Goal: Task Accomplishment & Management: Manage account settings

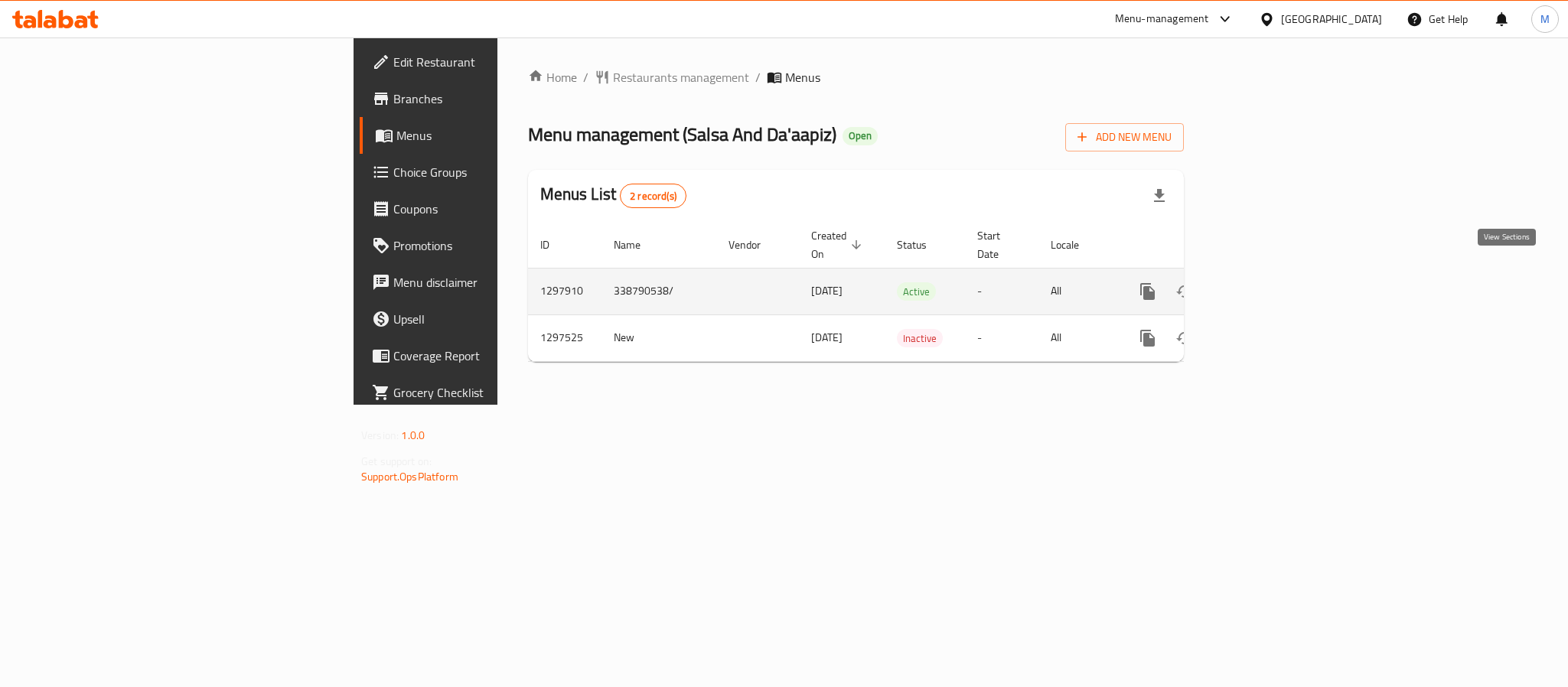
click at [1267, 282] on icon "enhanced table" at bounding box center [1258, 292] width 18 height 18
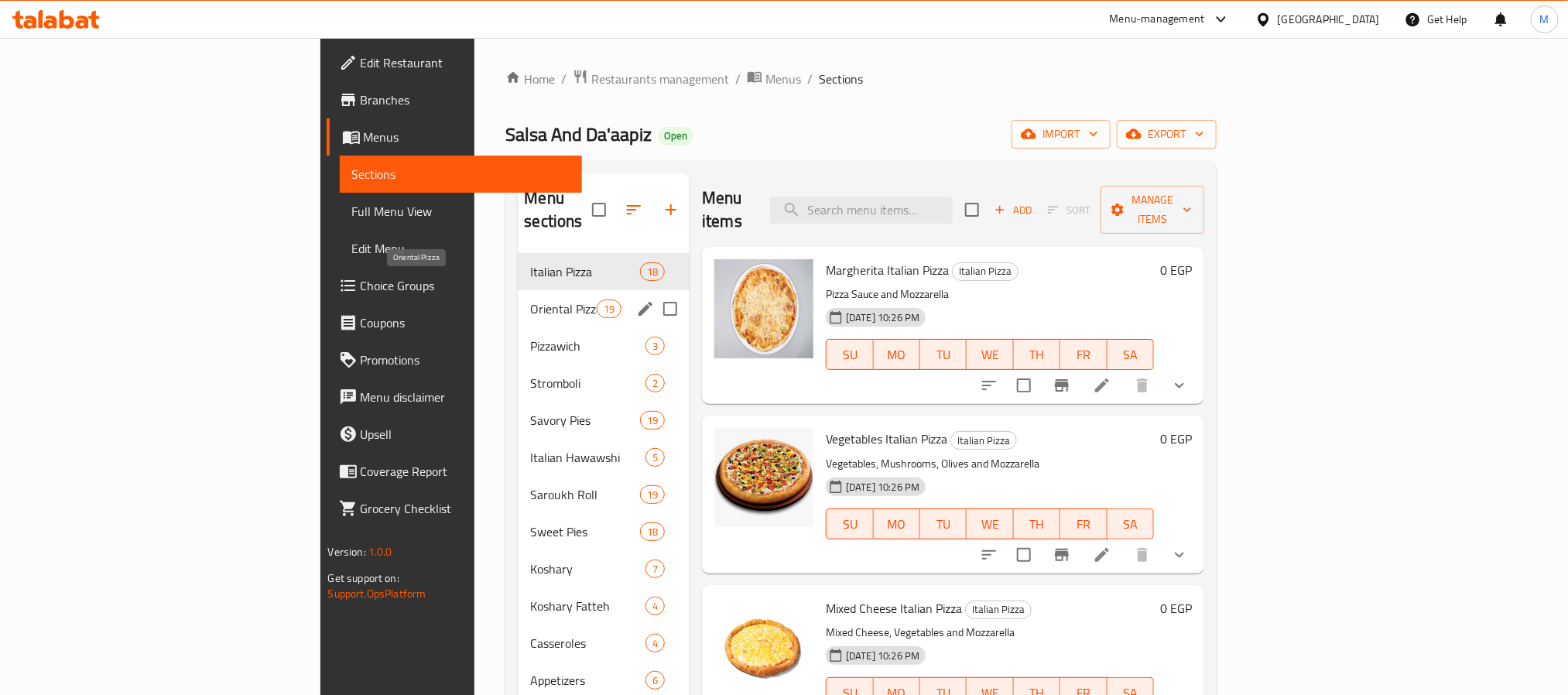
click at [530, 299] on span "Oriental Pizza" at bounding box center [563, 309] width 66 height 19
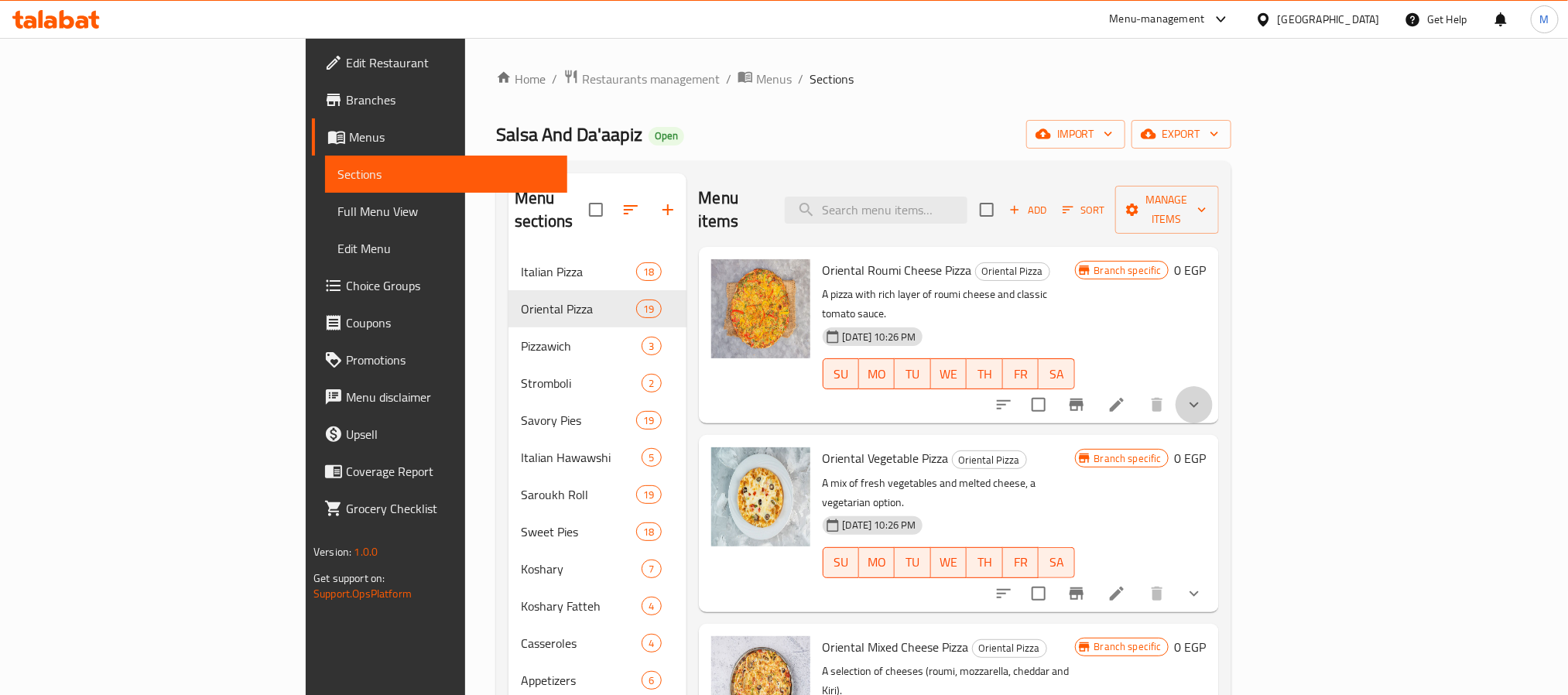
click at [1213, 386] on button "show more" at bounding box center [1194, 405] width 37 height 37
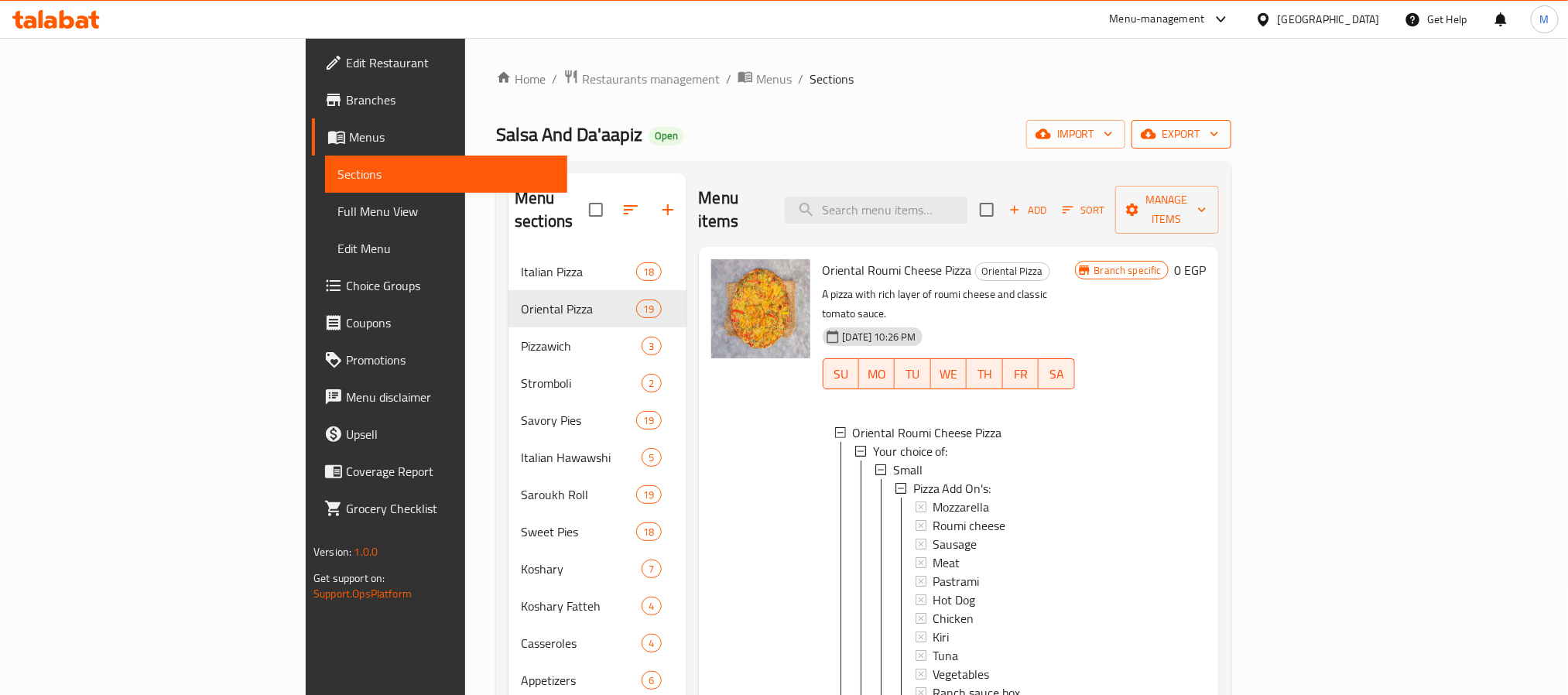
click at [1219, 133] on span "export" at bounding box center [1181, 134] width 75 height 19
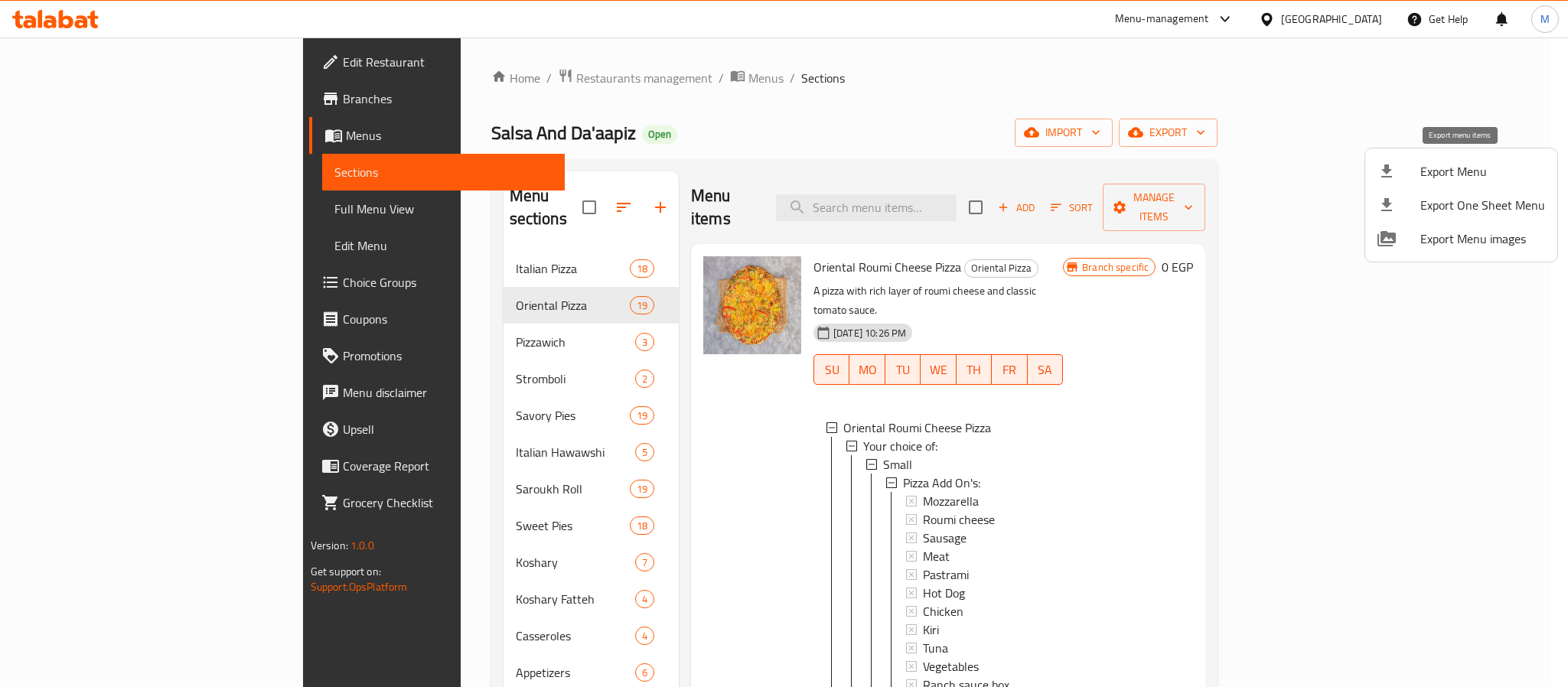
click at [1427, 170] on span "Export Menu" at bounding box center [1483, 171] width 125 height 18
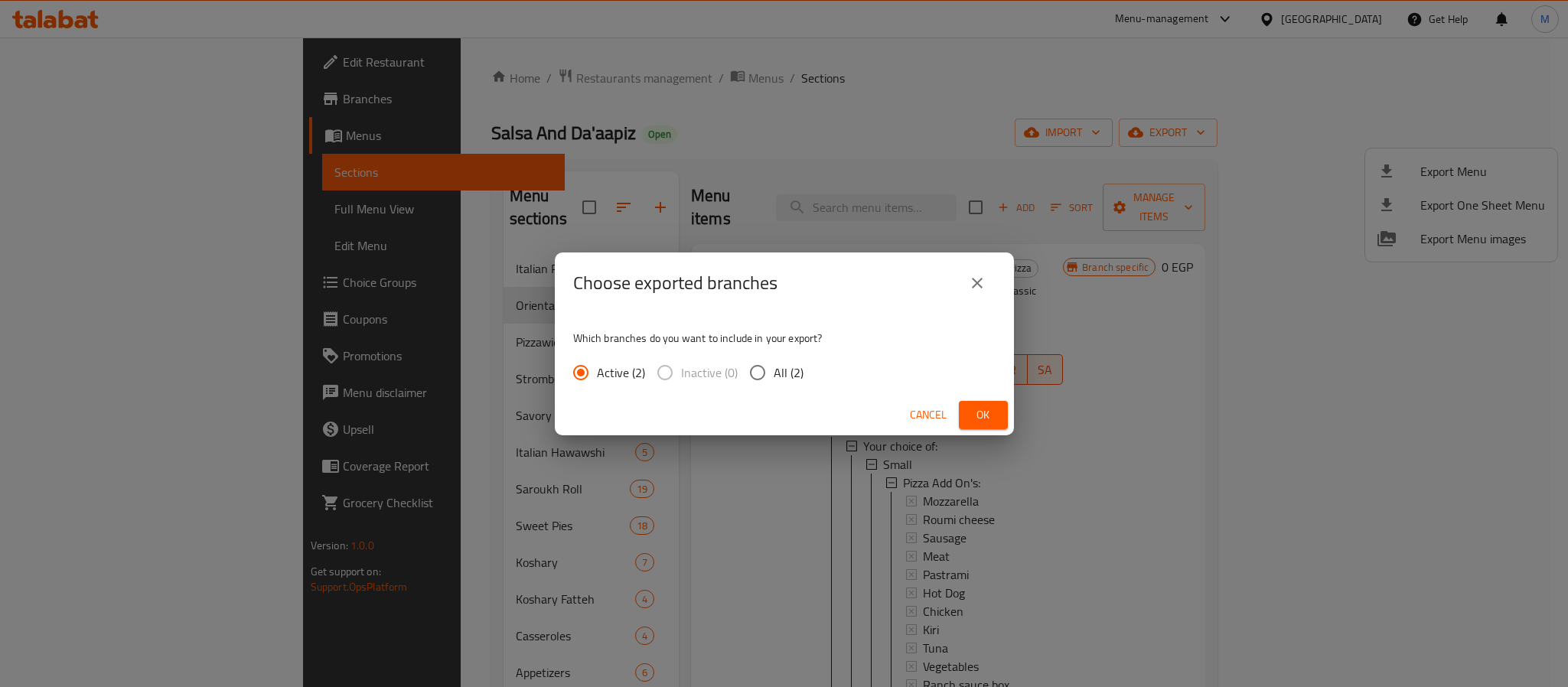
drag, startPoint x: 793, startPoint y: 379, endPoint x: 843, endPoint y: 384, distance: 50.2
click at [792, 379] on span "All (2)" at bounding box center [789, 373] width 30 height 18
click at [774, 379] on input "All (2)" at bounding box center [757, 373] width 32 height 32
radio input "true"
click at [962, 418] on button "Ok" at bounding box center [983, 415] width 49 height 28
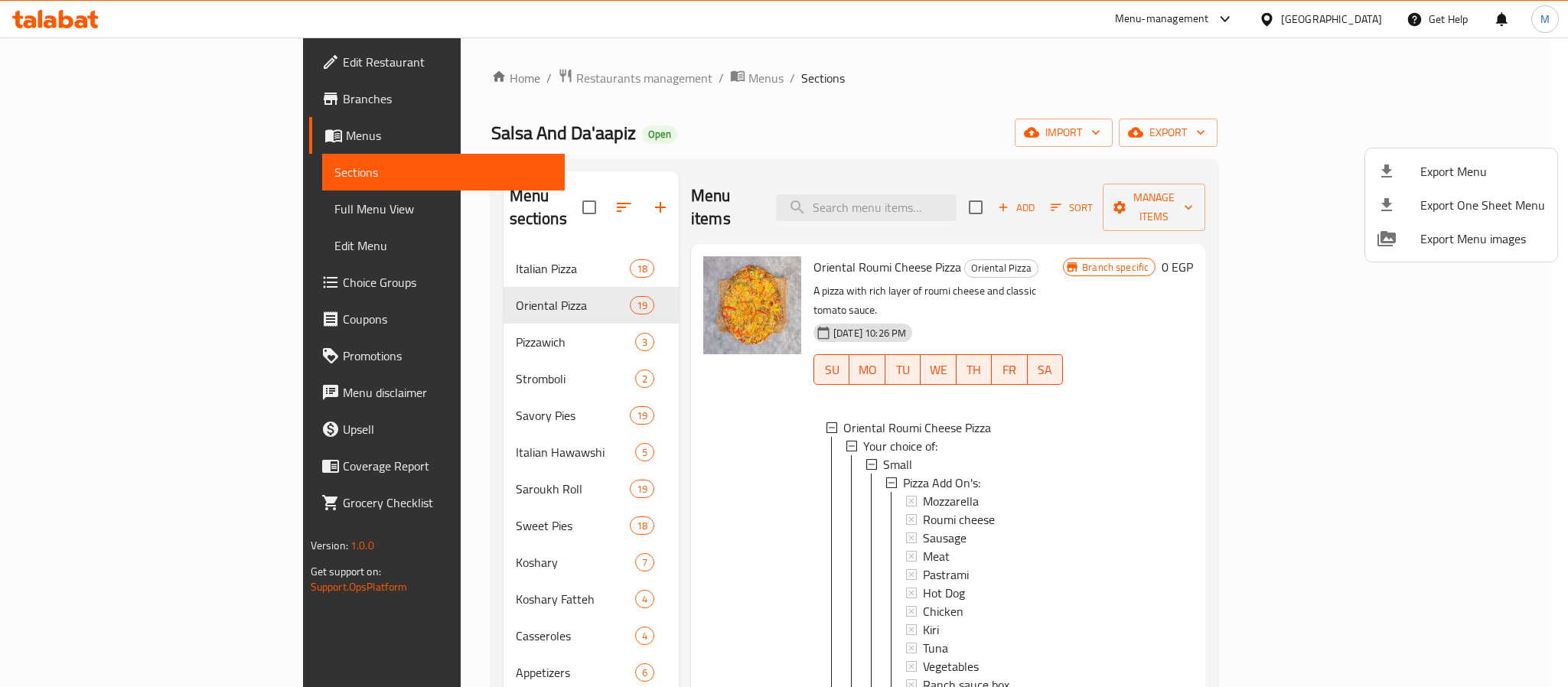
click at [104, 211] on div at bounding box center [784, 344] width 1568 height 687
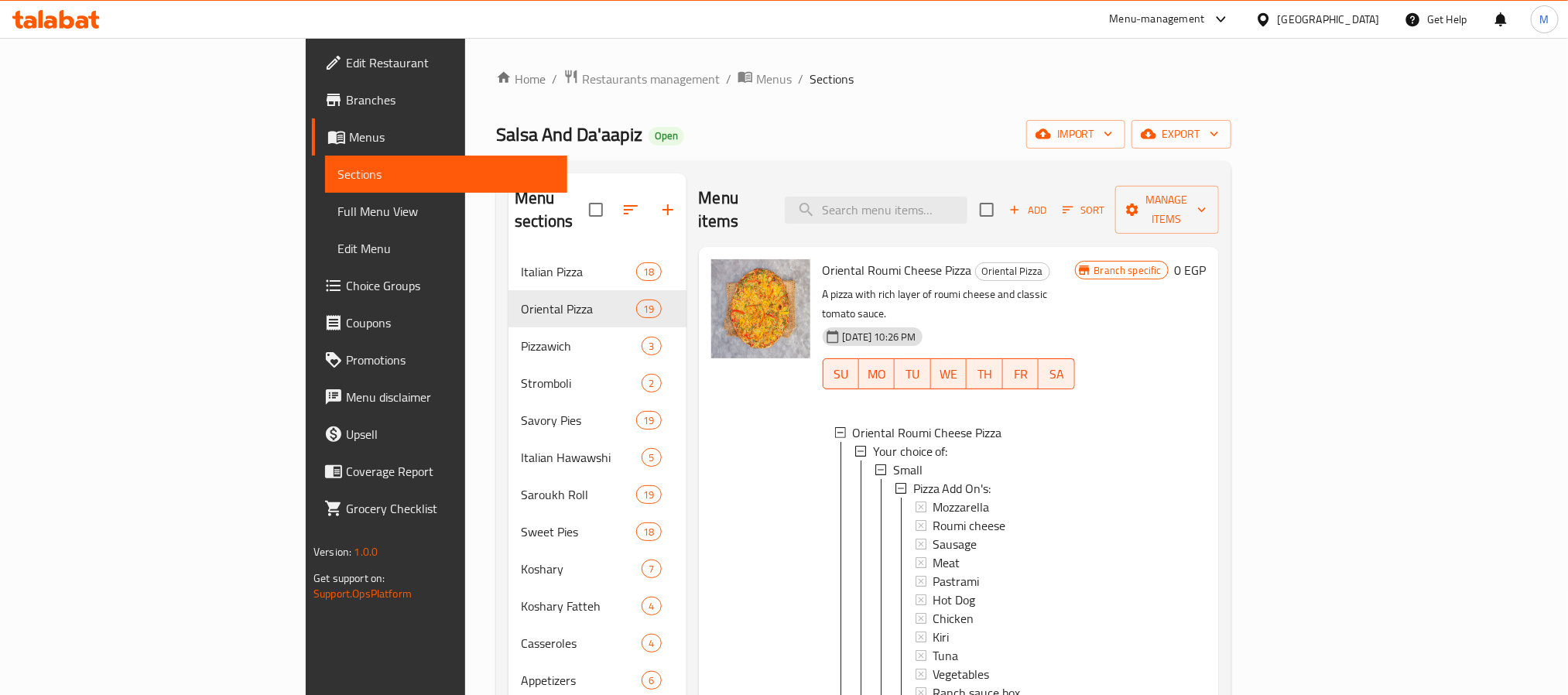
click at [346, 276] on span "Choice Groups" at bounding box center [450, 286] width 209 height 19
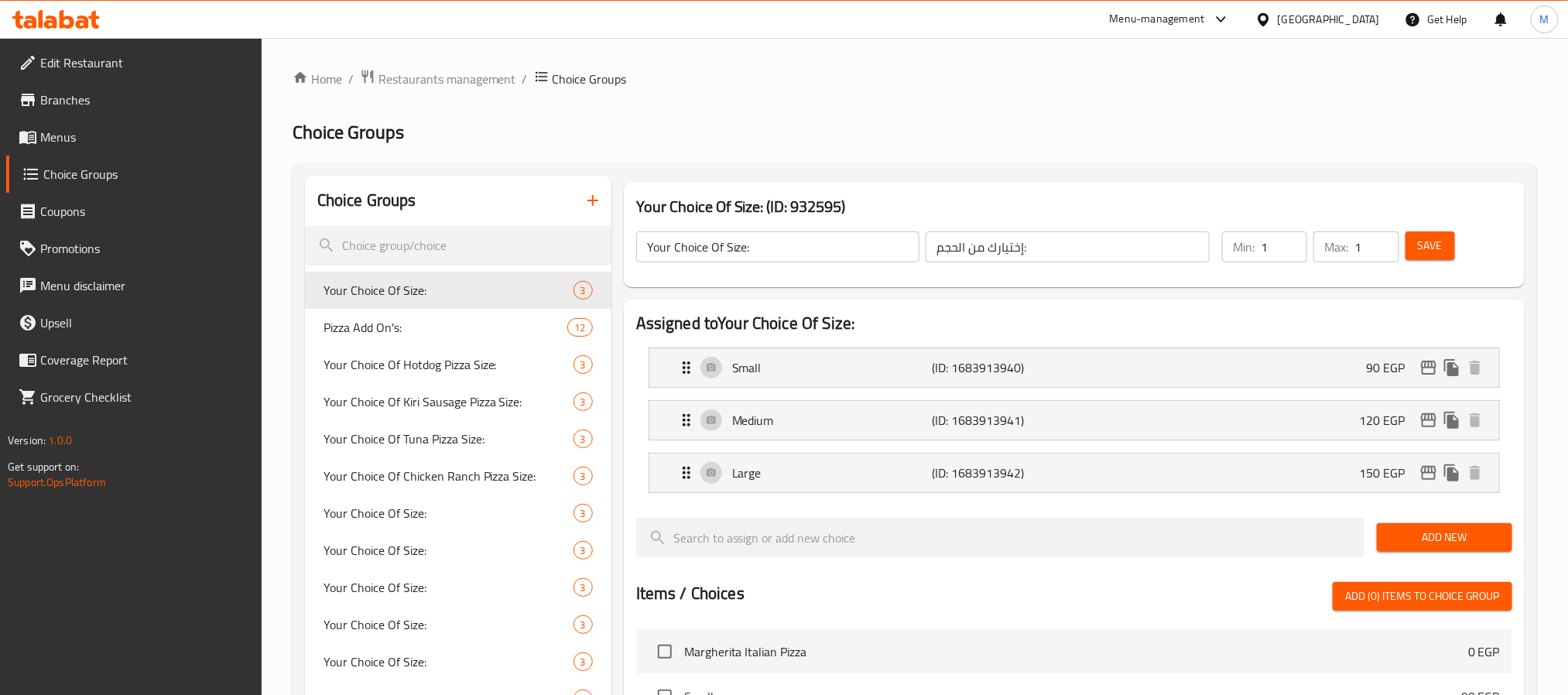
click at [444, 326] on div at bounding box center [784, 348] width 1568 height 695
click at [412, 328] on span "Pizza Add On's:" at bounding box center [423, 327] width 198 height 19
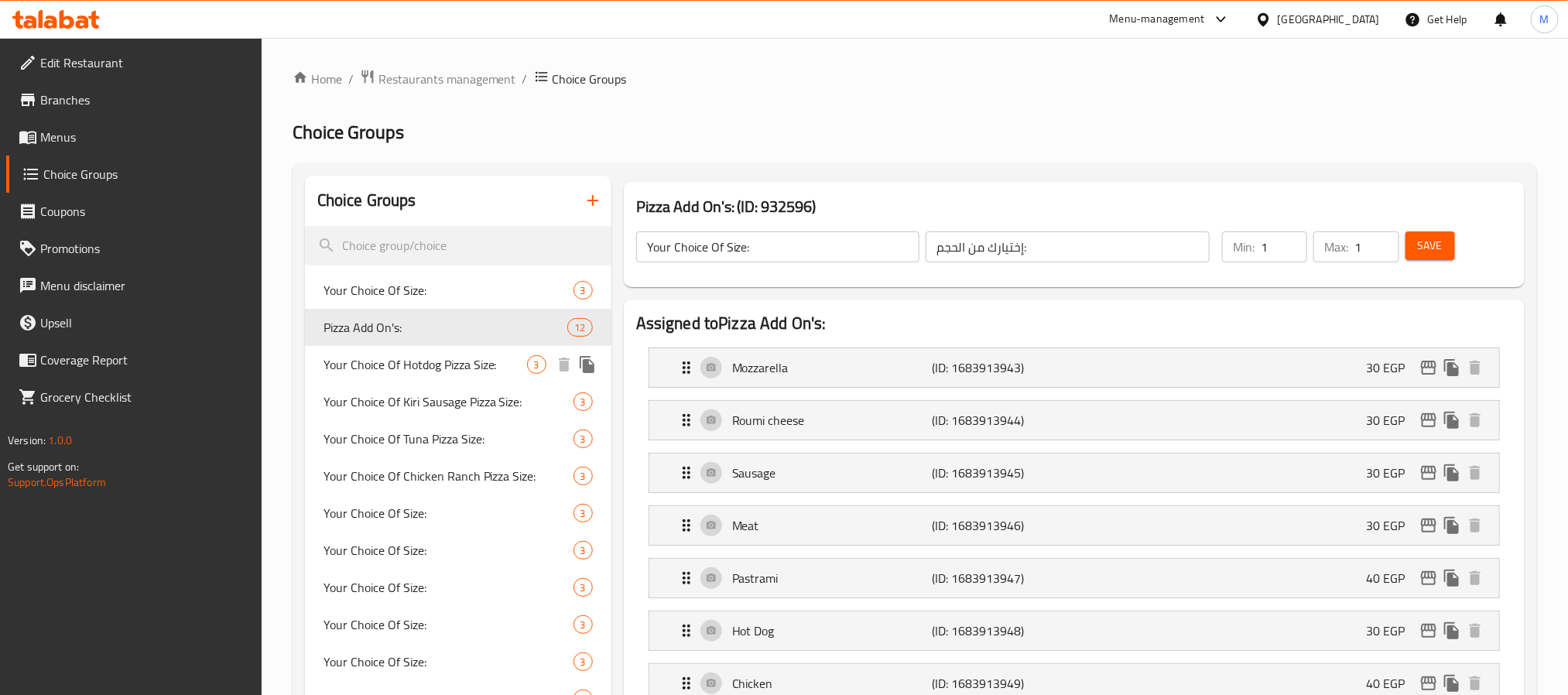
type input "Pizza Add On's:"
type input "إضافات البيتزا:"
type input "0"
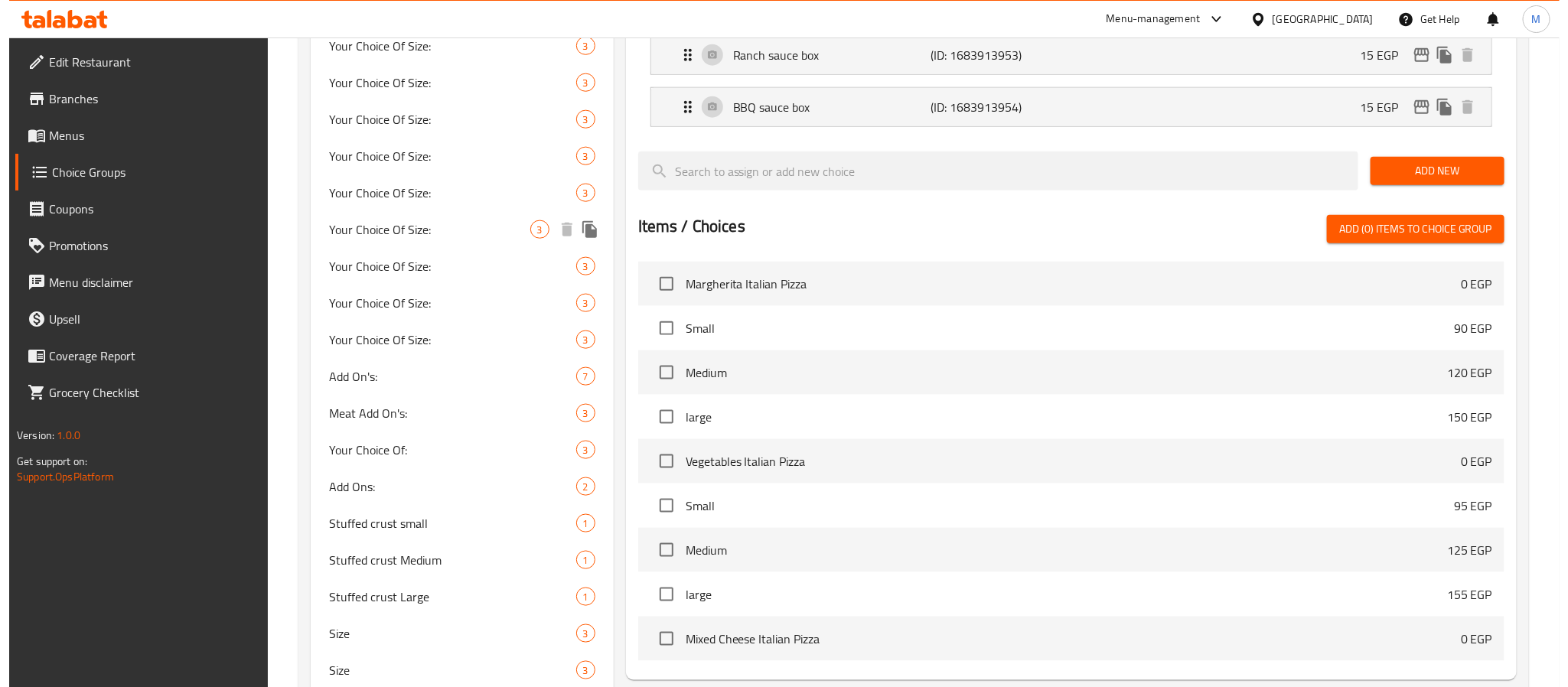
scroll to position [1024, 0]
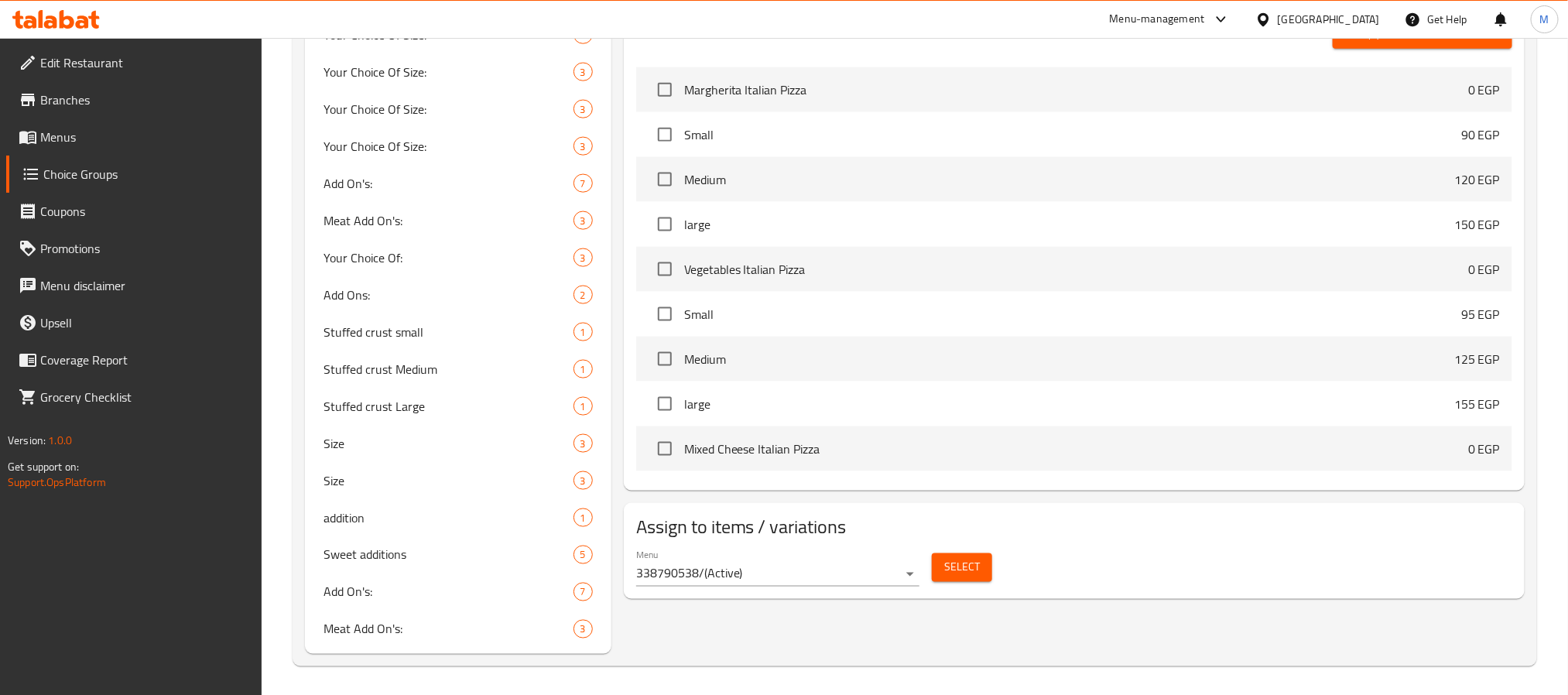
click at [969, 577] on span "Select" at bounding box center [962, 567] width 36 height 19
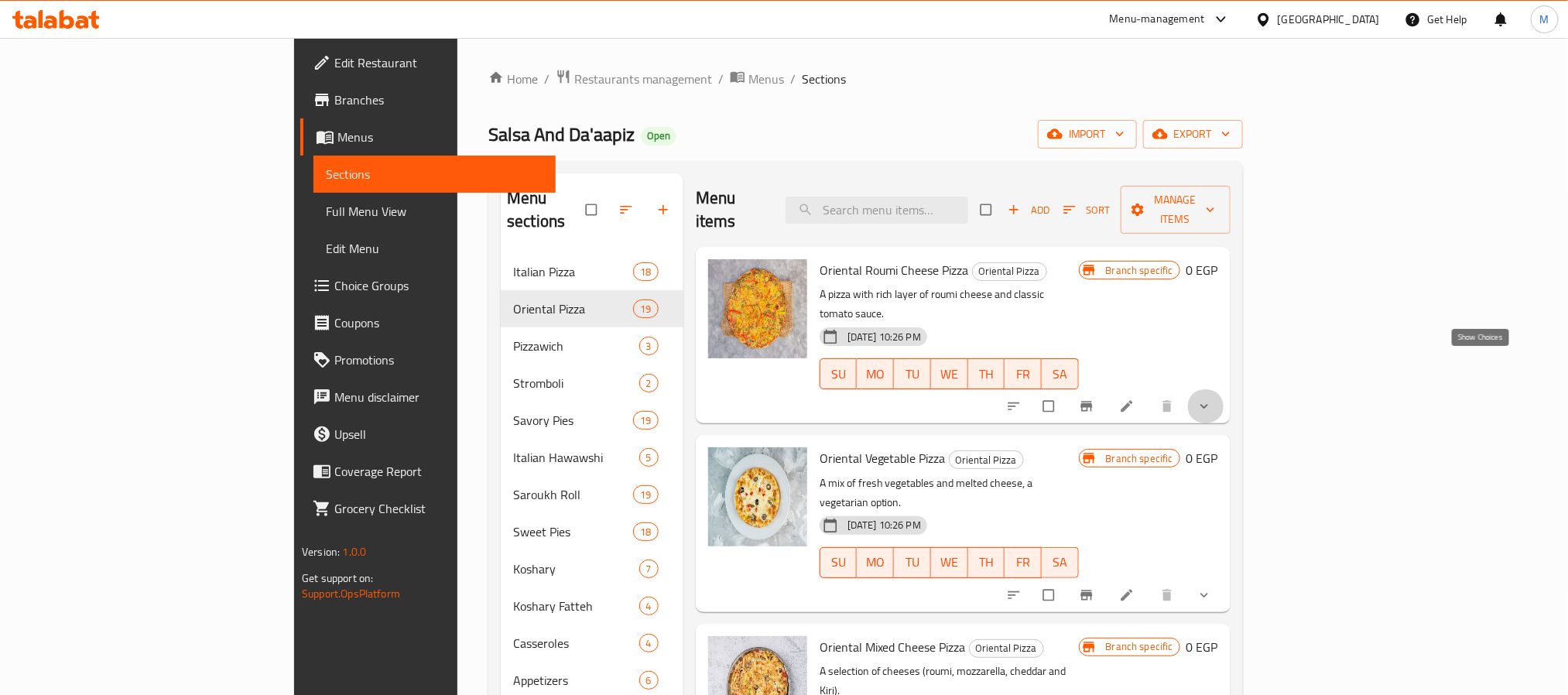
click at [1212, 399] on icon "show more" at bounding box center [1205, 407] width 15 height 15
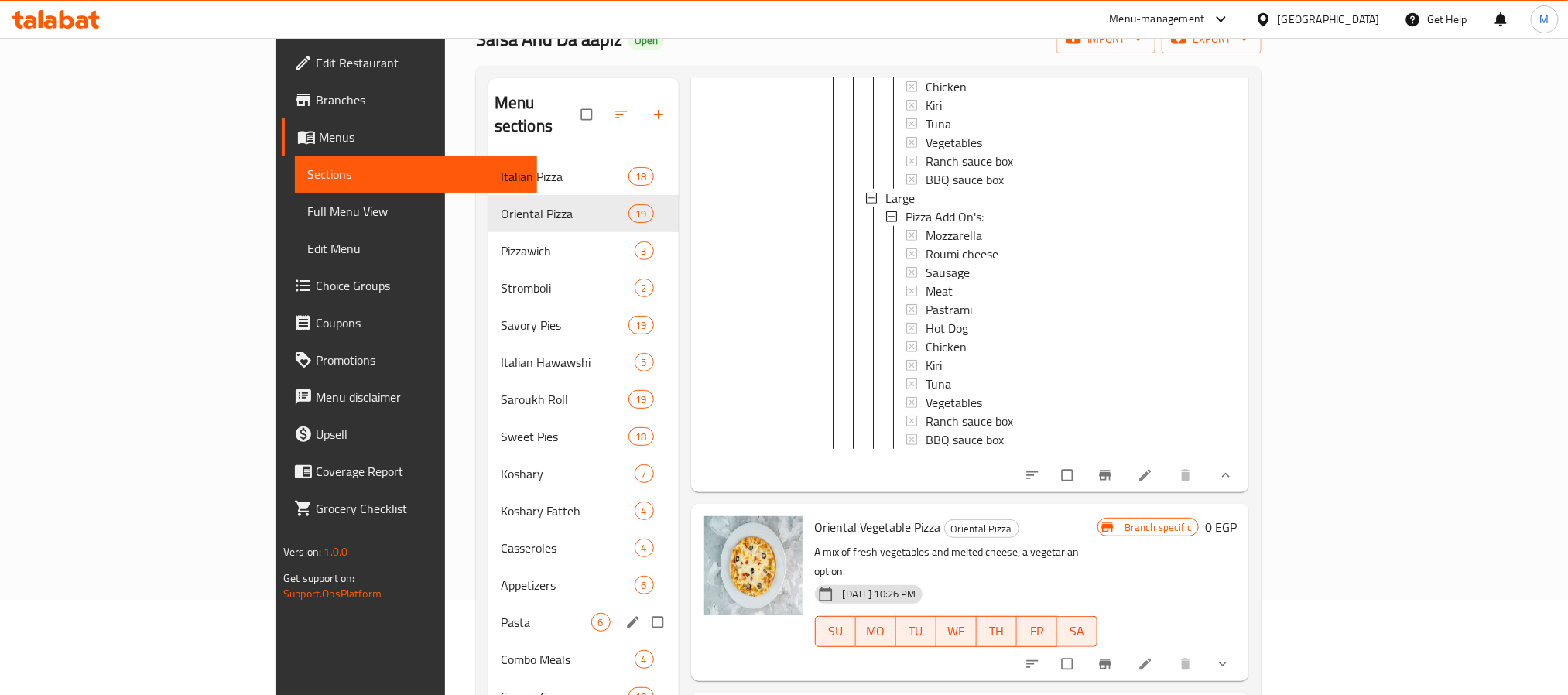
scroll to position [290, 0]
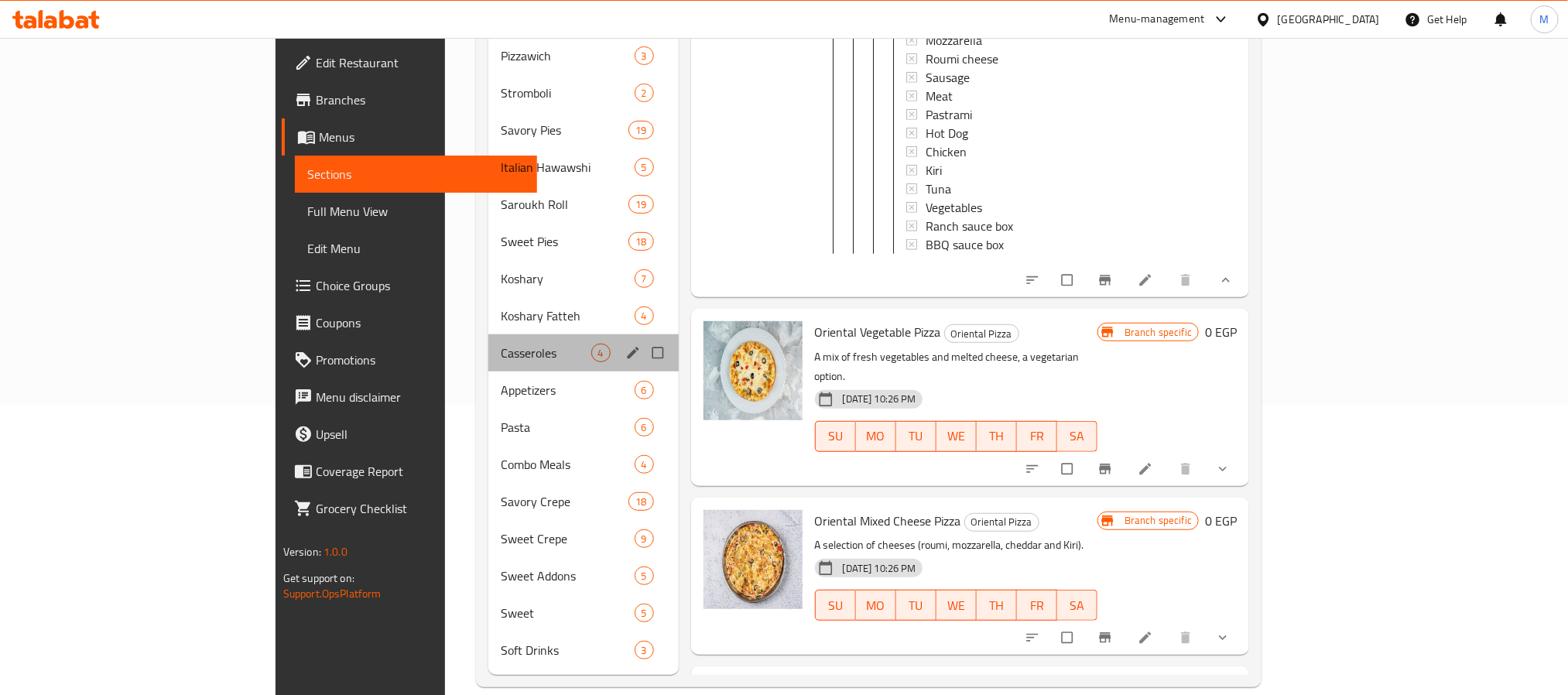
click at [489, 347] on div "Casseroles 4" at bounding box center [583, 353] width 190 height 37
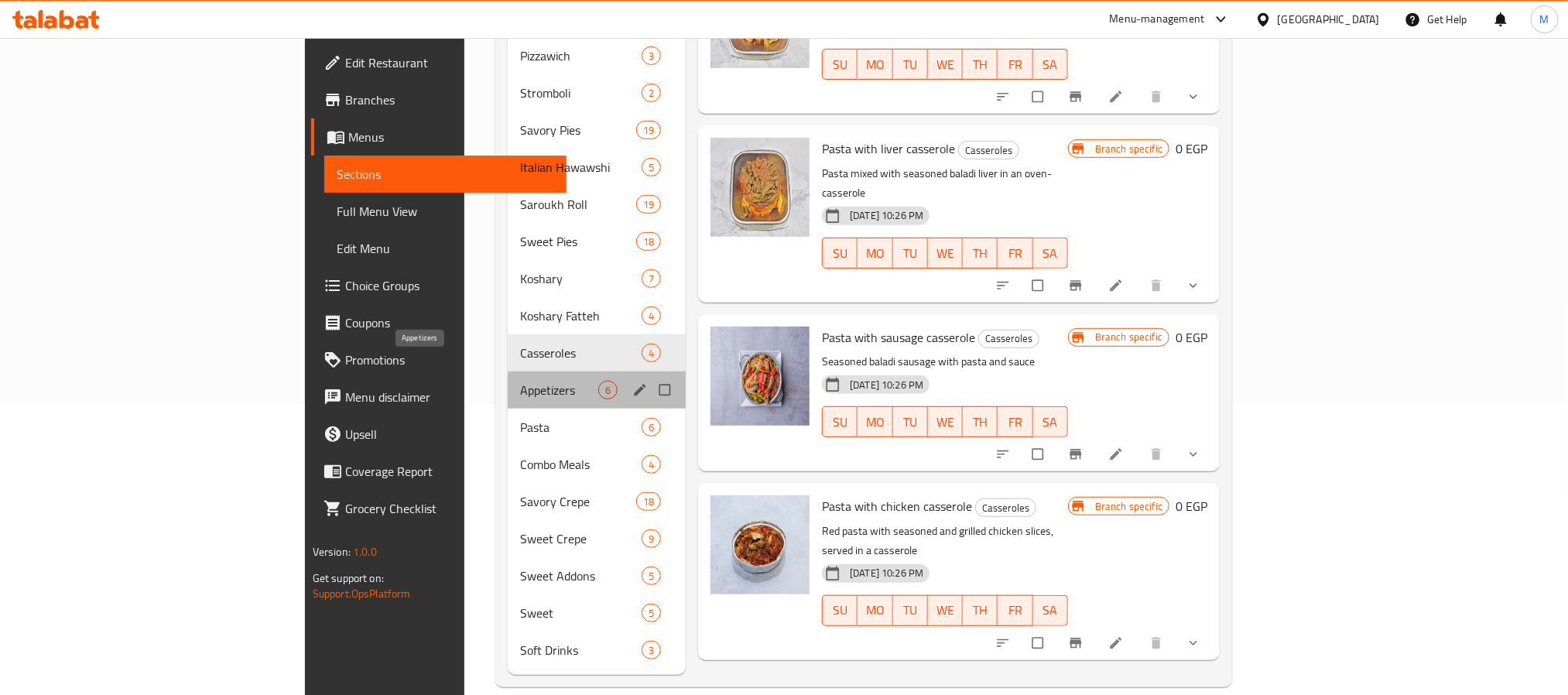
click at [520, 381] on span "Appetizers" at bounding box center [559, 391] width 78 height 19
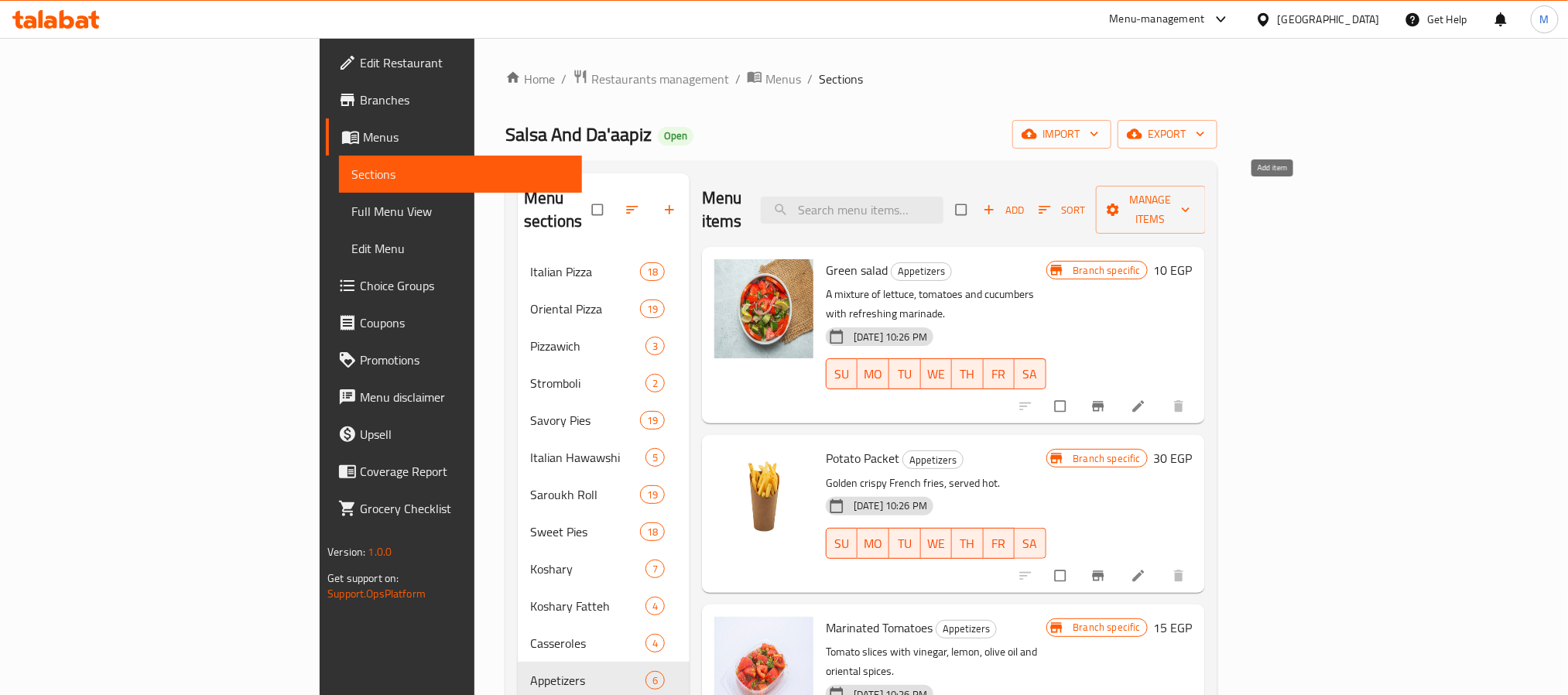
click at [1024, 201] on span "Add" at bounding box center [1003, 210] width 41 height 18
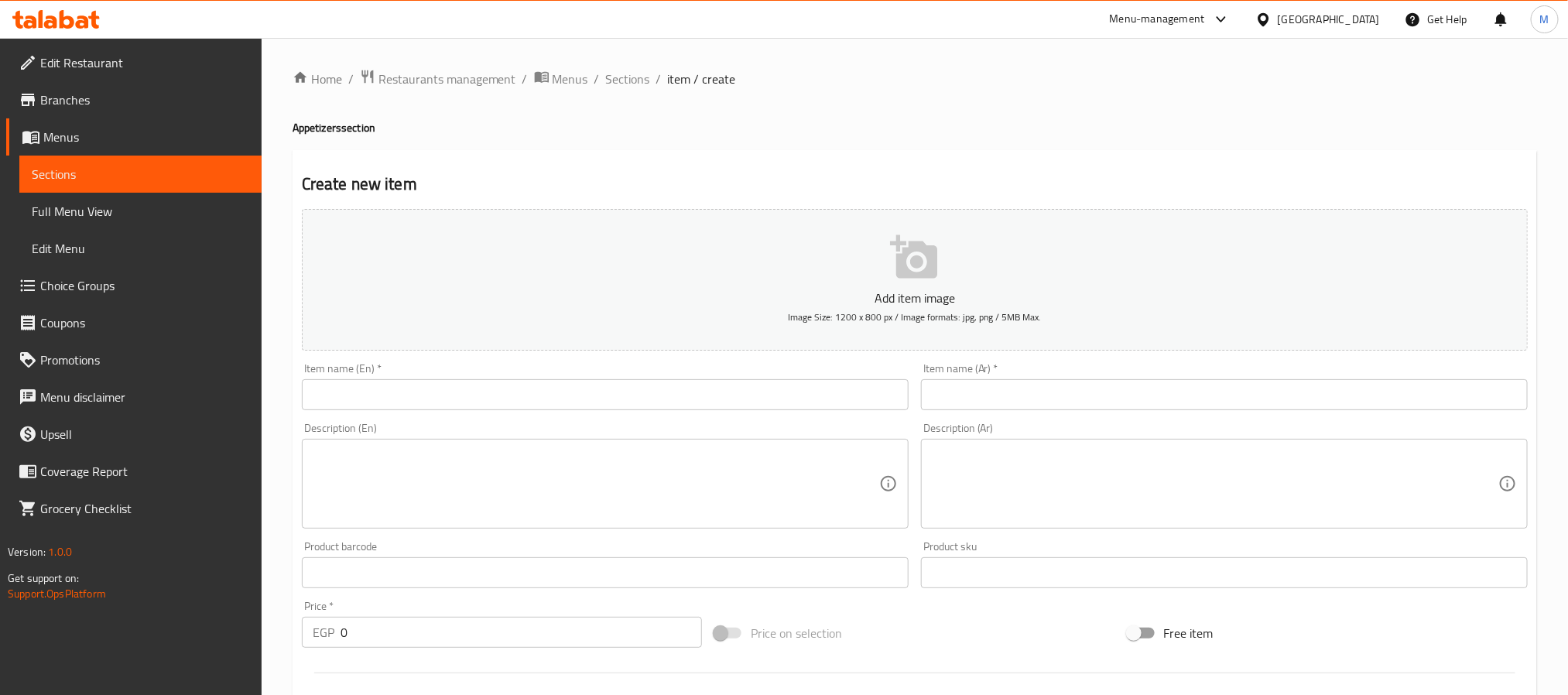
drag, startPoint x: 569, startPoint y: 388, endPoint x: 567, endPoint y: 402, distance: 14.1
click at [569, 388] on input "text" at bounding box center [605, 395] width 607 height 31
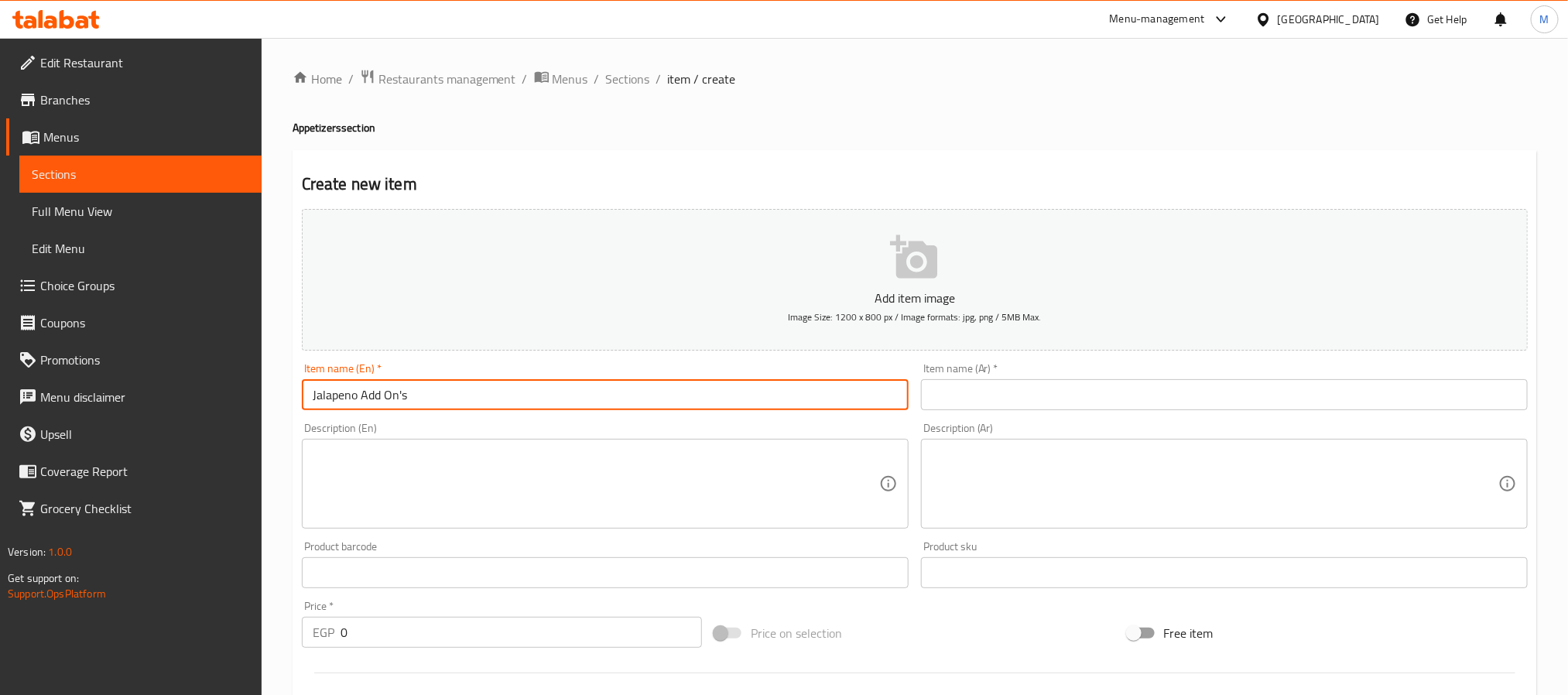
type input "Jalapeno Add On's"
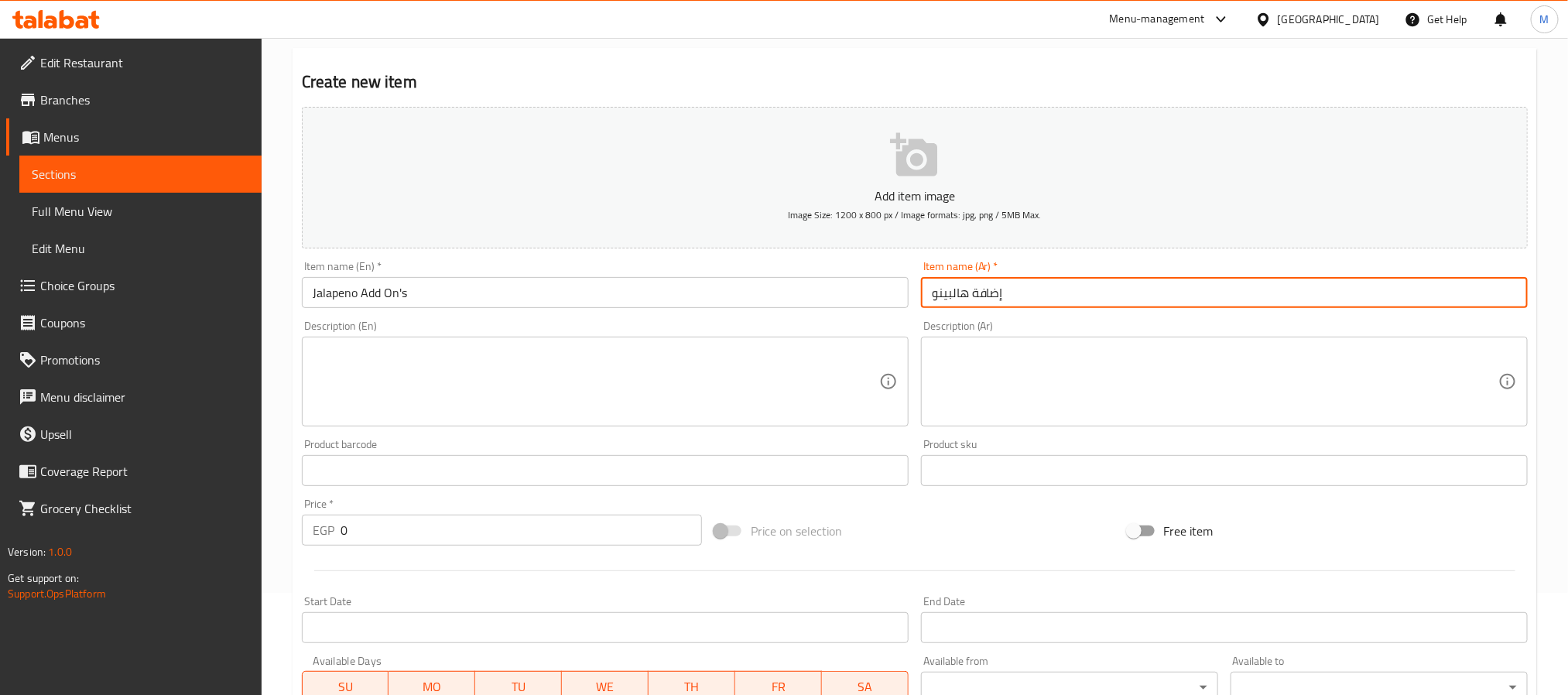
scroll to position [233, 0]
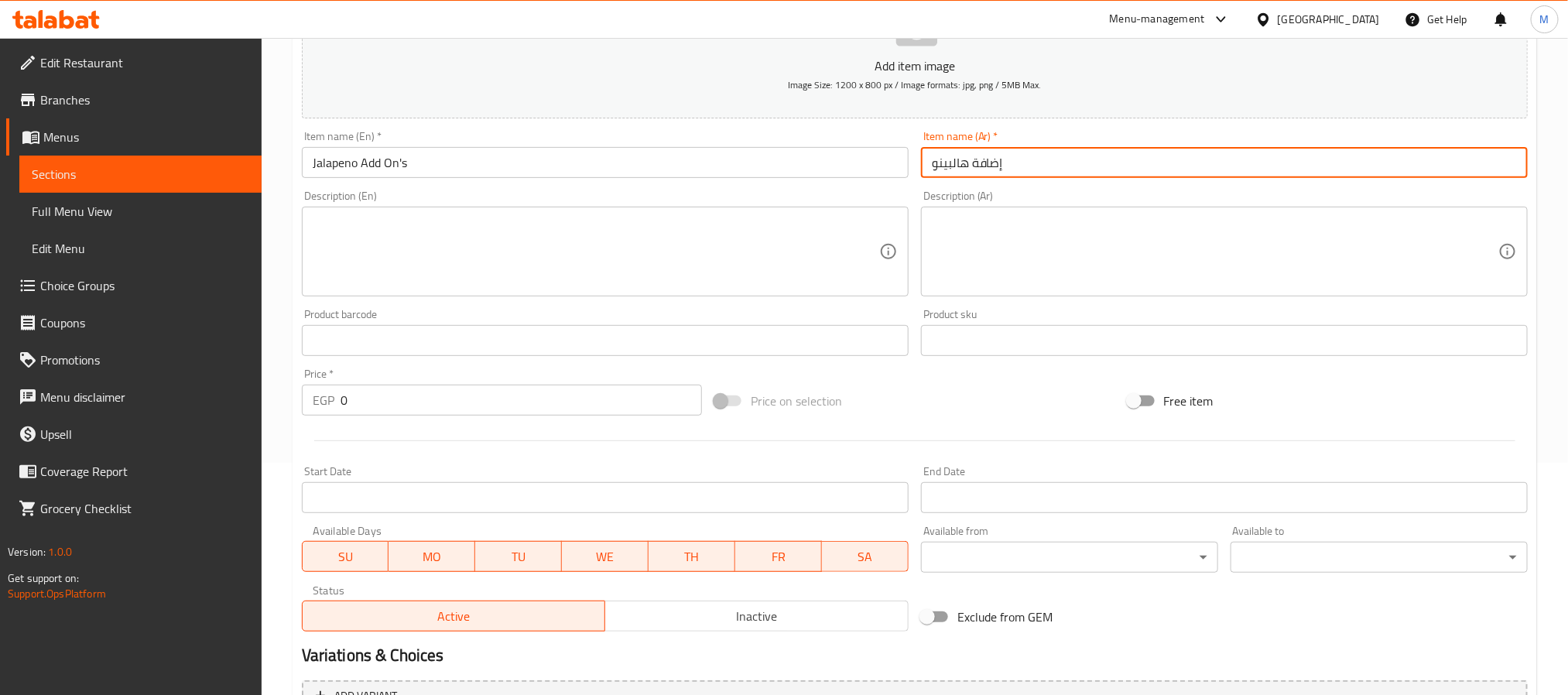
type input "إضافة هالبينو"
click at [579, 391] on input "0" at bounding box center [522, 400] width 362 height 31
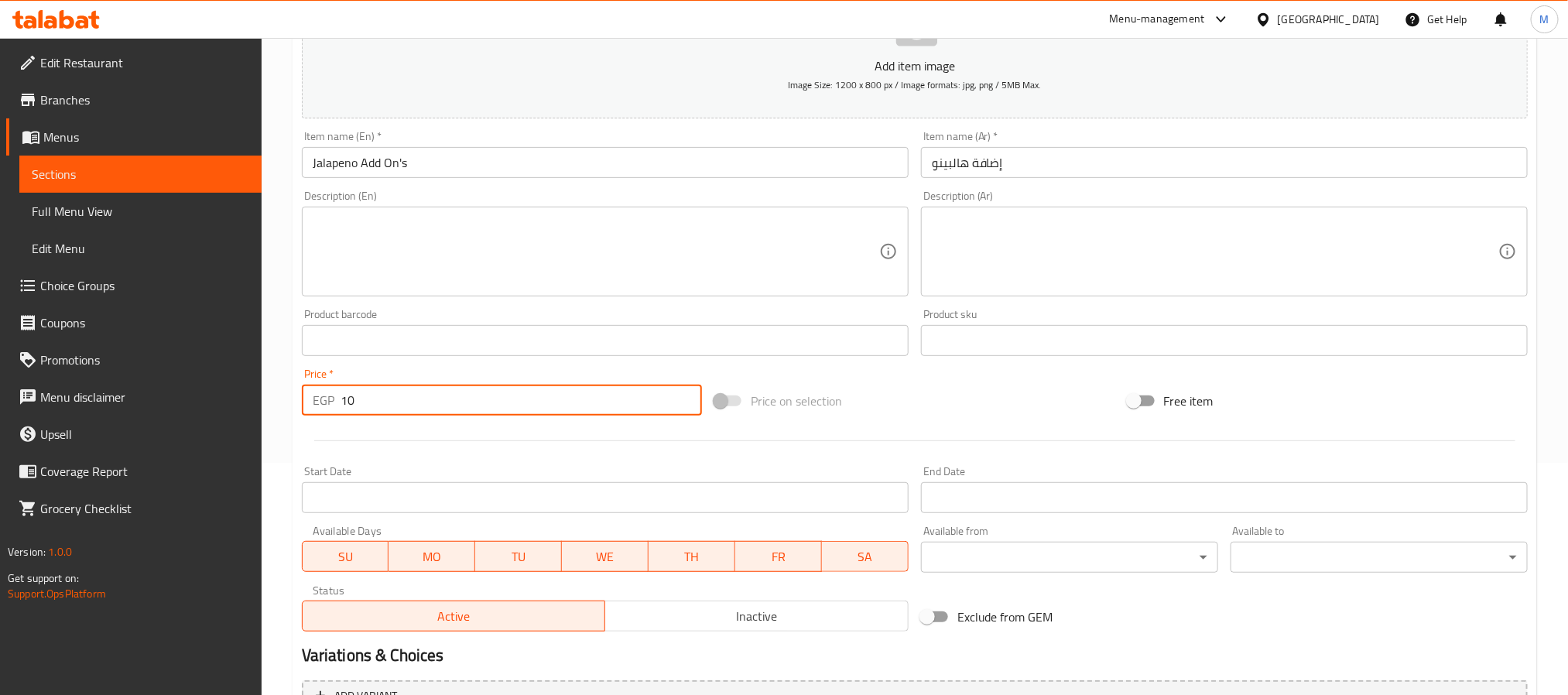
type input "10"
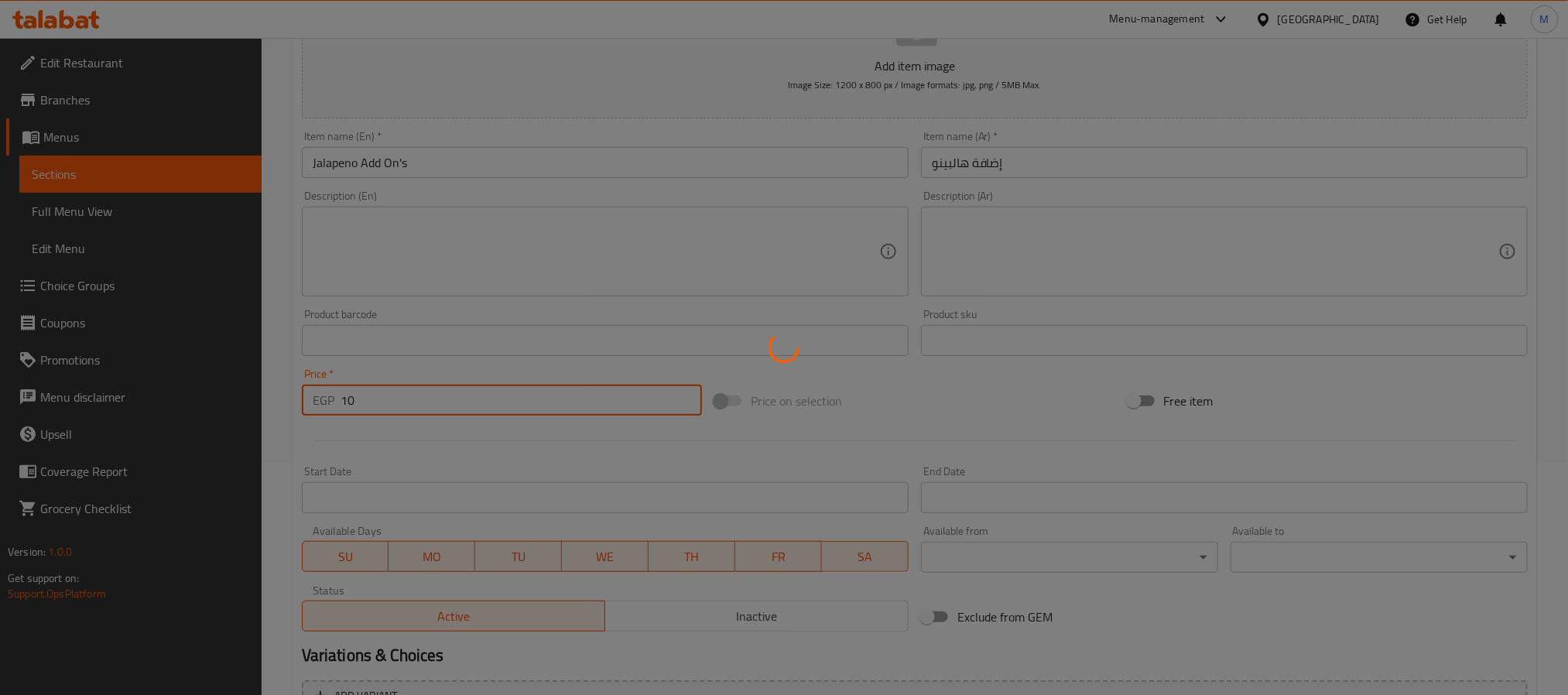
type input "0"
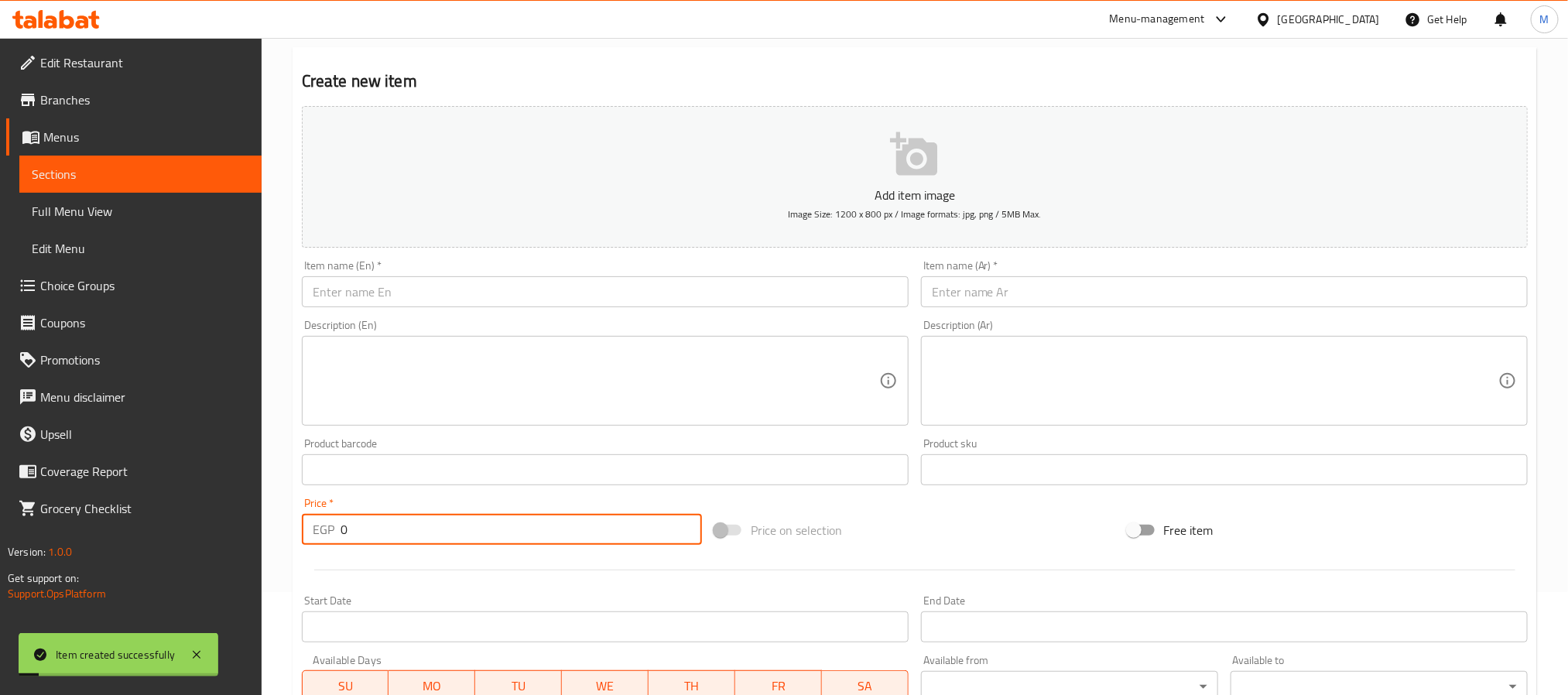
scroll to position [0, 0]
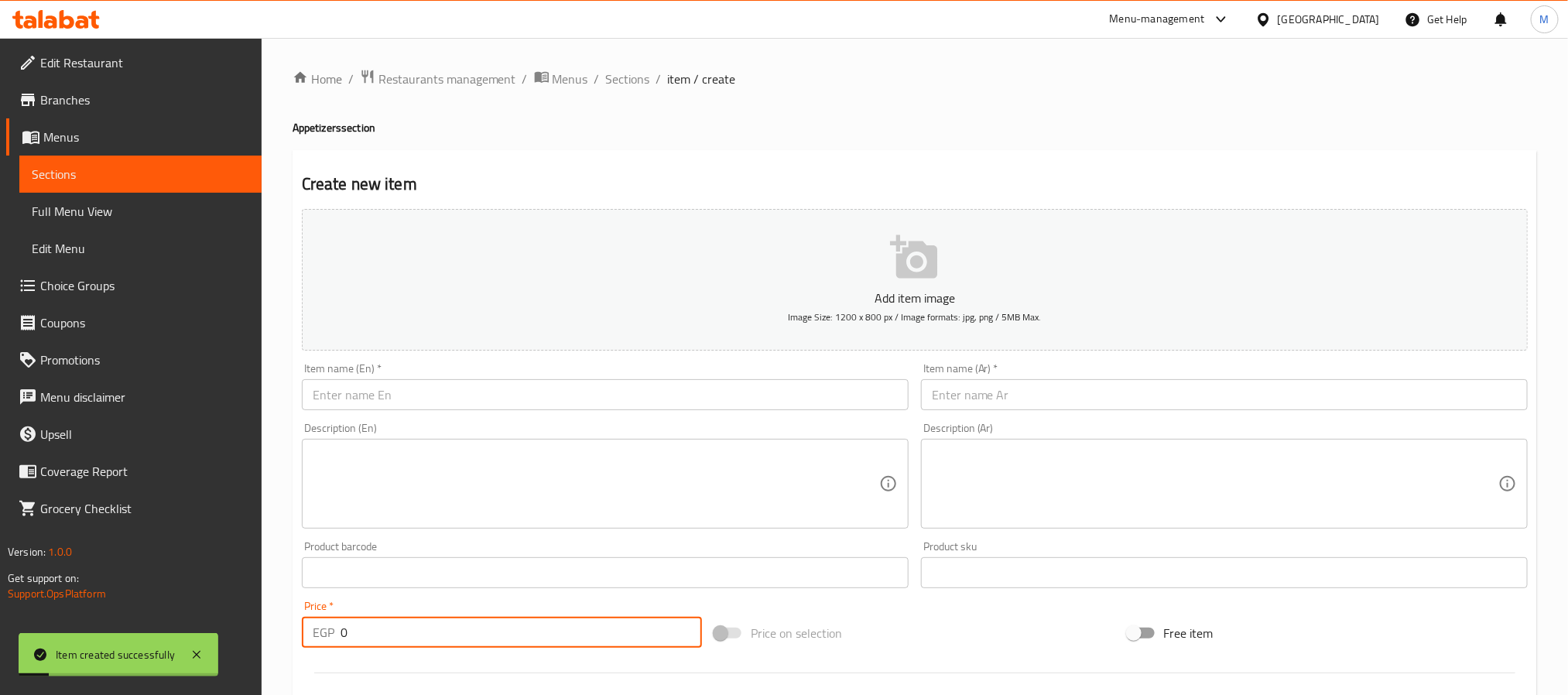
click at [634, 82] on span "Sections" at bounding box center [628, 79] width 44 height 19
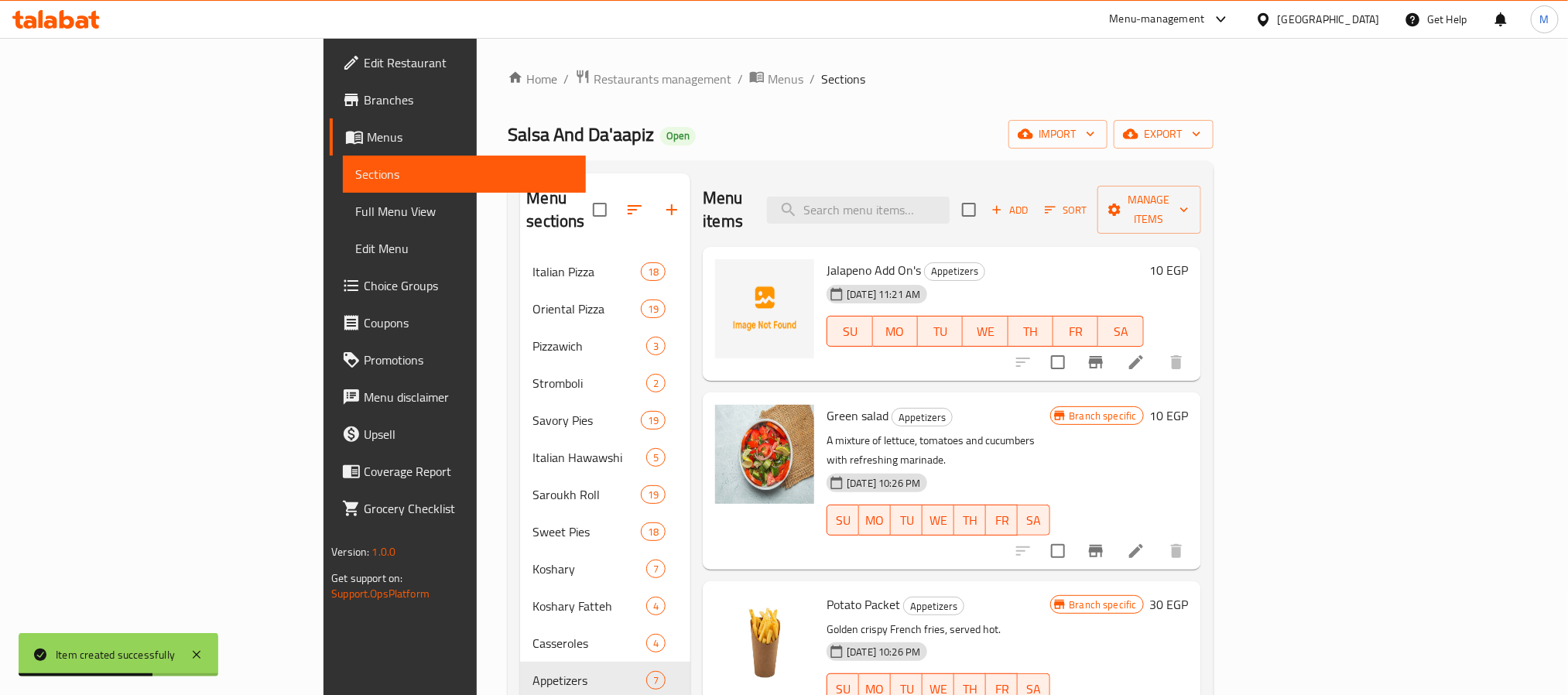
click at [1158, 348] on li at bounding box center [1136, 362] width 43 height 28
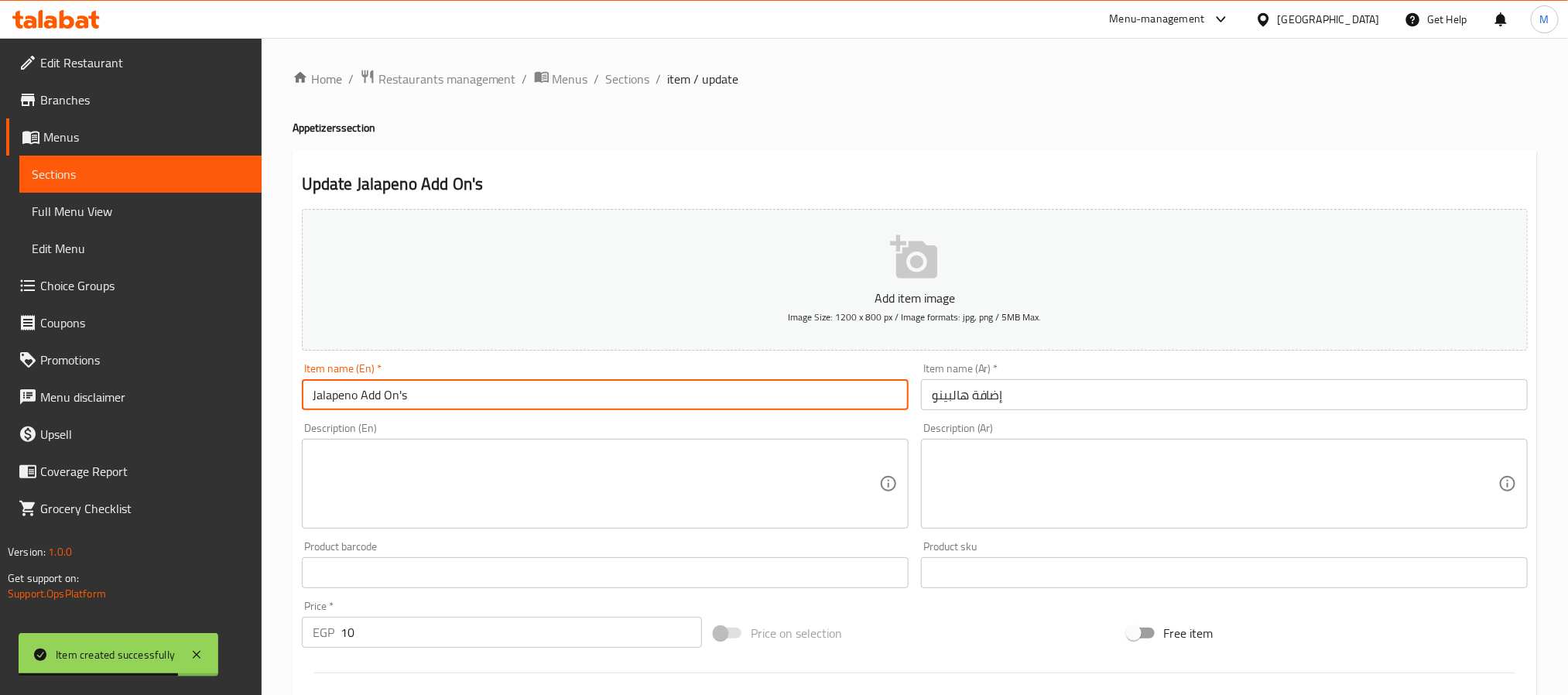
click at [578, 389] on input "Jalapeno Add On's" at bounding box center [605, 395] width 607 height 31
type input "Jalapeno Add On"
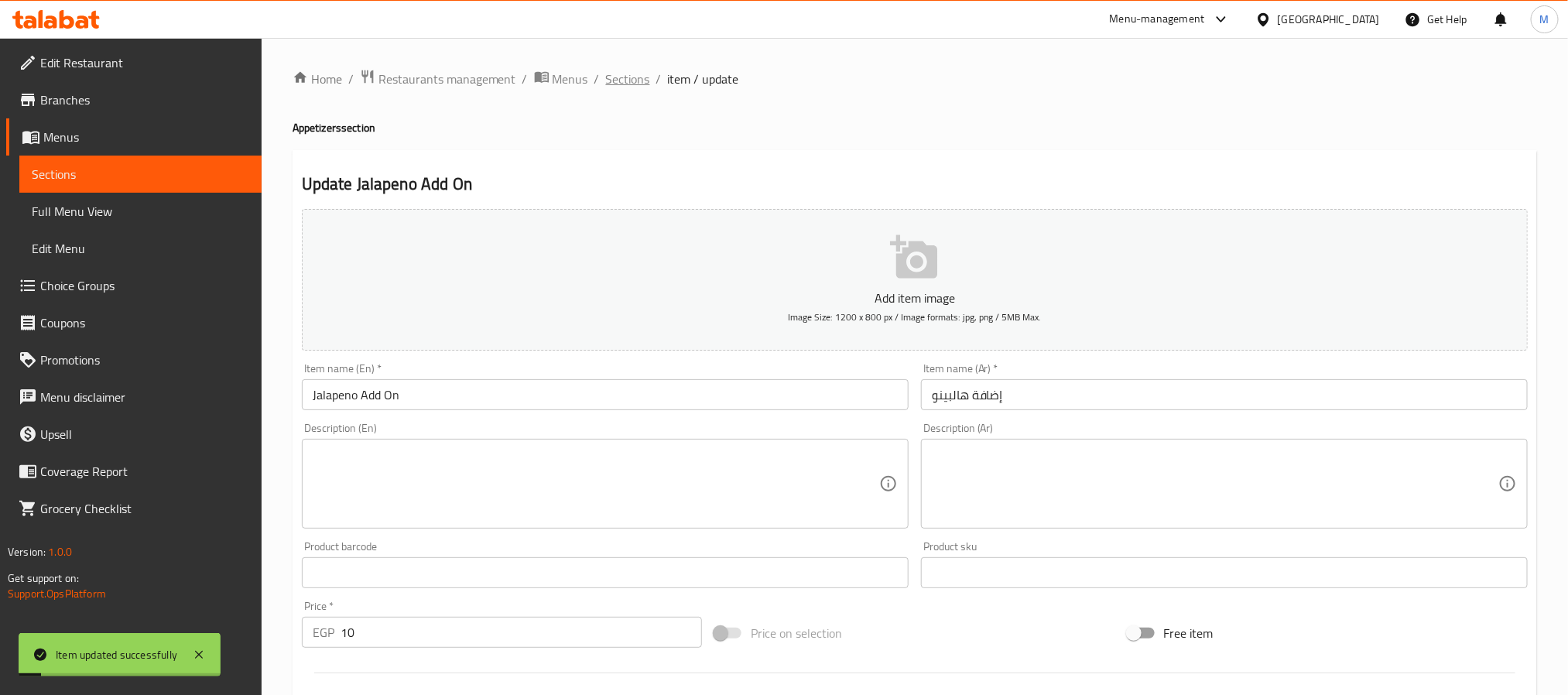
click at [635, 70] on span "Sections" at bounding box center [628, 79] width 44 height 19
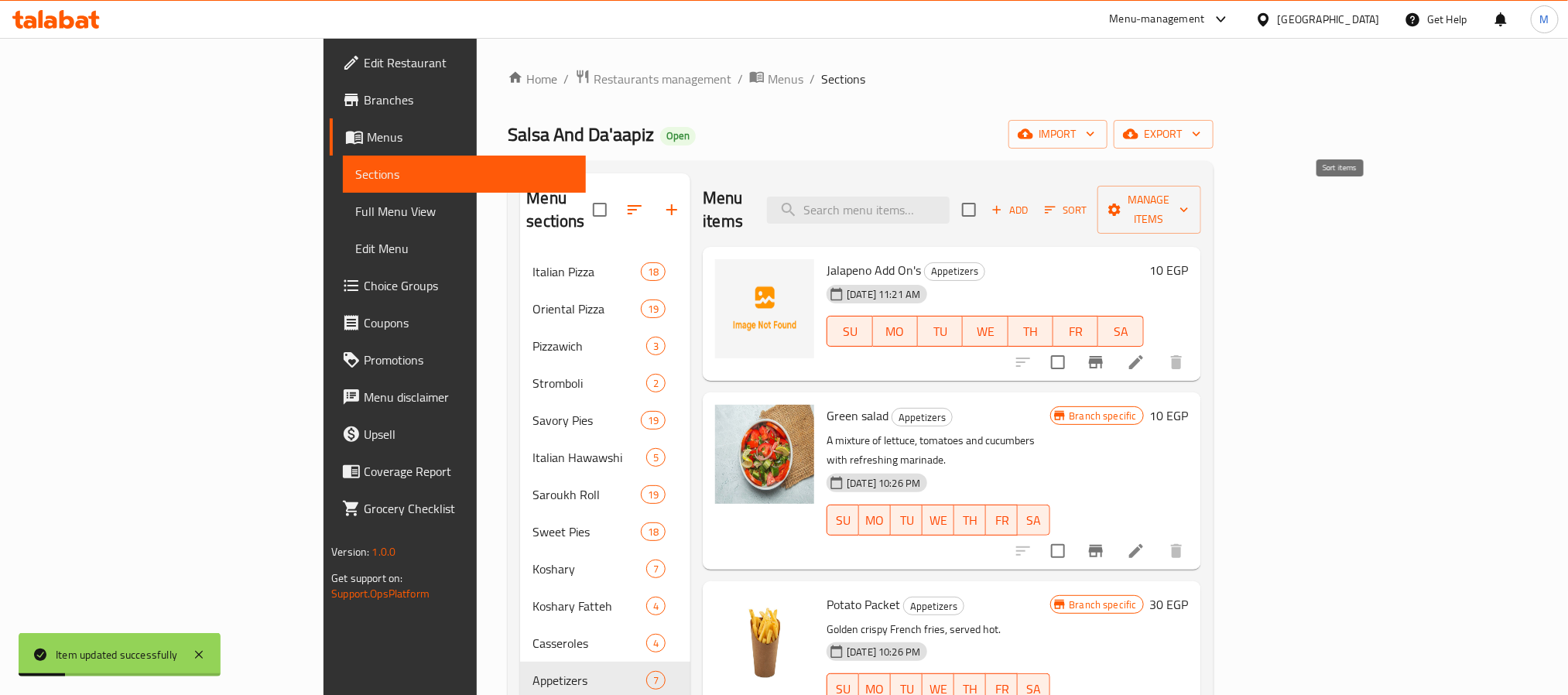
click at [1088, 203] on span "Sort" at bounding box center [1066, 210] width 42 height 18
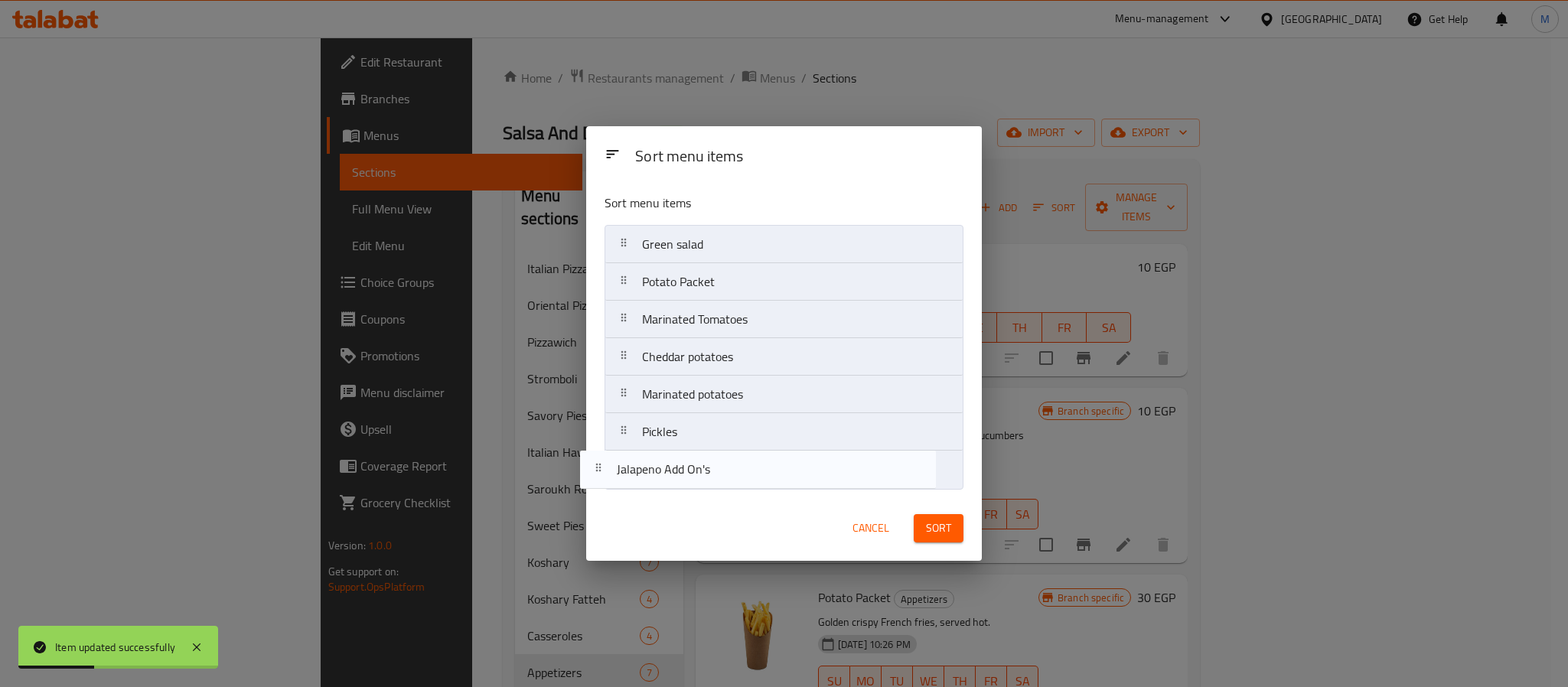
drag, startPoint x: 770, startPoint y: 246, endPoint x: 744, endPoint y: 476, distance: 231.5
click at [744, 476] on nav "Jalapeno Add On's Green salad Potato Packet Marinated Tomatoes Cheddar potatoes…" at bounding box center [783, 357] width 359 height 264
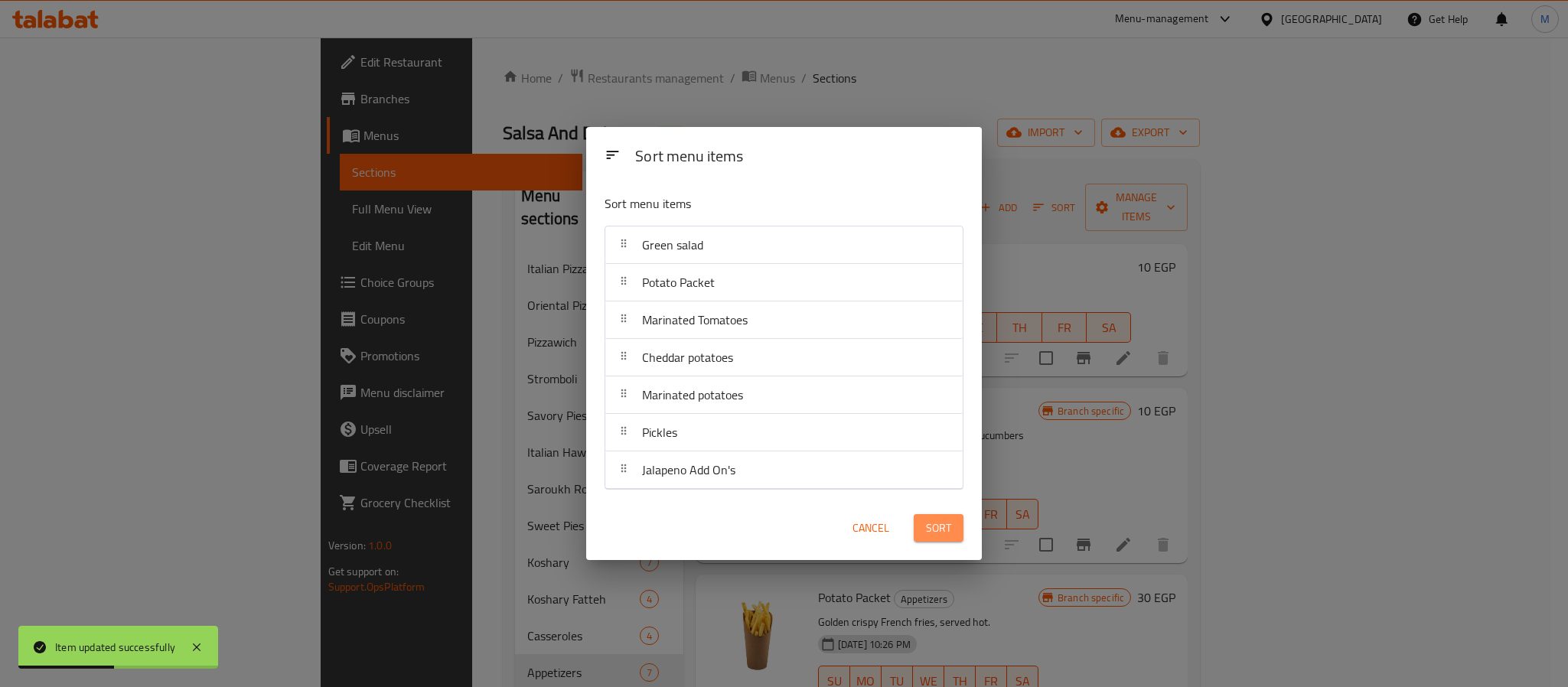
click at [959, 527] on button "Sort" at bounding box center [939, 528] width 50 height 28
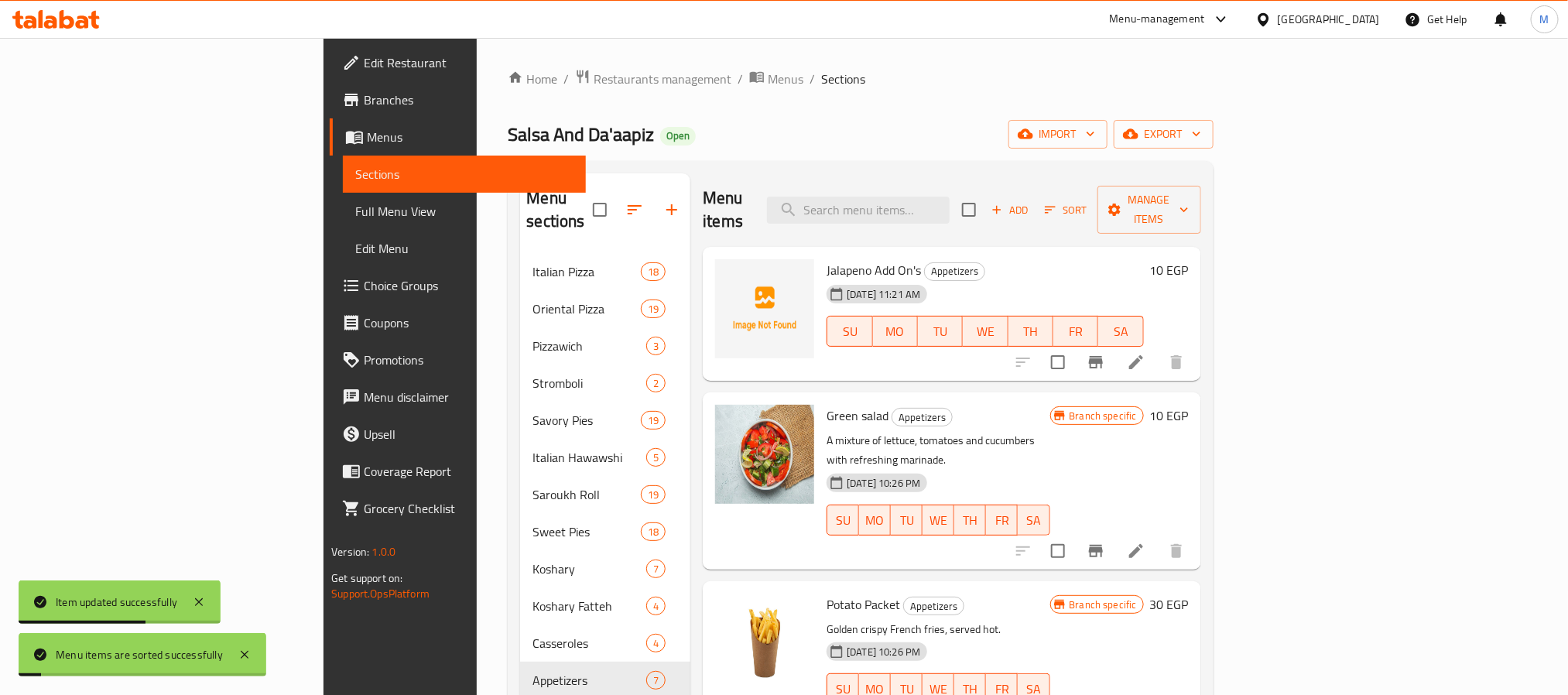
click at [778, 186] on div "Menu items Add Sort Manage items" at bounding box center [951, 210] width 498 height 74
click at [950, 200] on input "search" at bounding box center [859, 211] width 183 height 27
paste input "Oriental Smoked Turkey Pizza"
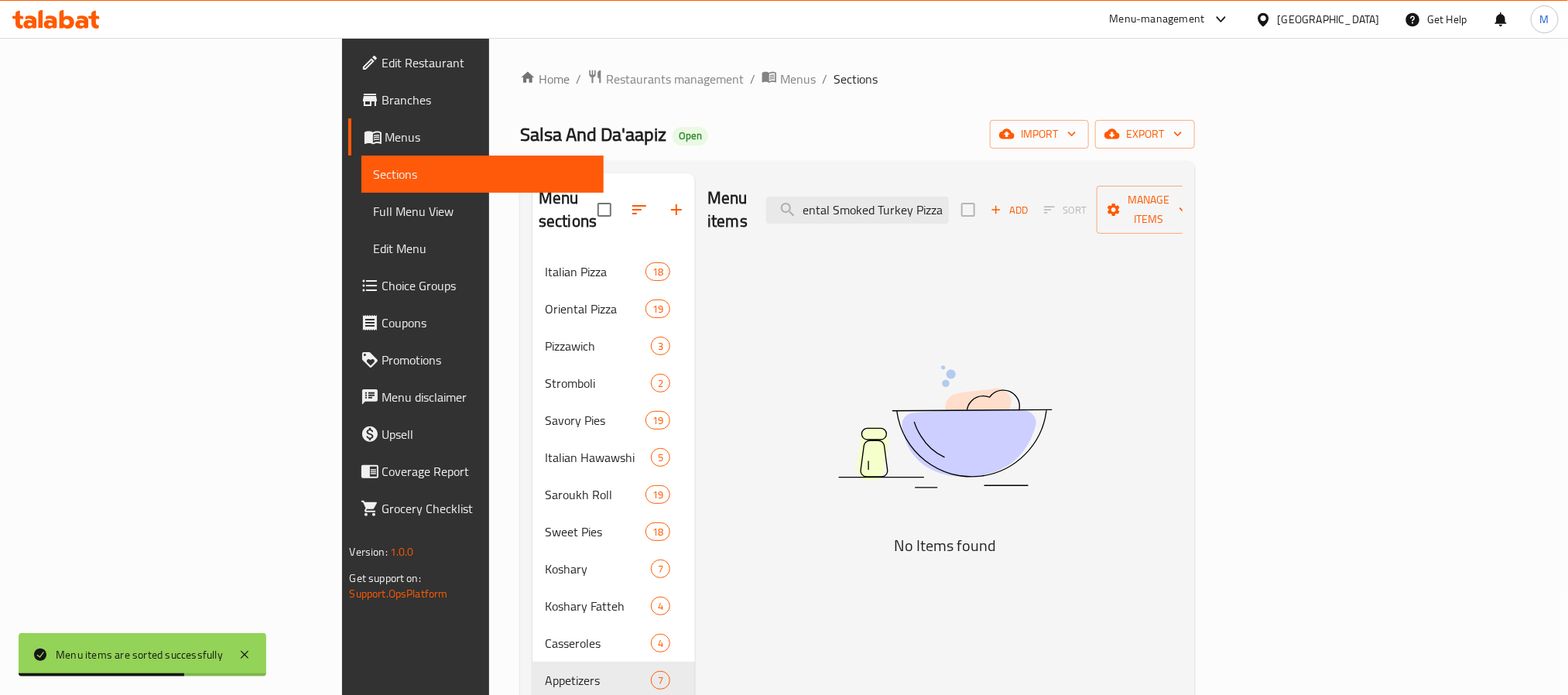
scroll to position [0, 14]
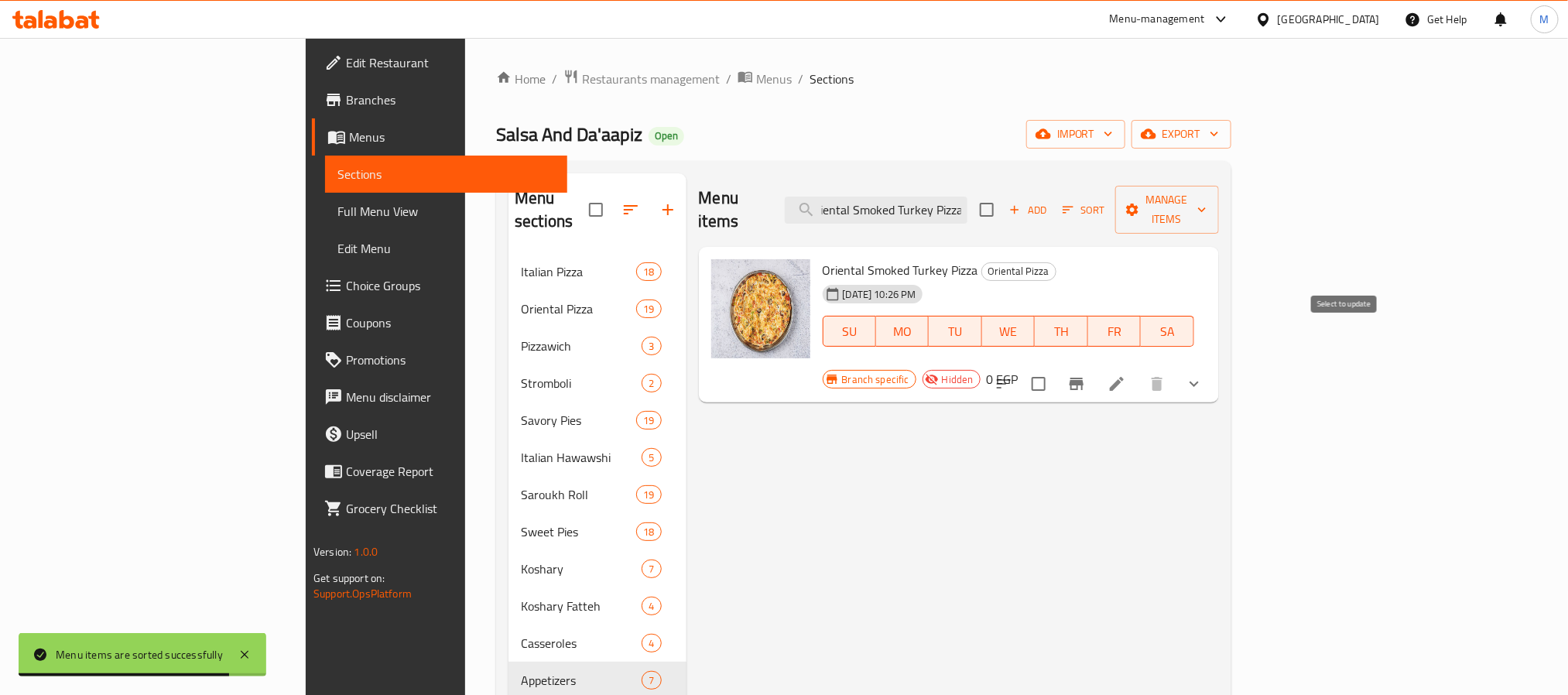
type input "Oriental Smoked Turkey Pizza"
click at [1055, 368] on input "checkbox" at bounding box center [1039, 384] width 32 height 32
checkbox input "true"
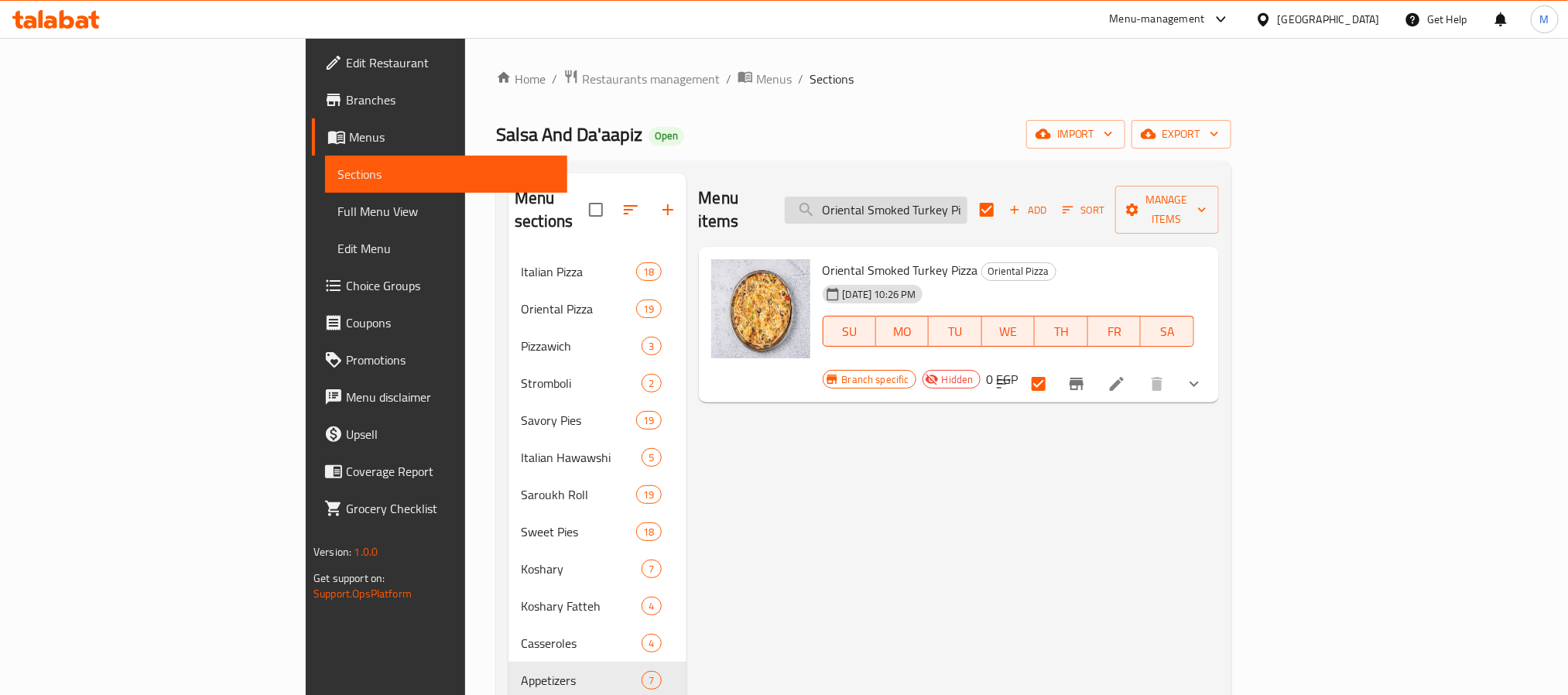
click at [968, 200] on input "Oriental Smoked Turkey Pizza" at bounding box center [877, 211] width 183 height 27
paste input "Smoked Turkey"
type input "Smoked Turkey"
checkbox input "false"
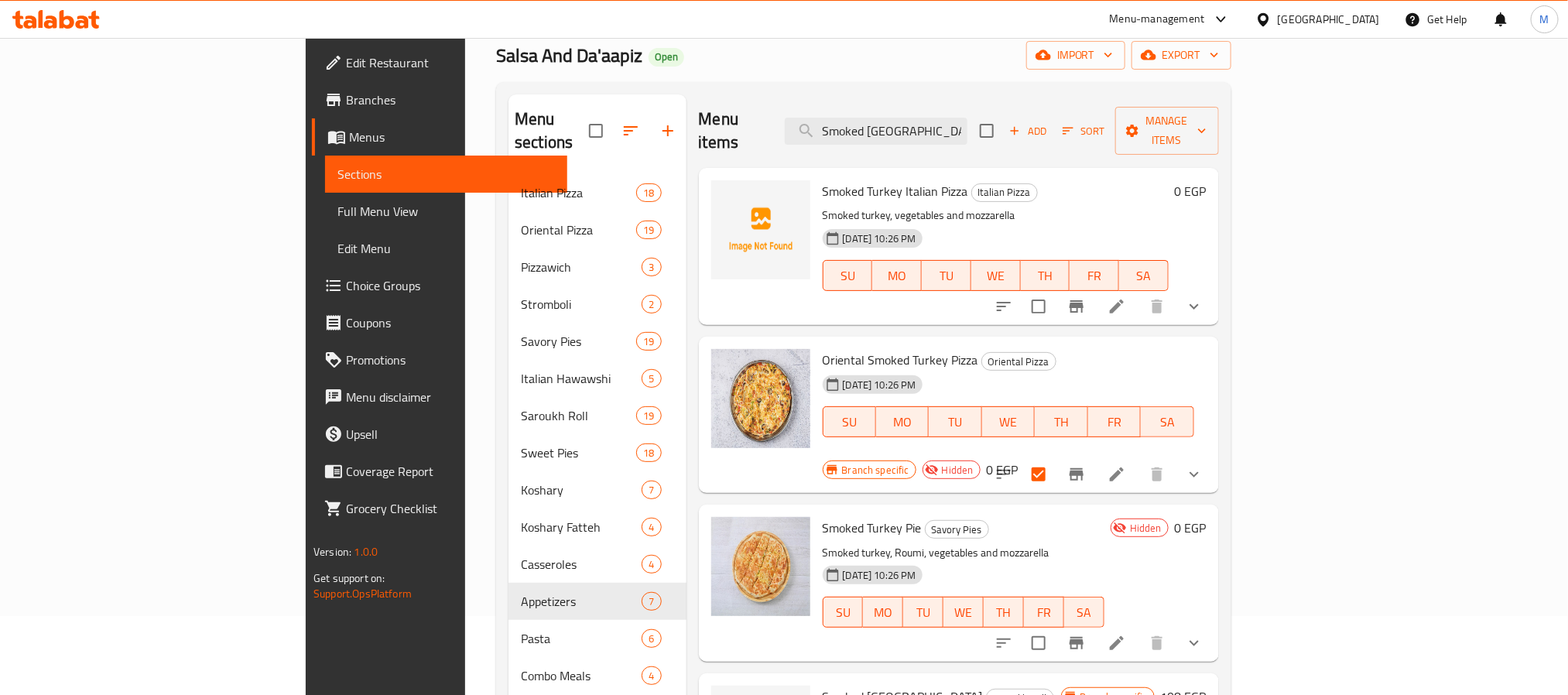
scroll to position [233, 0]
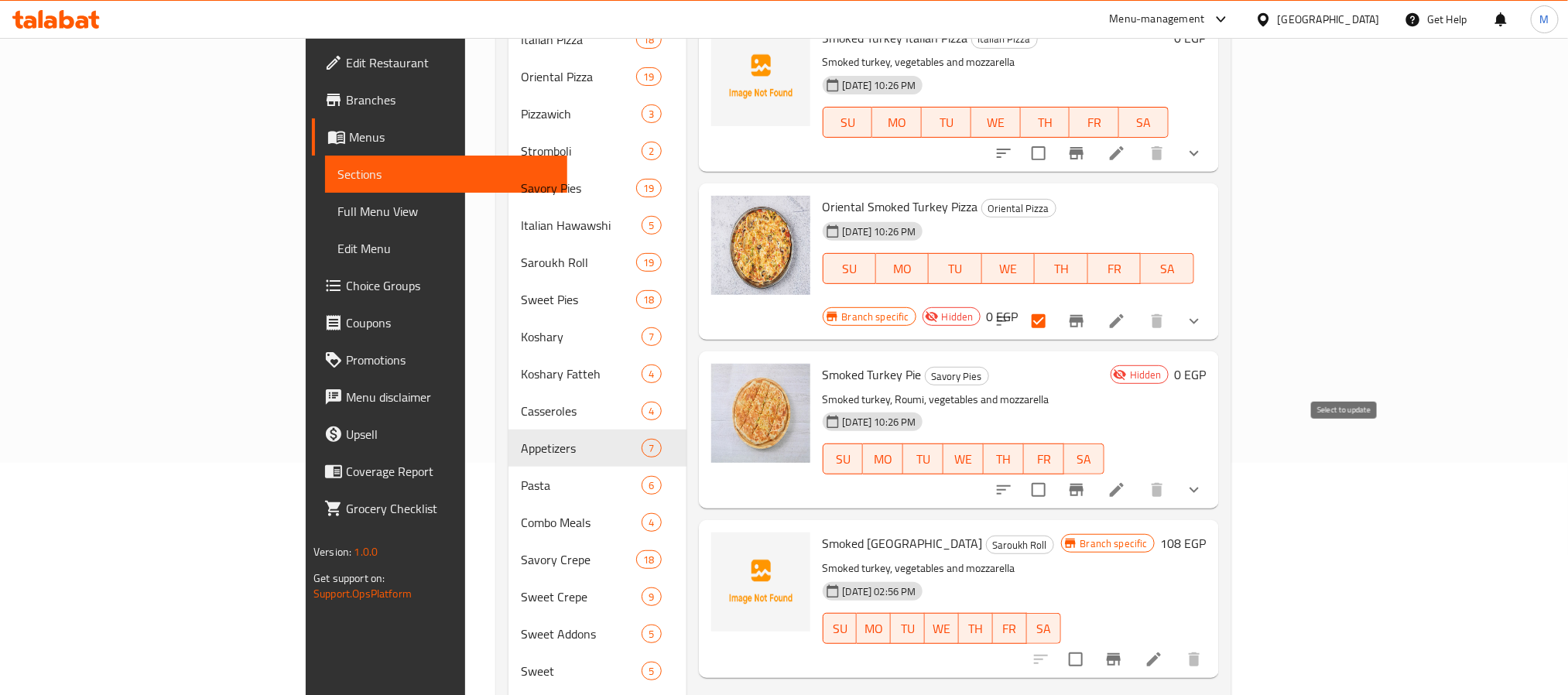
type input "Smoked Turkey"
click at [1055, 473] on input "checkbox" at bounding box center [1039, 490] width 32 height 32
checkbox input "true"
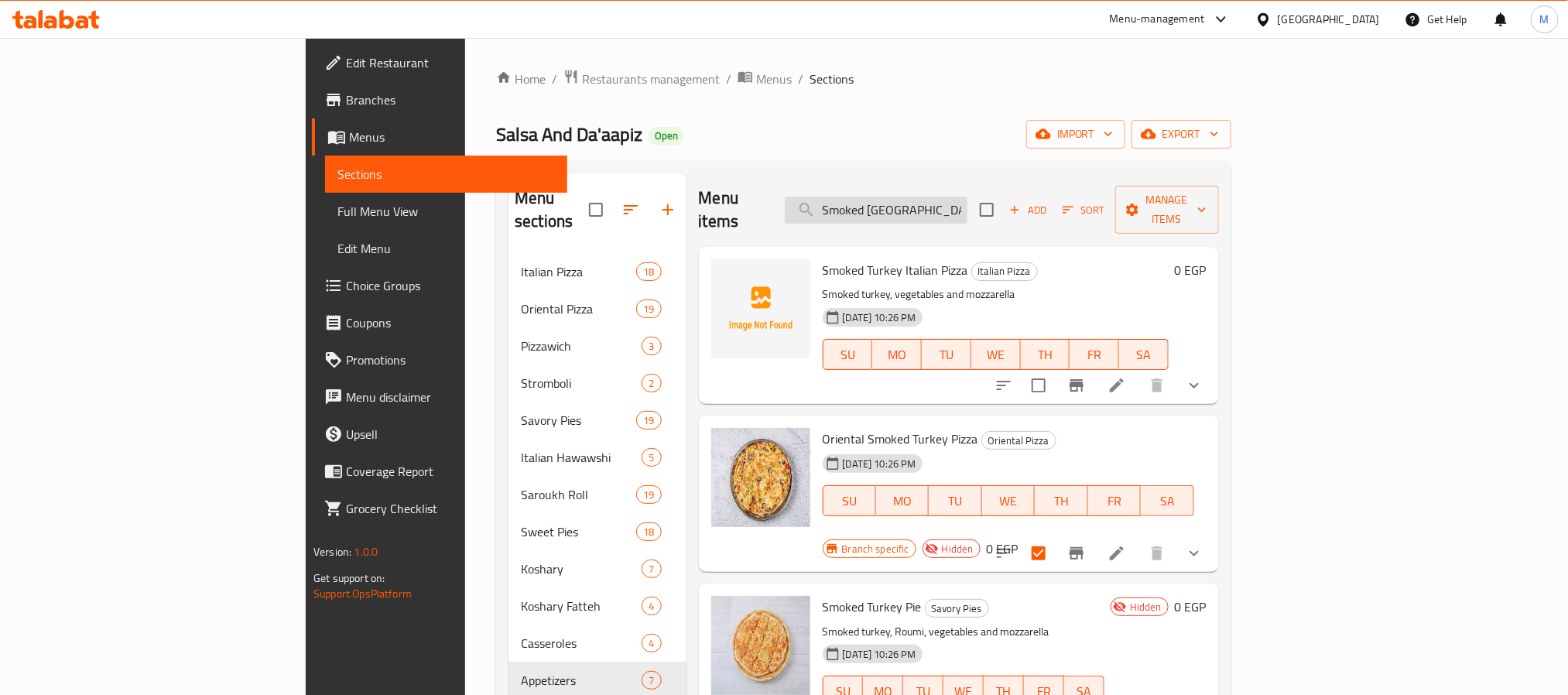
click at [967, 207] on input "Smoked Turkey" at bounding box center [877, 211] width 183 height 27
paste input "Qonbela"
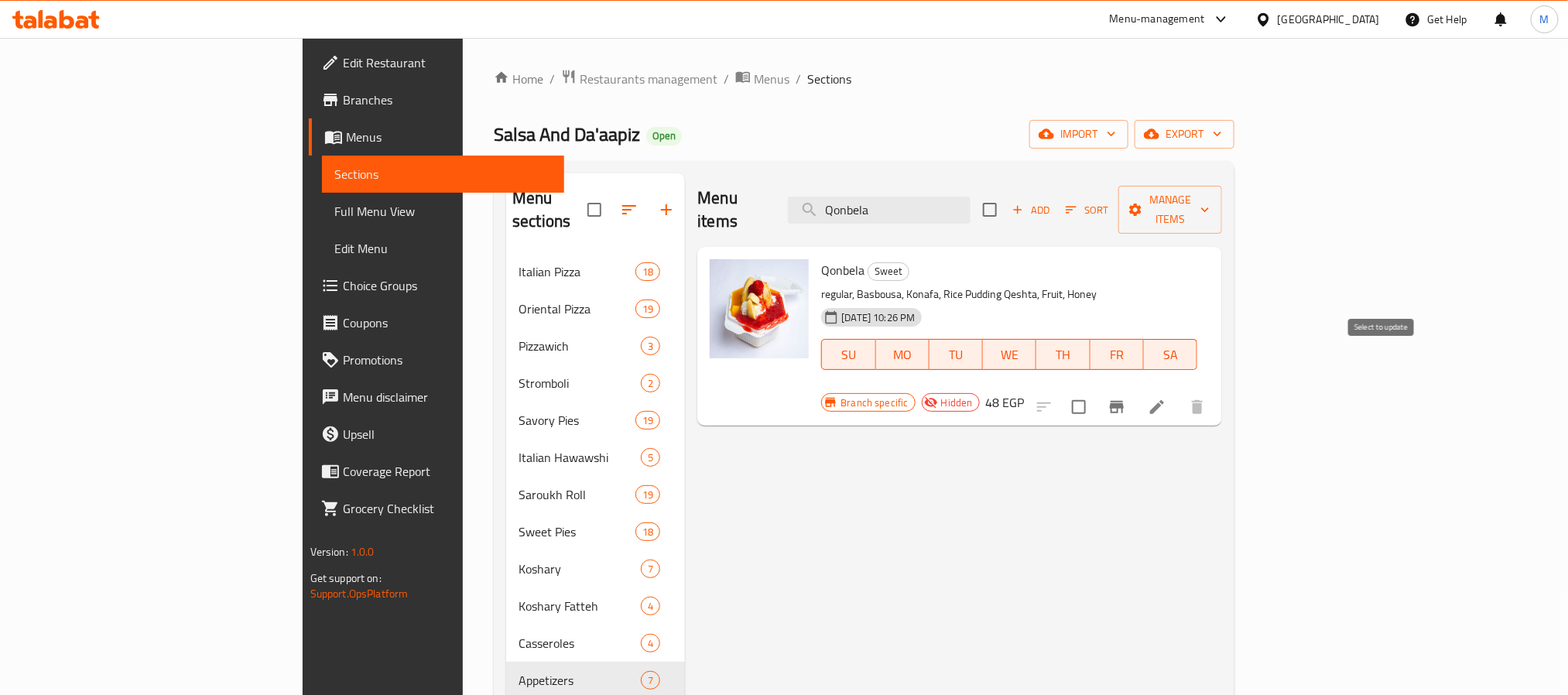
type input "Qonbela"
click at [1095, 391] on input "checkbox" at bounding box center [1079, 407] width 32 height 32
click at [1210, 203] on span "Manage items" at bounding box center [1170, 210] width 79 height 39
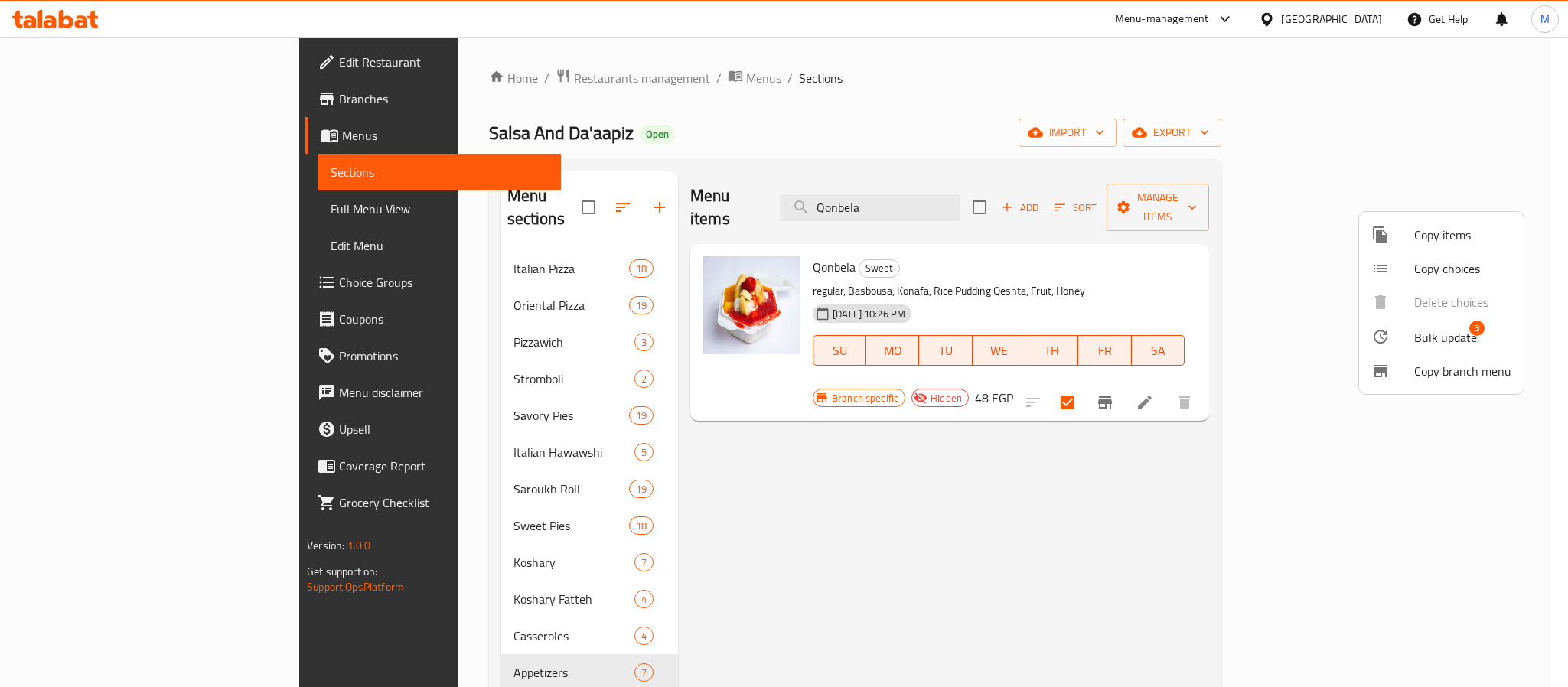
click at [1448, 342] on span "Bulk update" at bounding box center [1445, 338] width 63 height 18
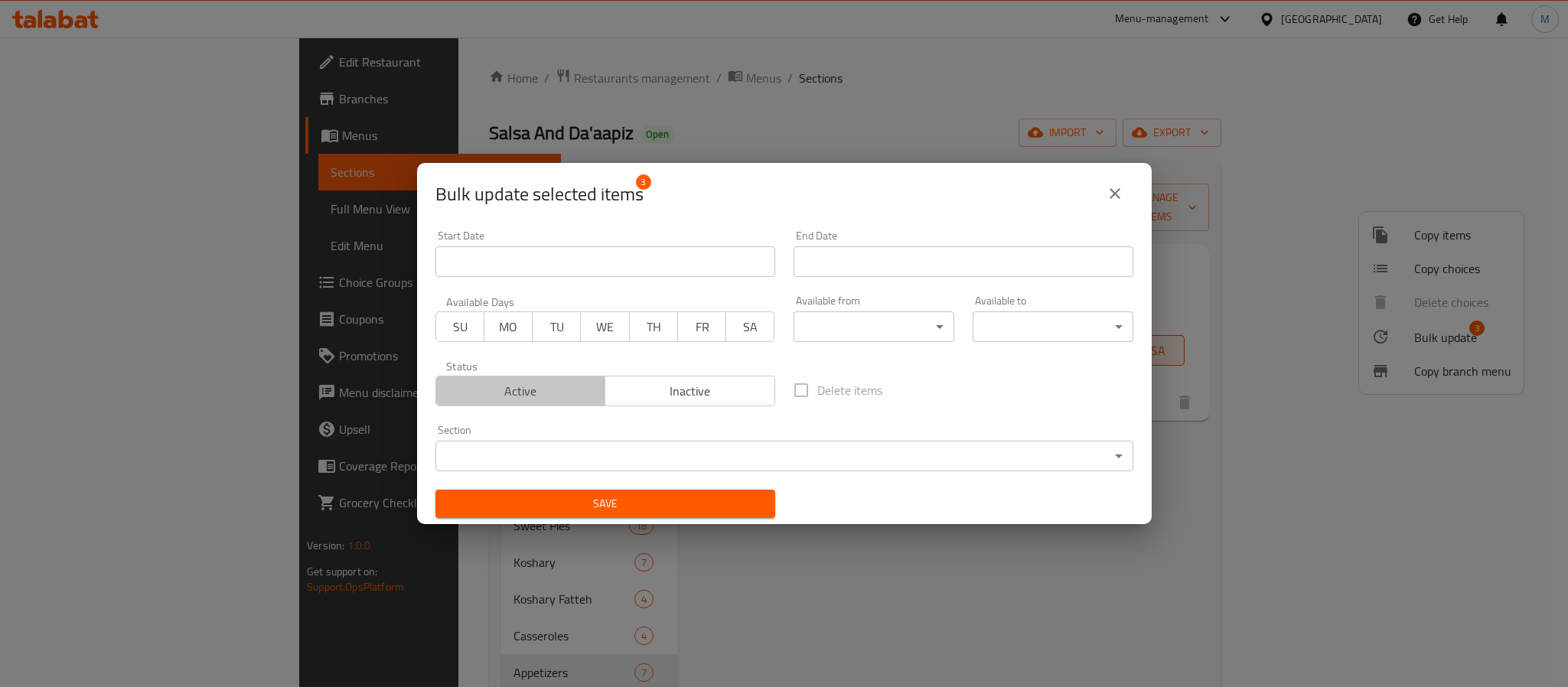
click at [542, 388] on span "Active" at bounding box center [521, 391] width 158 height 23
click at [668, 498] on span "Save" at bounding box center [605, 504] width 315 height 19
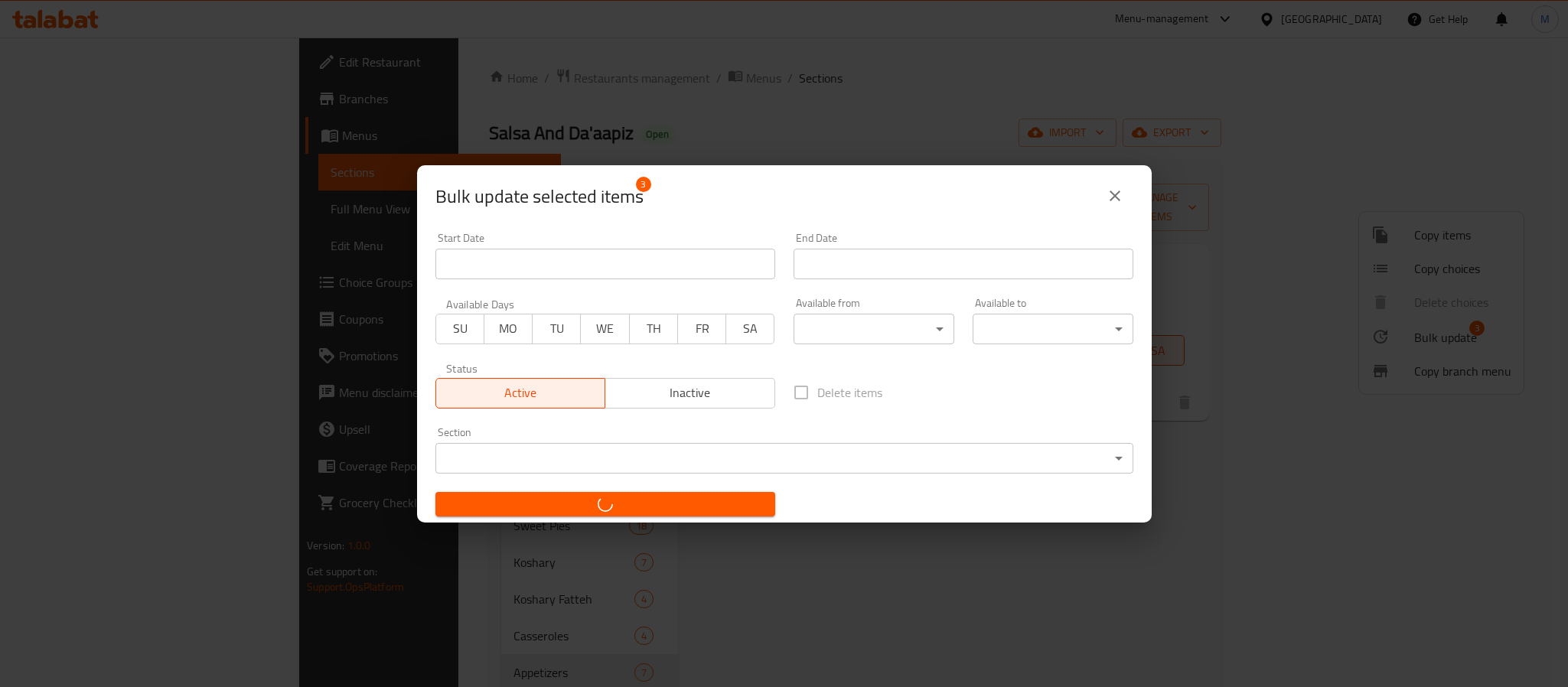
checkbox input "false"
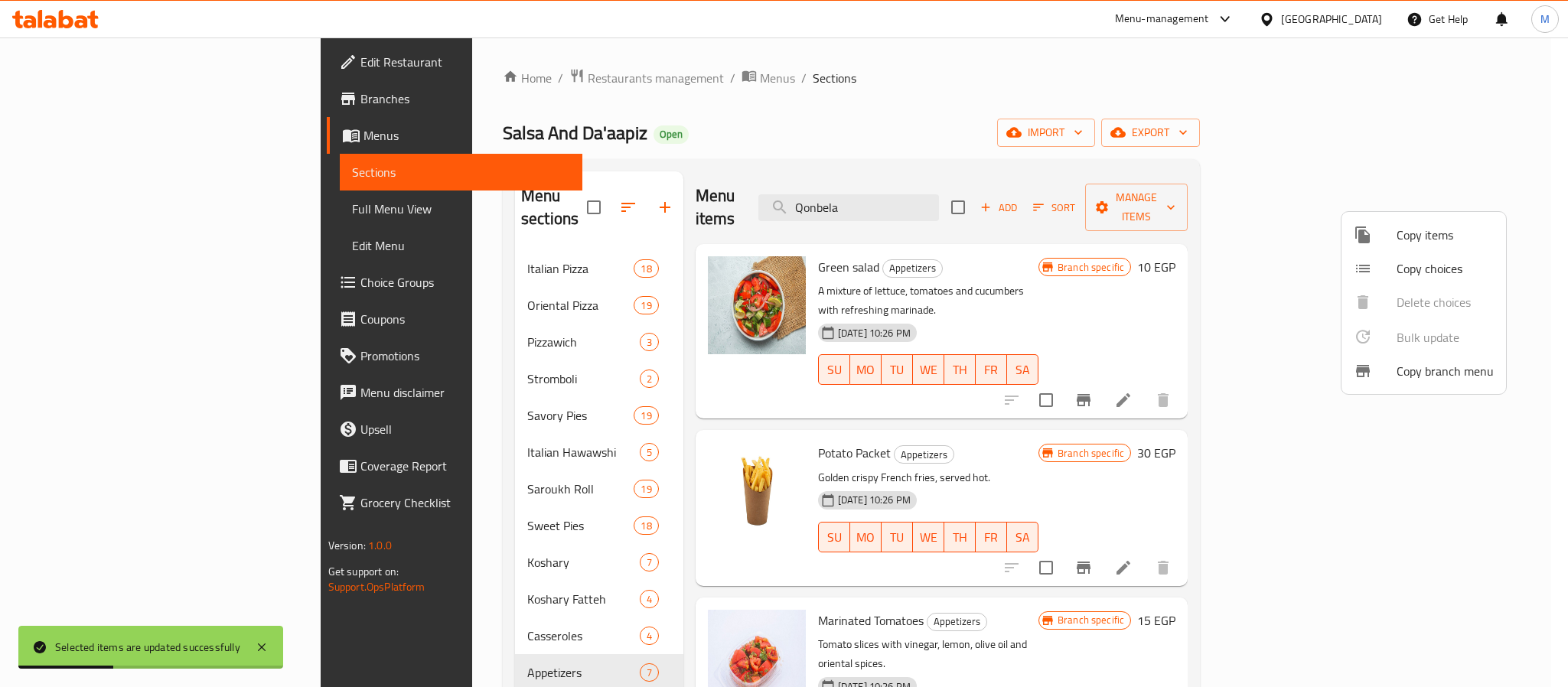
click at [946, 191] on div at bounding box center [784, 344] width 1568 height 687
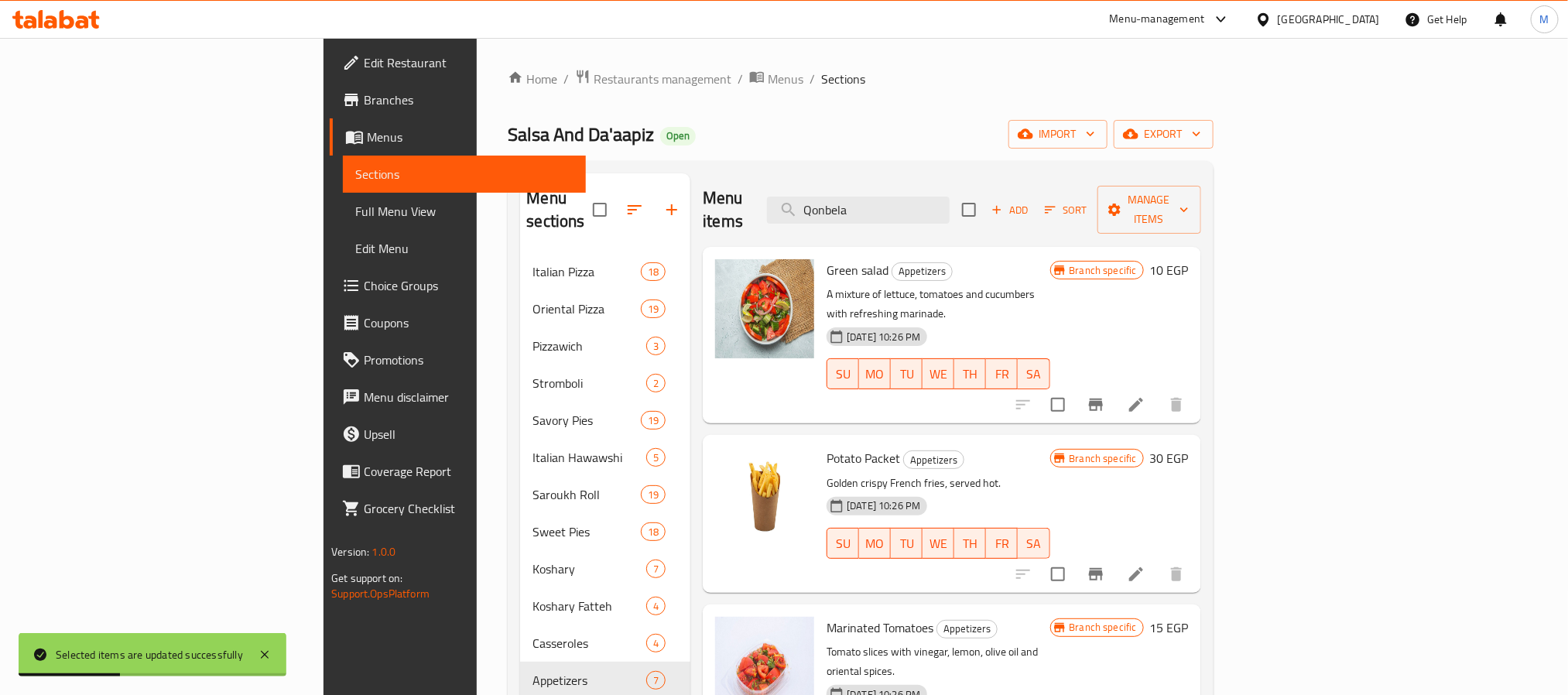
click at [950, 197] on input "Qonbela" at bounding box center [859, 211] width 183 height 27
paste input "Qonbela"
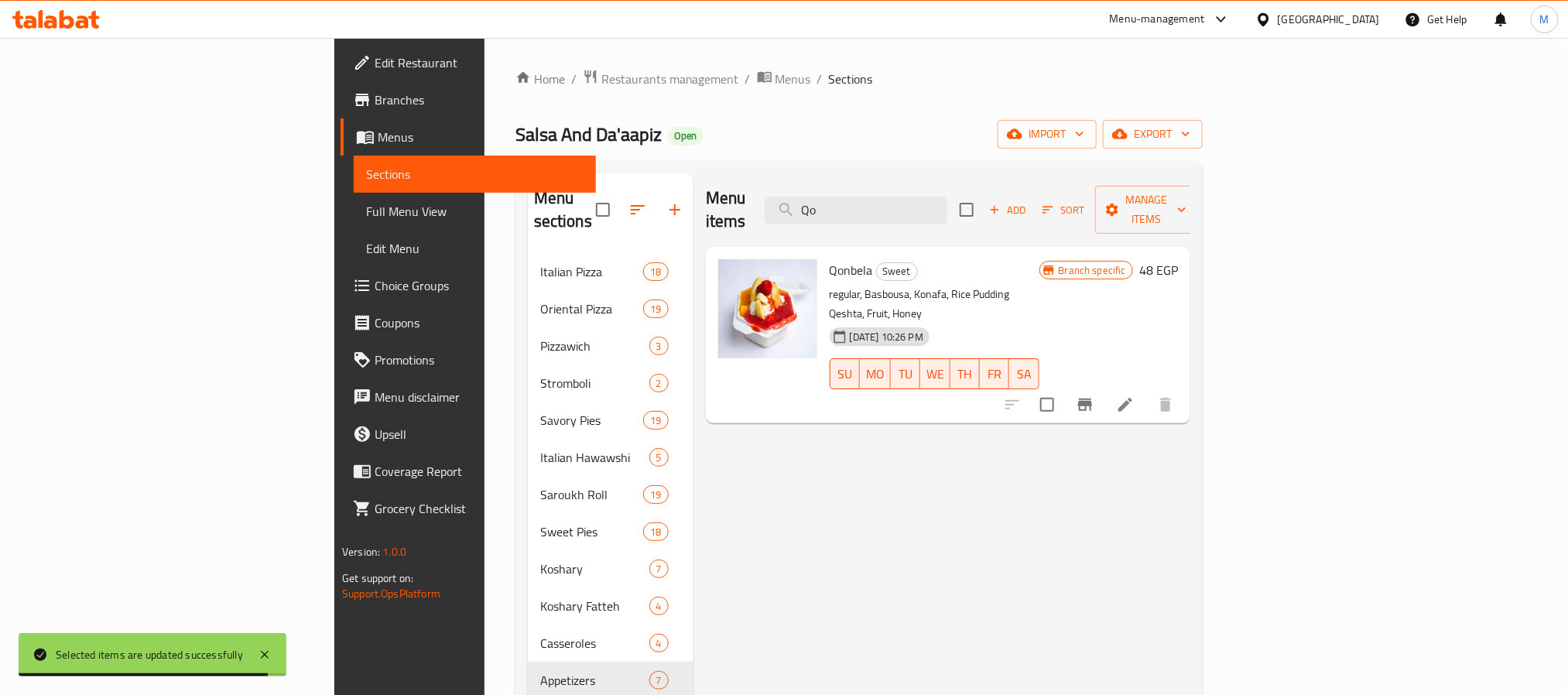
type input "Q"
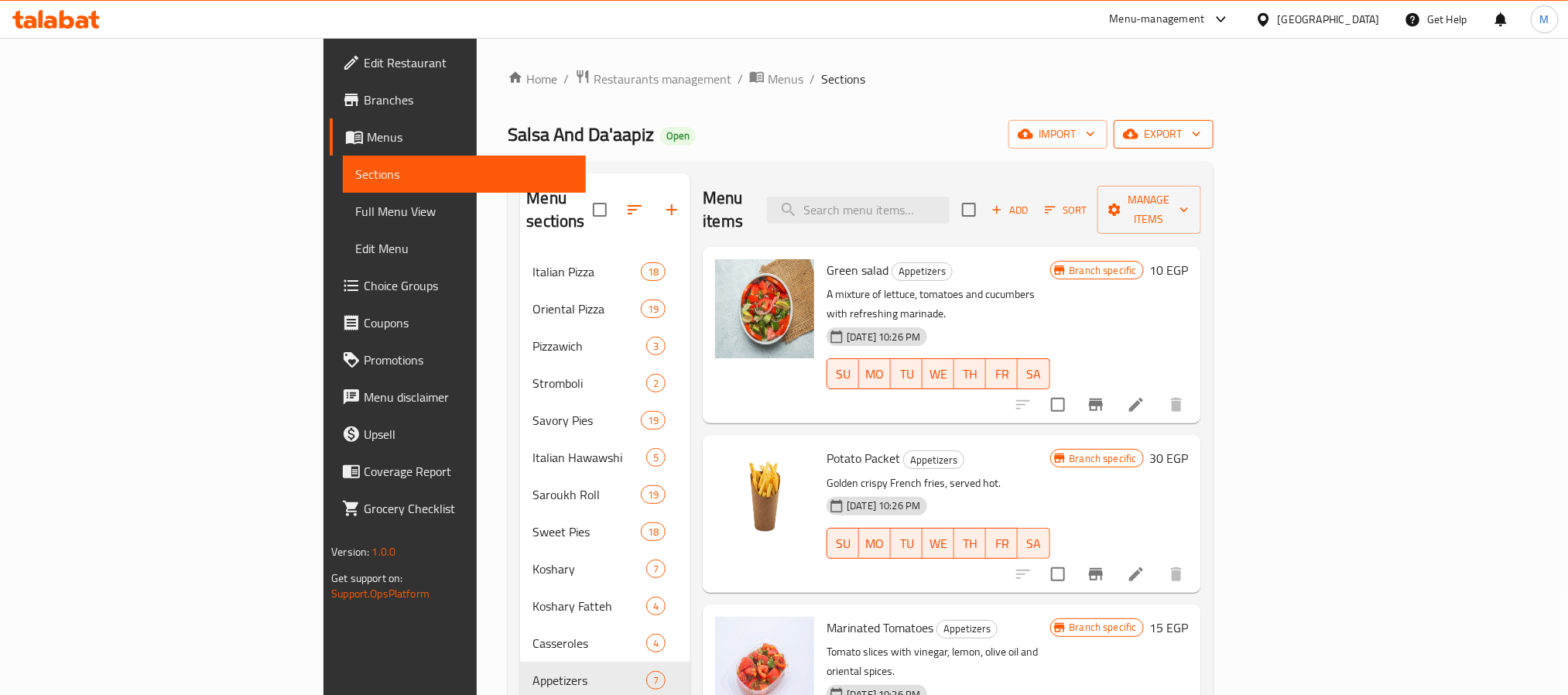
click at [1201, 131] on span "export" at bounding box center [1163, 134] width 75 height 19
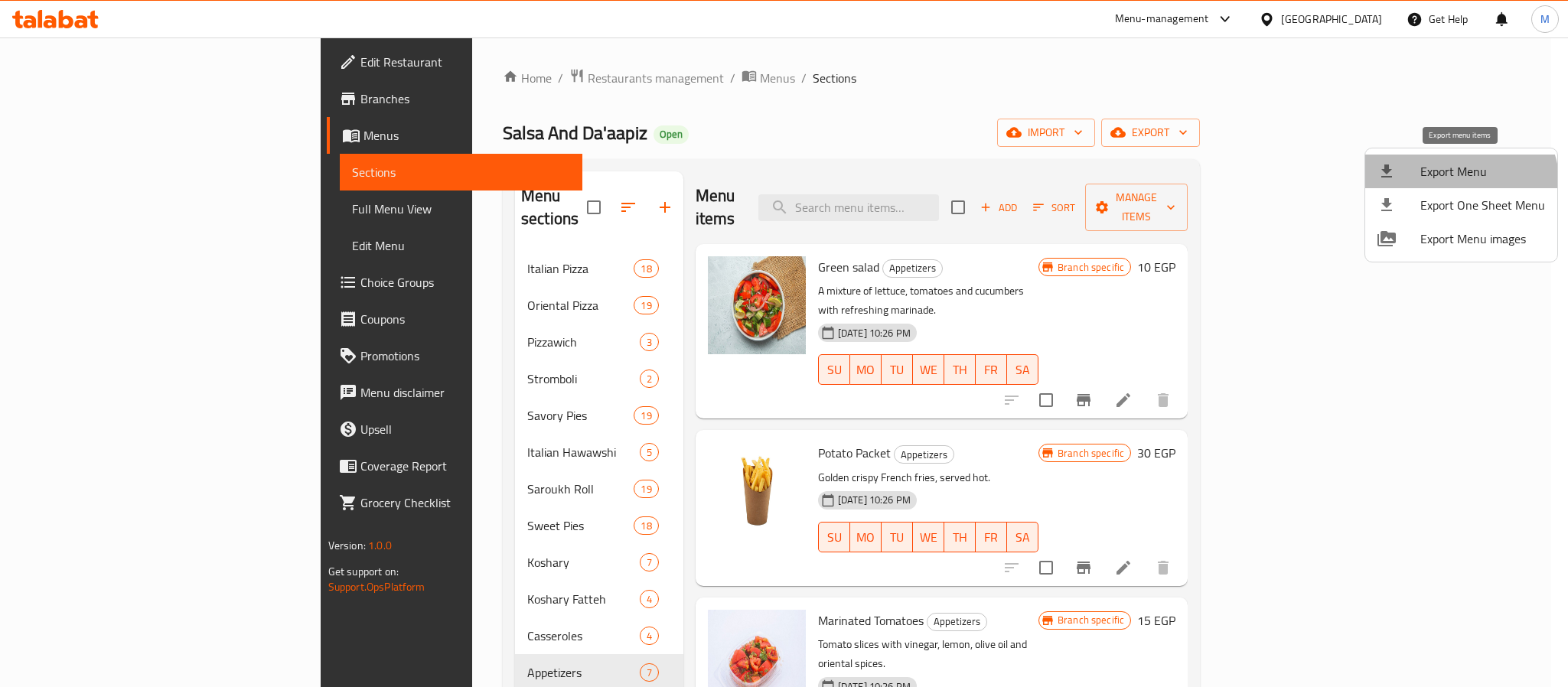
click at [1452, 186] on li "Export Menu" at bounding box center [1462, 171] width 192 height 33
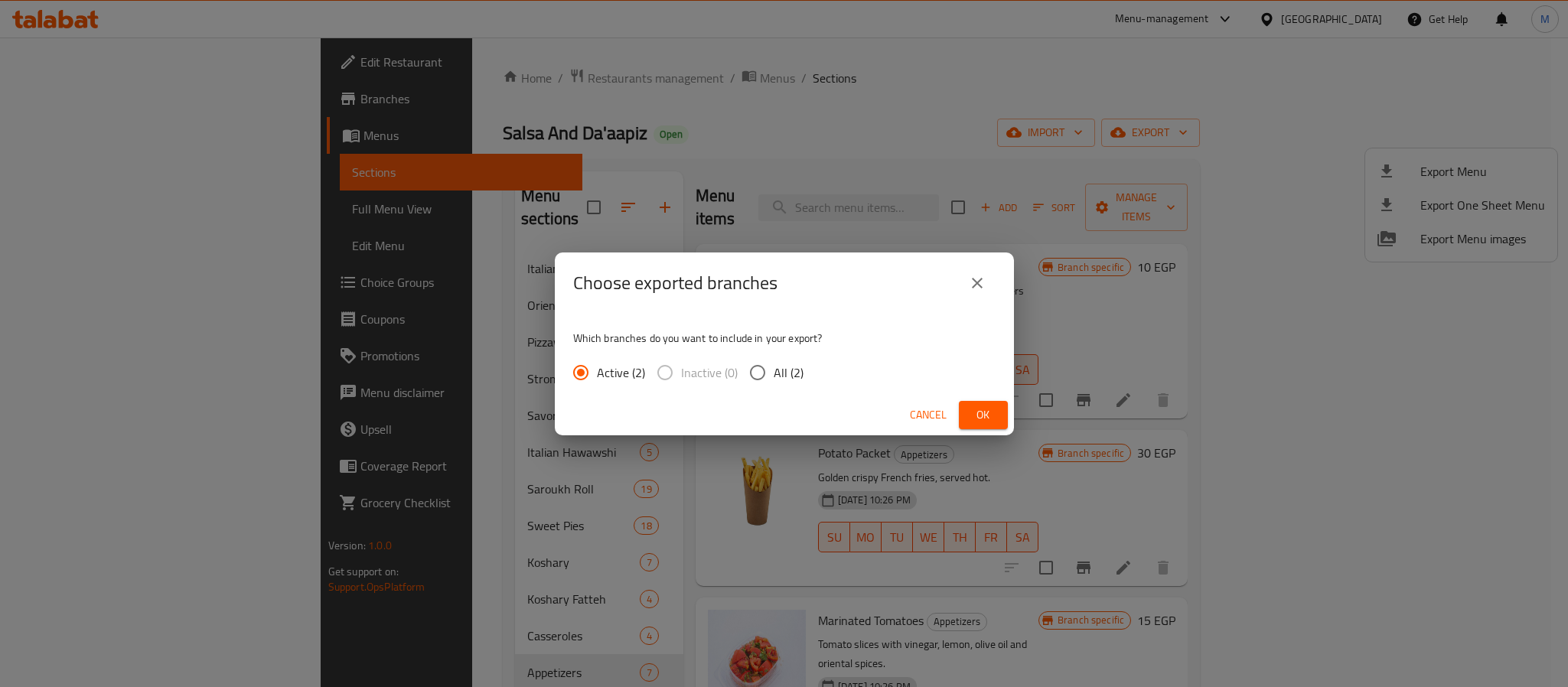
click at [778, 369] on span "All (2)" at bounding box center [789, 373] width 30 height 18
click at [774, 369] on input "All (2)" at bounding box center [757, 373] width 32 height 32
radio input "true"
click at [990, 414] on span "Ok" at bounding box center [983, 415] width 24 height 19
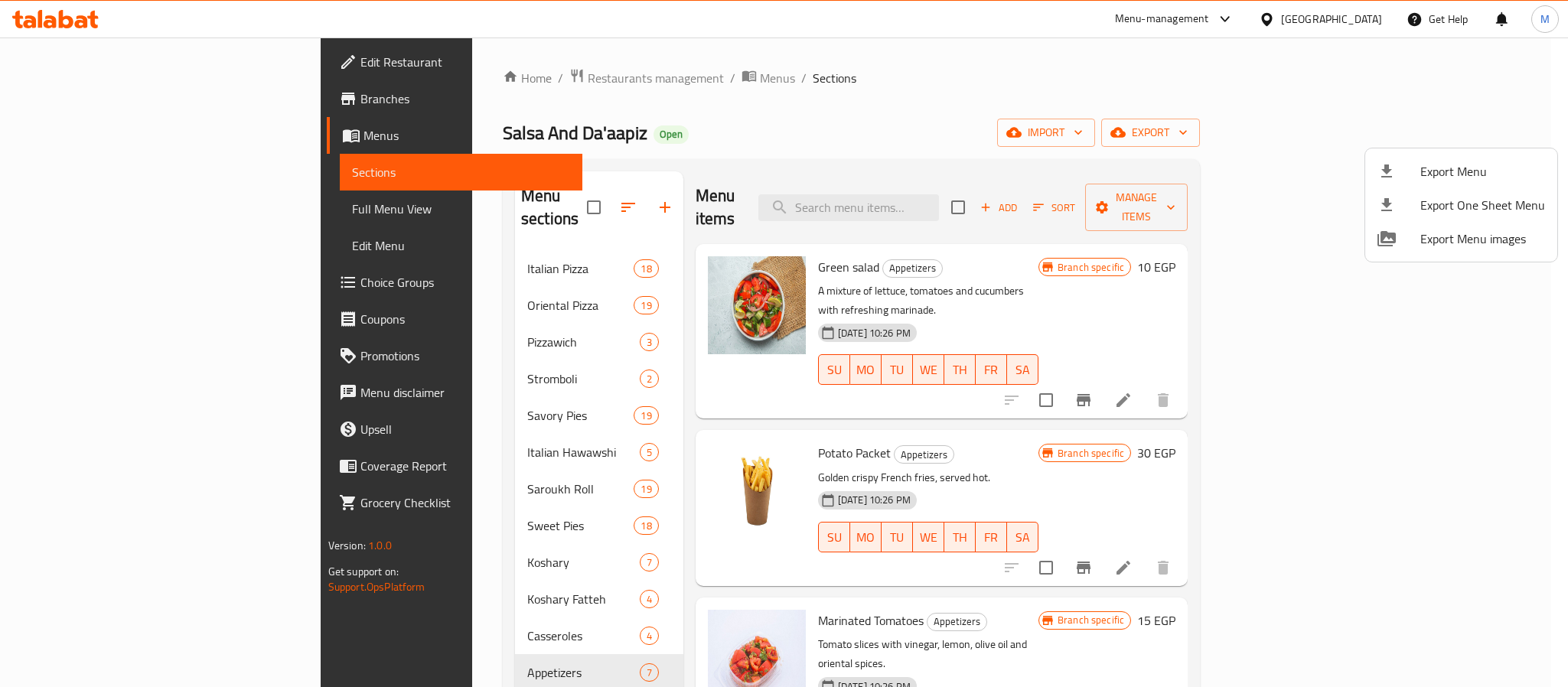
click at [456, 81] on div at bounding box center [784, 344] width 1568 height 687
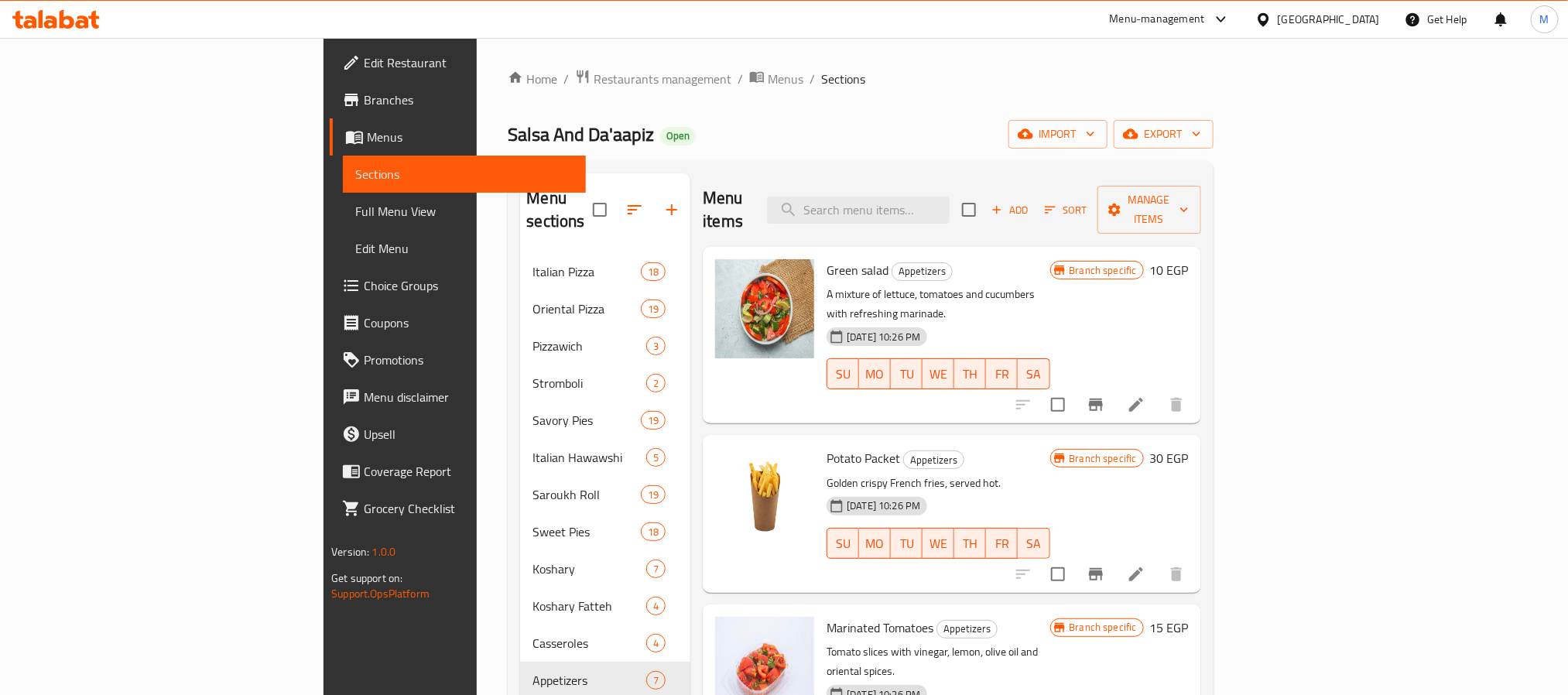
click at [593, 82] on span "Restaurants management" at bounding box center [662, 79] width 138 height 19
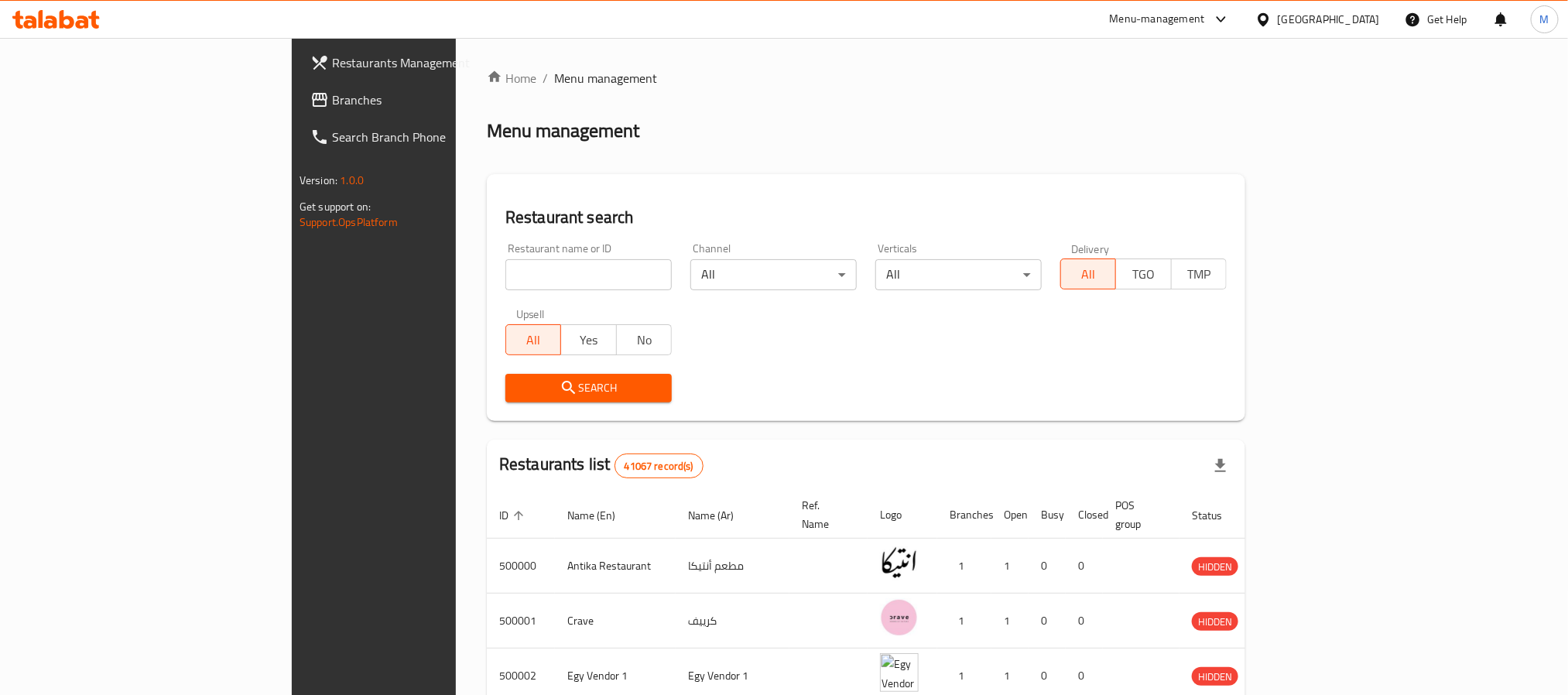
click at [332, 101] on span "Branches" at bounding box center [436, 100] width 209 height 19
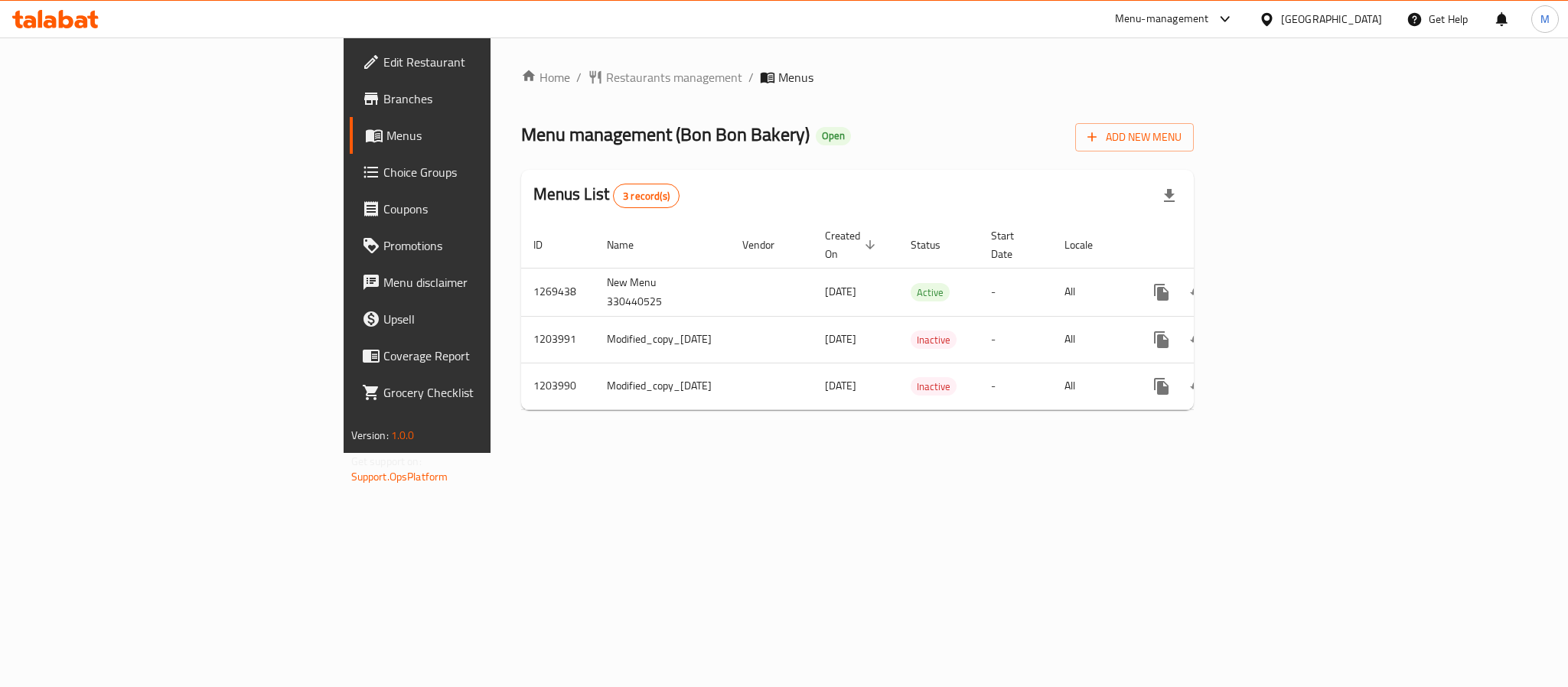
click at [769, 78] on ol "Home / Restaurants management / Menus" at bounding box center [858, 78] width 674 height 18
click at [1182, 139] on span "Add New Menu" at bounding box center [1134, 137] width 94 height 19
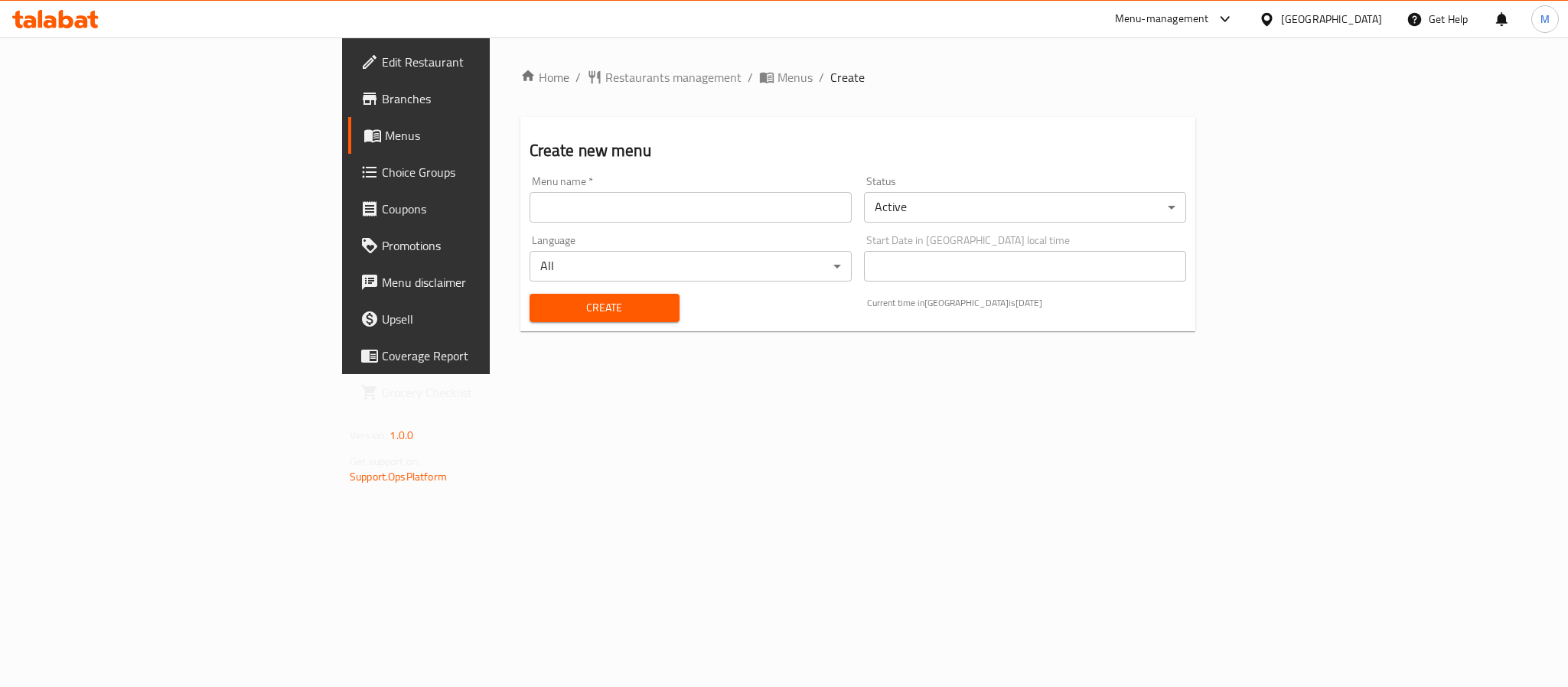
click at [667, 200] on input "text" at bounding box center [691, 207] width 323 height 31
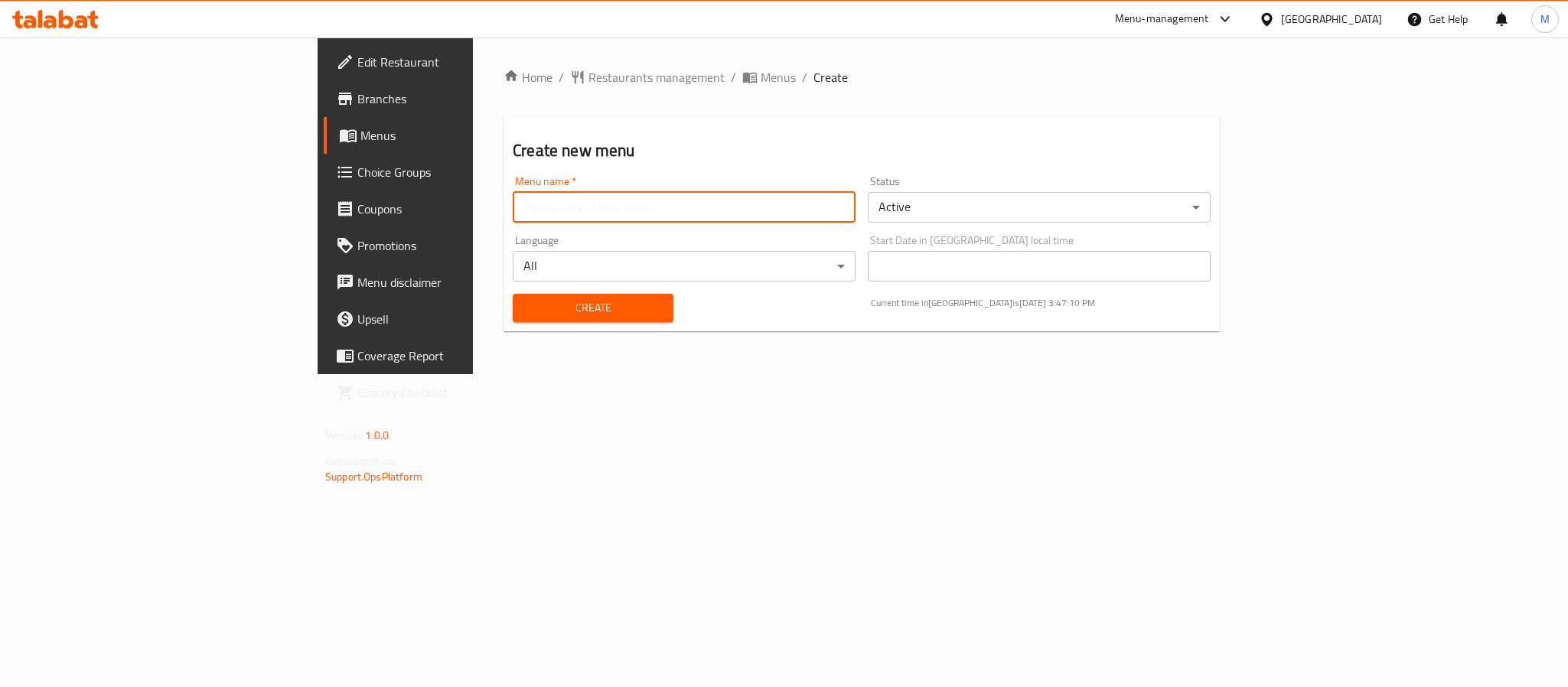
type input "New Menu 2025"
click at [1001, 198] on body "​ Menu-management United Arab Emirates Get Help M Edit Restaurant Branches Menu…" at bounding box center [784, 362] width 1568 height 649
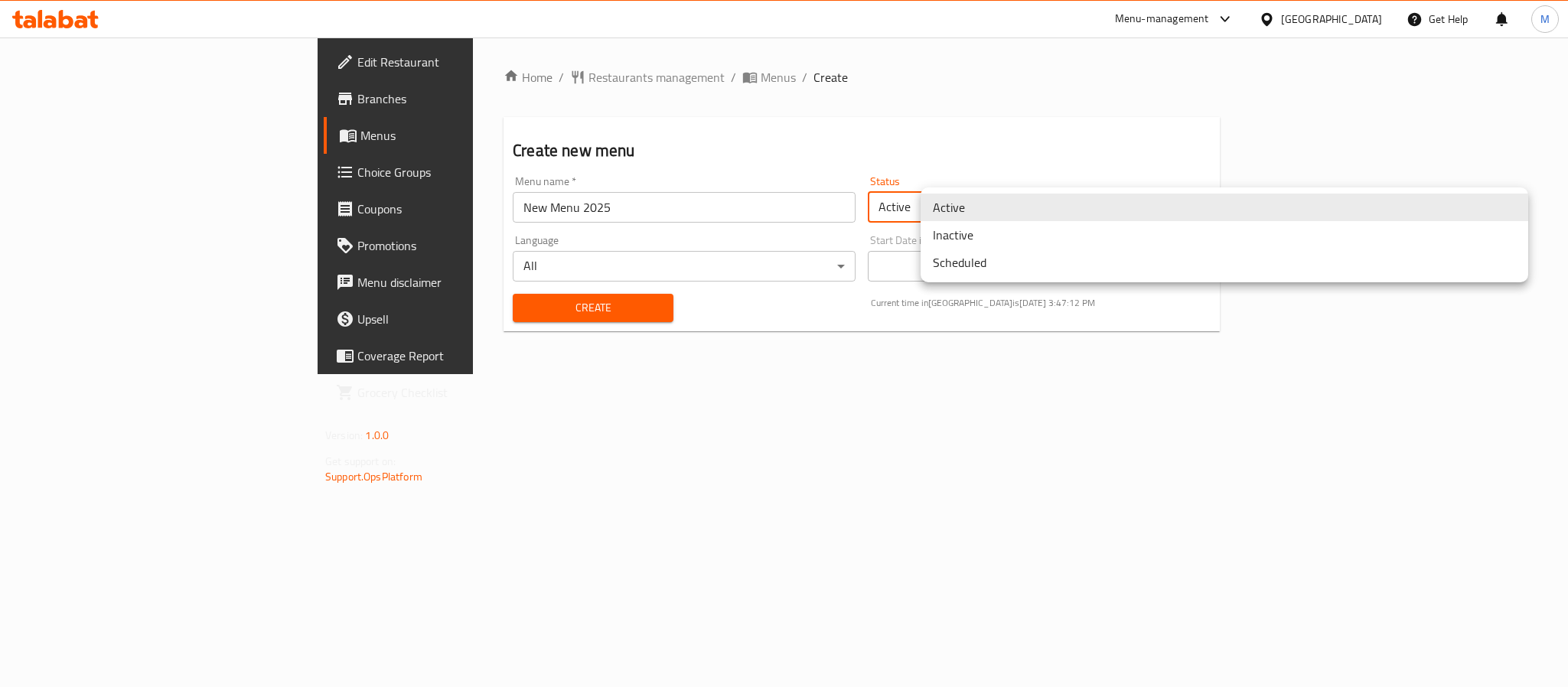
click at [984, 244] on li "Inactive" at bounding box center [1224, 235] width 608 height 28
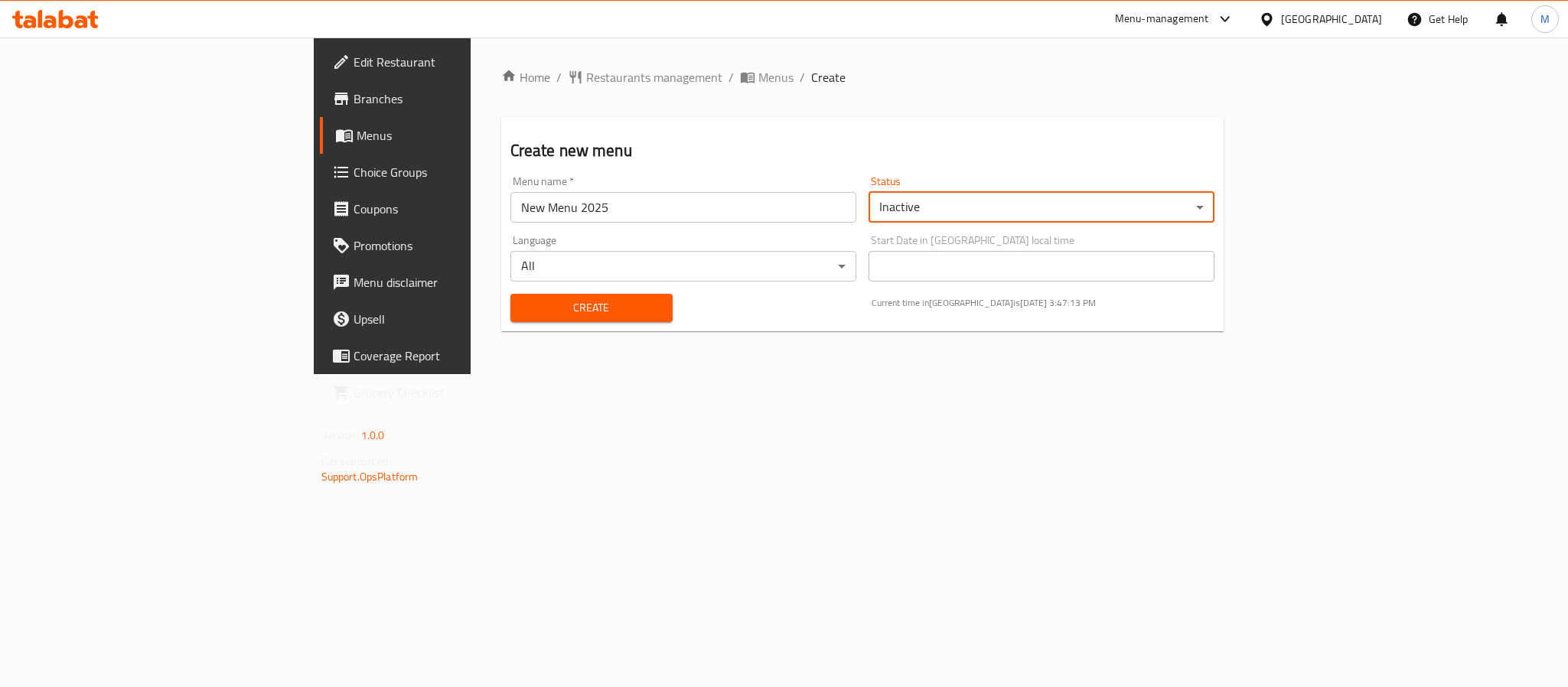
click at [511, 319] on button "Create" at bounding box center [592, 308] width 162 height 28
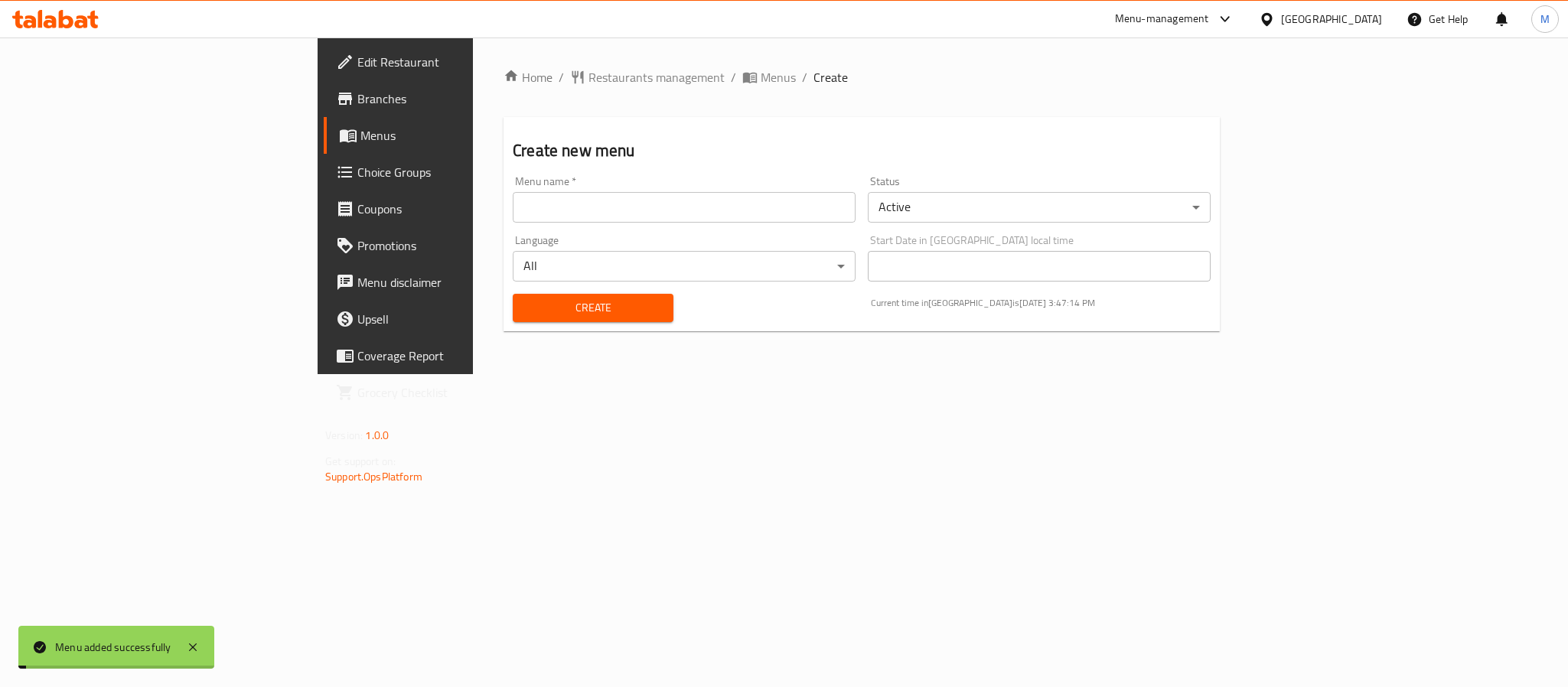
click at [761, 76] on span "Menus" at bounding box center [778, 78] width 35 height 18
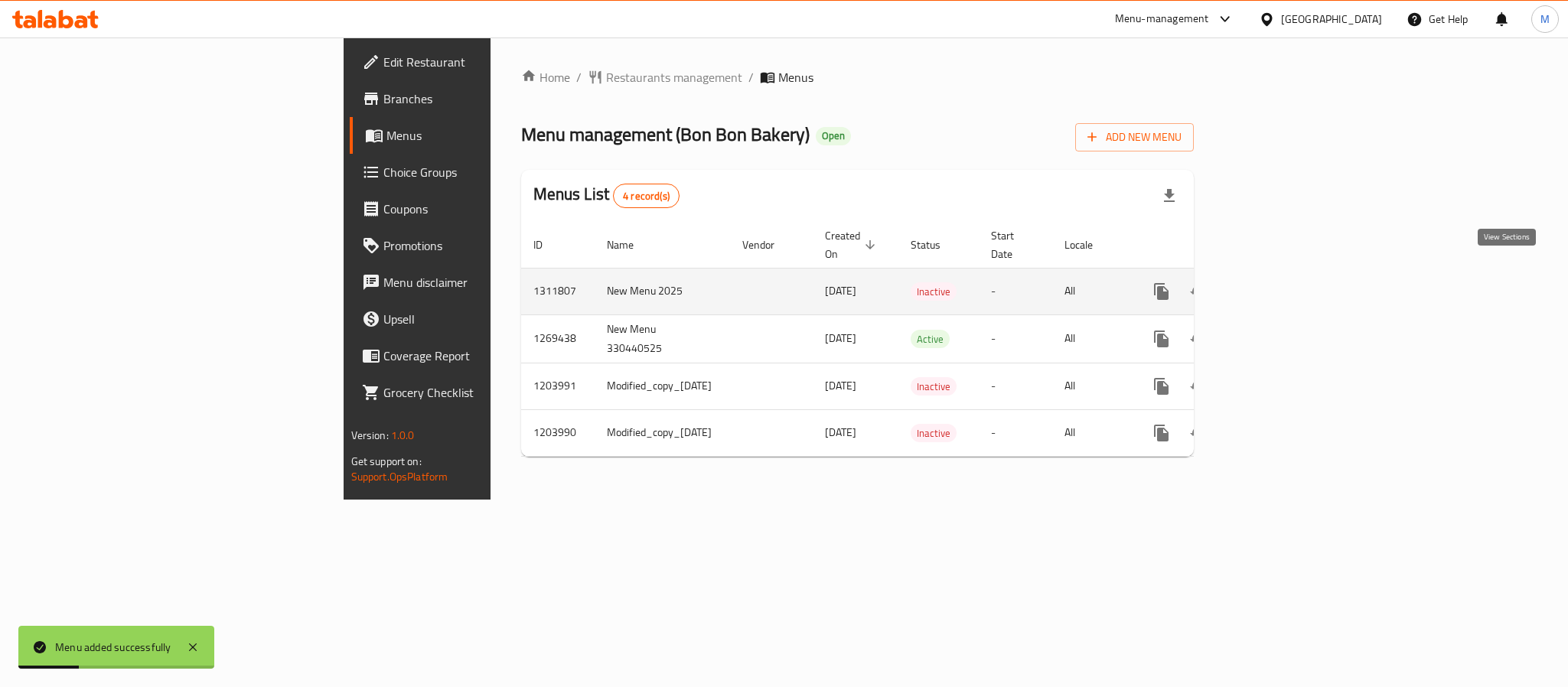
click at [1291, 285] on link "enhanced table" at bounding box center [1272, 292] width 37 height 37
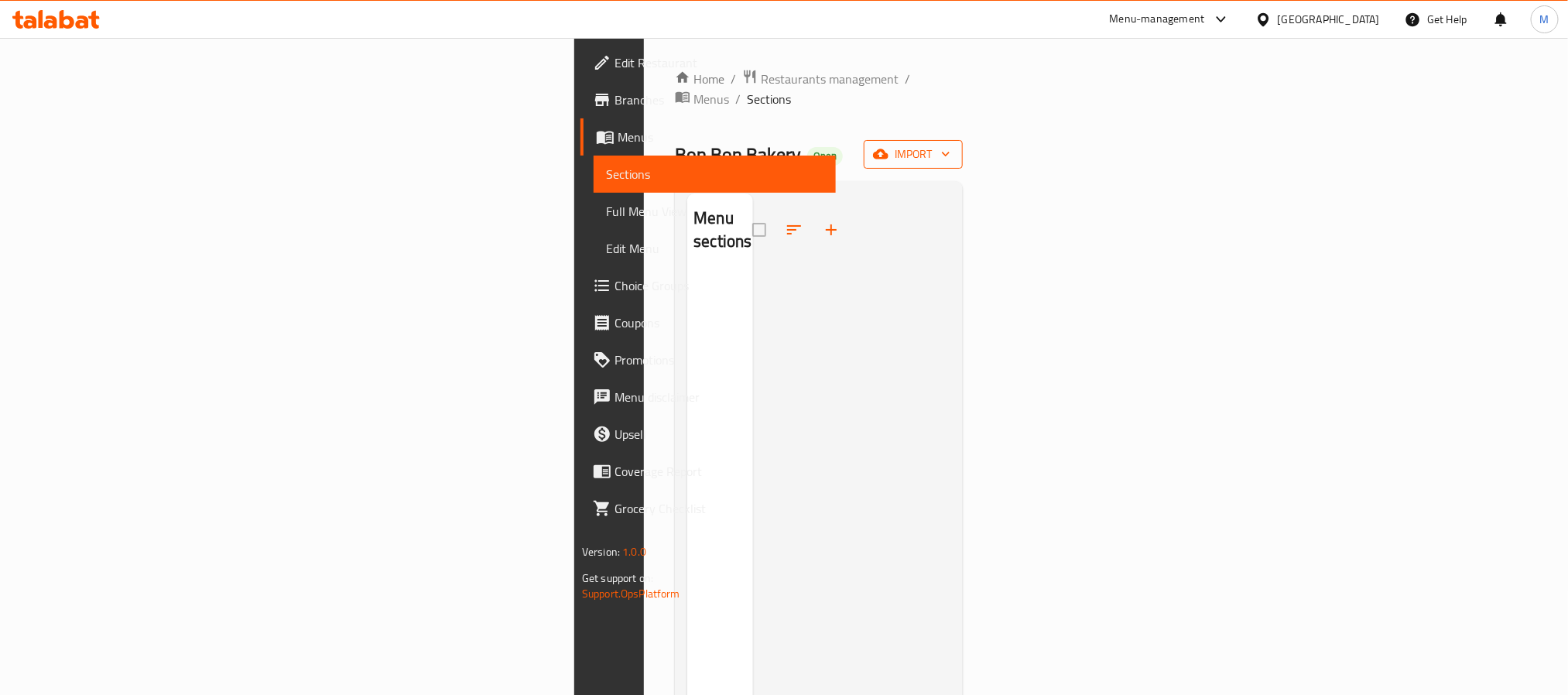
click at [888, 150] on icon "button" at bounding box center [881, 155] width 15 height 10
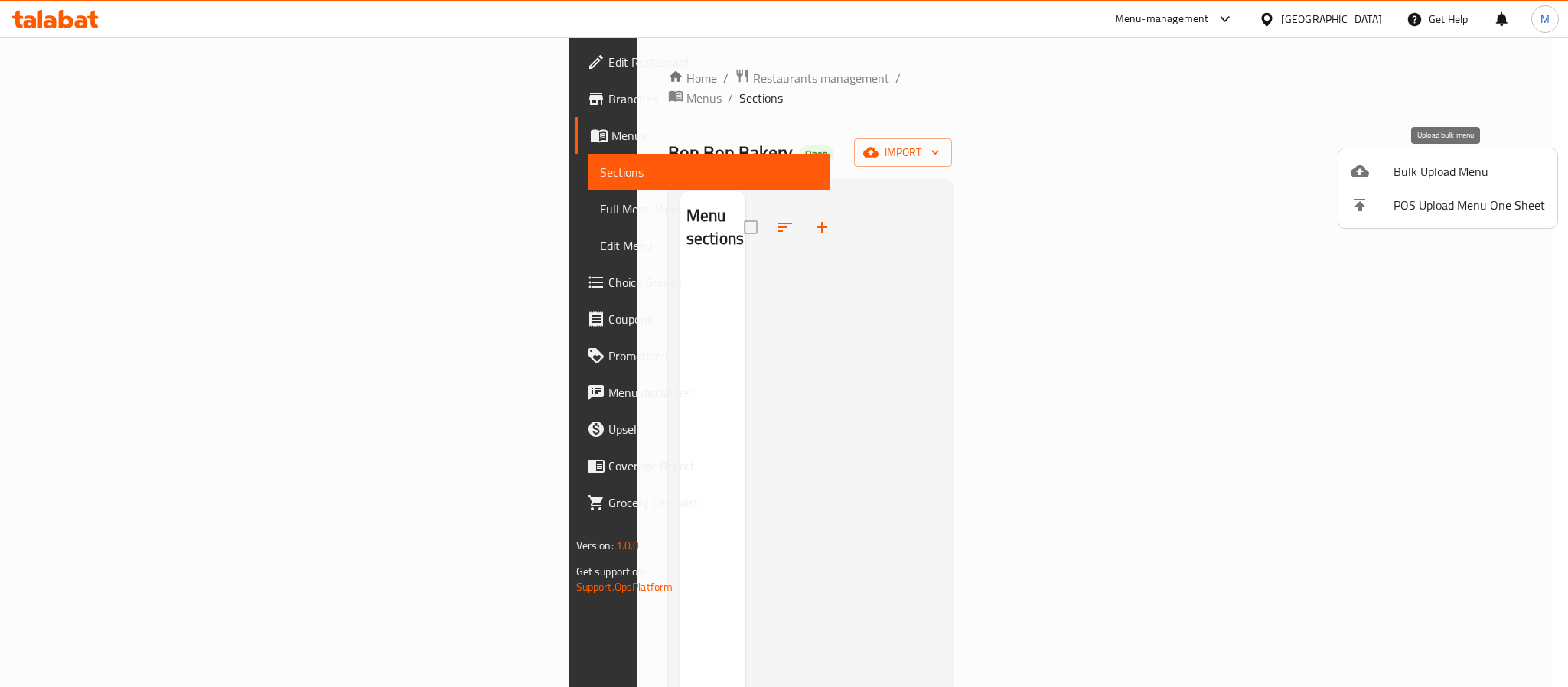
click at [1438, 170] on span "Bulk Upload Menu" at bounding box center [1469, 171] width 151 height 18
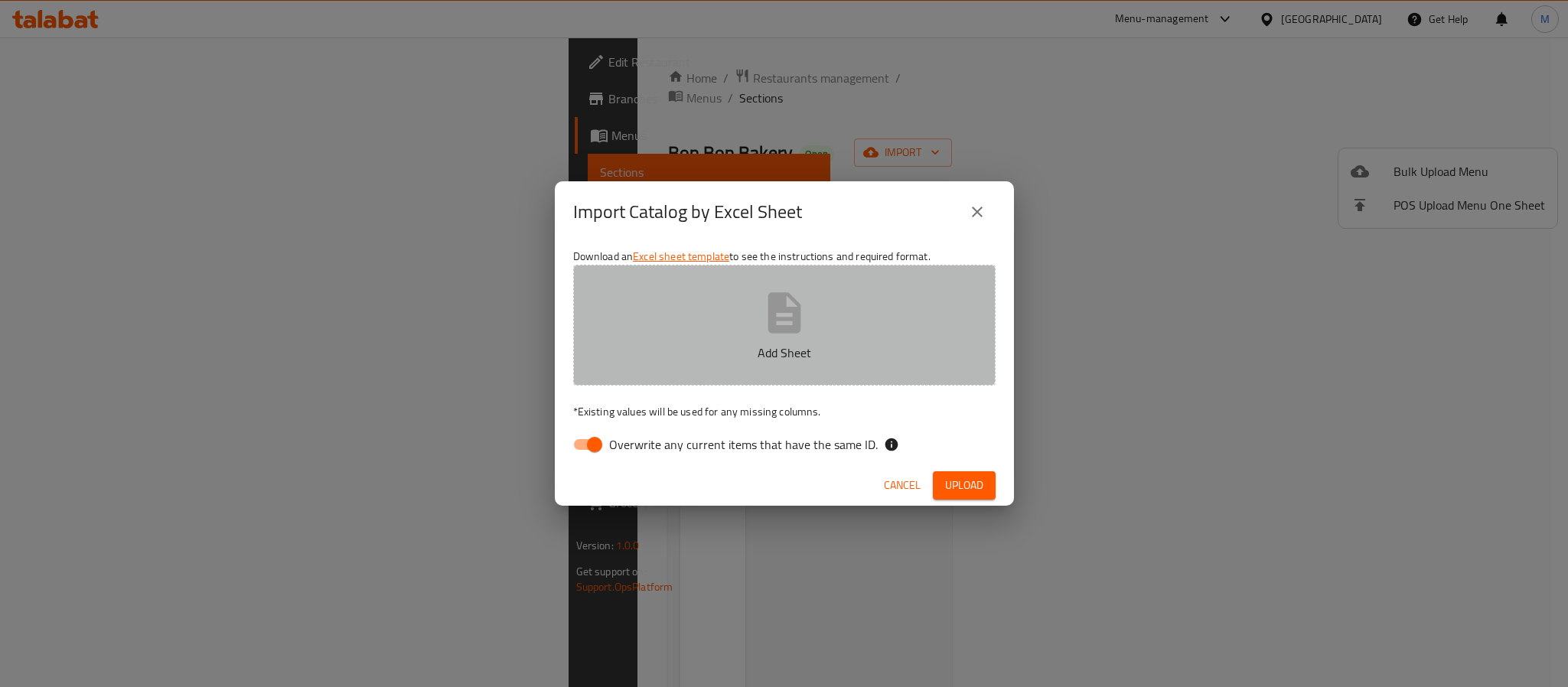
click at [680, 323] on button "Add Sheet" at bounding box center [784, 325] width 422 height 121
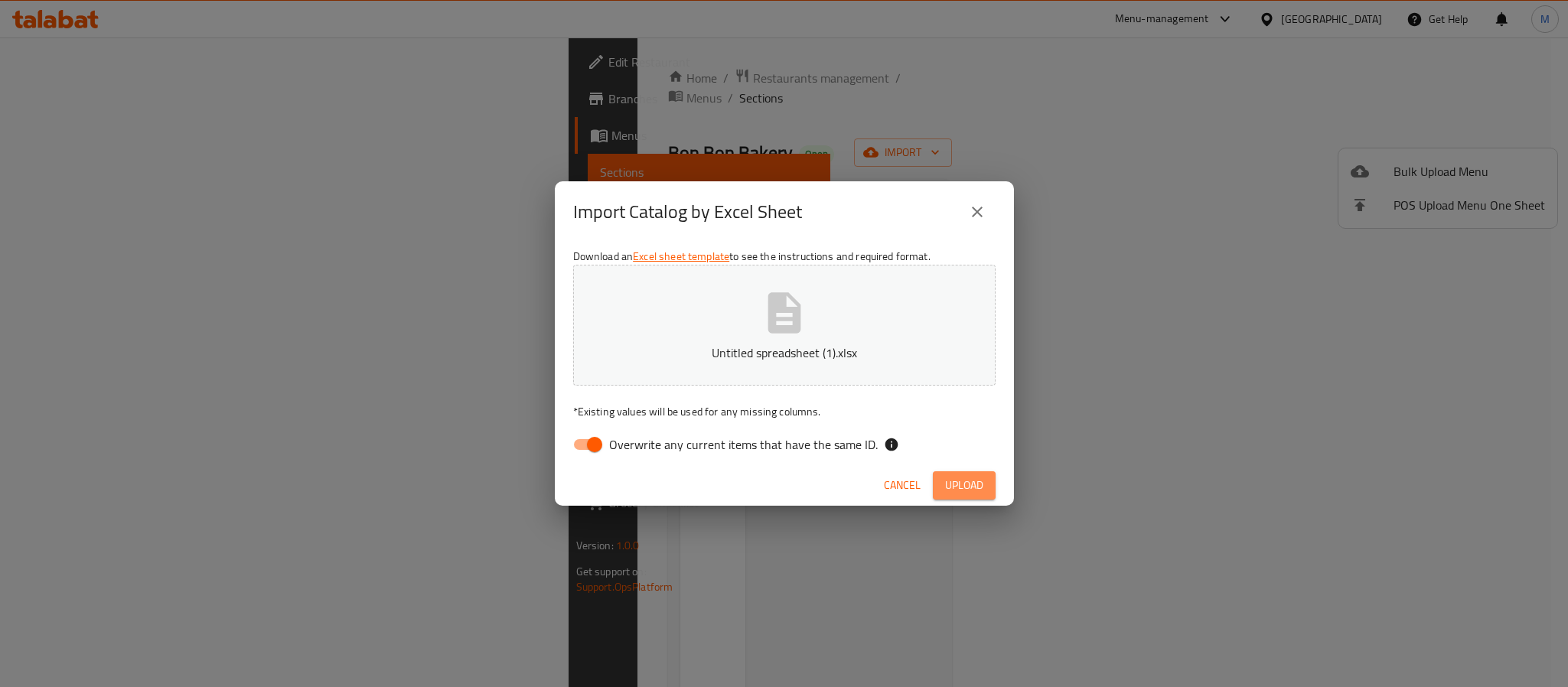
click at [954, 489] on span "Upload" at bounding box center [965, 486] width 38 height 19
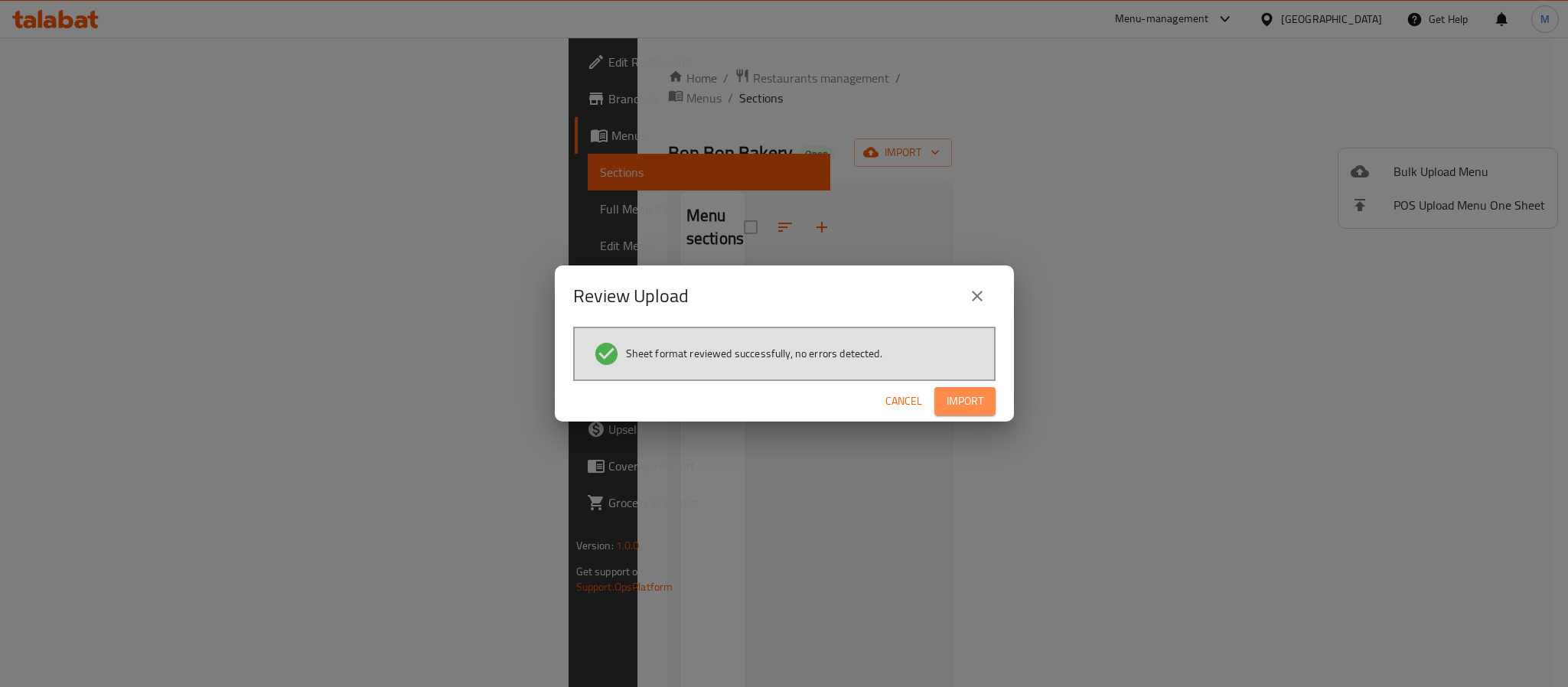
click at [959, 399] on span "Import" at bounding box center [965, 401] width 37 height 19
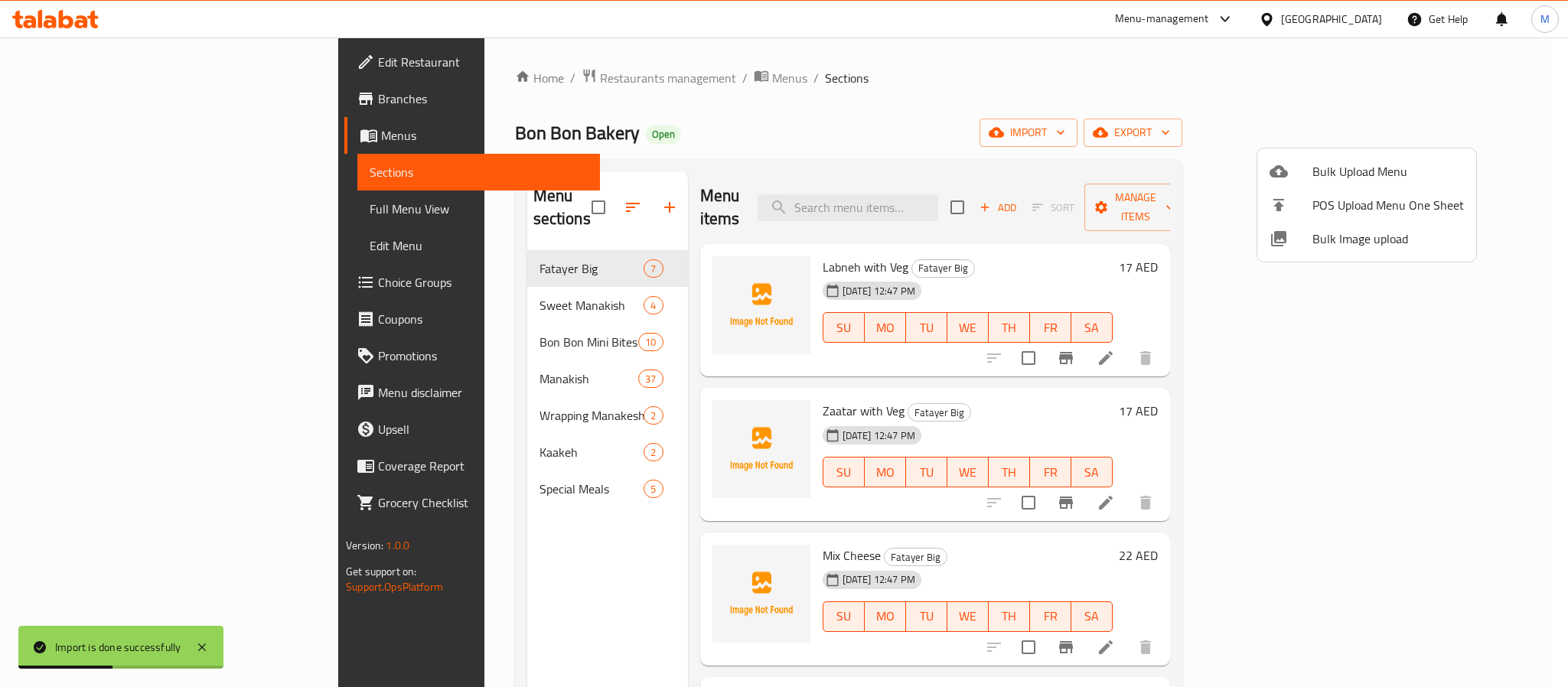
click at [817, 155] on div at bounding box center [784, 344] width 1568 height 687
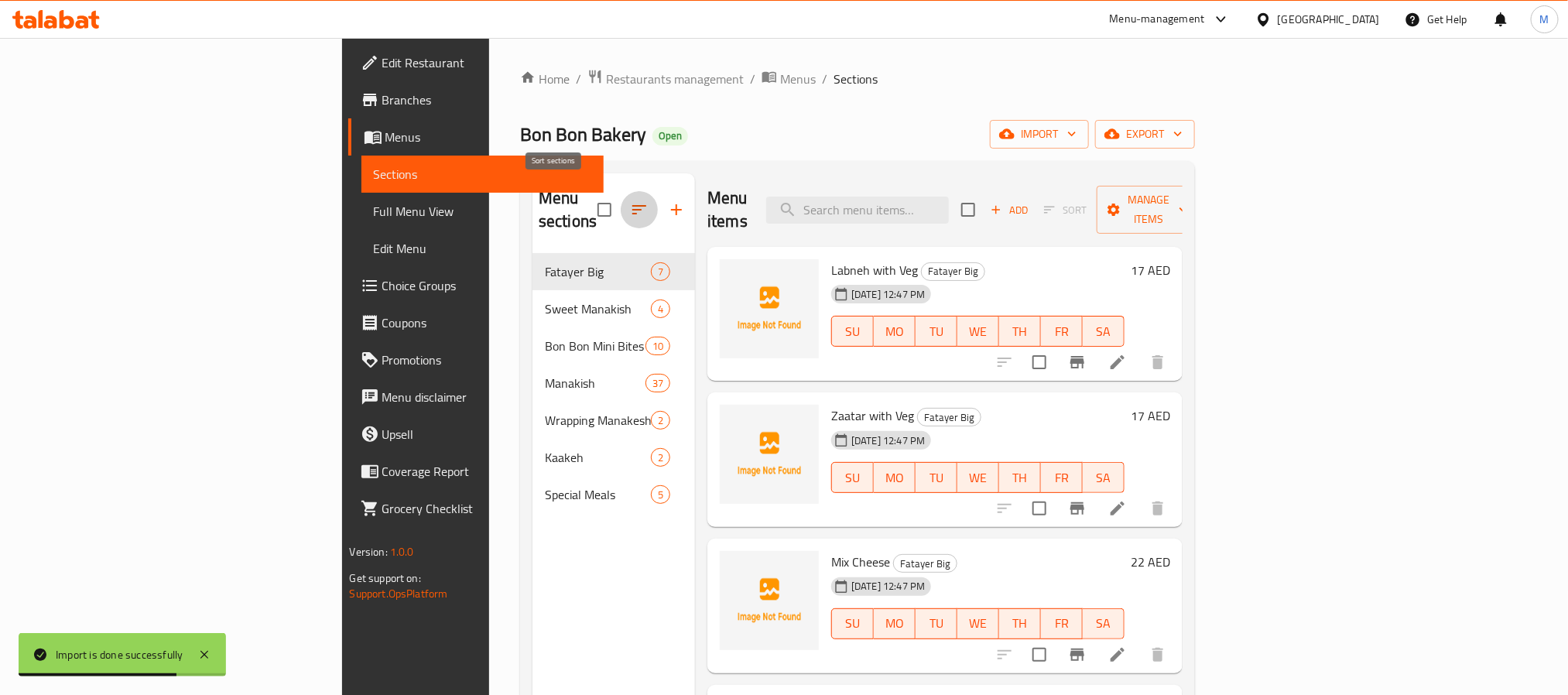
click at [630, 205] on icon "button" at bounding box center [639, 210] width 19 height 19
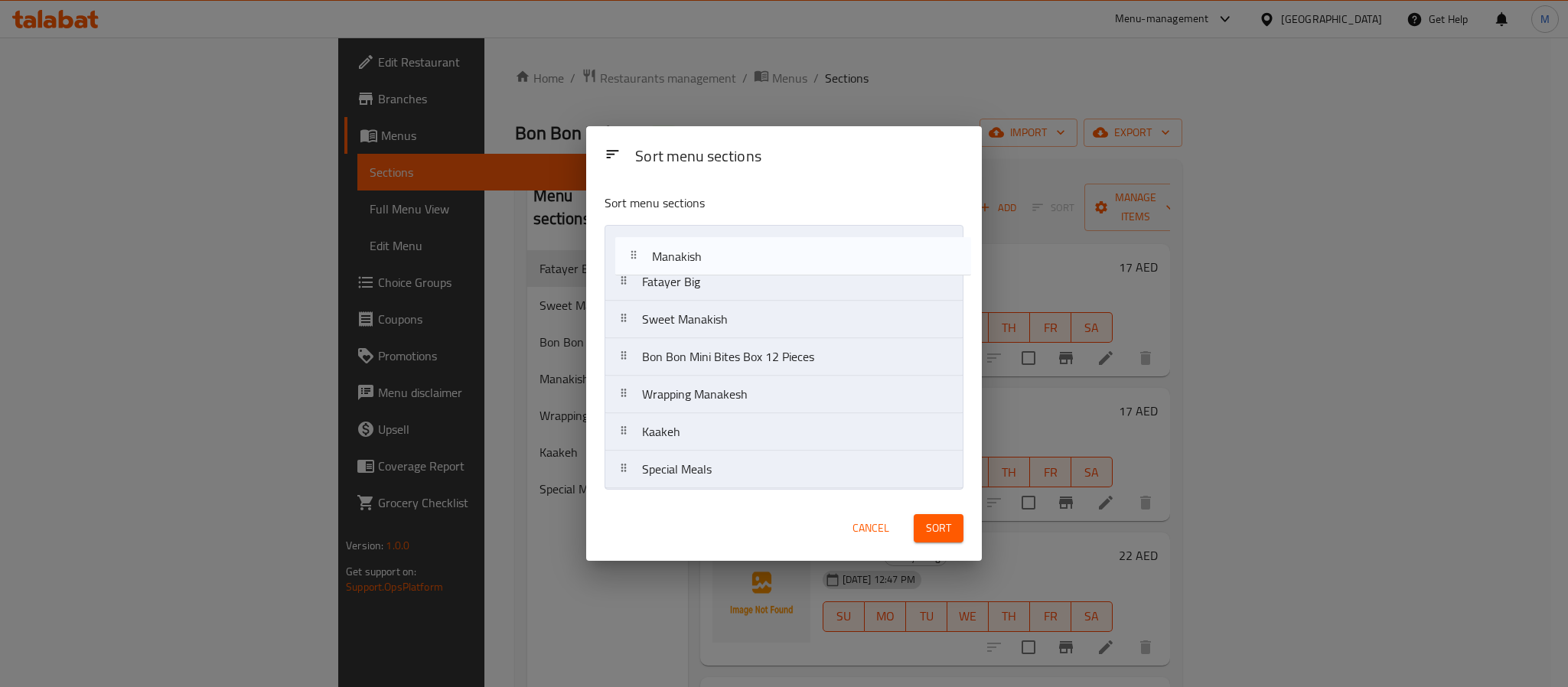
drag, startPoint x: 696, startPoint y: 354, endPoint x: 708, endPoint y: 246, distance: 108.7
click at [708, 246] on nav "Fatayer Big Sweet Manakish Bon Bon Mini Bites Box 12 Pieces Manakish Wrapping M…" at bounding box center [783, 357] width 359 height 264
drag, startPoint x: 717, startPoint y: 302, endPoint x: 721, endPoint y: 277, distance: 25.3
click at [721, 277] on nav "Manakish Fatayer Big Sweet Manakish Bon Bon Mini Bites Box 12 Pieces Wrapping M…" at bounding box center [783, 357] width 359 height 264
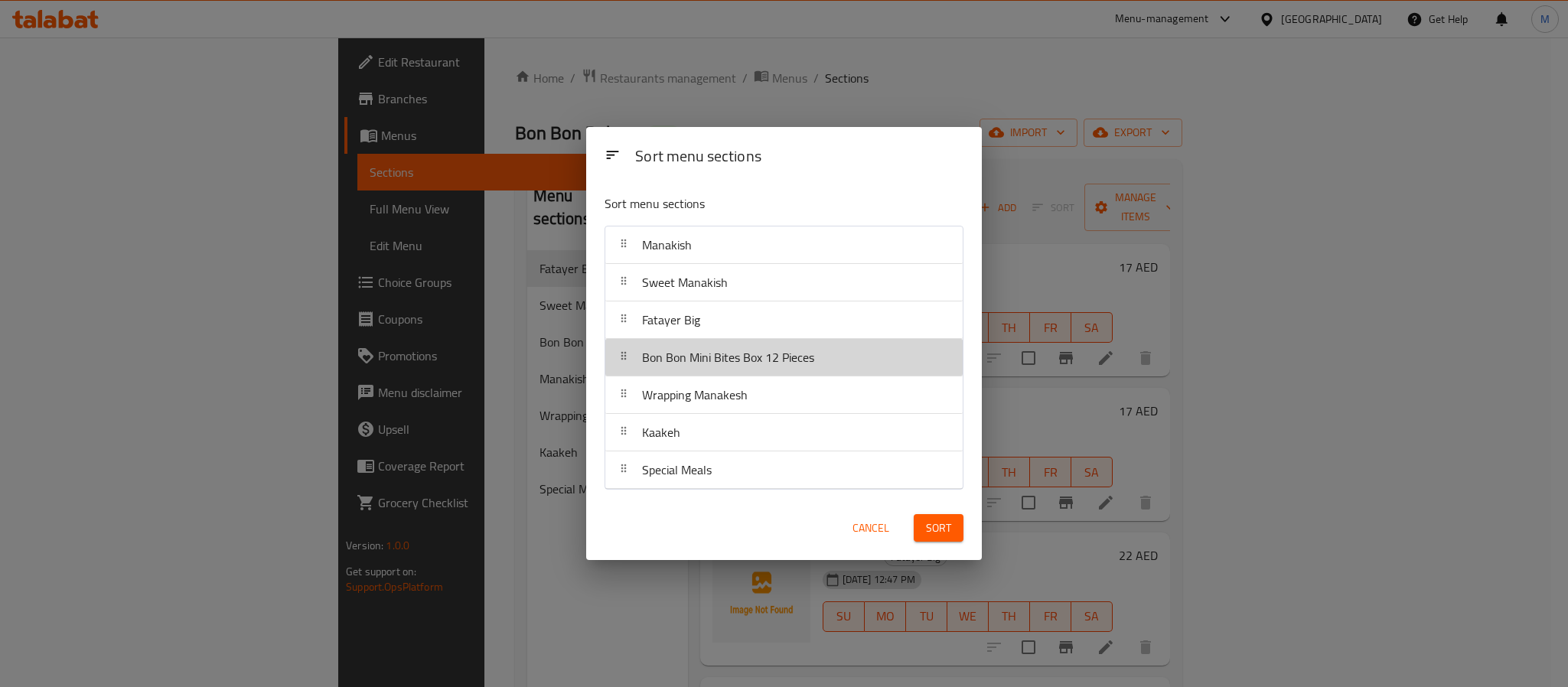
click at [751, 370] on div "Bon Bon Mini Bites Box 12 Pieces" at bounding box center [728, 358] width 185 height 37
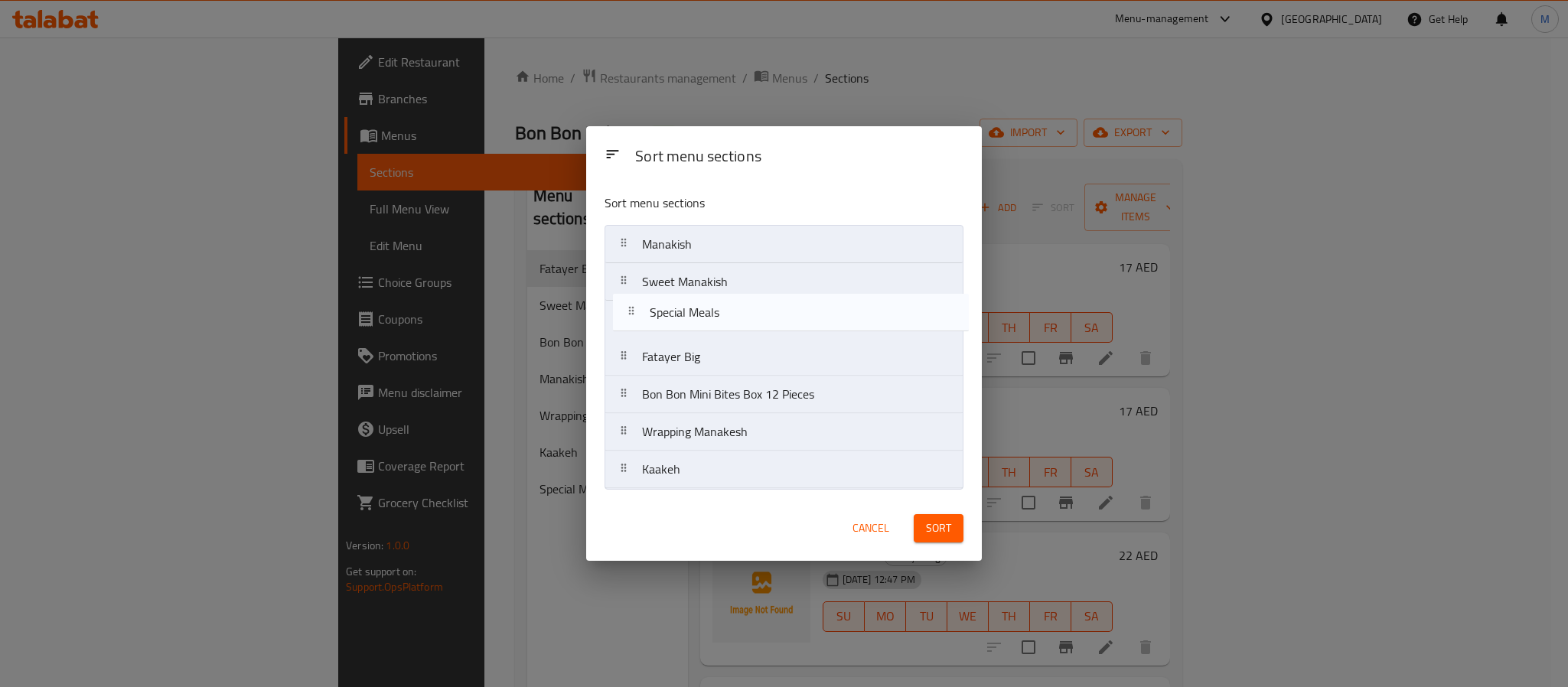
drag, startPoint x: 716, startPoint y: 476, endPoint x: 715, endPoint y: 360, distance: 116.0
click at [724, 303] on nav "Manakish Sweet Manakish Fatayer Big Bon Bon Mini Bites Box 12 Pieces Wrapping M…" at bounding box center [783, 357] width 359 height 264
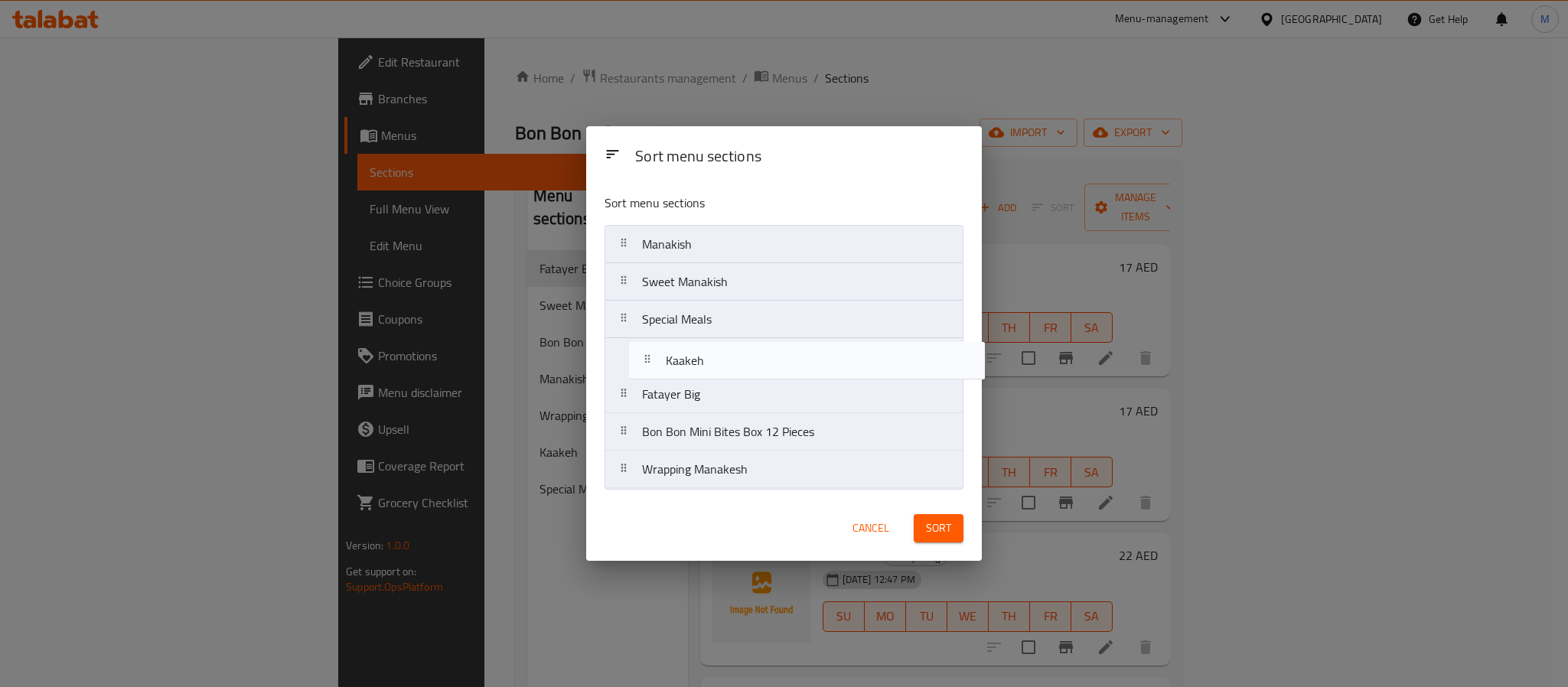
drag, startPoint x: 695, startPoint y: 473, endPoint x: 720, endPoint y: 354, distance: 121.6
click at [720, 354] on nav "Manakish Sweet Manakish Special Meals Fatayer Big Bon Bon Mini Bites Box 12 Pie…" at bounding box center [783, 357] width 359 height 264
drag, startPoint x: 723, startPoint y: 431, endPoint x: 726, endPoint y: 391, distance: 40.1
click at [726, 391] on nav "Manakish Sweet Manakish Special Meals Kaakeh Fatayer Big Bon Bon Mini Bites Box…" at bounding box center [783, 357] width 359 height 264
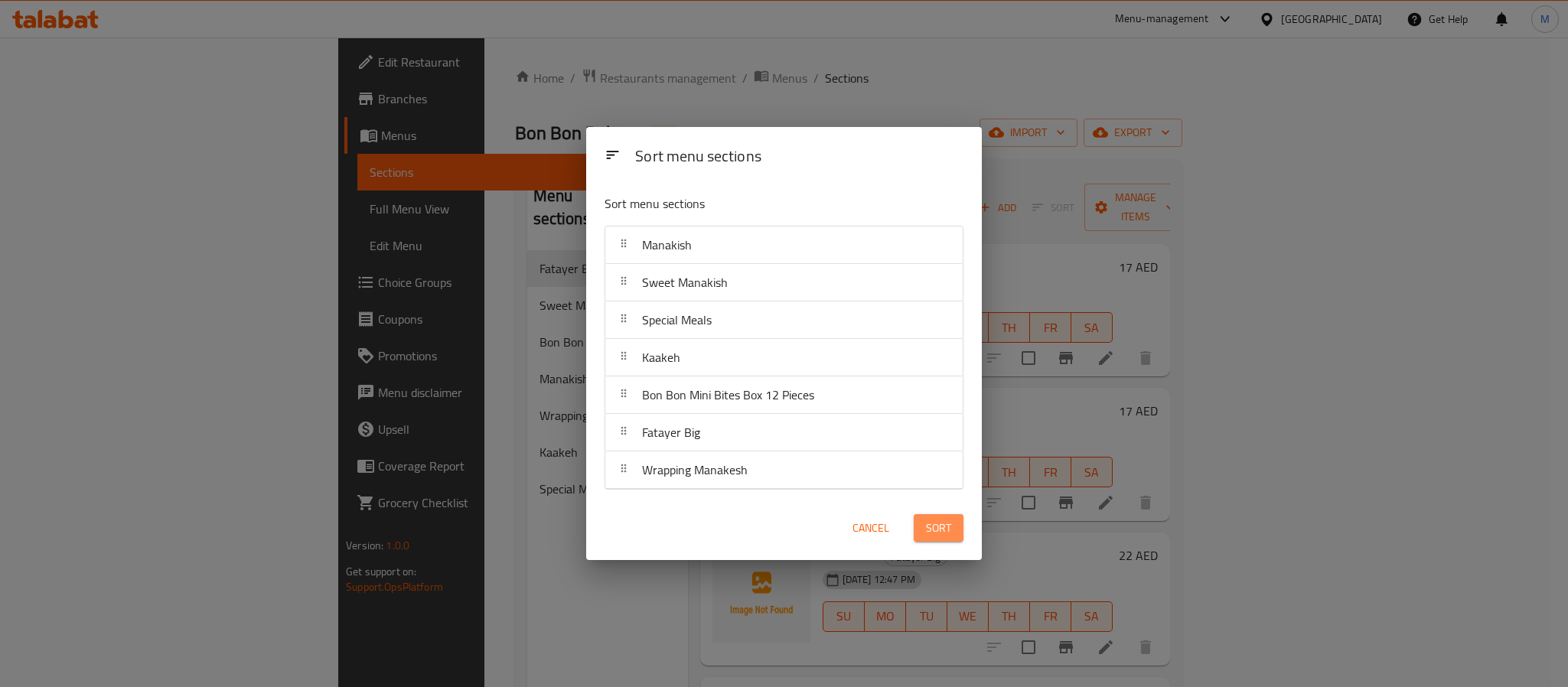
click at [928, 528] on span "Sort" at bounding box center [939, 528] width 25 height 19
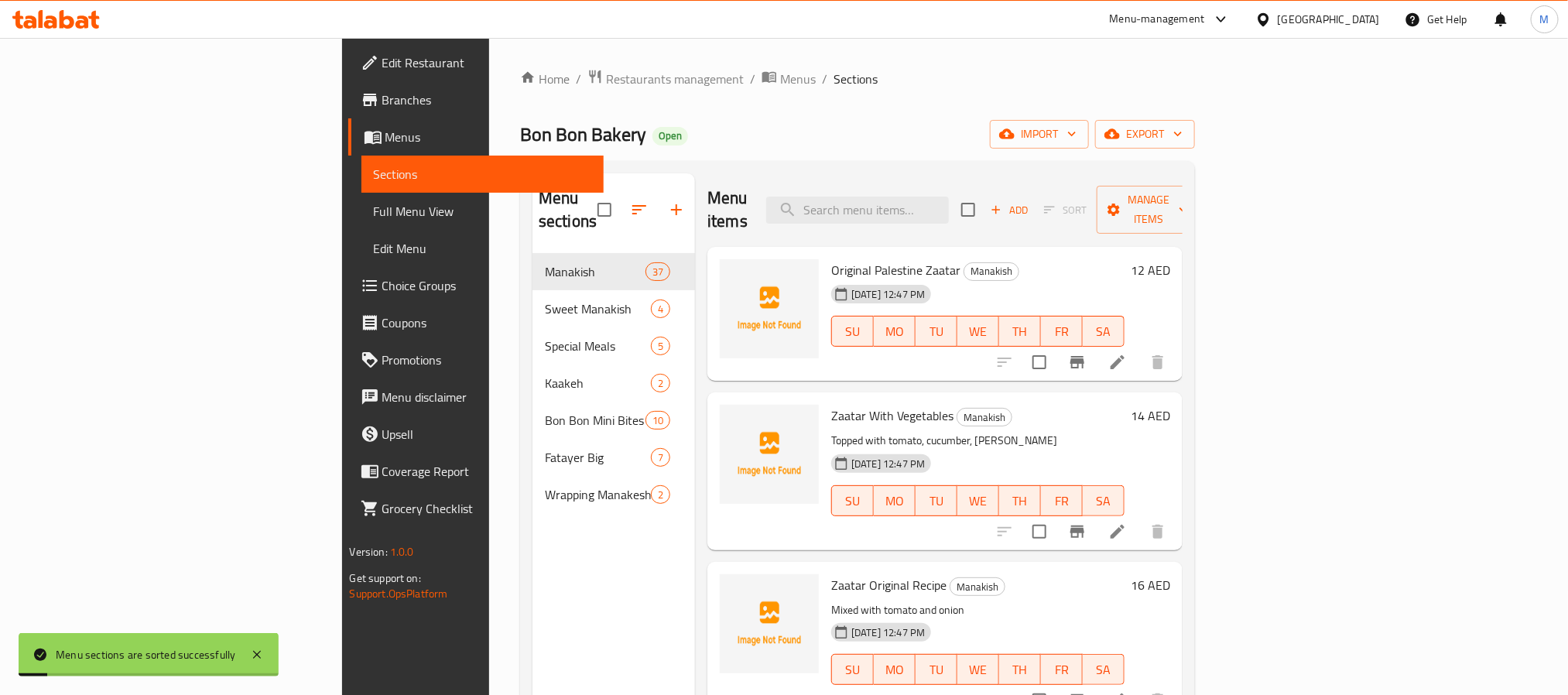
click at [708, 190] on h2 "Menu items" at bounding box center [728, 210] width 41 height 47
click at [1127, 353] on icon at bounding box center [1117, 363] width 19 height 19
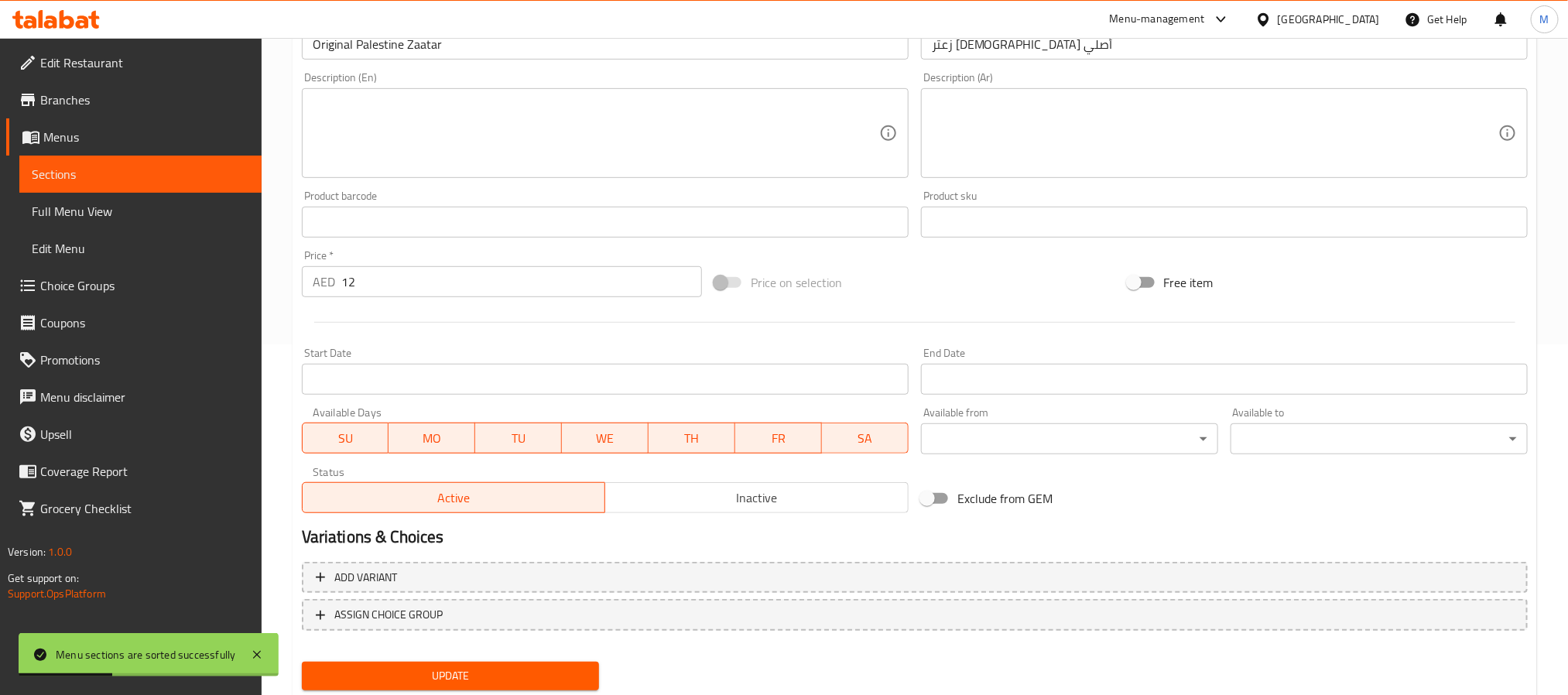
scroll to position [397, 0]
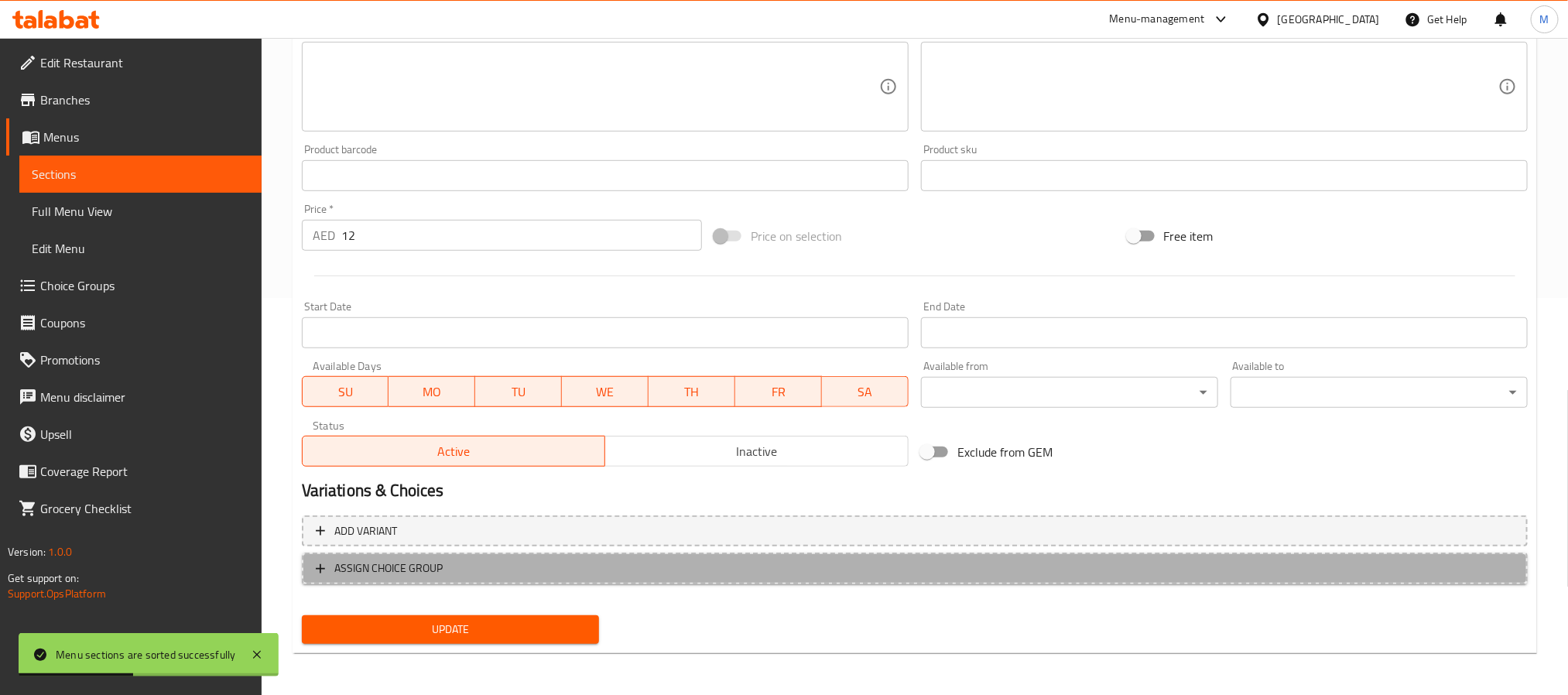
click at [525, 574] on span "ASSIGN CHOICE GROUP" at bounding box center [915, 568] width 1199 height 19
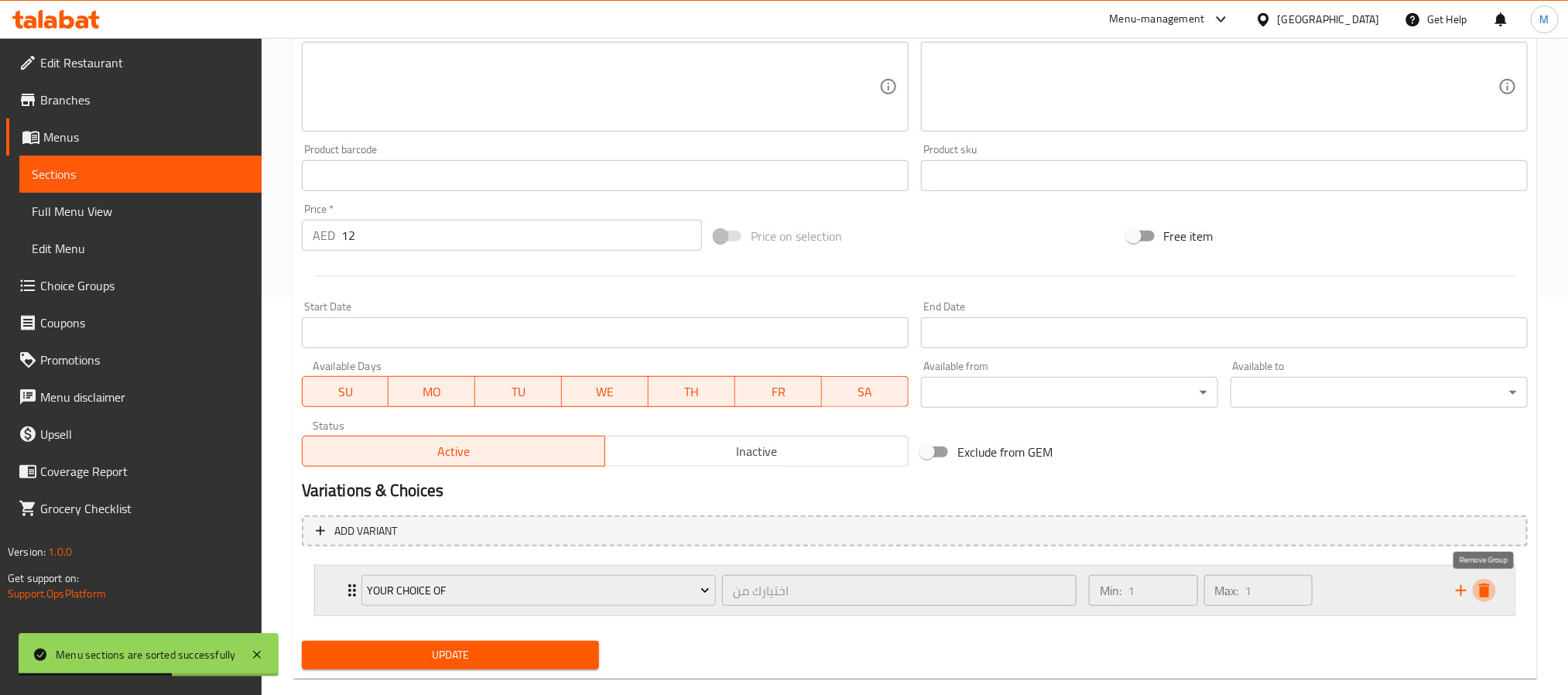
click at [1477, 585] on icon "delete" at bounding box center [1484, 591] width 19 height 19
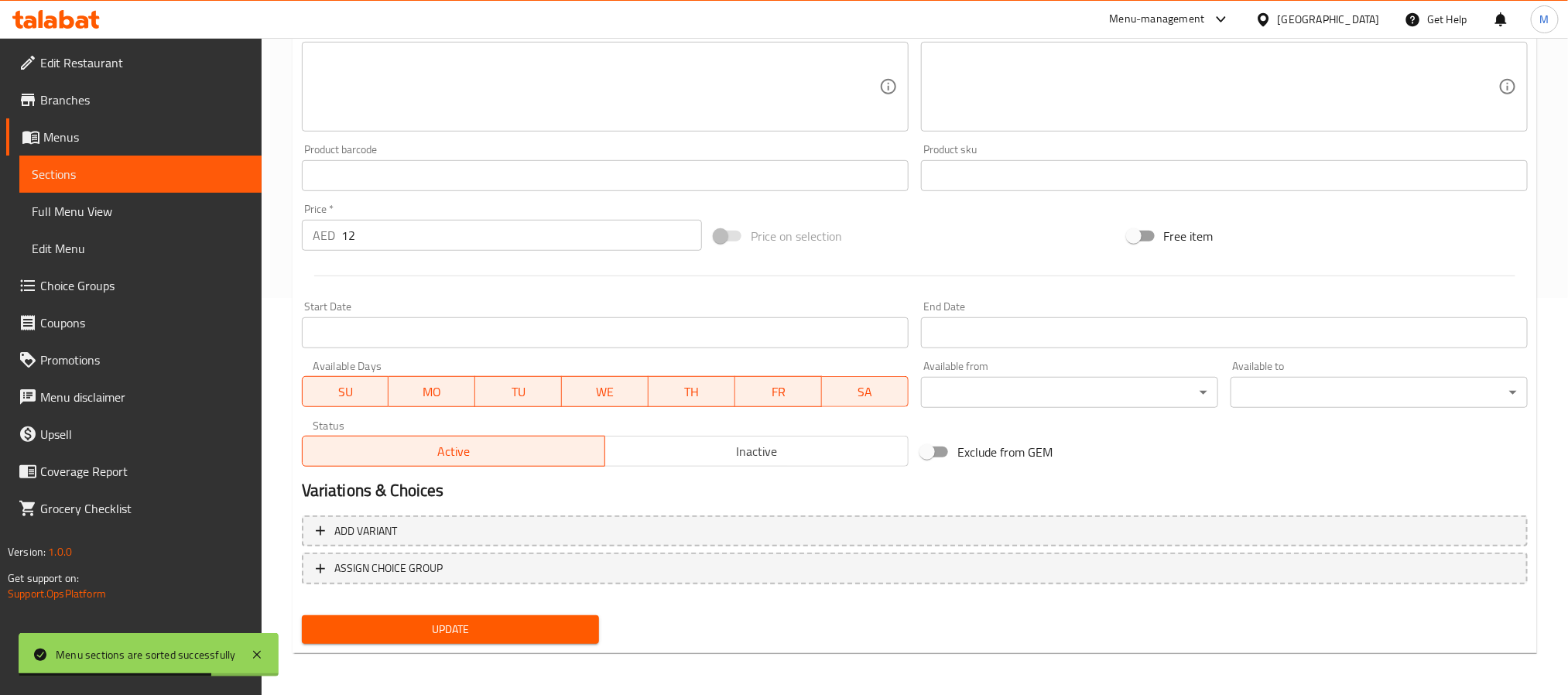
click at [74, 282] on span "Choice Groups" at bounding box center [145, 286] width 209 height 19
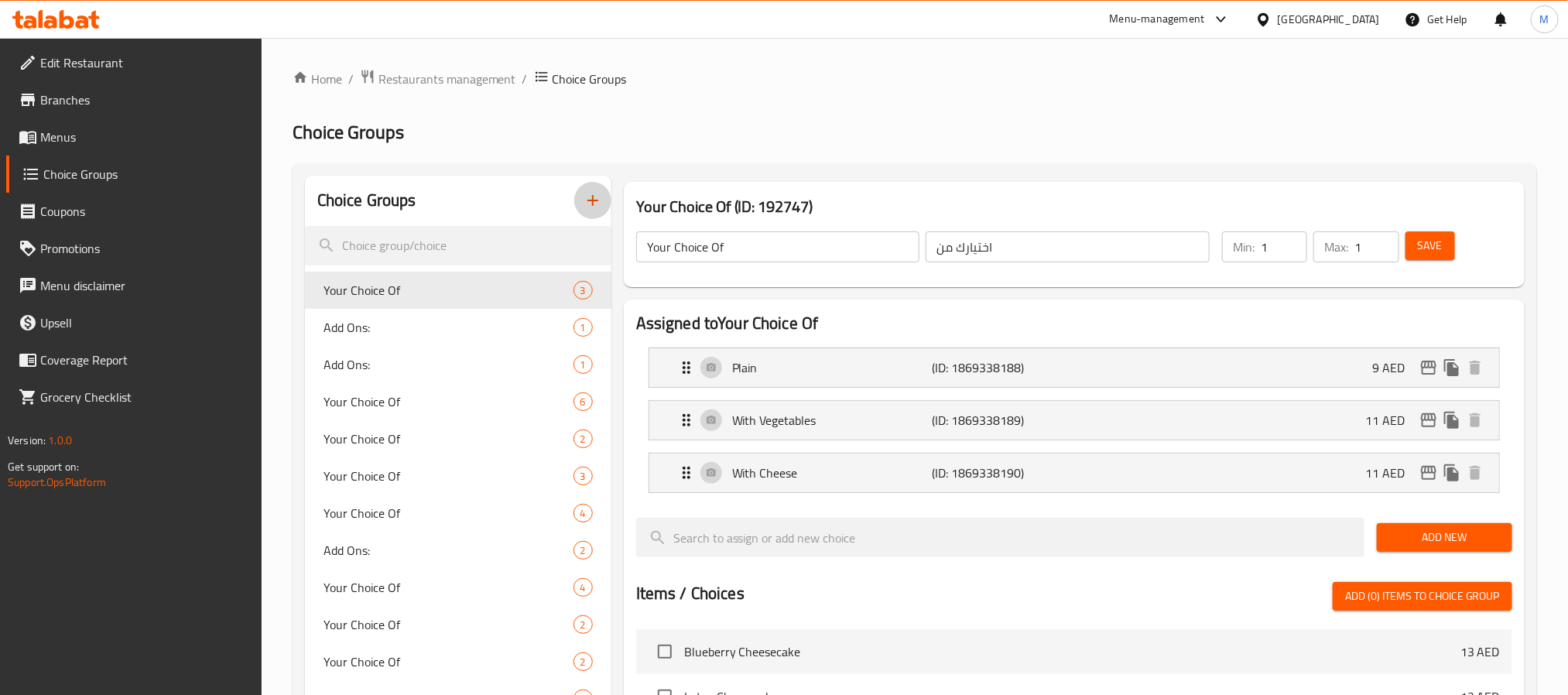
click at [599, 198] on icon "button" at bounding box center [593, 200] width 19 height 19
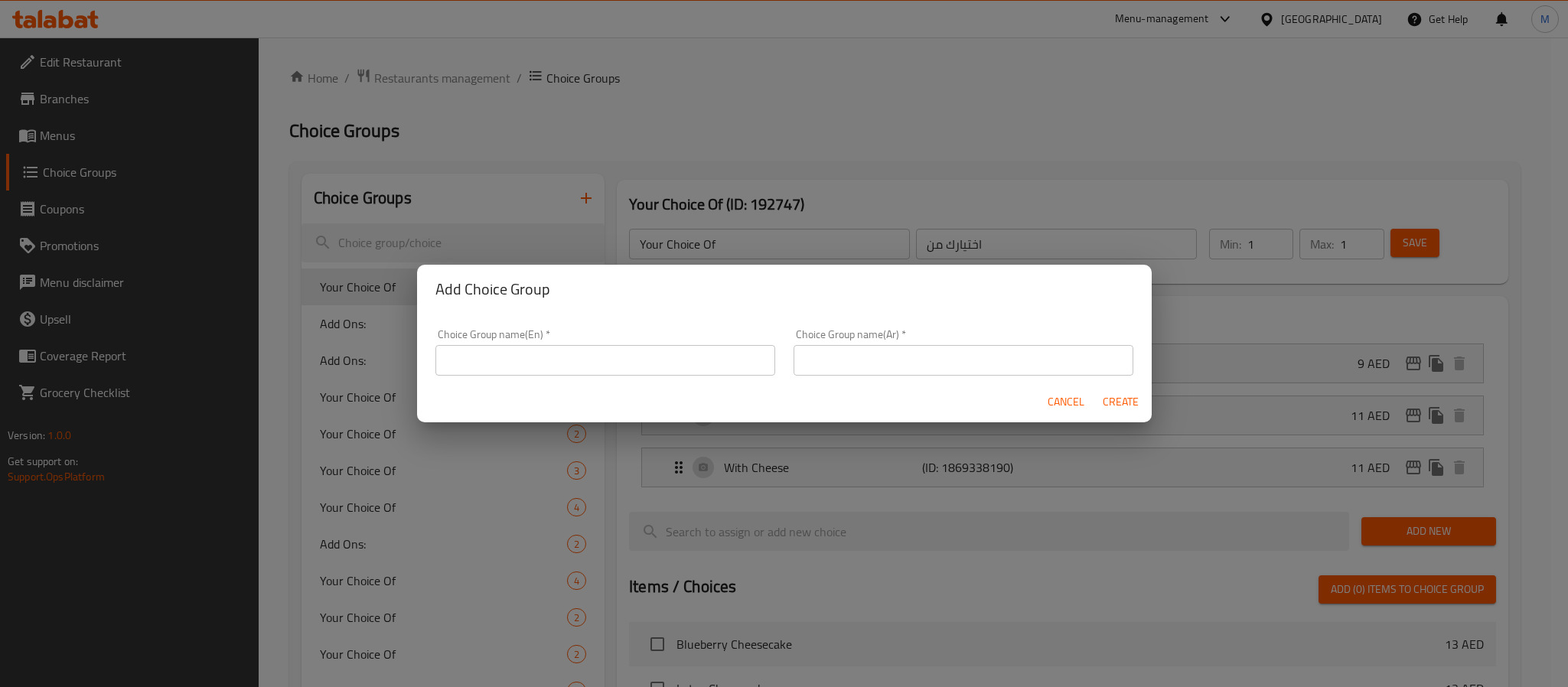
click at [577, 343] on div "Choice Group name(En)   * Choice Group name(En) *" at bounding box center [605, 353] width 340 height 47
click at [583, 361] on input "text" at bounding box center [605, 360] width 340 height 31
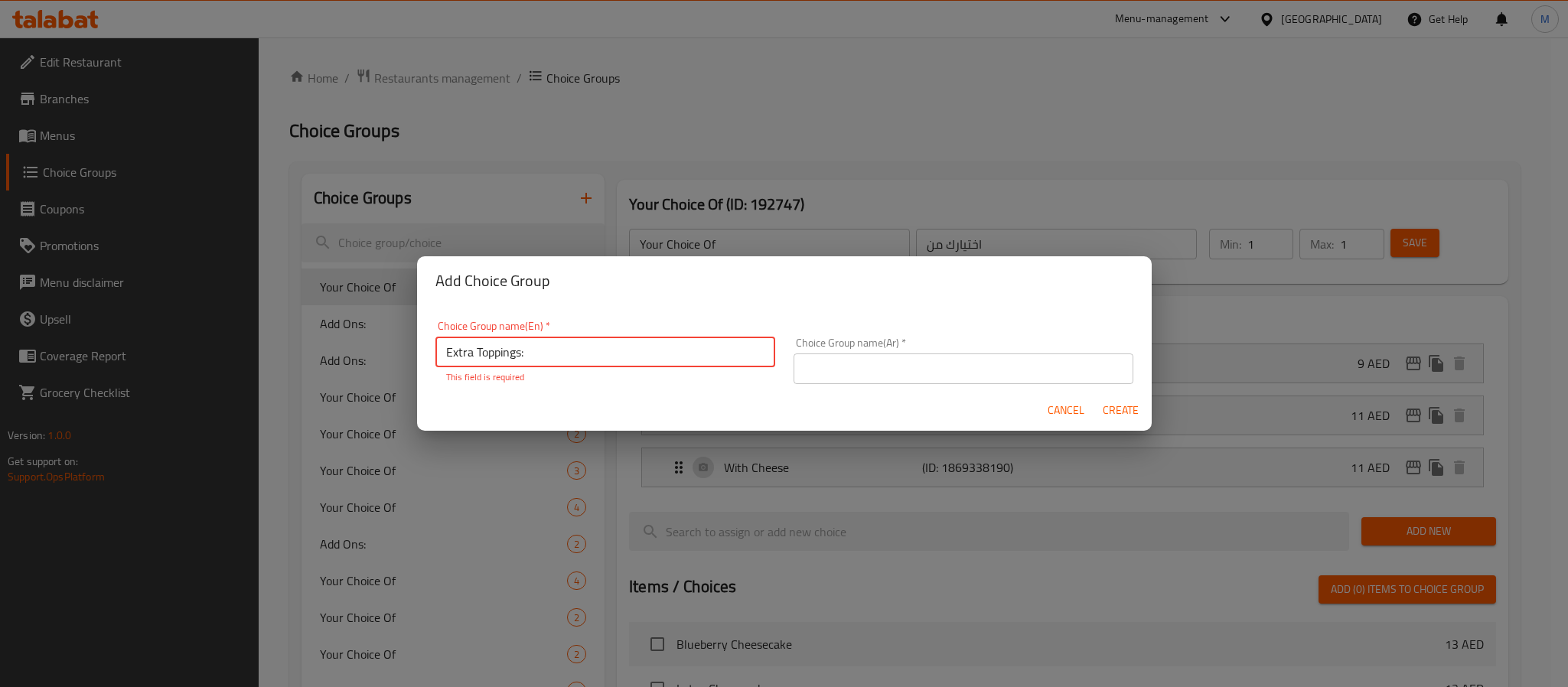
type input "Extra Toppings:"
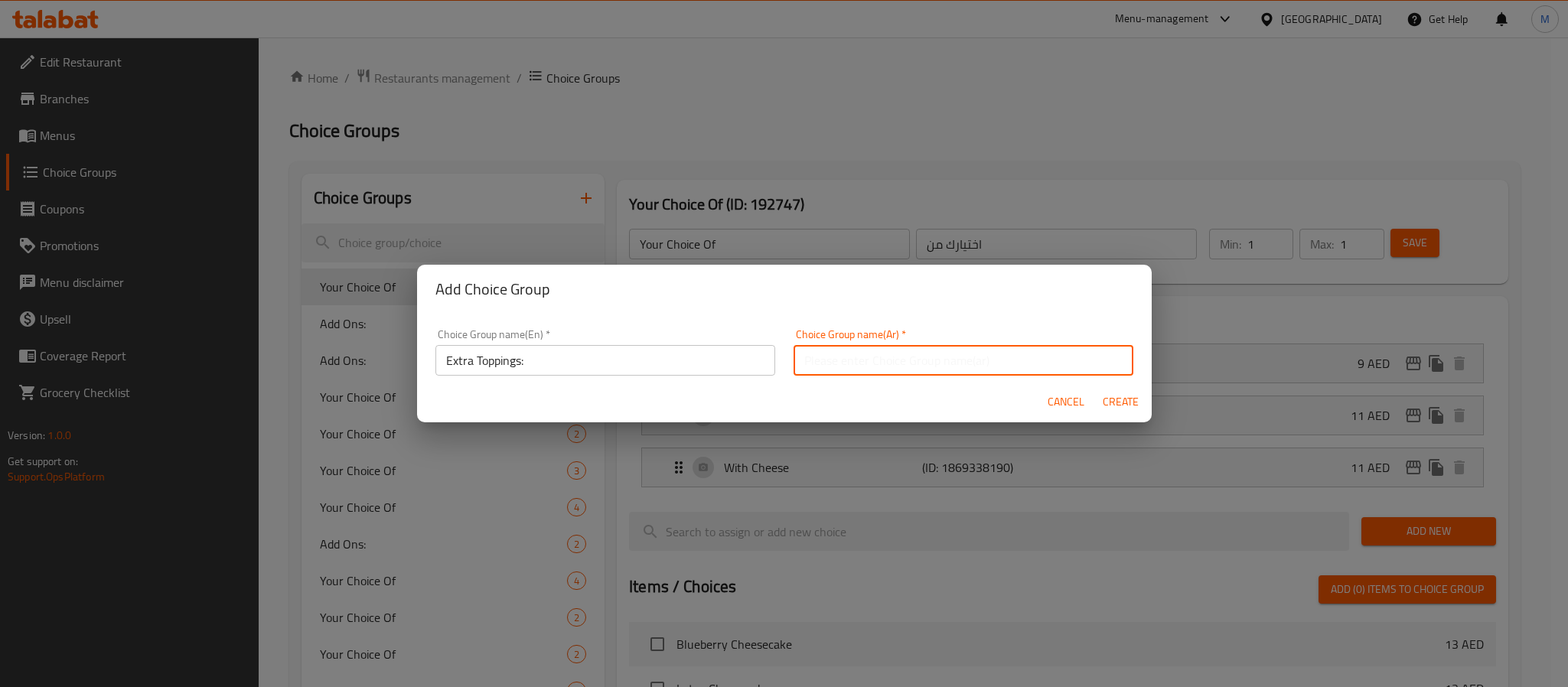
click at [879, 365] on input "text" at bounding box center [964, 360] width 340 height 31
paste input "إضافات إضافية:"
type input "إضافات إضافية:"
click at [1131, 407] on span "Create" at bounding box center [1122, 402] width 37 height 19
type input "Extra Toppings:"
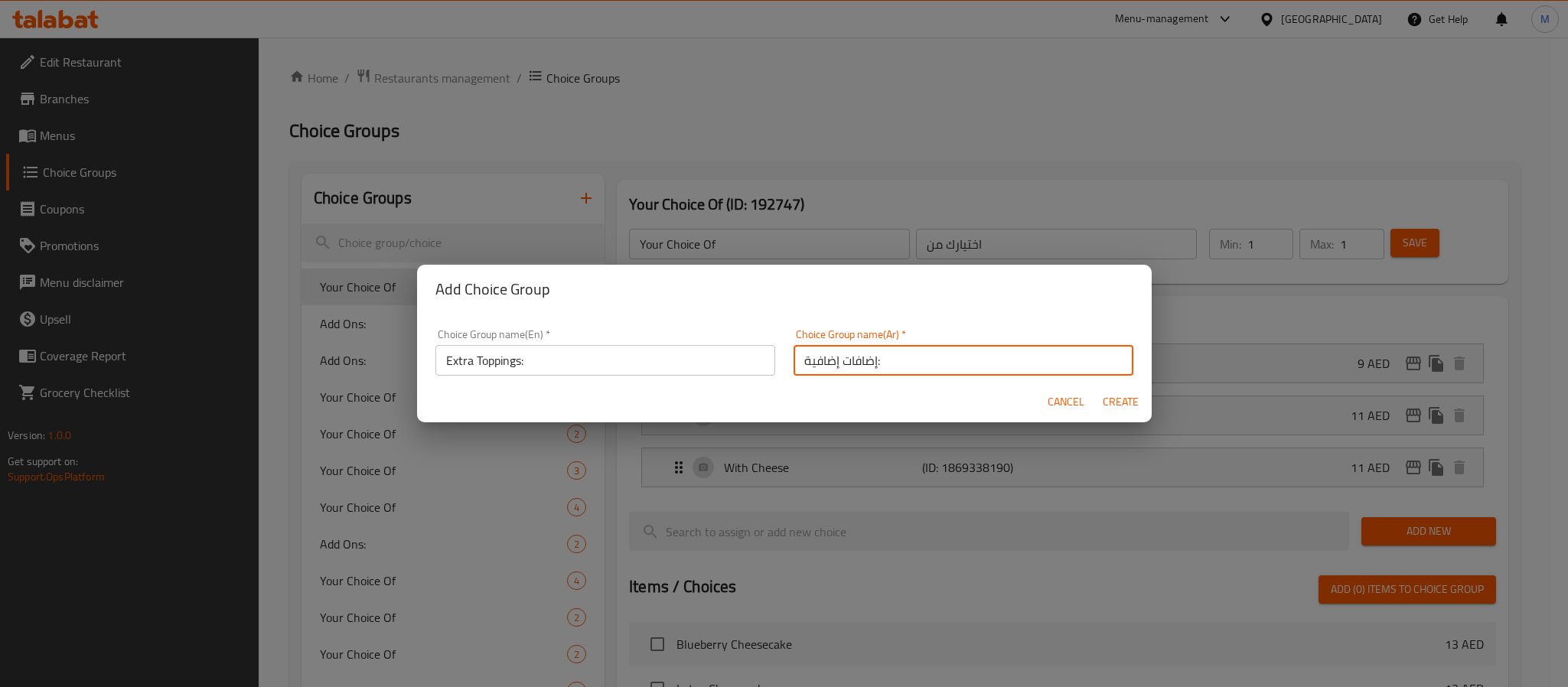
type input "إضافات إضافية:"
type input "0"
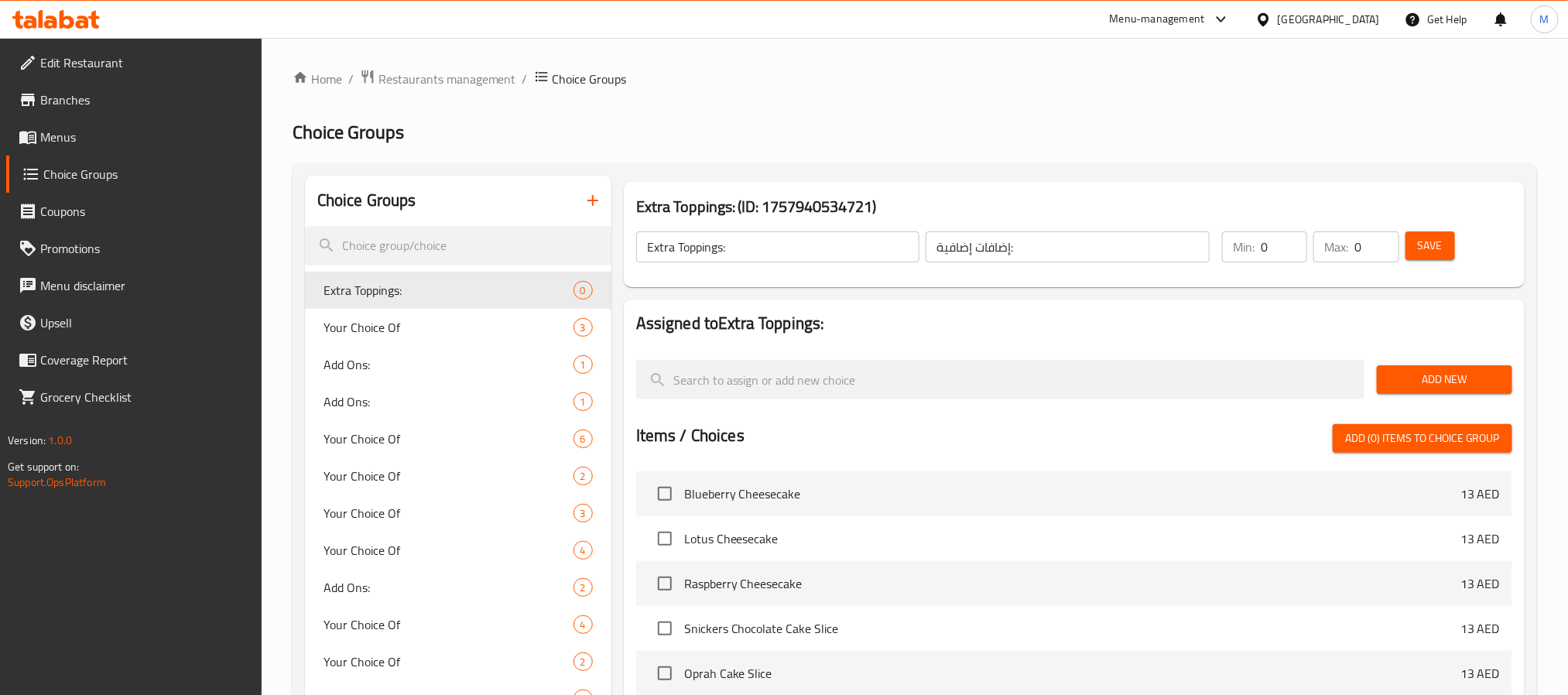
click at [1401, 384] on span "Add New" at bounding box center [1445, 380] width 111 height 19
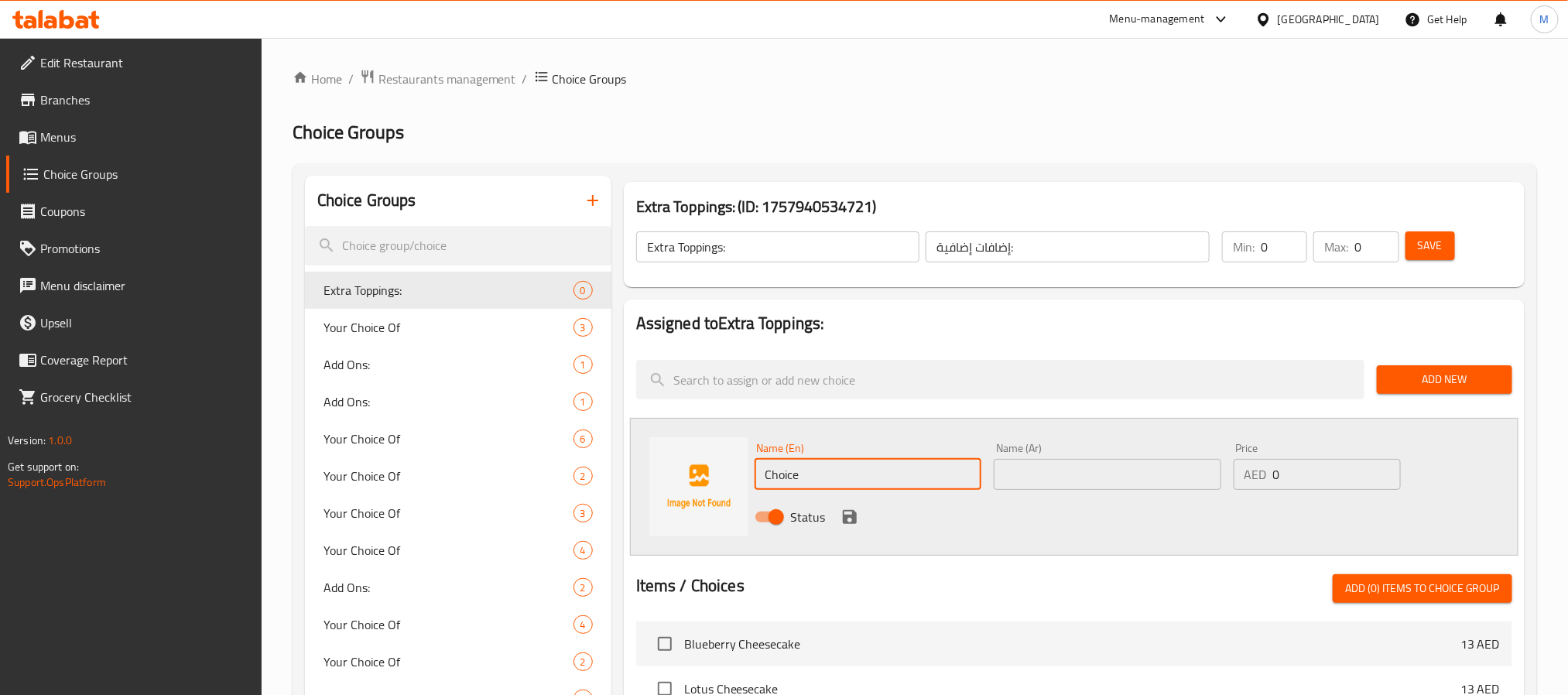
click at [905, 463] on input "Choice" at bounding box center [868, 474] width 227 height 31
paste input "ees"
type input "Cheese"
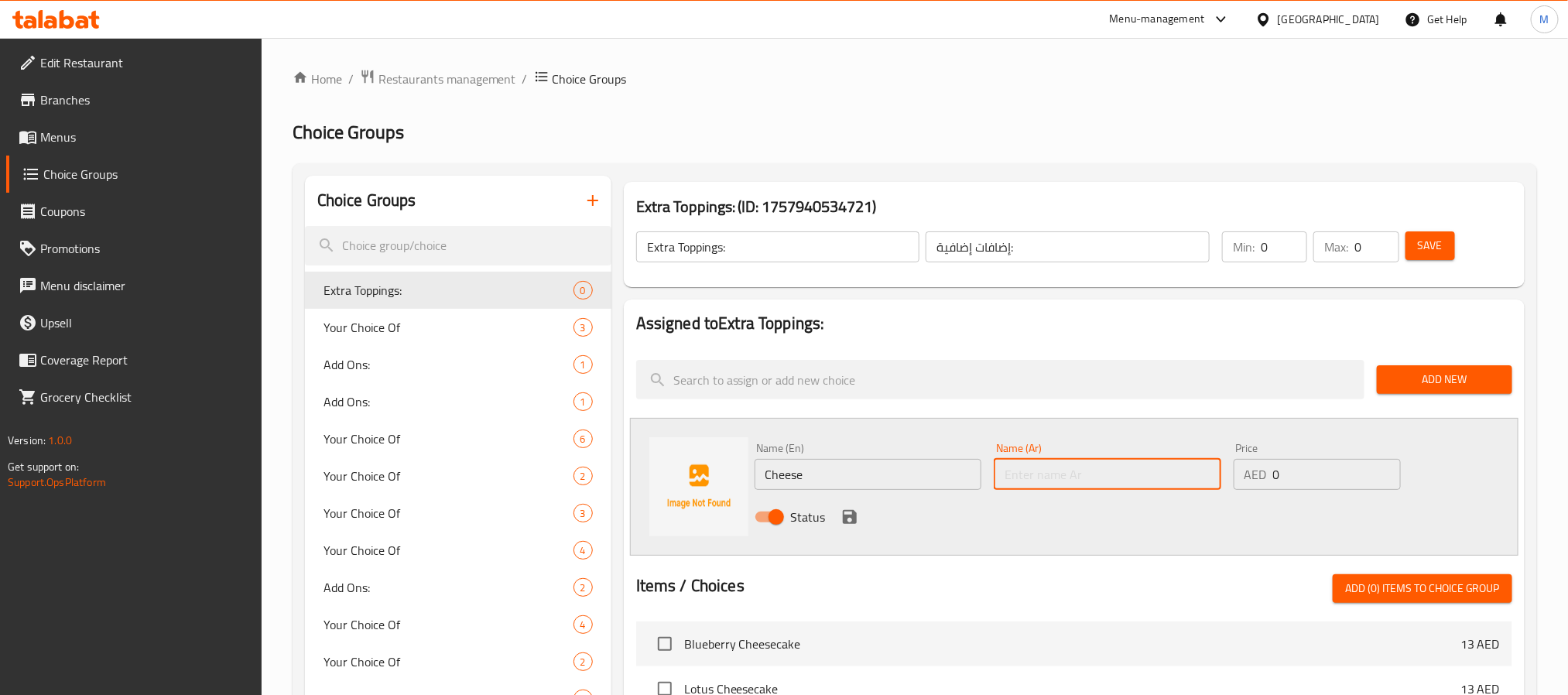
paste input "جبنة"
type input "جبن"
click at [1361, 498] on div "Status" at bounding box center [1108, 517] width 719 height 41
click at [1328, 479] on input "0" at bounding box center [1336, 474] width 128 height 31
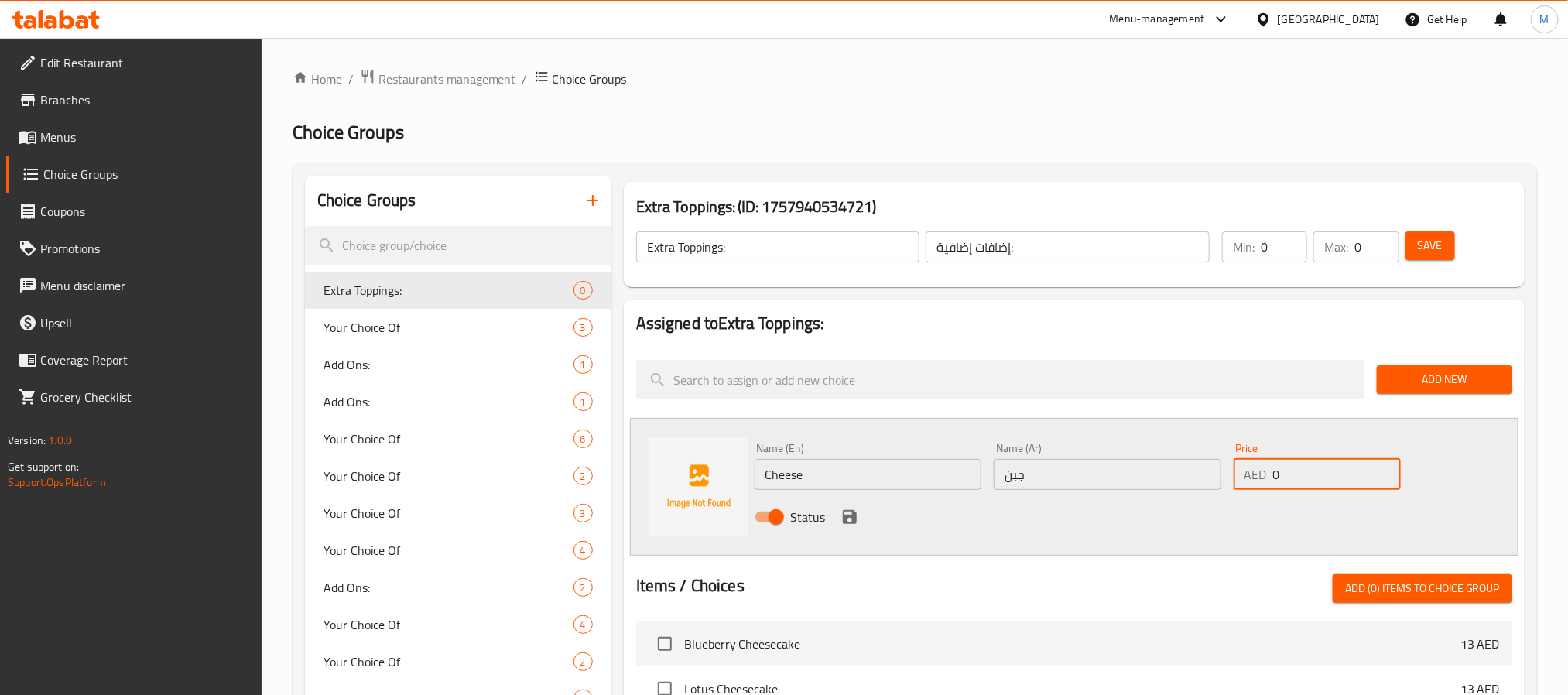
click at [1328, 479] on input "0" at bounding box center [1336, 474] width 128 height 31
type input "3"
click at [850, 523] on icon "save" at bounding box center [850, 517] width 14 height 14
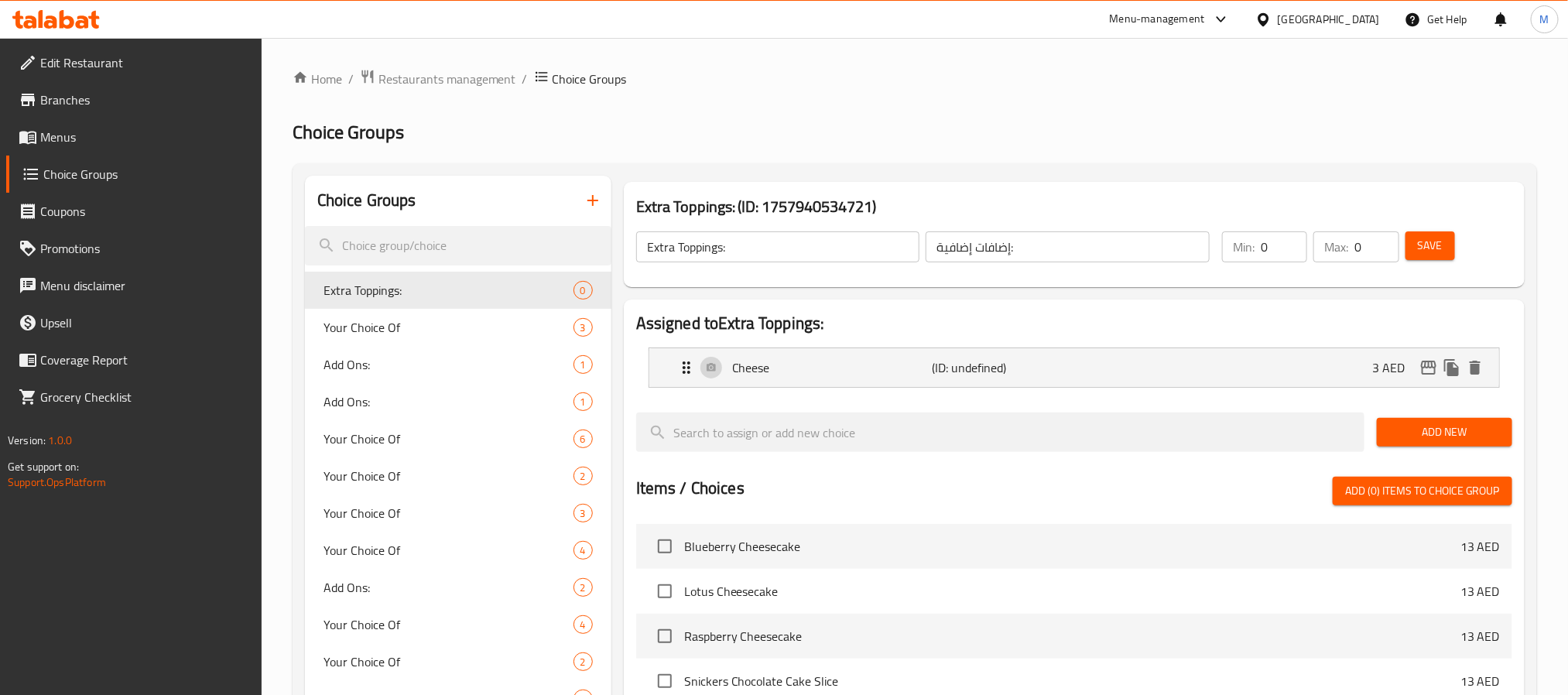
click at [1491, 430] on span "Add New" at bounding box center [1445, 432] width 111 height 19
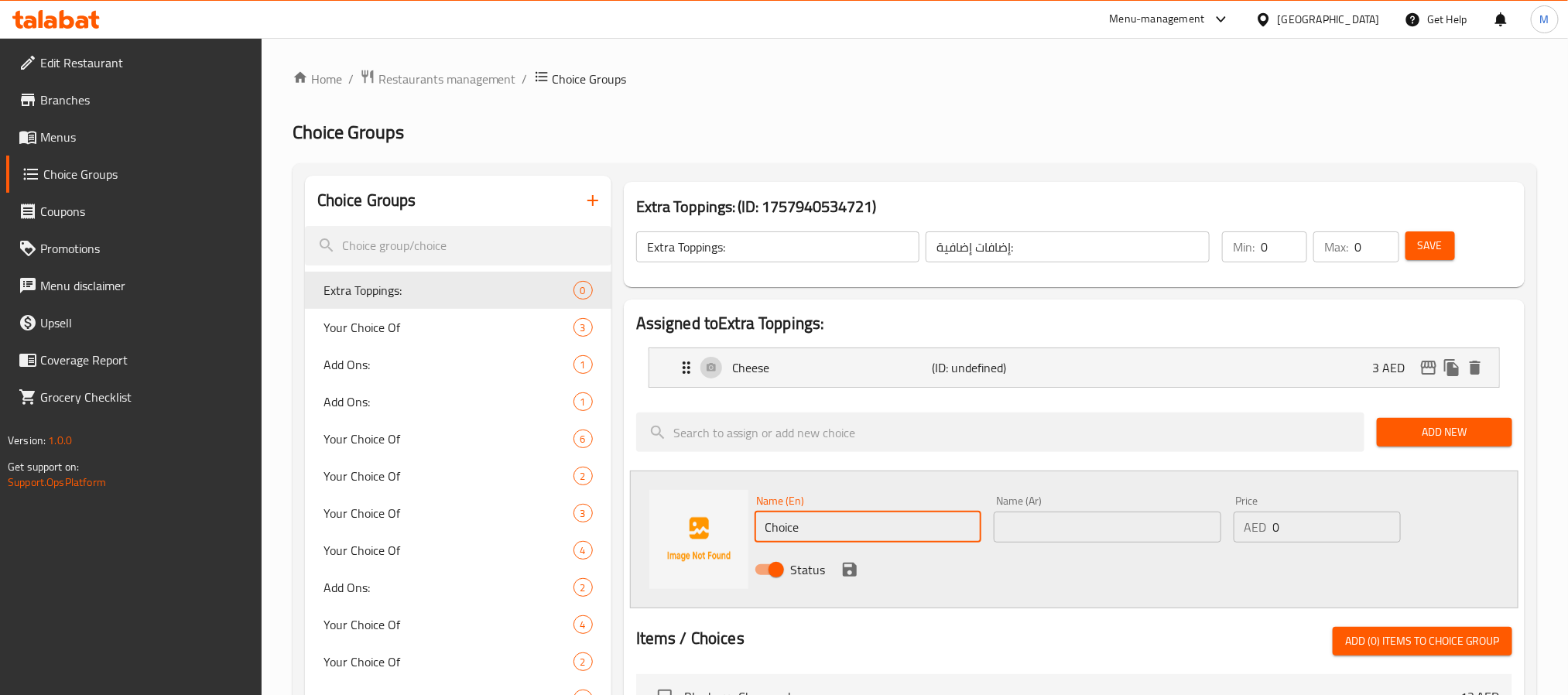
click at [873, 526] on input "Choice" at bounding box center [868, 527] width 227 height 31
paste input "Zaatar"
type input "Zaatar"
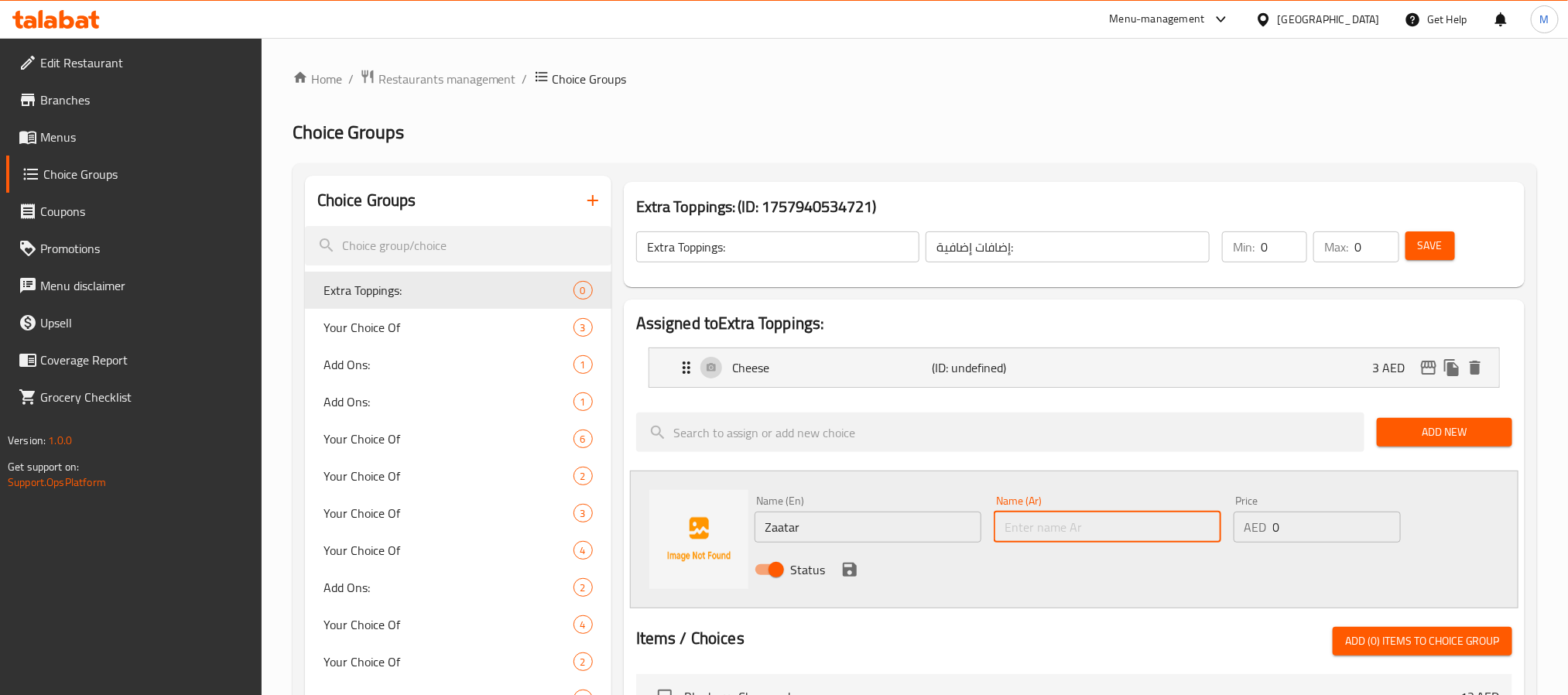
paste input "زعتر"
type input "زعتر"
click at [1383, 523] on input "1" at bounding box center [1336, 527] width 128 height 31
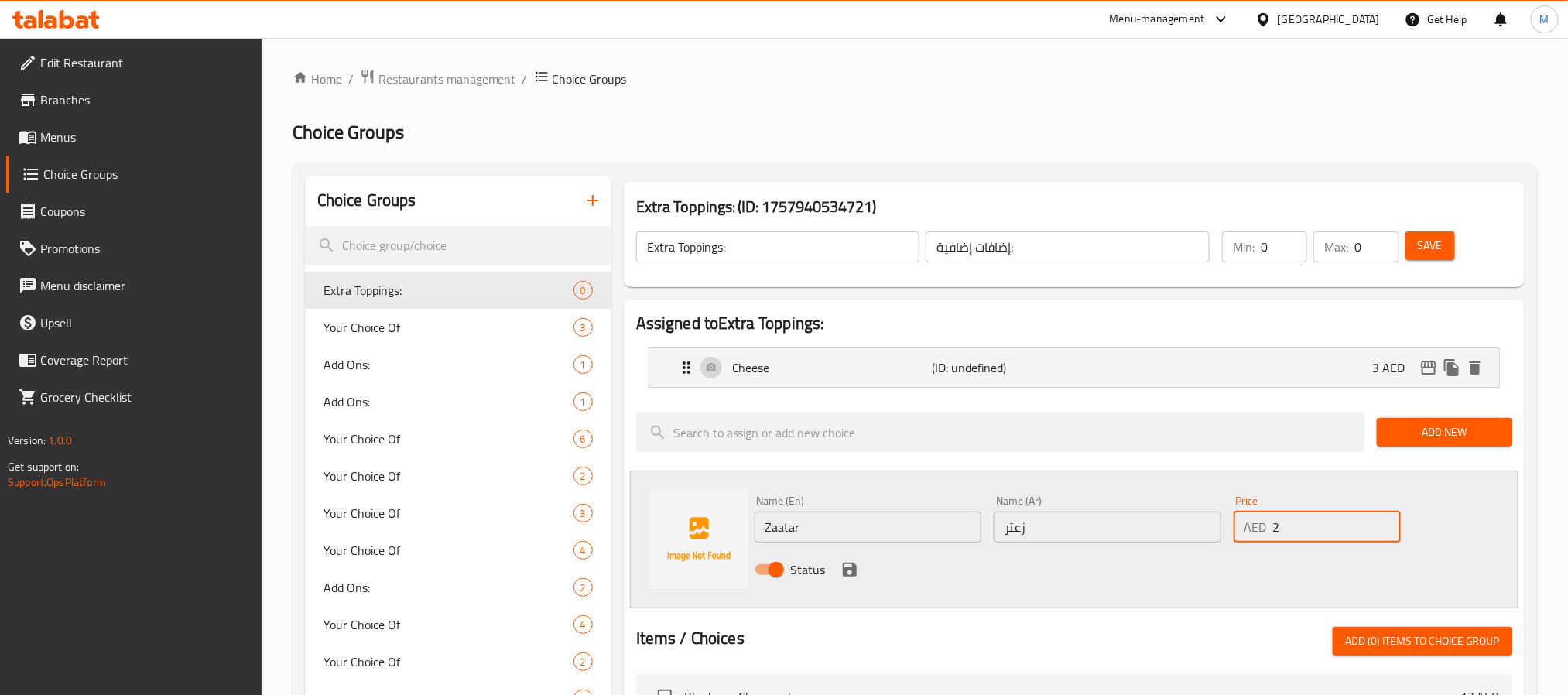
drag, startPoint x: 1383, startPoint y: 523, endPoint x: 1333, endPoint y: 537, distance: 51.9
type input "2"
click at [1383, 523] on input "2" at bounding box center [1336, 527] width 128 height 31
drag, startPoint x: 852, startPoint y: 576, endPoint x: 932, endPoint y: 556, distance: 82.5
click at [852, 574] on icon "save" at bounding box center [850, 570] width 14 height 14
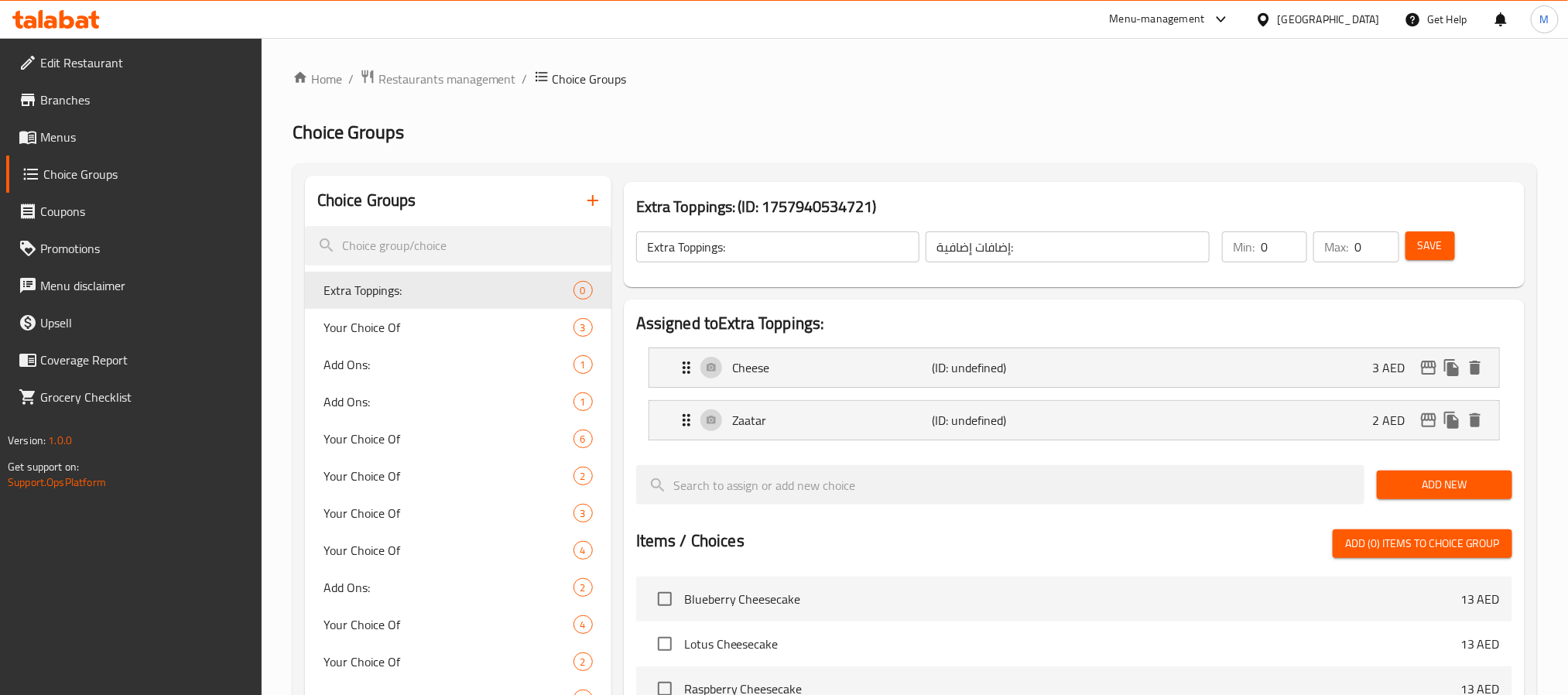
click at [1438, 486] on span "Add New" at bounding box center [1445, 484] width 111 height 19
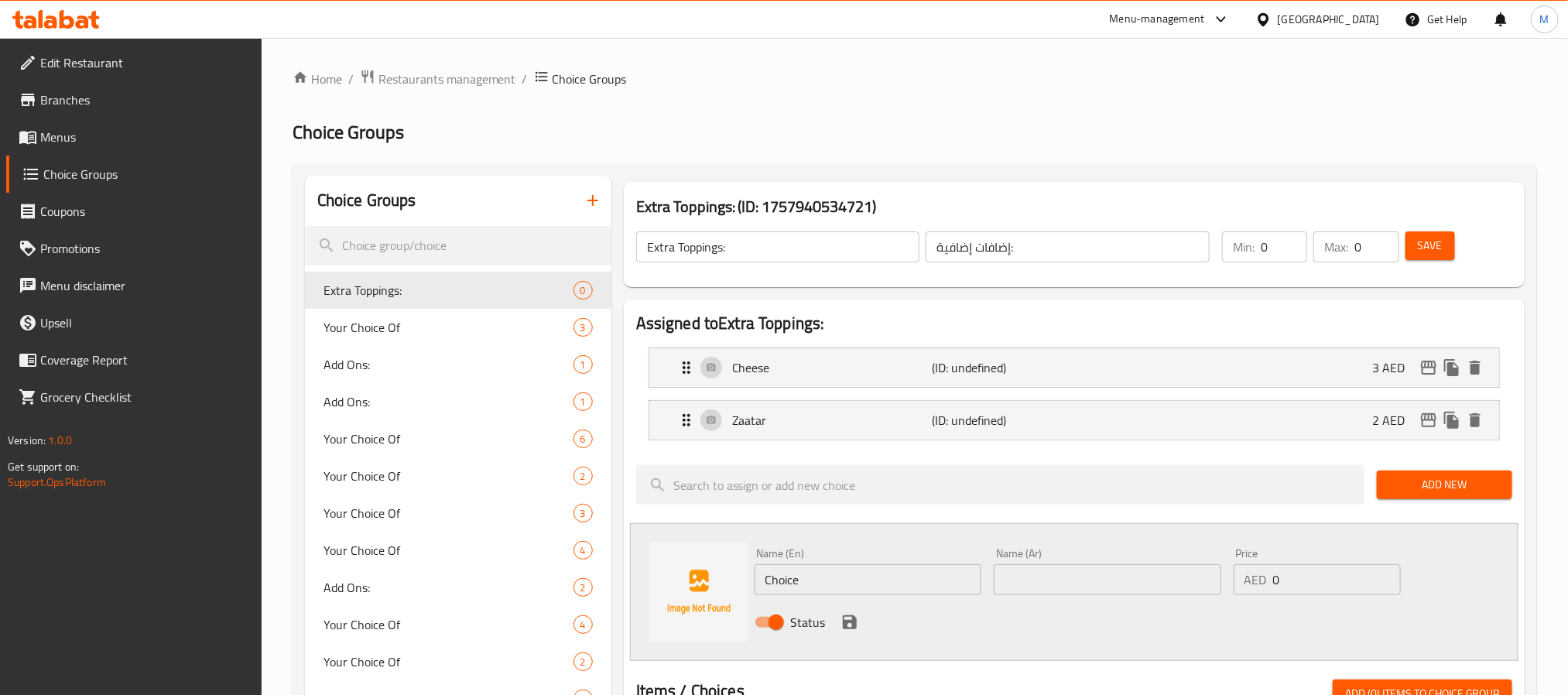
click at [899, 581] on input "Choice" at bounding box center [868, 580] width 227 height 31
paste input "Vegetables"
type input "Vegetables"
click at [1098, 579] on input "text" at bounding box center [1107, 580] width 227 height 31
paste input "خضراوات"
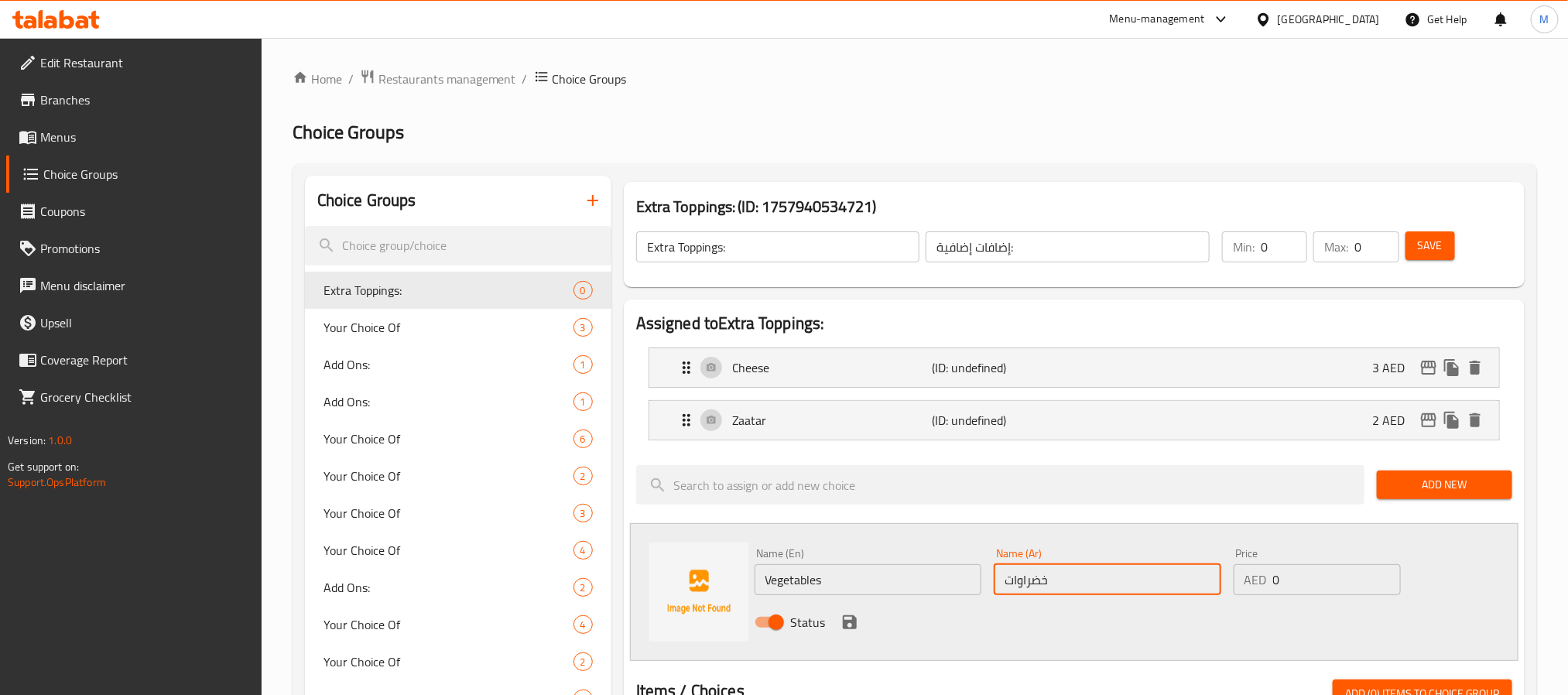
type input "خضراوات"
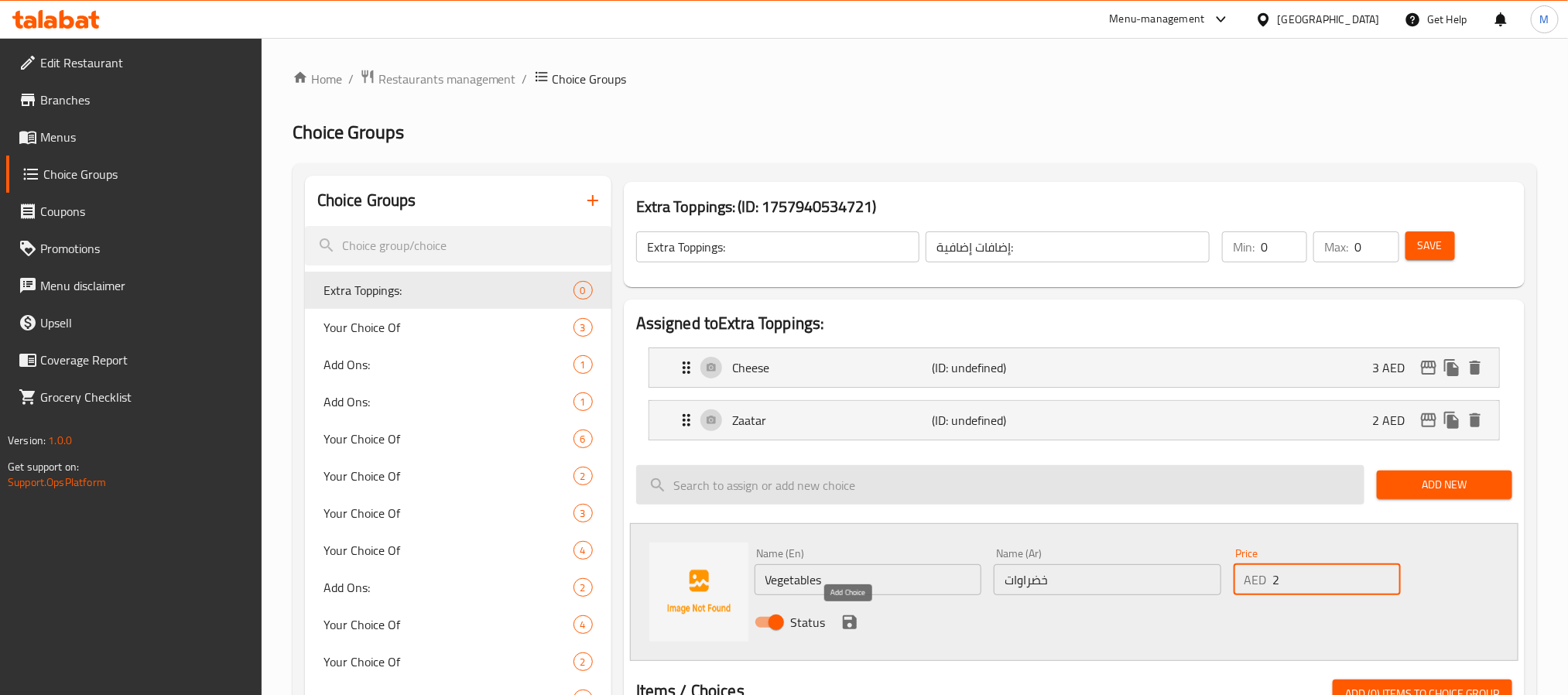
type input "2"
click at [849, 618] on icon "save" at bounding box center [850, 622] width 14 height 14
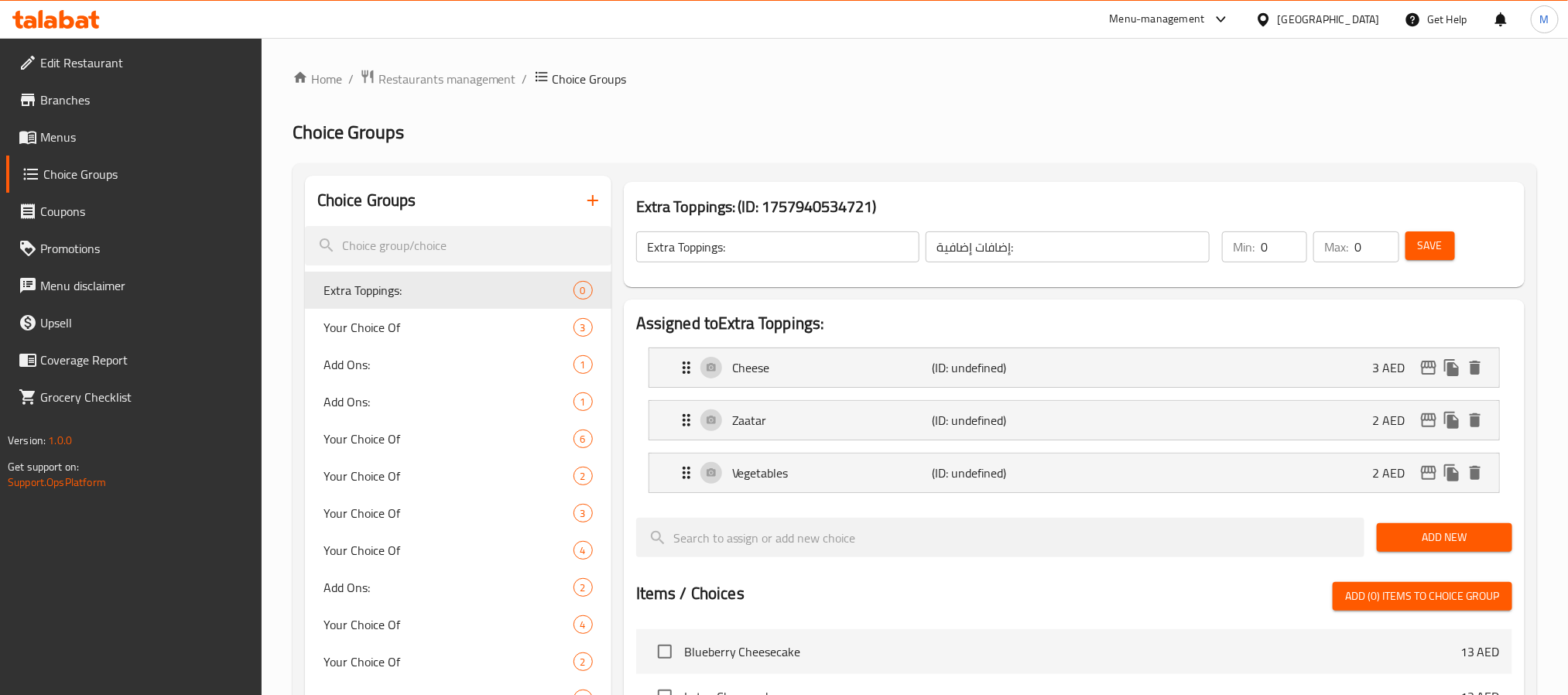
click at [1419, 530] on span "Add New" at bounding box center [1445, 538] width 111 height 19
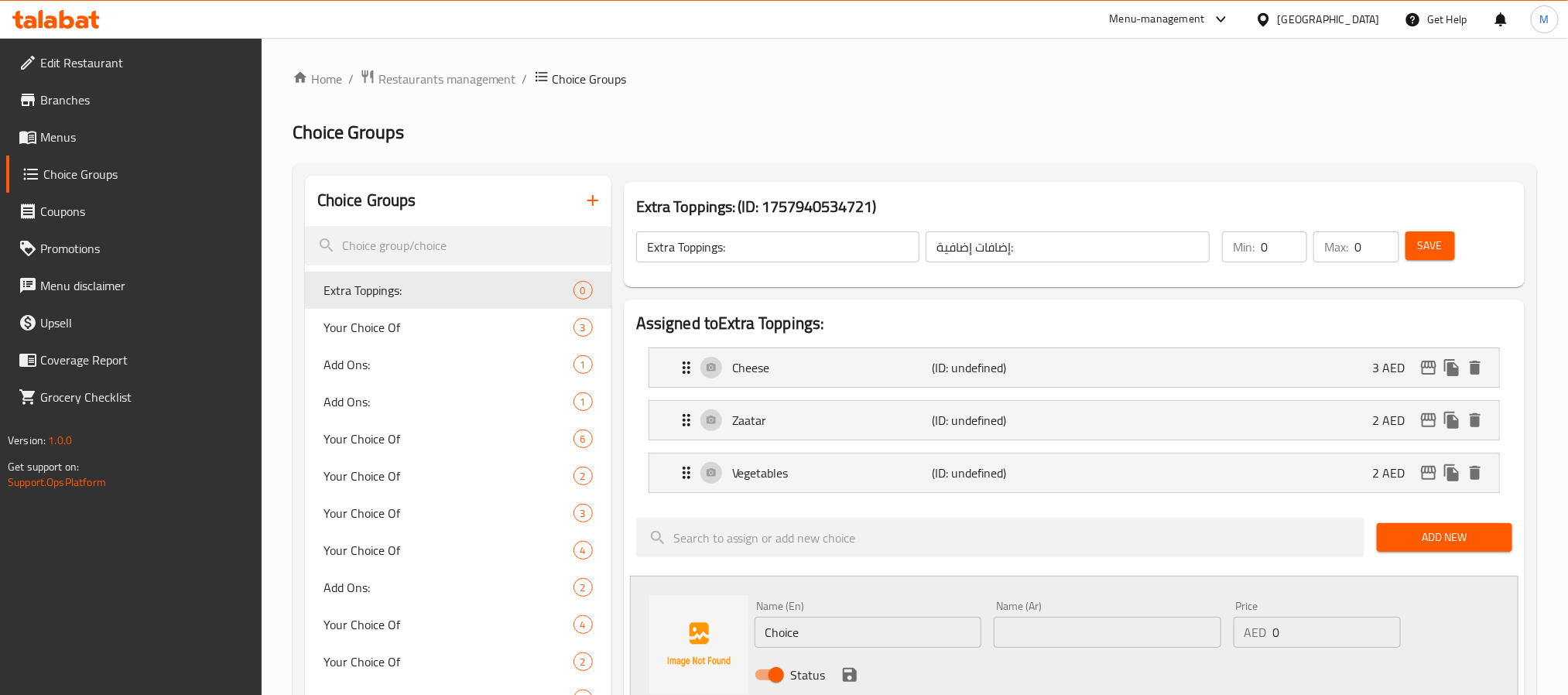
drag, startPoint x: 860, startPoint y: 643, endPoint x: 874, endPoint y: 625, distance: 22.8
click at [860, 643] on input "Choice" at bounding box center [868, 632] width 227 height 31
paste input "Olives"
type input "Olives"
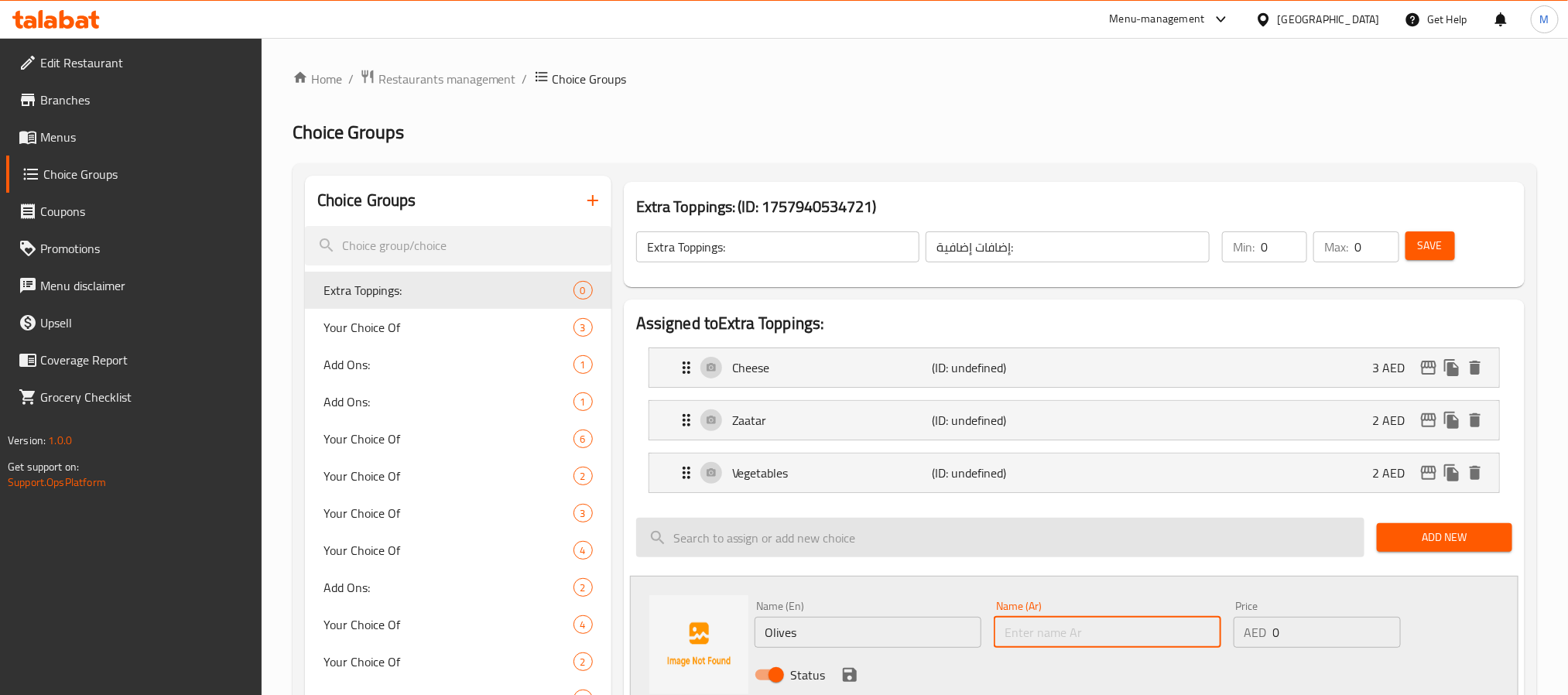
paste input "زيتون"
type input "زيتون"
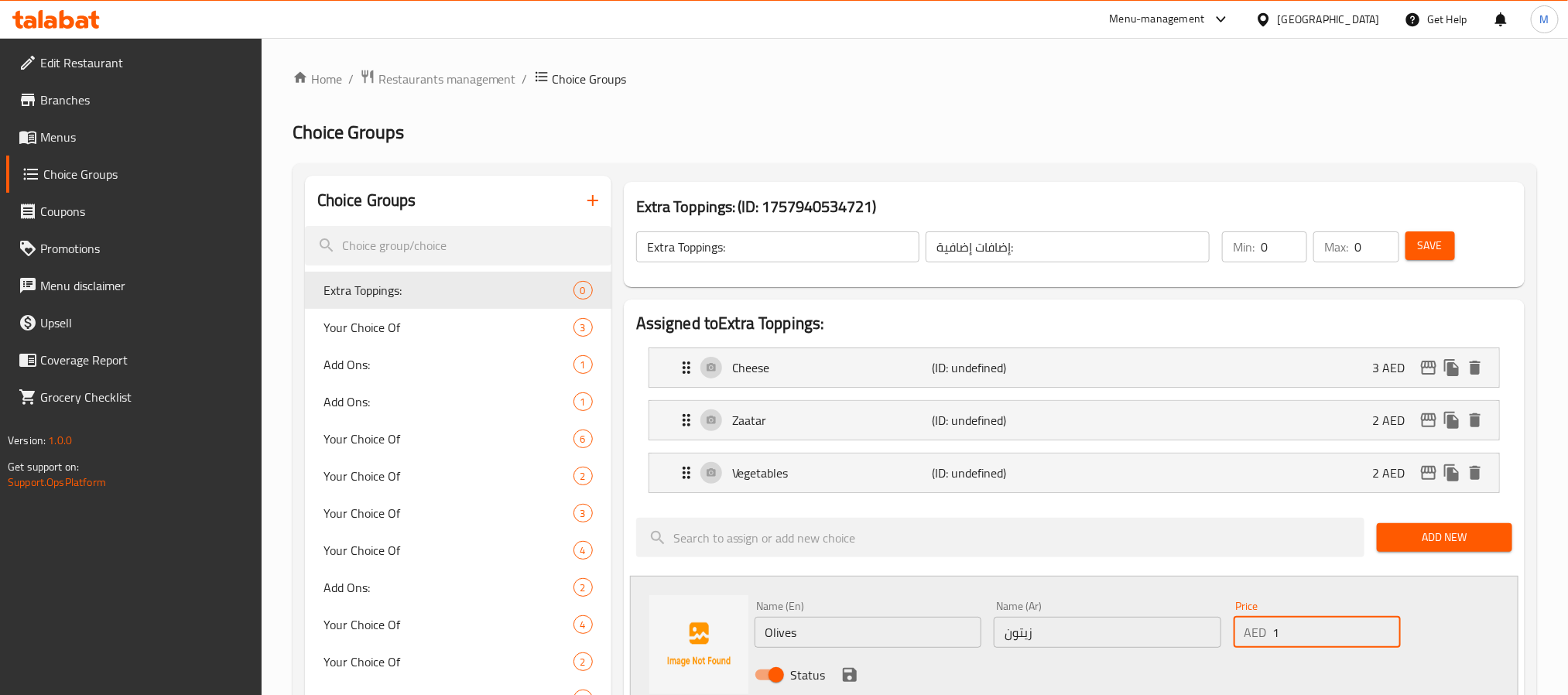
click at [1389, 632] on input "1" at bounding box center [1336, 632] width 128 height 31
type input "2"
click at [1389, 630] on input "2" at bounding box center [1336, 632] width 128 height 31
drag, startPoint x: 840, startPoint y: 681, endPoint x: 920, endPoint y: 658, distance: 83.2
click at [843, 679] on icon "save" at bounding box center [850, 676] width 19 height 19
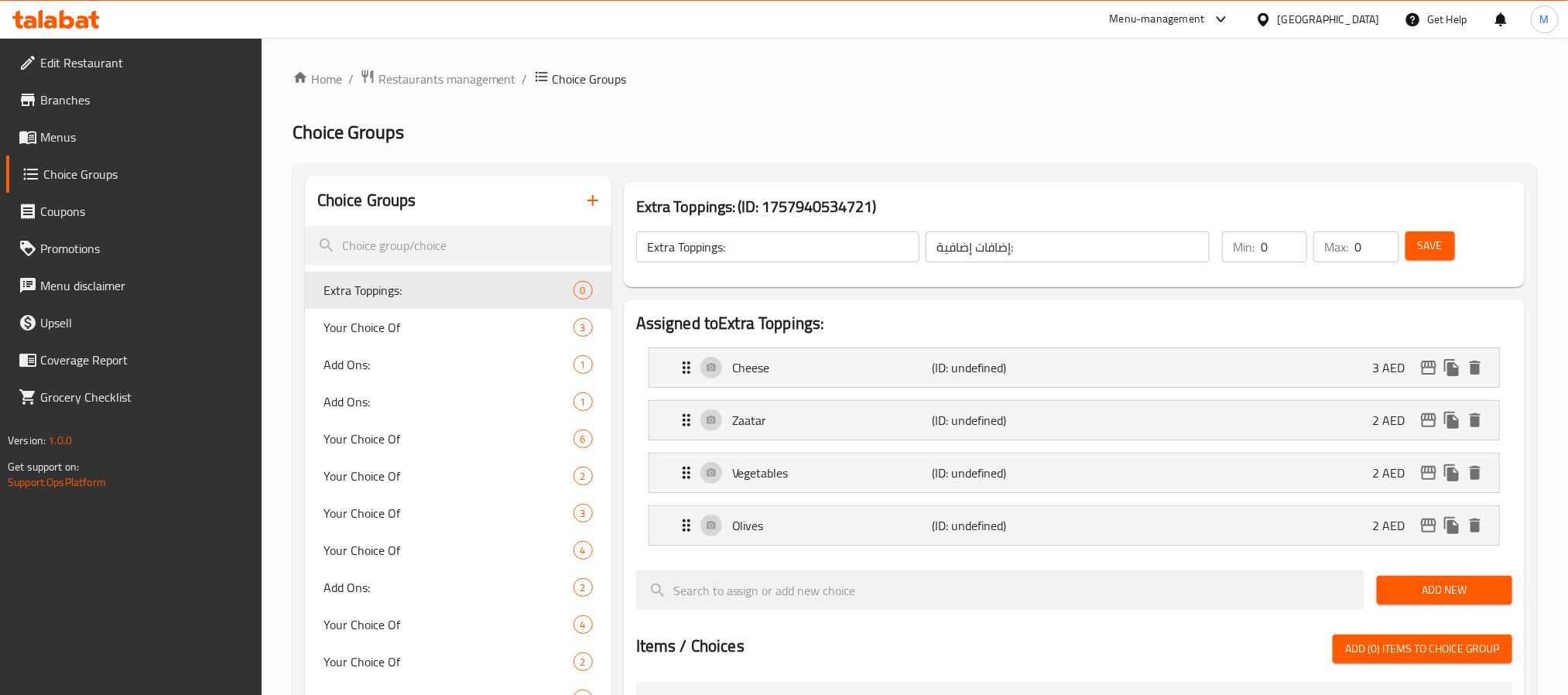
click at [1384, 594] on button "Add New" at bounding box center [1445, 590] width 135 height 29
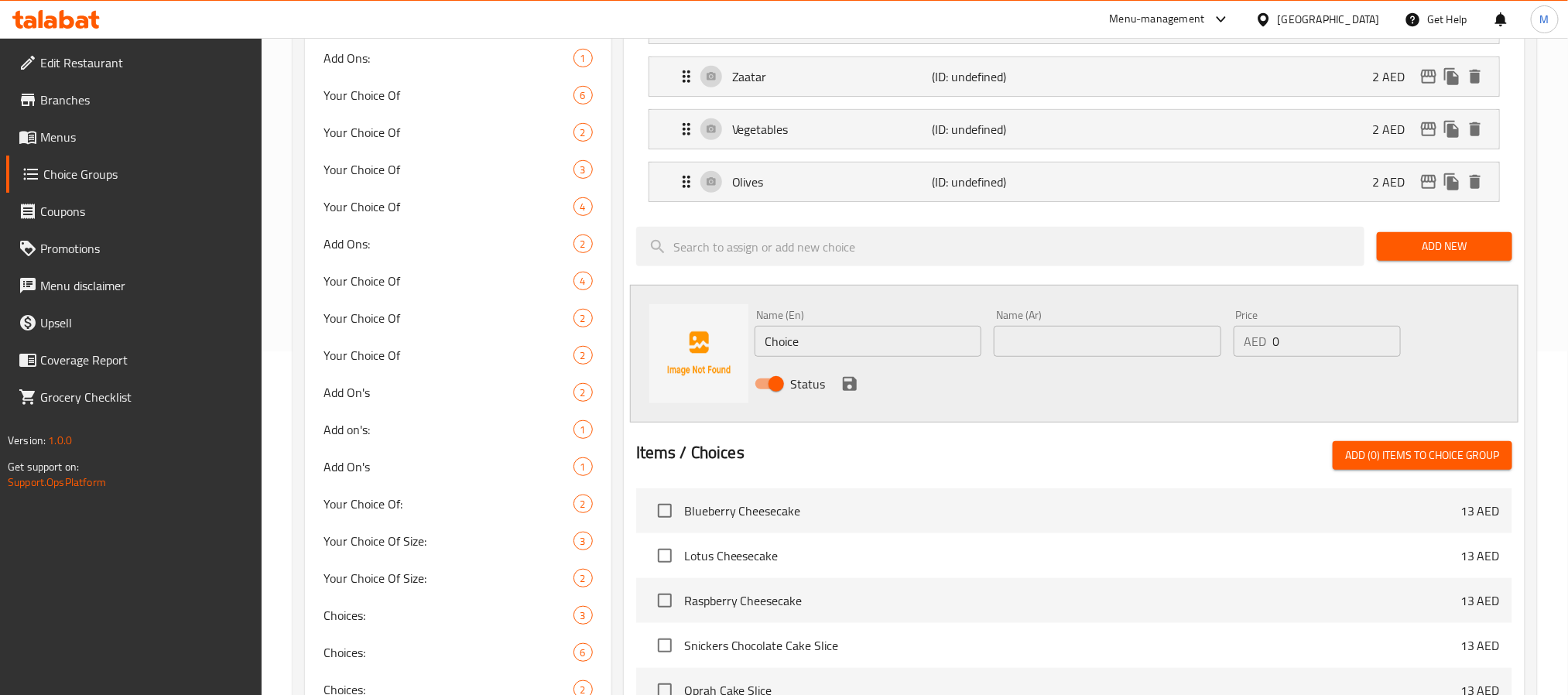
scroll to position [348, 0]
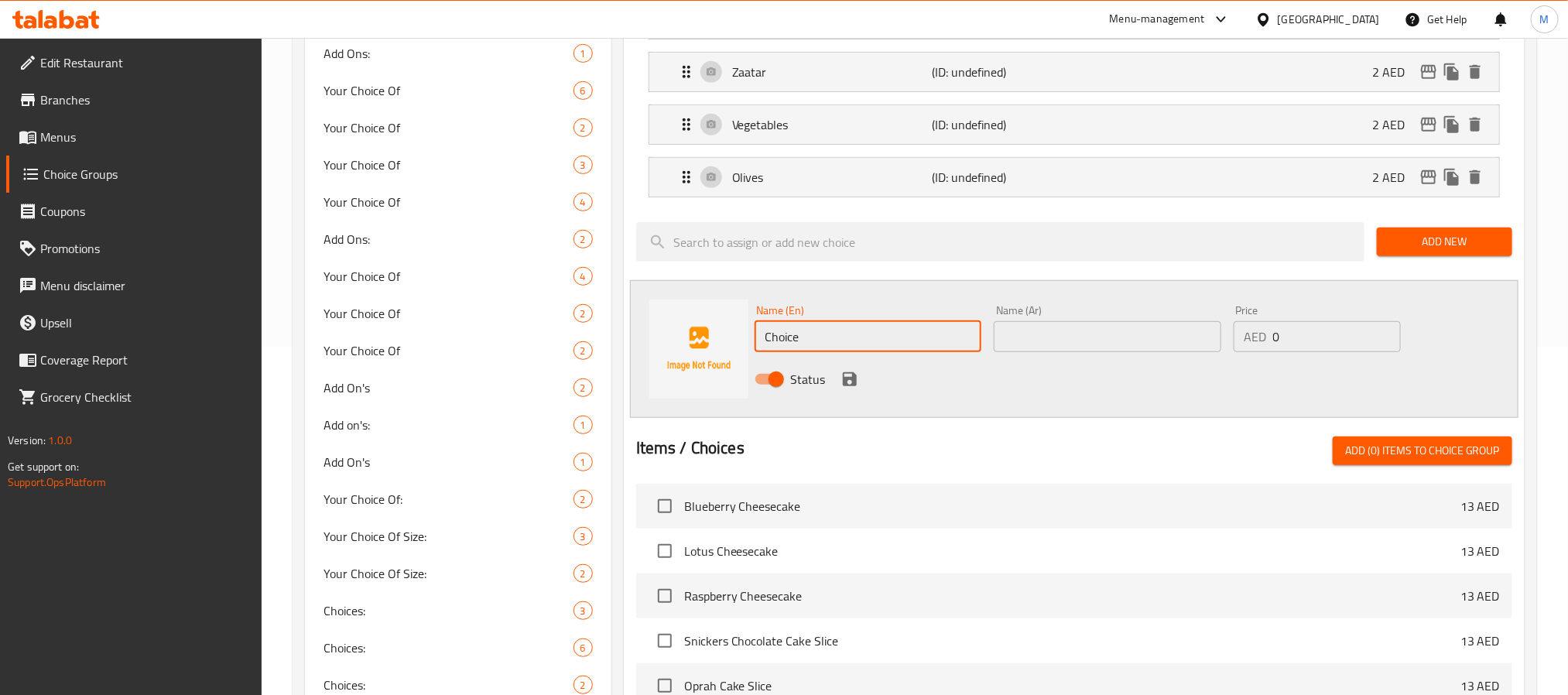
click at [853, 328] on input "Choice" at bounding box center [868, 337] width 227 height 31
paste input "Honey"
type input "Honey"
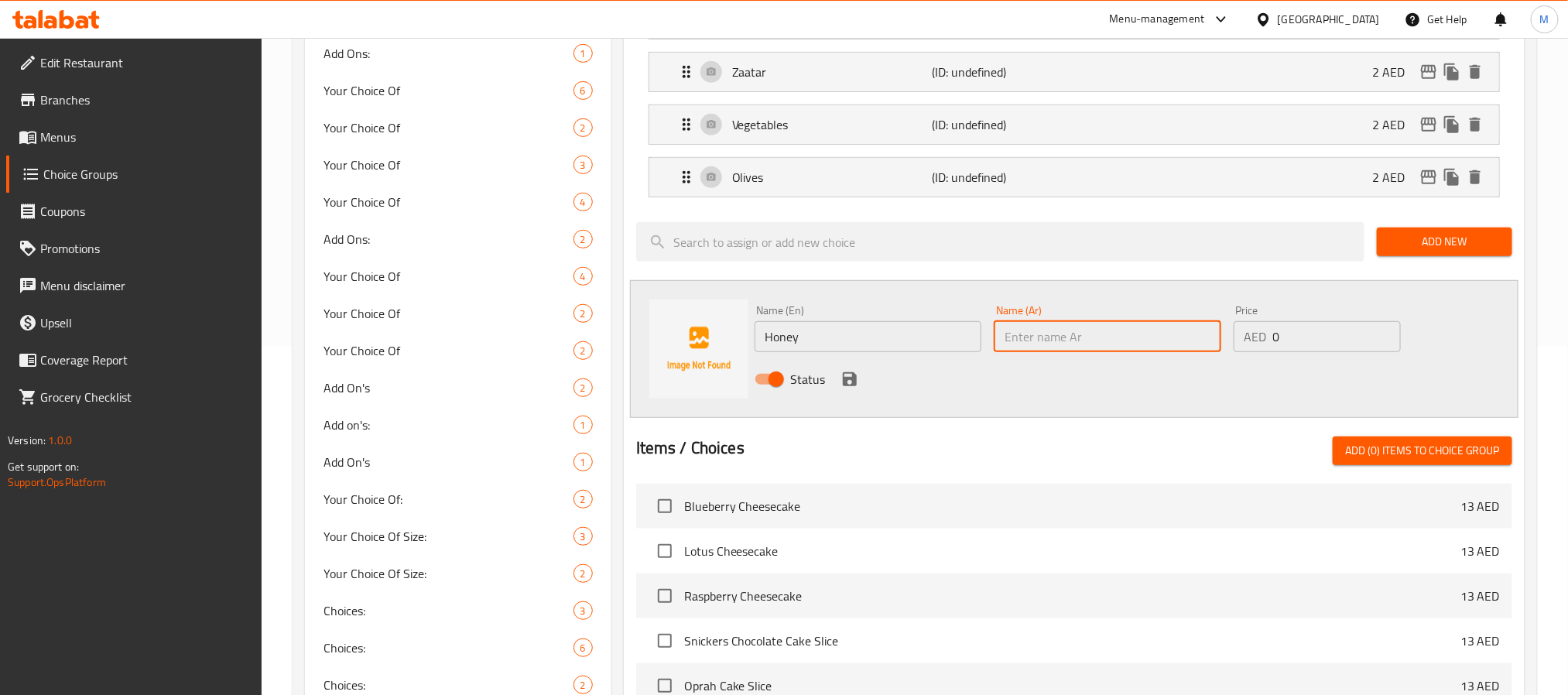
paste input "عسل"
type input "عسل"
click at [1387, 333] on input "1" at bounding box center [1336, 337] width 128 height 31
click at [1387, 333] on input "2" at bounding box center [1336, 337] width 128 height 31
type input "3"
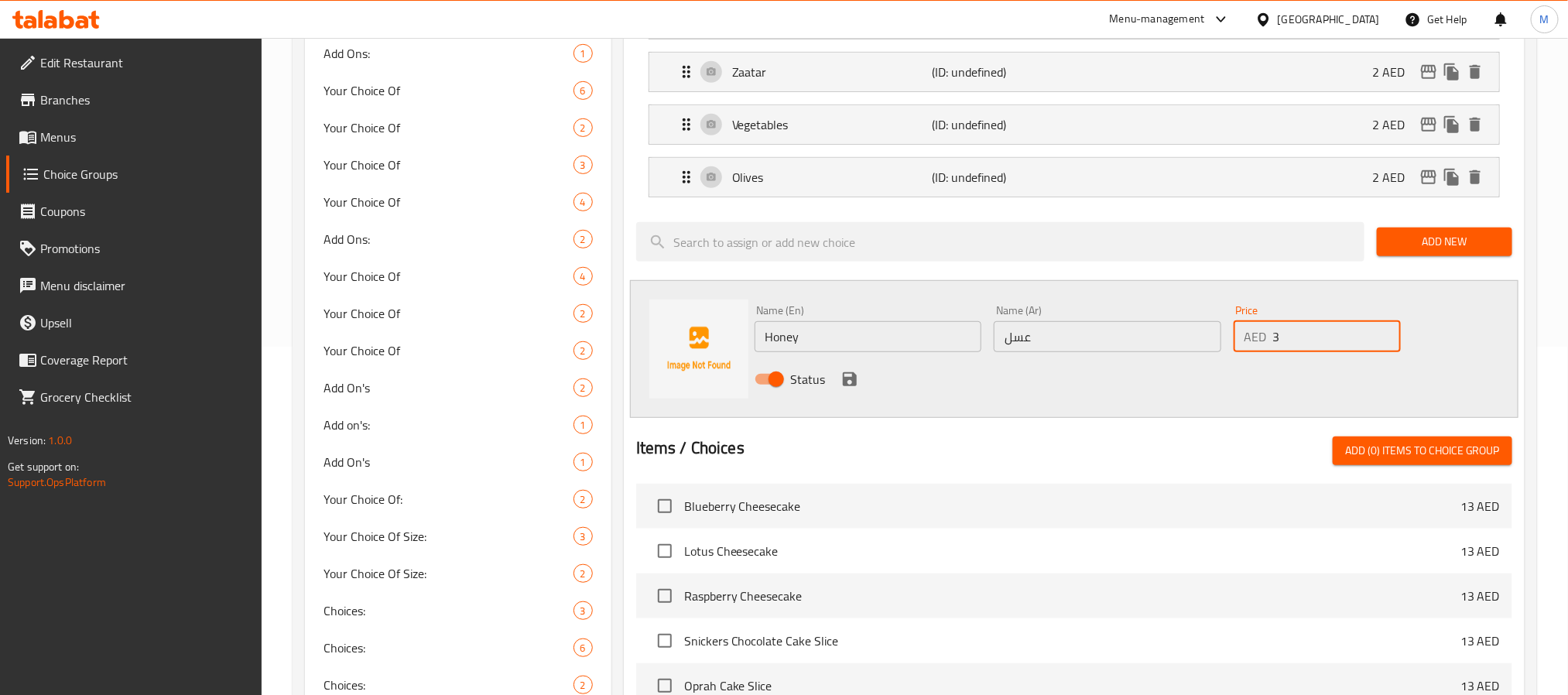
click at [1386, 335] on input "3" at bounding box center [1336, 337] width 128 height 31
click at [845, 386] on icon "save" at bounding box center [850, 379] width 14 height 14
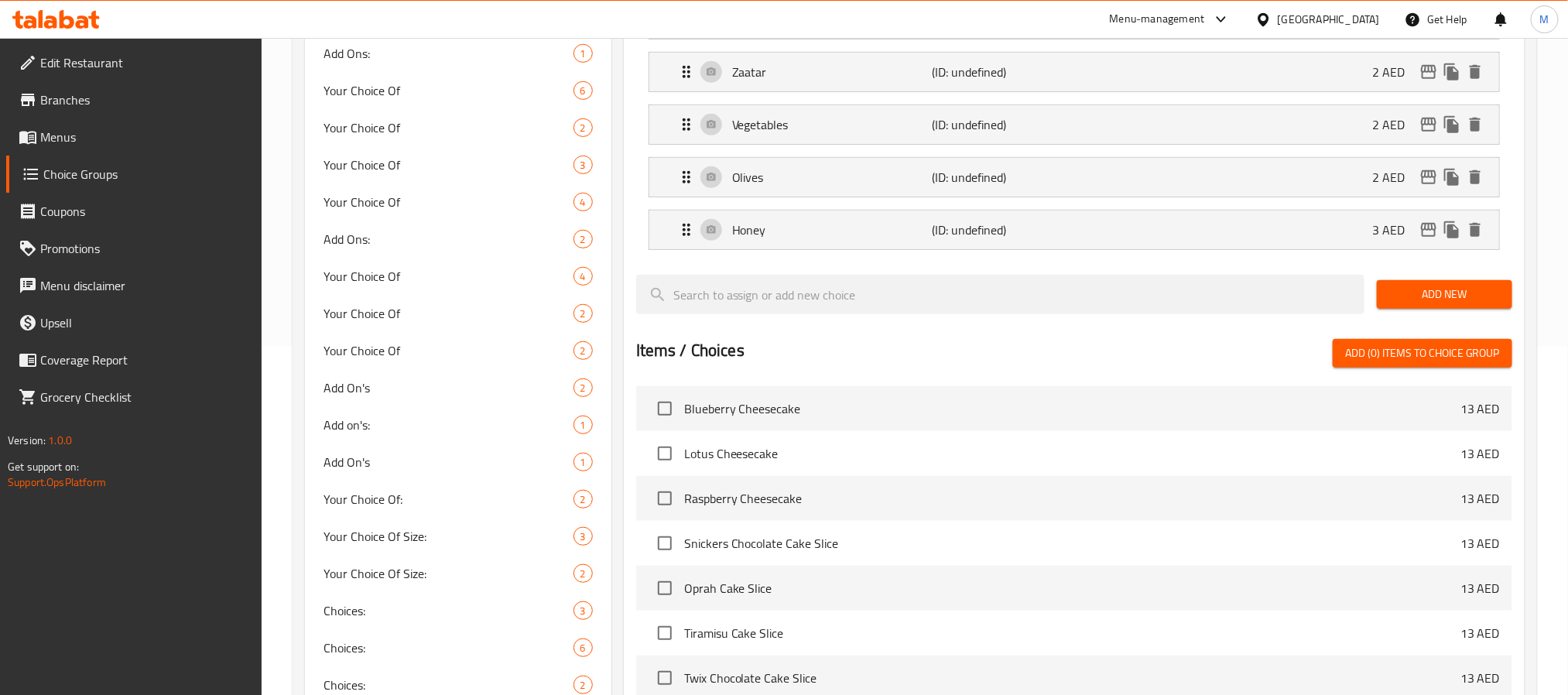
click at [1426, 298] on span "Add New" at bounding box center [1445, 294] width 111 height 19
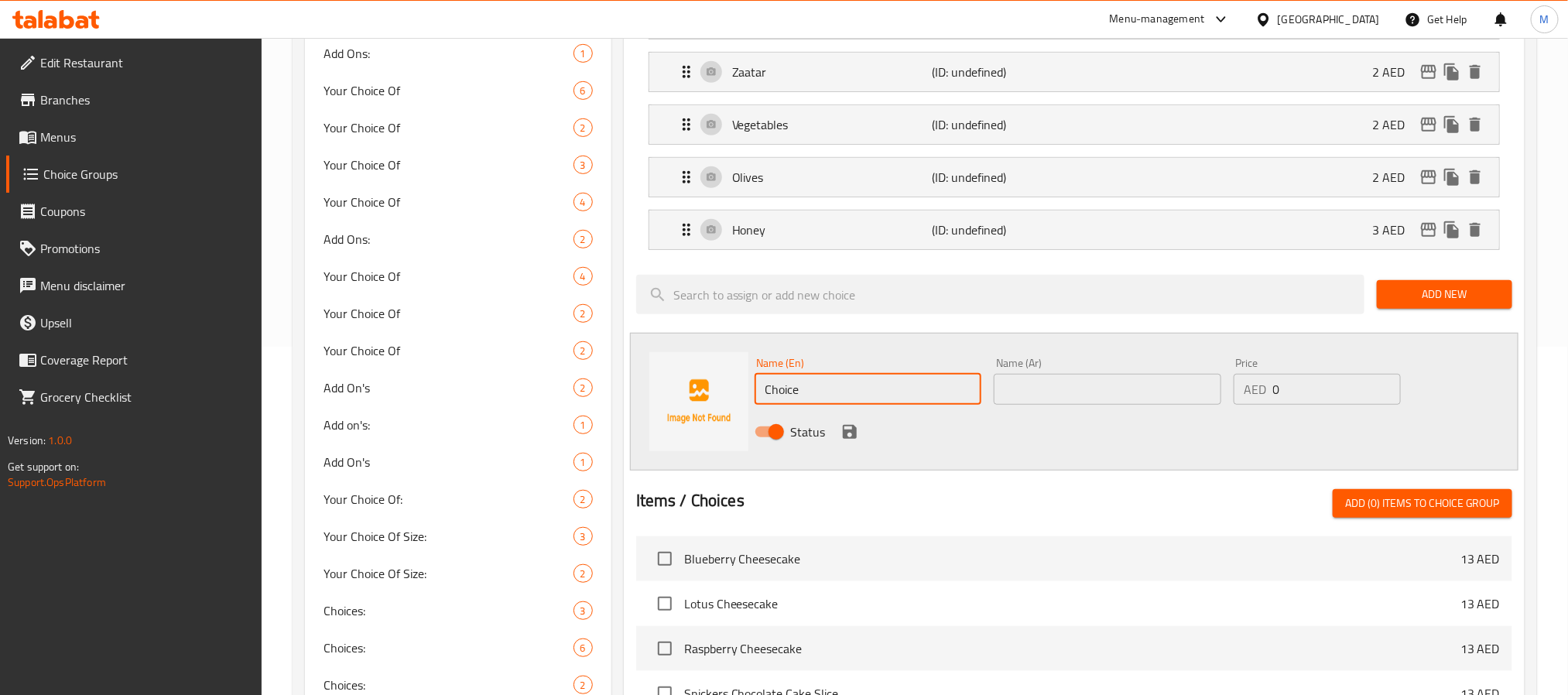
click at [904, 400] on input "Choice" at bounding box center [868, 389] width 227 height 31
paste input "Sausag"
type input "Sausage"
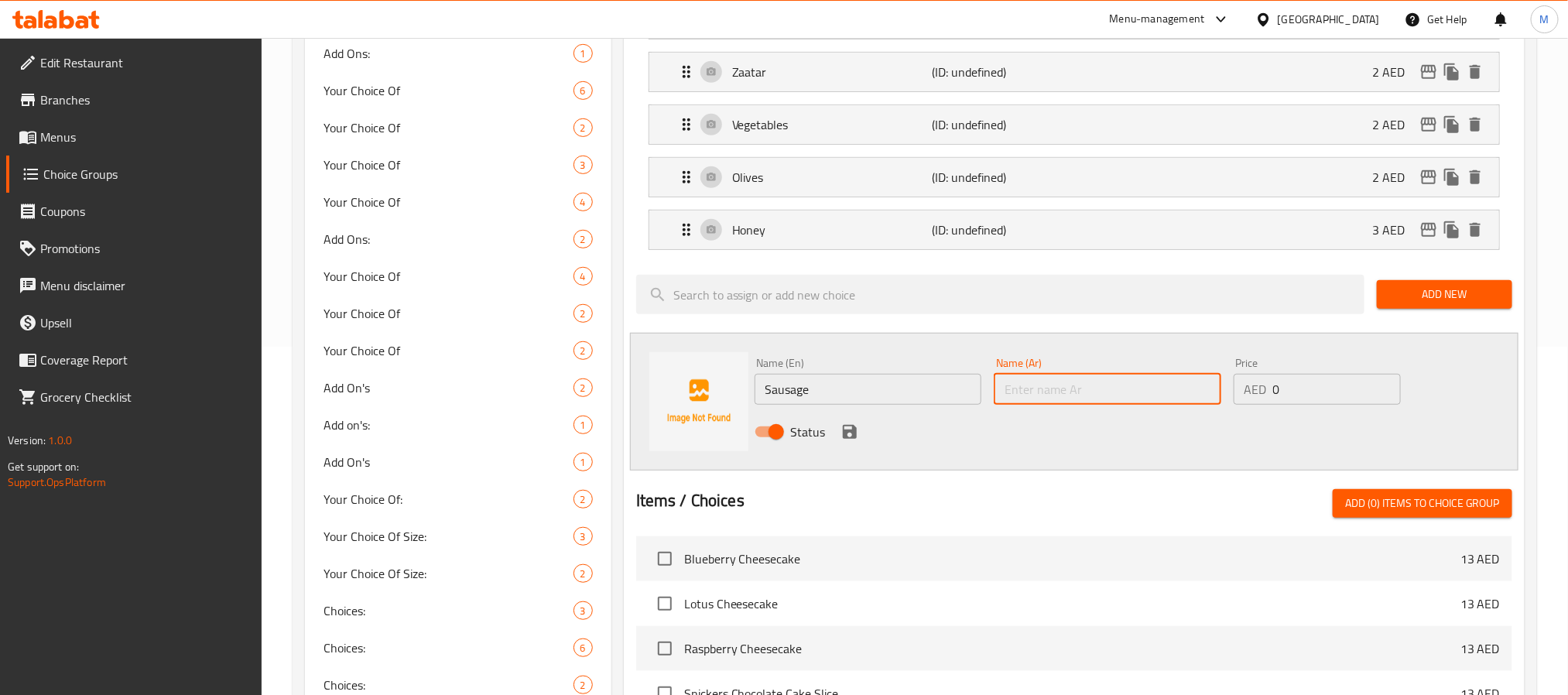
paste input "سجق"
type input "سجق"
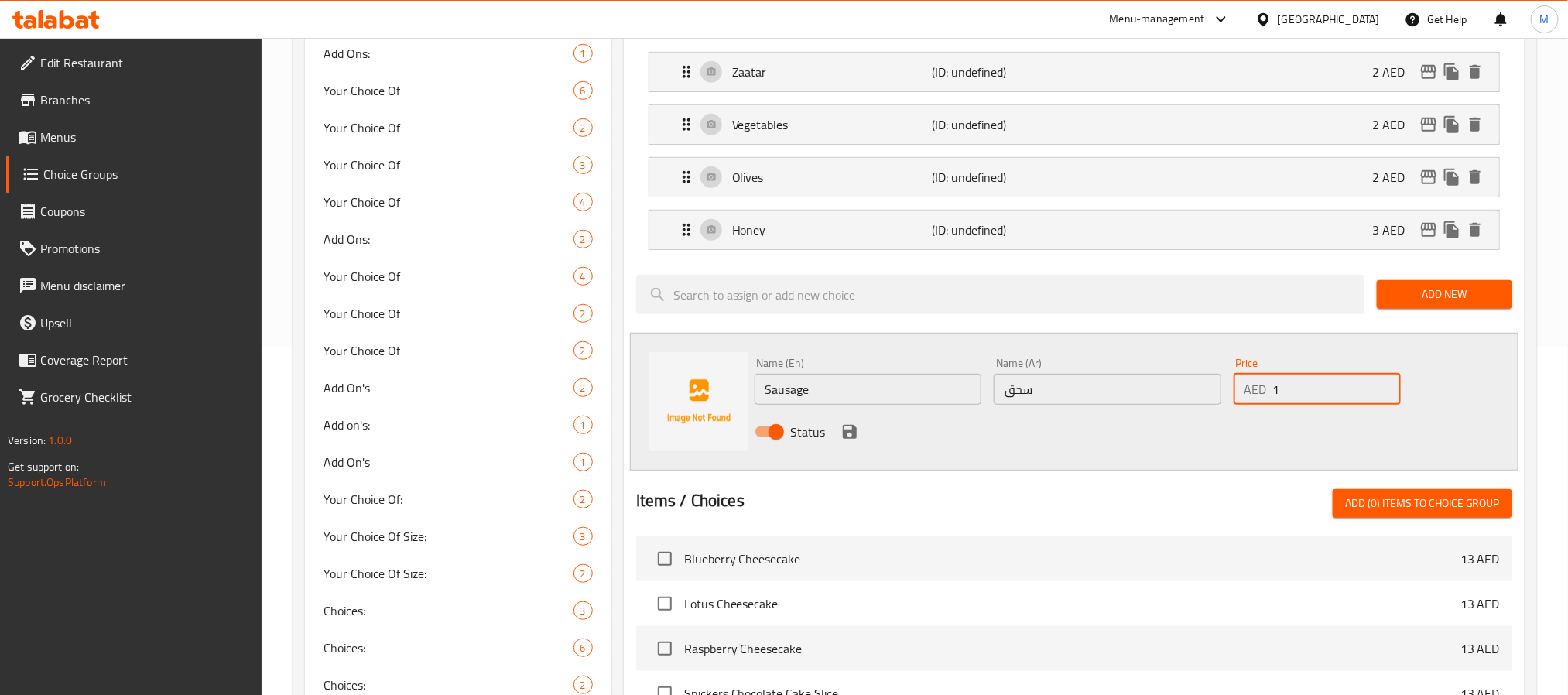
click at [1386, 386] on input "1" at bounding box center [1336, 389] width 128 height 31
click at [1386, 386] on input "2" at bounding box center [1336, 389] width 128 height 31
type input "3"
click at [1386, 386] on input "3" at bounding box center [1336, 389] width 128 height 31
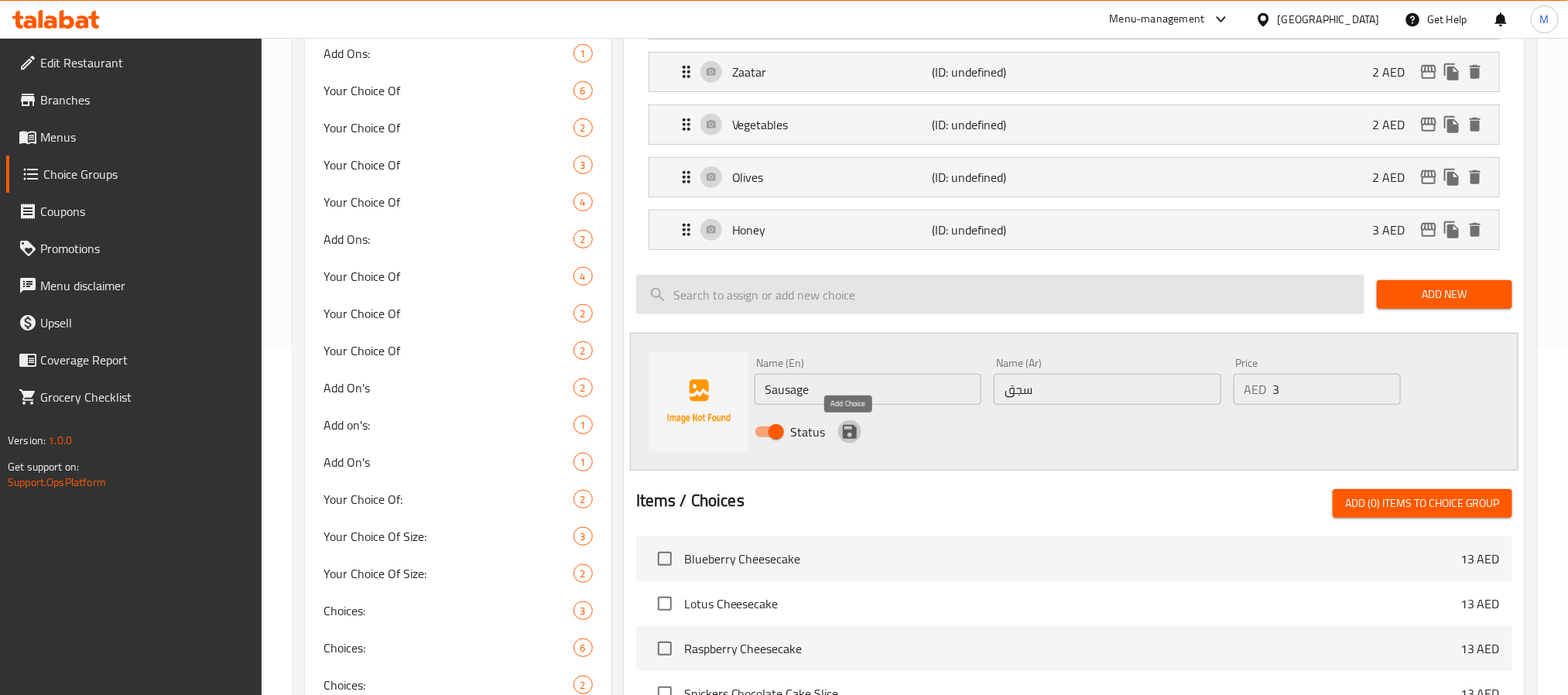
drag, startPoint x: 849, startPoint y: 427, endPoint x: 1289, endPoint y: 336, distance: 449.3
click at [848, 427] on icon "save" at bounding box center [850, 432] width 19 height 19
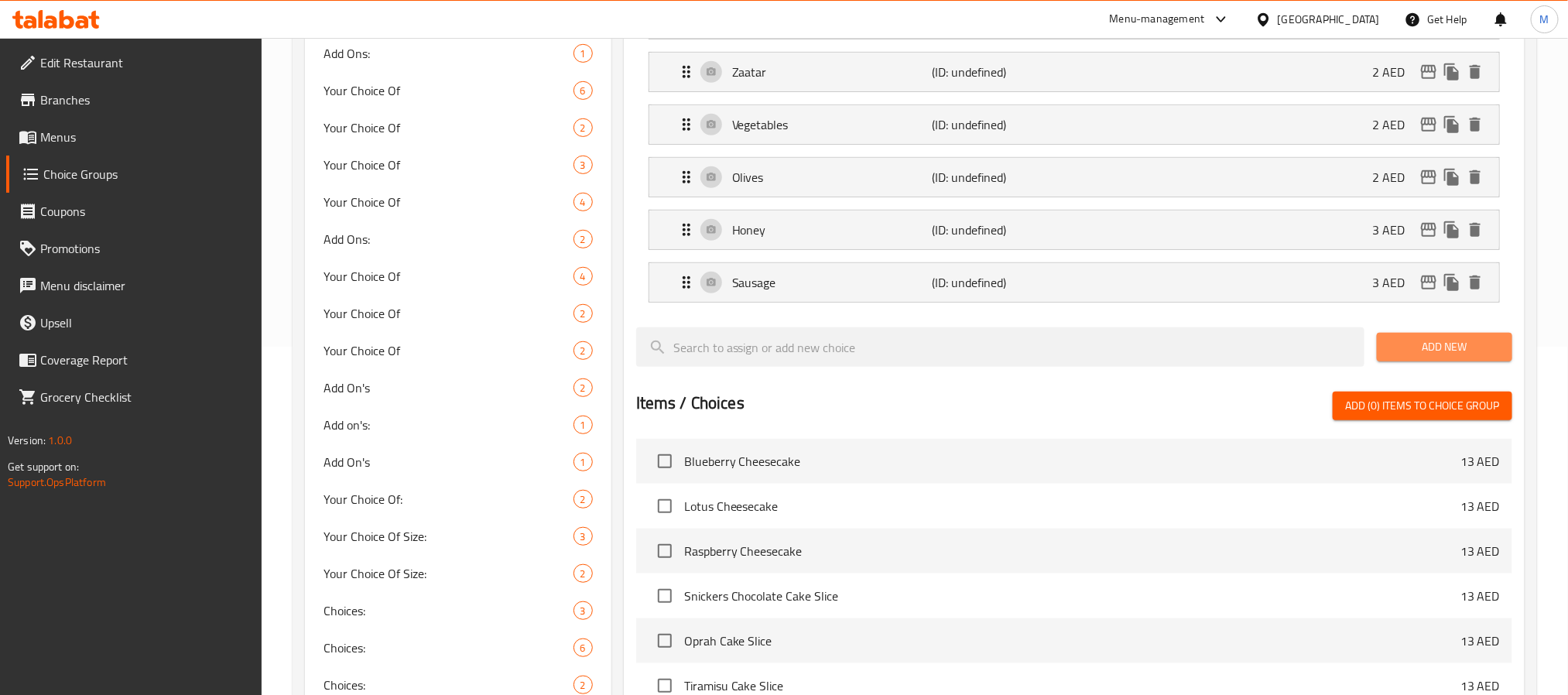
click at [1415, 362] on button "Add New" at bounding box center [1445, 348] width 135 height 29
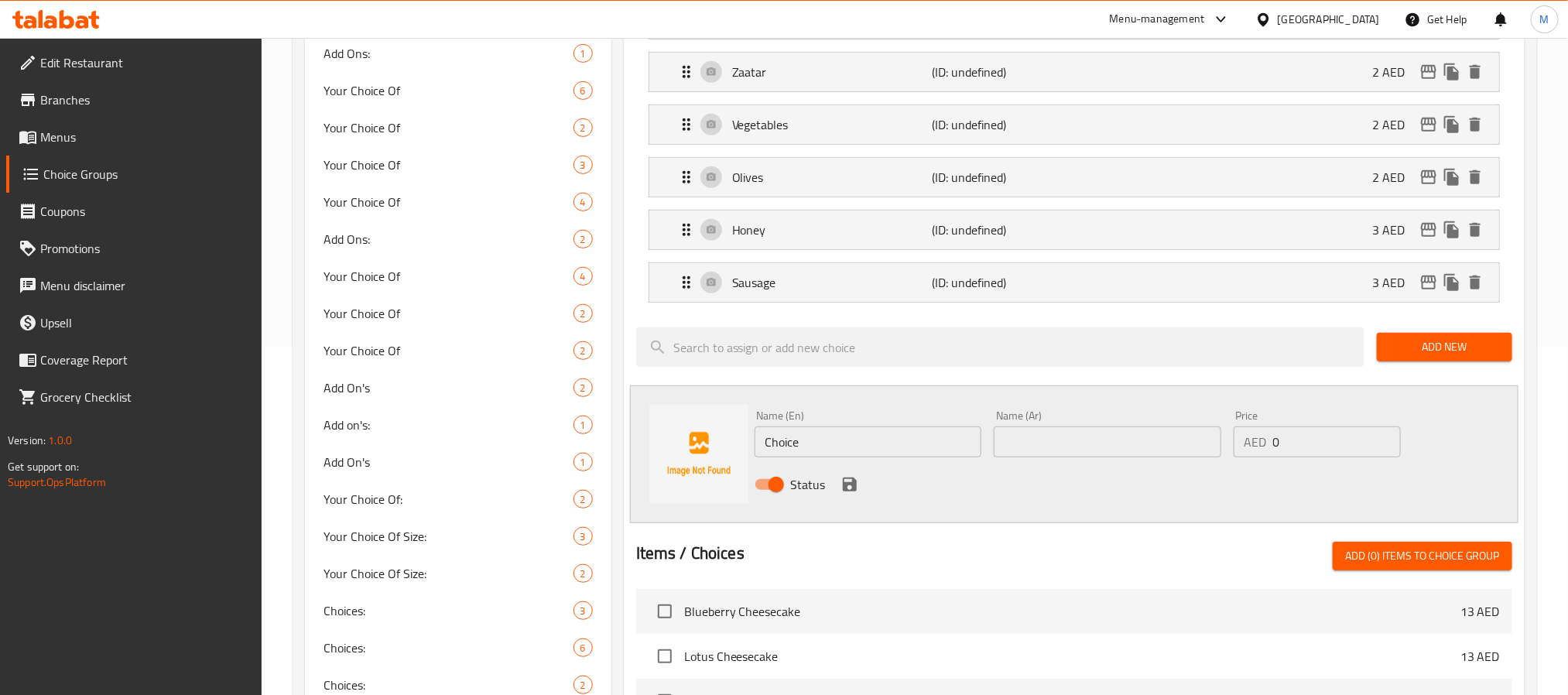
click at [843, 446] on input "Choice" at bounding box center [868, 442] width 227 height 31
paste input "Parsley"
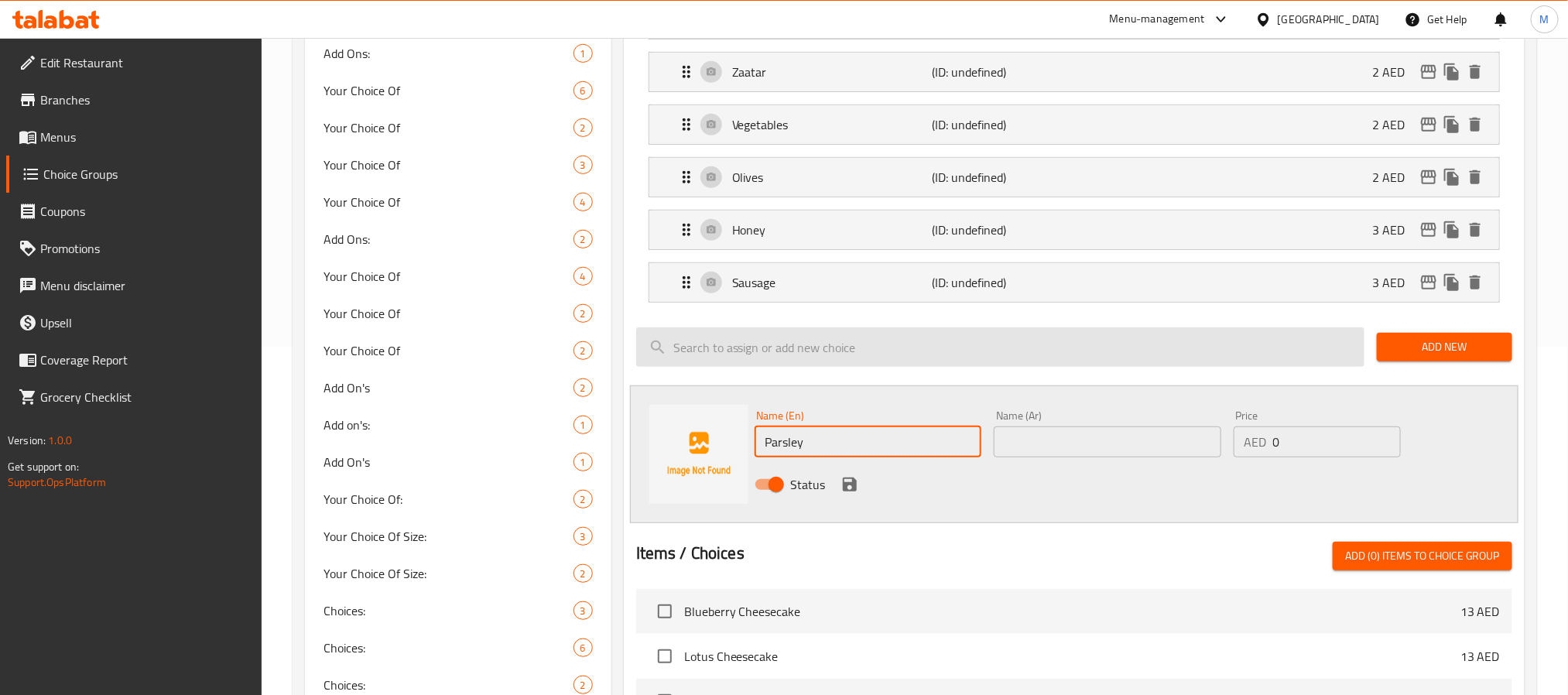
type input "Parsley"
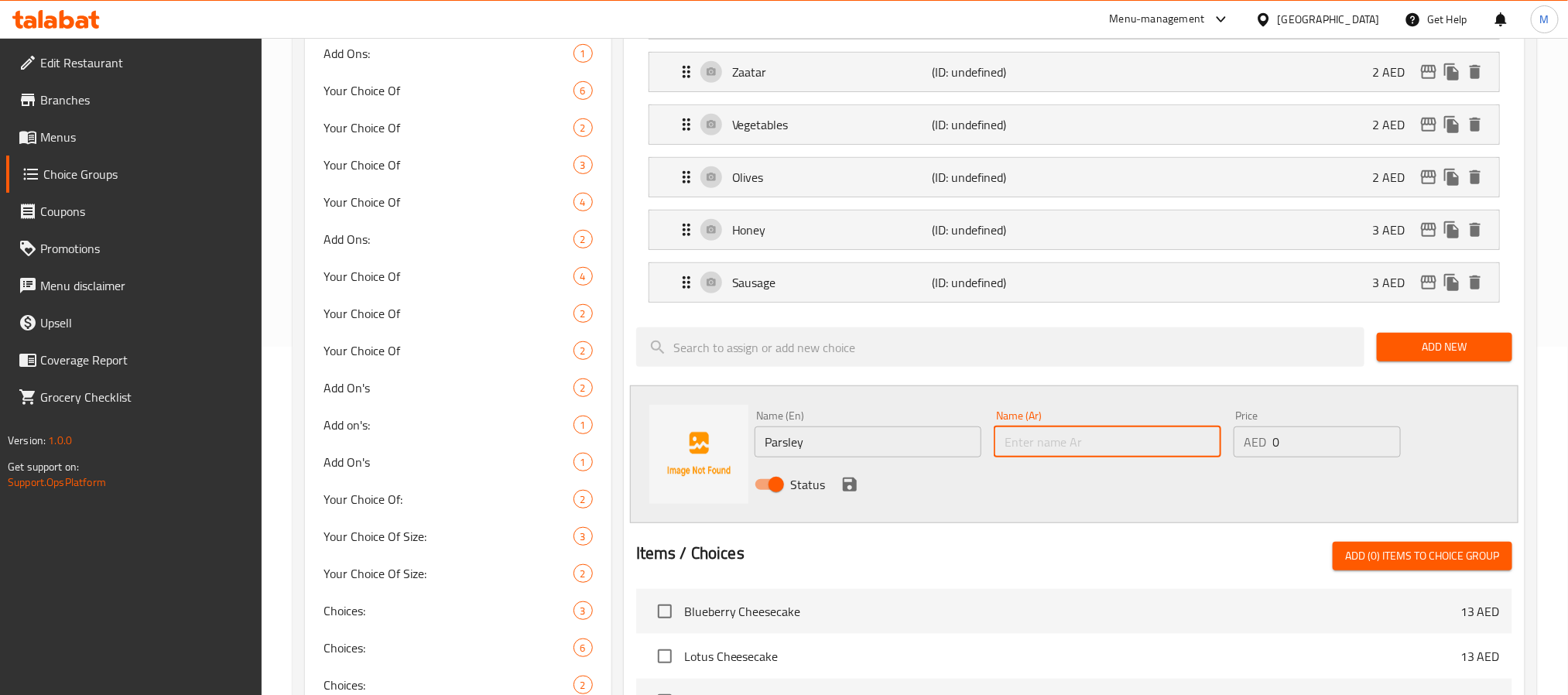
paste input "بقدونس"
type input "بقدونس"
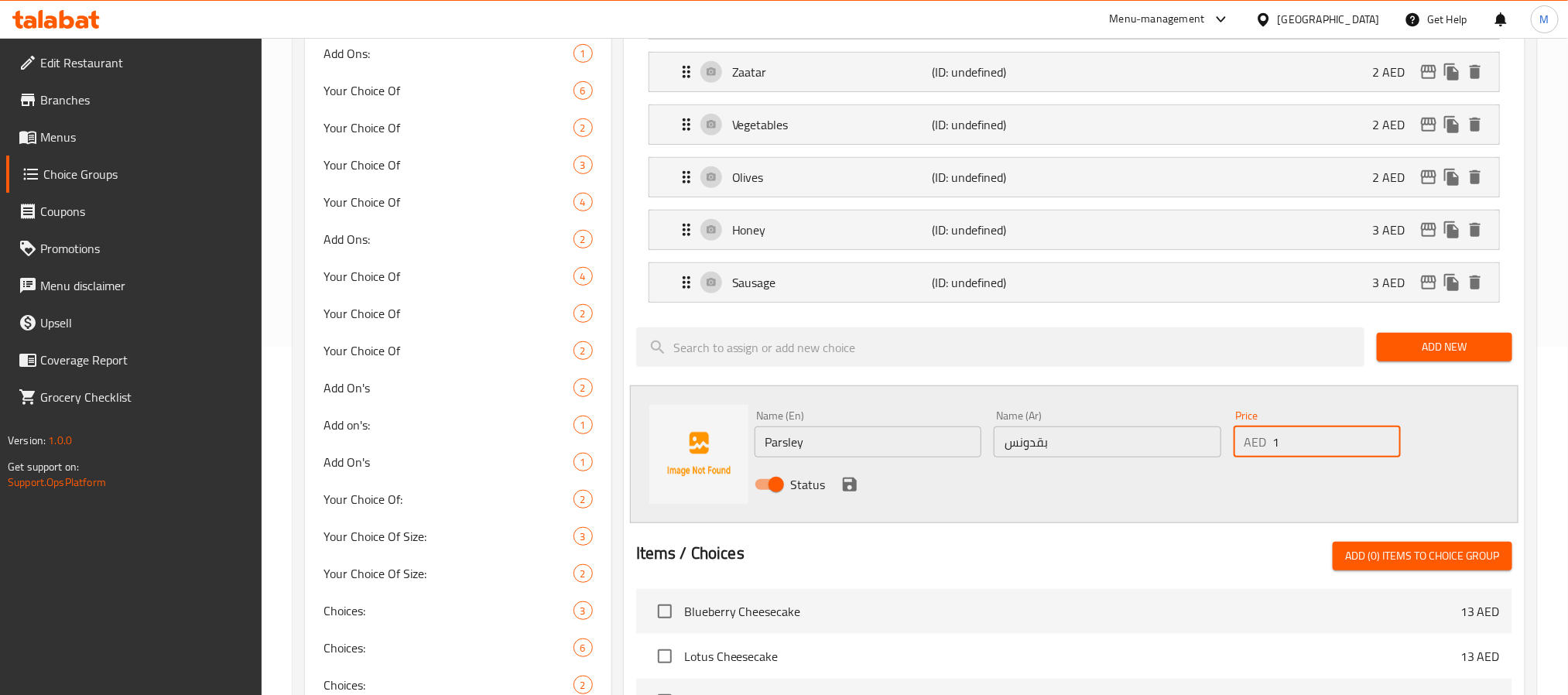
click at [1389, 436] on input "1" at bounding box center [1336, 442] width 128 height 31
type input "2"
click at [1389, 436] on input "2" at bounding box center [1336, 442] width 128 height 31
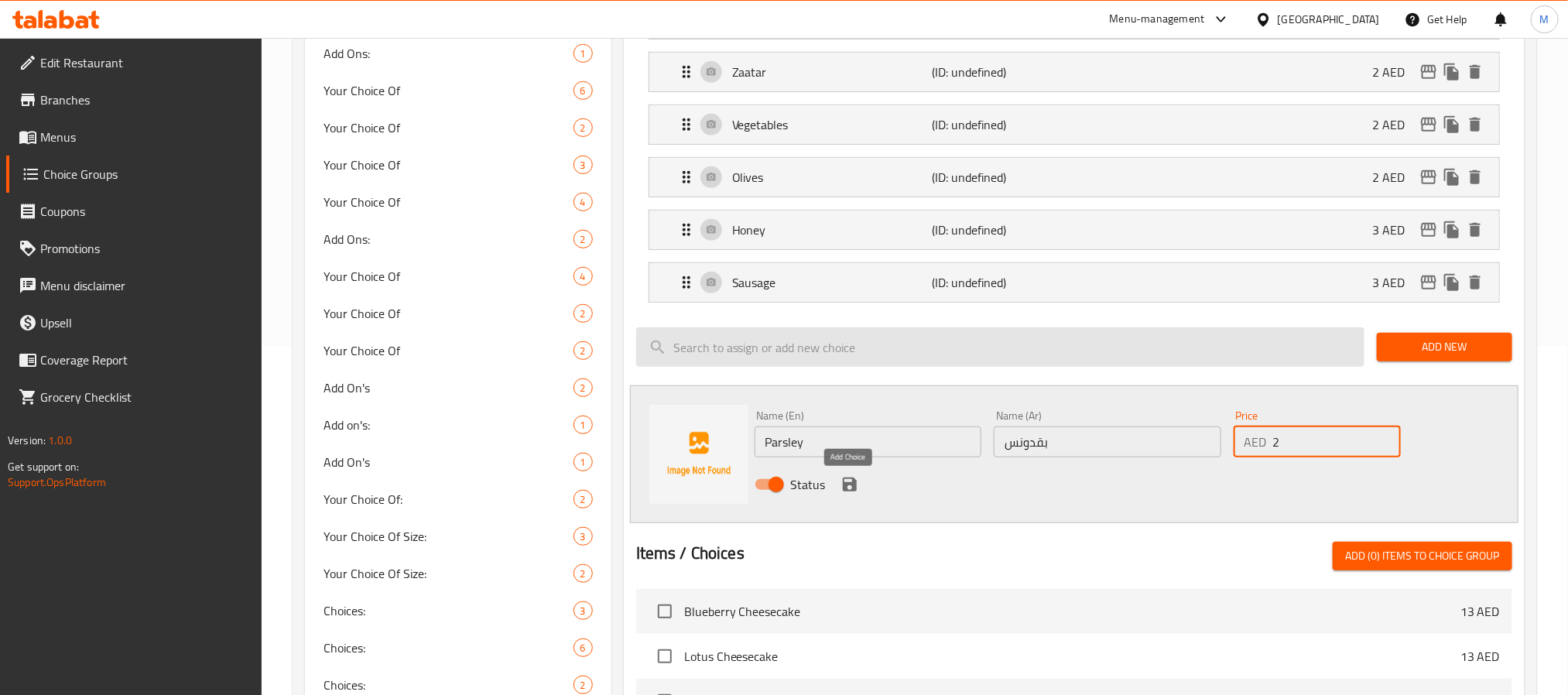
click at [848, 486] on icon "save" at bounding box center [850, 484] width 14 height 14
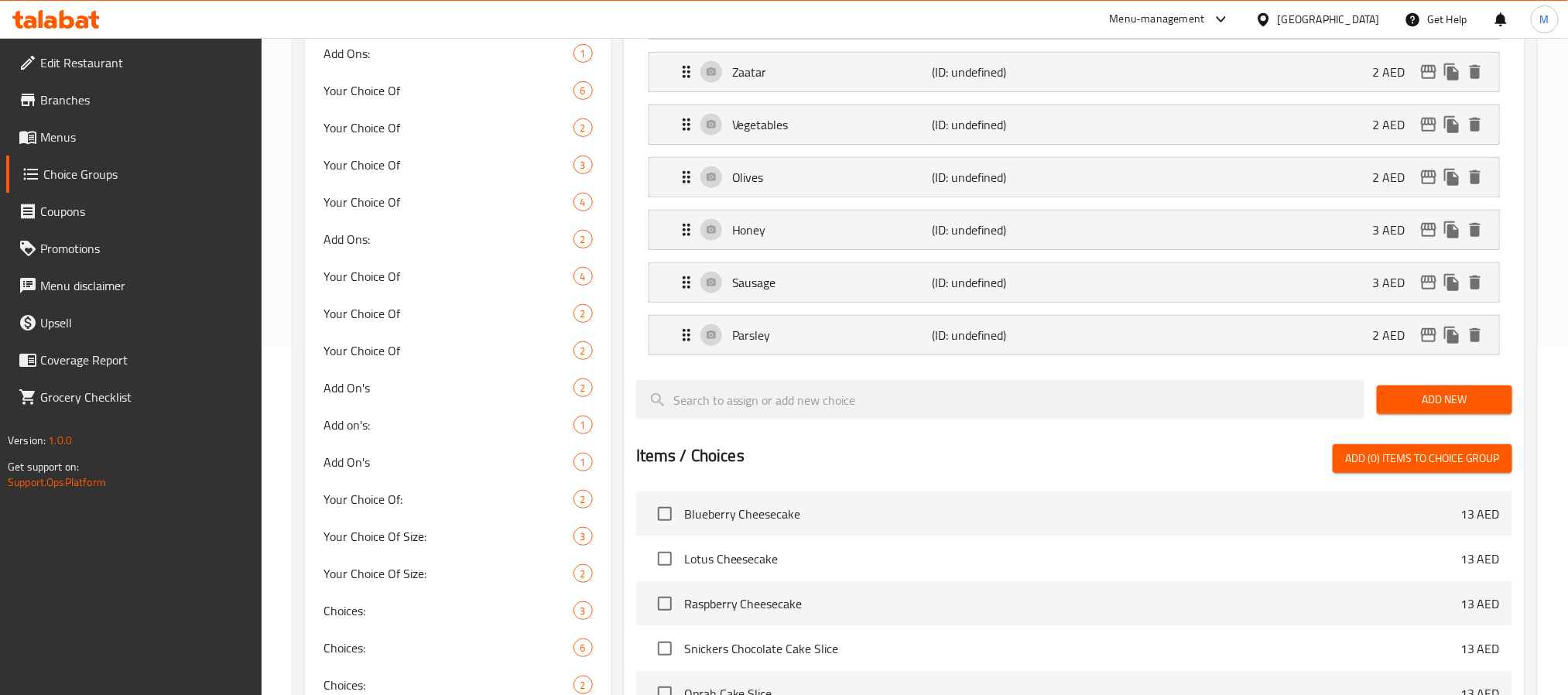
click at [1456, 408] on span "Add New" at bounding box center [1445, 400] width 111 height 19
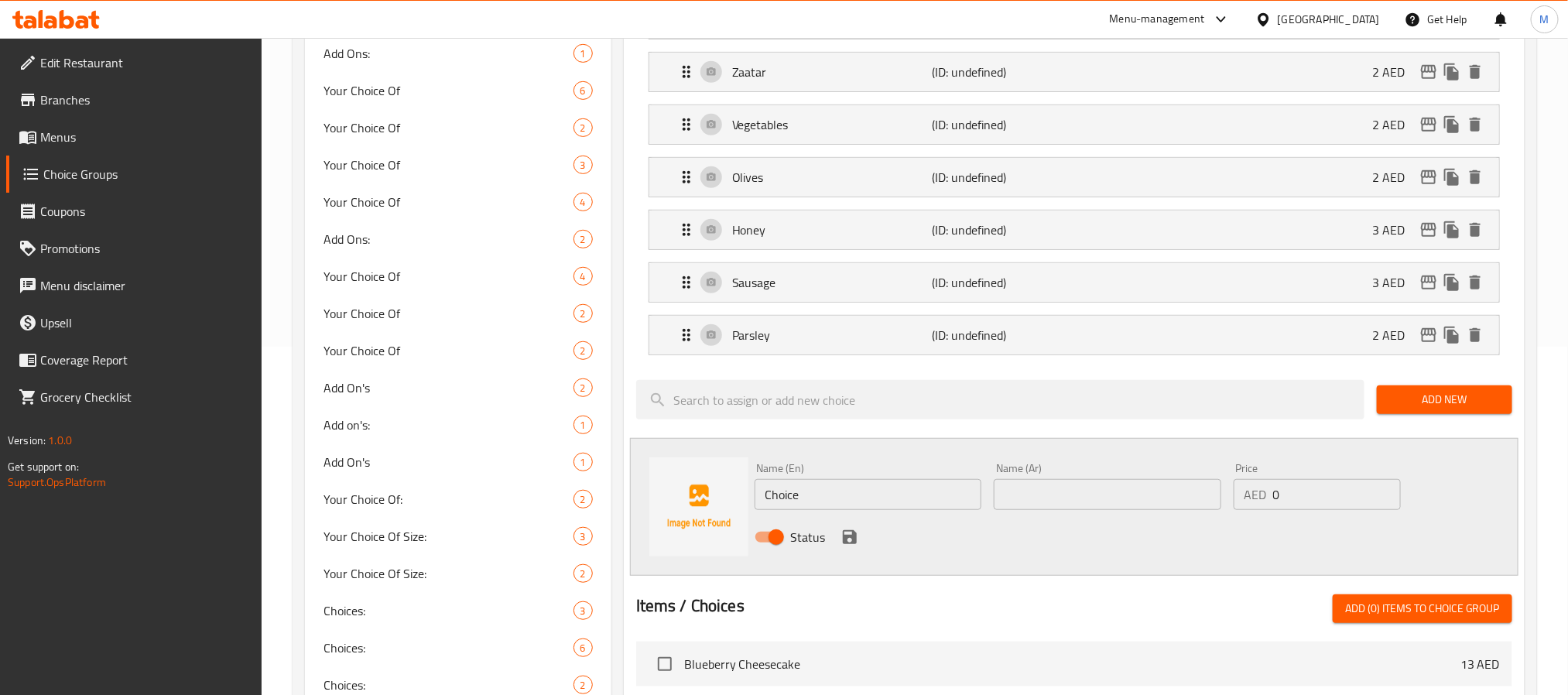
click at [804, 505] on input "Choice" at bounding box center [868, 495] width 227 height 31
paste input "Pomegranat"
type input "Pomegranate"
paste input "رمان"
type input "رمان"
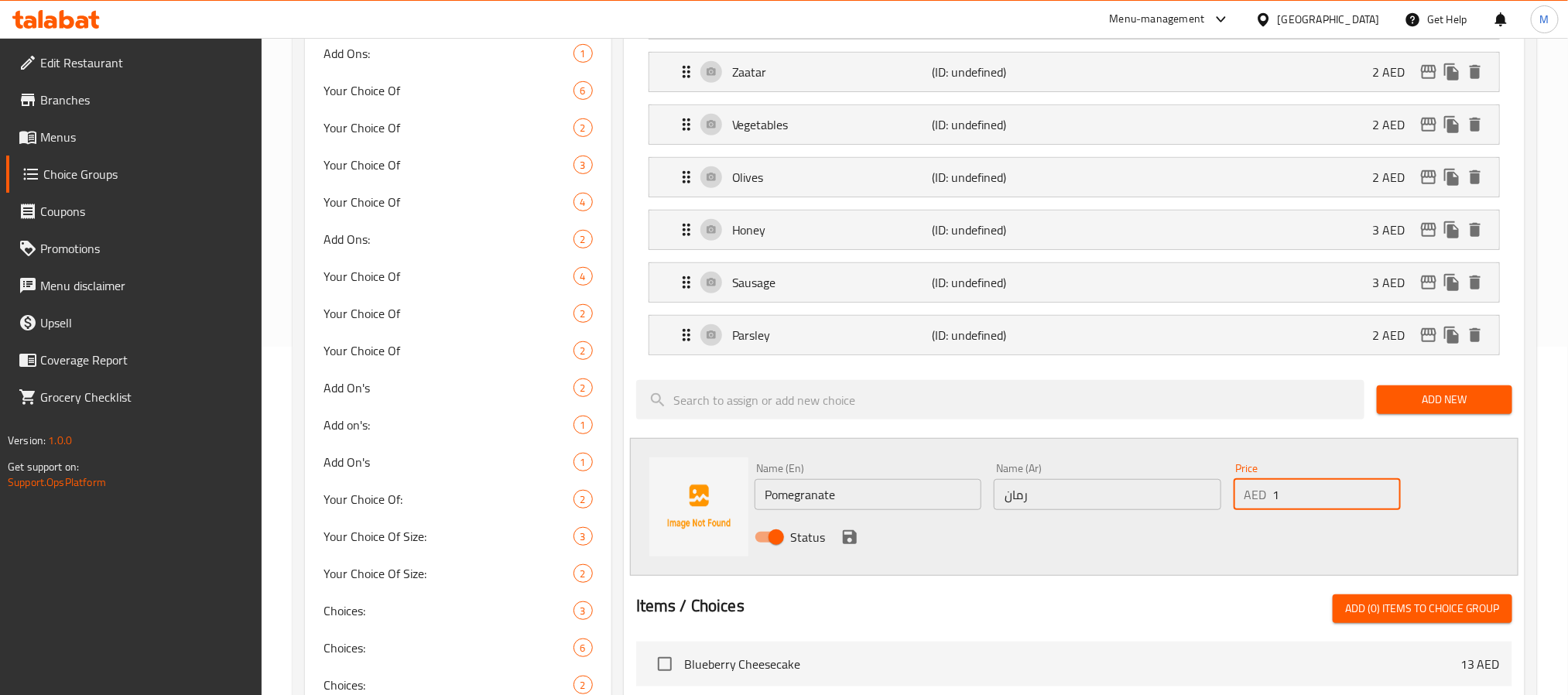
click at [1383, 498] on input "1" at bounding box center [1336, 495] width 128 height 31
type input "2"
click at [1384, 498] on input "2" at bounding box center [1336, 495] width 128 height 31
click at [843, 545] on icon "save" at bounding box center [850, 537] width 14 height 14
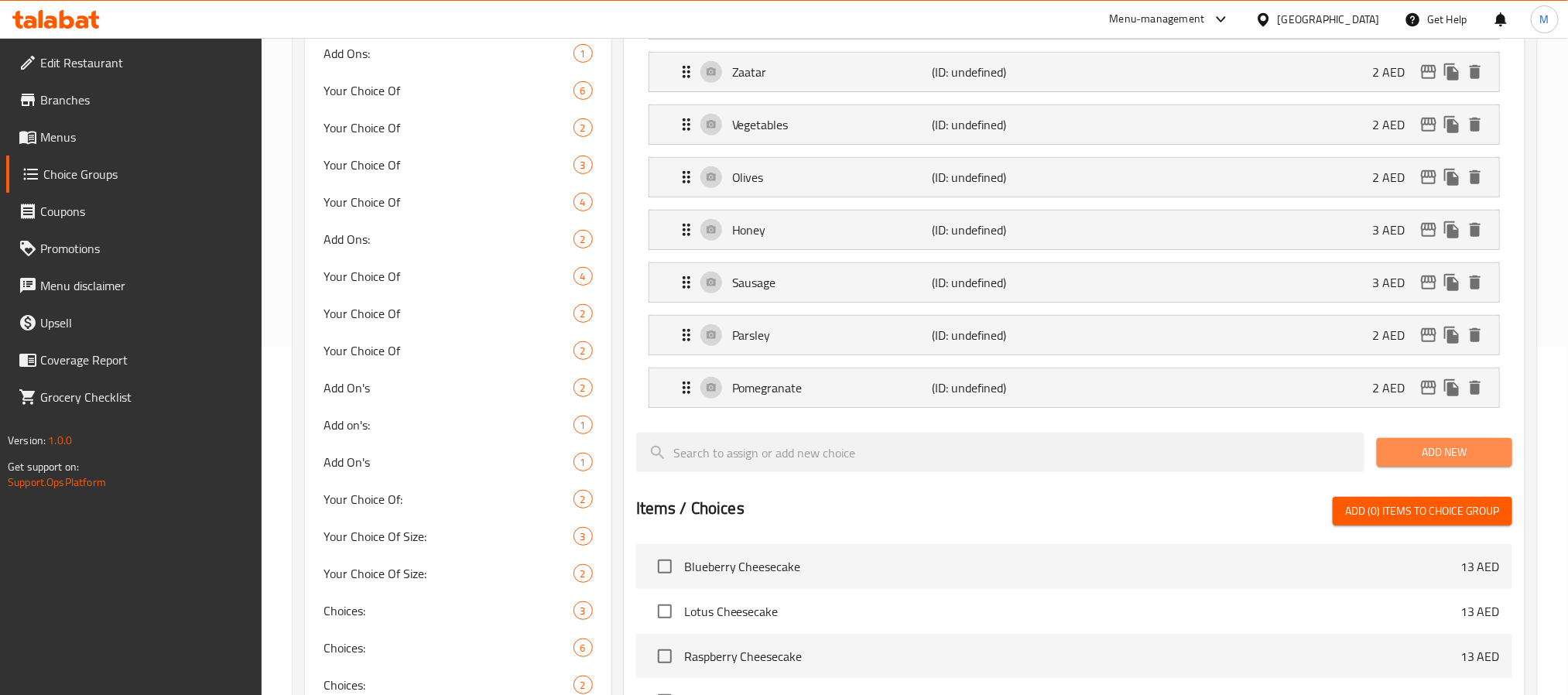
click at [1427, 456] on span "Add New" at bounding box center [1445, 452] width 111 height 19
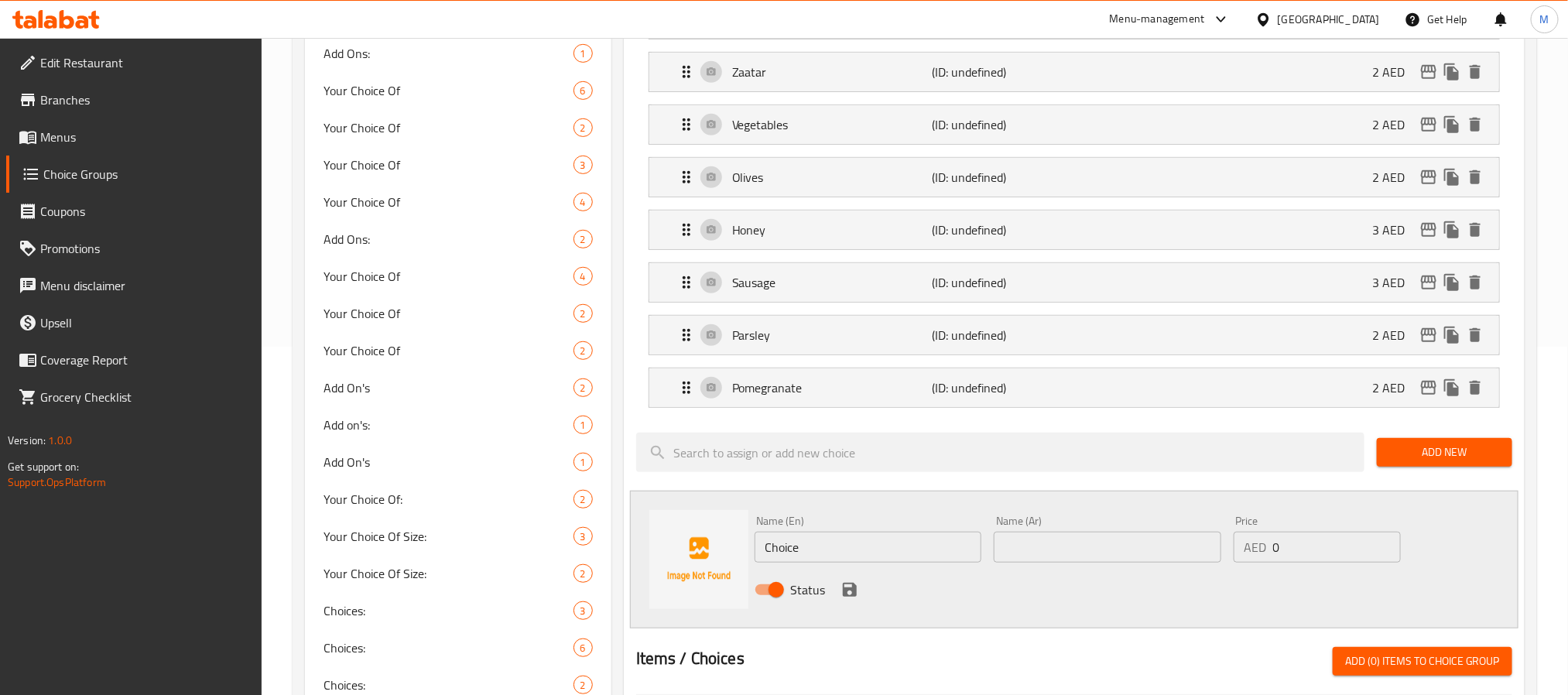
click at [852, 544] on input "Choice" at bounding box center [868, 547] width 227 height 31
paste input "Egg"
type input "Egg"
paste input "بيض"
type input "بيض"
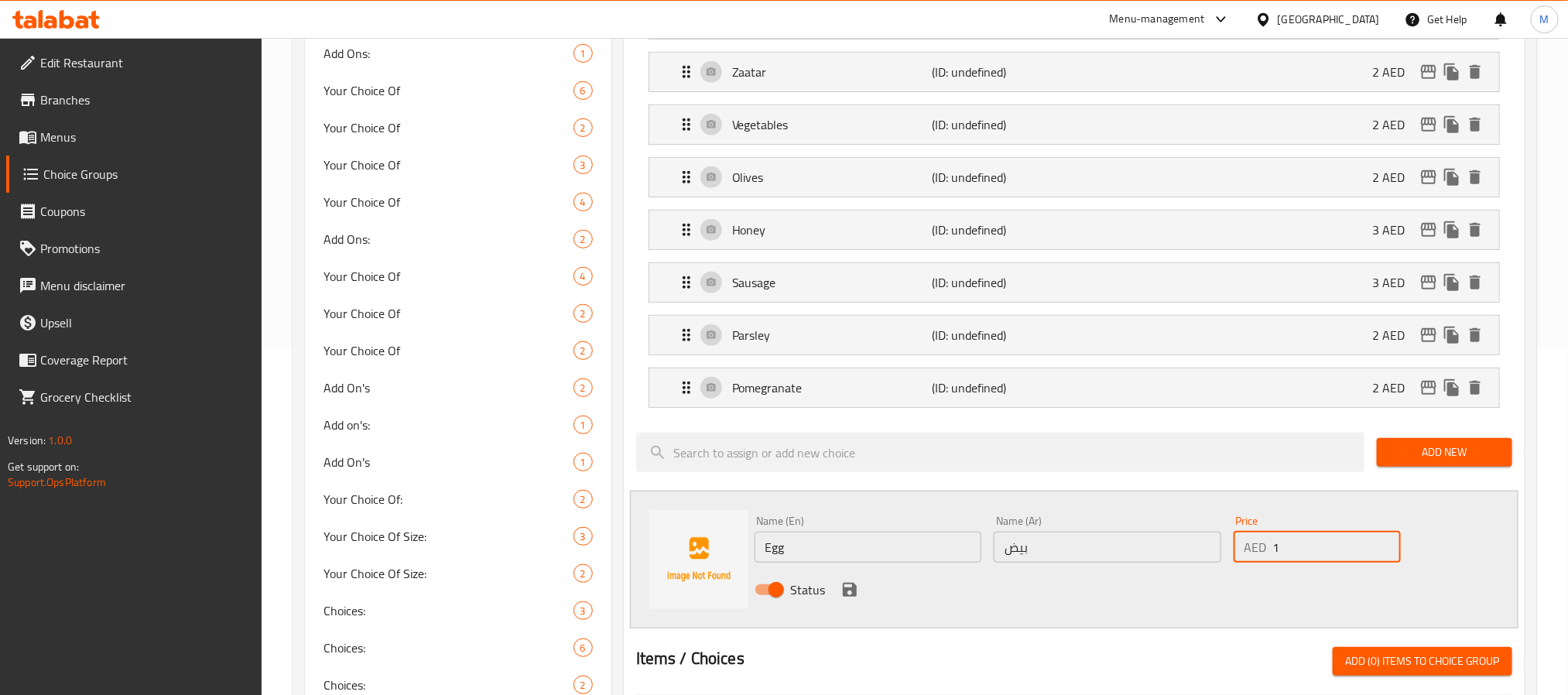
click at [1385, 548] on input "1" at bounding box center [1336, 547] width 128 height 31
click at [1385, 548] on input "2" at bounding box center [1336, 547] width 128 height 31
type input "3"
click at [1385, 548] on input "3" at bounding box center [1336, 547] width 128 height 31
click at [843, 597] on icon "save" at bounding box center [850, 590] width 14 height 14
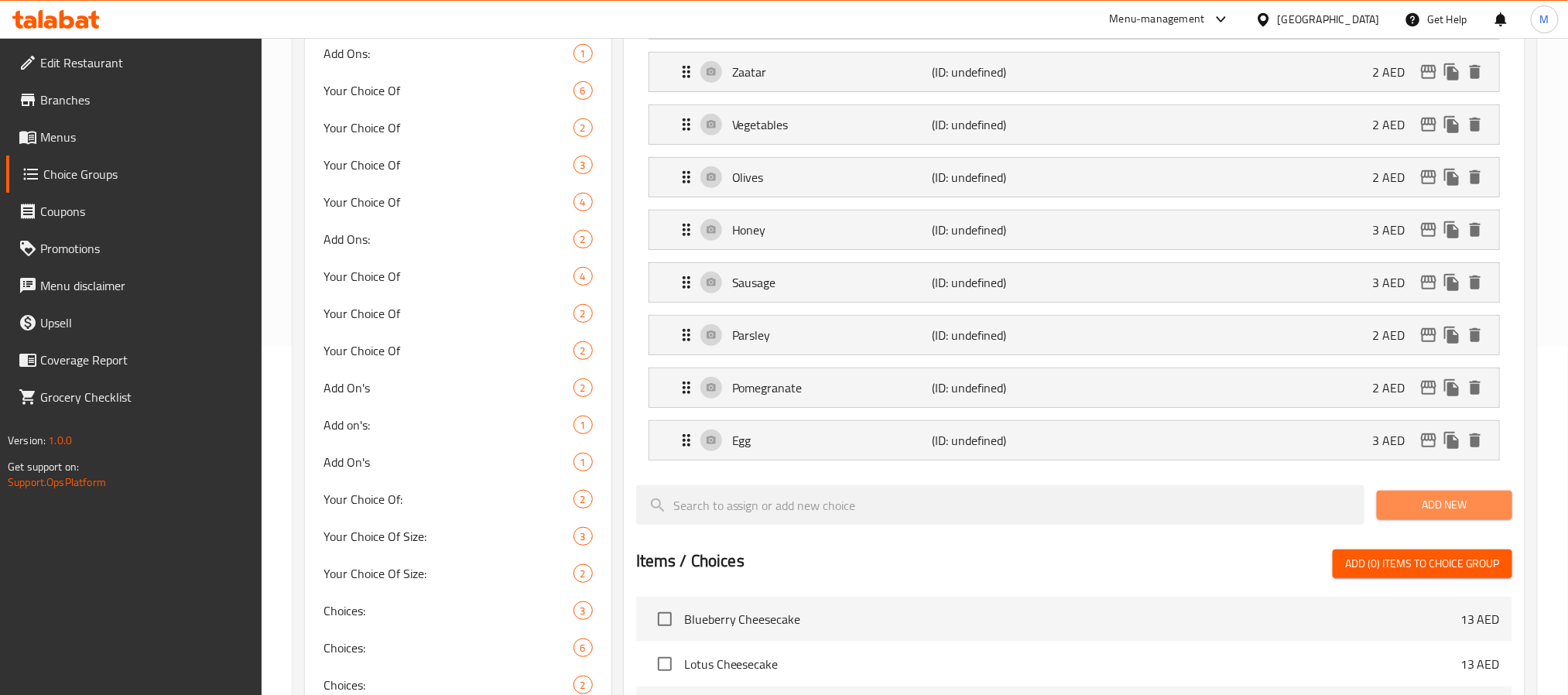
click at [1412, 515] on span "Add New" at bounding box center [1445, 505] width 111 height 19
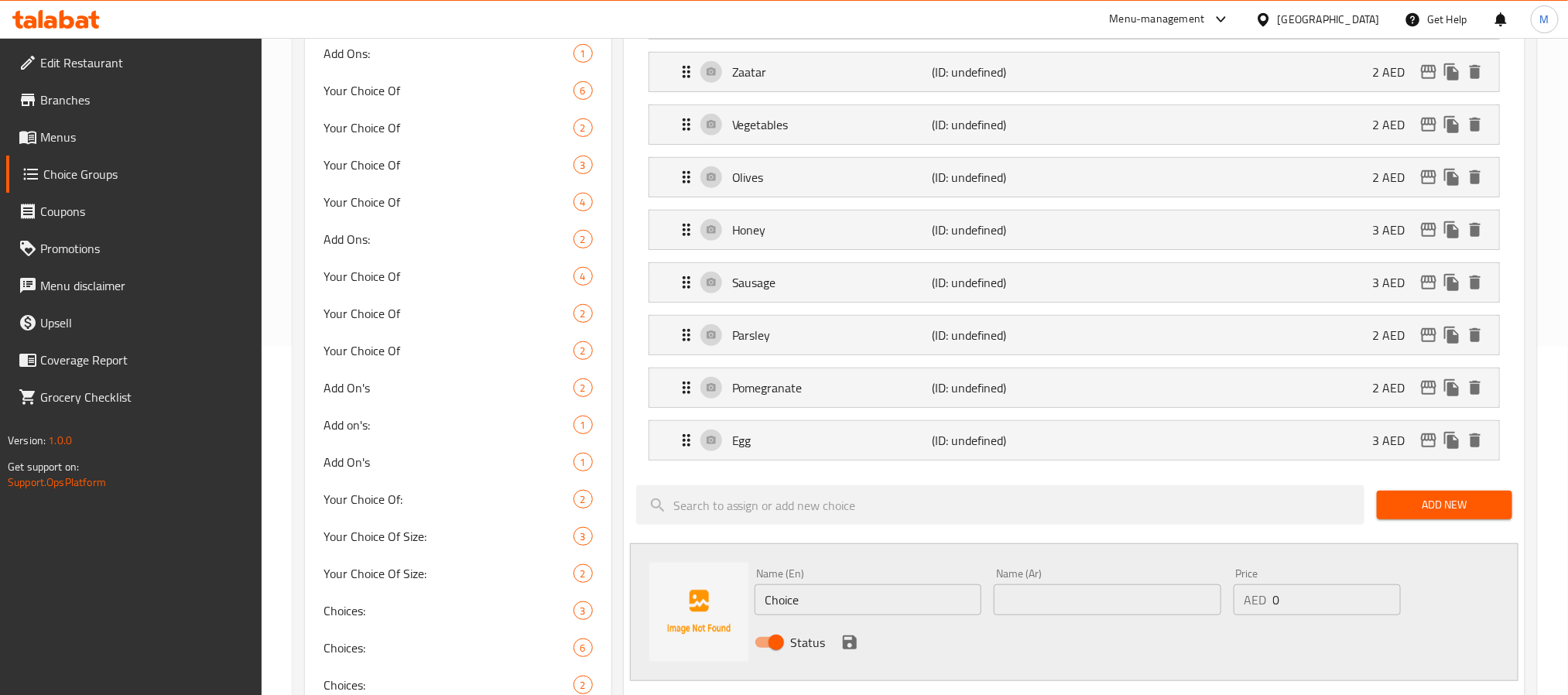
click at [850, 610] on input "Choice" at bounding box center [868, 599] width 227 height 31
paste input "Shatta"
type input "Shatta"
paste input "شطة"
type input "شطة"
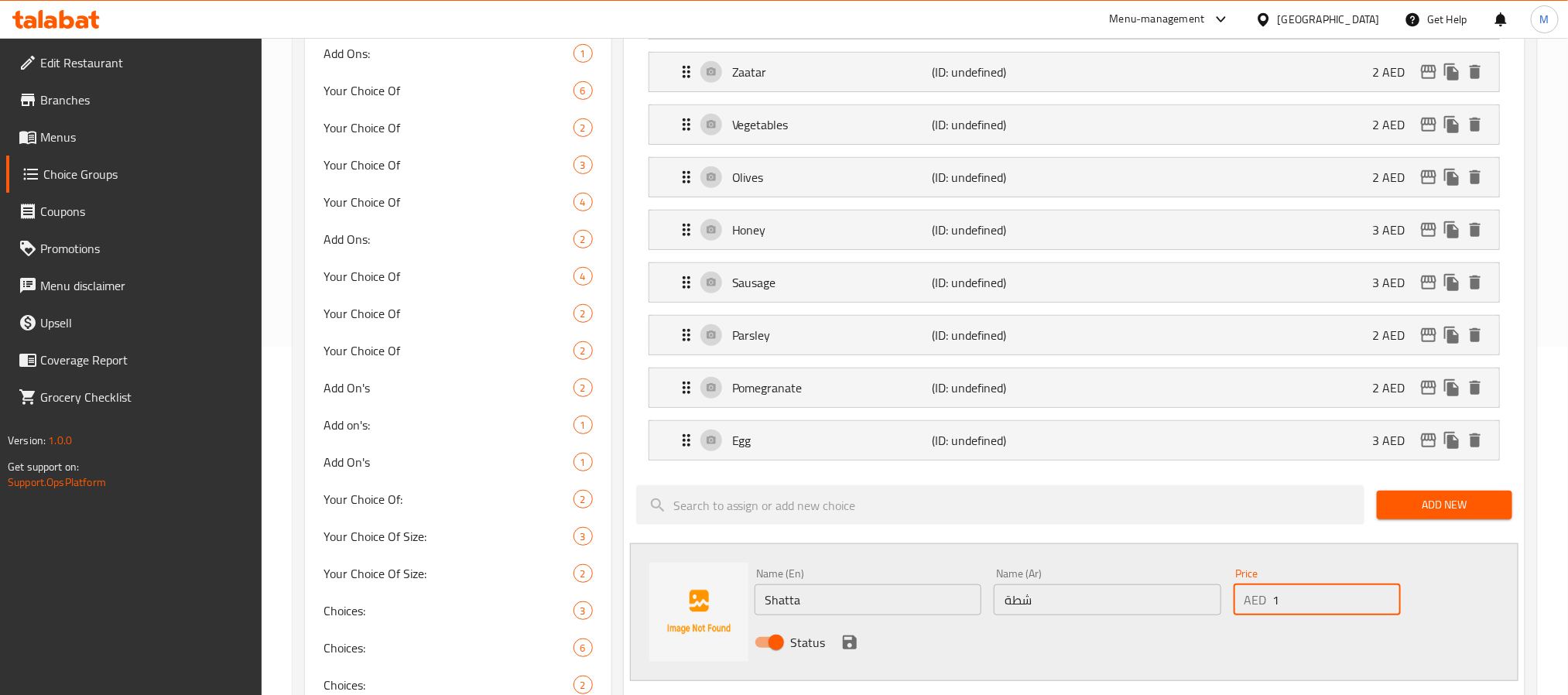
click at [1384, 600] on input "1" at bounding box center [1336, 599] width 128 height 31
type input "2"
click at [1384, 600] on input "2" at bounding box center [1336, 599] width 128 height 31
click at [857, 644] on icon "save" at bounding box center [850, 643] width 19 height 19
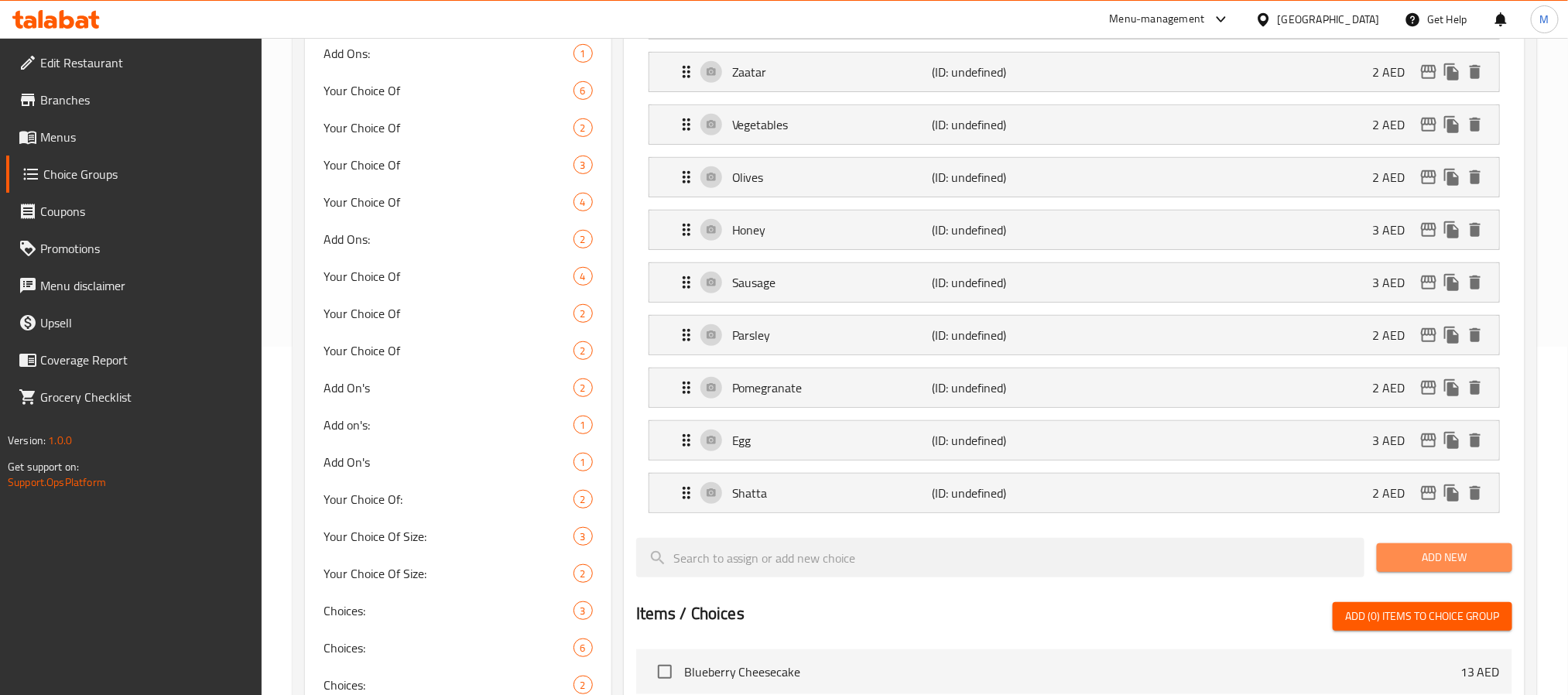
click at [1461, 562] on span "Add New" at bounding box center [1445, 557] width 111 height 19
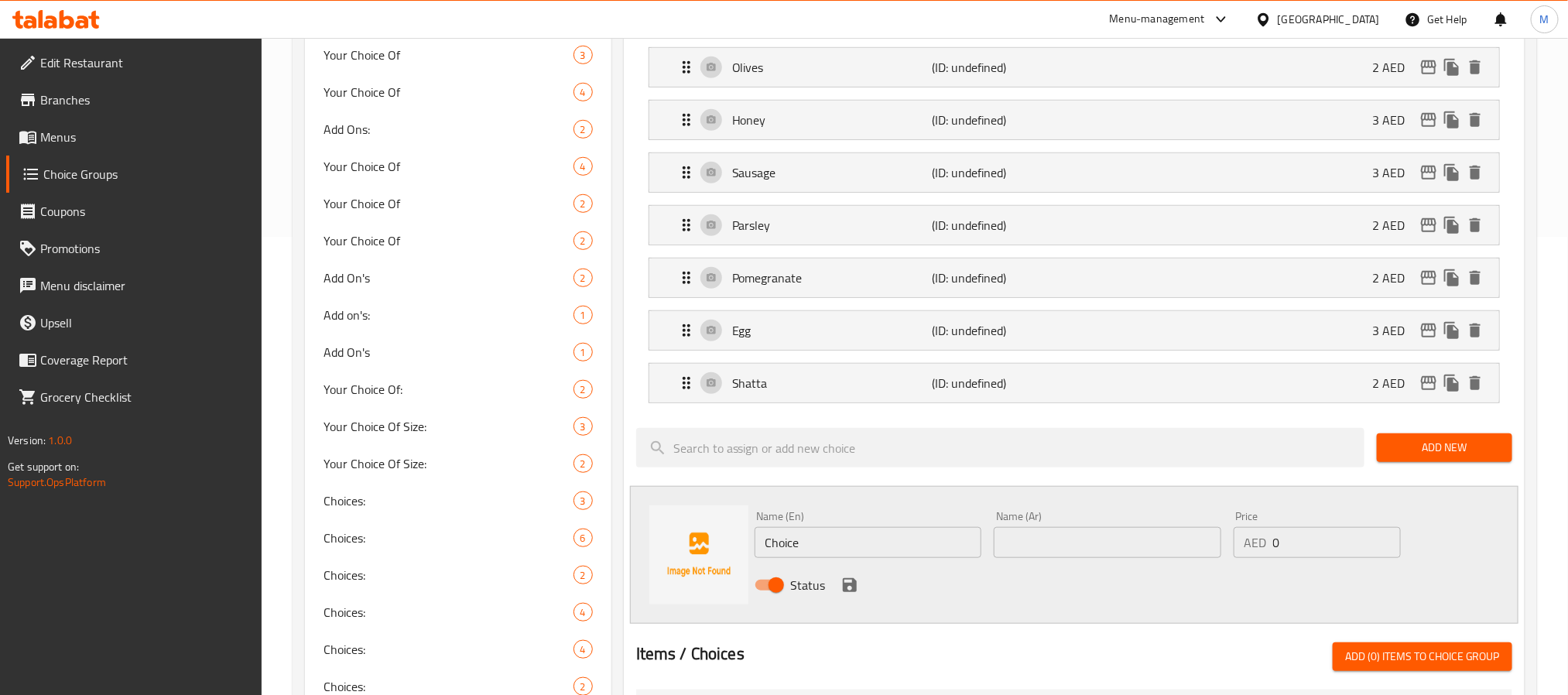
scroll to position [581, 0]
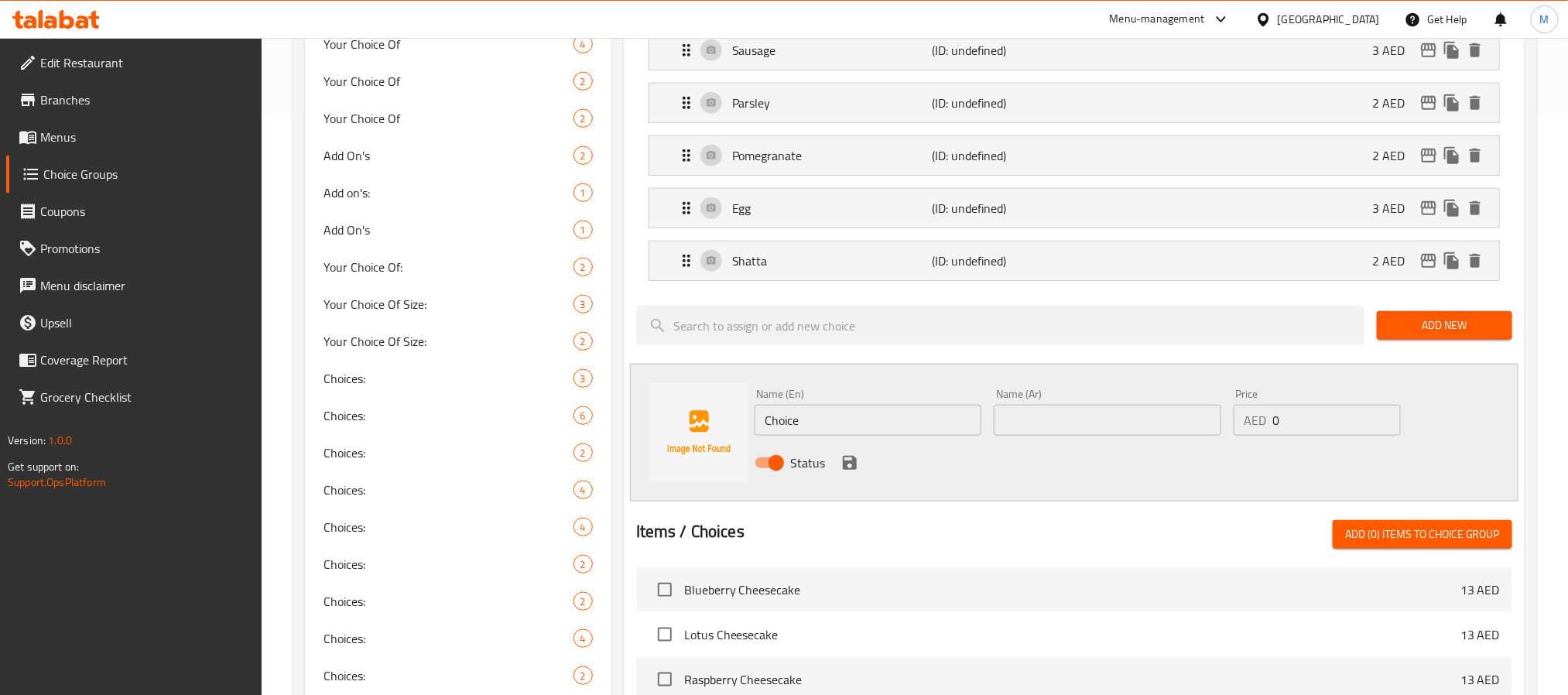
click at [858, 423] on input "Choice" at bounding box center [868, 420] width 227 height 31
paste input "Oman Chips"
type input "Oman Chips"
type input "عمان شيبس"
click at [1386, 421] on input "1" at bounding box center [1336, 420] width 128 height 31
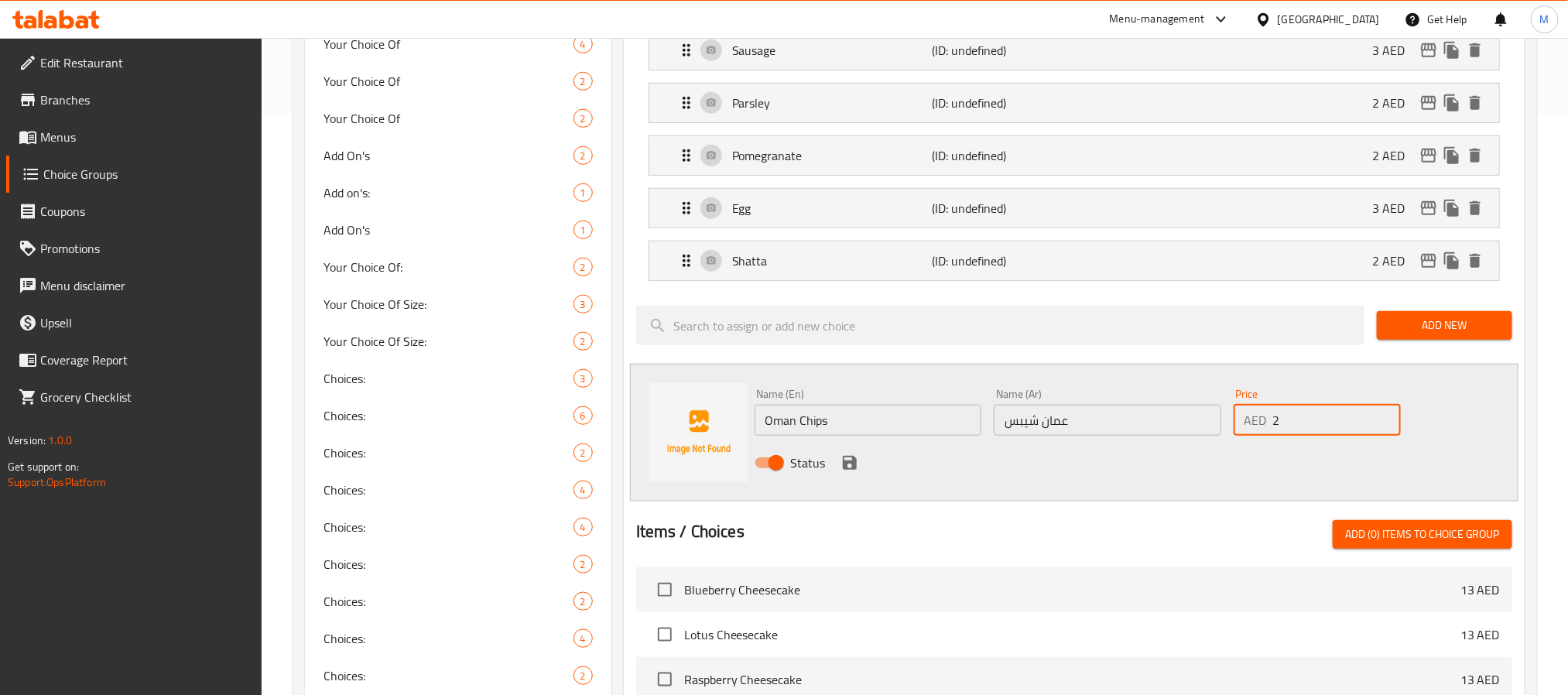
click at [1386, 421] on input "2" at bounding box center [1336, 420] width 128 height 31
type input "3"
click at [1386, 421] on input "3" at bounding box center [1336, 420] width 128 height 31
click at [855, 470] on icon "save" at bounding box center [850, 462] width 14 height 14
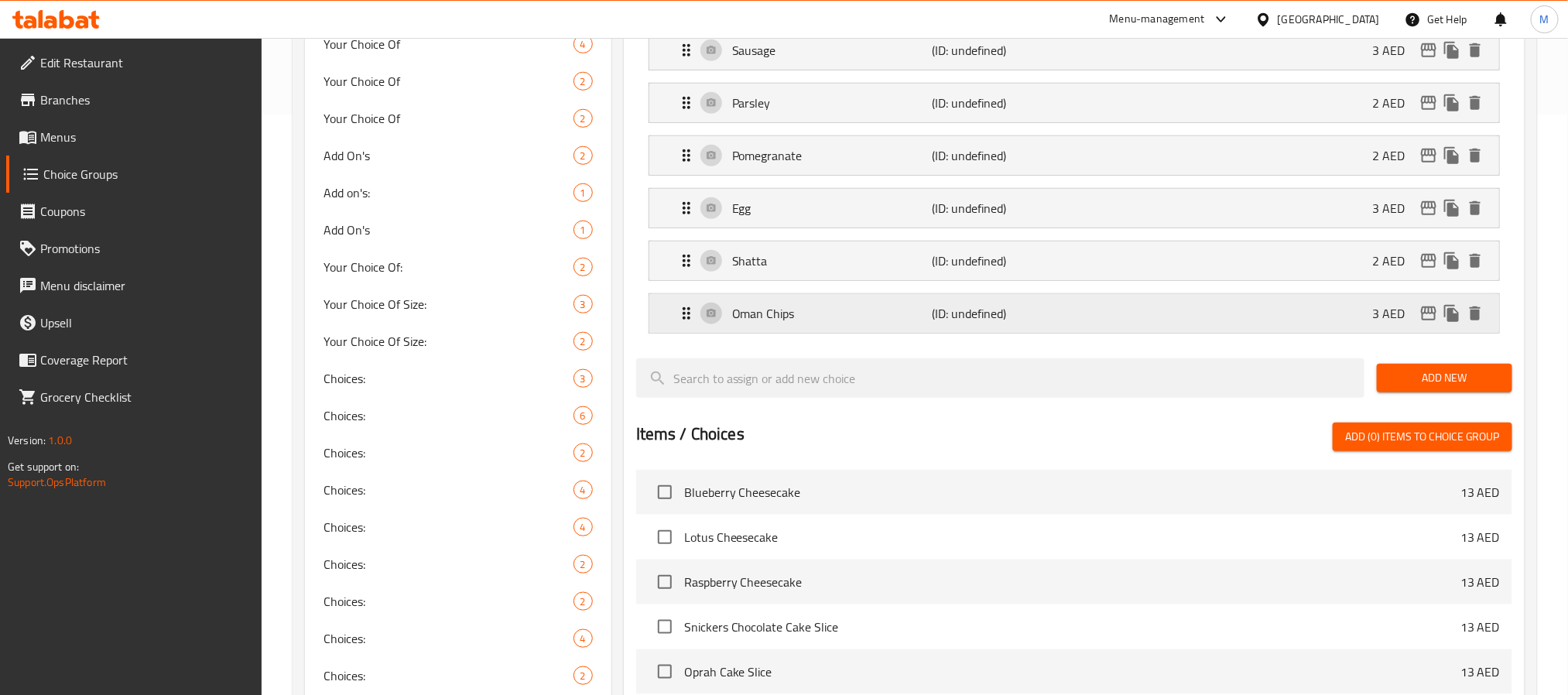
drag, startPoint x: 1456, startPoint y: 377, endPoint x: 1408, endPoint y: 326, distance: 70.0
click at [1459, 380] on span "Add New" at bounding box center [1445, 378] width 111 height 19
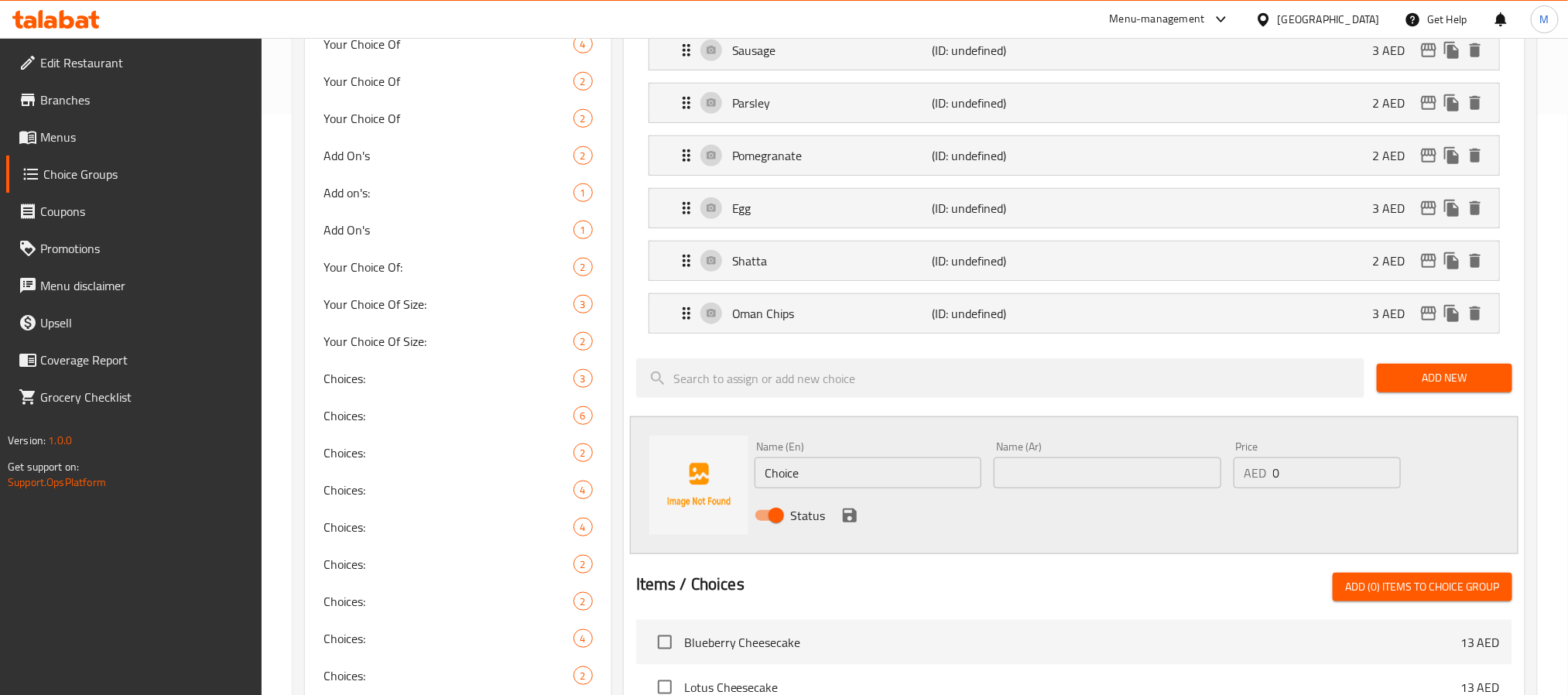
click at [877, 476] on input "Choice" at bounding box center [868, 473] width 227 height 31
paste input "Brown Bread"
type input "Brown Bread"
type input "خبز بني"
click at [1387, 479] on input "1" at bounding box center [1336, 473] width 128 height 31
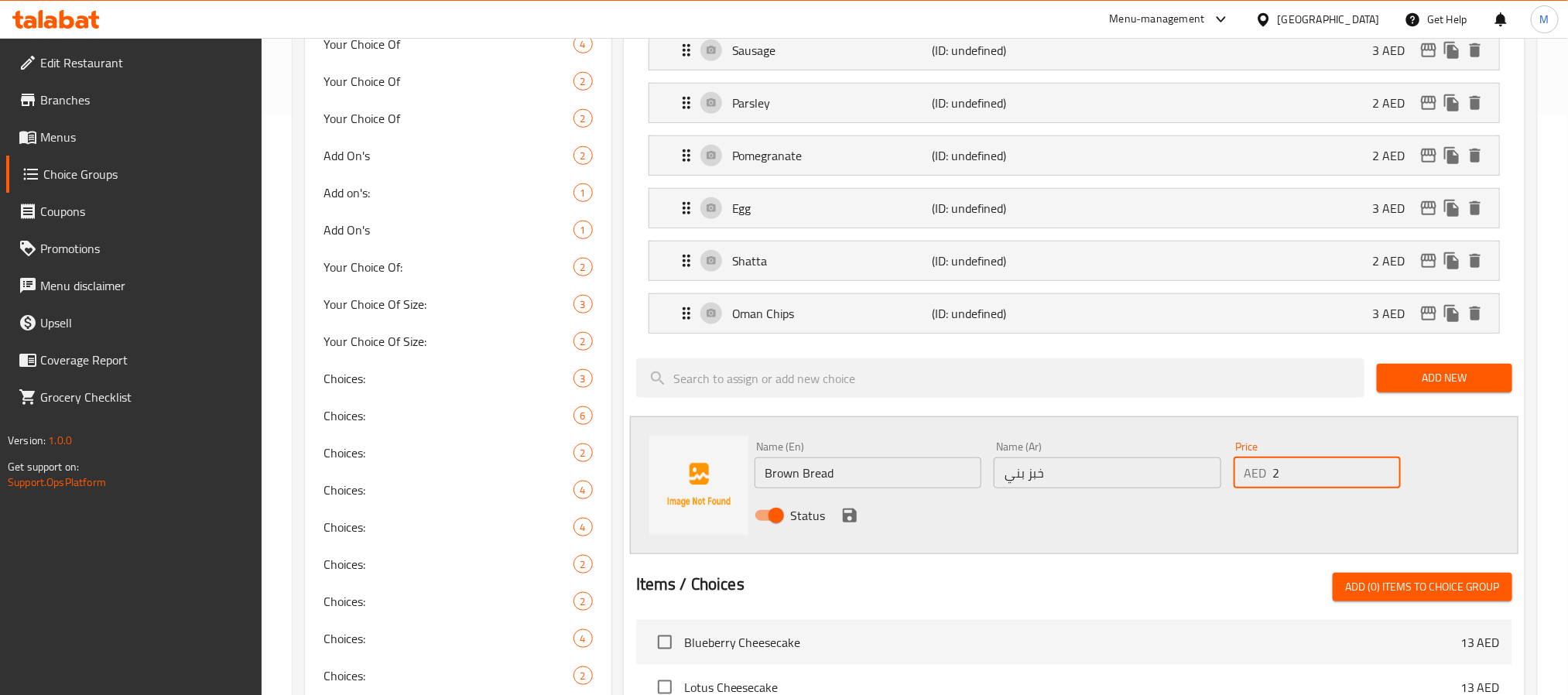
type input "2"
click at [1387, 479] on input "2" at bounding box center [1336, 473] width 128 height 31
click at [852, 520] on icon "save" at bounding box center [850, 516] width 14 height 14
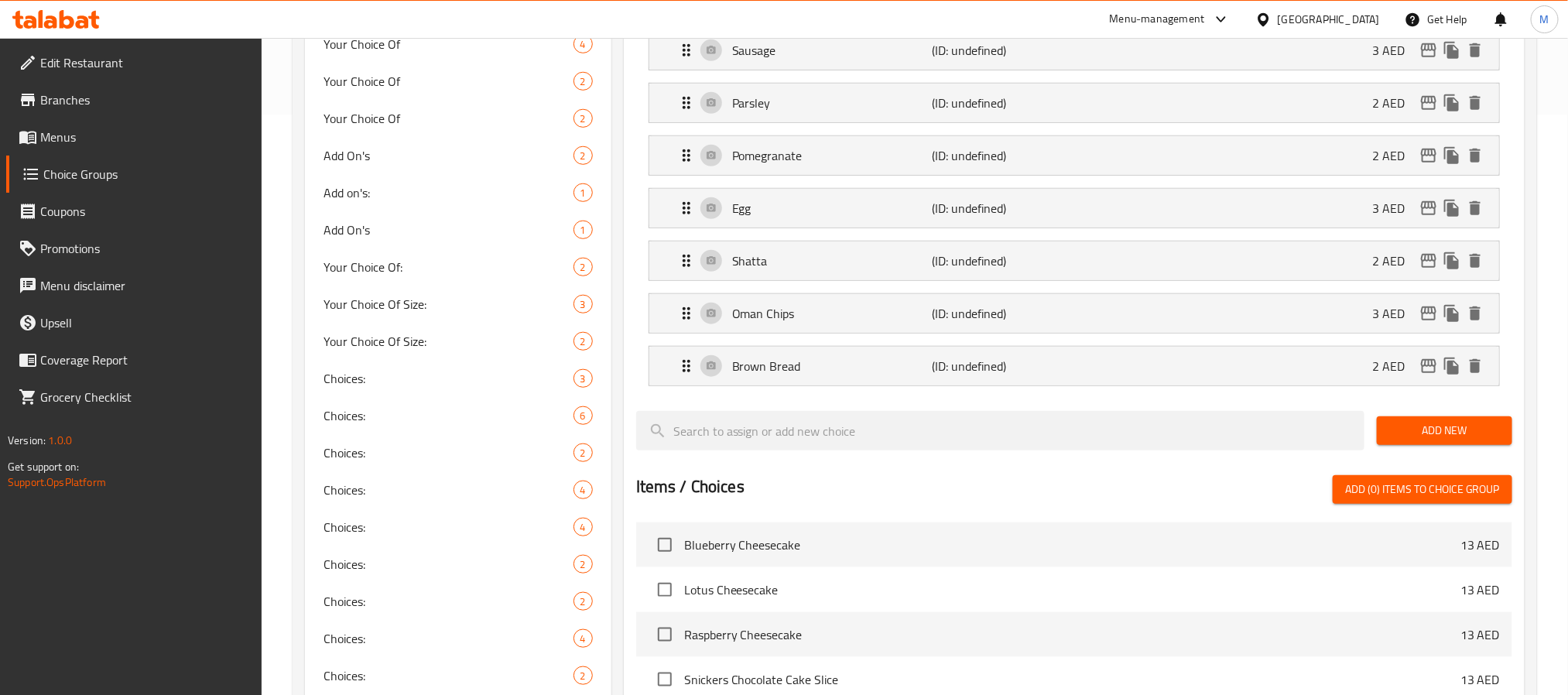
scroll to position [116, 0]
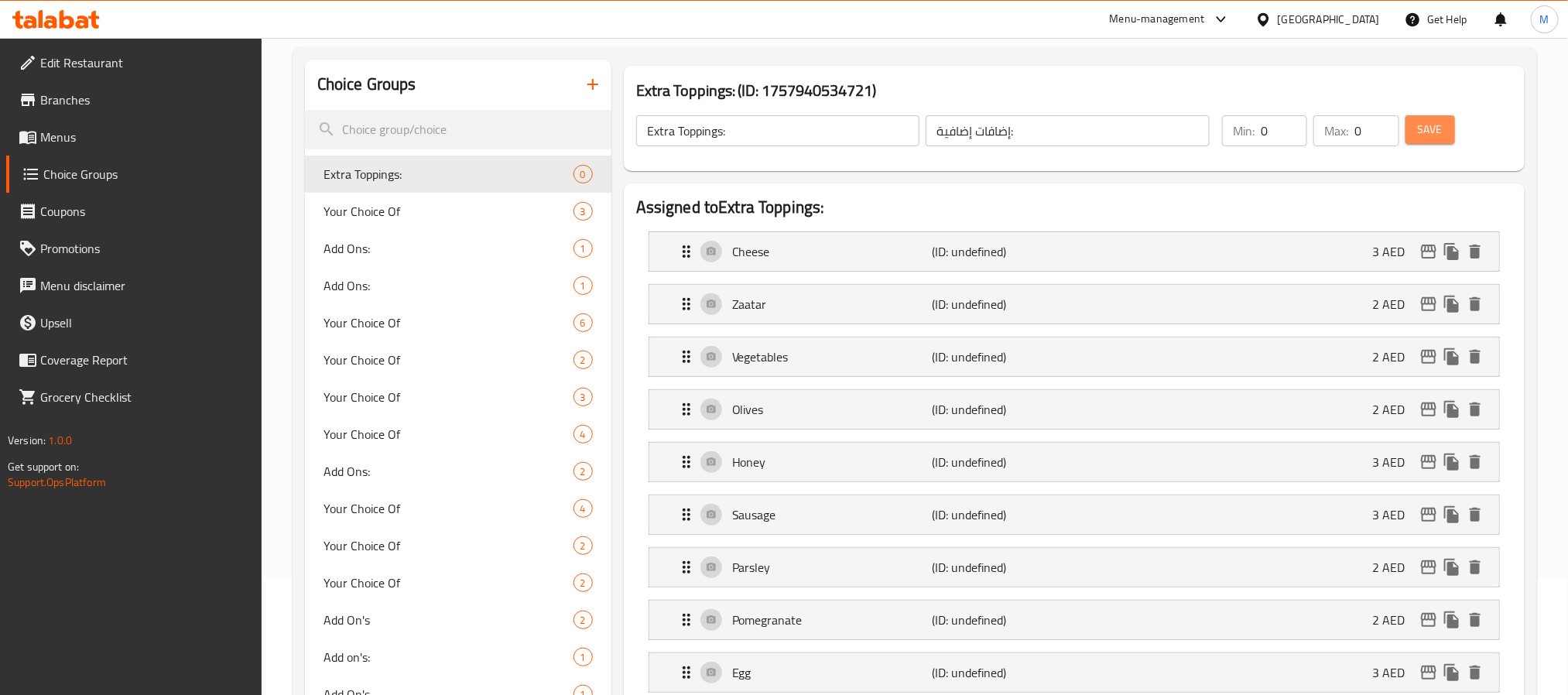
click at [1438, 140] on button "Save" at bounding box center [1430, 129] width 50 height 29
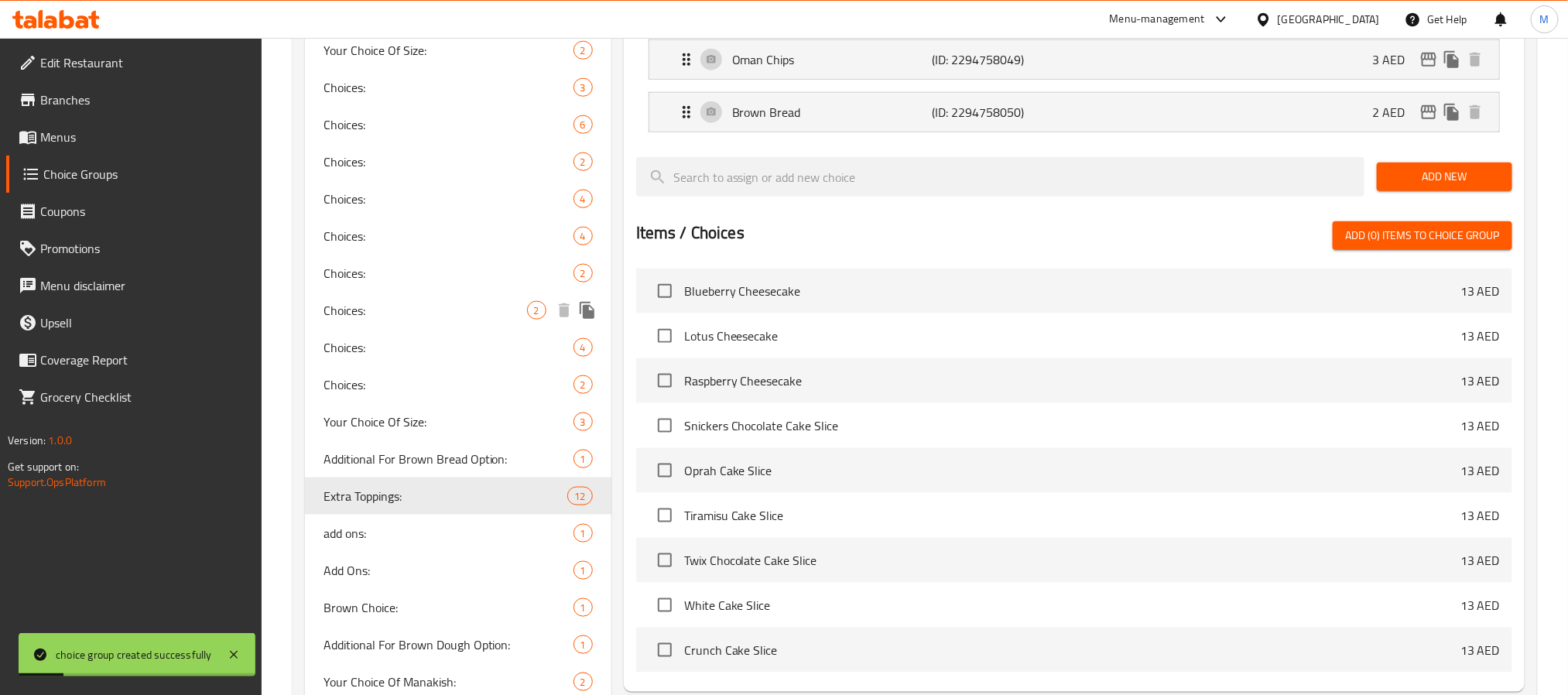
scroll to position [997, 0]
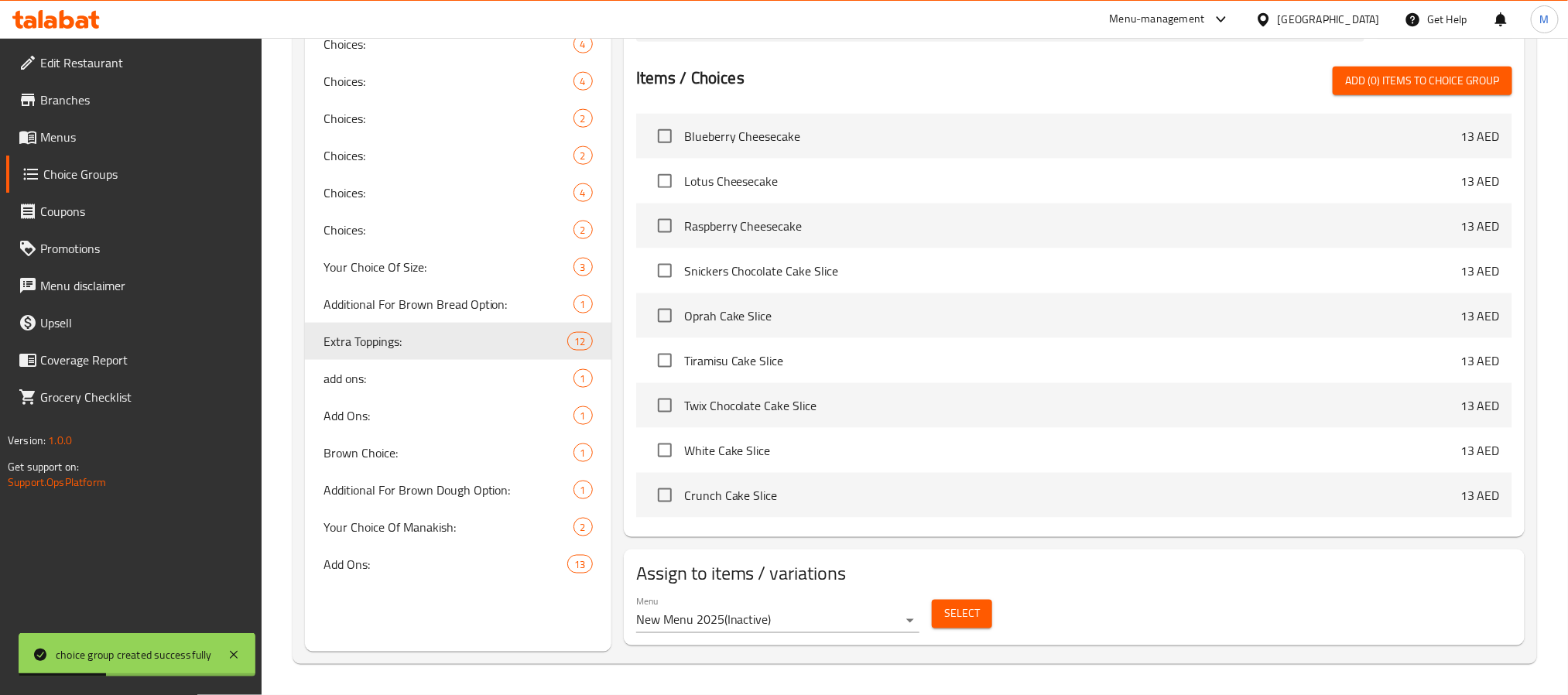
click at [976, 614] on span "Select" at bounding box center [962, 614] width 36 height 19
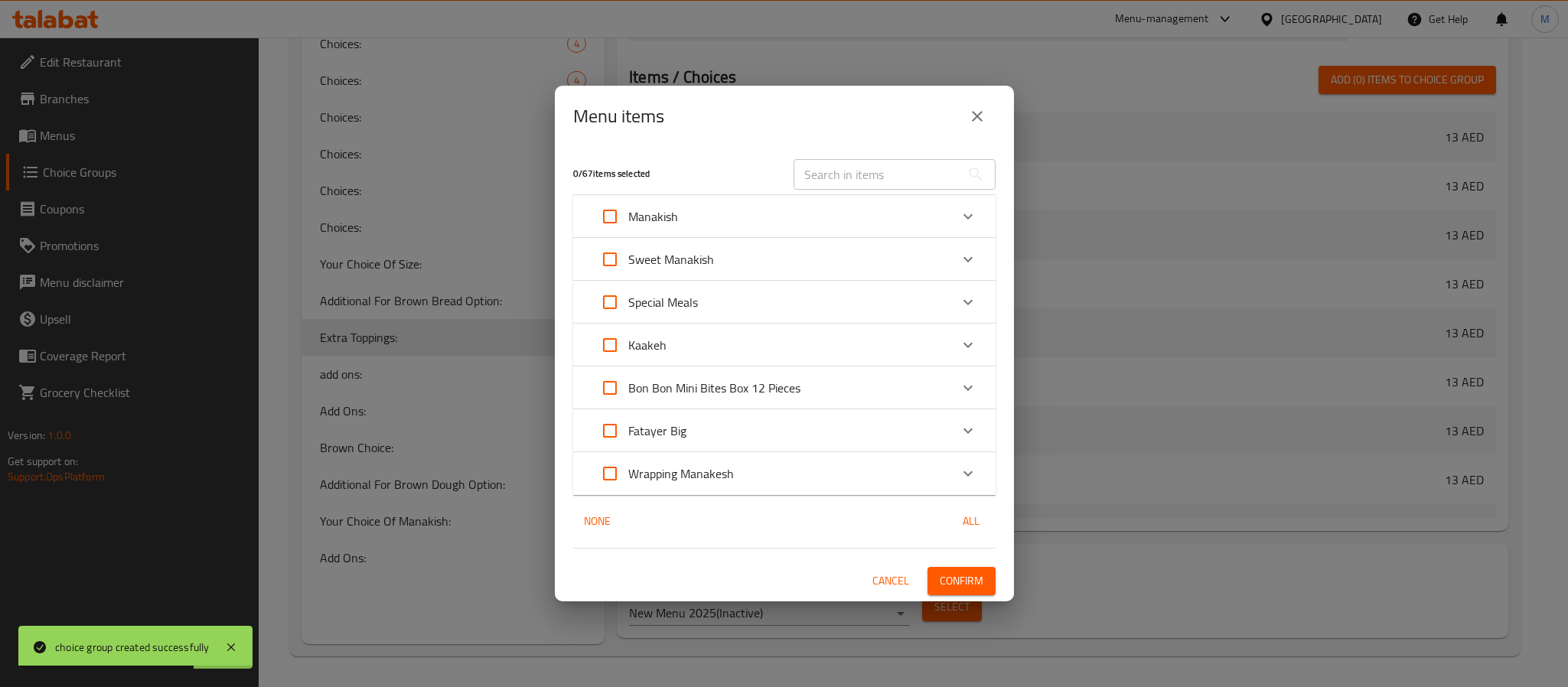
click at [612, 212] on input "Expand" at bounding box center [610, 216] width 37 height 37
checkbox input "true"
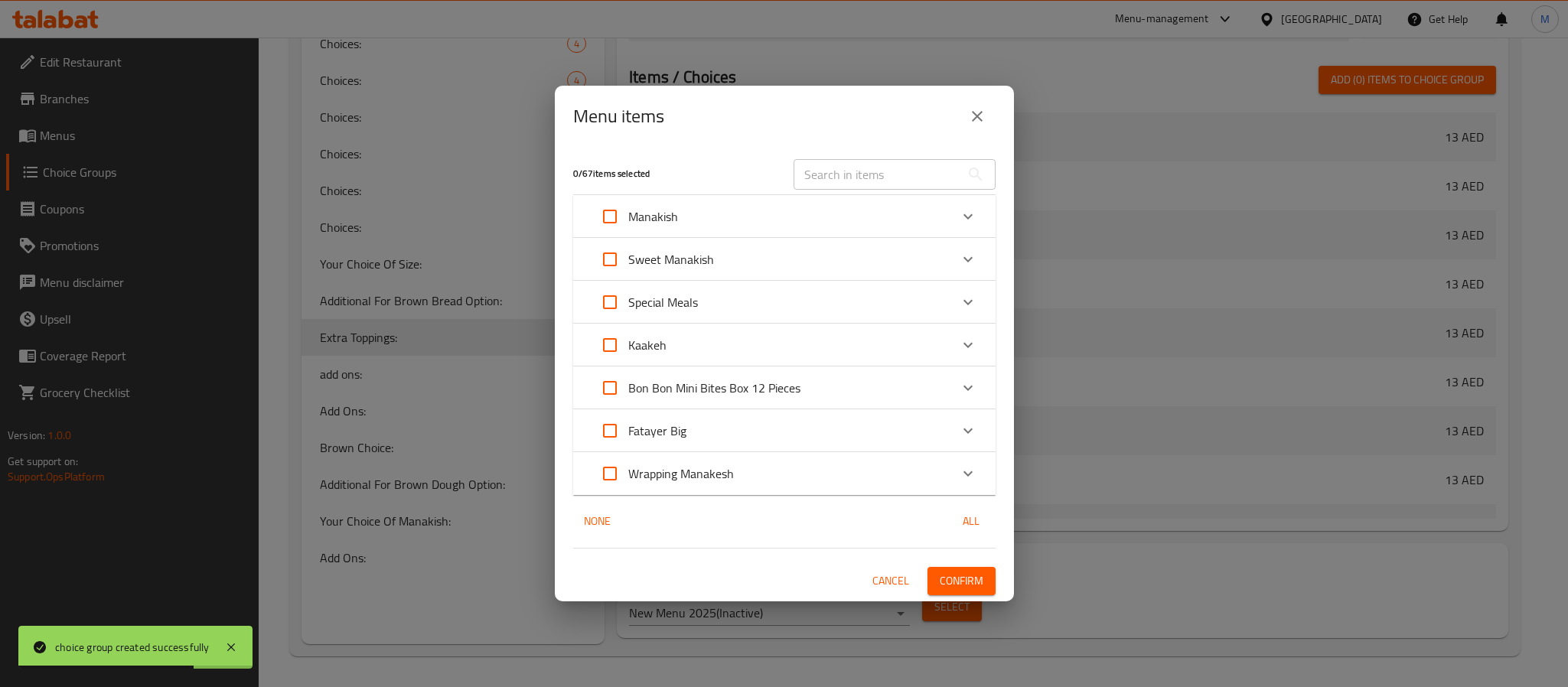
checkbox input "true"
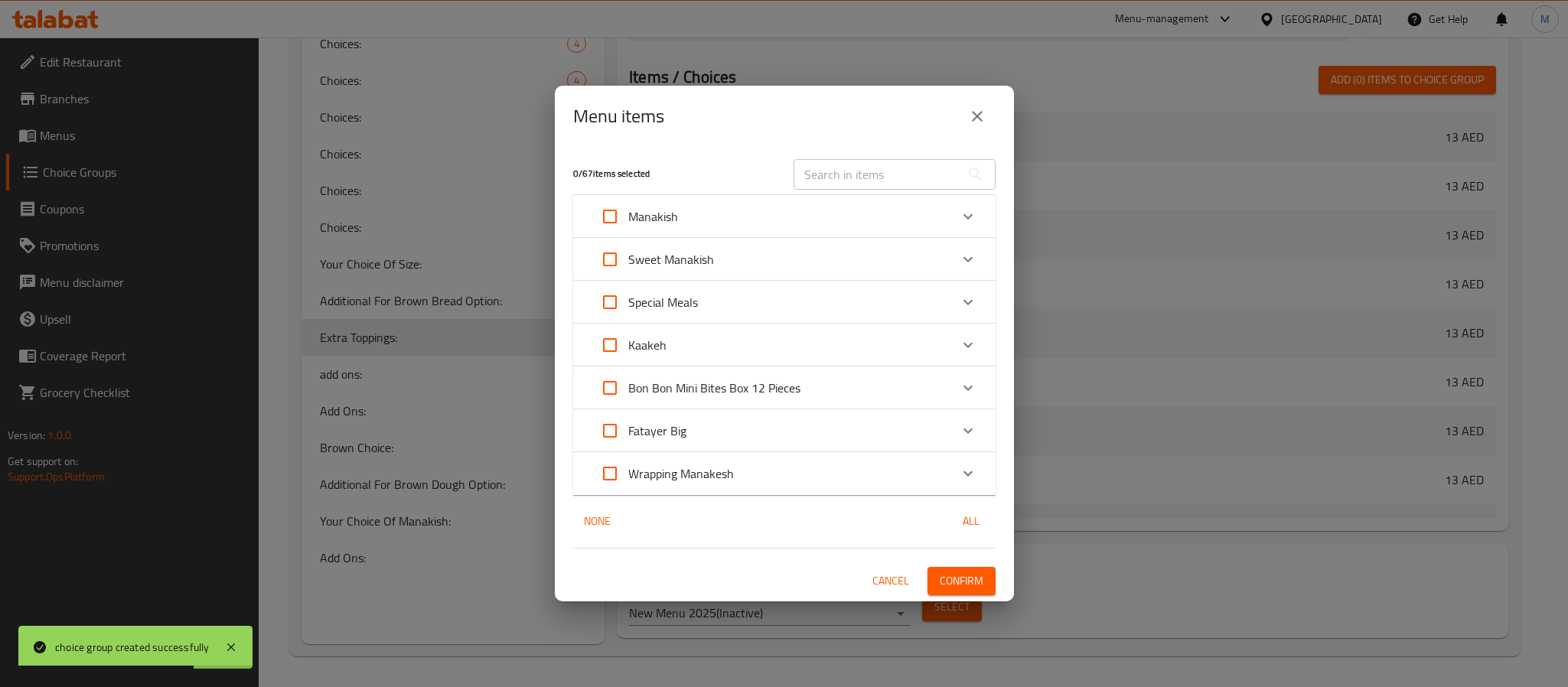
checkbox input "true"
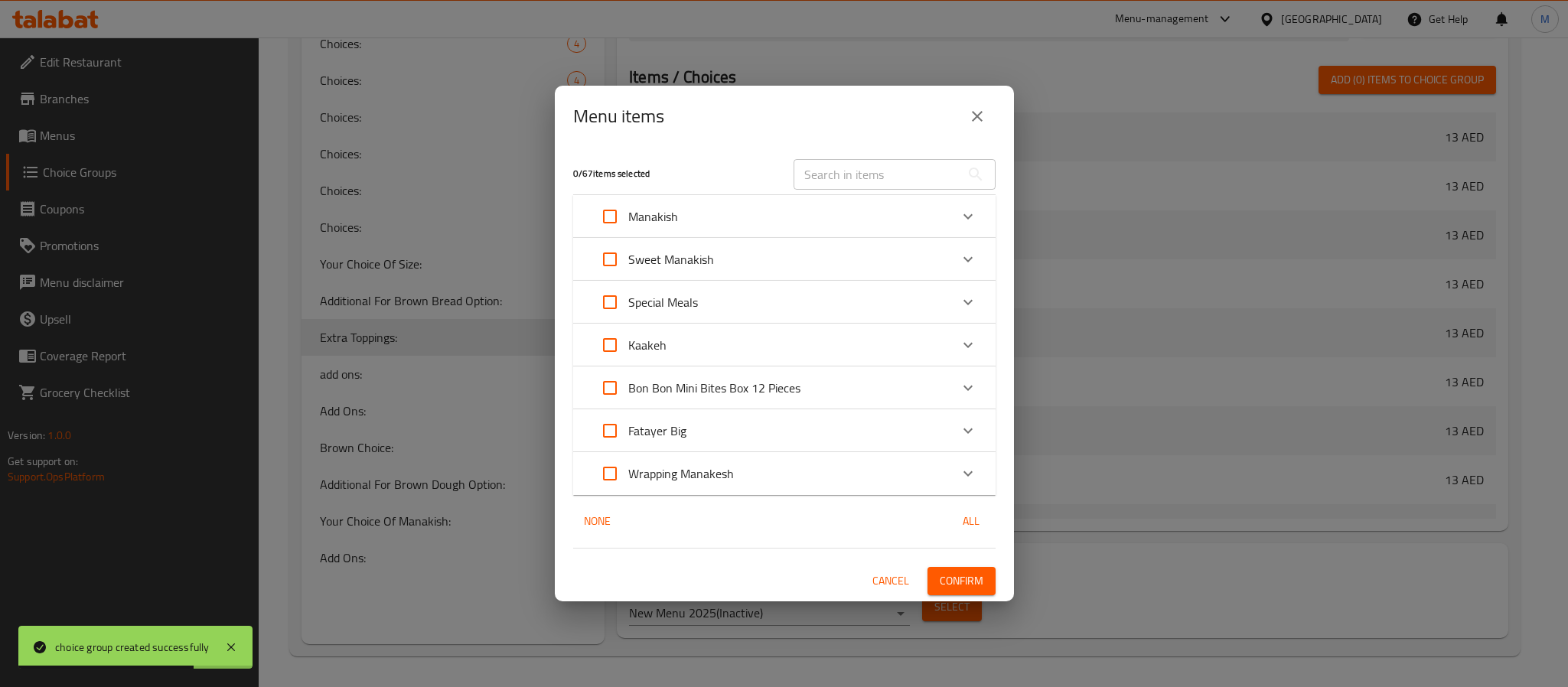
checkbox input "true"
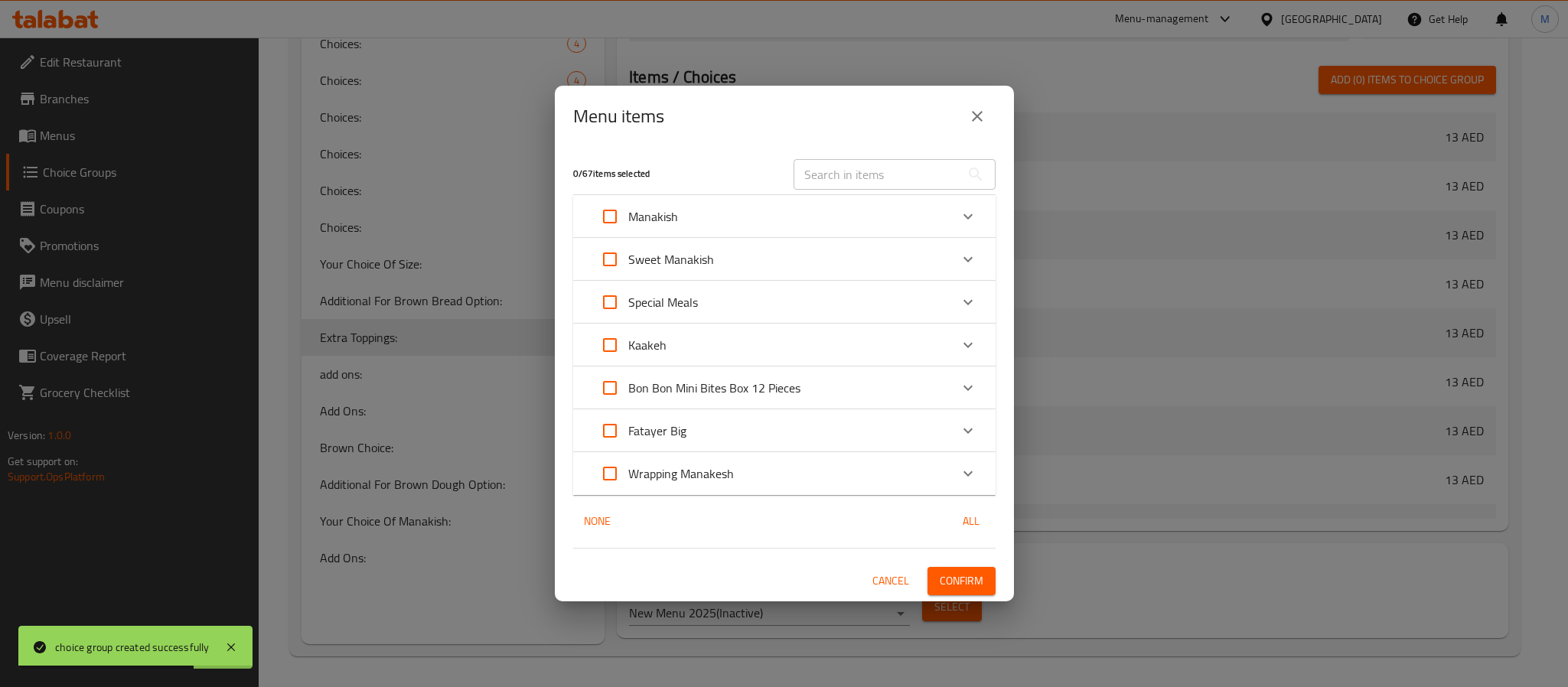
checkbox input "true"
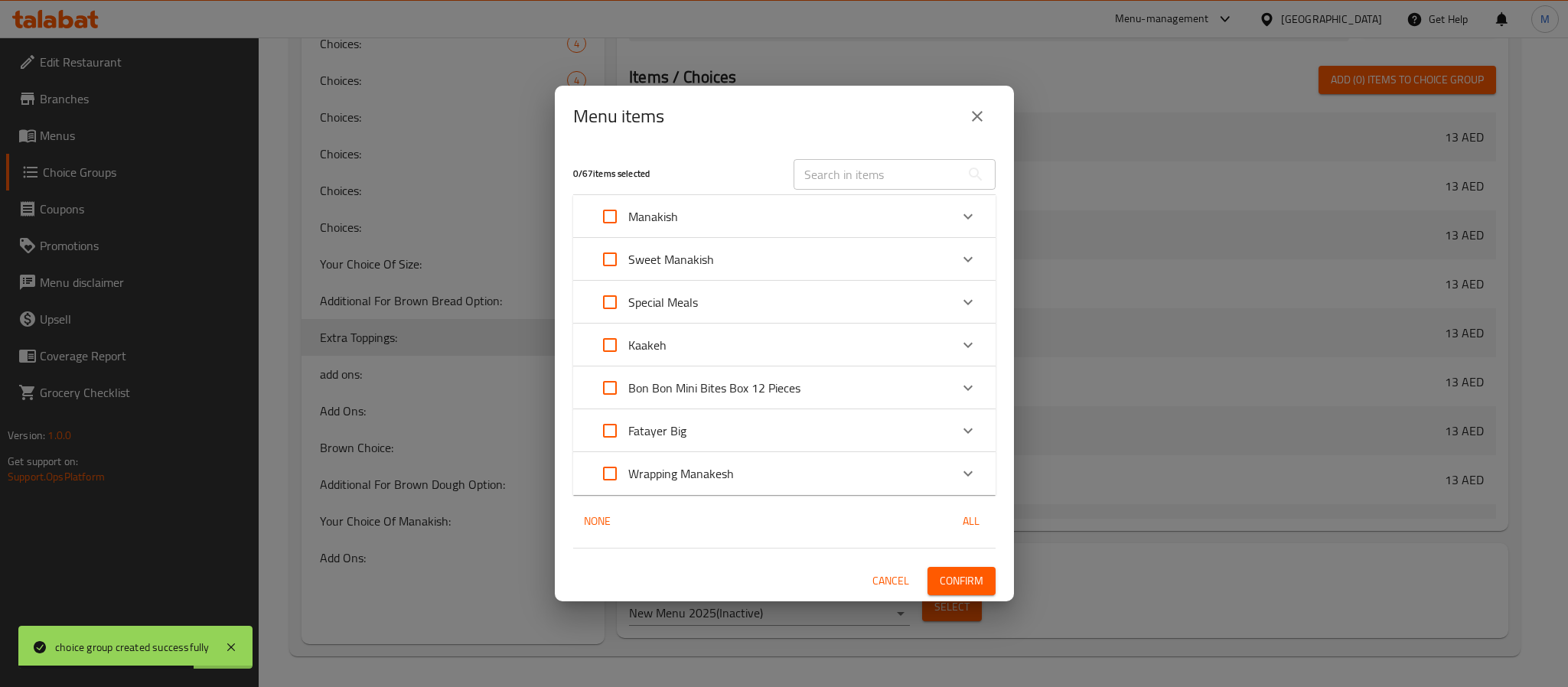
checkbox input "true"
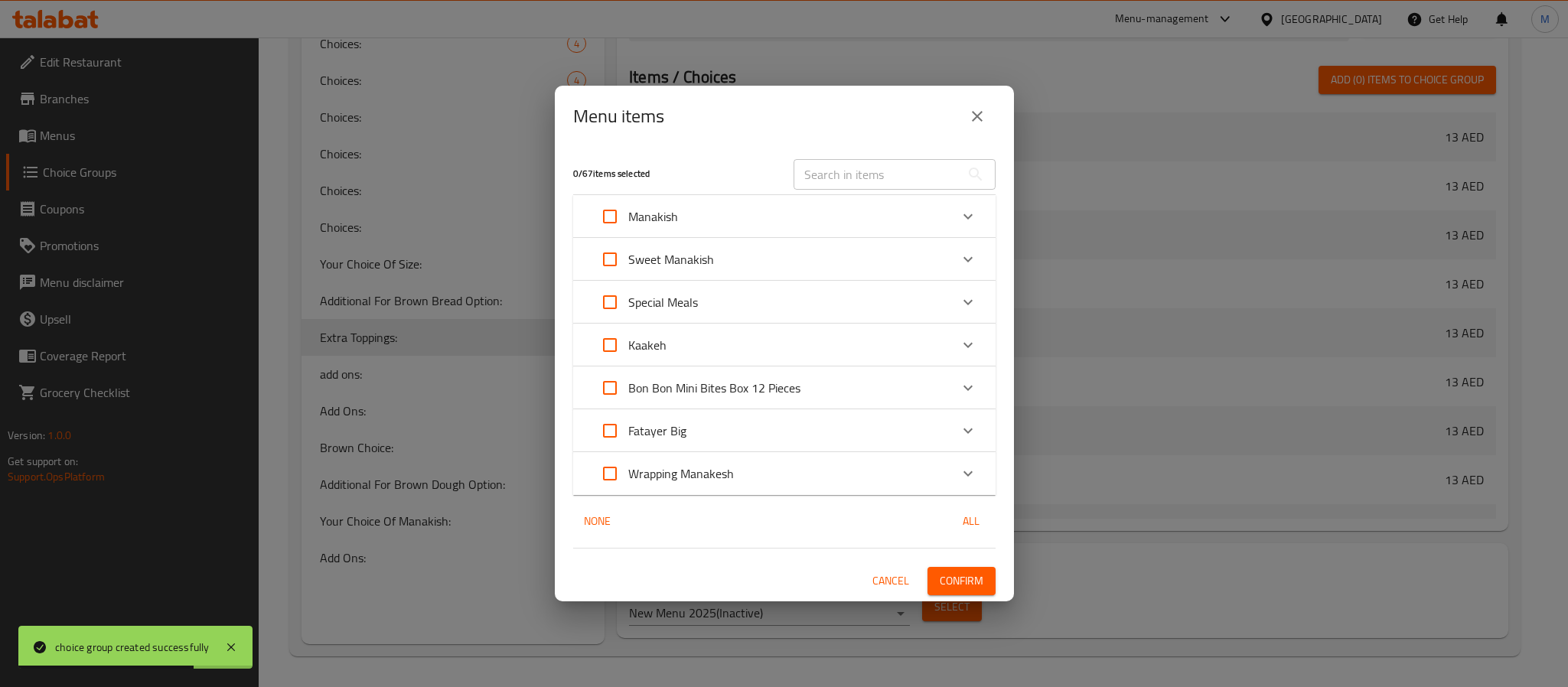
checkbox input "true"
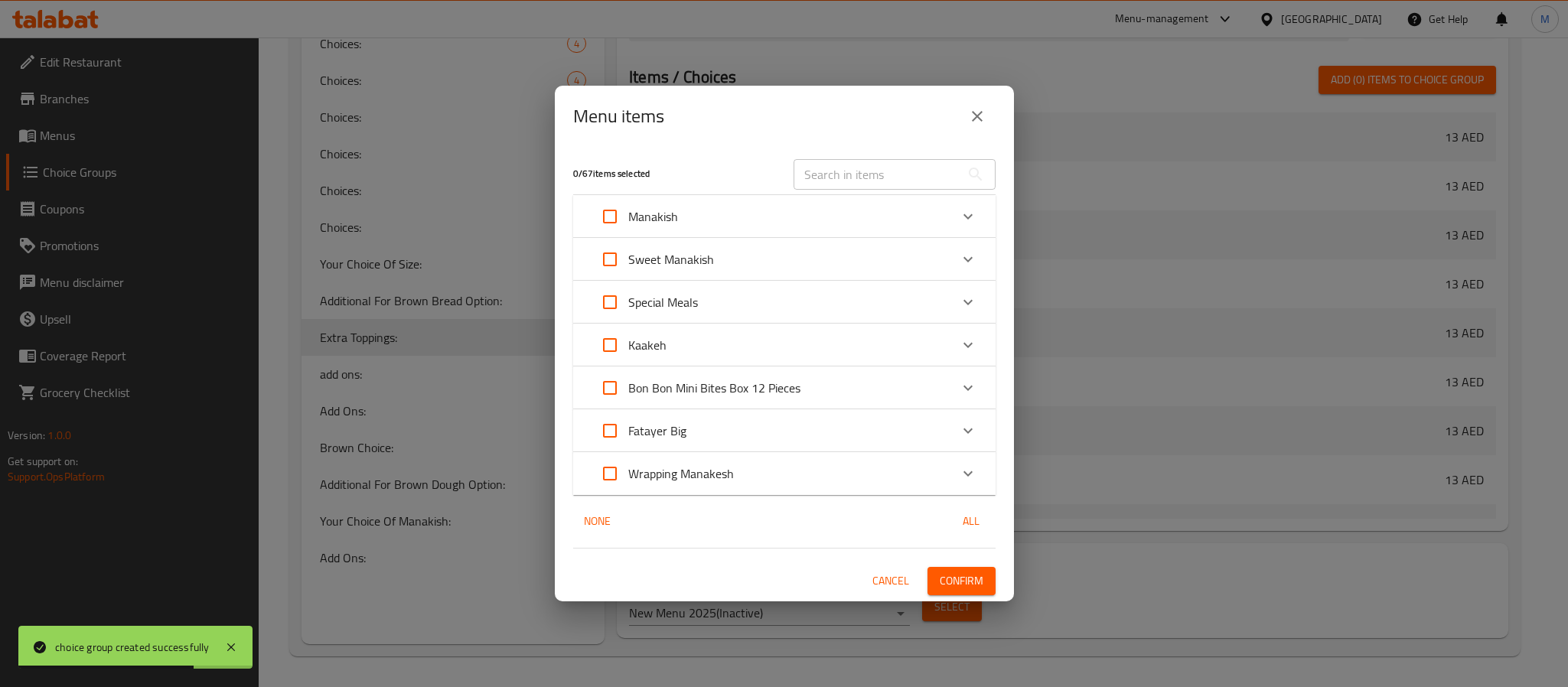
checkbox input "true"
click at [618, 258] on input "Expand" at bounding box center [610, 259] width 37 height 37
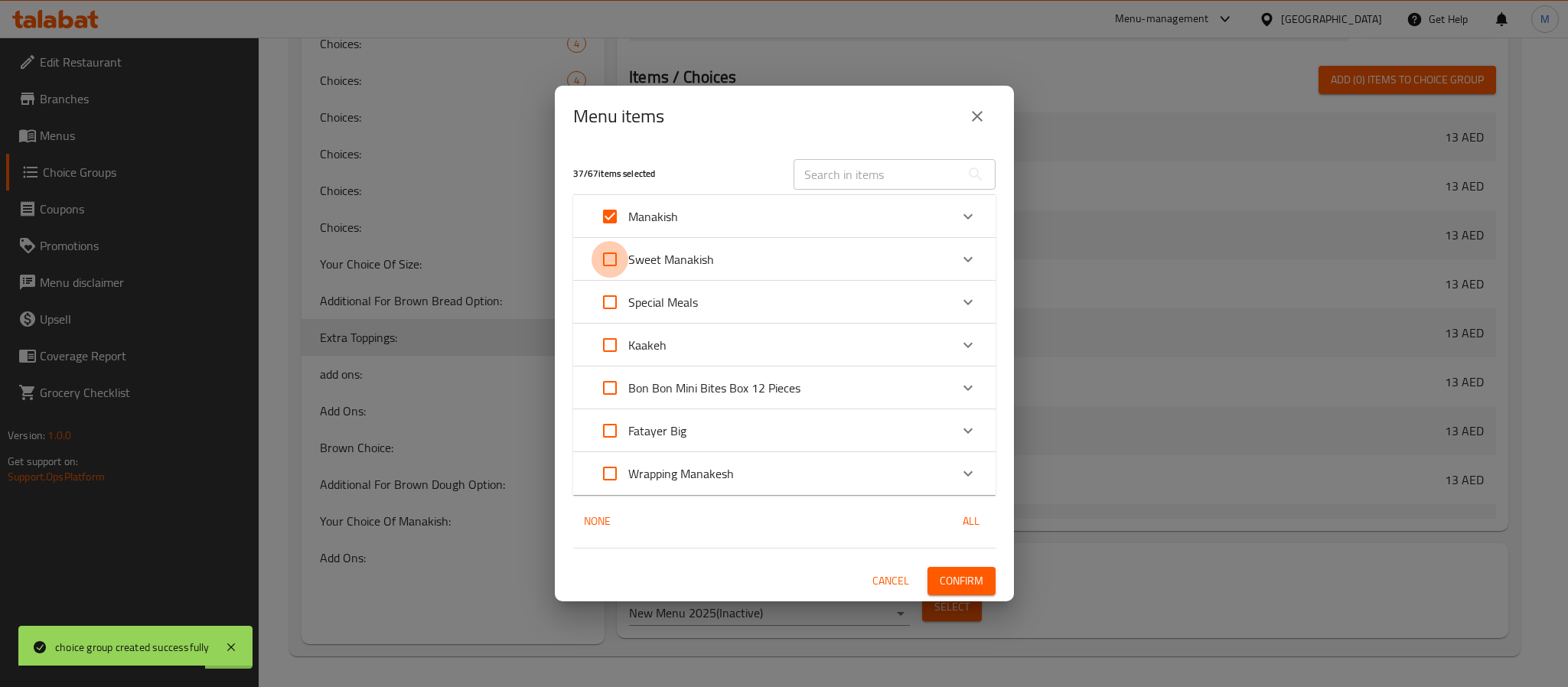
checkbox input "true"
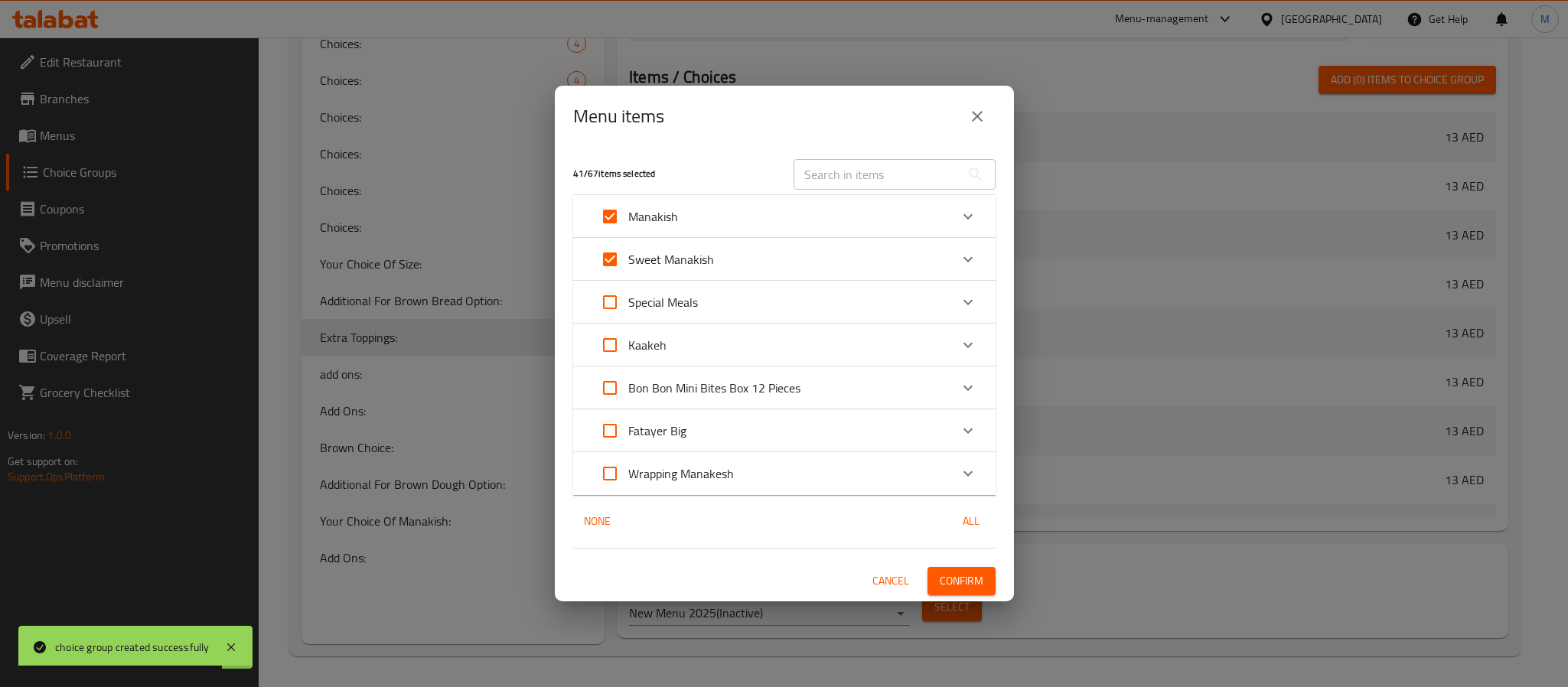
click at [955, 588] on span "Confirm" at bounding box center [962, 581] width 43 height 19
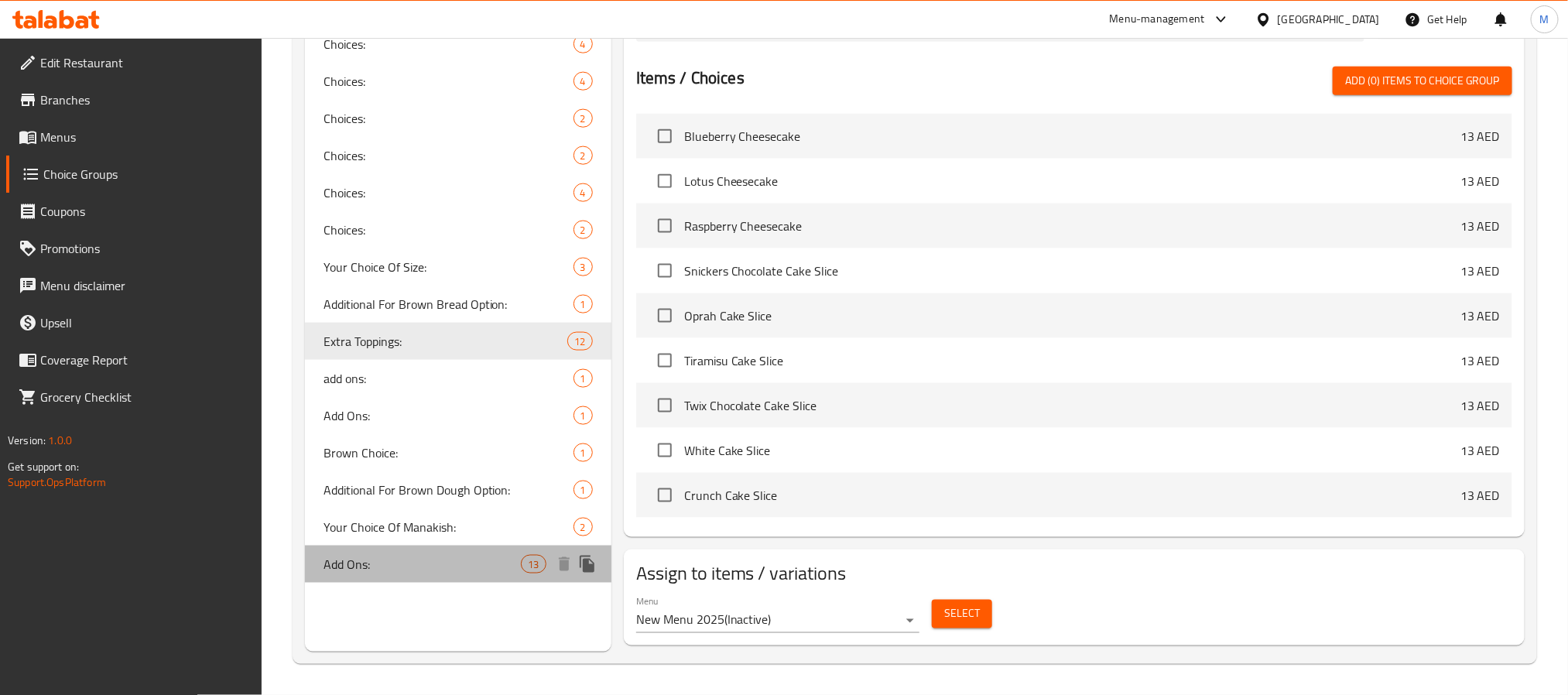
click at [436, 555] on span "Add Ons:" at bounding box center [423, 565] width 198 height 19
type input "Add Ons:"
type input "الإضافات:"
type input "3"
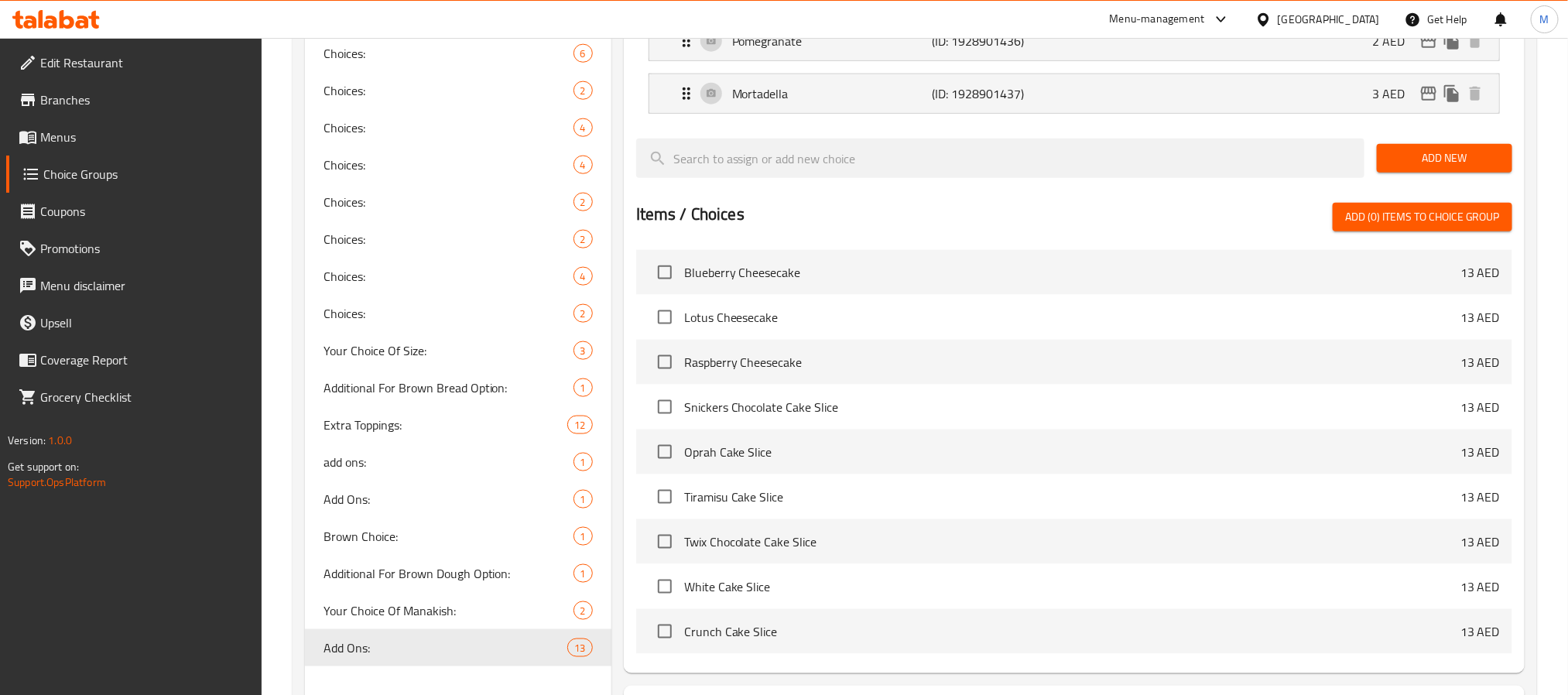
scroll to position [1051, 0]
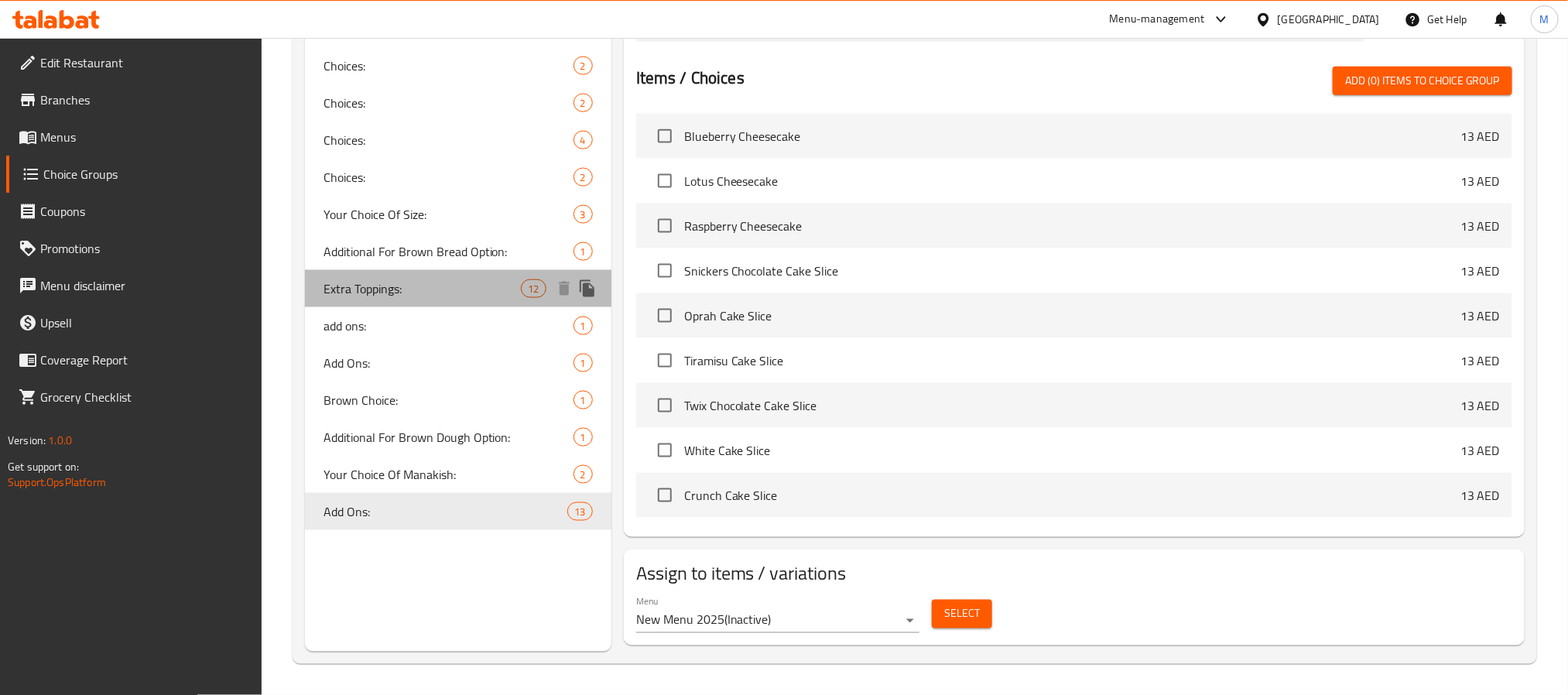
click at [429, 290] on div "Extra Toppings: 12" at bounding box center [458, 289] width 307 height 37
type input "Extra Toppings:"
type input "إضافات إضافية:"
type input "0"
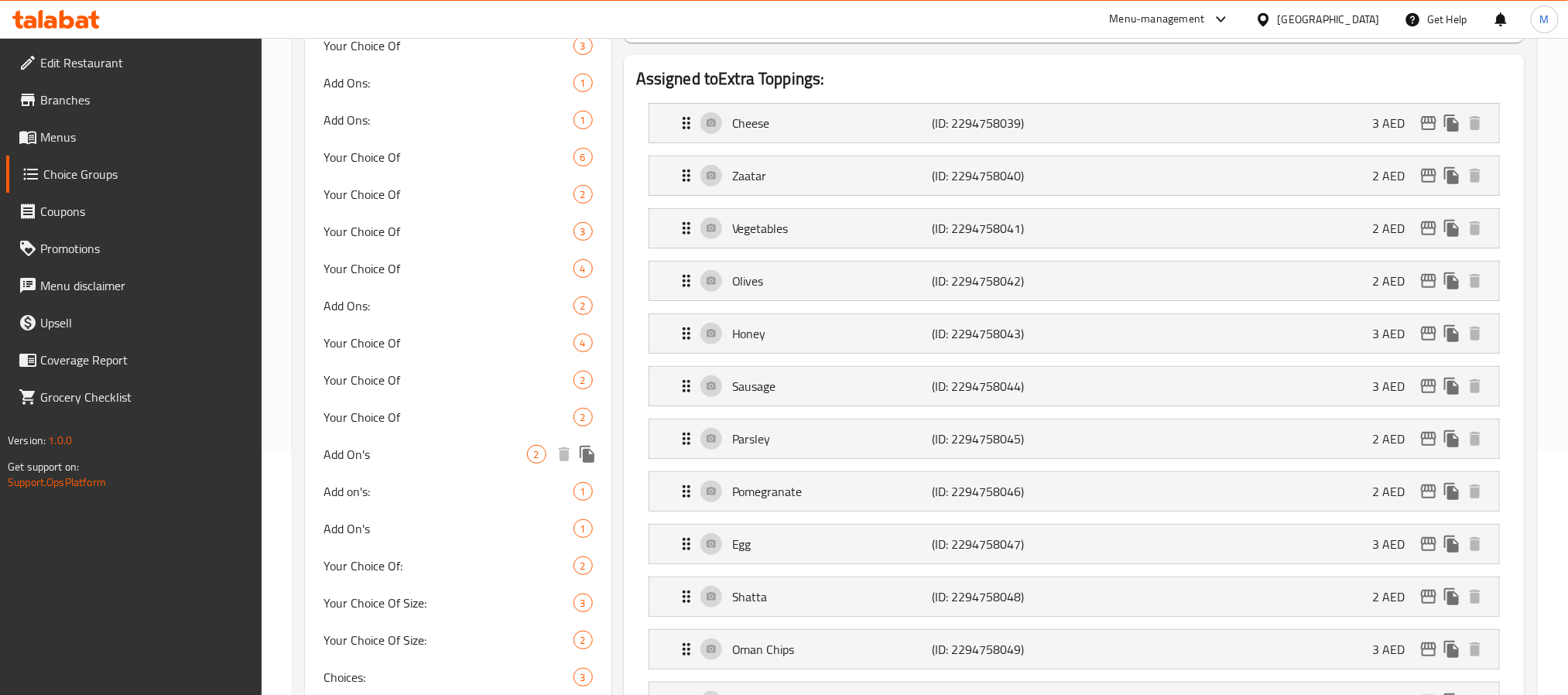
scroll to position [0, 0]
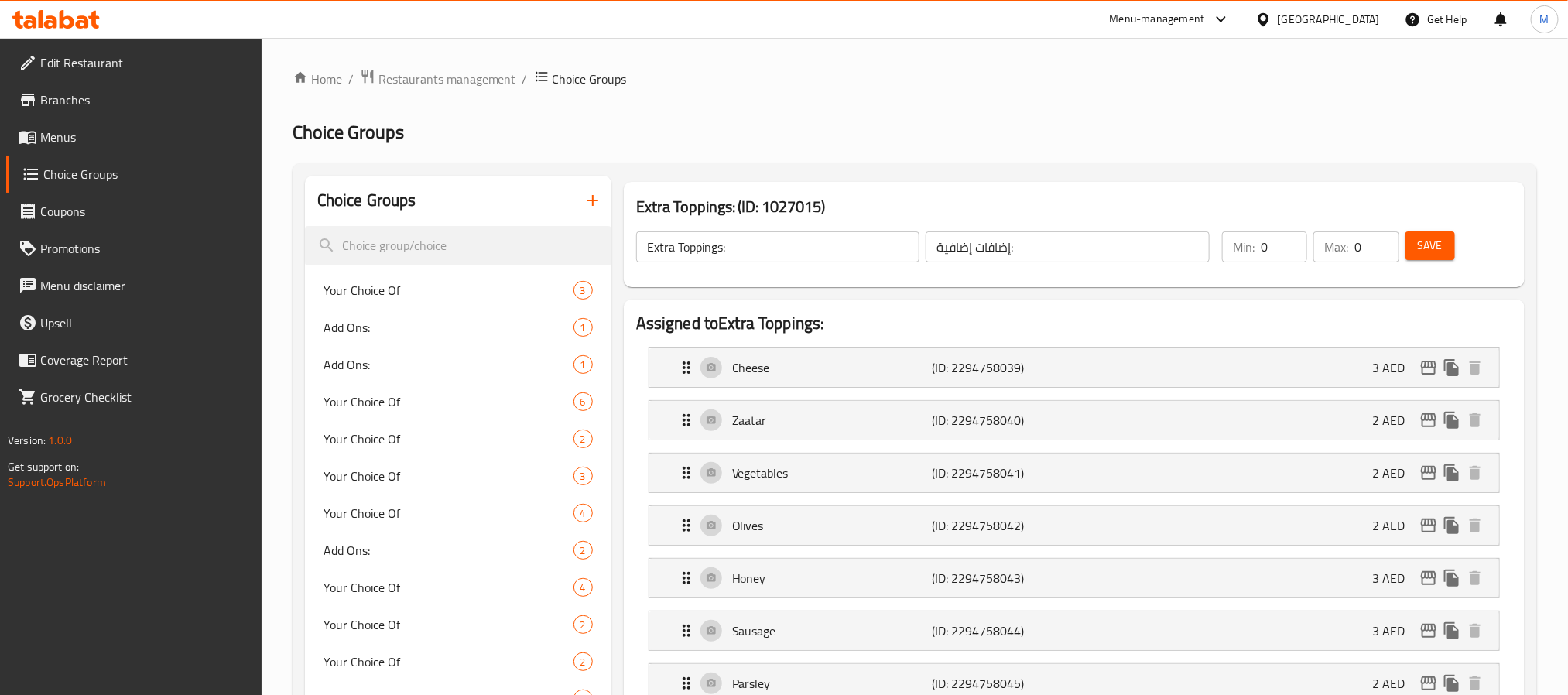
click at [599, 207] on icon "button" at bounding box center [593, 200] width 19 height 19
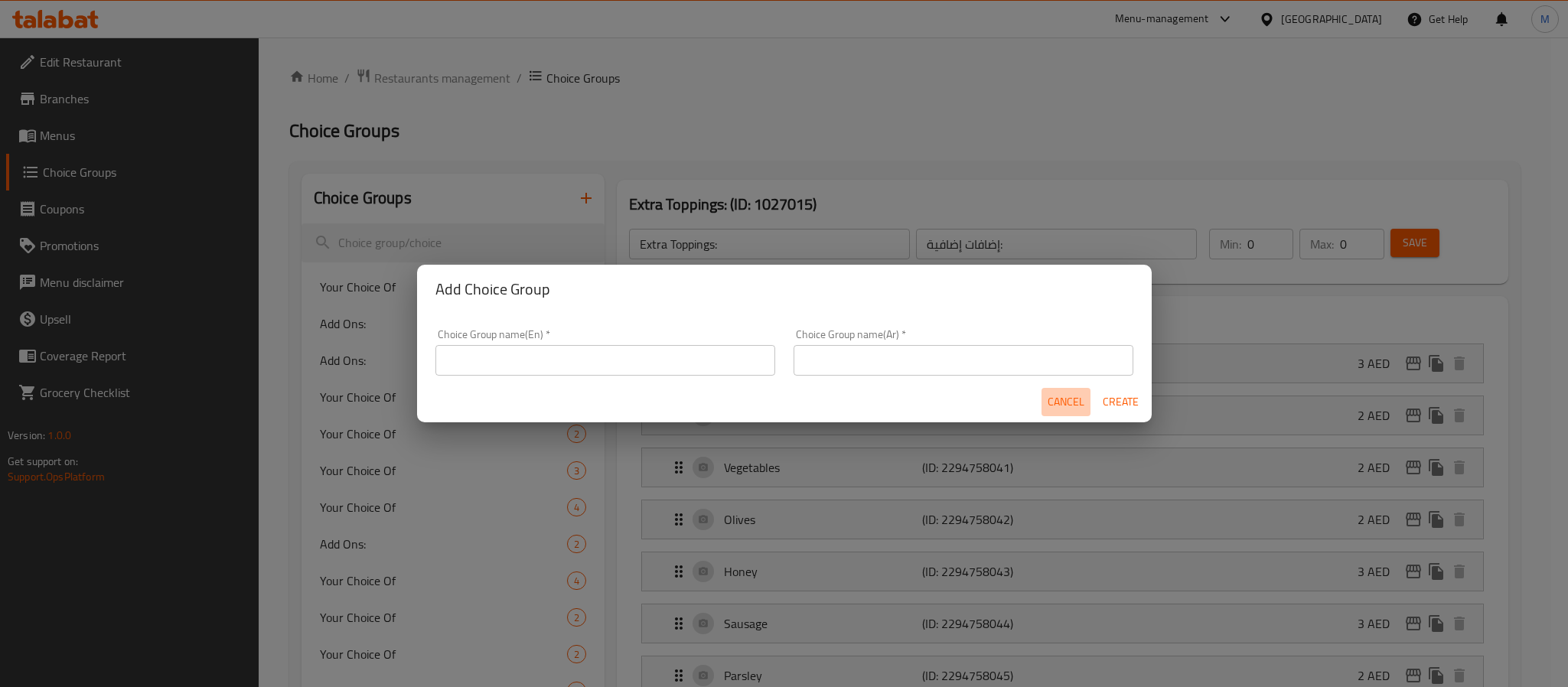
click at [1050, 394] on span "Cancel" at bounding box center [1067, 402] width 37 height 19
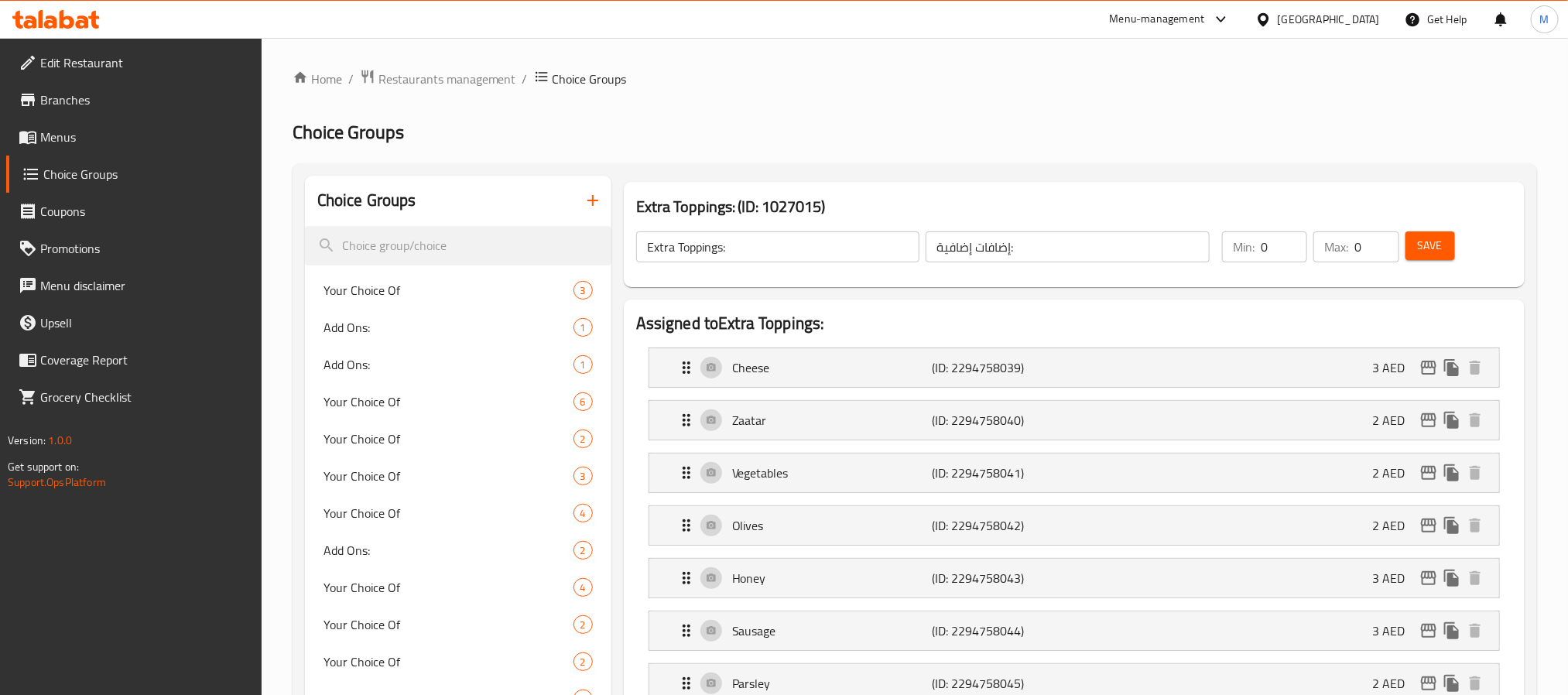
click at [804, 253] on input "Extra Toppings:" at bounding box center [779, 247] width 284 height 31
click at [600, 207] on icon "button" at bounding box center [593, 200] width 19 height 19
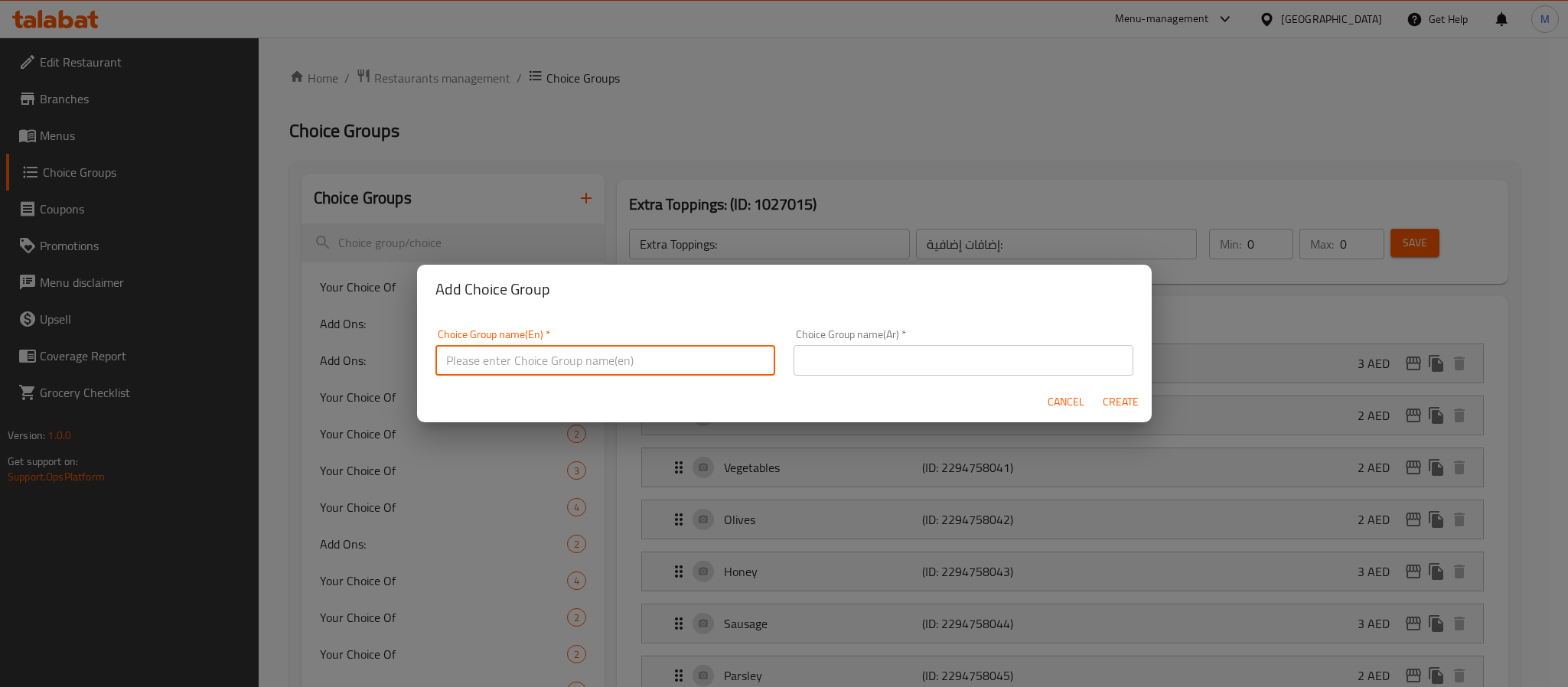
click at [584, 352] on input "text" at bounding box center [605, 360] width 340 height 31
paste input "Extra Toppings:"
type input "Extra Toppings:"
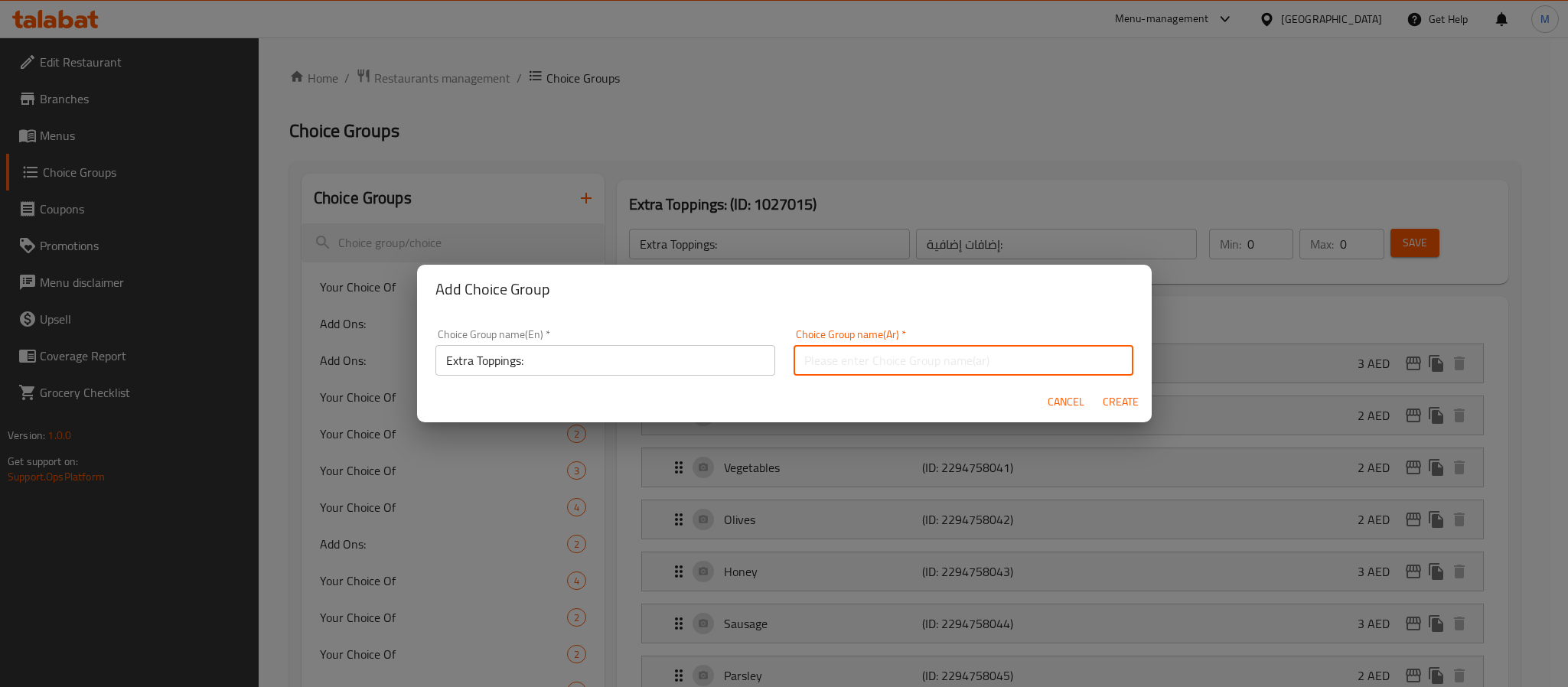
click at [914, 361] on input "text" at bounding box center [964, 360] width 340 height 31
paste input "إضافات إضافية:"
type input "إضافات إضافية:"
click at [1117, 400] on span "Create" at bounding box center [1122, 402] width 37 height 19
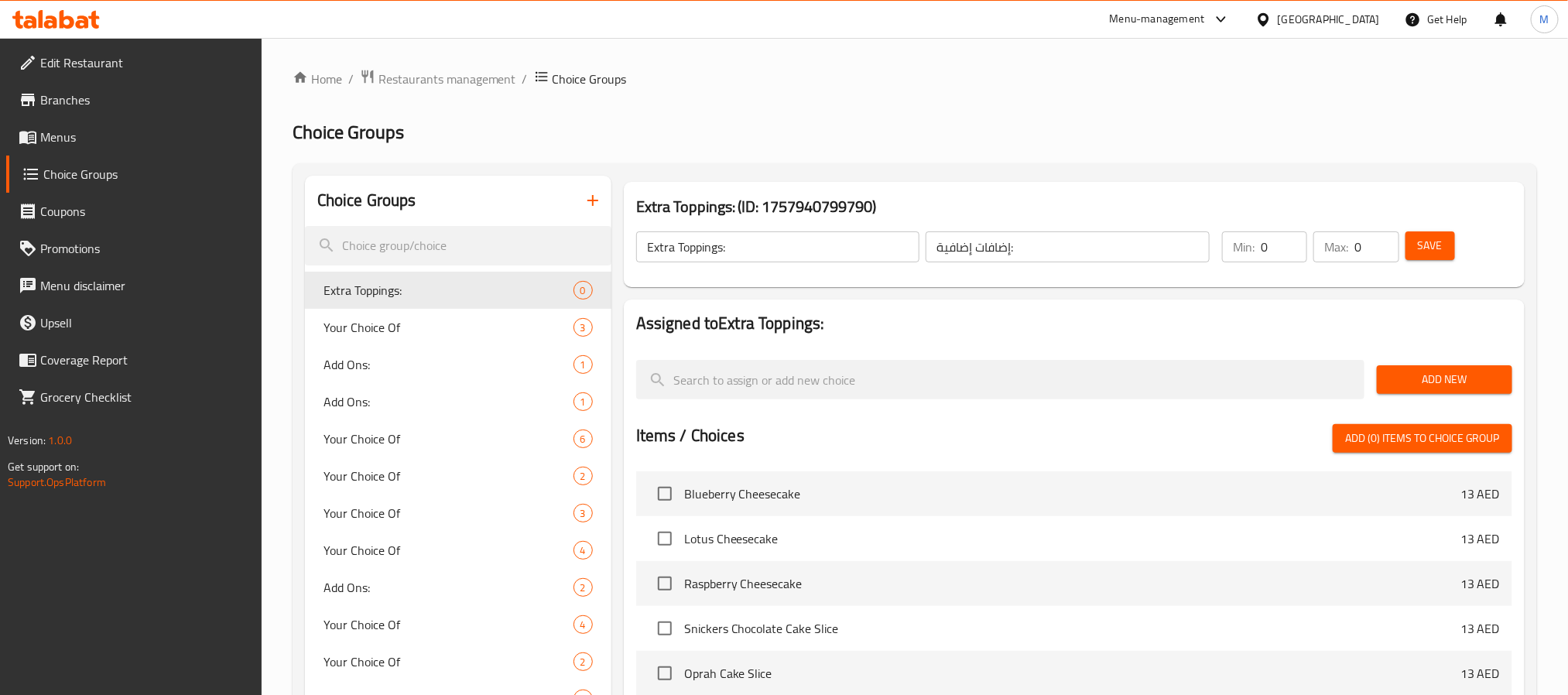
click at [740, 243] on input "Extra Toppings:" at bounding box center [779, 247] width 284 height 31
type input "Extra Toppings:"
click at [1431, 380] on span "Add New" at bounding box center [1445, 380] width 111 height 19
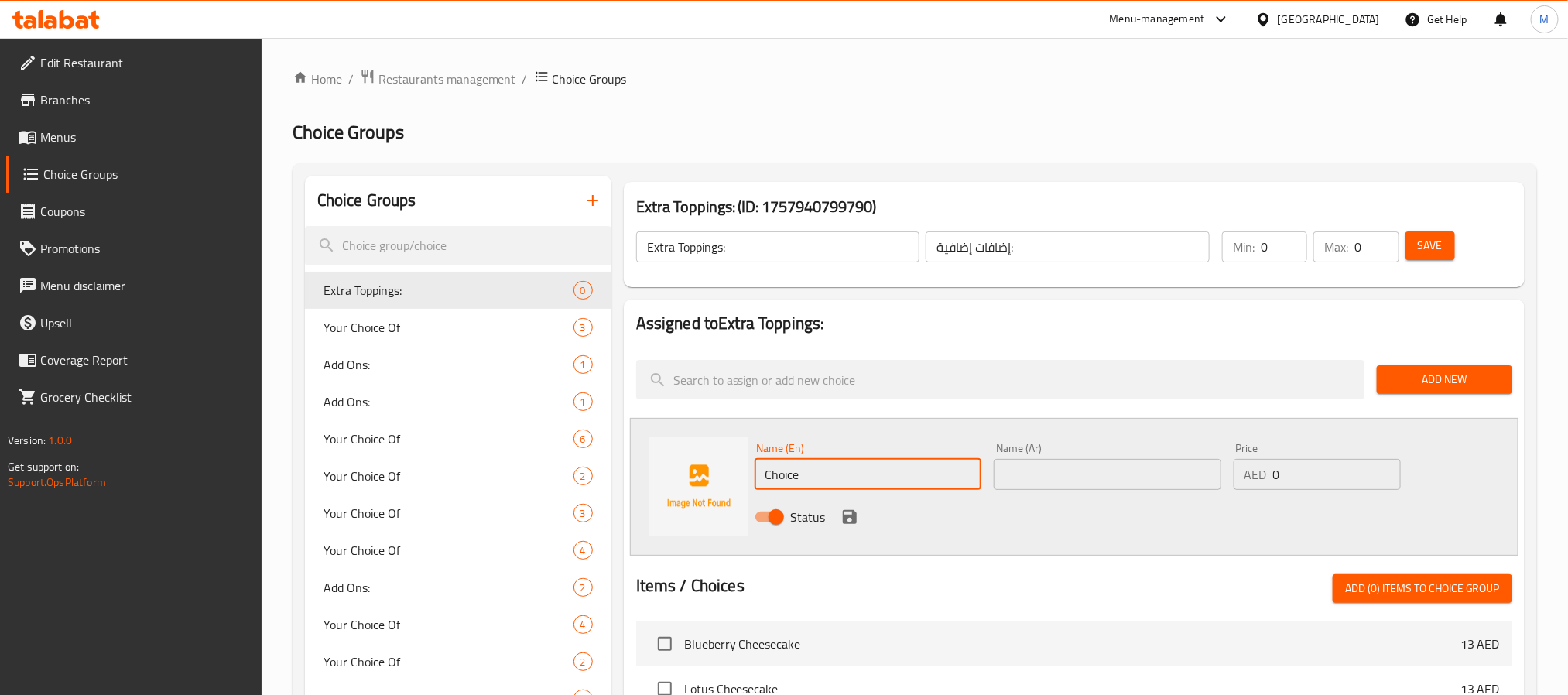
click at [850, 473] on input "Choice" at bounding box center [868, 474] width 227 height 31
paste input "Turkey"
type input "Turkey"
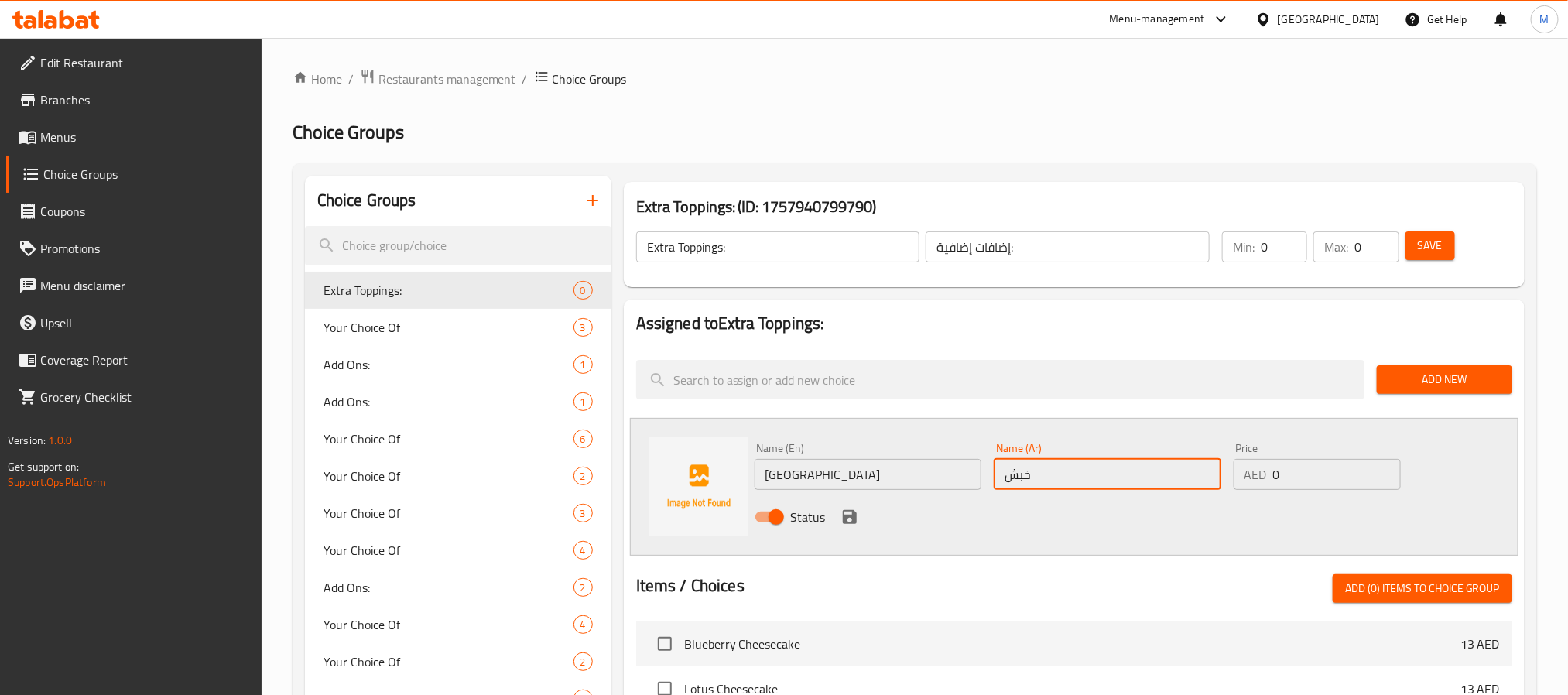
click at [1120, 485] on input "خبش" at bounding box center [1107, 474] width 227 height 31
type input "د"
type input "حبش"
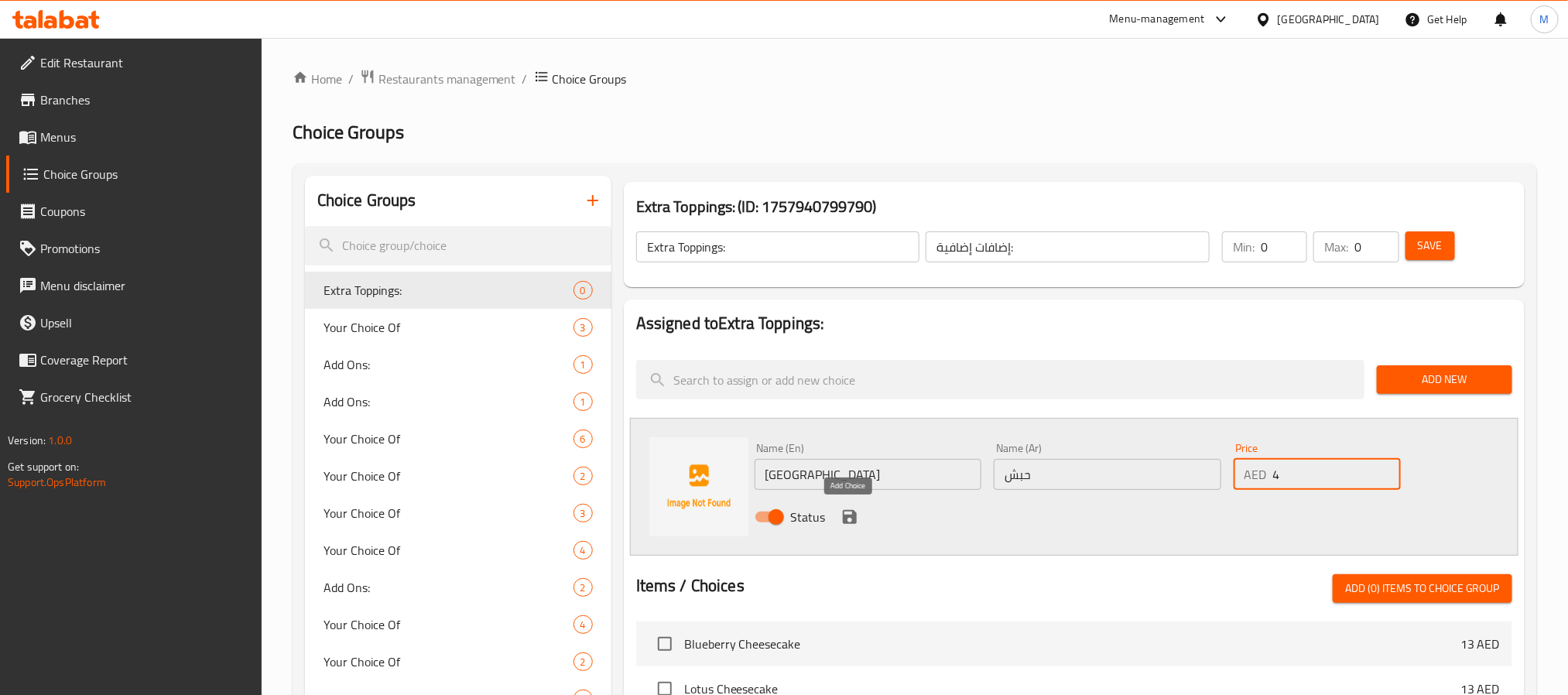
type input "4"
click at [850, 512] on icon "save" at bounding box center [850, 517] width 19 height 19
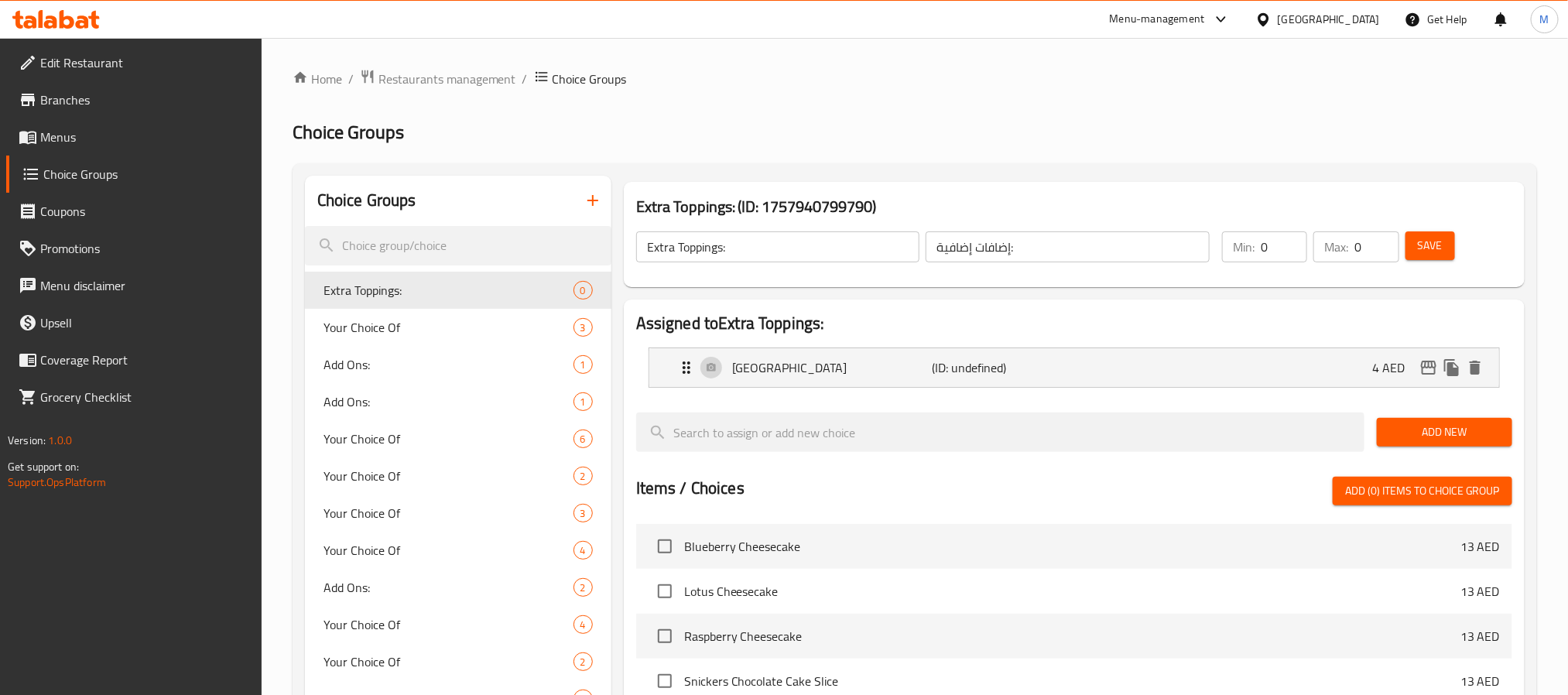
click at [1426, 433] on span "Add New" at bounding box center [1445, 432] width 111 height 19
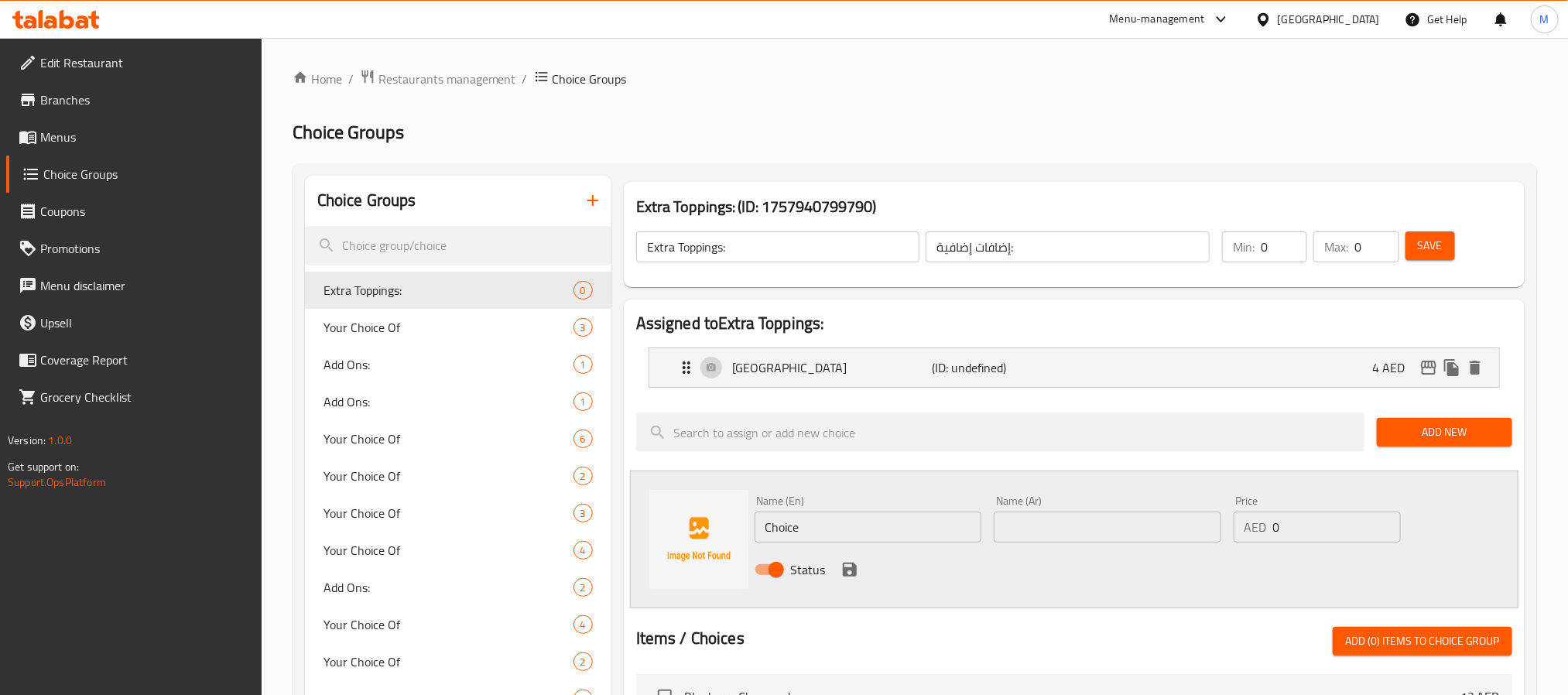
drag, startPoint x: 1329, startPoint y: 534, endPoint x: 1341, endPoint y: 533, distance: 12.0
click at [1329, 535] on input "0" at bounding box center [1336, 527] width 128 height 31
type input "3"
click at [828, 513] on input "Choice" at bounding box center [868, 527] width 227 height 31
paste input "Pepperoni"
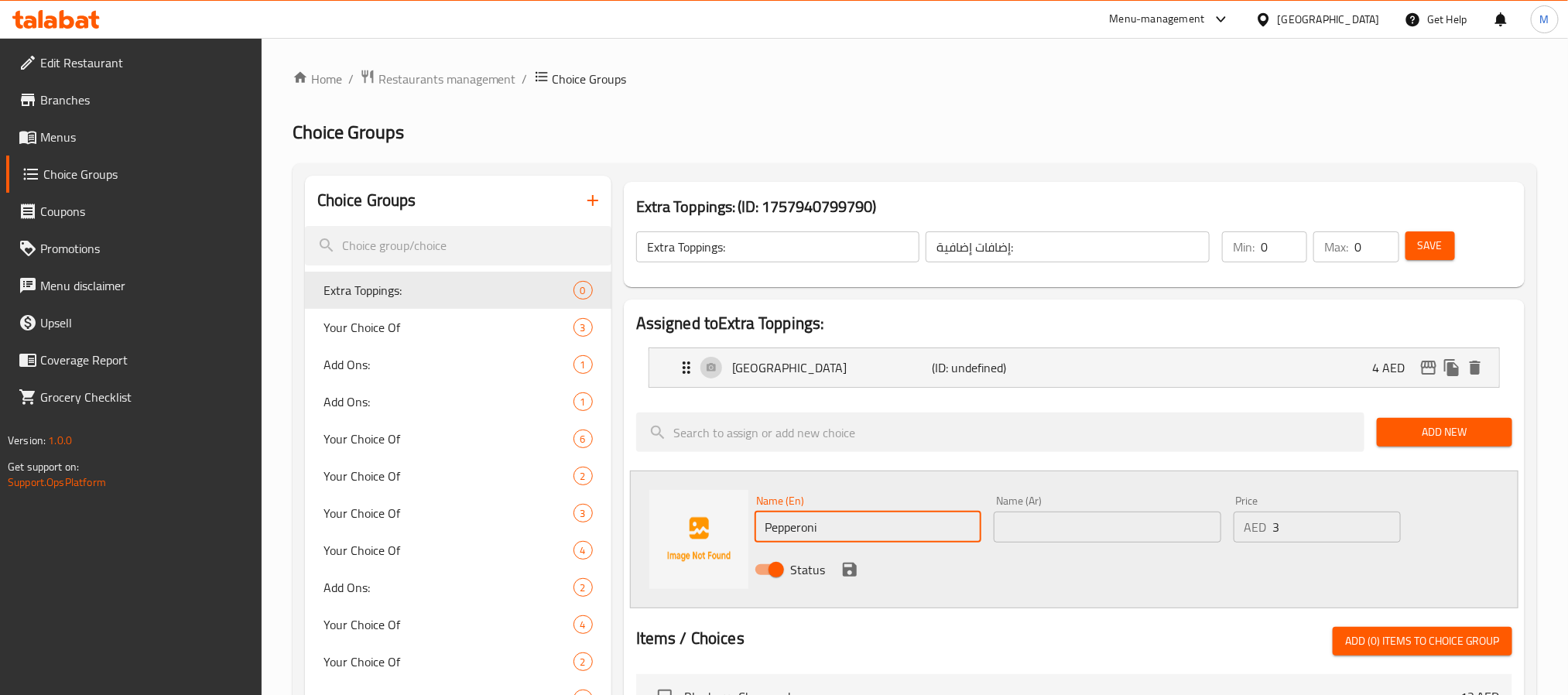
type input "Pepperoni"
drag, startPoint x: 1178, startPoint y: 533, endPoint x: 752, endPoint y: 544, distance: 426.1
click at [1177, 533] on input "text" at bounding box center [1107, 527] width 227 height 31
paste input "بيبروني"
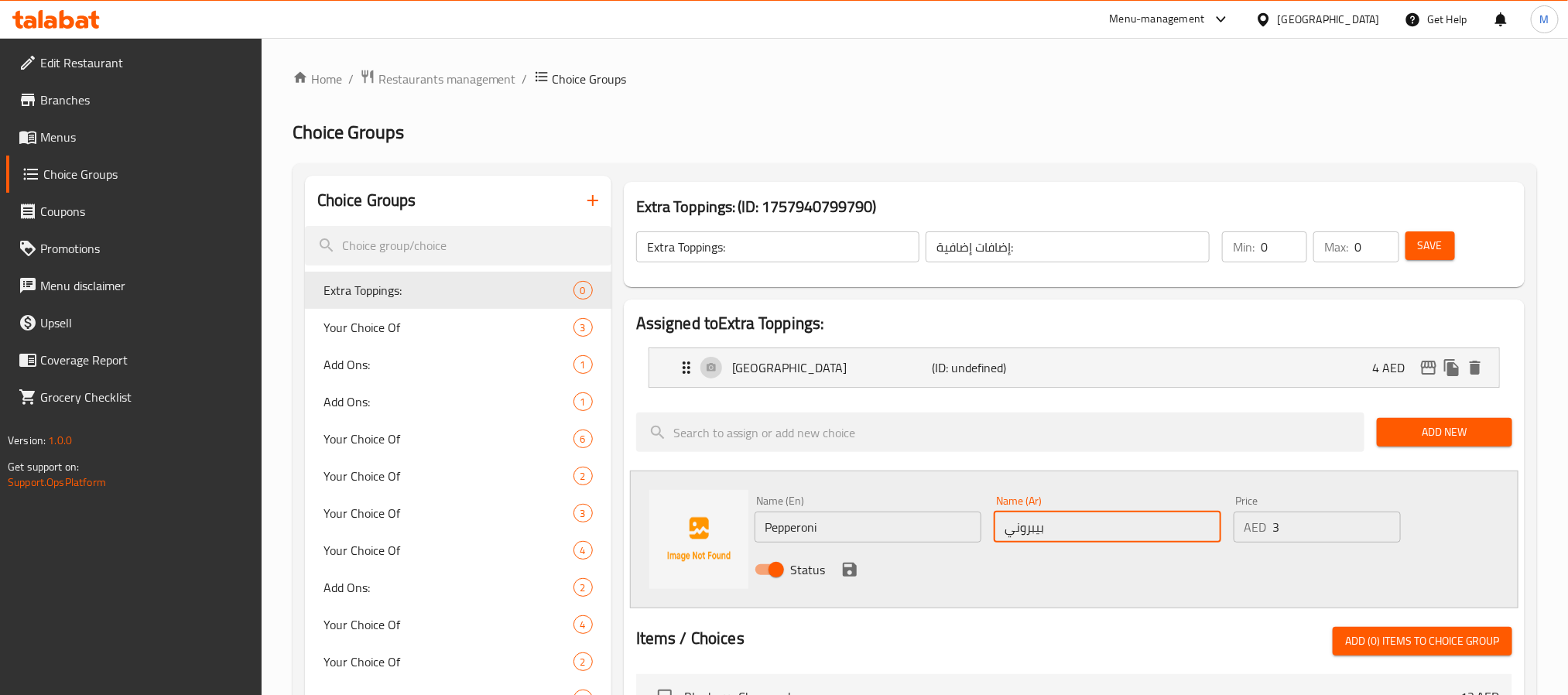
type input "بيبروني"
click at [850, 567] on icon "save" at bounding box center [850, 570] width 19 height 19
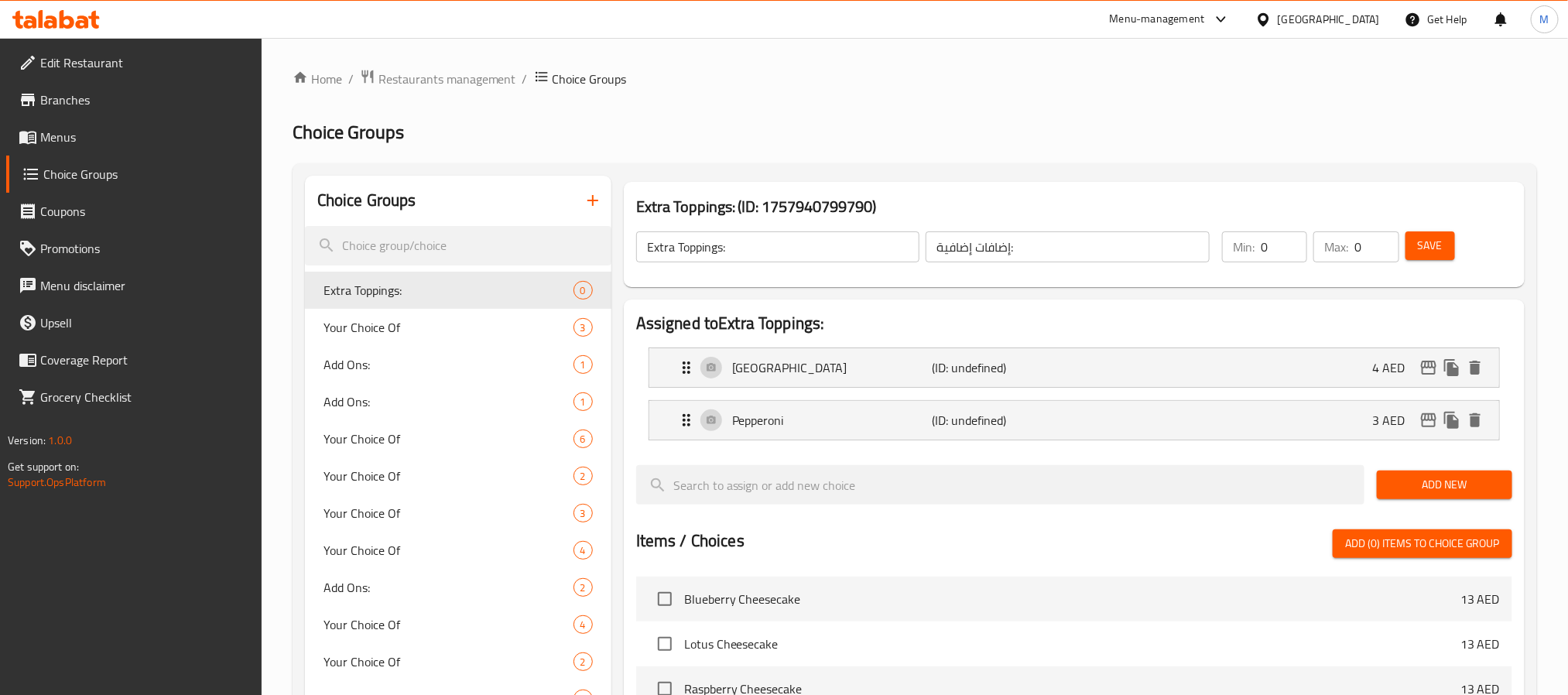
click at [1507, 488] on button "Add New" at bounding box center [1445, 485] width 135 height 29
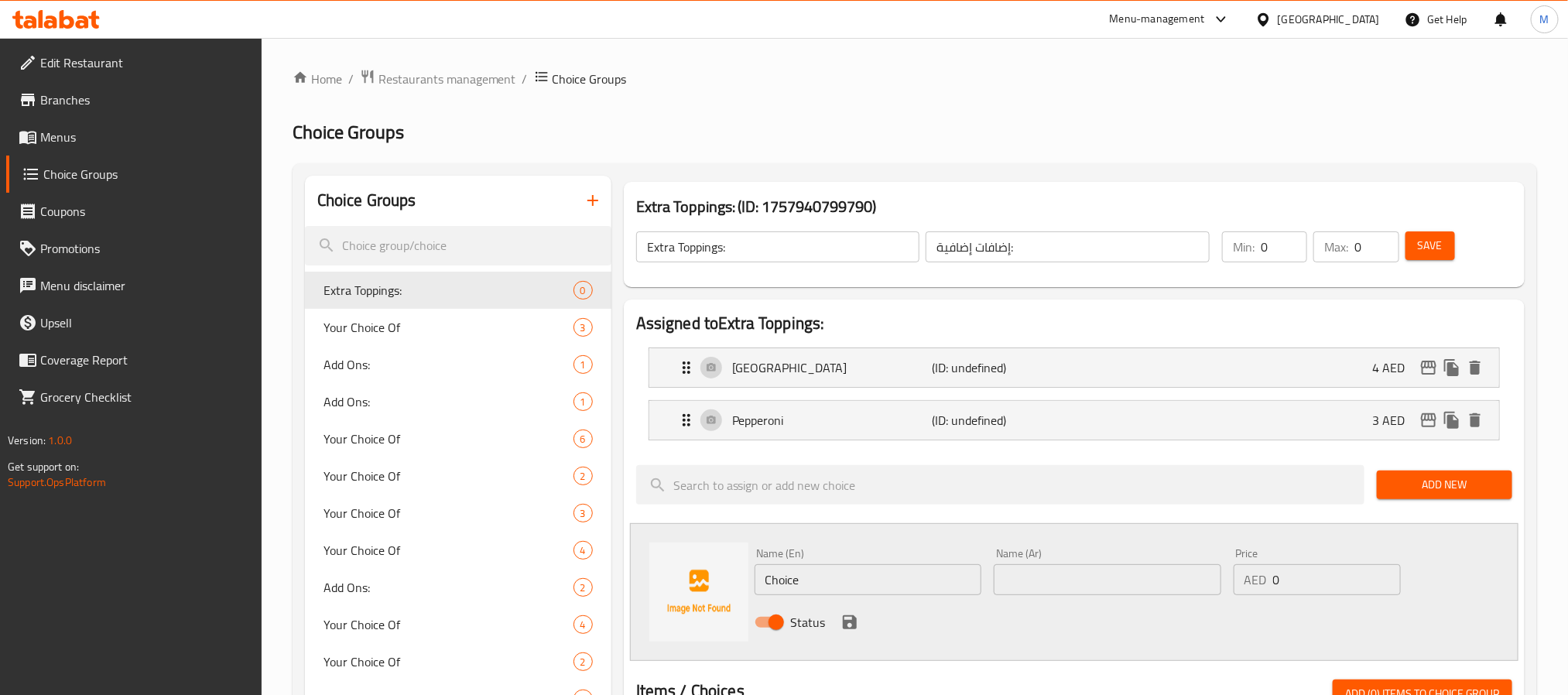
click at [858, 597] on div "Name (En) Choice Name (En)" at bounding box center [869, 572] width 240 height 60
click at [866, 581] on input "Choice" at bounding box center [868, 580] width 227 height 31
paste input "Mortadella"
type input "Mortadella"
paste input "مرتديلا"
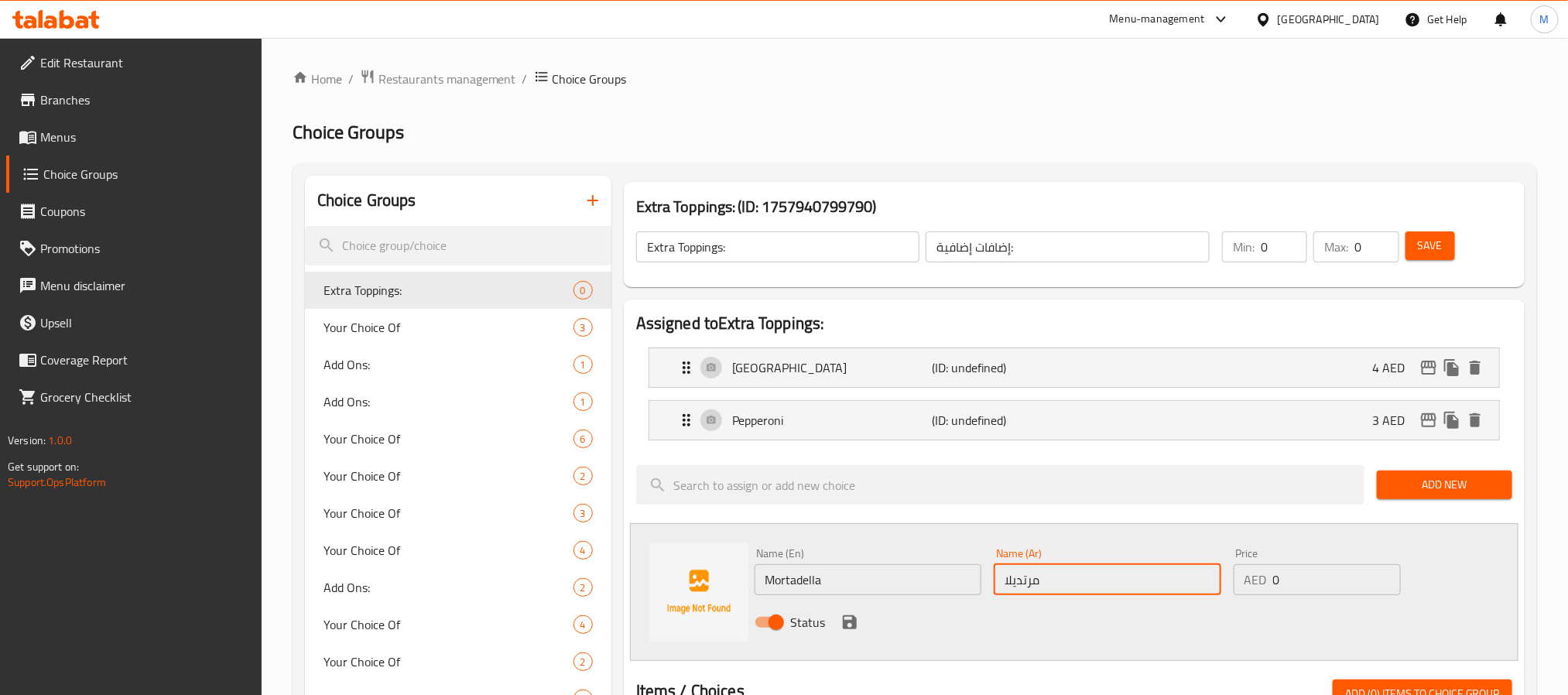
type input "مرتديلا"
click at [1384, 572] on input "1" at bounding box center [1336, 580] width 128 height 31
click at [1384, 572] on input "2" at bounding box center [1336, 580] width 128 height 31
type input "3"
click at [1384, 572] on input "3" at bounding box center [1336, 580] width 128 height 31
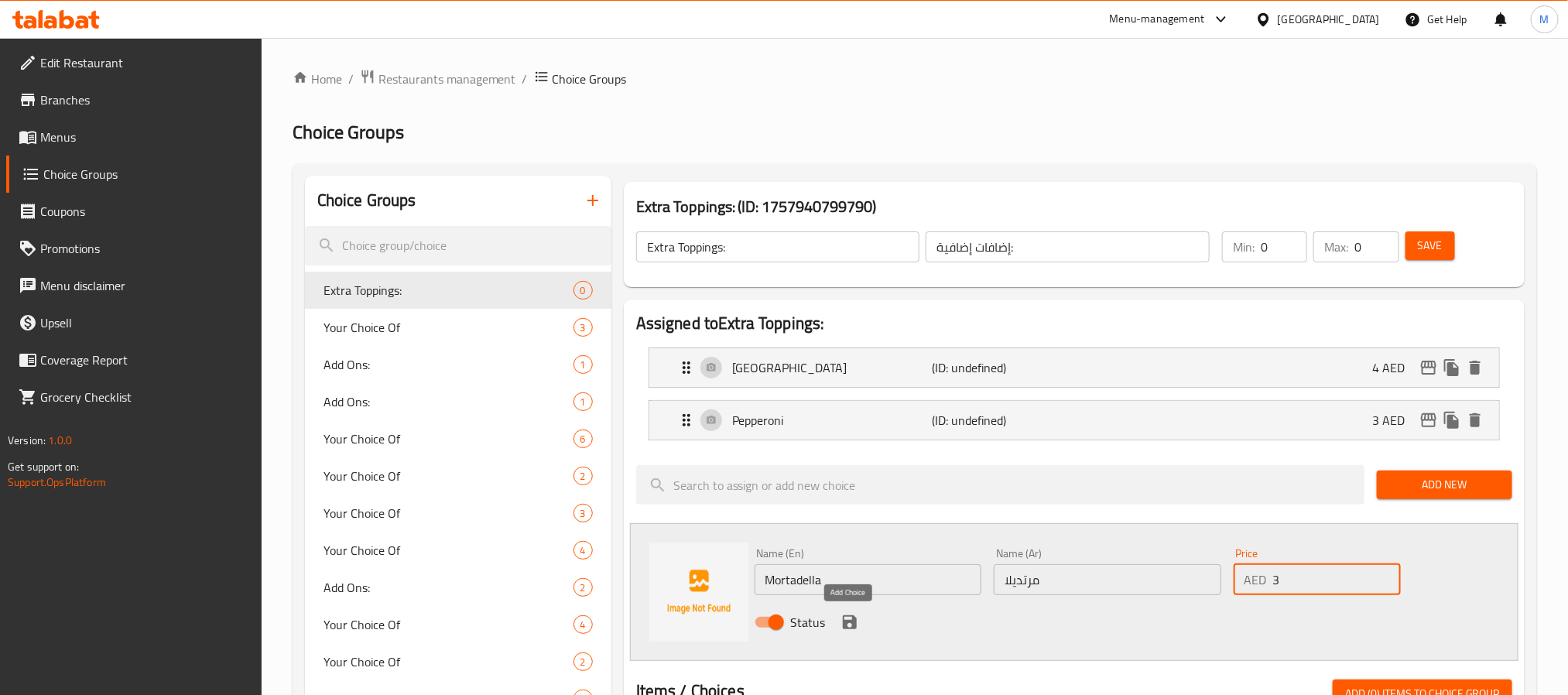
click at [844, 622] on icon "save" at bounding box center [850, 622] width 14 height 14
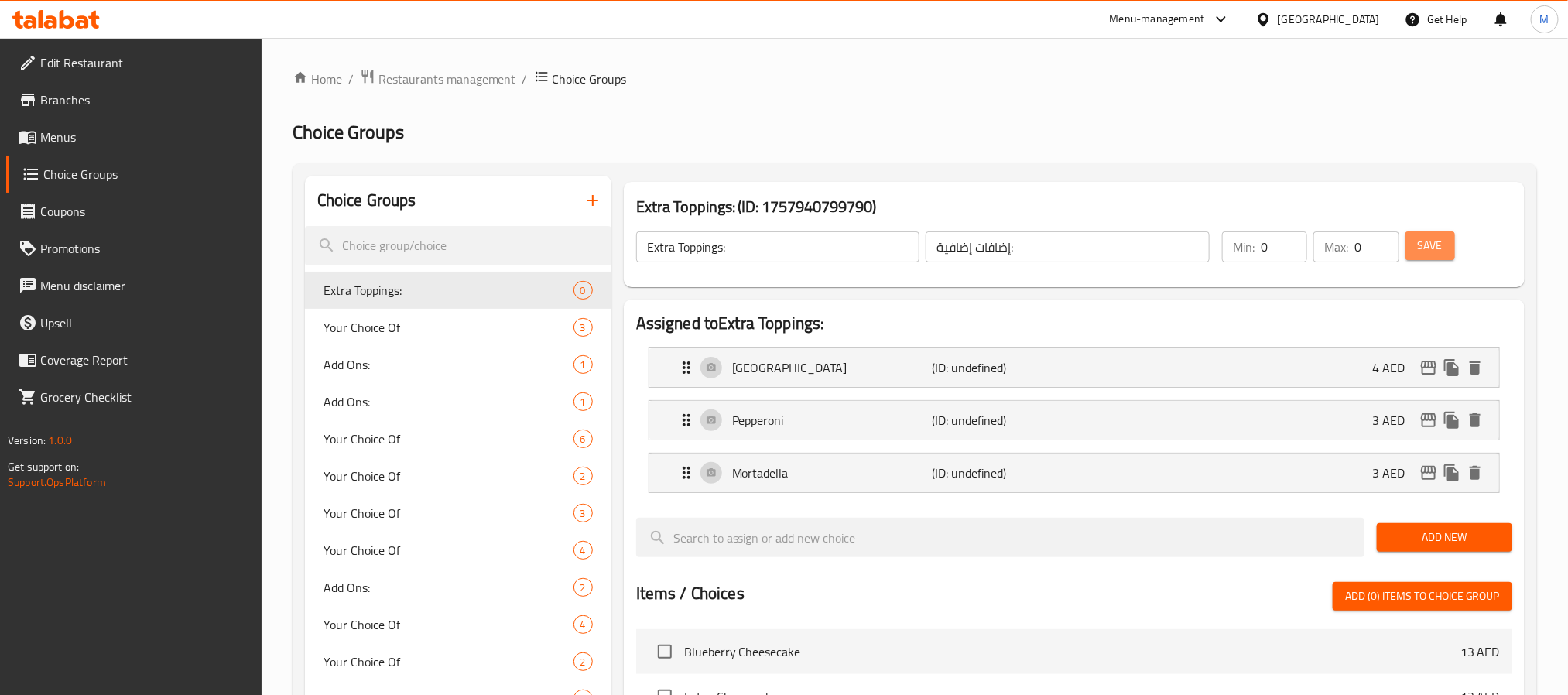
click at [1417, 247] on button "Save" at bounding box center [1430, 246] width 50 height 29
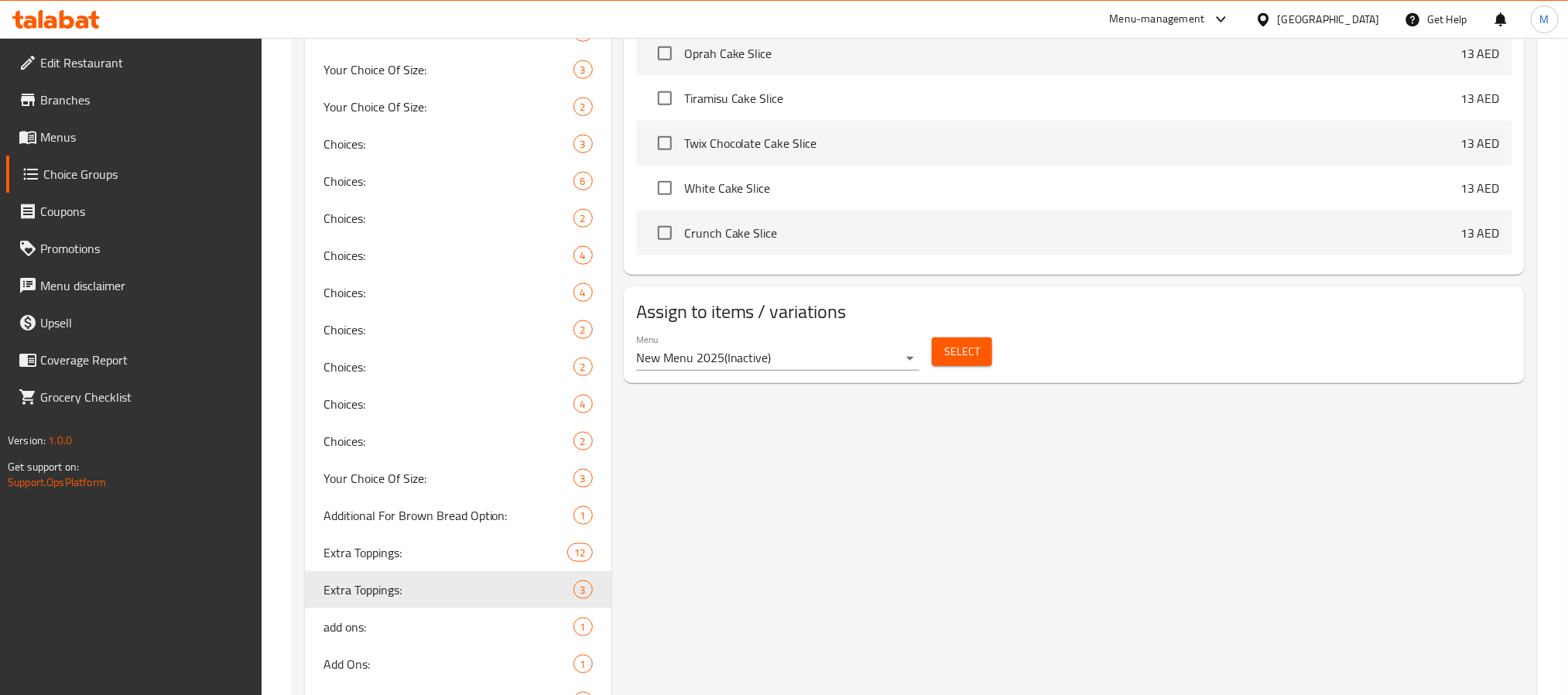
scroll to position [961, 0]
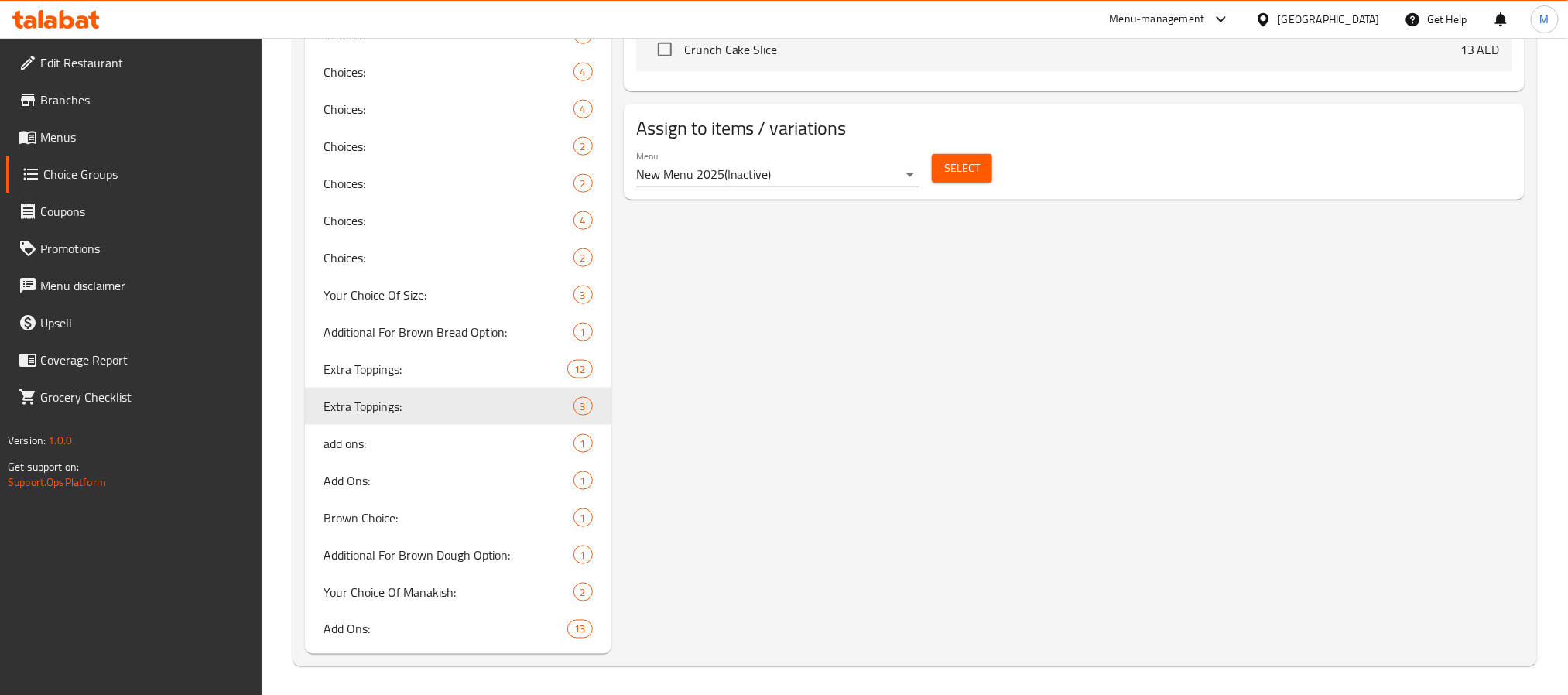
click at [953, 178] on span "Select" at bounding box center [962, 168] width 36 height 19
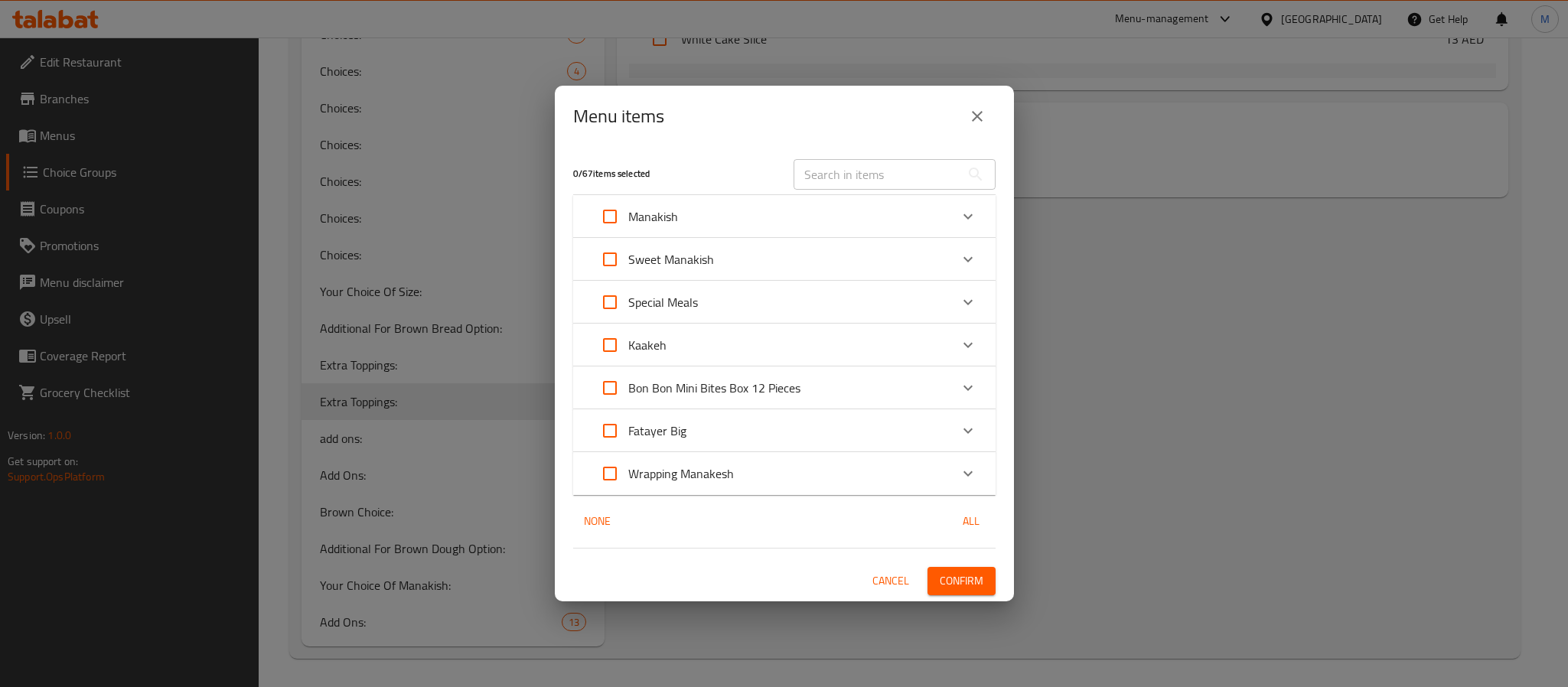
click at [603, 344] on input "Expand" at bounding box center [610, 345] width 37 height 37
checkbox input "true"
click at [963, 593] on button "Confirm" at bounding box center [962, 582] width 69 height 28
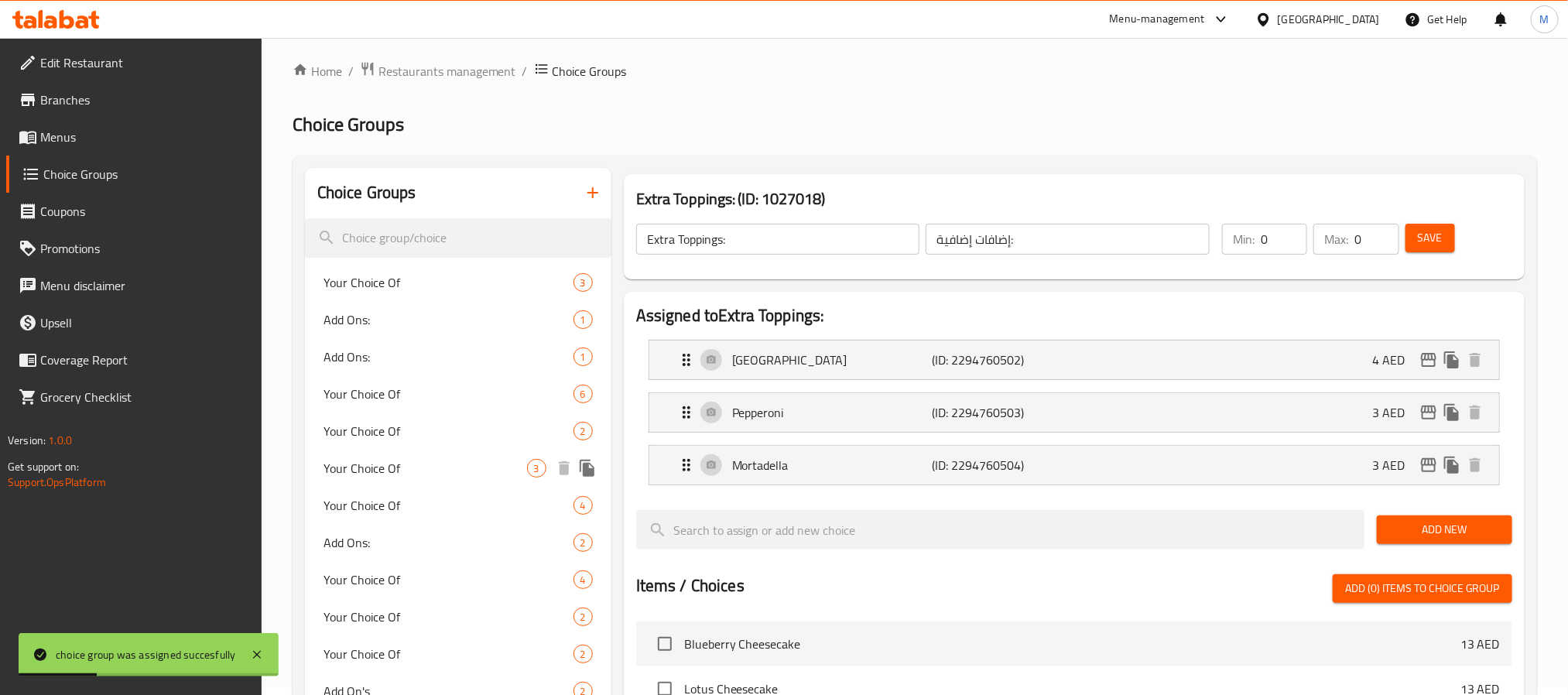
scroll to position [0, 0]
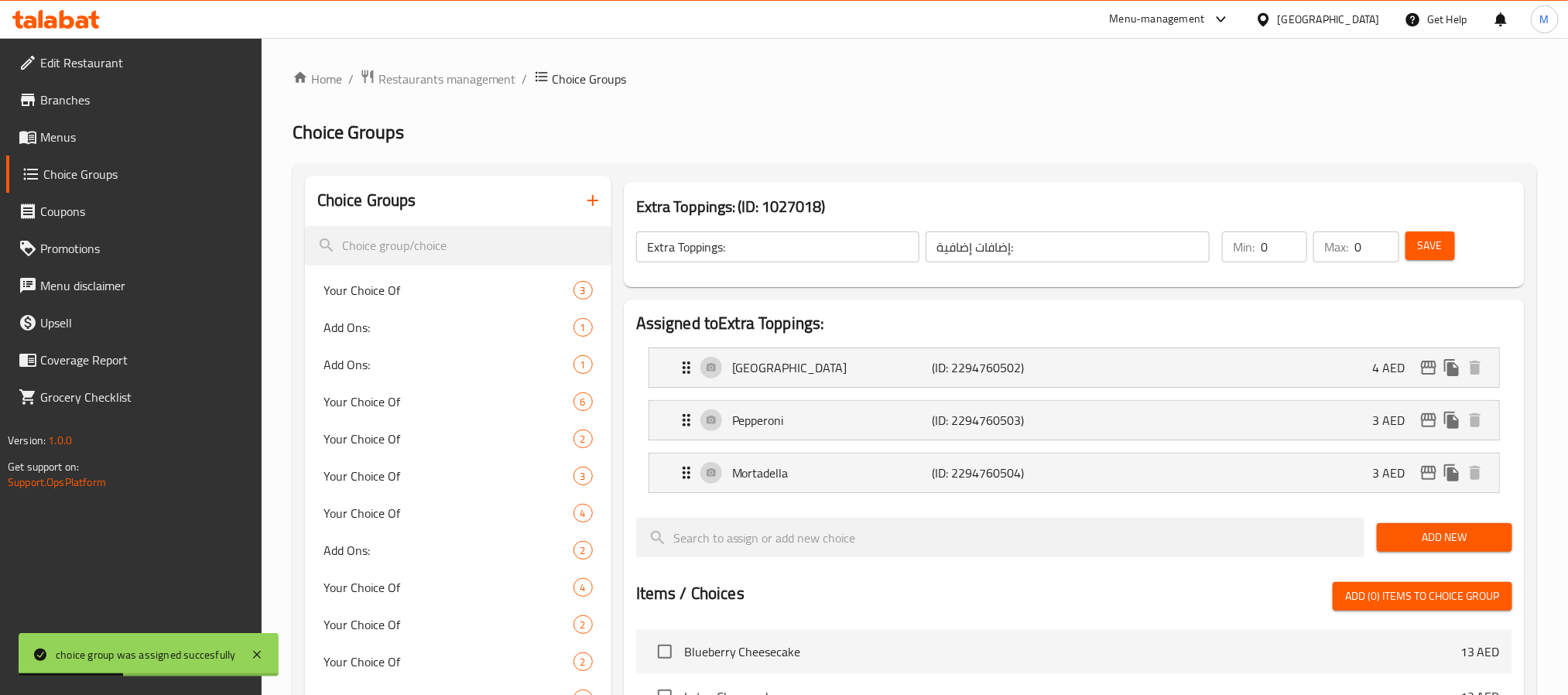
click at [593, 219] on div "Choice Groups" at bounding box center [458, 201] width 307 height 51
click at [595, 198] on icon "button" at bounding box center [593, 200] width 19 height 19
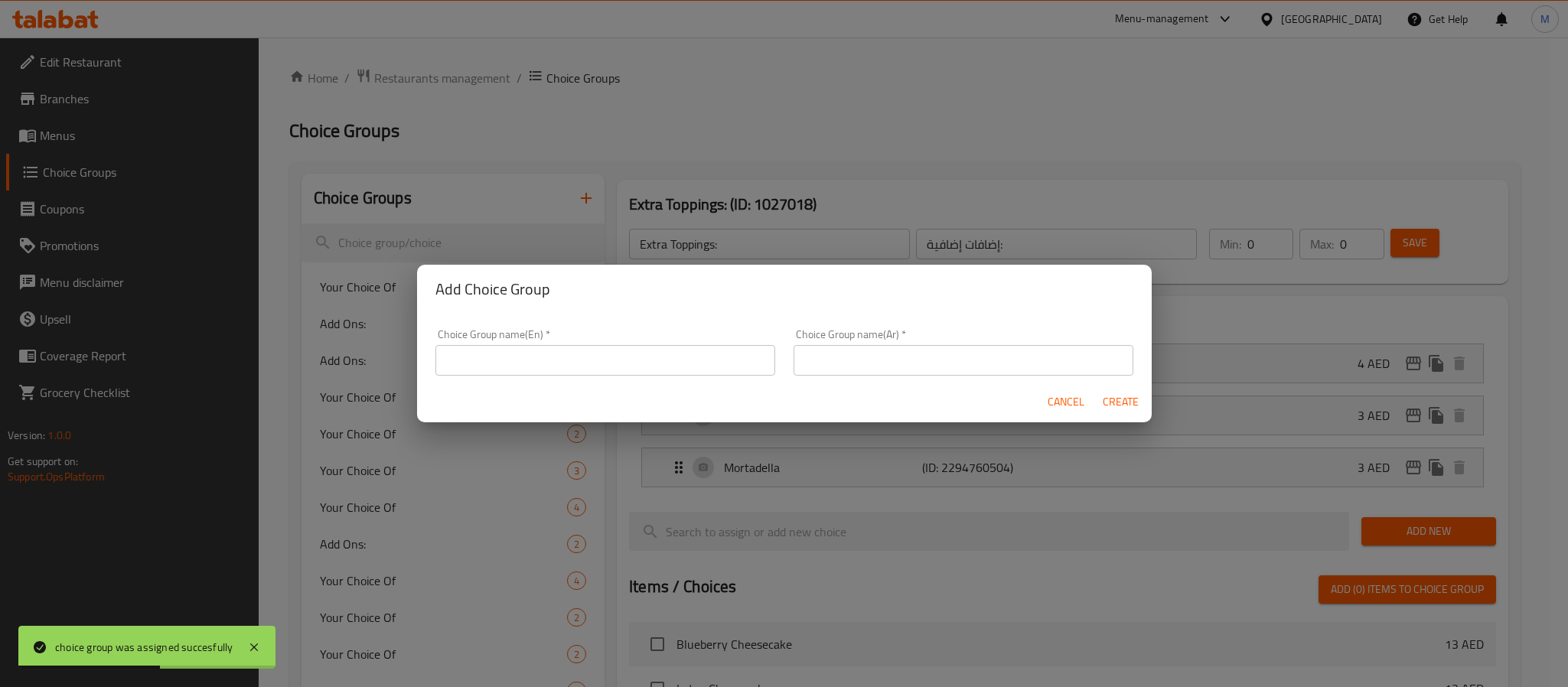
click at [670, 359] on input "text" at bounding box center [605, 360] width 340 height 31
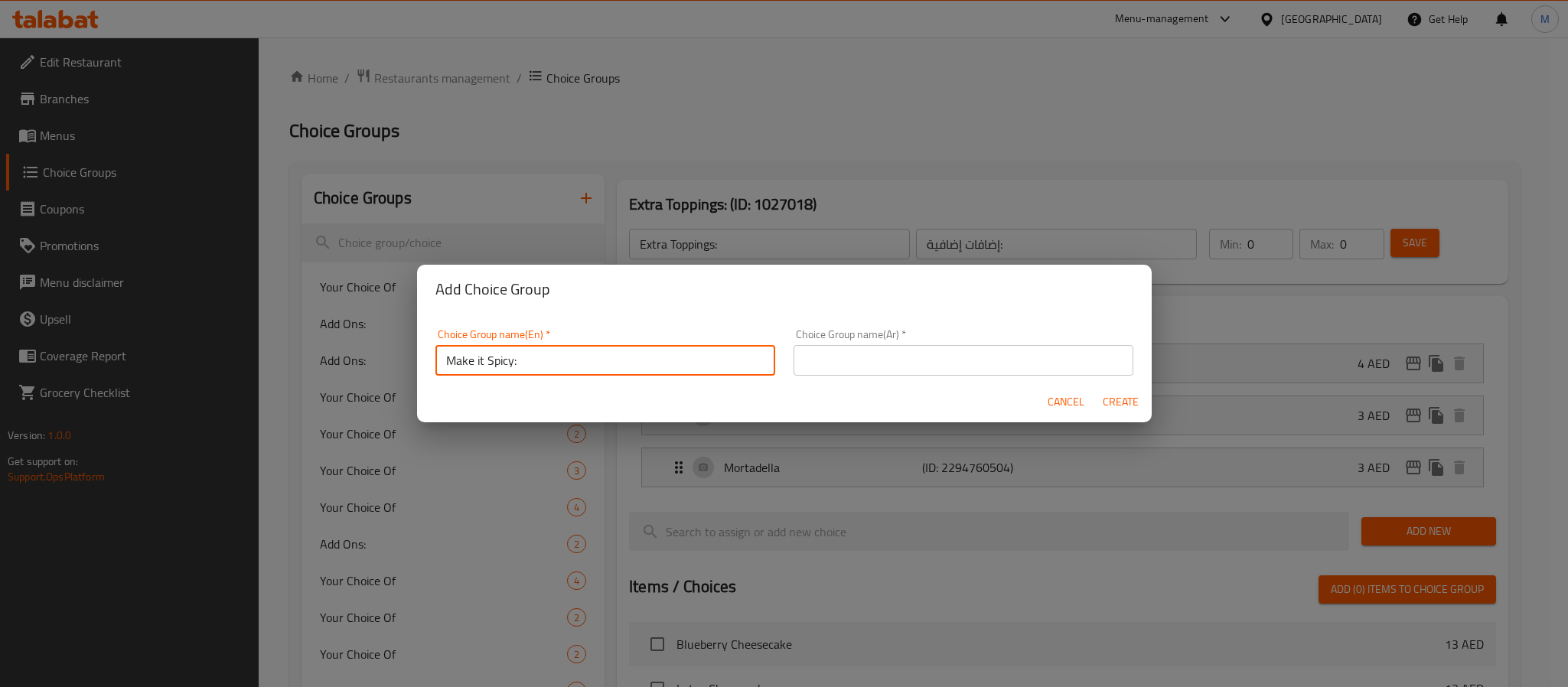
type input "Make it Spicy:"
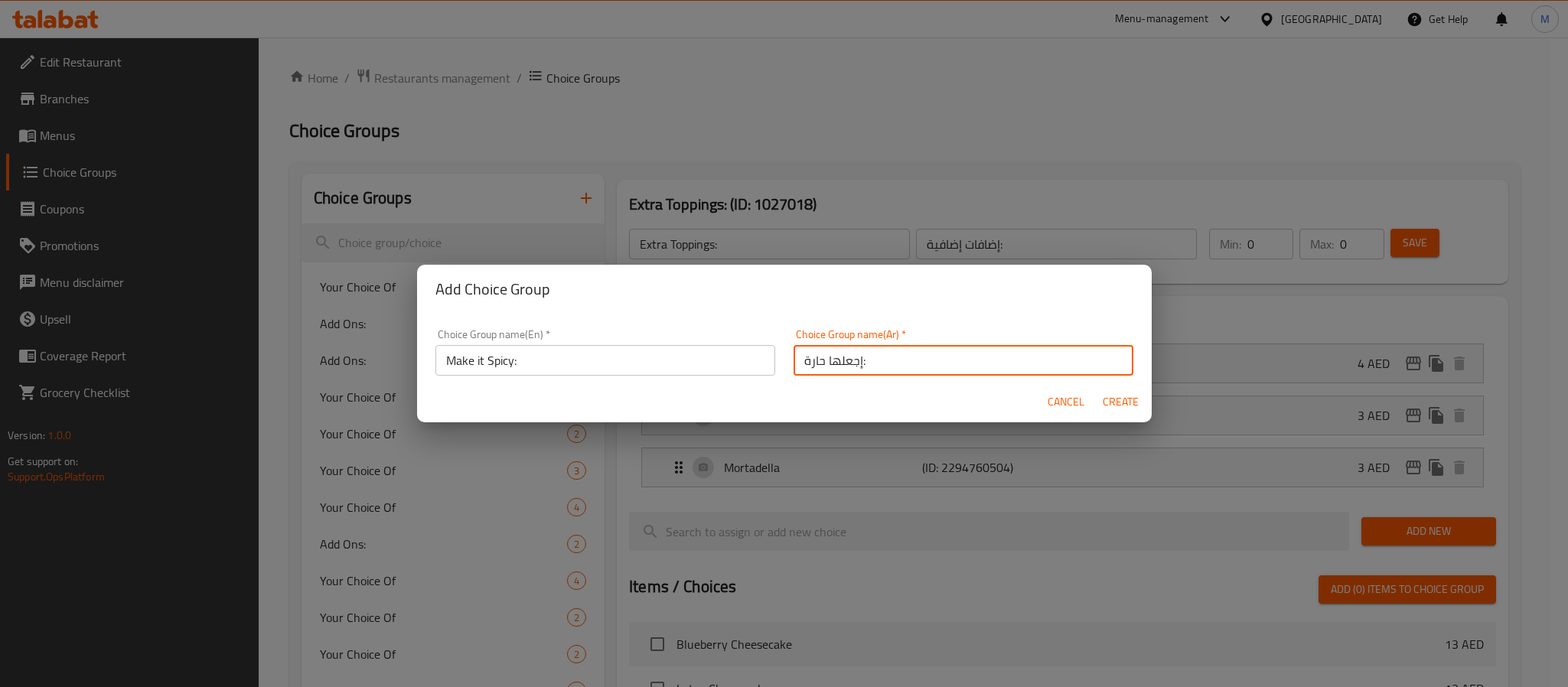
type input "إجعلها حارة:"
click at [1097, 388] on button "Create" at bounding box center [1121, 402] width 49 height 28
type input "Make it Spicy:"
type input "إجعلها حارة:"
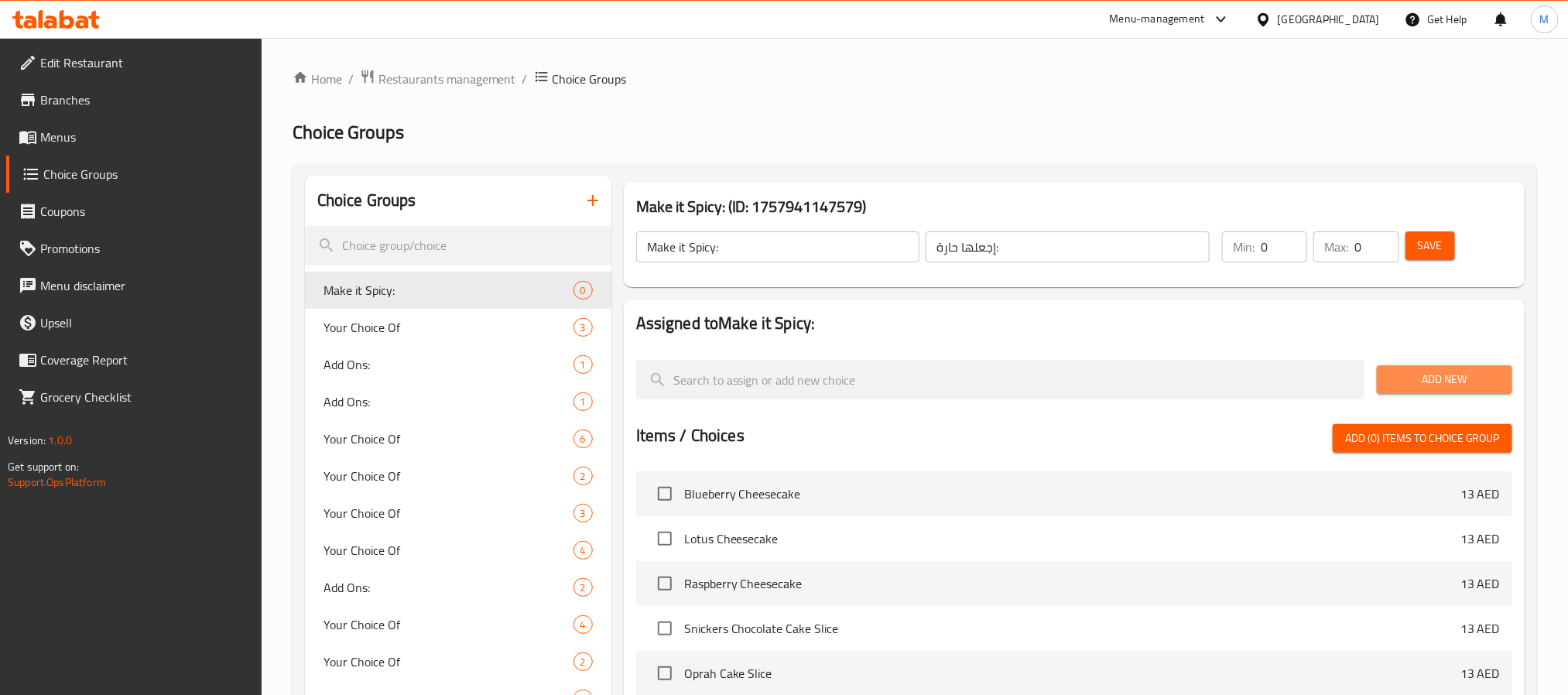
drag, startPoint x: 1412, startPoint y: 379, endPoint x: 1305, endPoint y: 347, distance: 111.7
click at [1414, 380] on span "Add New" at bounding box center [1445, 380] width 111 height 19
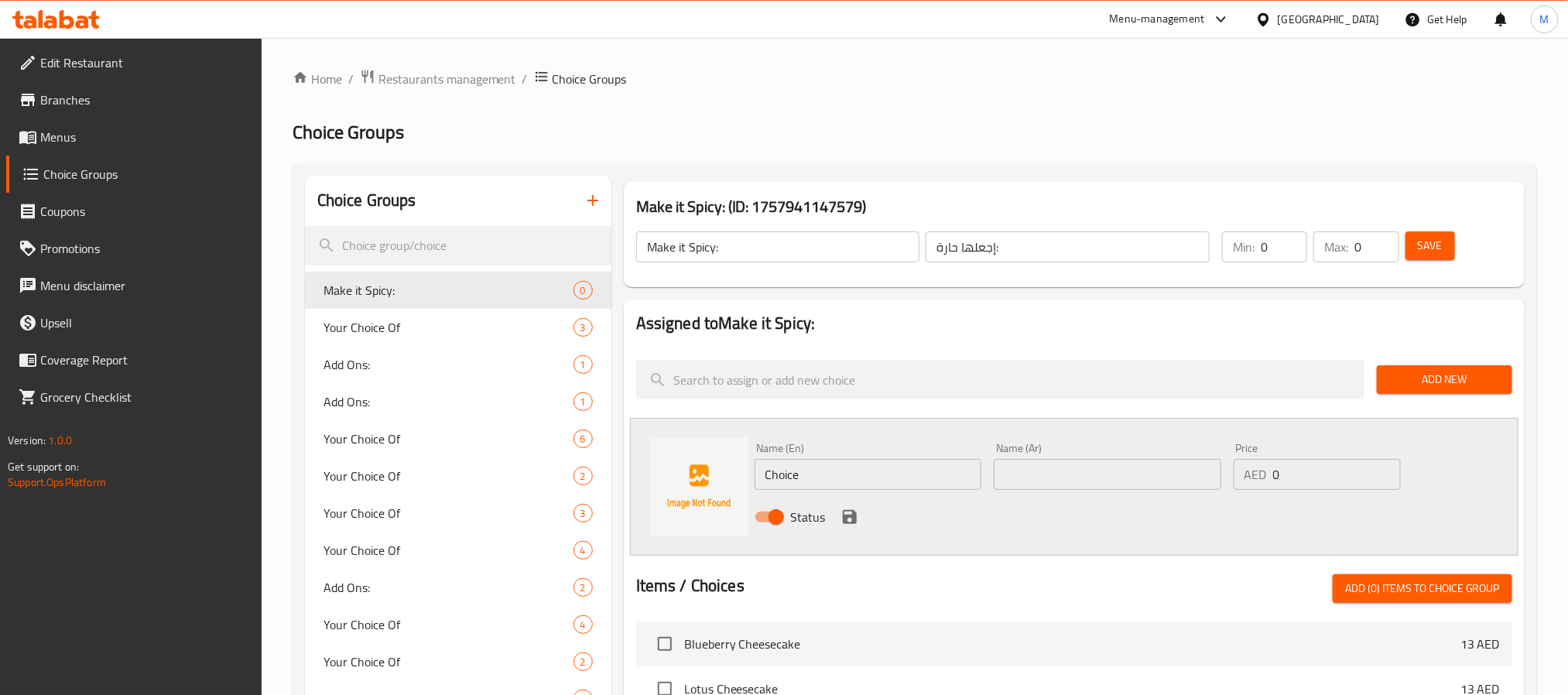
click at [871, 462] on input "Choice" at bounding box center [868, 474] width 227 height 31
paste input "Shatta"
type input "Shatta"
paste input "شطة"
type input "شطة"
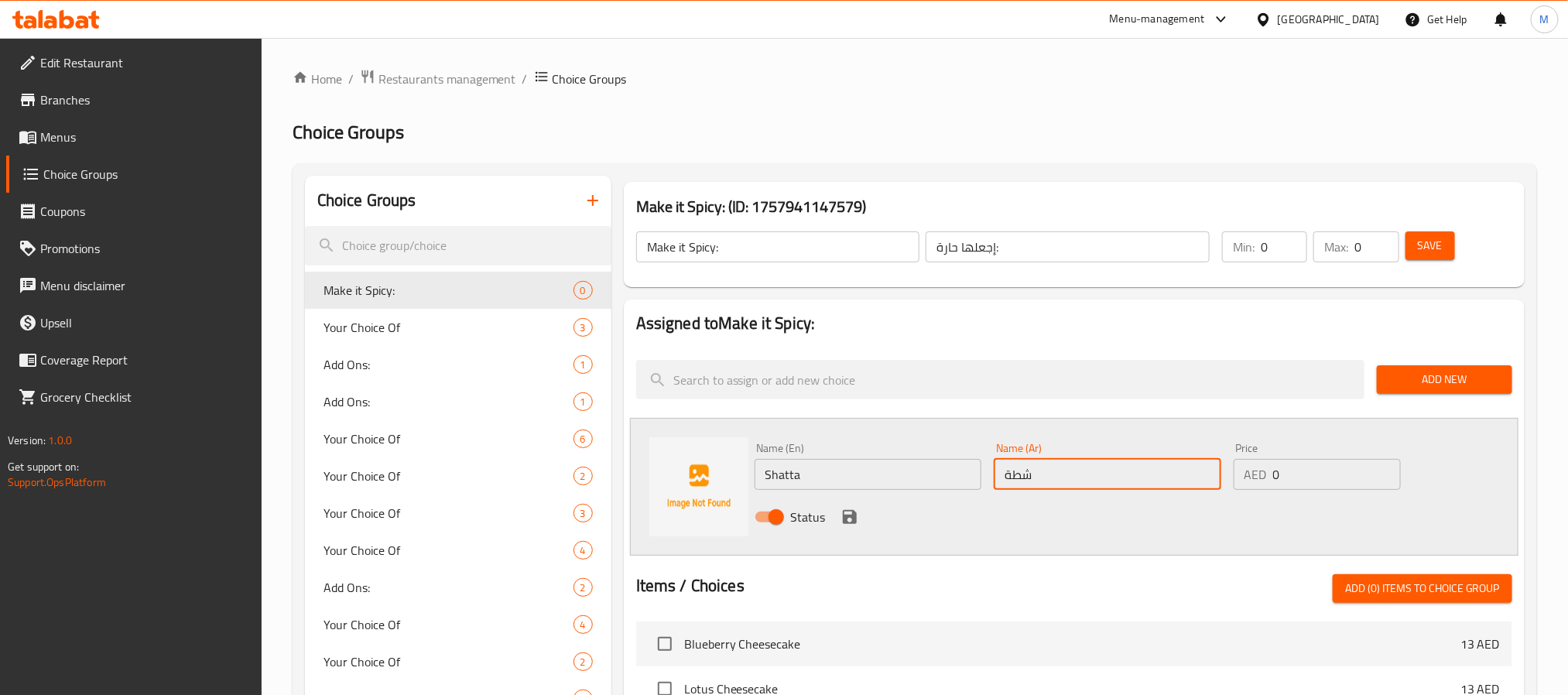
click at [852, 509] on icon "save" at bounding box center [850, 517] width 19 height 19
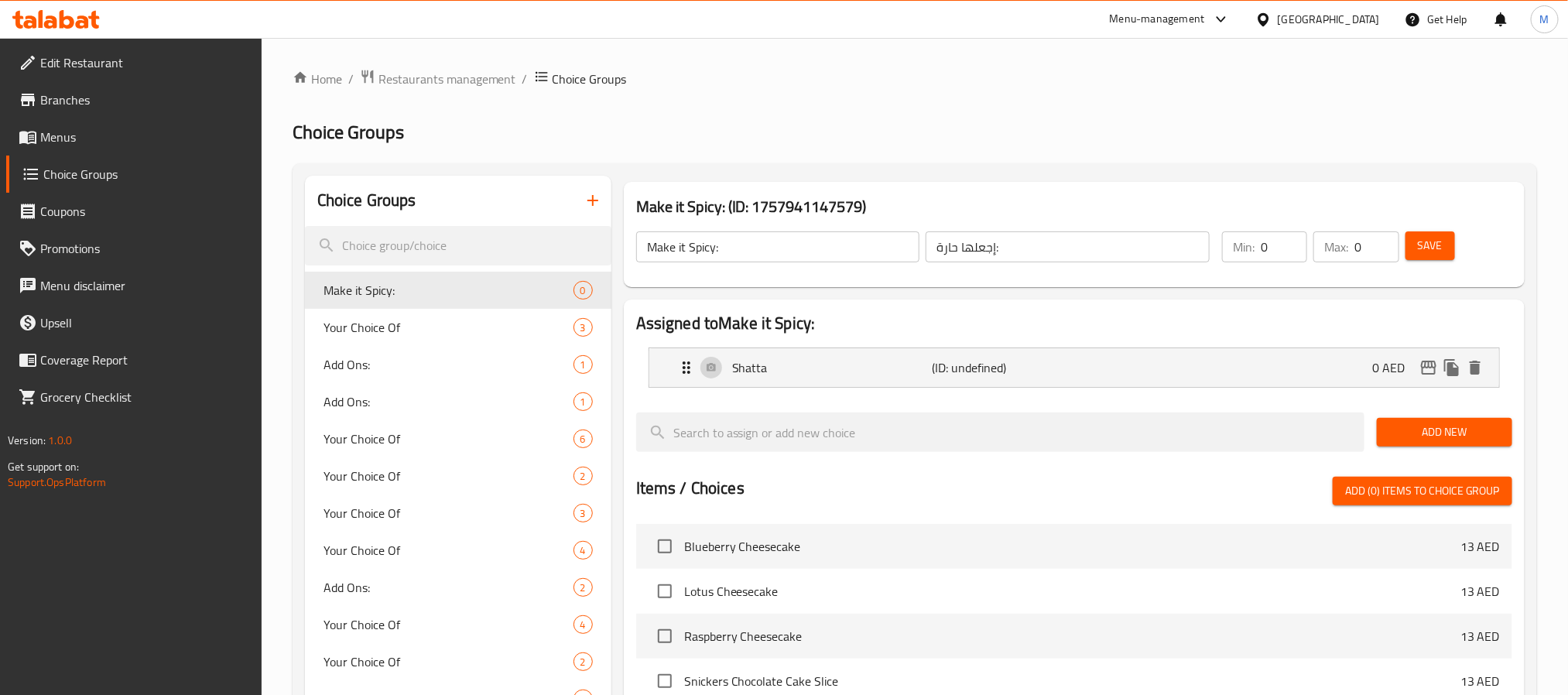
click at [1429, 240] on span "Save" at bounding box center [1430, 245] width 25 height 19
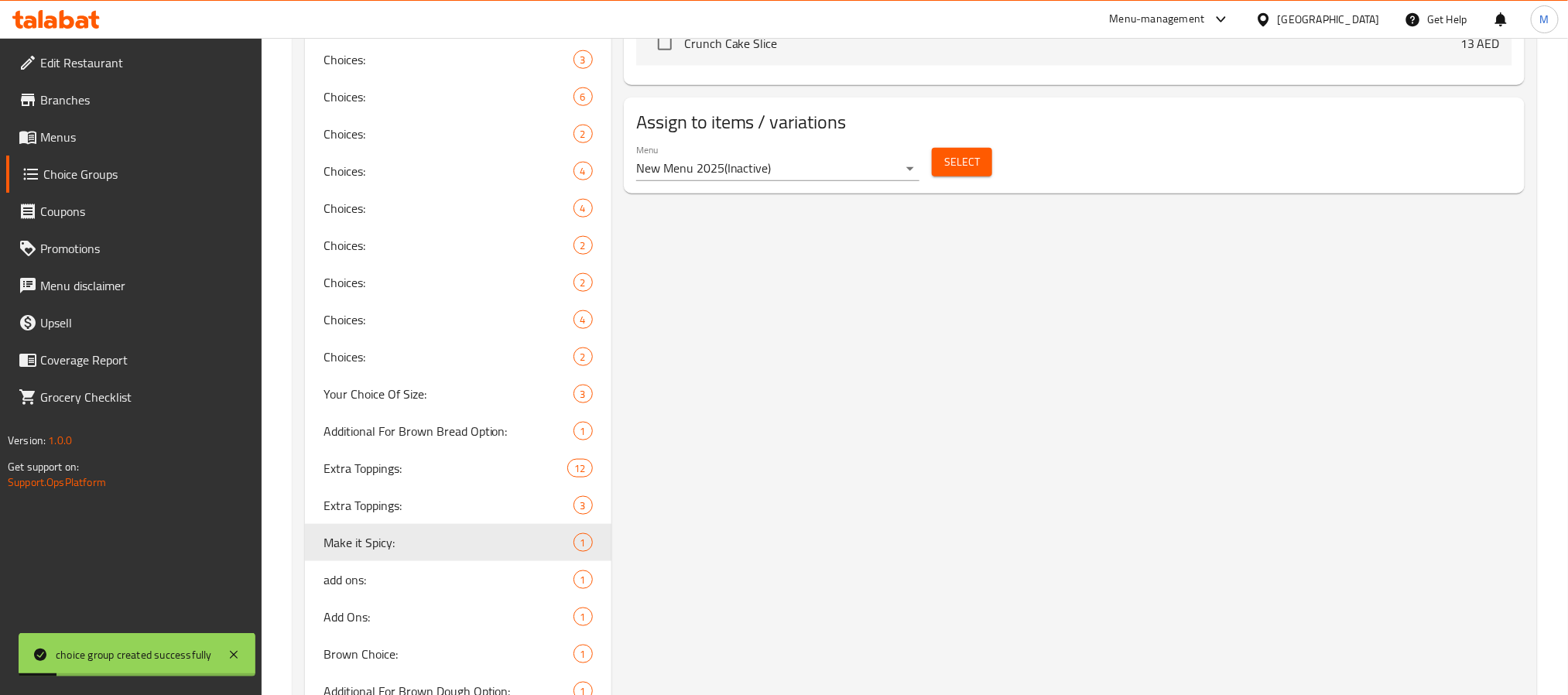
scroll to position [650, 0]
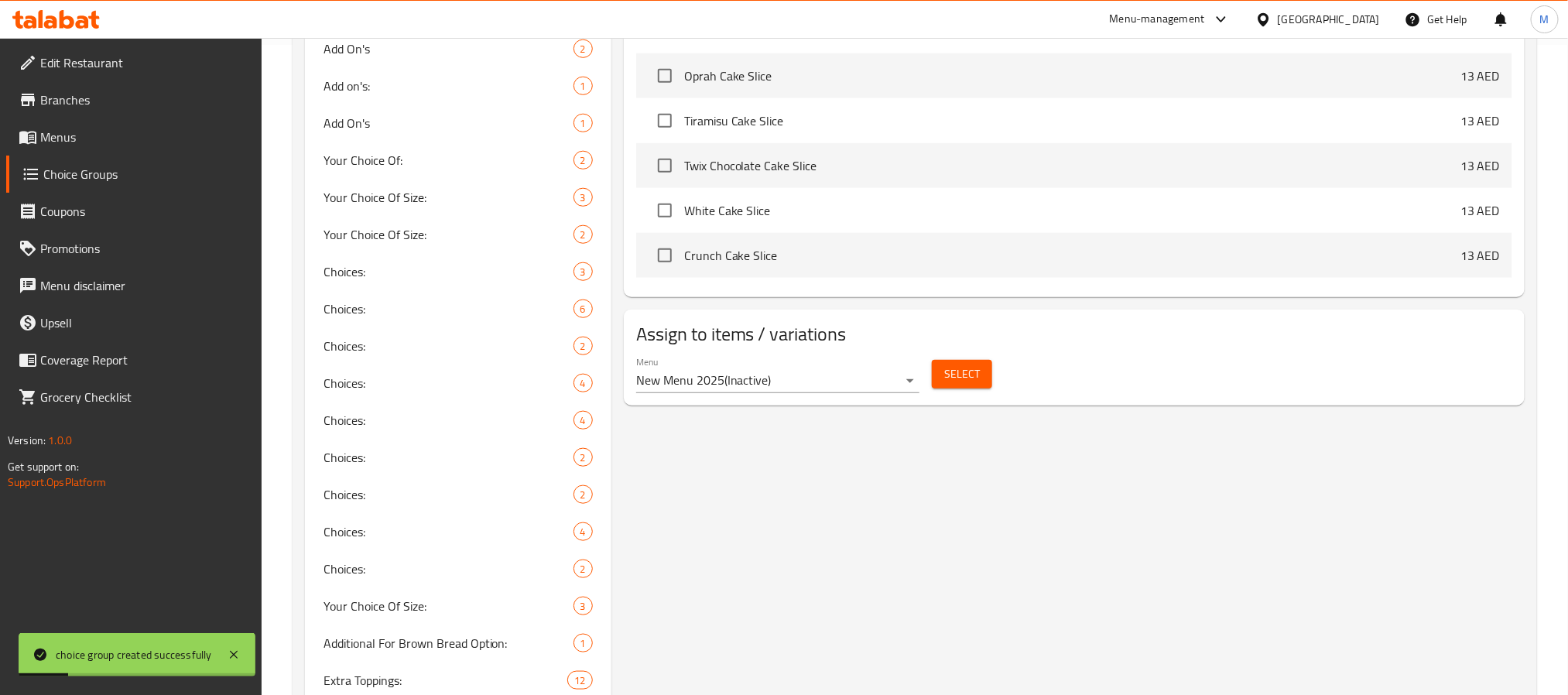
click at [976, 361] on button "Select" at bounding box center [962, 375] width 60 height 29
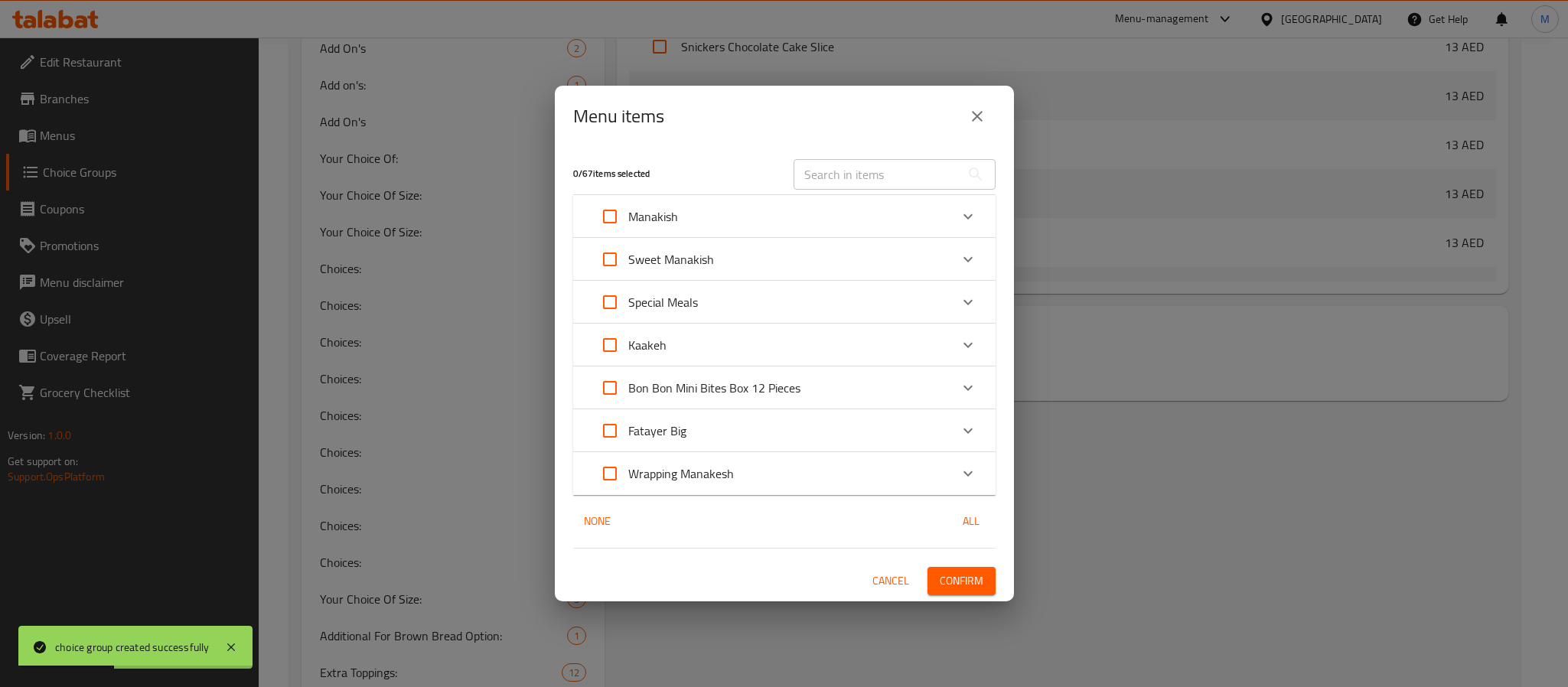
click at [604, 480] on input "Expand" at bounding box center [610, 474] width 37 height 37
checkbox input "true"
click at [975, 579] on span "Confirm" at bounding box center [962, 581] width 43 height 19
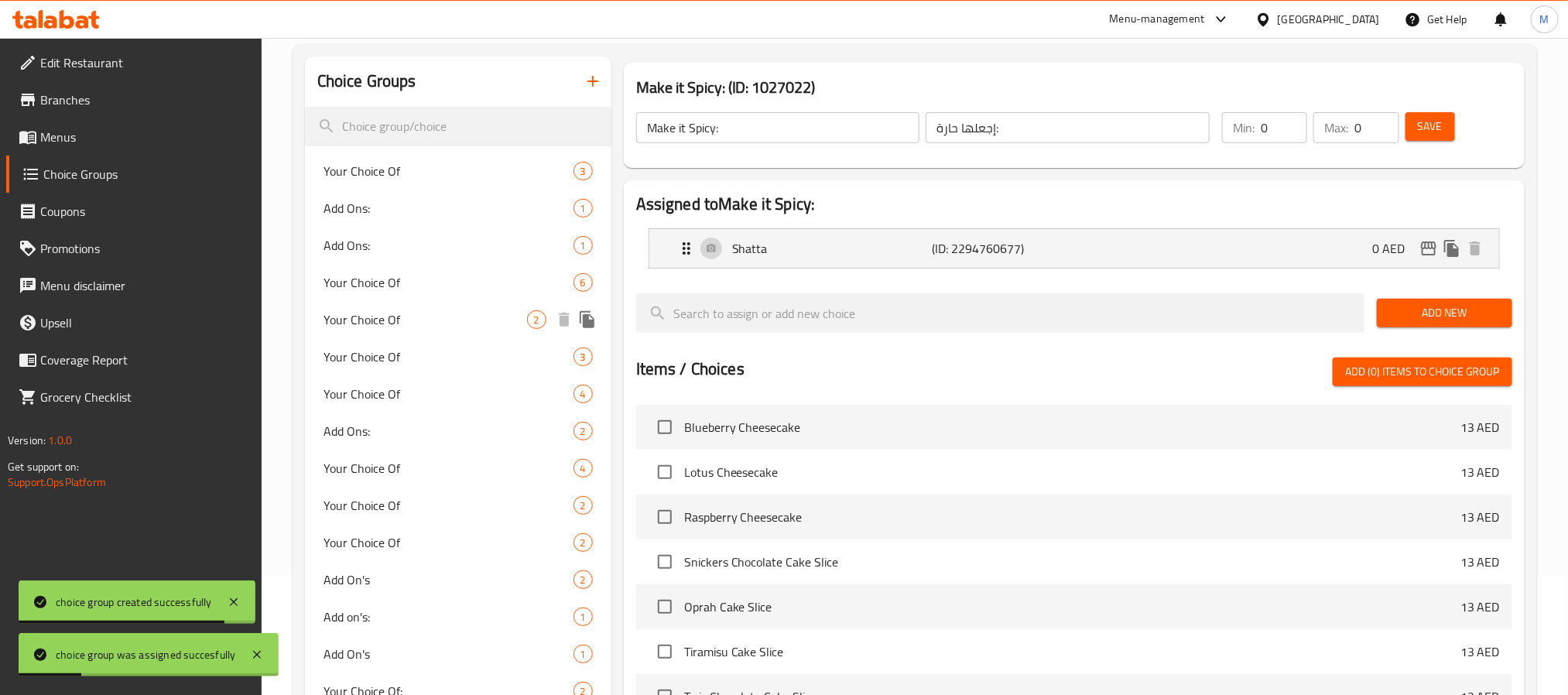
scroll to position [233, 0]
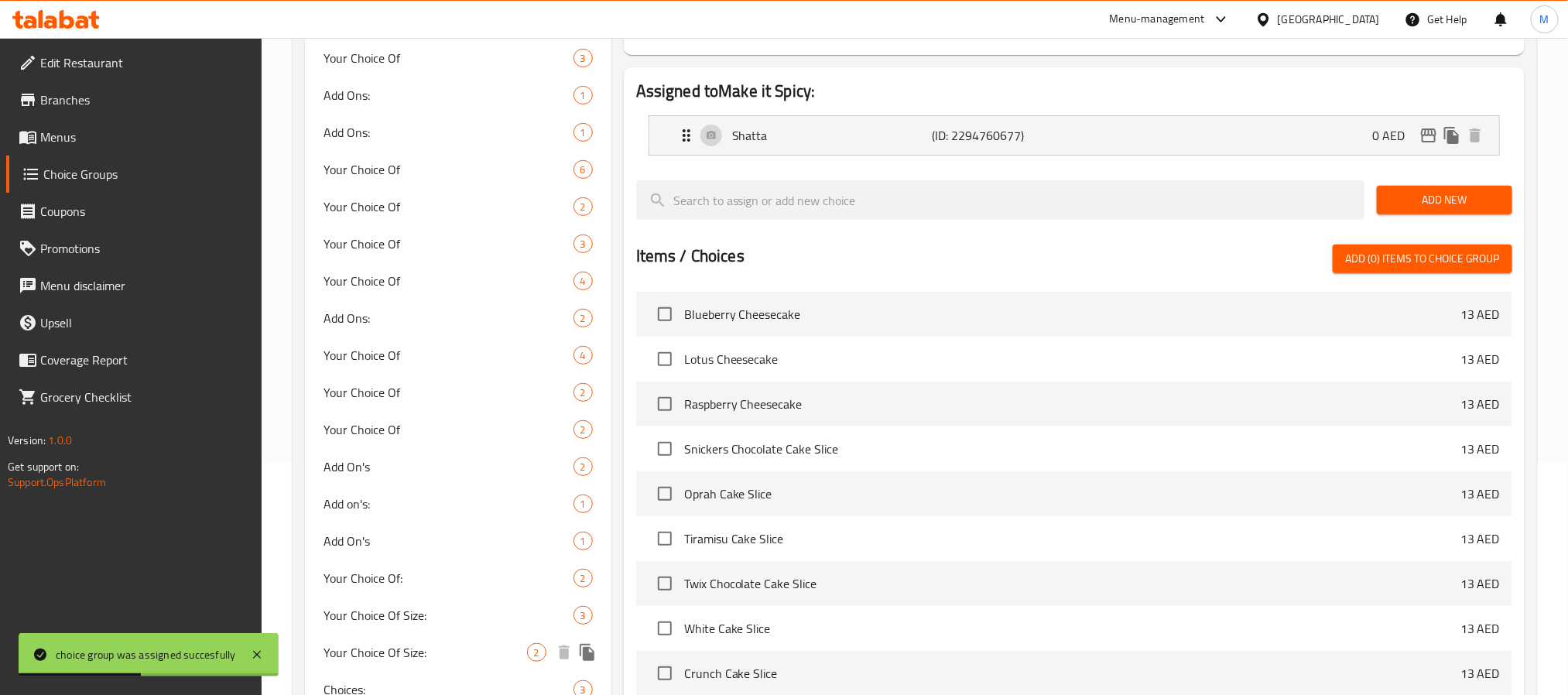
click at [454, 635] on div "Your Choice Of Size: 2" at bounding box center [458, 653] width 307 height 37
type input "Your Choice Of Size:"
type input "اختيارك من الحجم:"
type input "1"
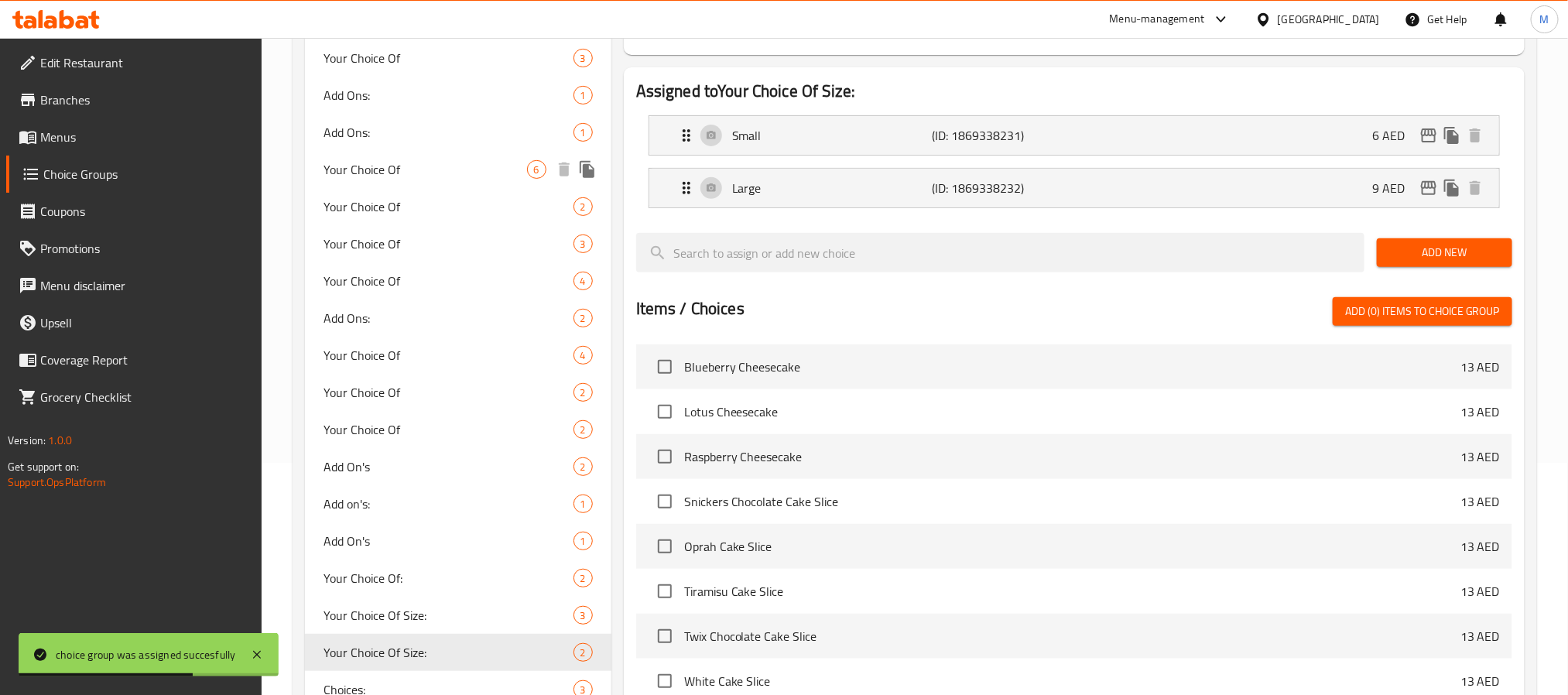
scroll to position [0, 0]
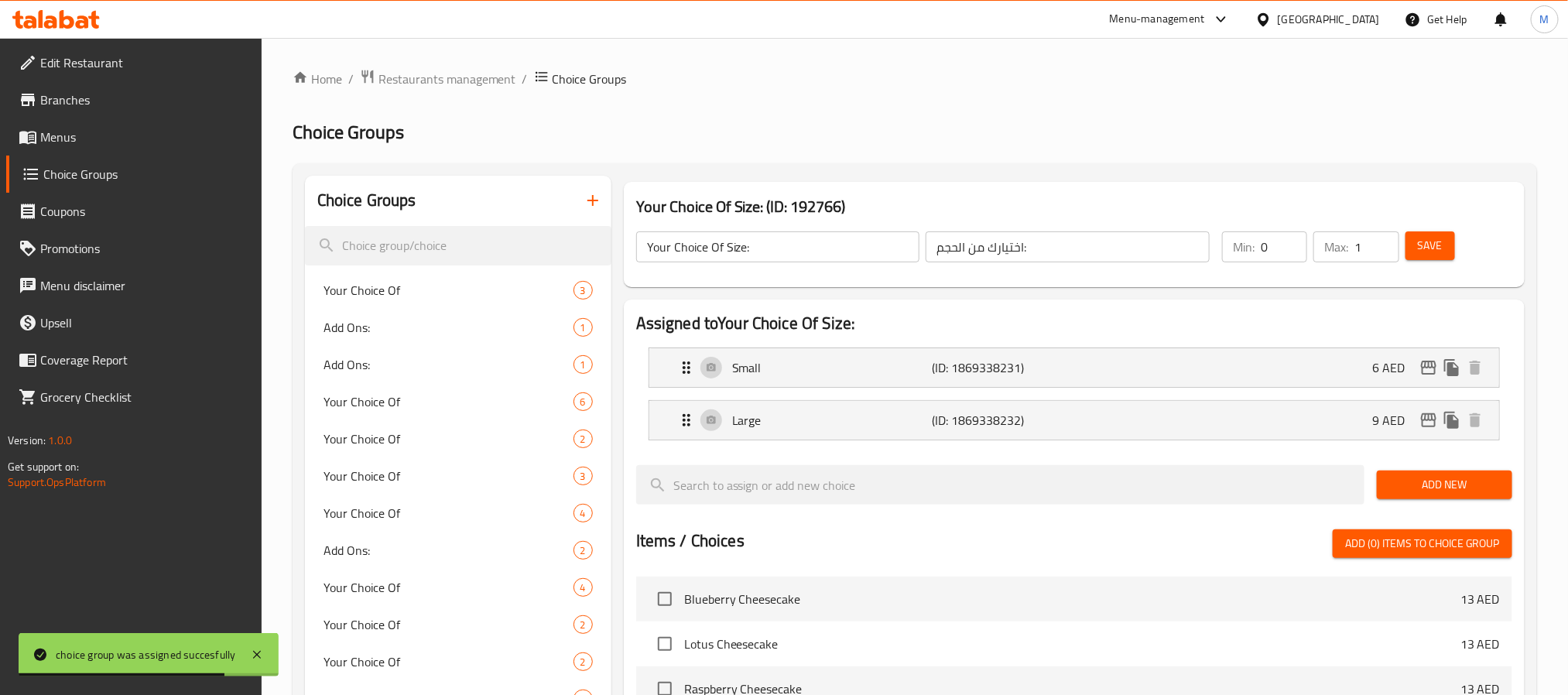
click at [598, 191] on icon "button" at bounding box center [593, 200] width 19 height 19
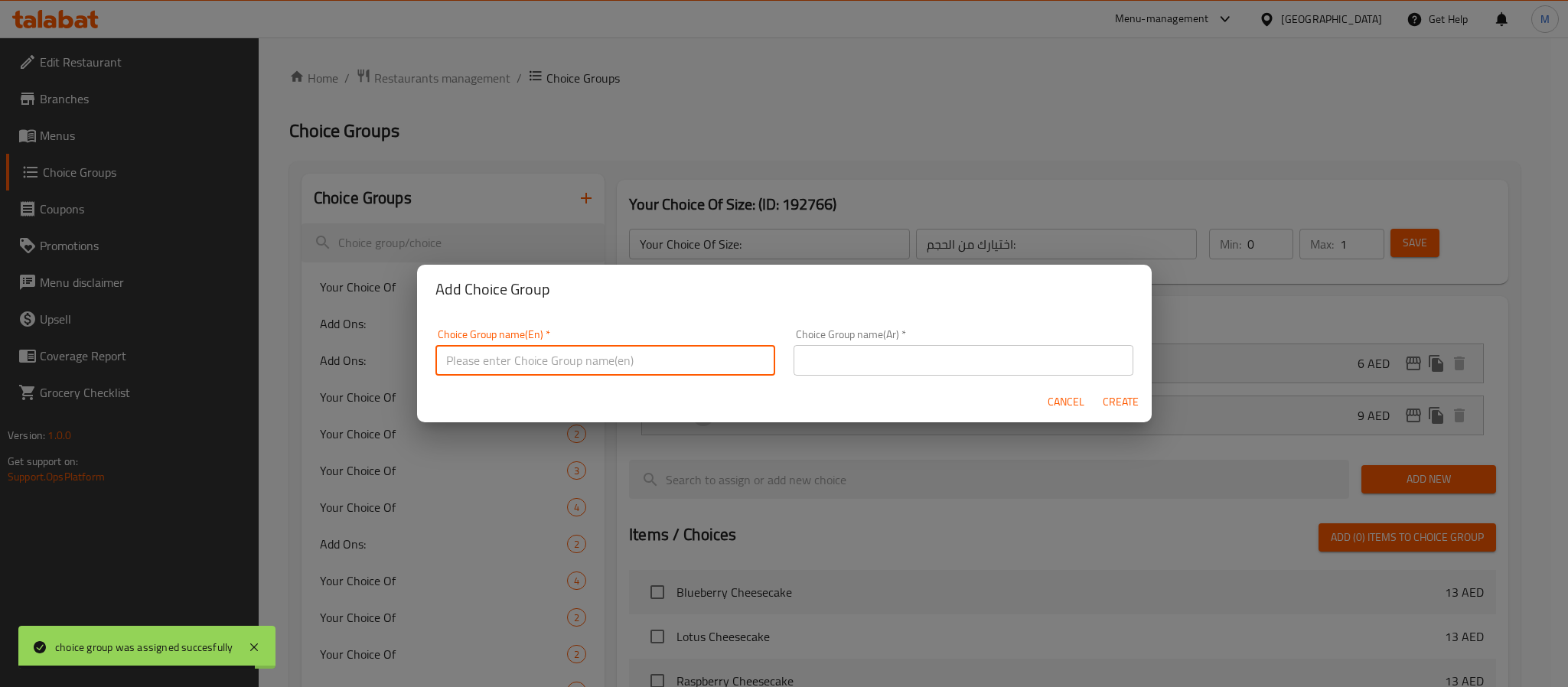
click at [646, 370] on input "text" at bounding box center [605, 360] width 340 height 31
type input "Your Choice Of Size:"
click at [829, 360] on input "text" at bounding box center [964, 360] width 340 height 31
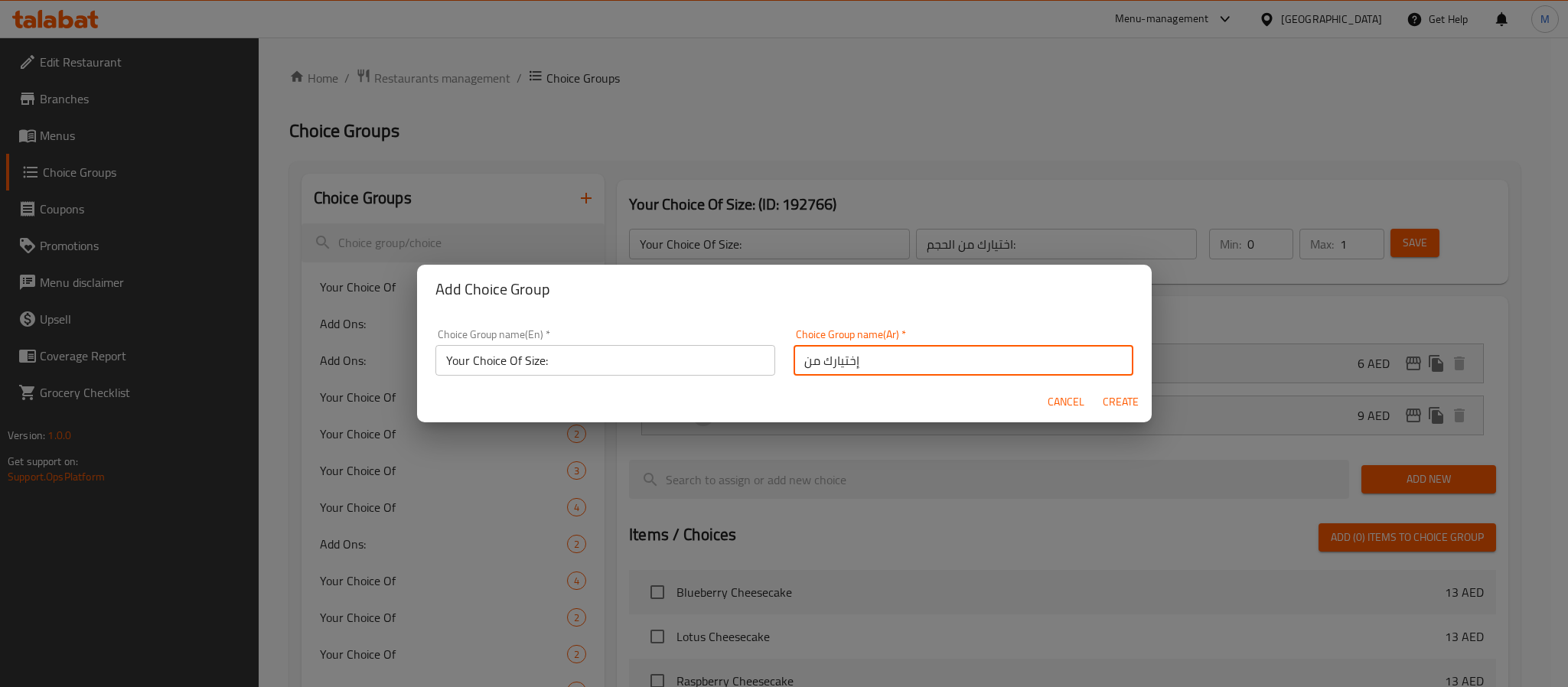
type input "إختيارك من الحجم:"
click at [1097, 388] on button "Create" at bounding box center [1121, 402] width 49 height 28
type input "Your Choice Of Size:"
type input "إختيارك من الحجم:"
type input "0"
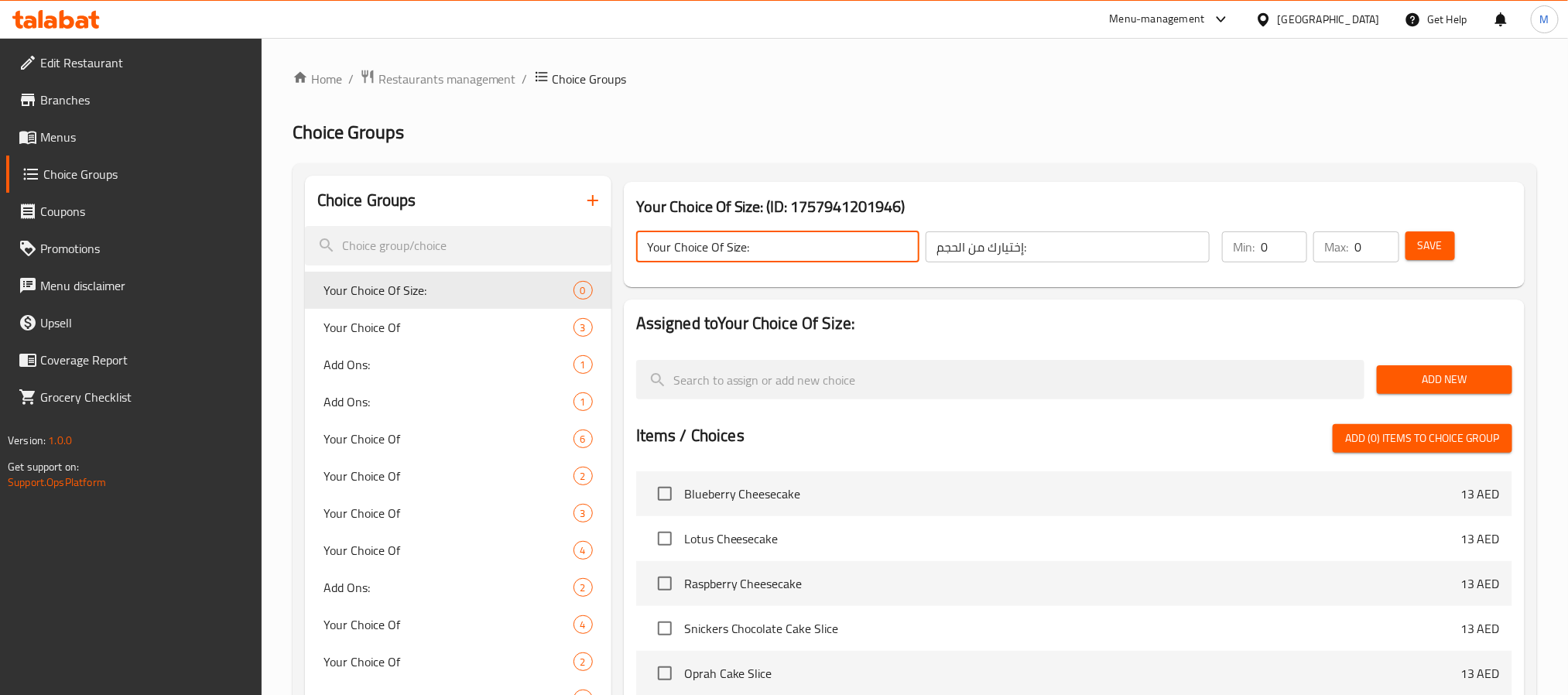
drag, startPoint x: 746, startPoint y: 253, endPoint x: 1263, endPoint y: 318, distance: 521.1
type input "Your Choice Of Size:"
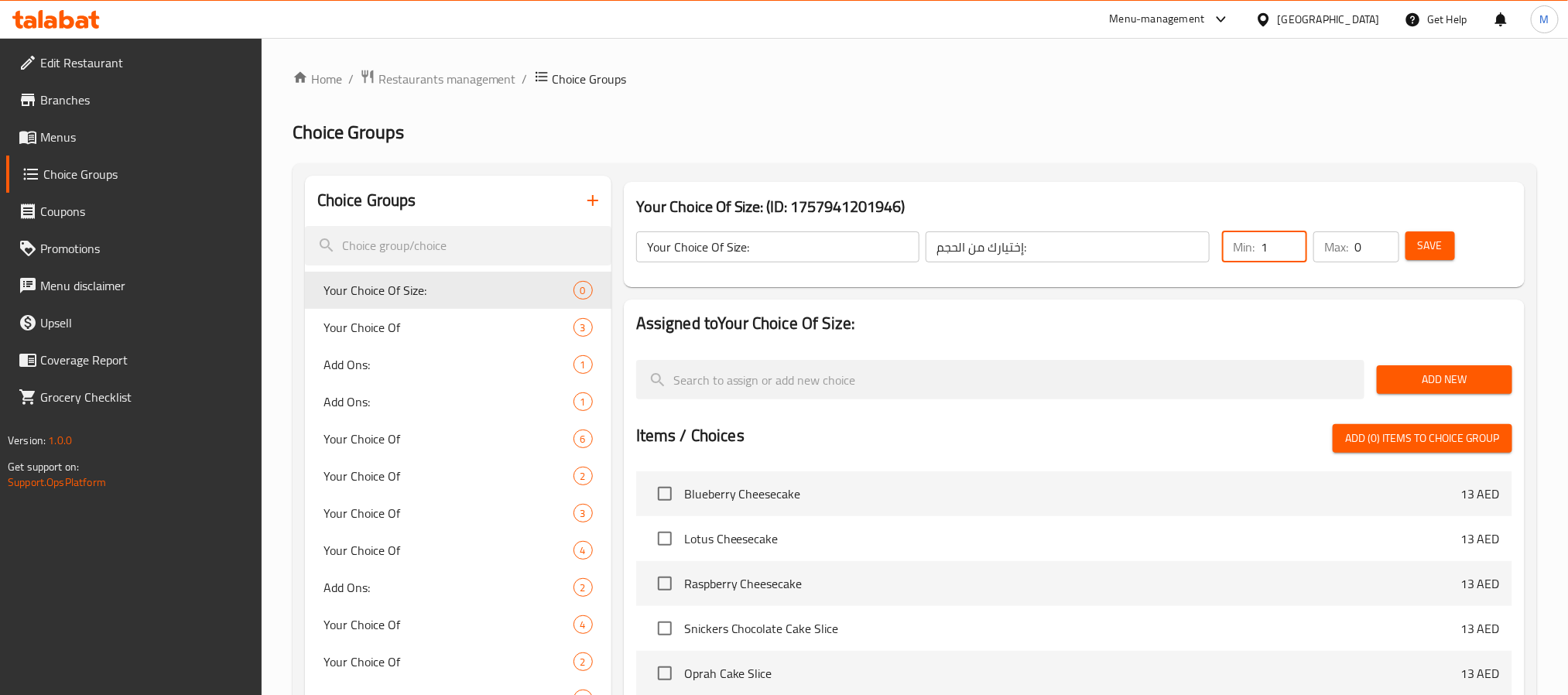
type input "1"
click at [1435, 375] on span "Add New" at bounding box center [1445, 380] width 111 height 19
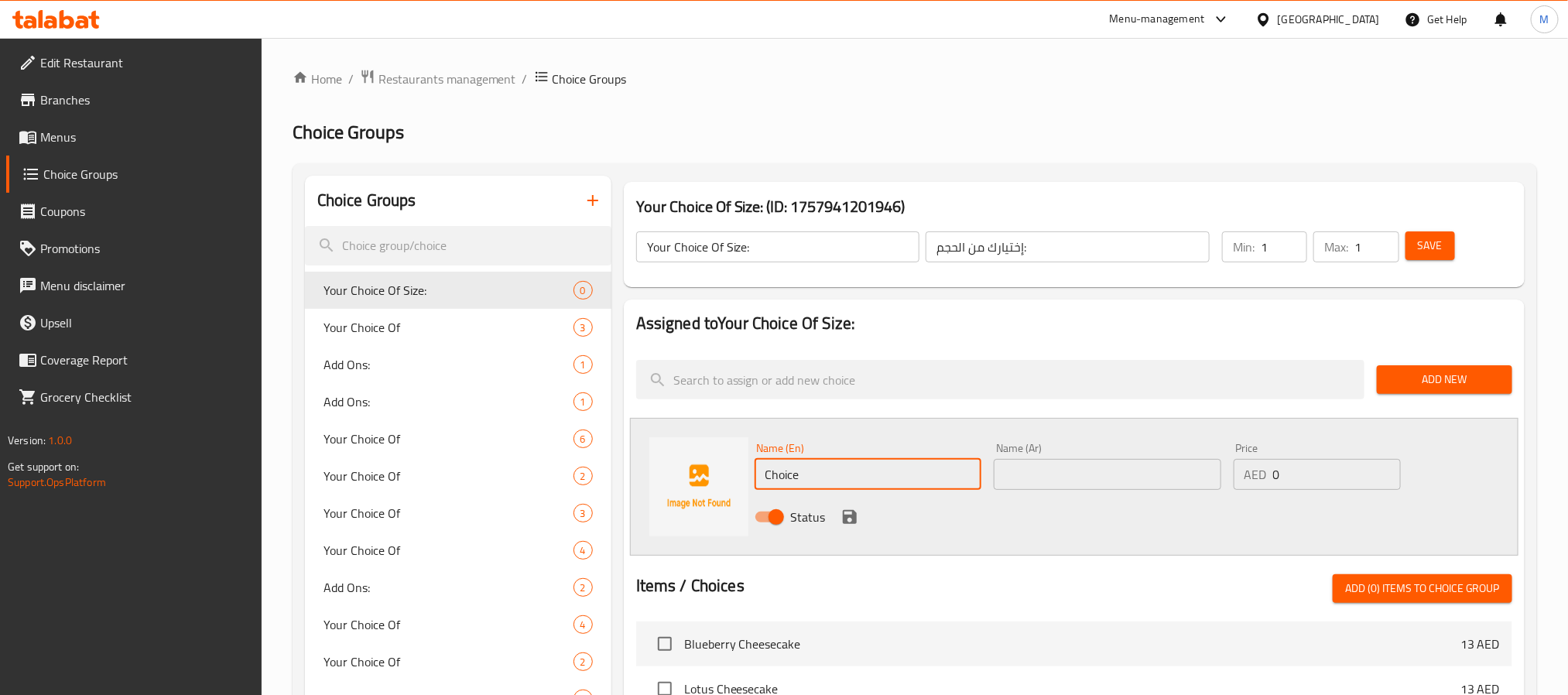
click at [844, 481] on input "Choice" at bounding box center [868, 474] width 227 height 31
type input "Medium"
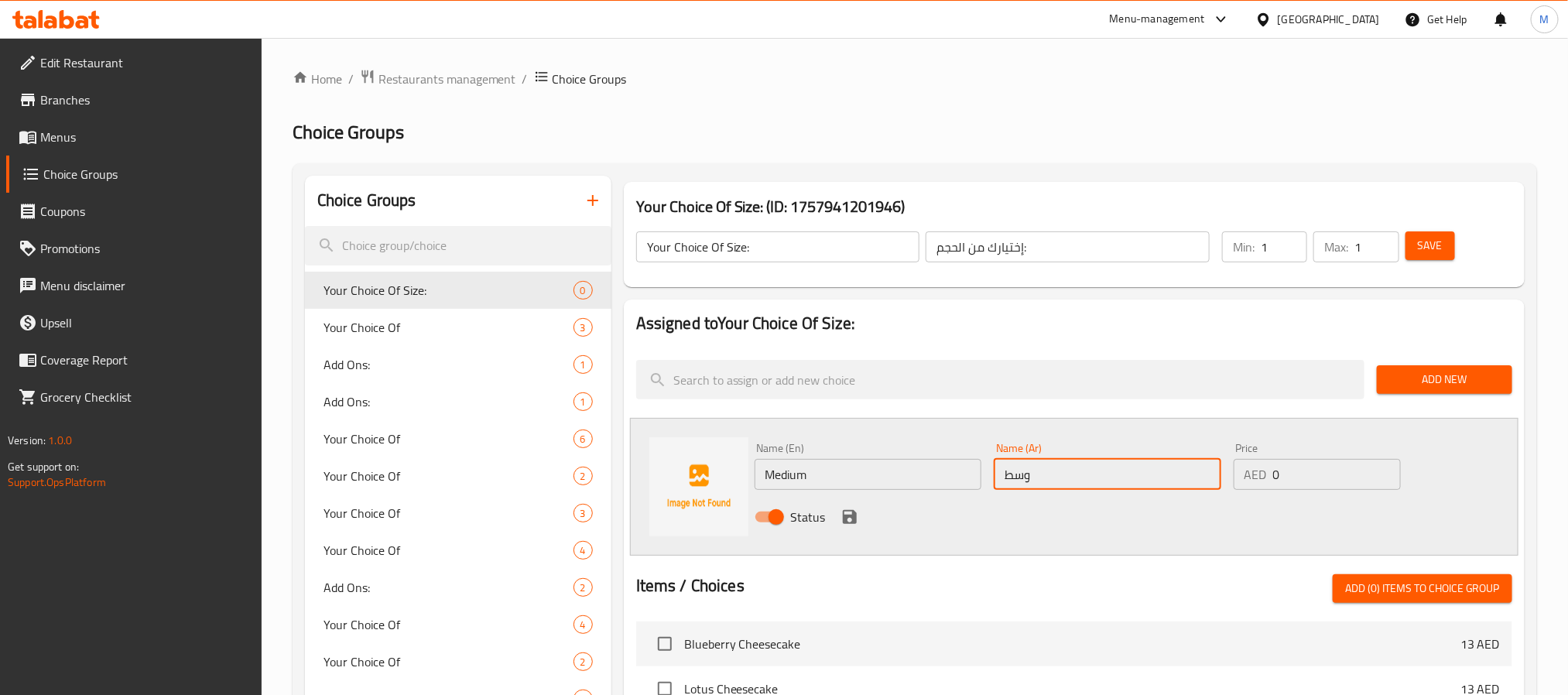
type input "وسط"
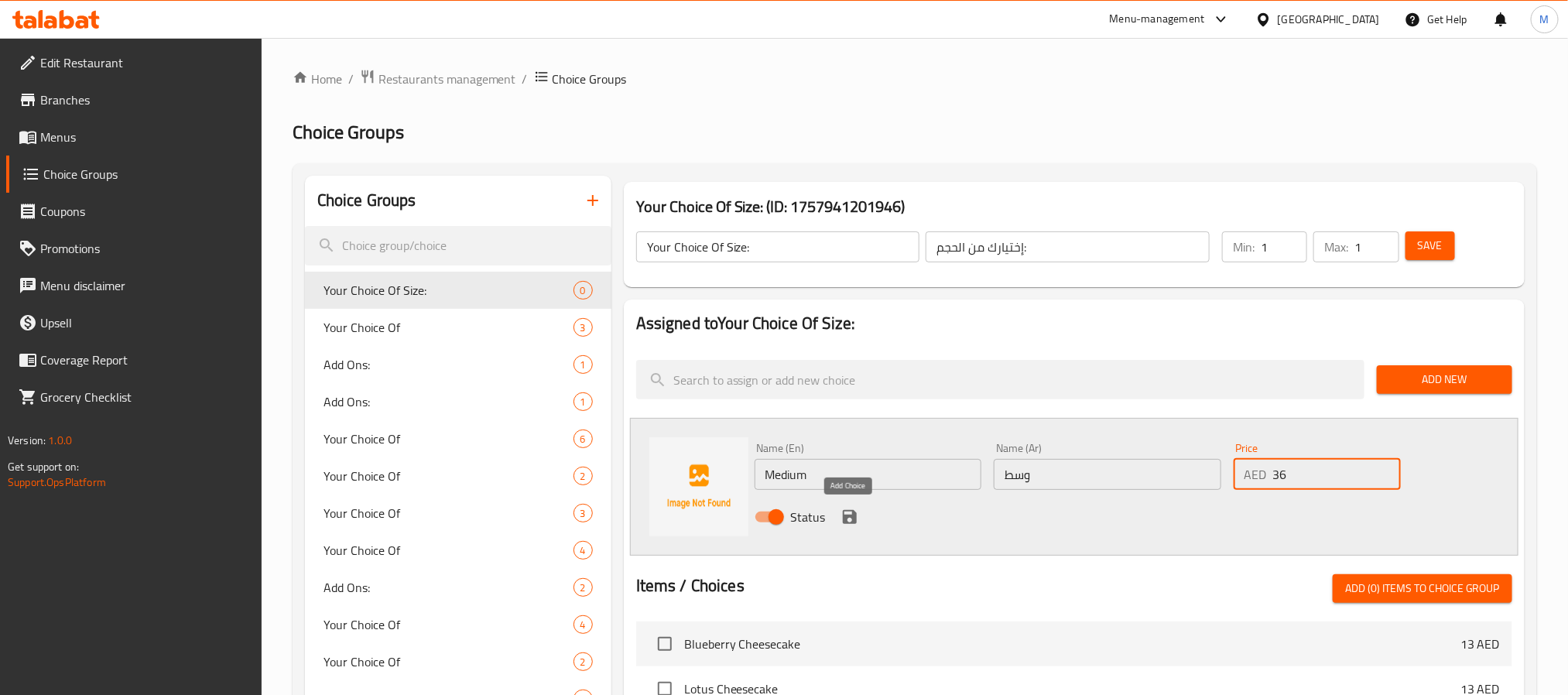
type input "36"
click at [849, 510] on icon "save" at bounding box center [850, 517] width 19 height 19
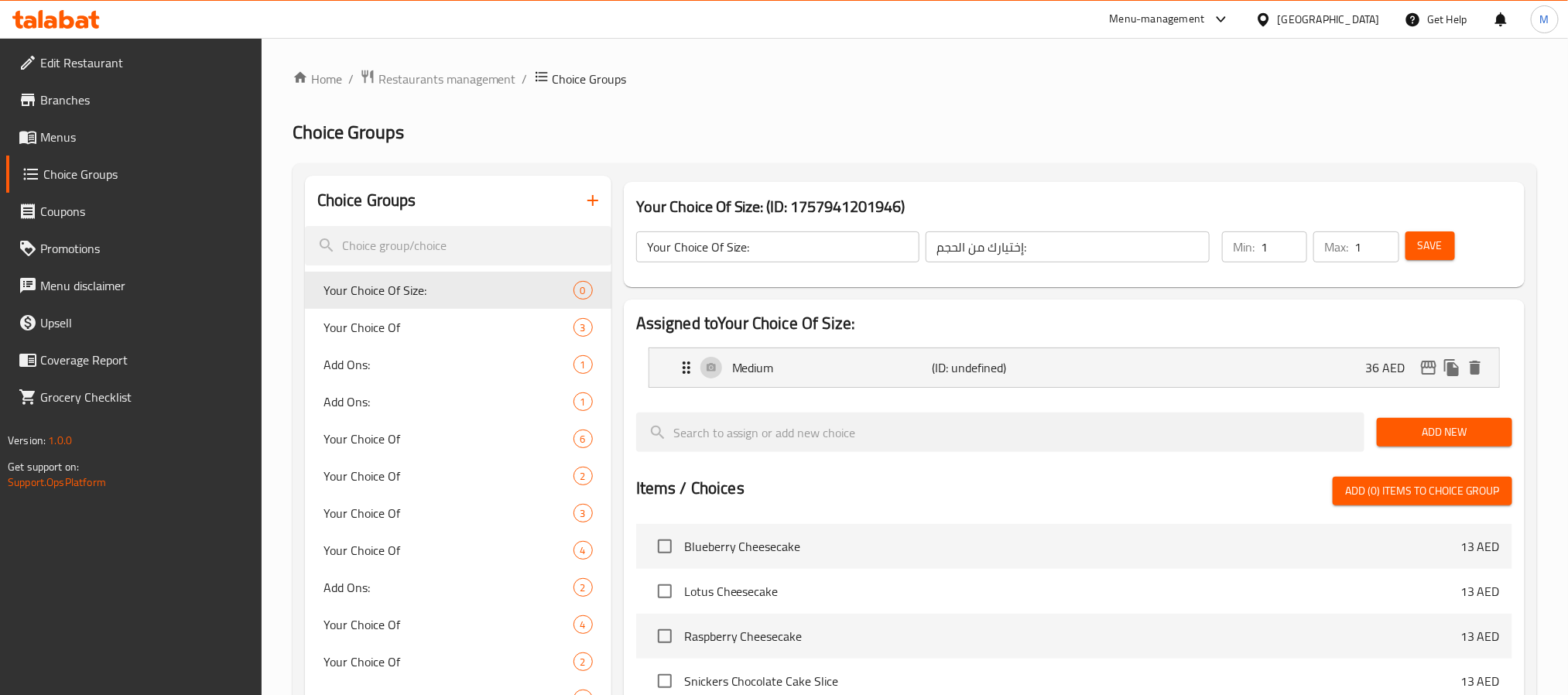
click at [1419, 416] on div "Add New" at bounding box center [1445, 432] width 148 height 52
click at [1419, 425] on span "Add New" at bounding box center [1445, 432] width 111 height 19
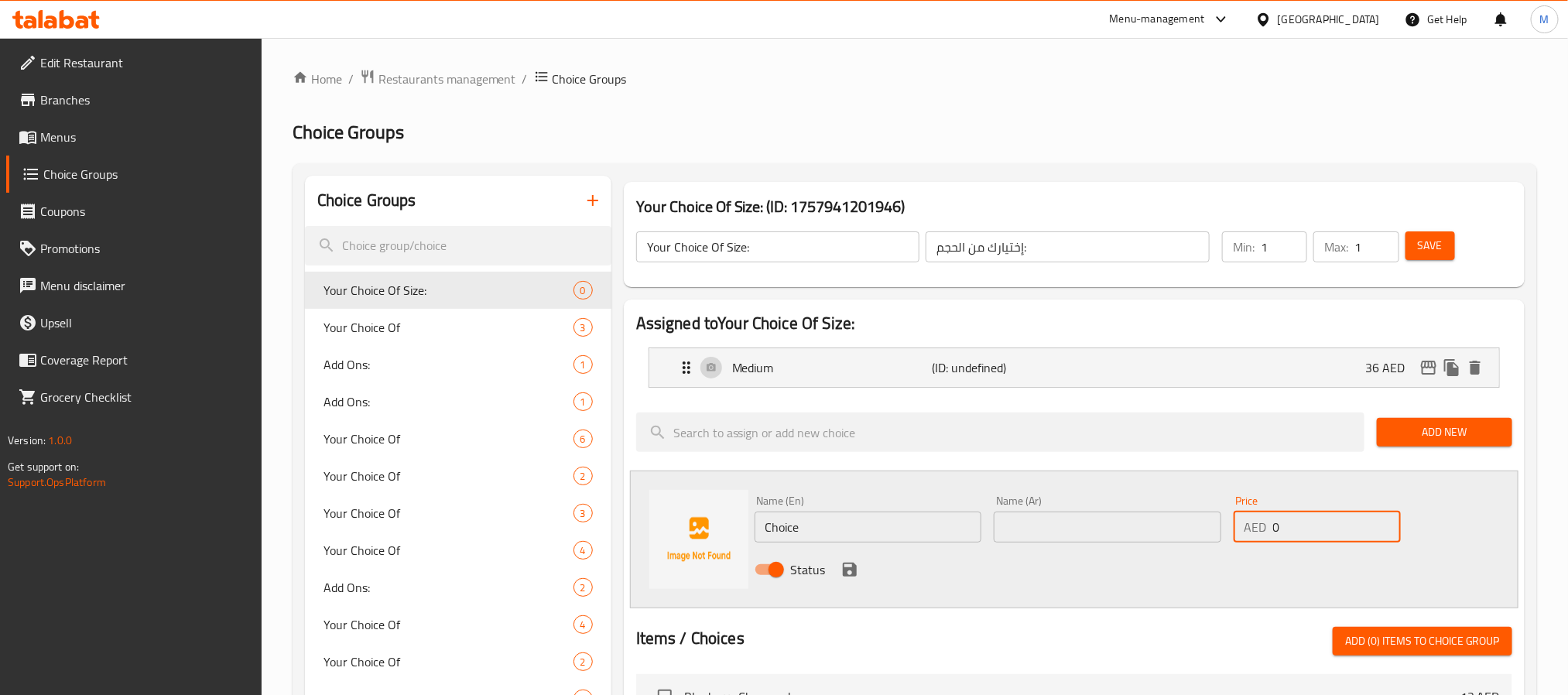
click at [1306, 529] on input "0" at bounding box center [1336, 527] width 128 height 31
type input "42"
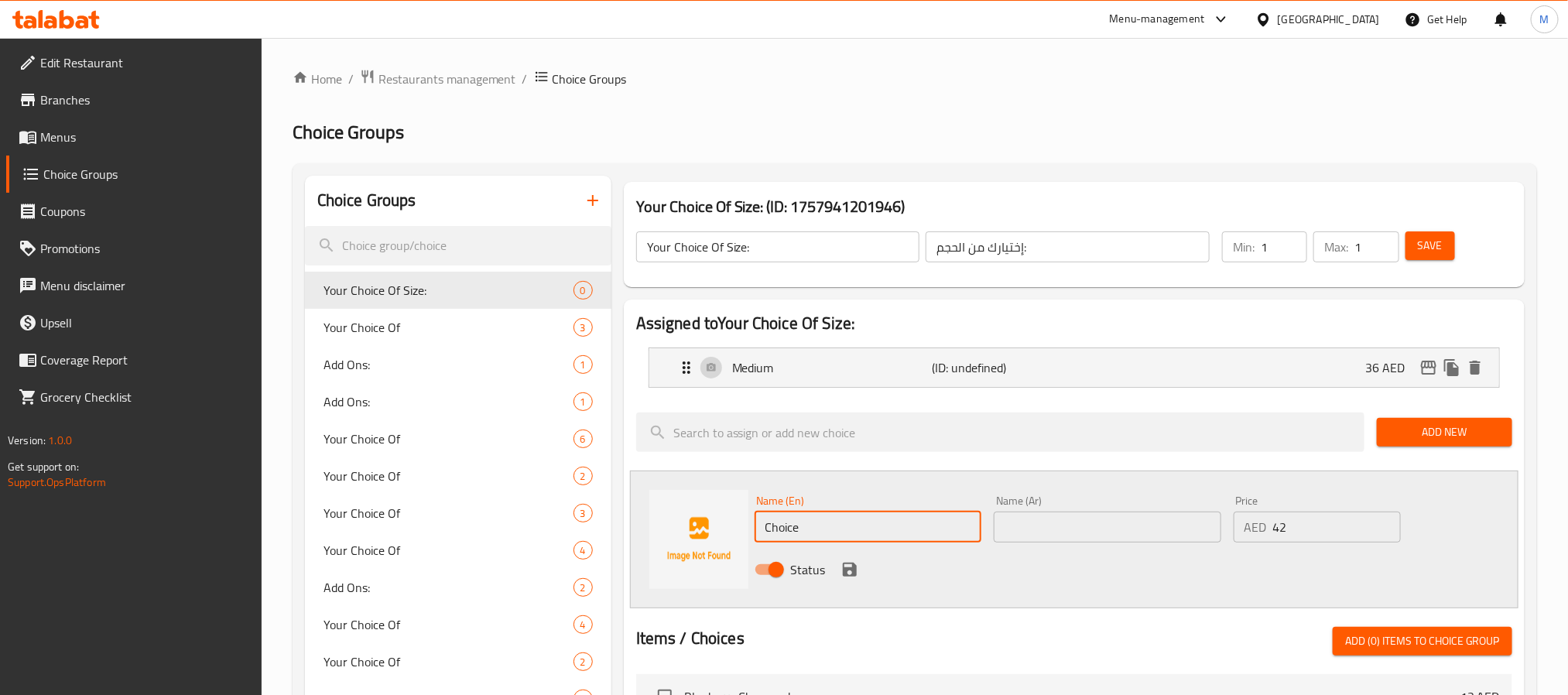
click at [933, 519] on input "Choice" at bounding box center [868, 527] width 227 height 31
type input "Large"
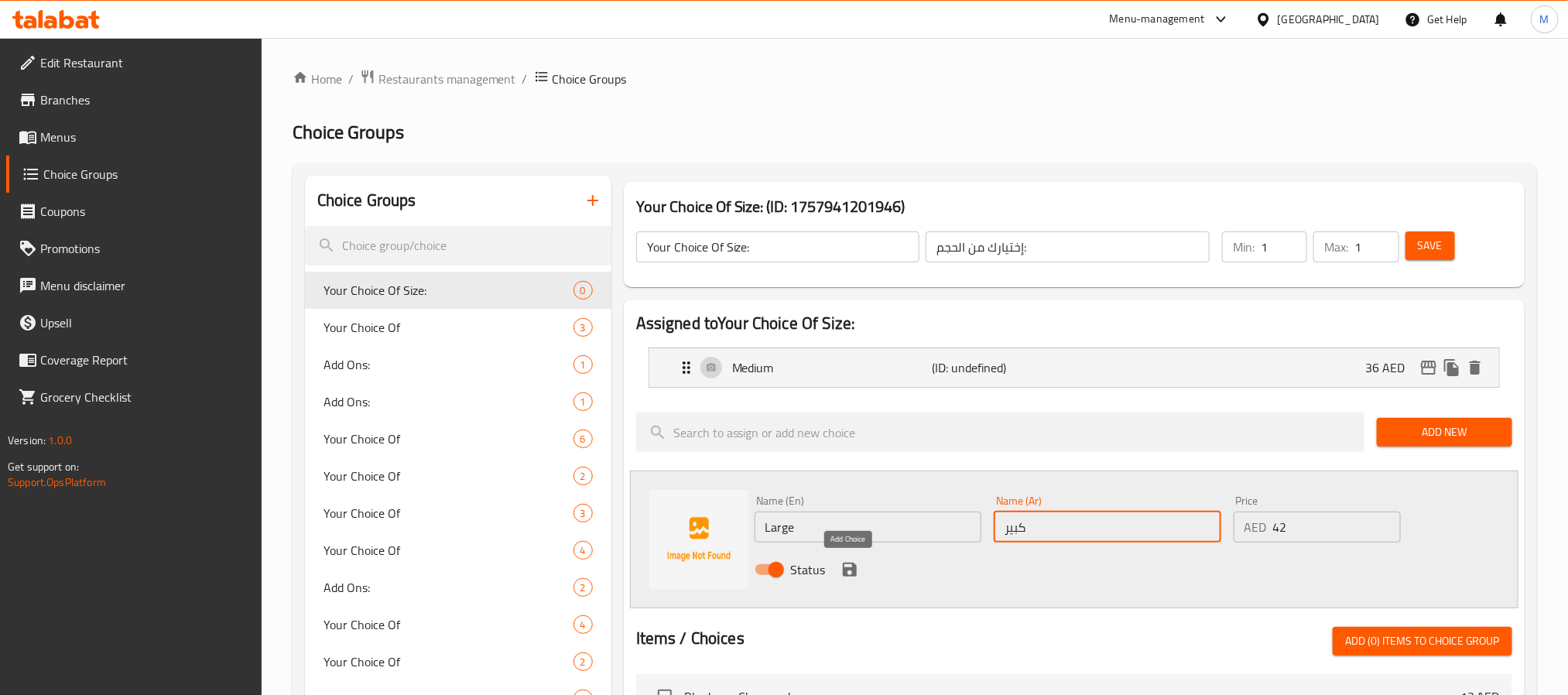
type input "كبير"
click at [840, 574] on icon "save" at bounding box center [850, 570] width 19 height 19
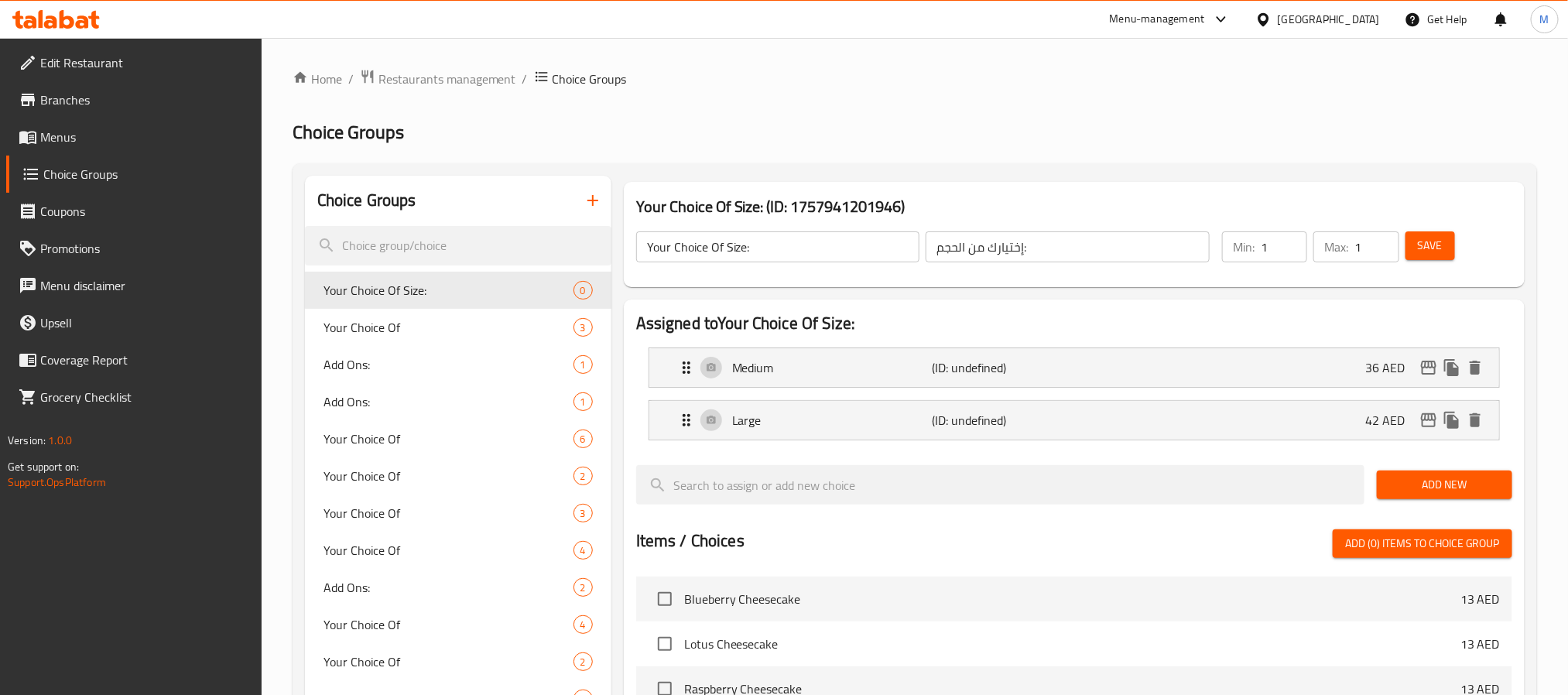
click at [1431, 238] on span "Save" at bounding box center [1430, 245] width 25 height 19
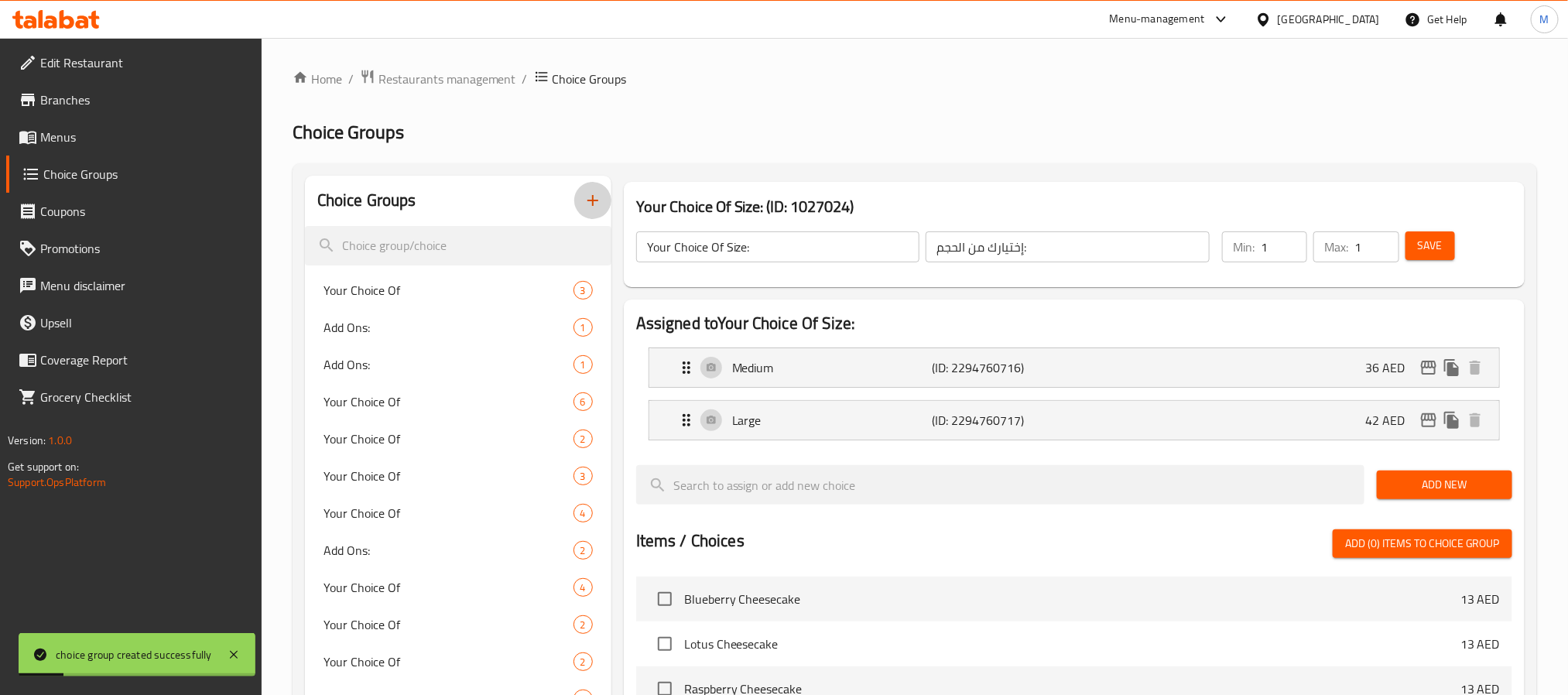
click at [598, 215] on button "button" at bounding box center [593, 200] width 37 height 37
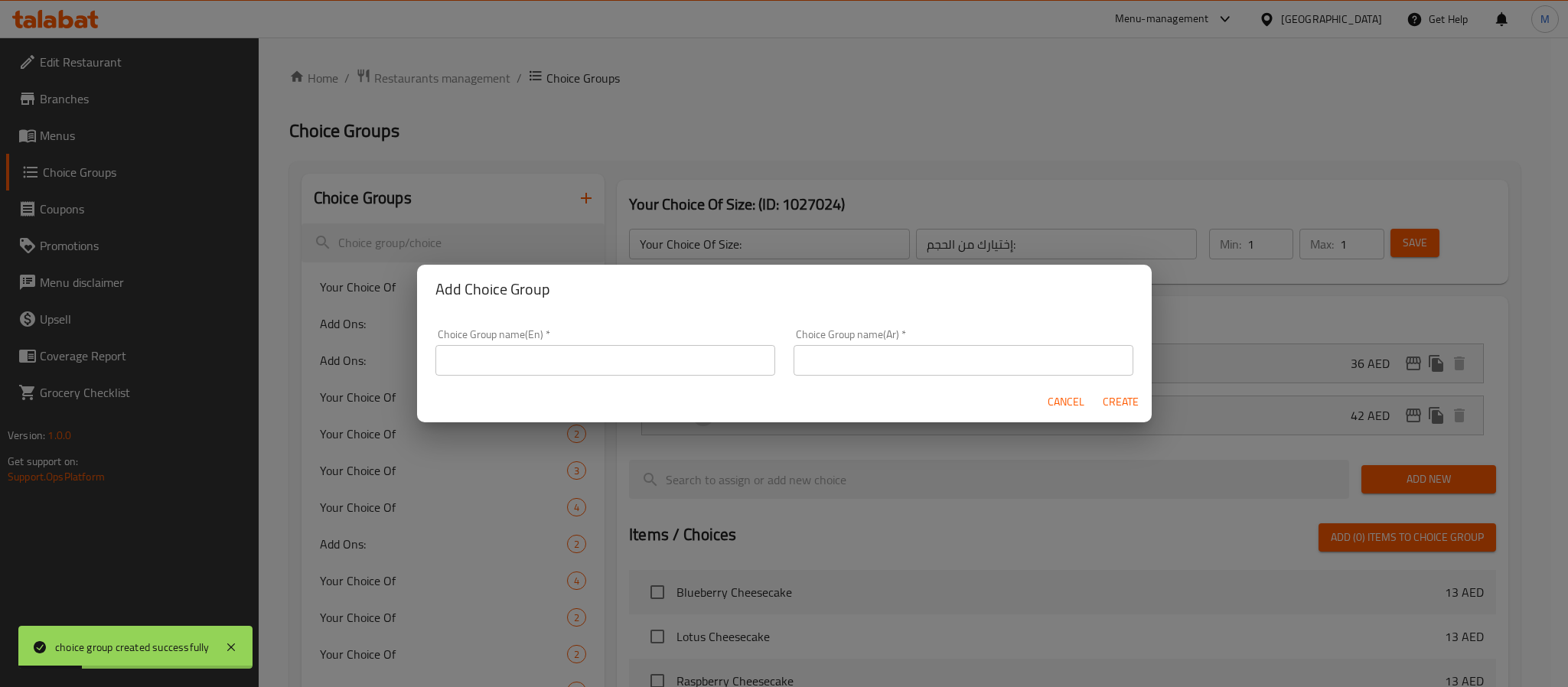
click at [661, 365] on input "text" at bounding box center [605, 360] width 340 height 31
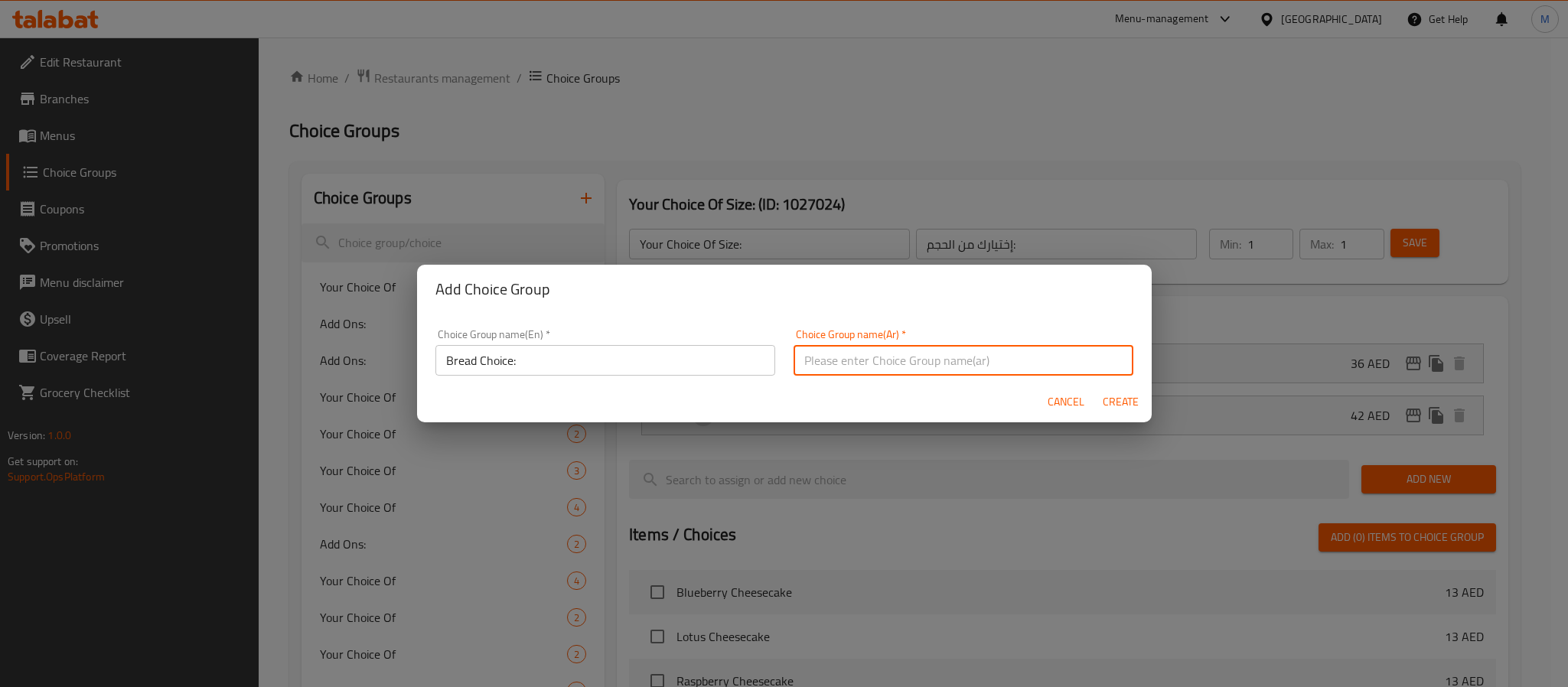
click at [661, 365] on input "Bread Choice:" at bounding box center [605, 360] width 340 height 31
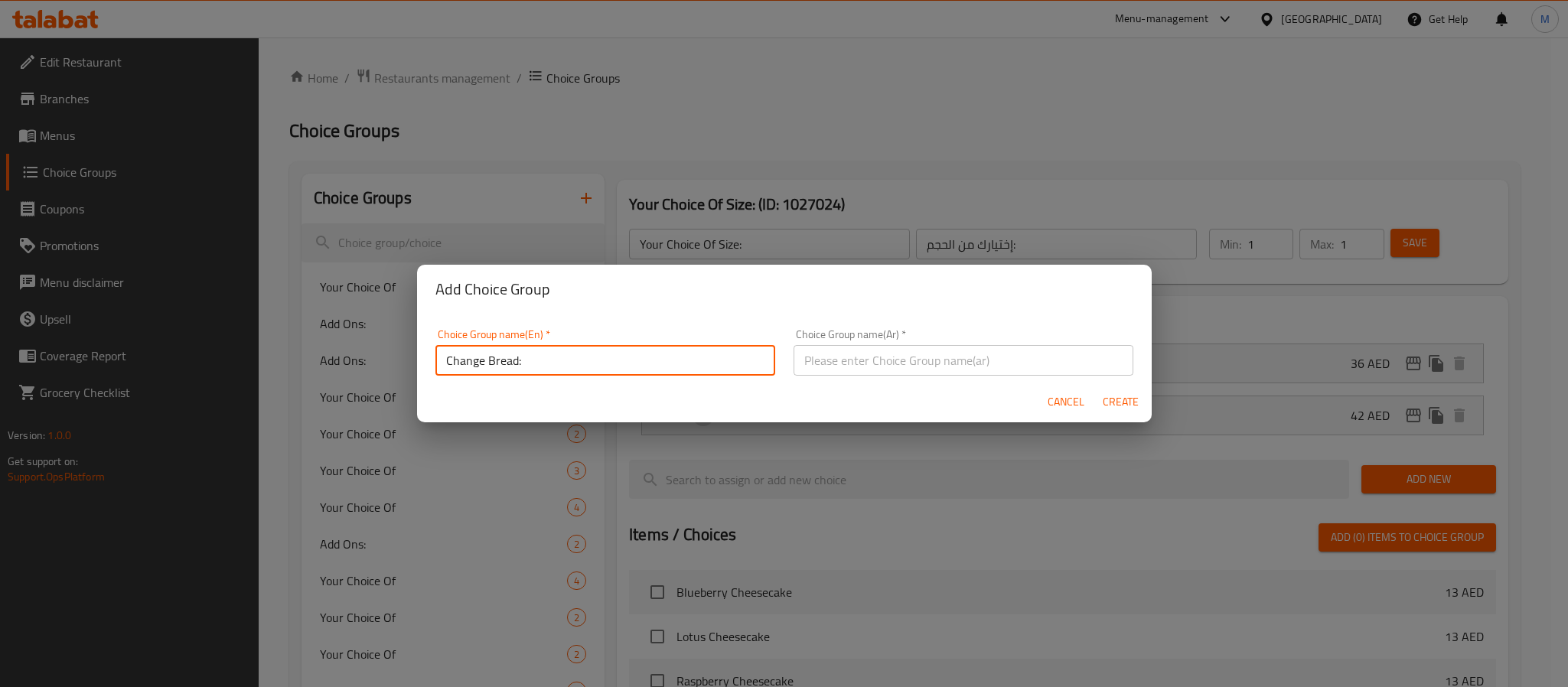
type input "Change Bread:"
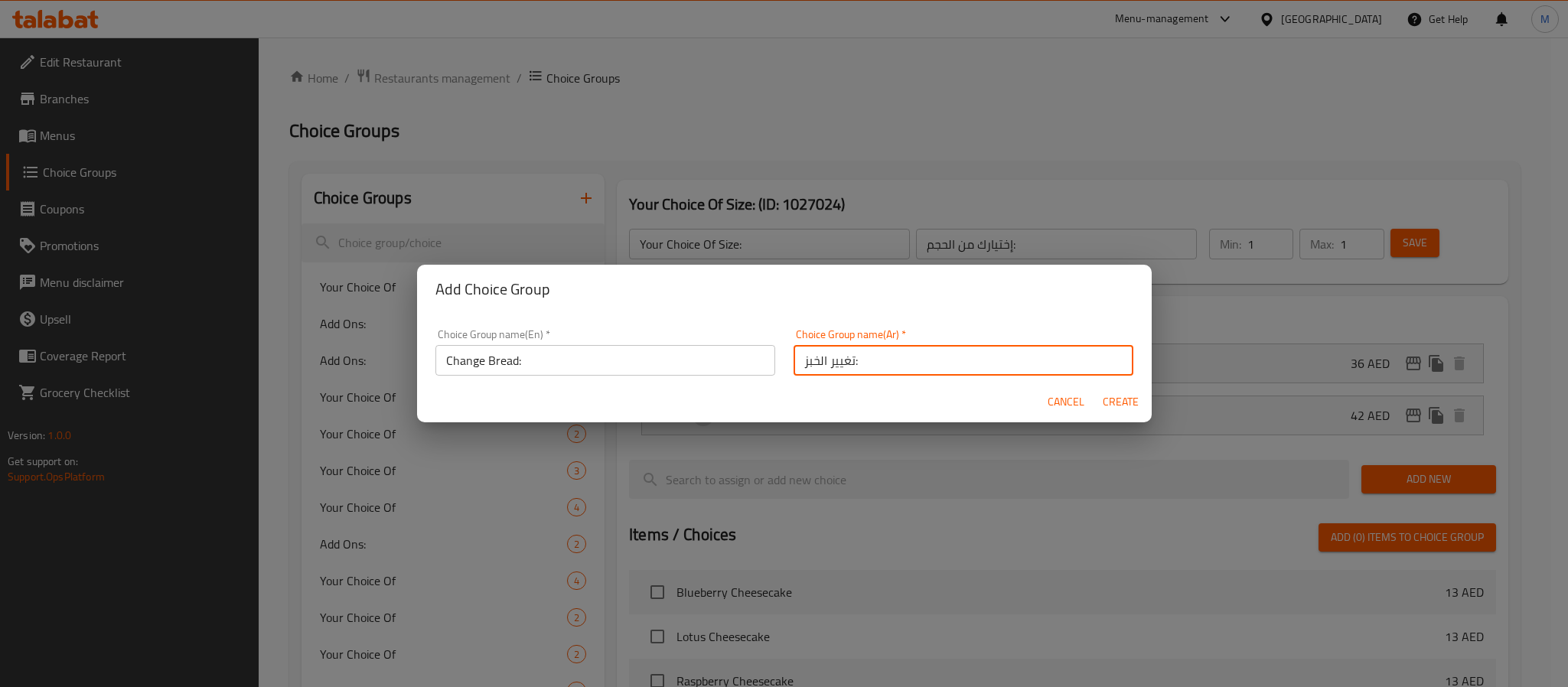
type input "تغيير الخبز:"
click at [1097, 388] on button "Create" at bounding box center [1121, 402] width 49 height 28
type input "Change Bread:"
type input "تغيير الخبز:"
type input "0"
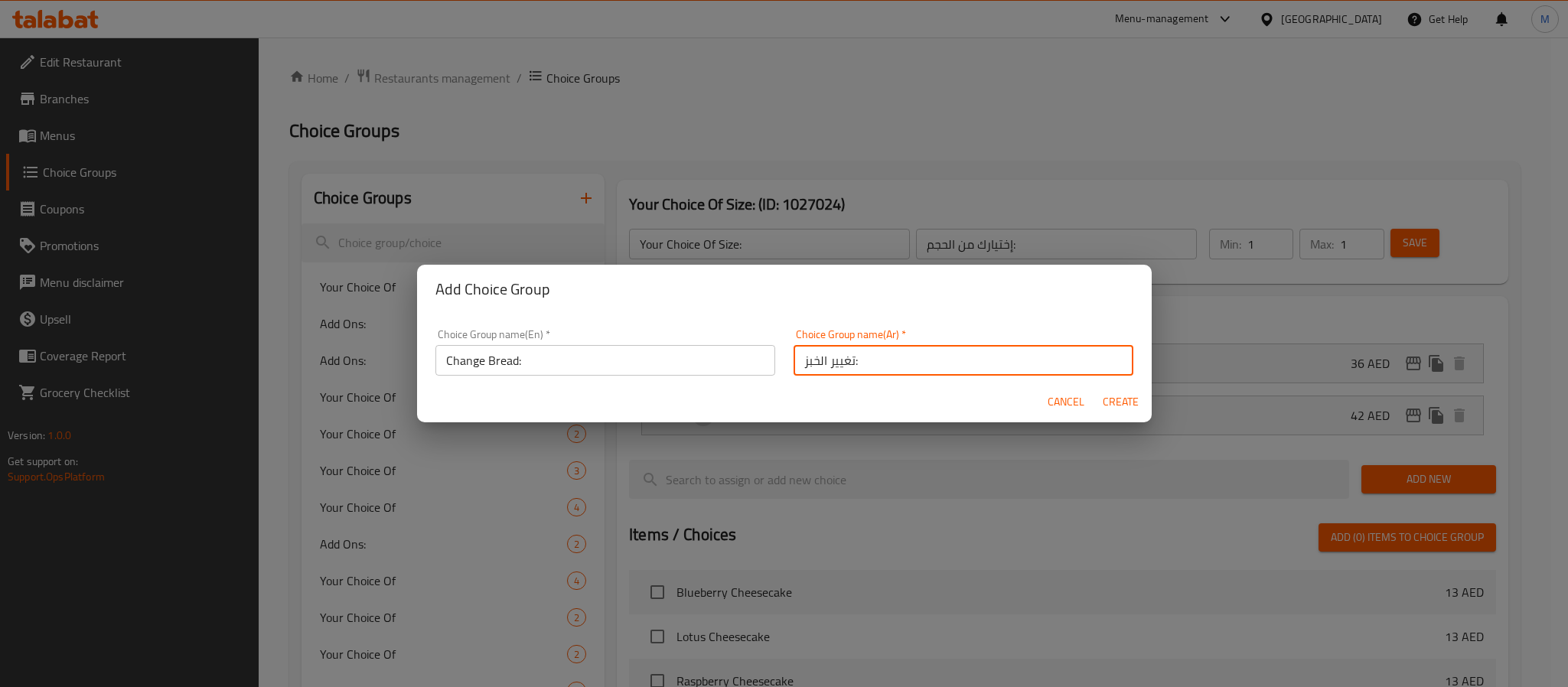
type input "0"
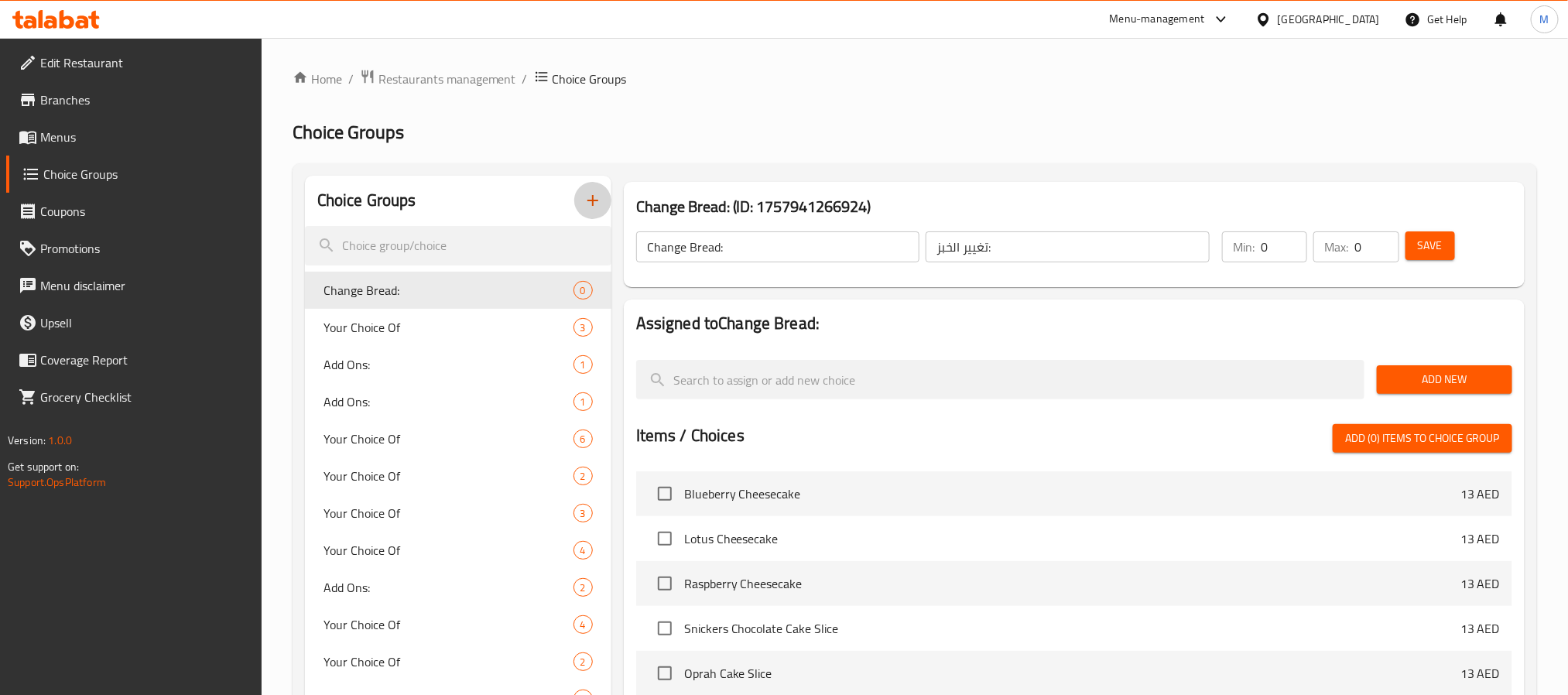
click at [1443, 386] on span "Add New" at bounding box center [1445, 380] width 111 height 19
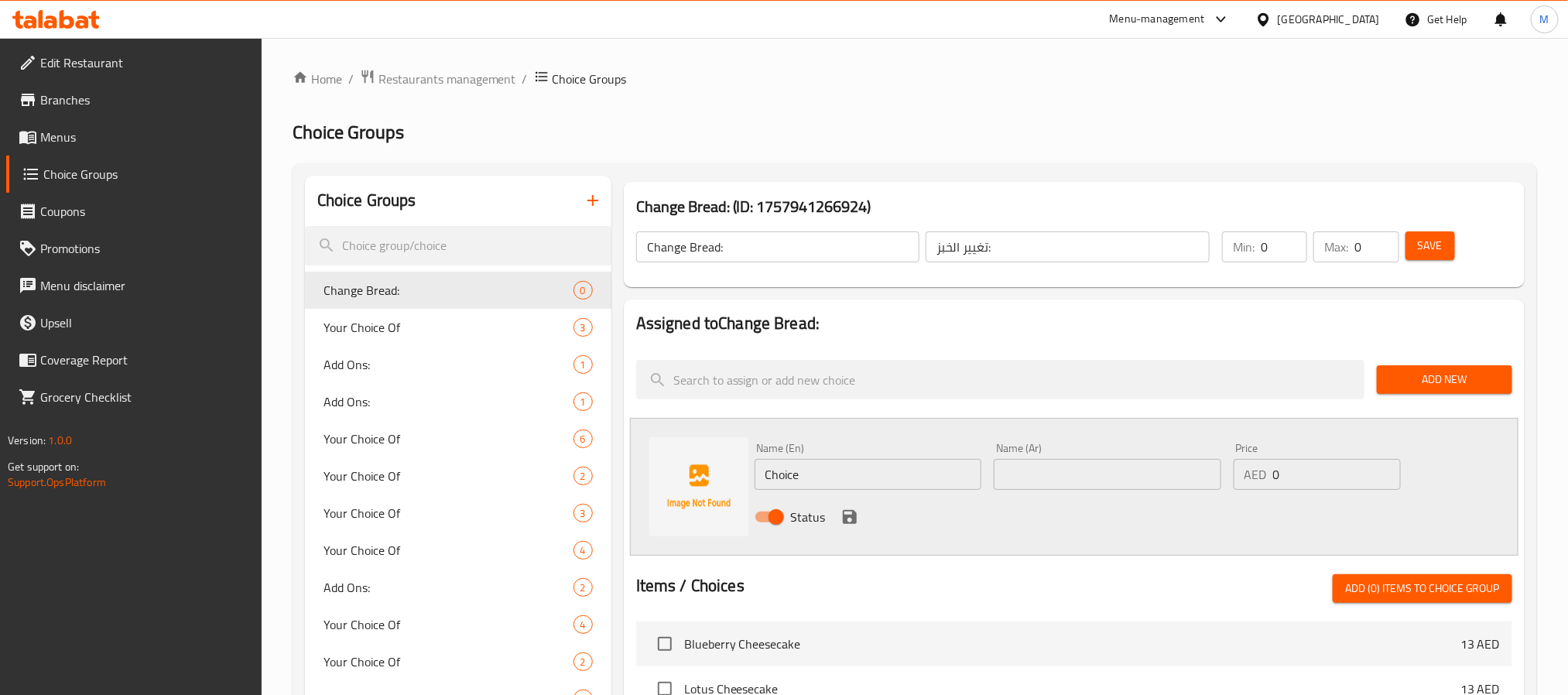
click at [849, 473] on input "Choice" at bounding box center [868, 474] width 227 height 31
type input "Brown Bread"
type input "خبز بني"
type input "2"
click at [843, 510] on icon "save" at bounding box center [850, 517] width 19 height 19
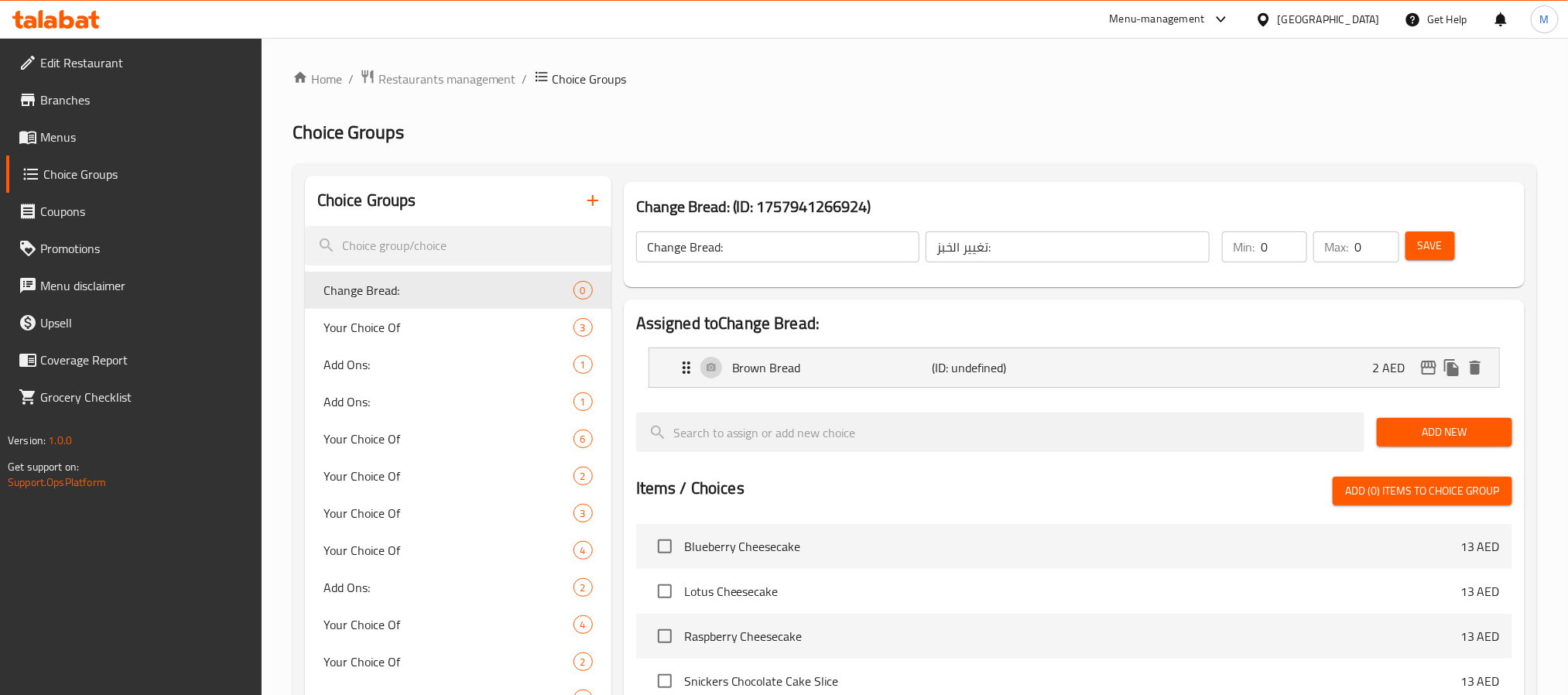
click at [1430, 236] on span "Save" at bounding box center [1430, 245] width 25 height 19
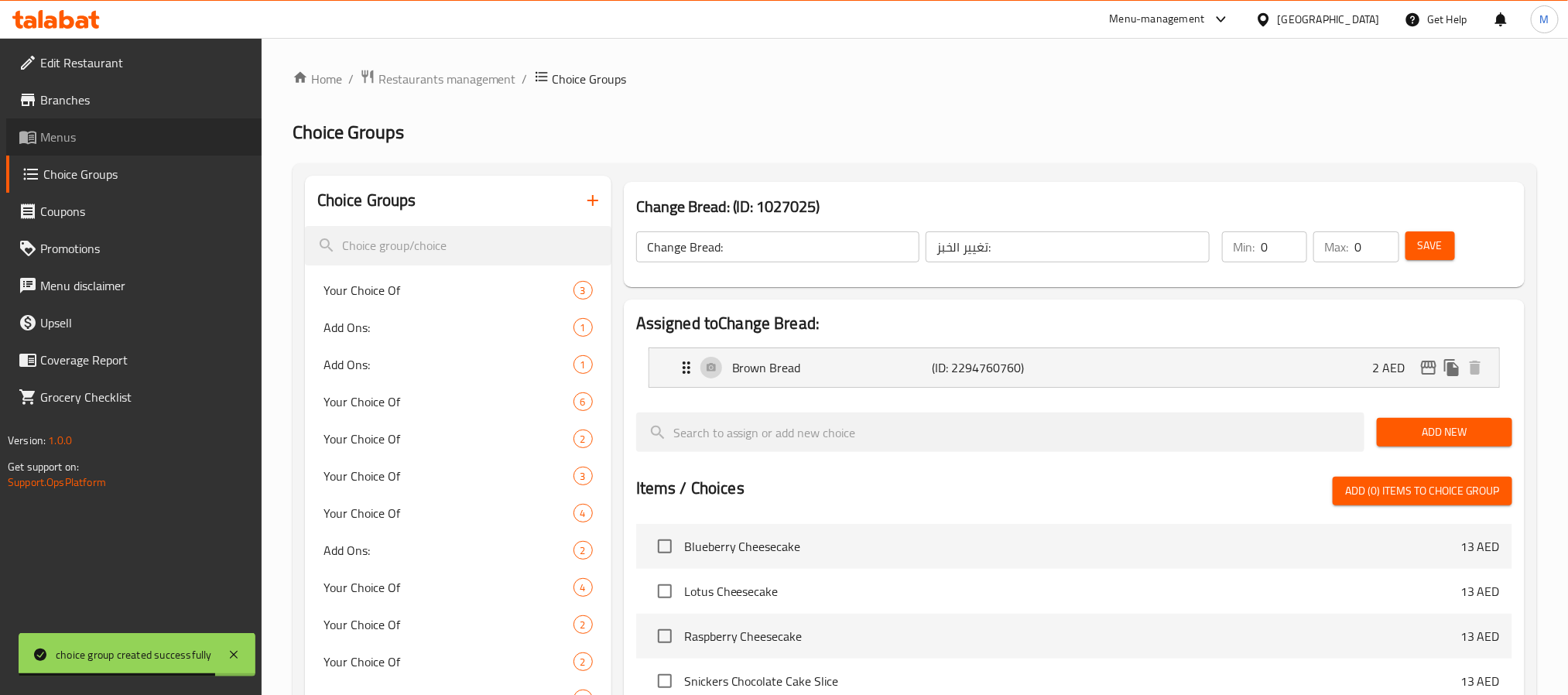
click at [72, 124] on link "Menus" at bounding box center [134, 137] width 255 height 37
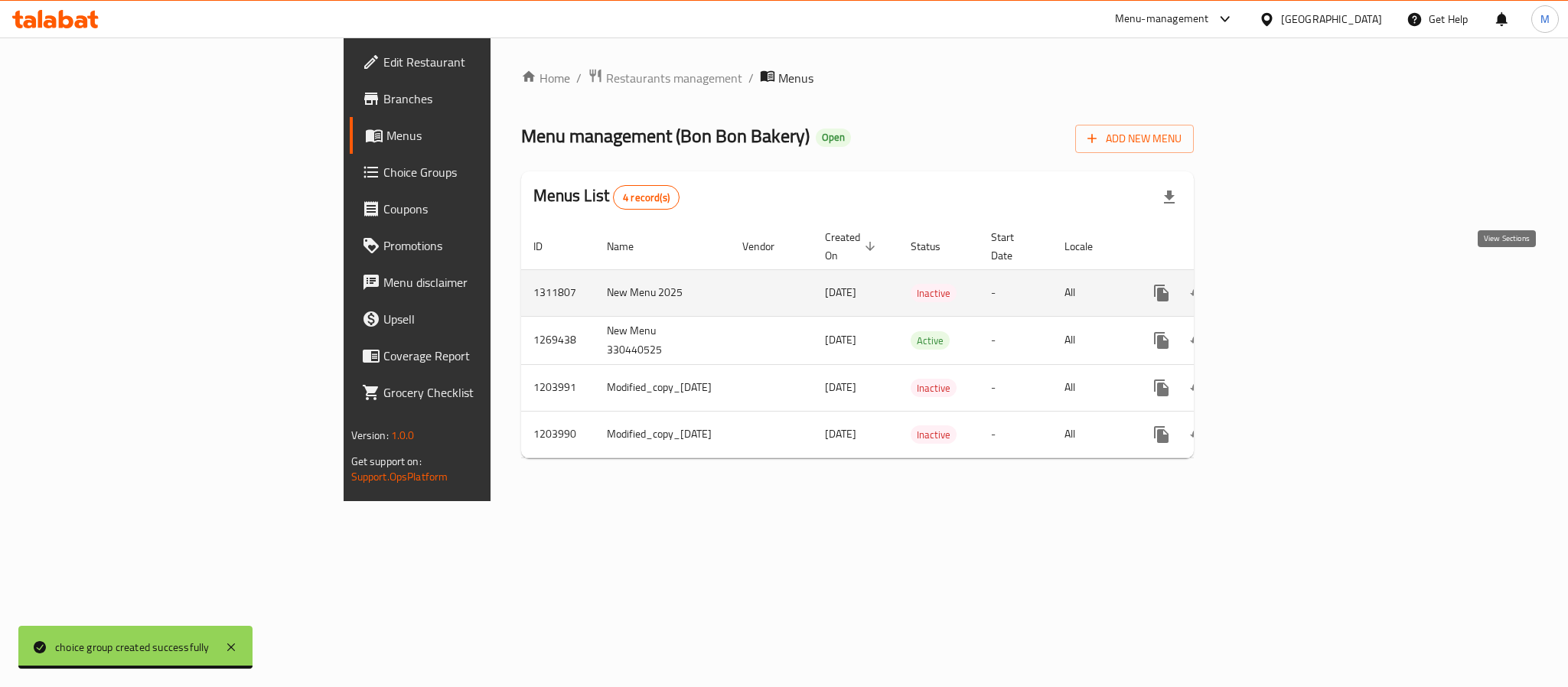
click at [1281, 284] on icon "enhanced table" at bounding box center [1272, 293] width 18 height 18
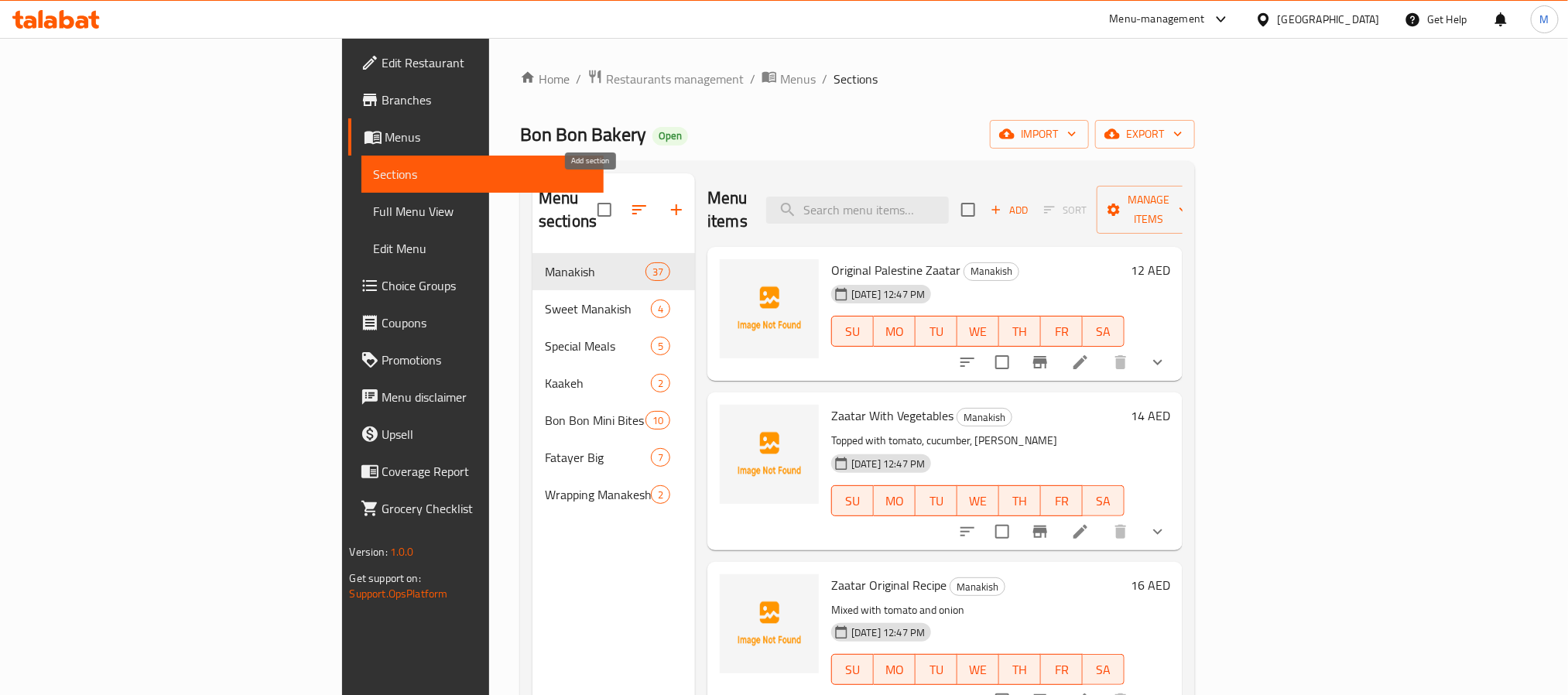
click at [671, 205] on icon "button" at bounding box center [676, 210] width 11 height 11
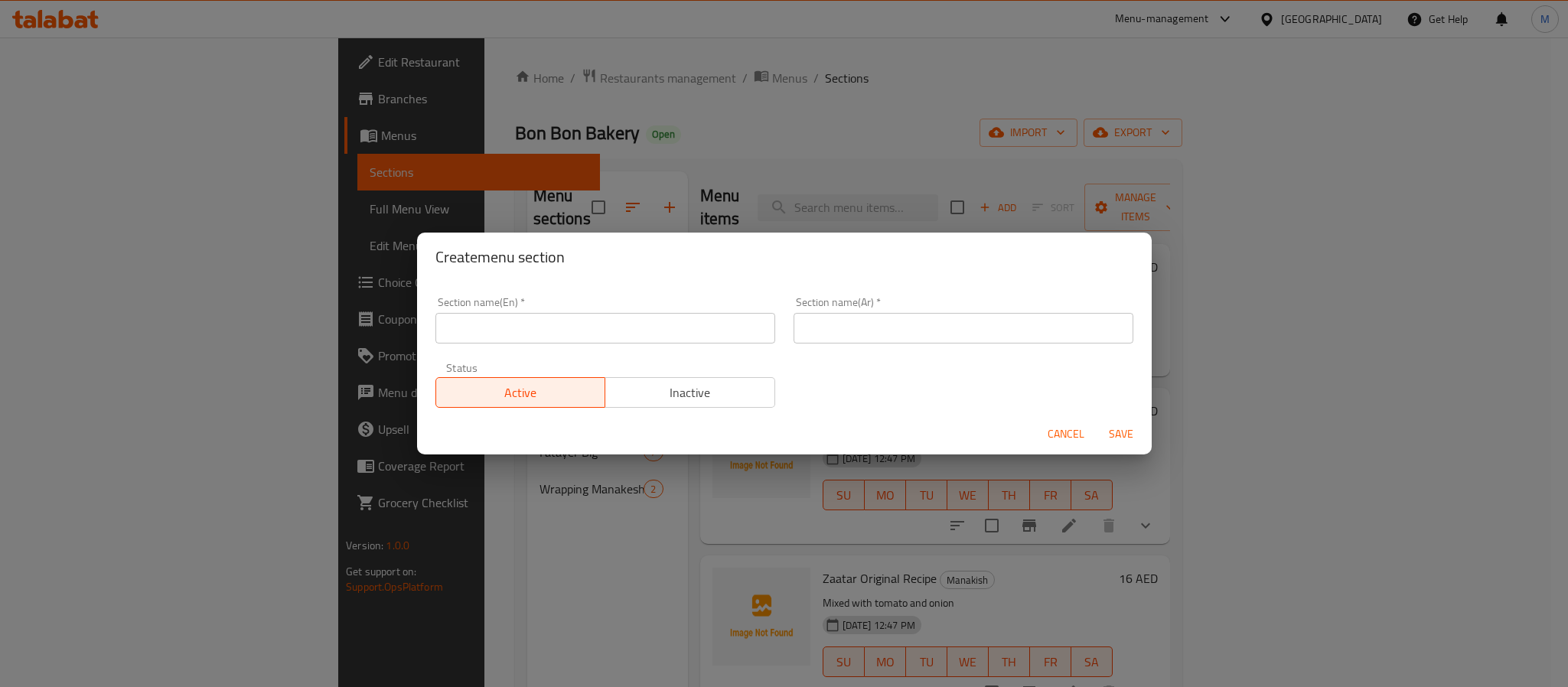
click at [486, 326] on input "text" at bounding box center [605, 328] width 340 height 31
paste input "Pizza"
type input "Pizza"
type input "البيتزا"
click at [1118, 435] on span "Save" at bounding box center [1122, 434] width 37 height 19
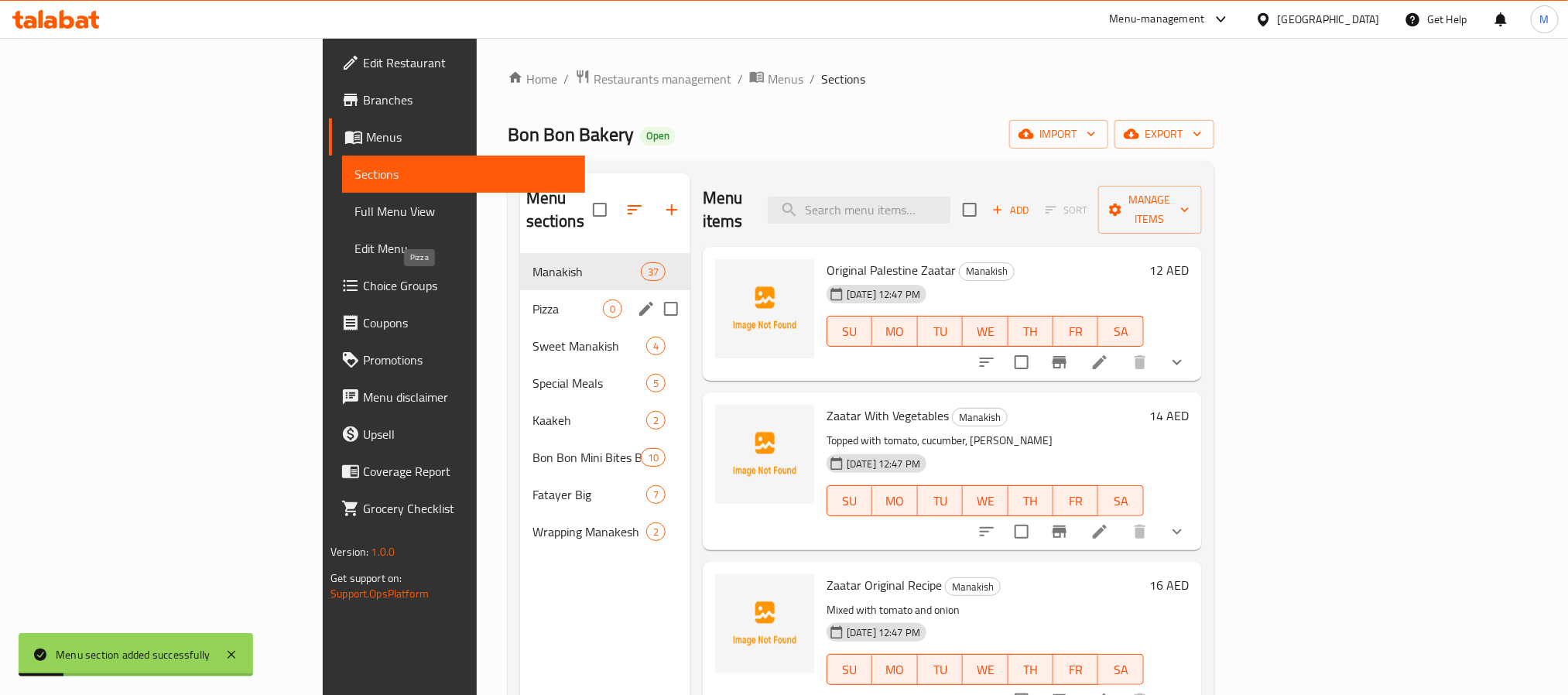
click at [533, 299] on span "Pizza" at bounding box center [567, 309] width 70 height 19
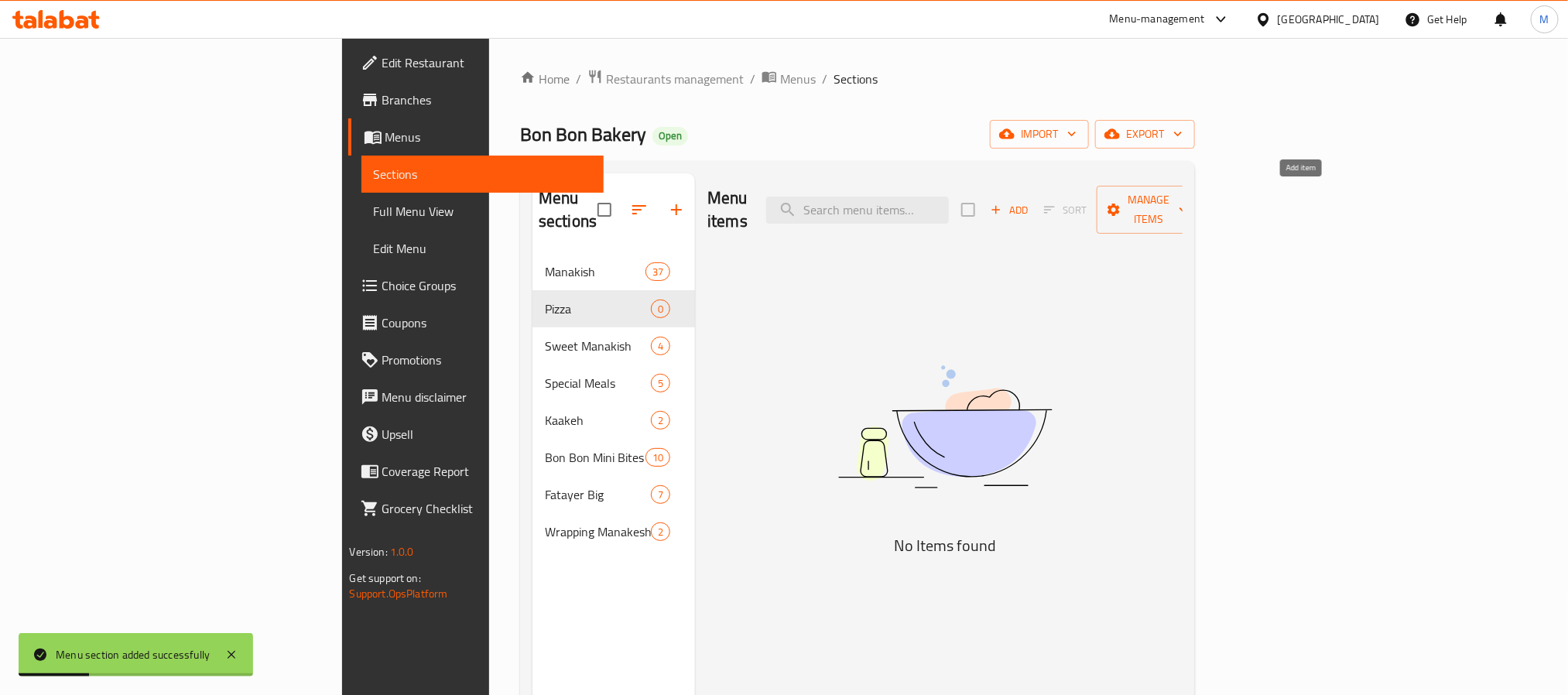
click at [1030, 207] on span "Add" at bounding box center [1008, 210] width 41 height 18
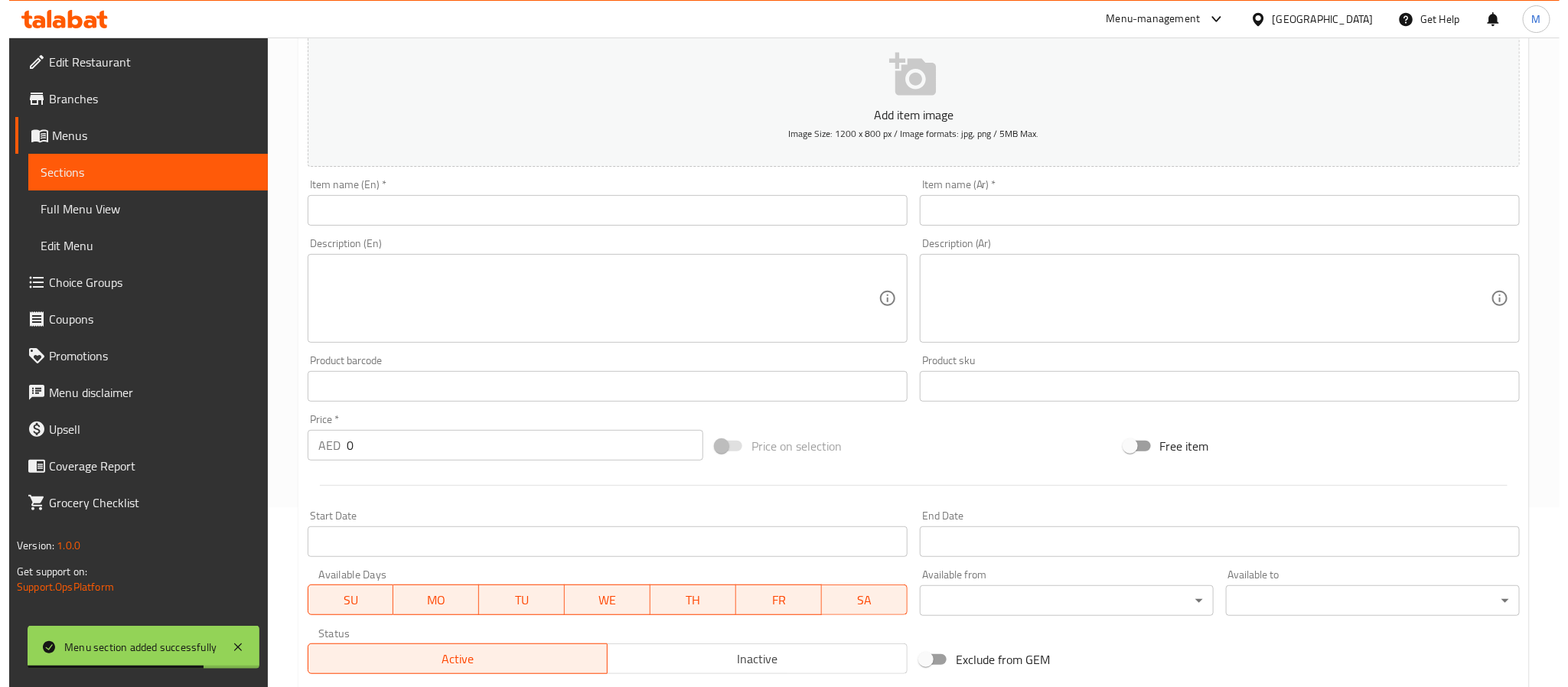
scroll to position [393, 0]
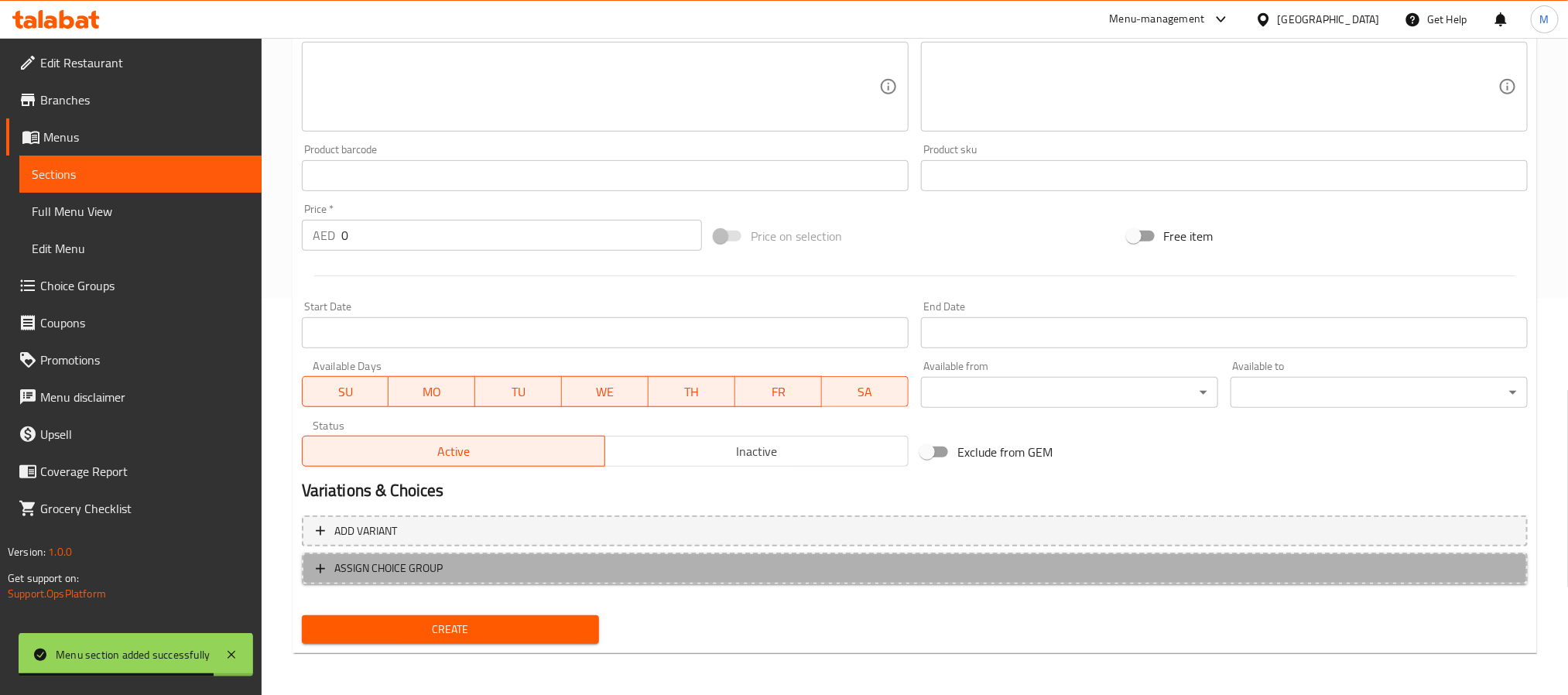
click at [593, 555] on button "ASSIGN CHOICE GROUP" at bounding box center [915, 569] width 1227 height 32
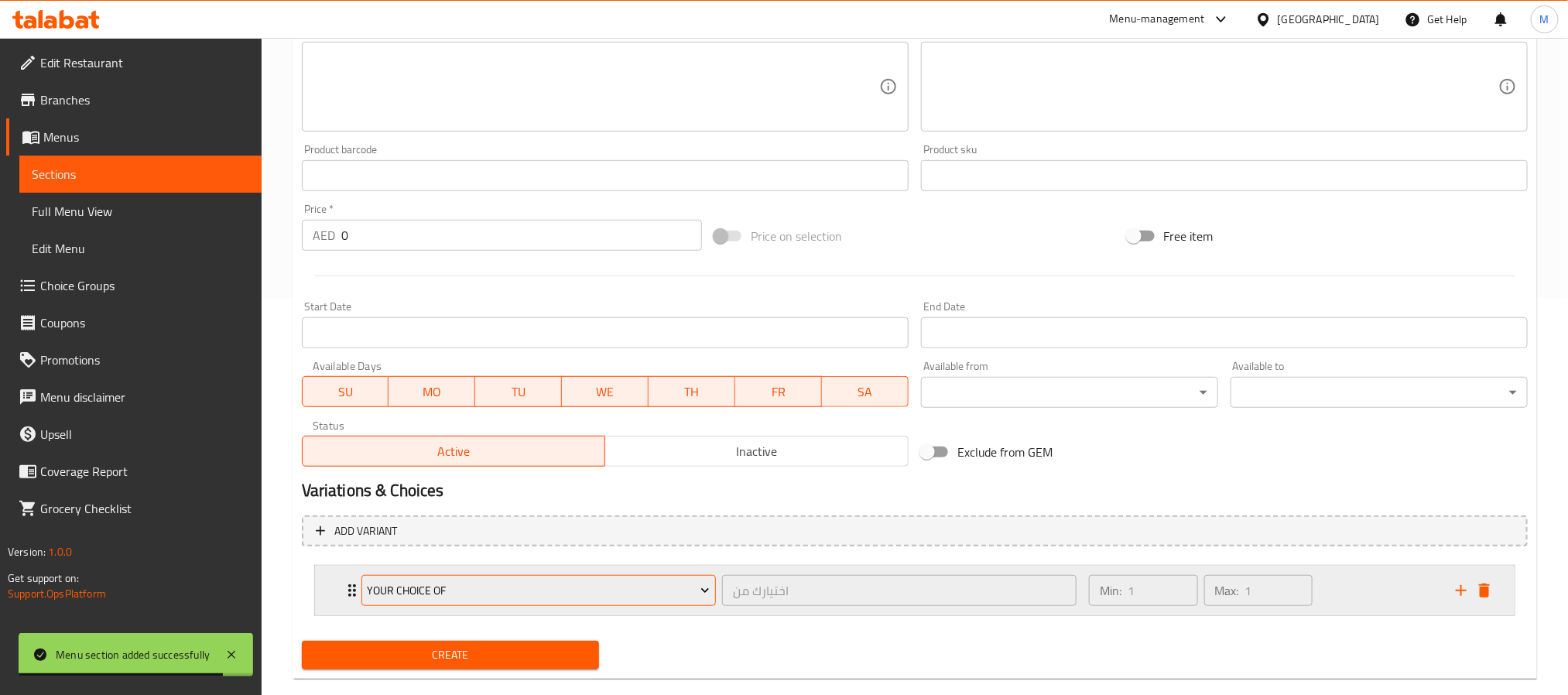
click at [523, 585] on span "Your Choice Of" at bounding box center [538, 591] width 343 height 19
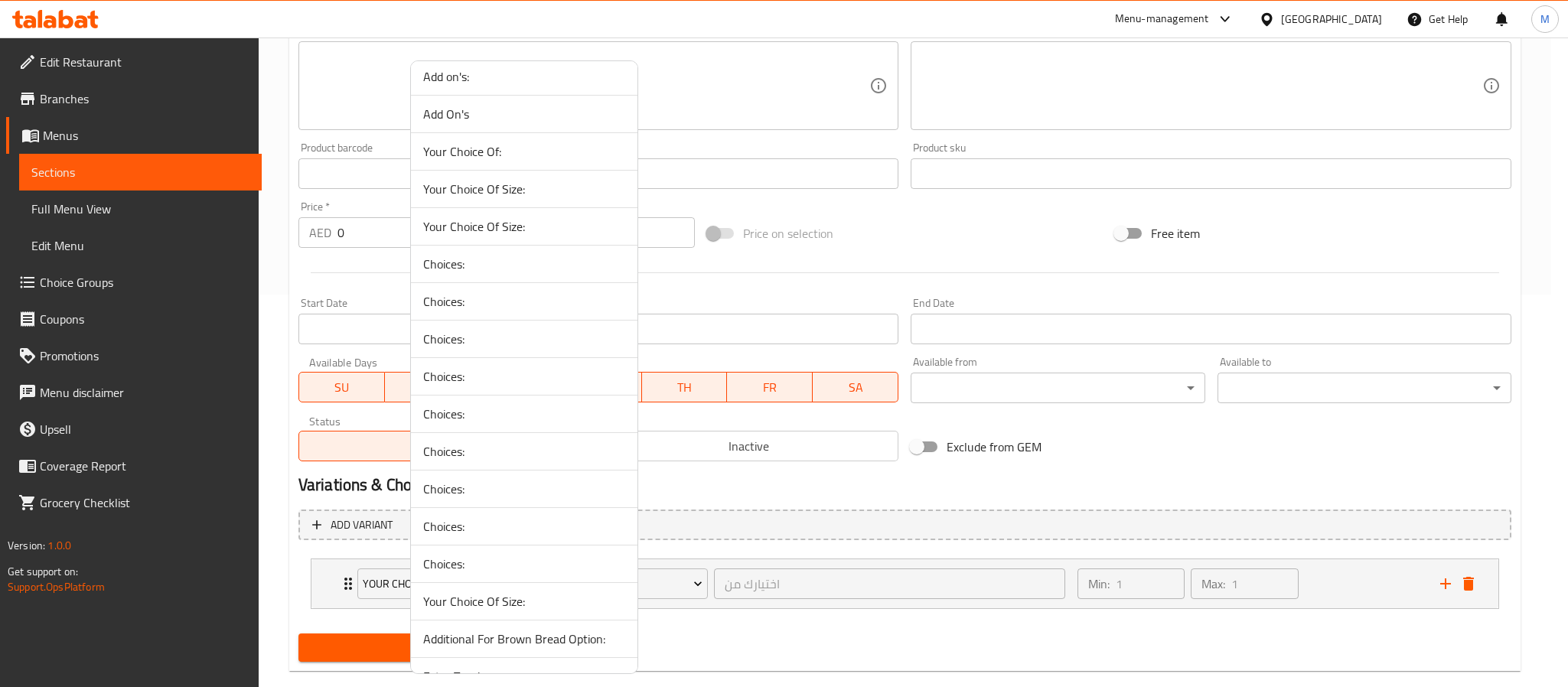
scroll to position [875, 0]
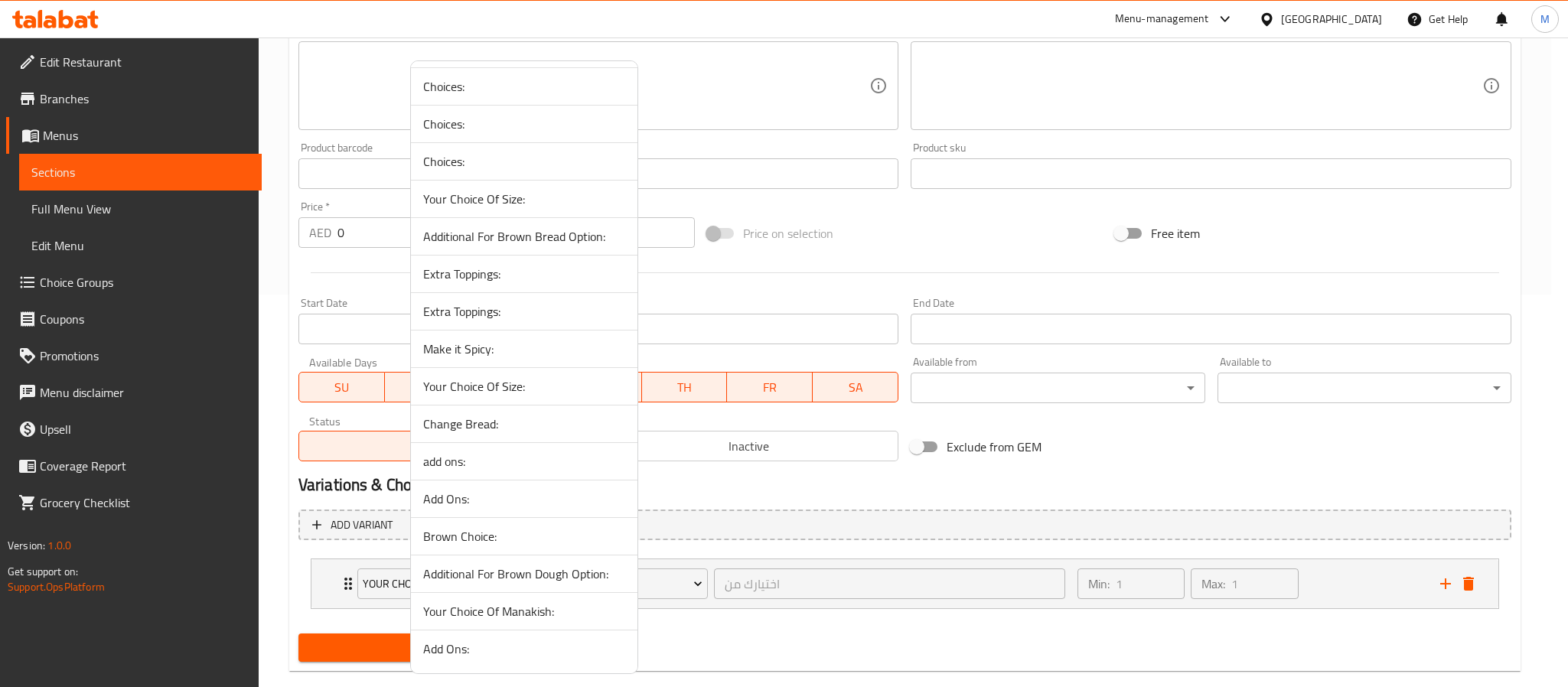
click at [523, 379] on span "Your Choice Of Size:" at bounding box center [524, 386] width 202 height 18
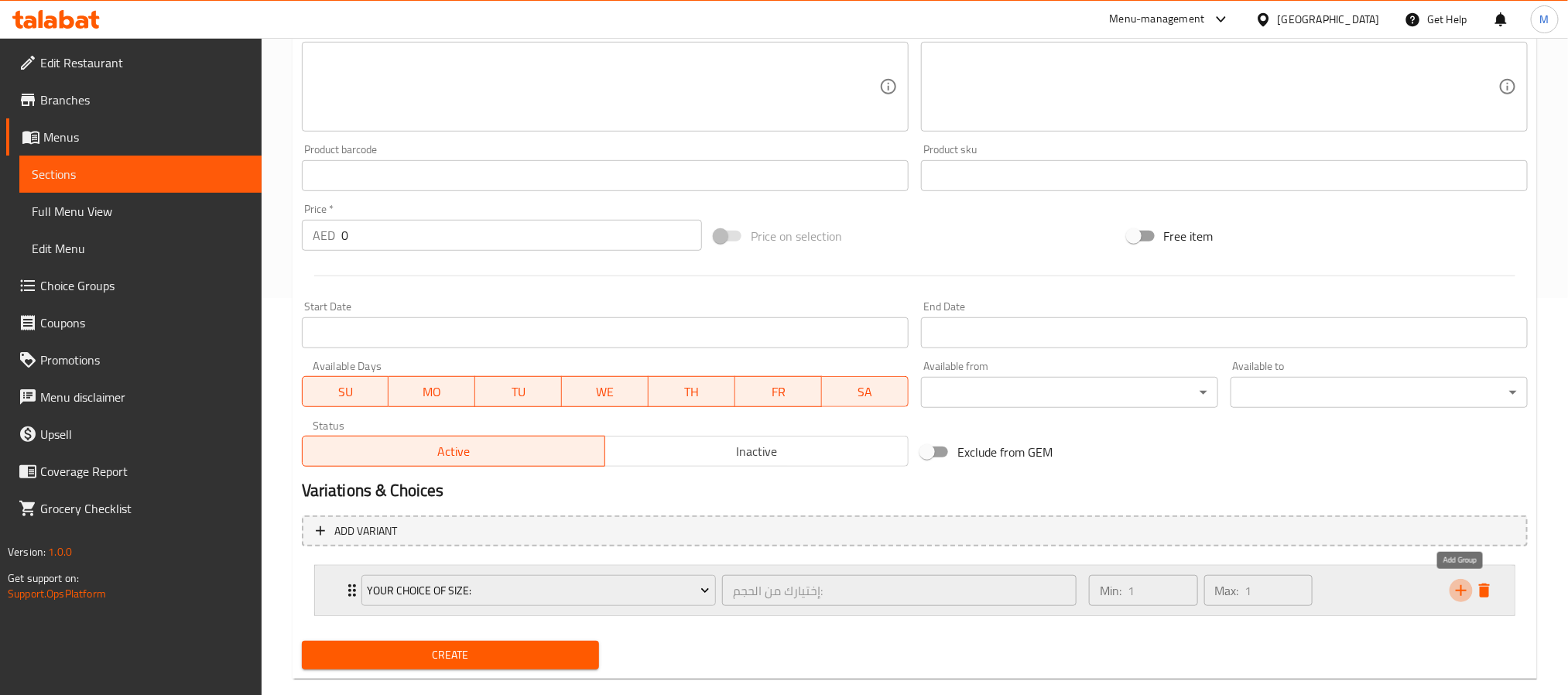
click at [1455, 593] on icon "add" at bounding box center [1461, 591] width 19 height 19
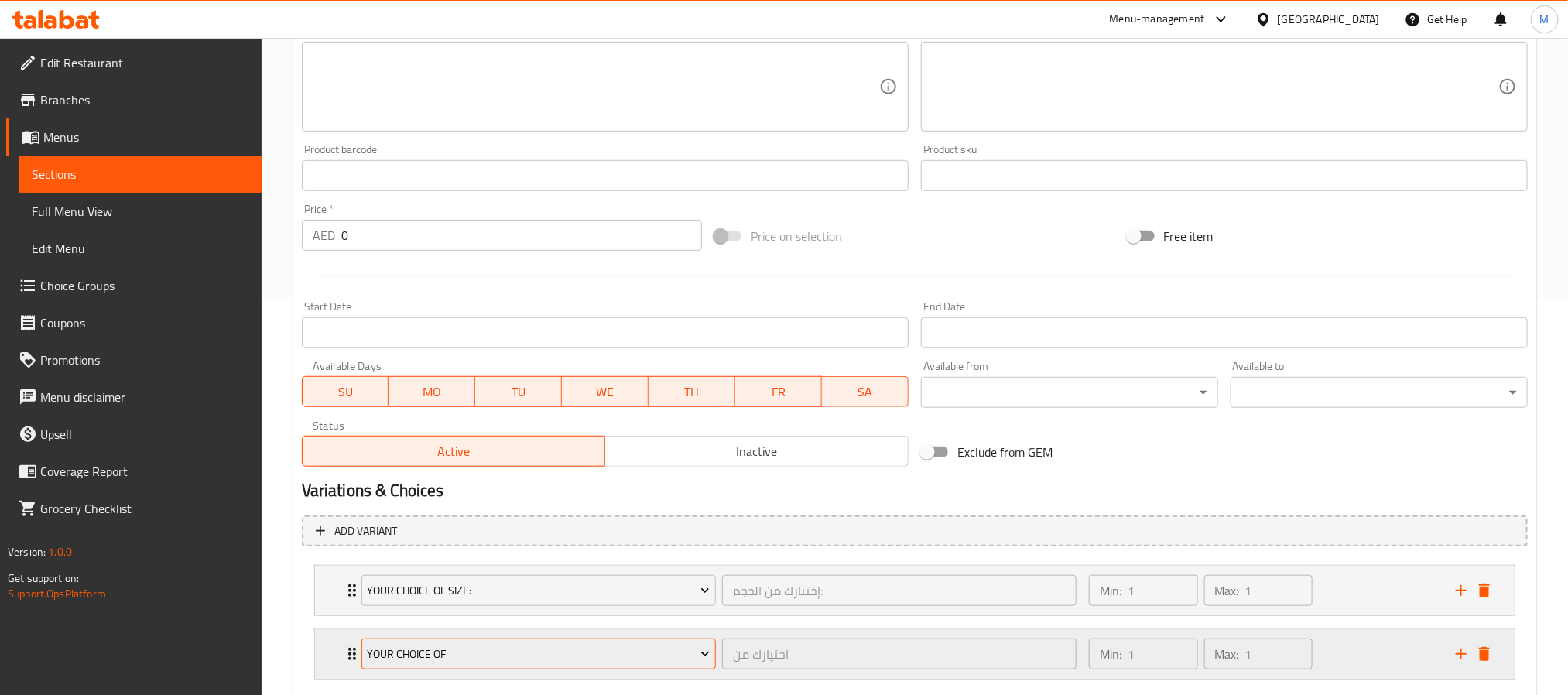
click at [423, 653] on span "Your Choice Of" at bounding box center [538, 654] width 343 height 19
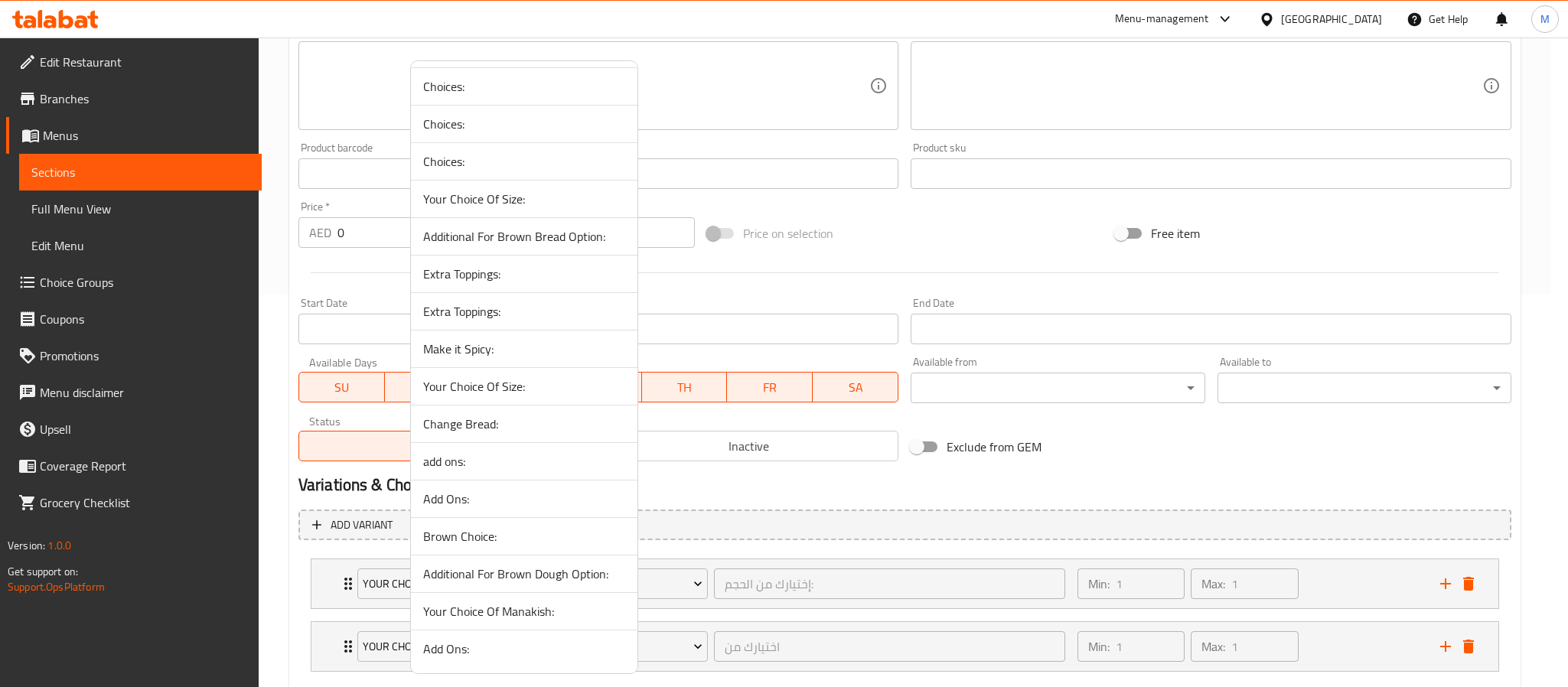
click at [498, 422] on span "Change Bread:" at bounding box center [524, 424] width 202 height 18
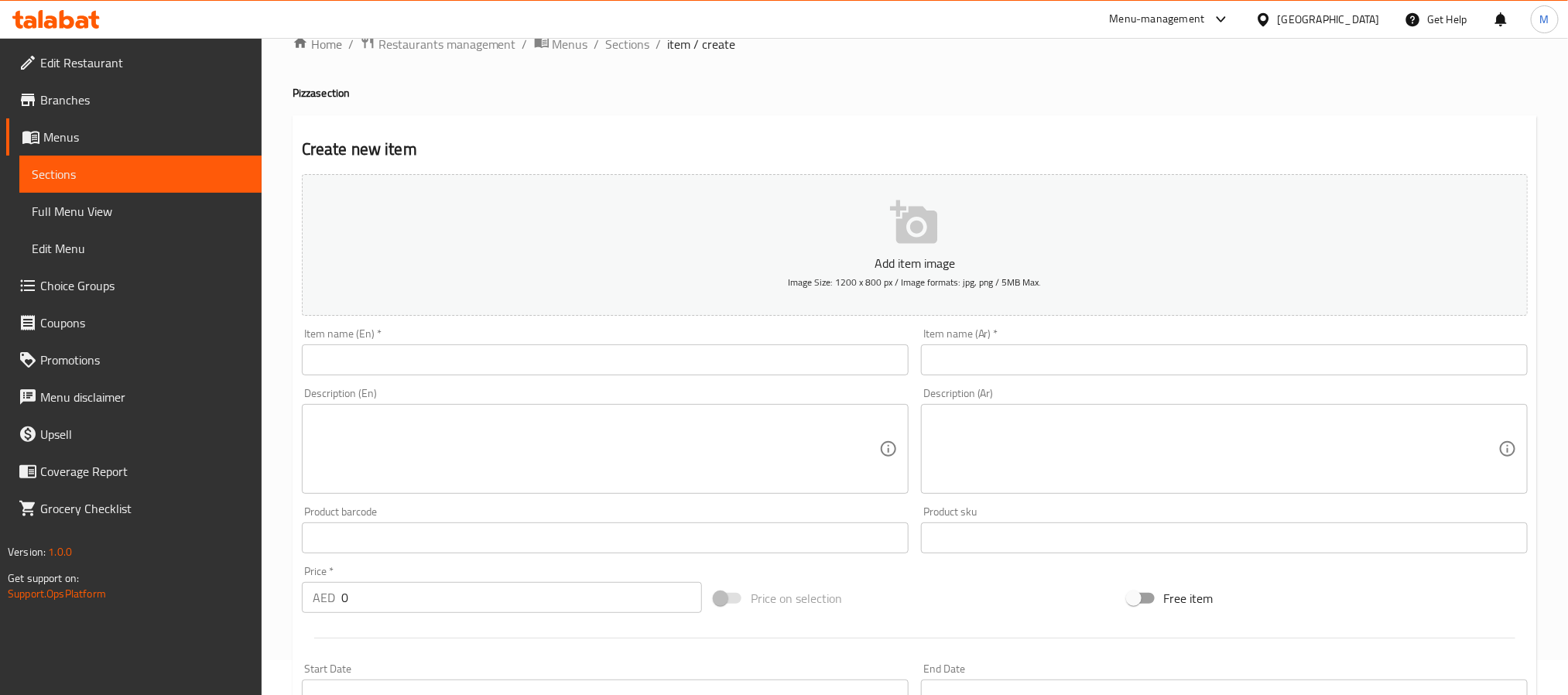
scroll to position [0, 0]
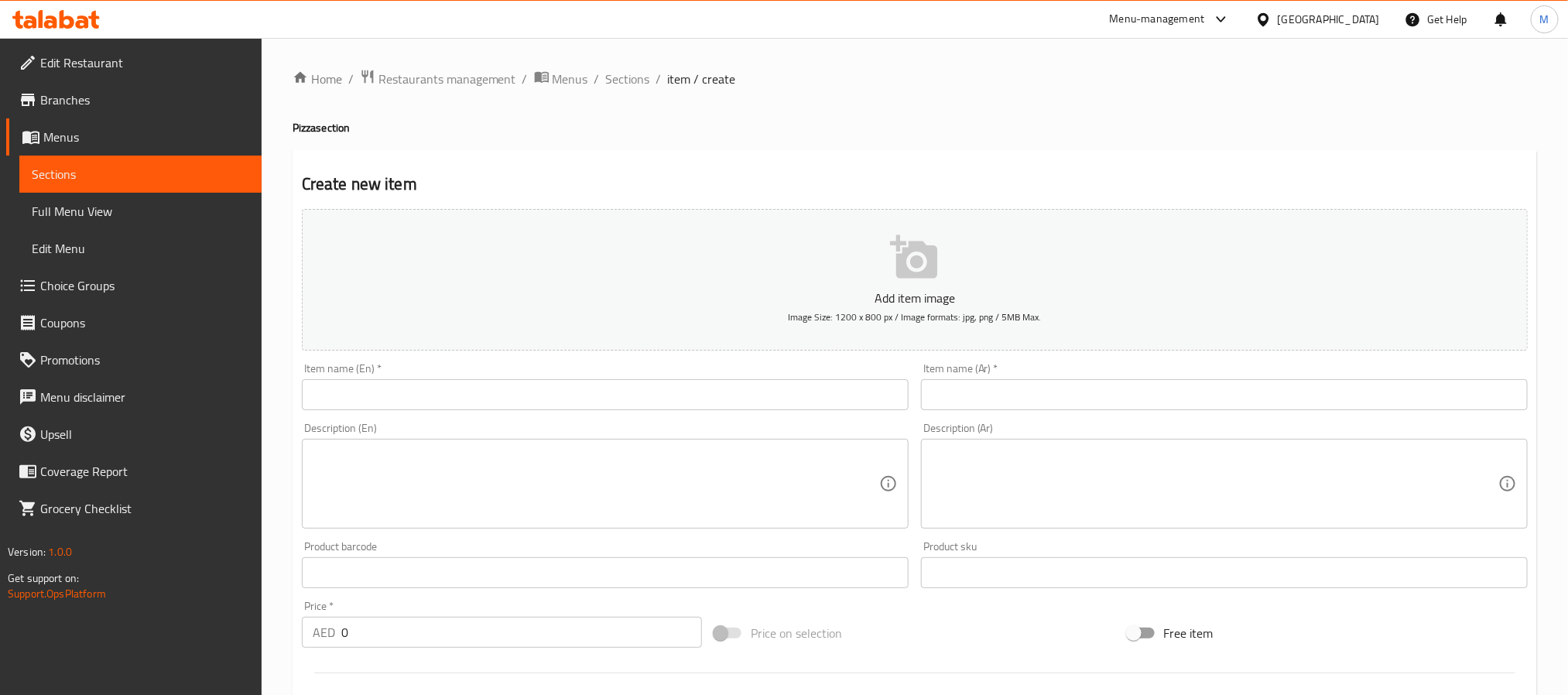
click at [565, 397] on input "text" at bounding box center [605, 395] width 607 height 31
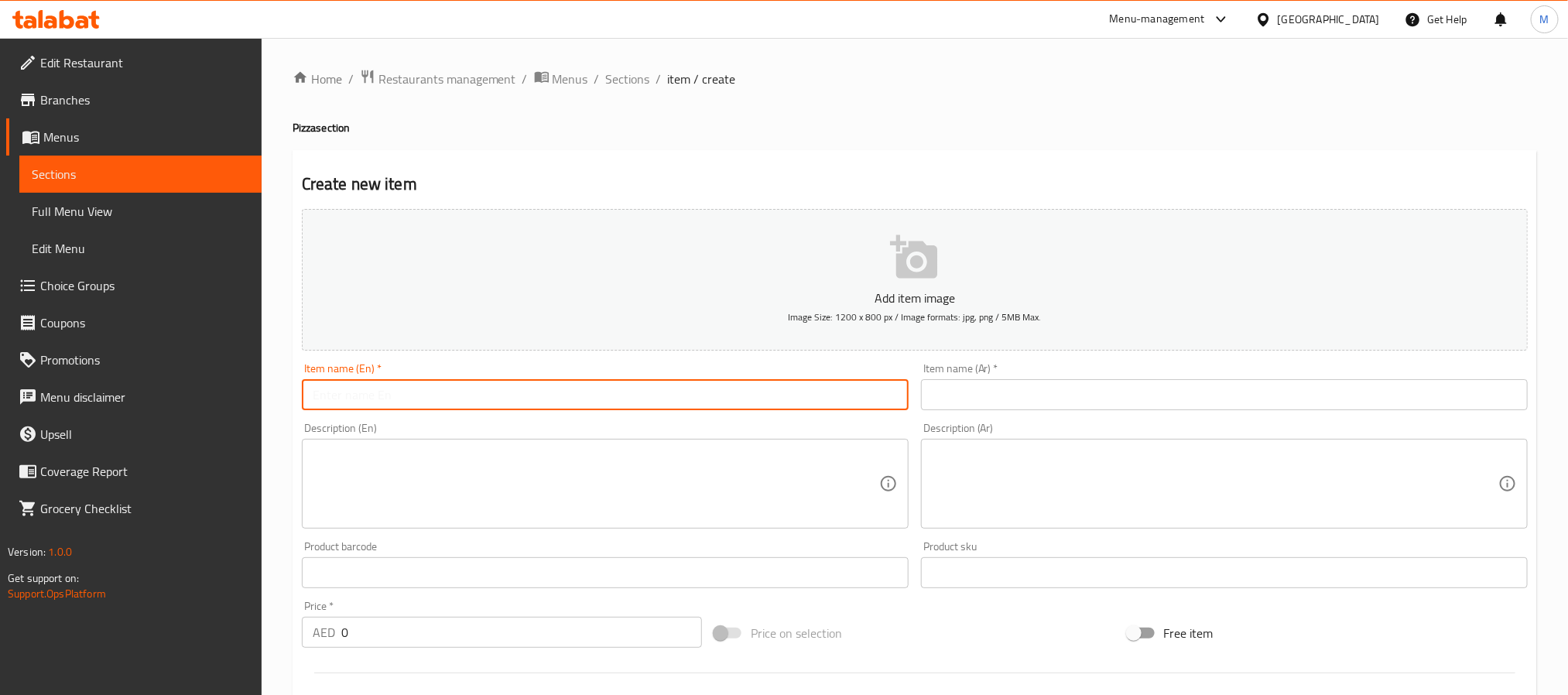
paste input "Margarita Pizza"
type input "Margarita Pizza"
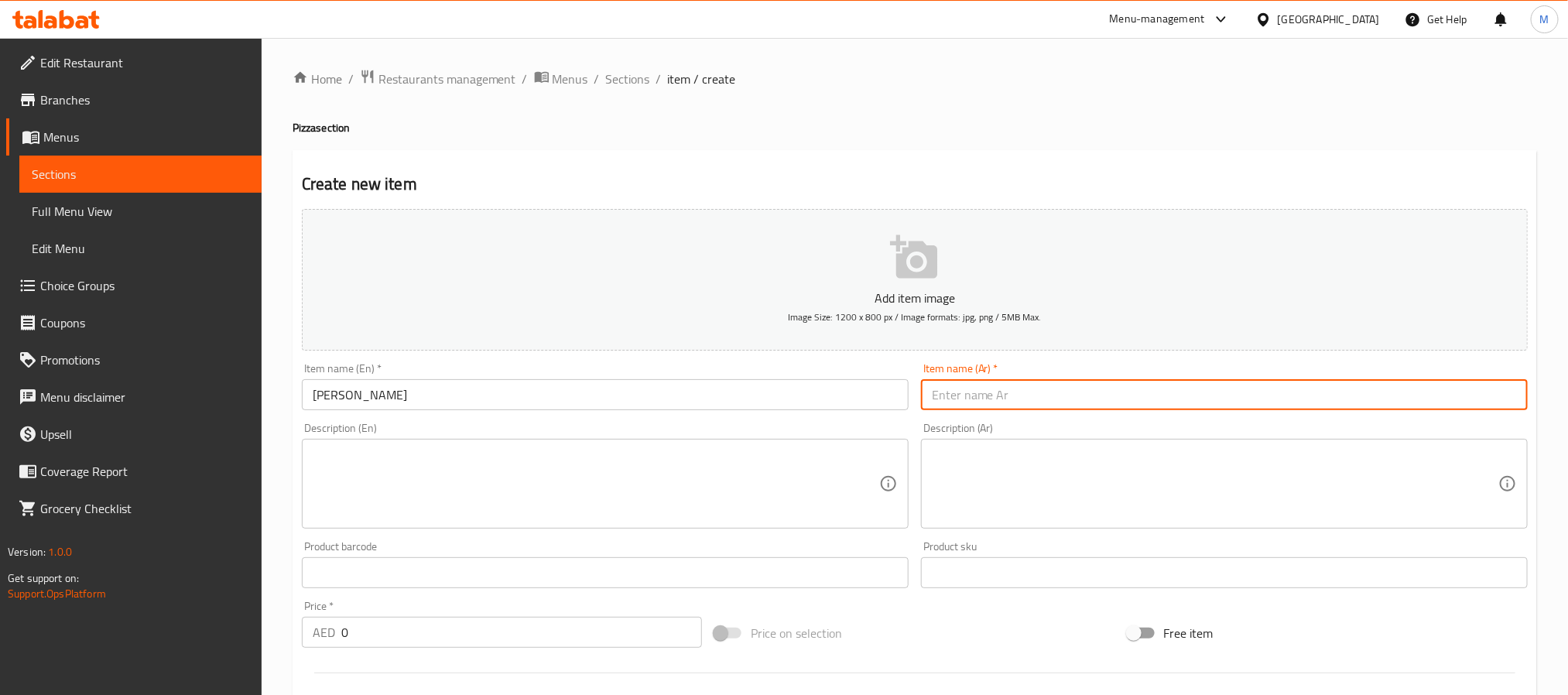
click at [1003, 391] on input "text" at bounding box center [1225, 395] width 607 height 31
paste input "بيتزا مارغريتا"
type input "بيتزا مارغريتا"
click at [548, 395] on input "Margarita Pizza" at bounding box center [605, 395] width 607 height 31
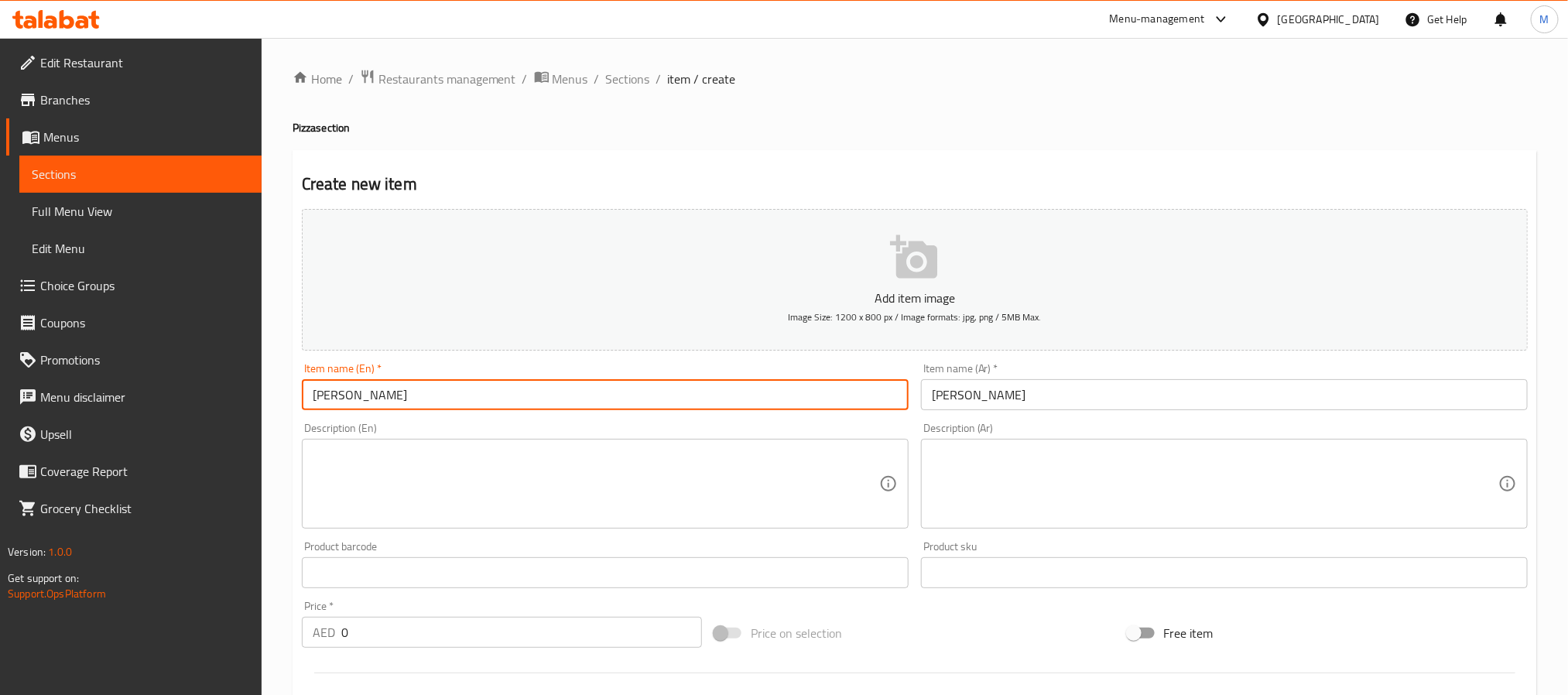
paste input "he"
type input "Margherita Pizza"
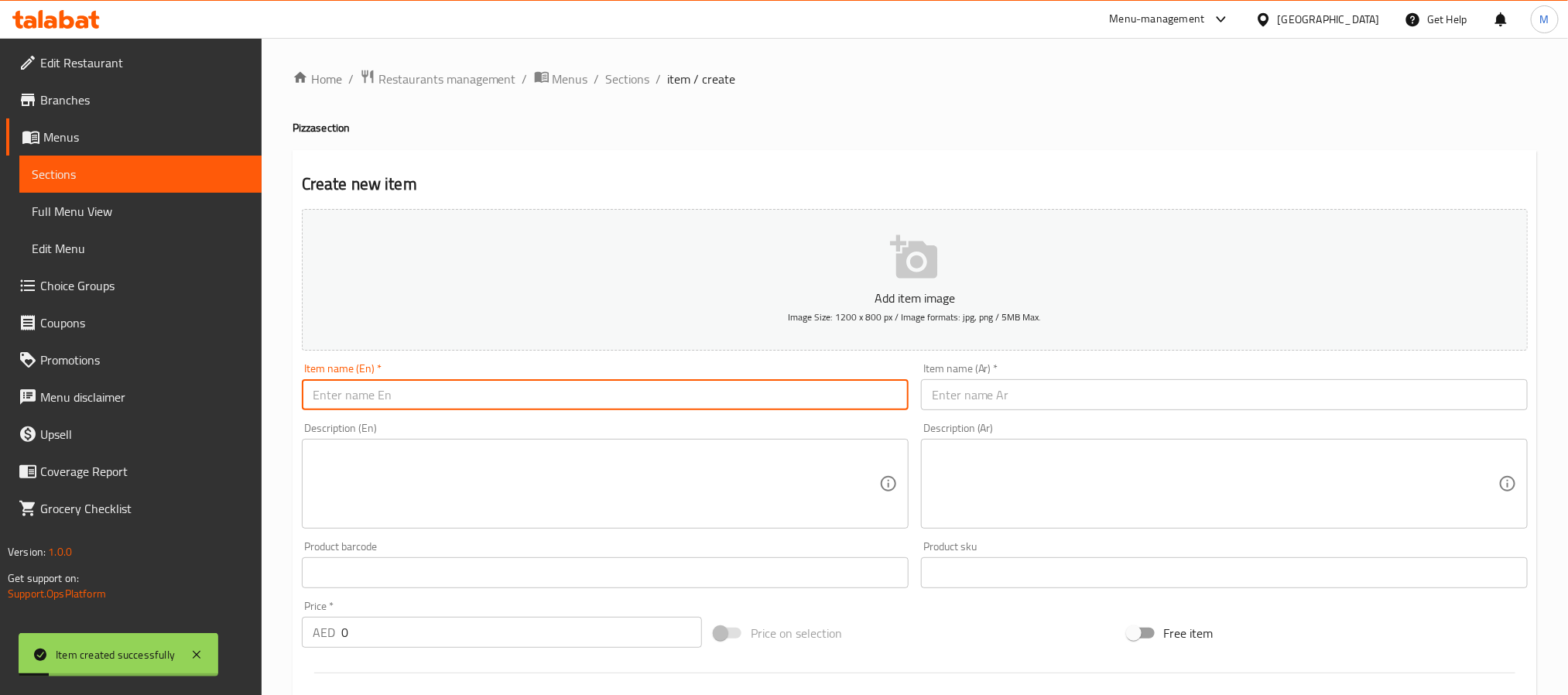
paste input "Vegetable Pizza"
type input "Vegetable Pizza"
click at [1084, 391] on input "text" at bounding box center [1225, 395] width 607 height 31
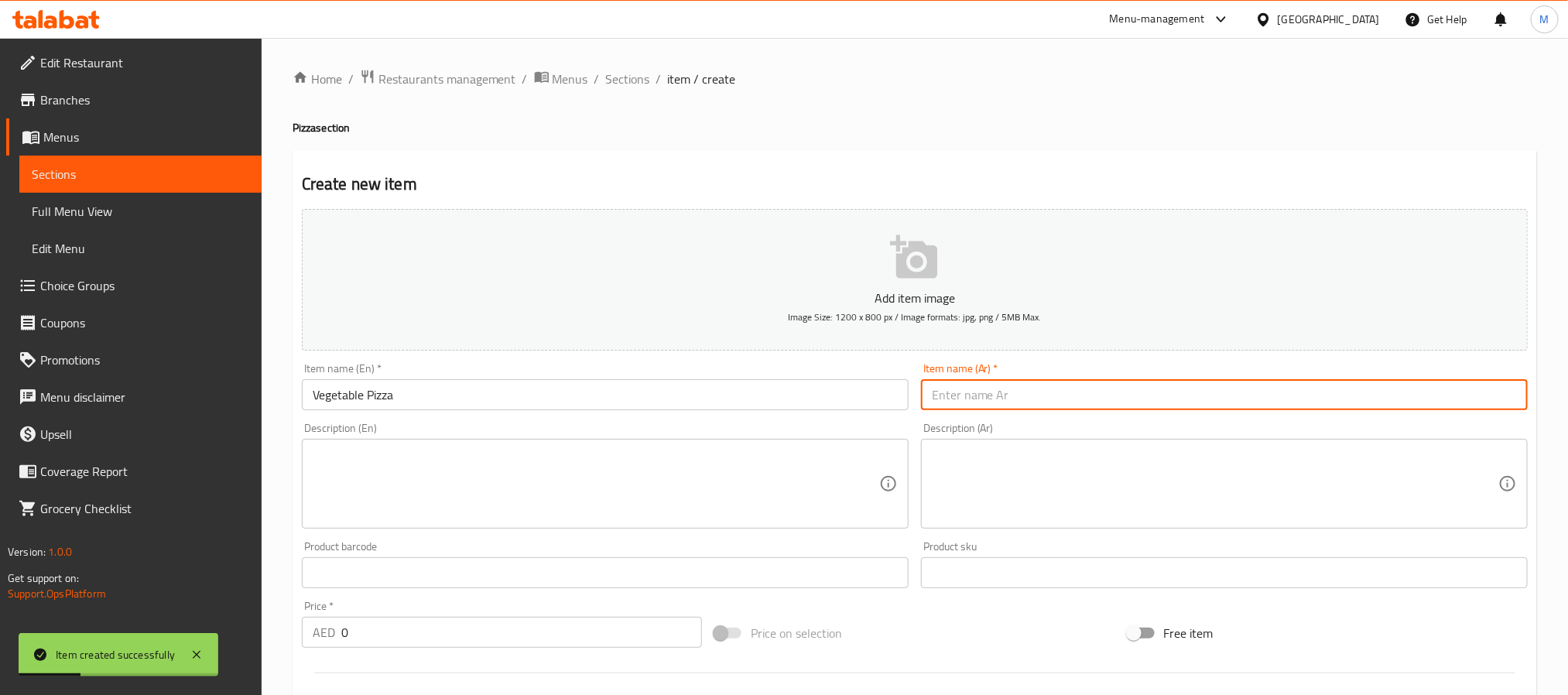
paste input "بيتزا خضار"
type input "بيتزا خضار"
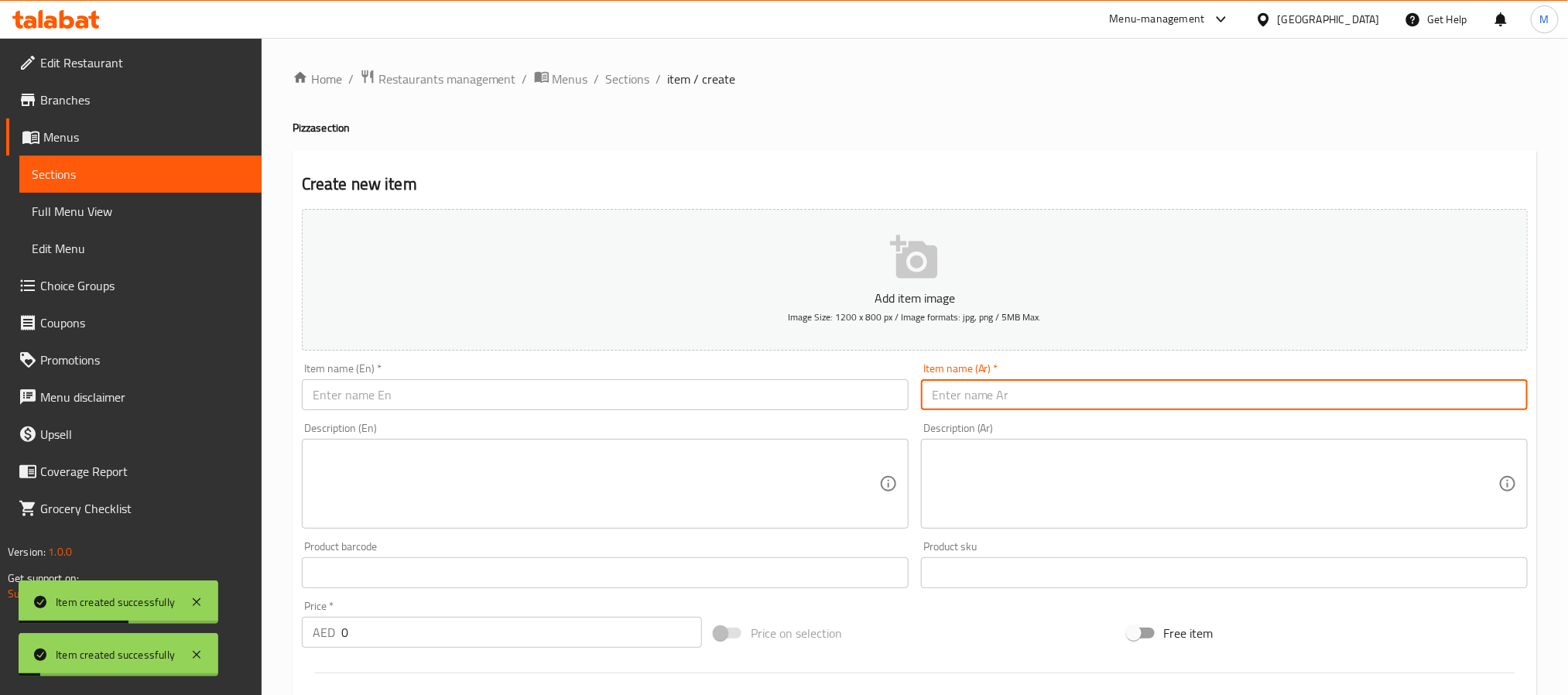
drag, startPoint x: 522, startPoint y: 400, endPoint x: 535, endPoint y: 397, distance: 13.3
click at [523, 400] on input "text" at bounding box center [605, 395] width 607 height 31
paste input "Sausage Pizza"
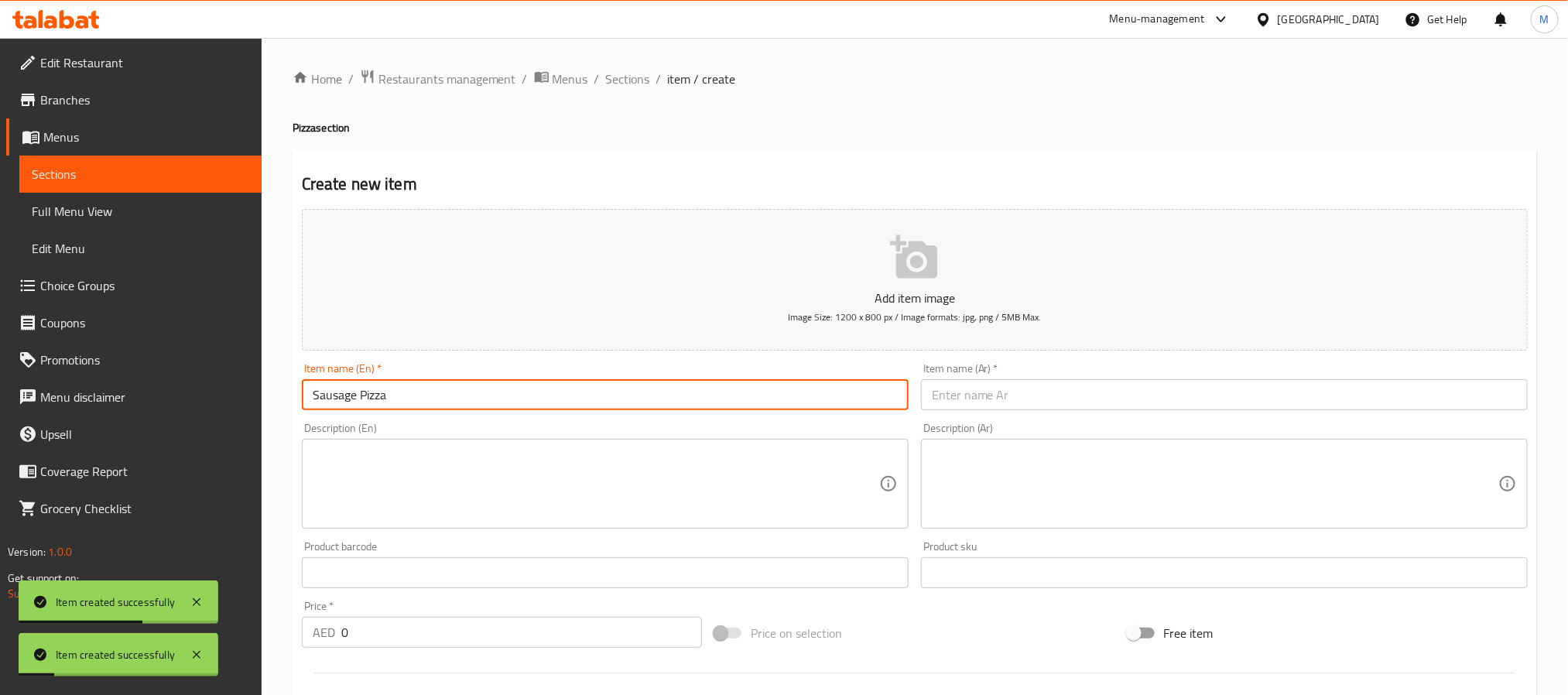
type input "Sausage Pizza"
click at [1052, 402] on input "text" at bounding box center [1225, 395] width 607 height 31
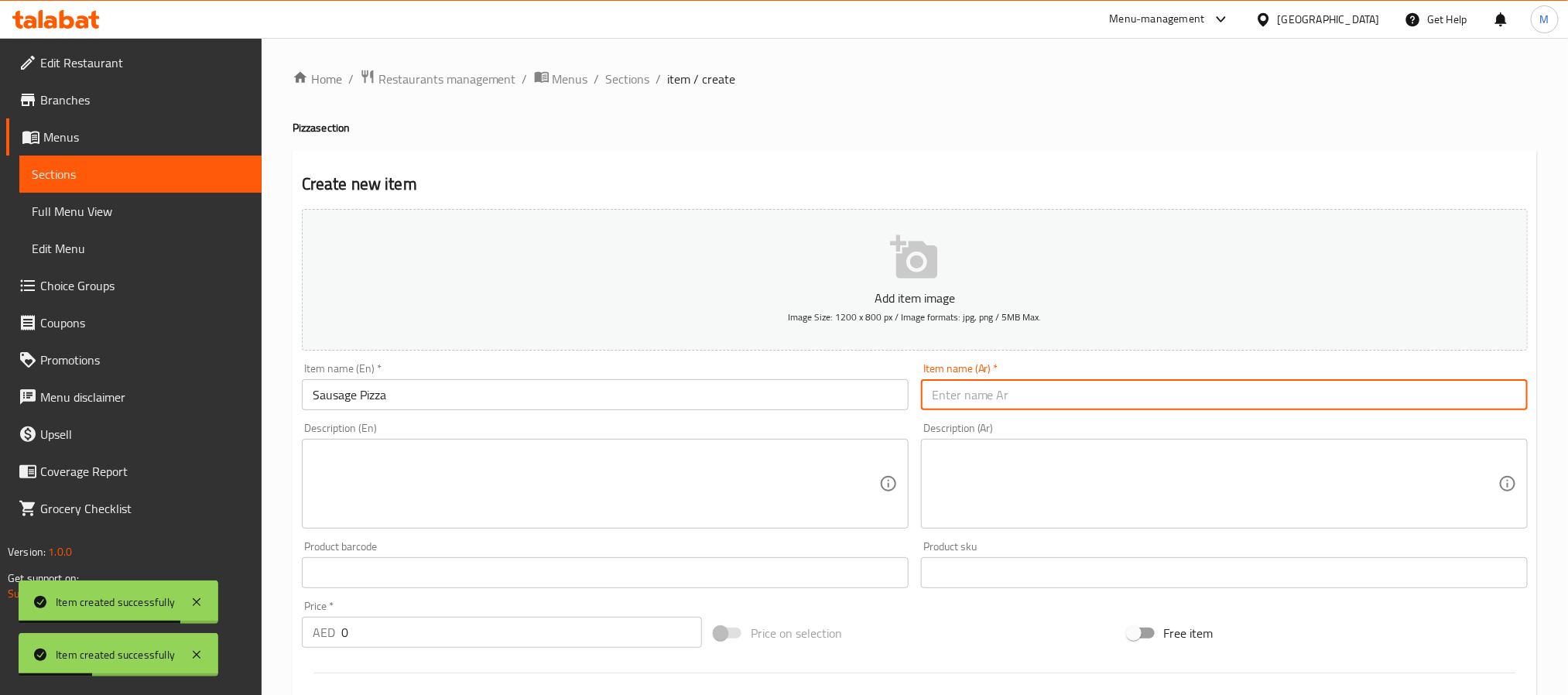
paste input "بيتزا سجق"
type input "بيتزا سجق"
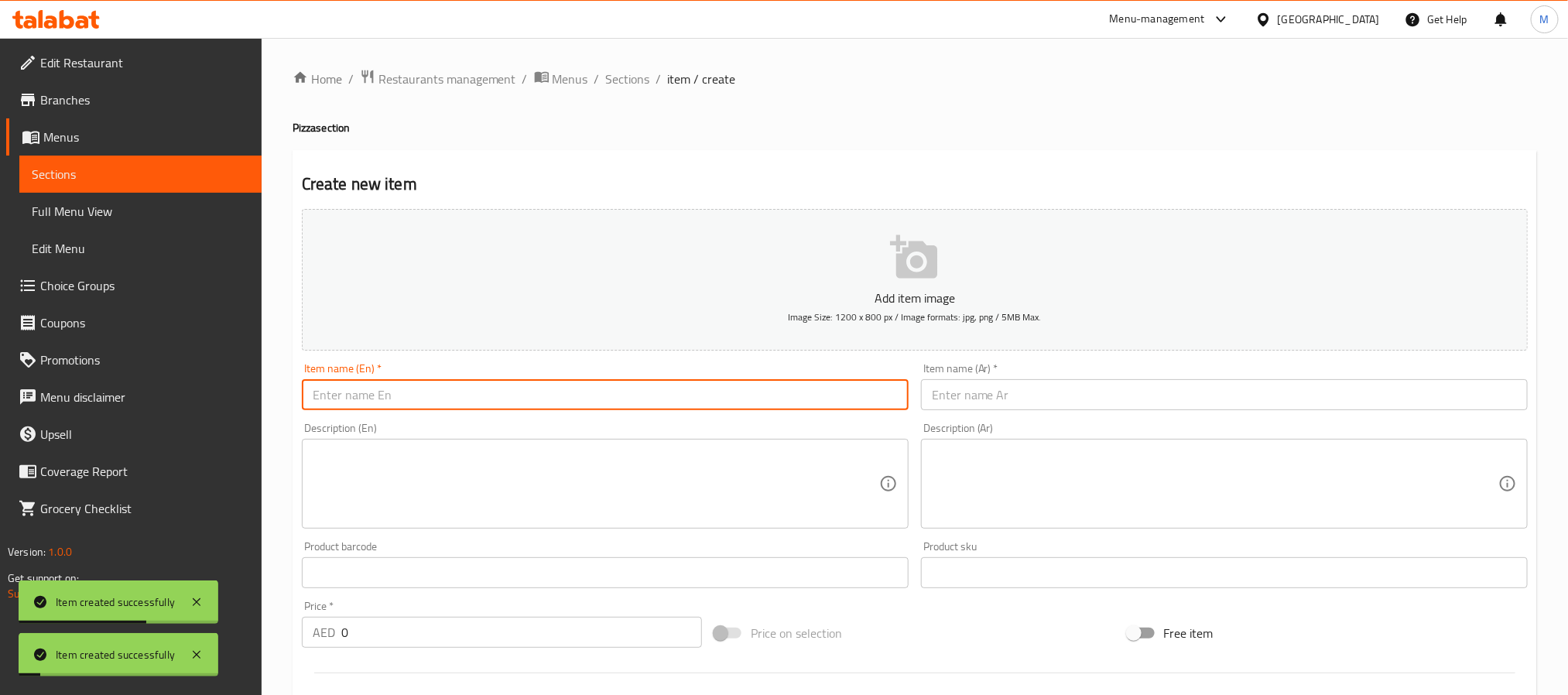
drag, startPoint x: 625, startPoint y: 384, endPoint x: 660, endPoint y: 369, distance: 38.1
click at [626, 384] on input "text" at bounding box center [605, 395] width 607 height 31
paste input "Chicken Pizza"
type input "Chicken Pizza"
click at [1083, 391] on input "text" at bounding box center [1225, 395] width 607 height 31
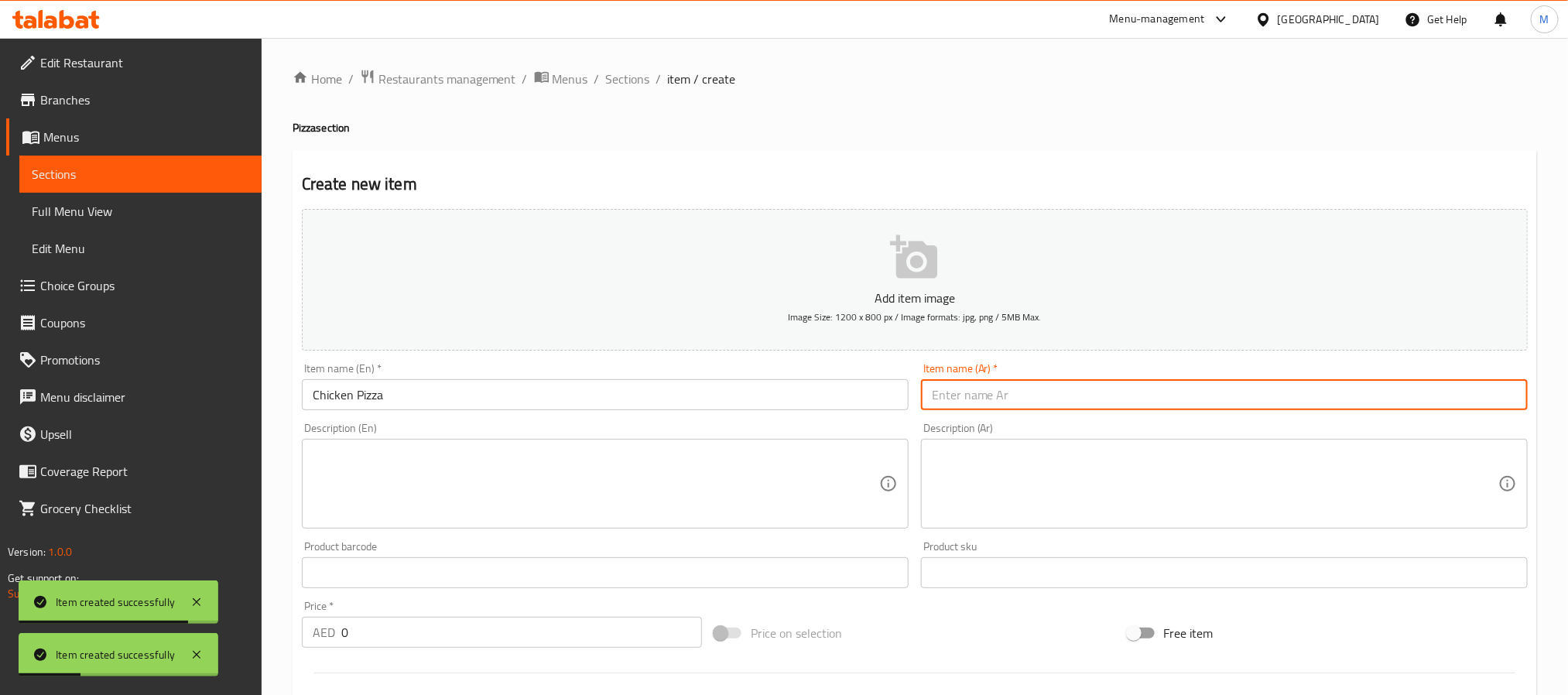
paste input "بيتزا دجاج"
type input "بيتزا دجاج"
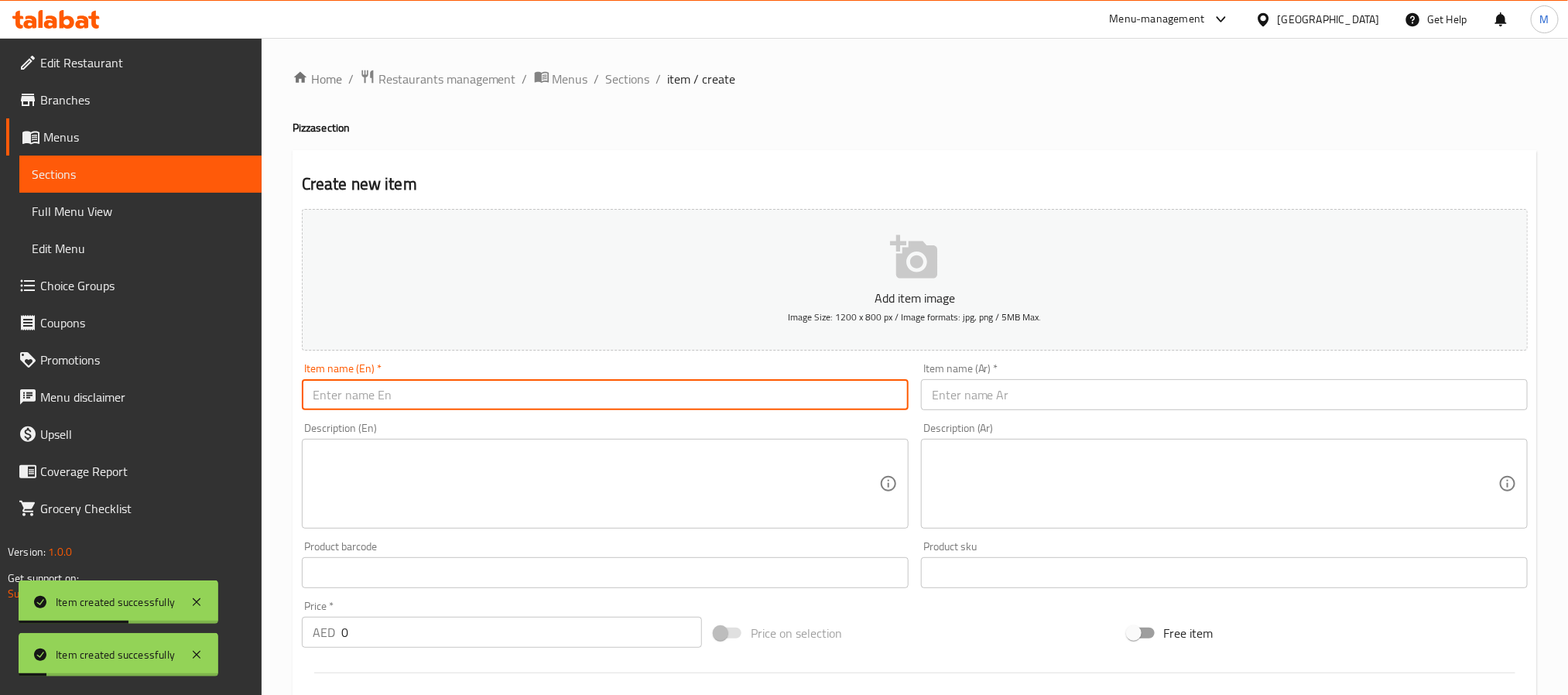
click at [671, 408] on input "text" at bounding box center [605, 395] width 607 height 31
paste input "Meat Pizza"
type input "Meat Pizza"
click at [1036, 396] on input "text" at bounding box center [1225, 395] width 607 height 31
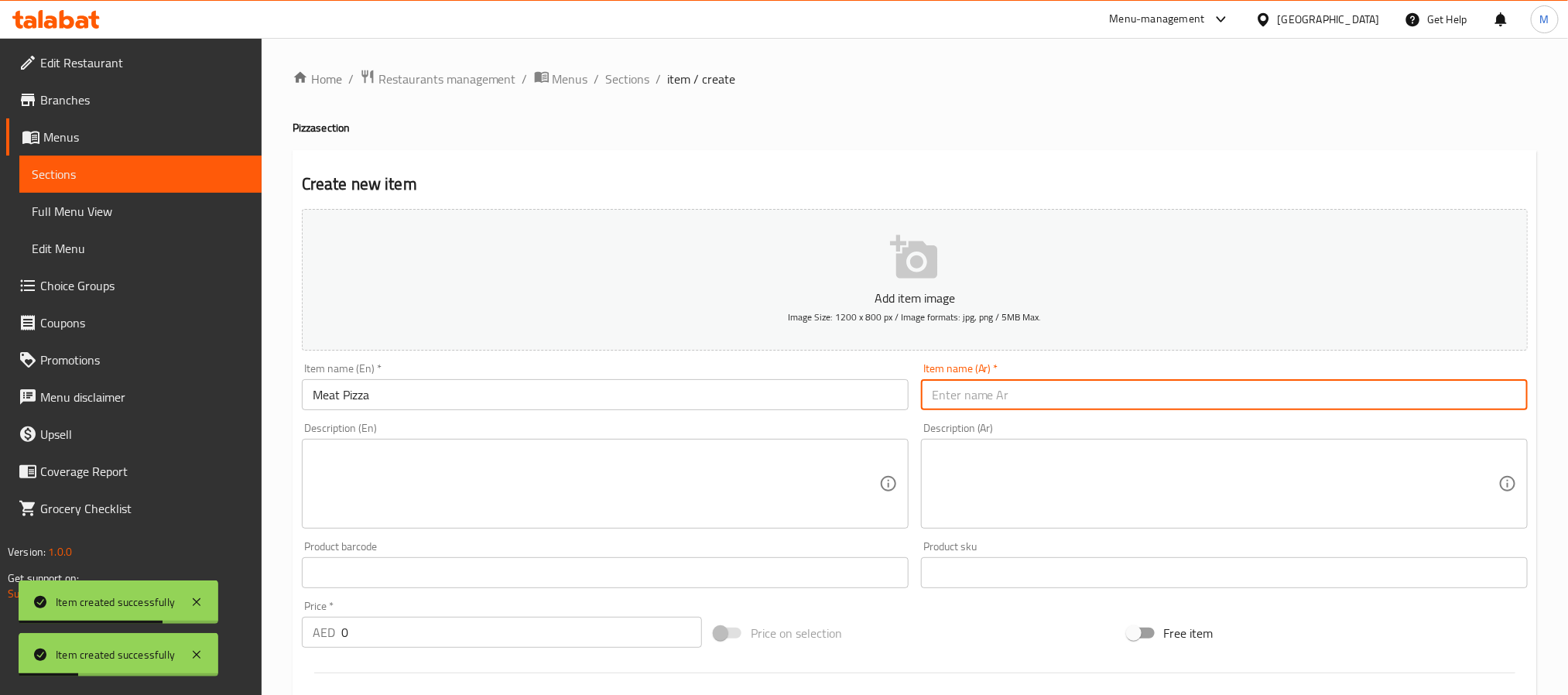
paste input "بيتزا لحم"
type input "بيتزا لحم"
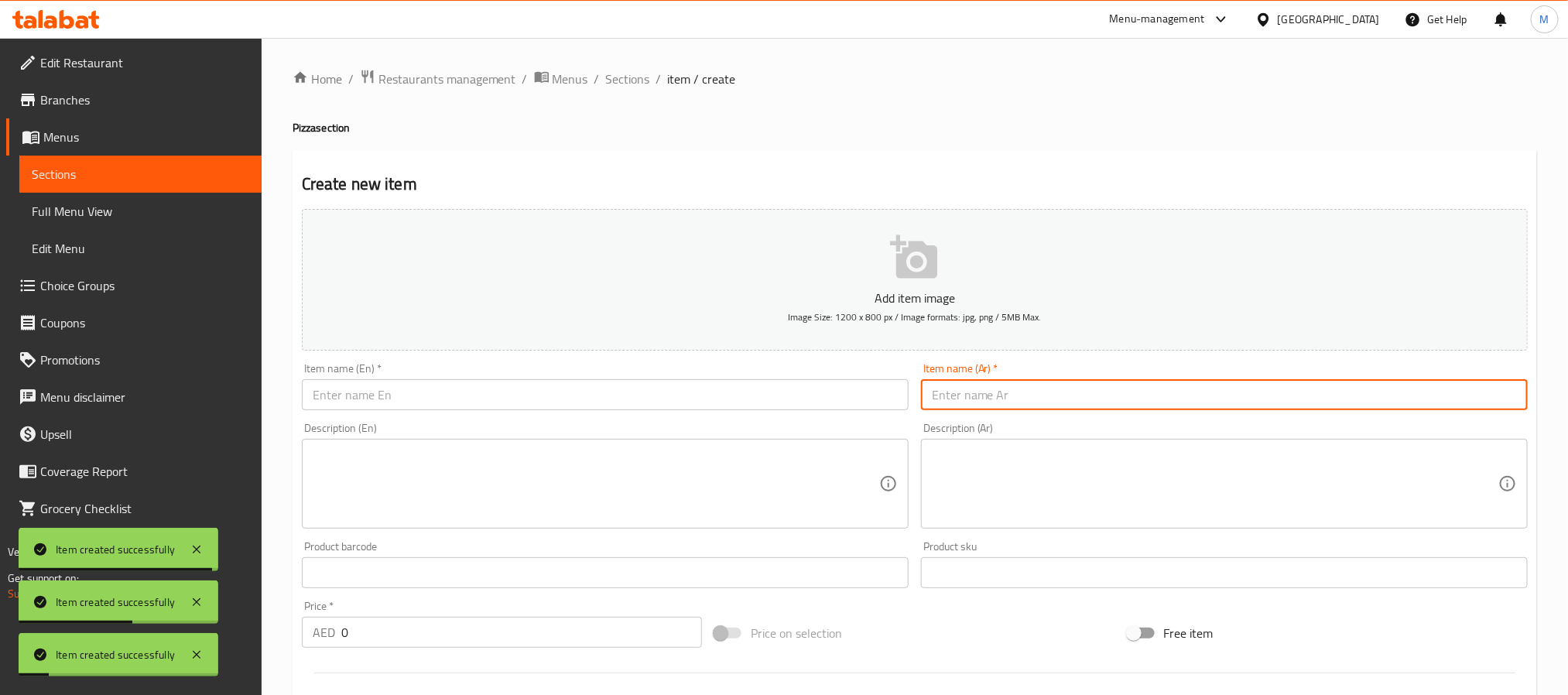
click at [651, 407] on input "text" at bounding box center [605, 395] width 607 height 31
paste input "Mushroom Pizza"
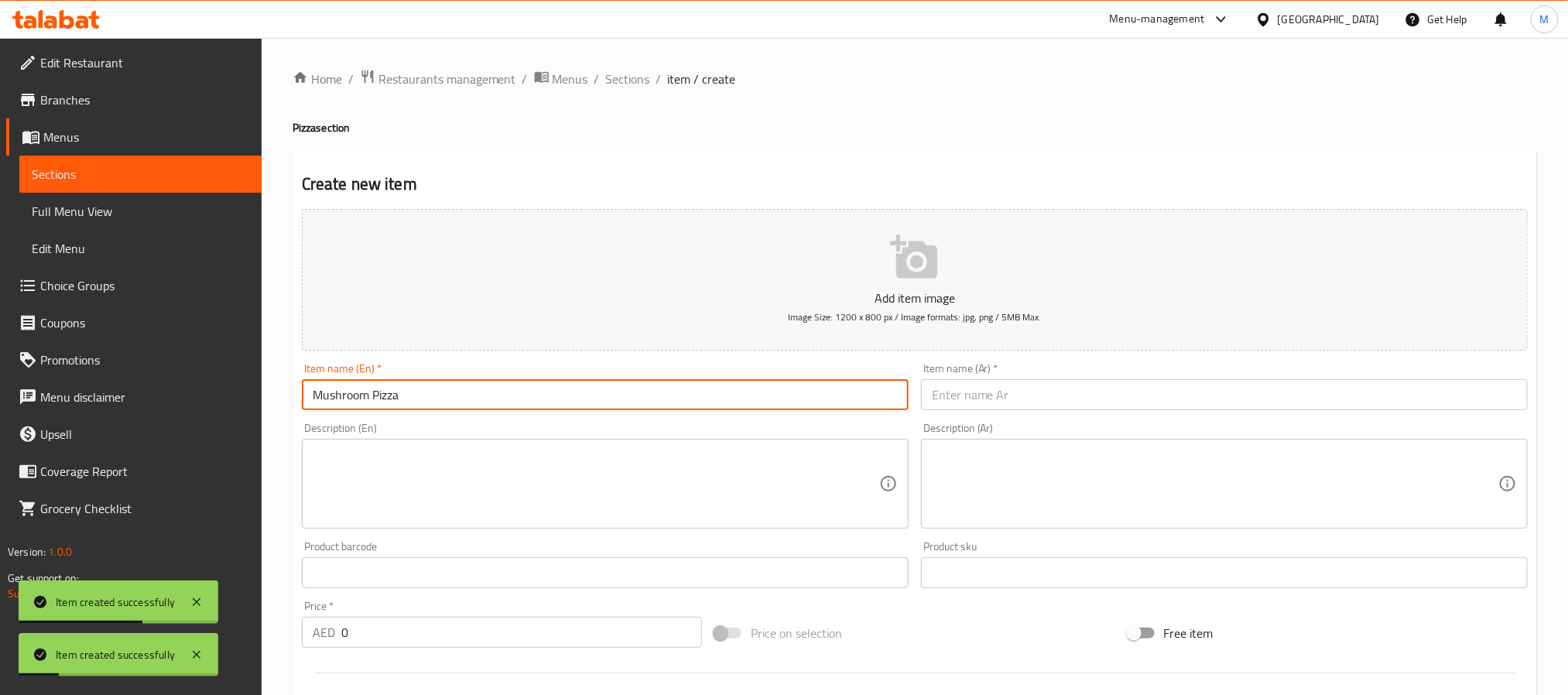
type input "Mushroom Pizza"
drag, startPoint x: 994, startPoint y: 389, endPoint x: 970, endPoint y: 393, distance: 24.3
click at [994, 389] on input "text" at bounding box center [1225, 395] width 607 height 31
paste input "بيتزا فطر"
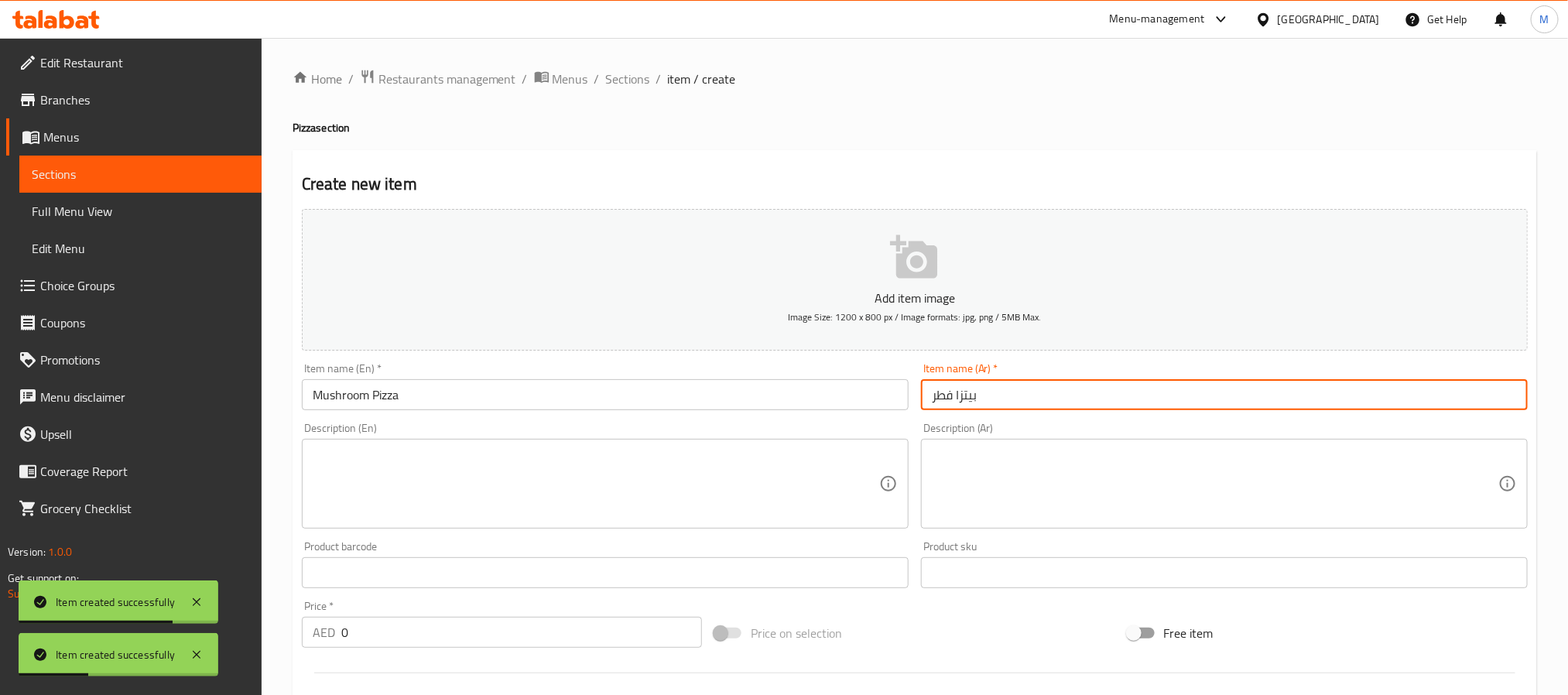
click at [943, 402] on input "بيتزا فطر" at bounding box center [1225, 395] width 607 height 31
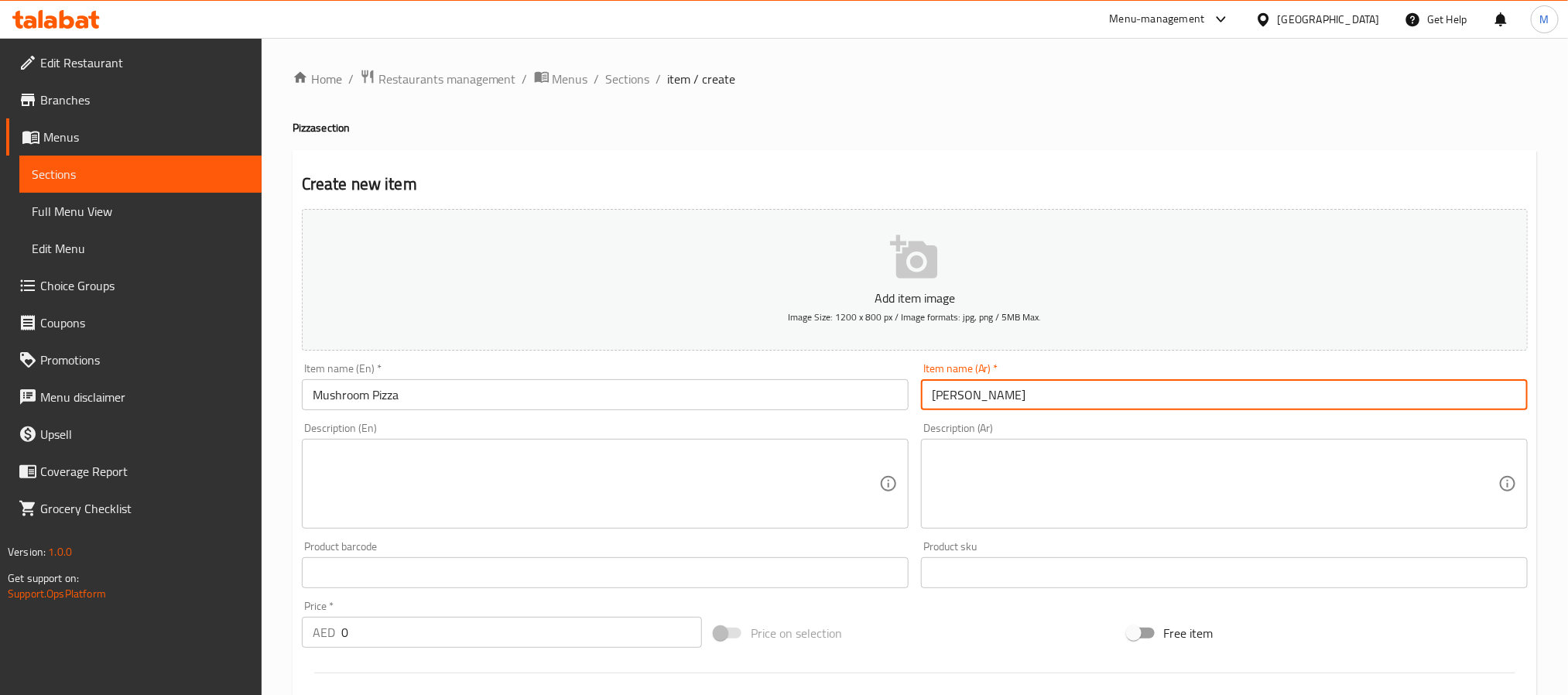
type input "بيتزا مشروم"
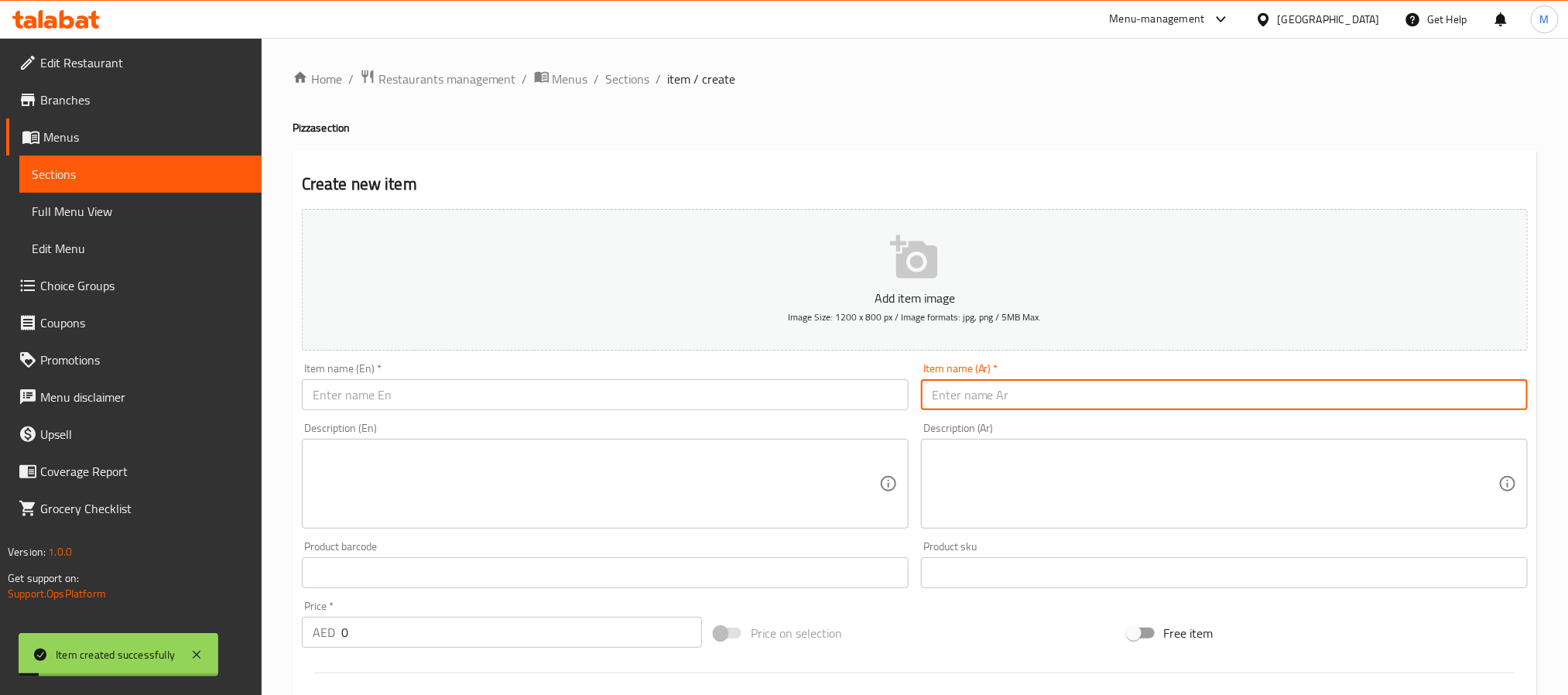
drag, startPoint x: 647, startPoint y: 402, endPoint x: 669, endPoint y: 388, distance: 26.1
click at [647, 402] on input "text" at bounding box center [605, 395] width 607 height 31
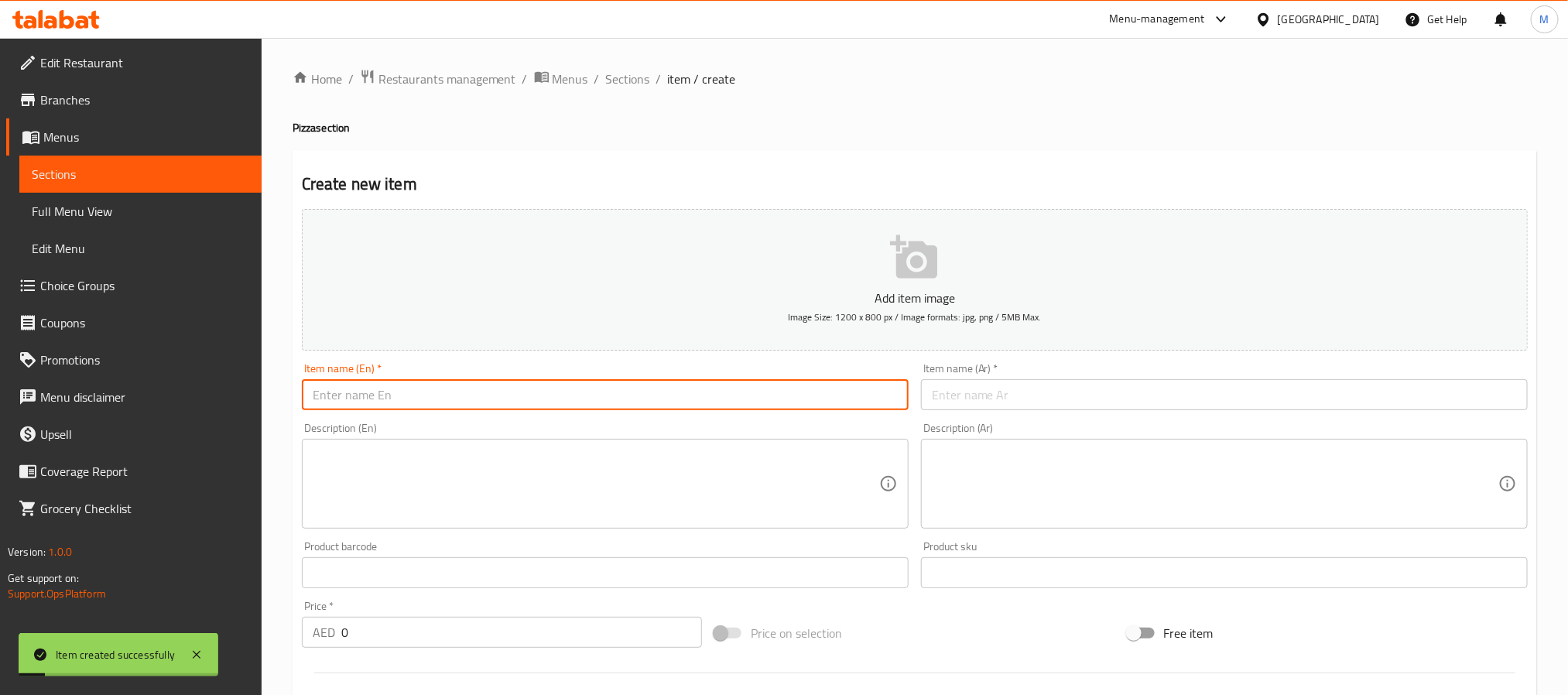
paste input "Hawaiian Pizza"
type input "Hawaiian Pizza"
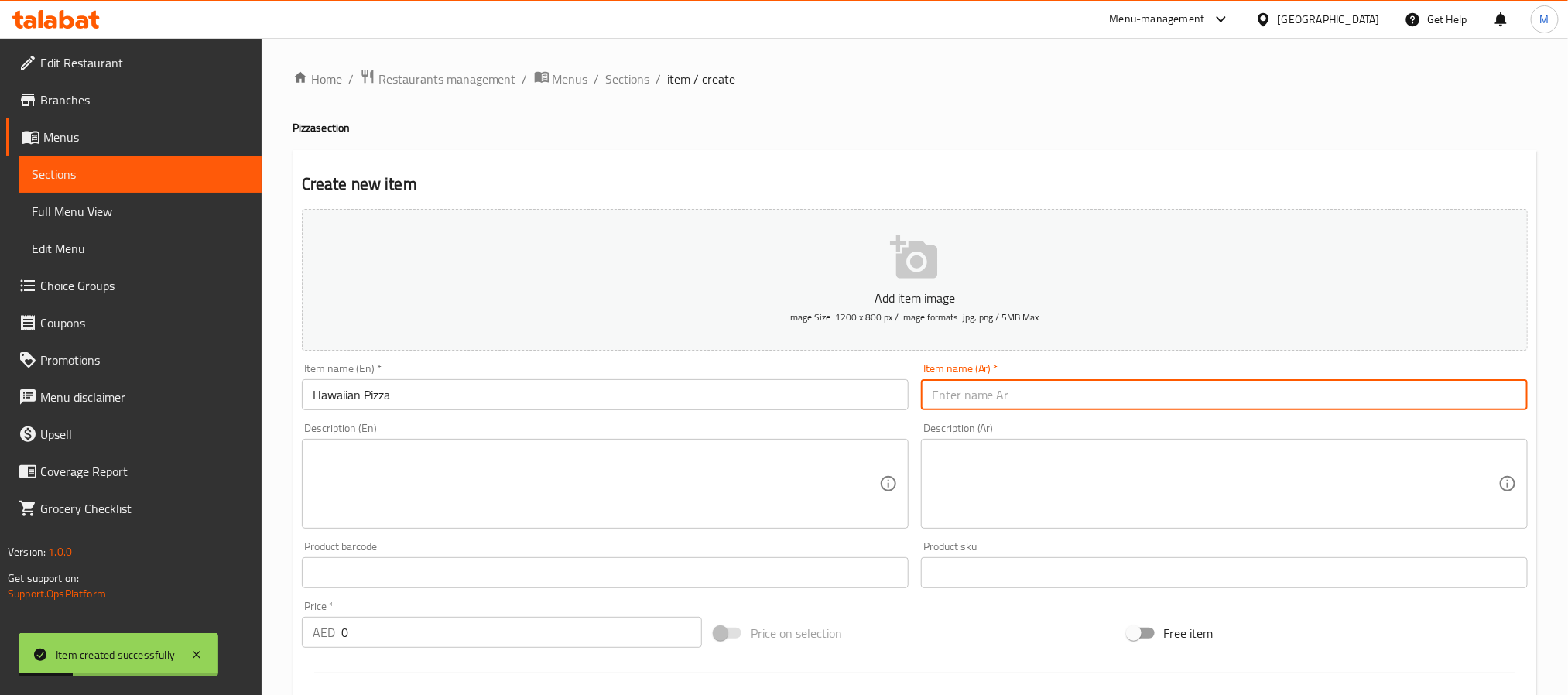
click at [1140, 402] on input "text" at bounding box center [1225, 395] width 607 height 31
paste input "بيتزا هاواي"
type input "بيتزا هاواي"
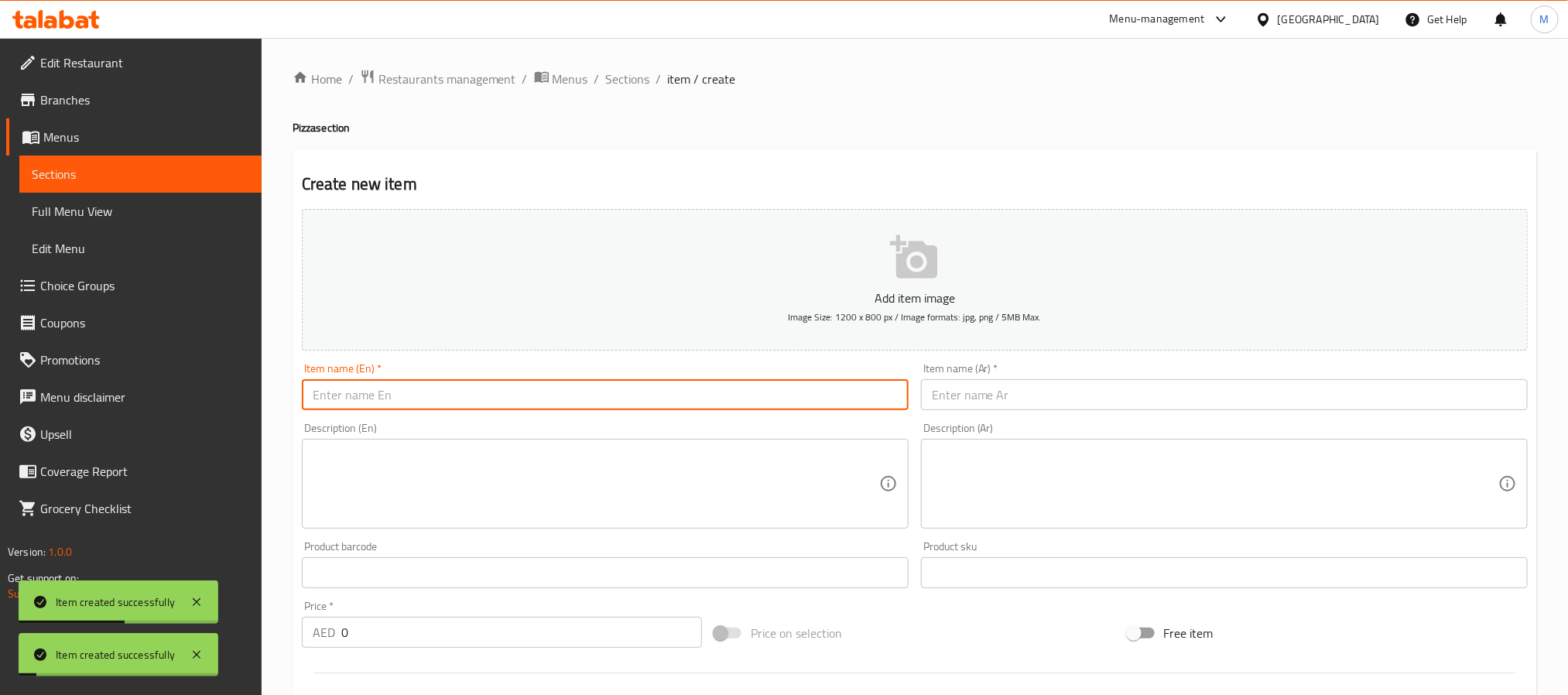
click at [622, 386] on input "text" at bounding box center [605, 395] width 607 height 31
paste input "Pepperoni Pizza"
type input "Pepperoni Pizza"
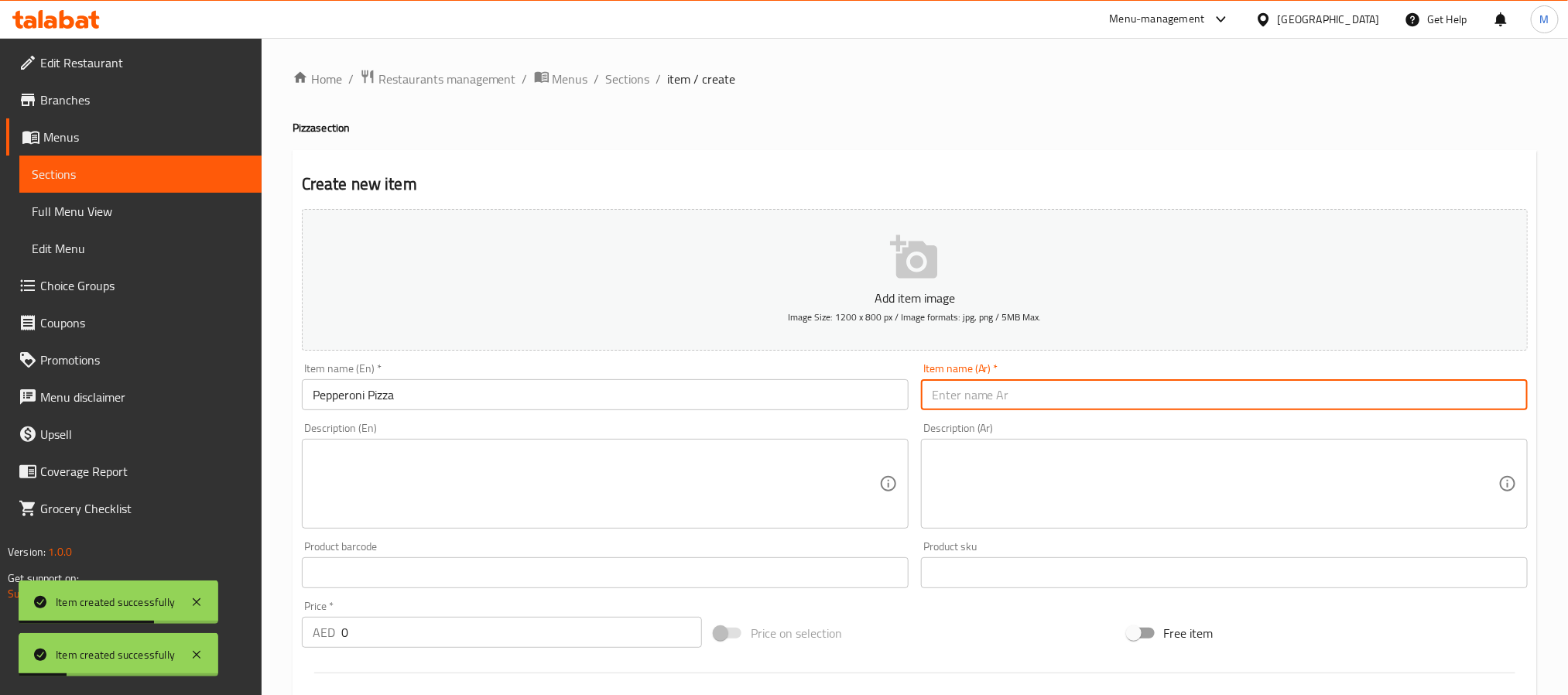
click at [1122, 402] on input "text" at bounding box center [1225, 395] width 607 height 31
paste input "بيتزا بيبروني"
type input "بيتزا بيبروني"
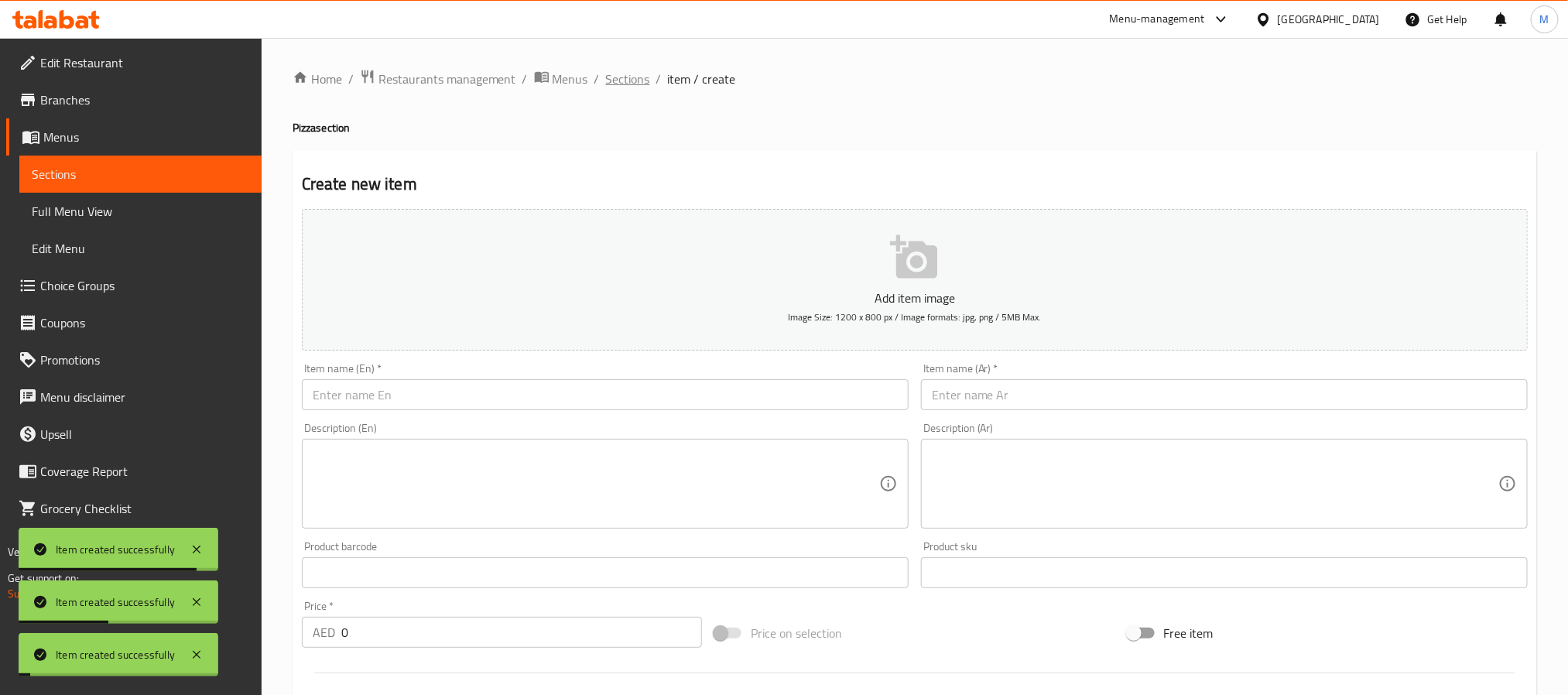
click at [637, 77] on span "Sections" at bounding box center [628, 79] width 44 height 19
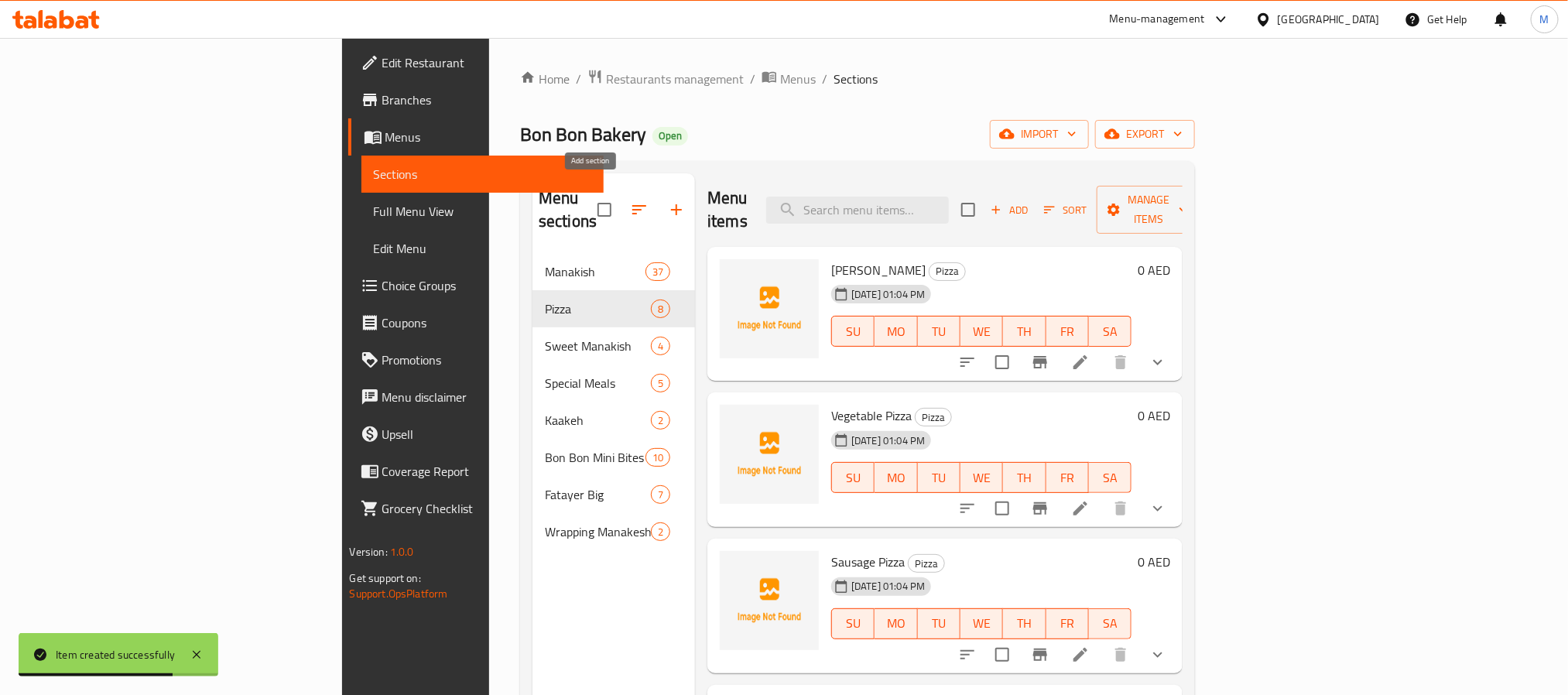
click at [671, 205] on icon "button" at bounding box center [676, 210] width 11 height 11
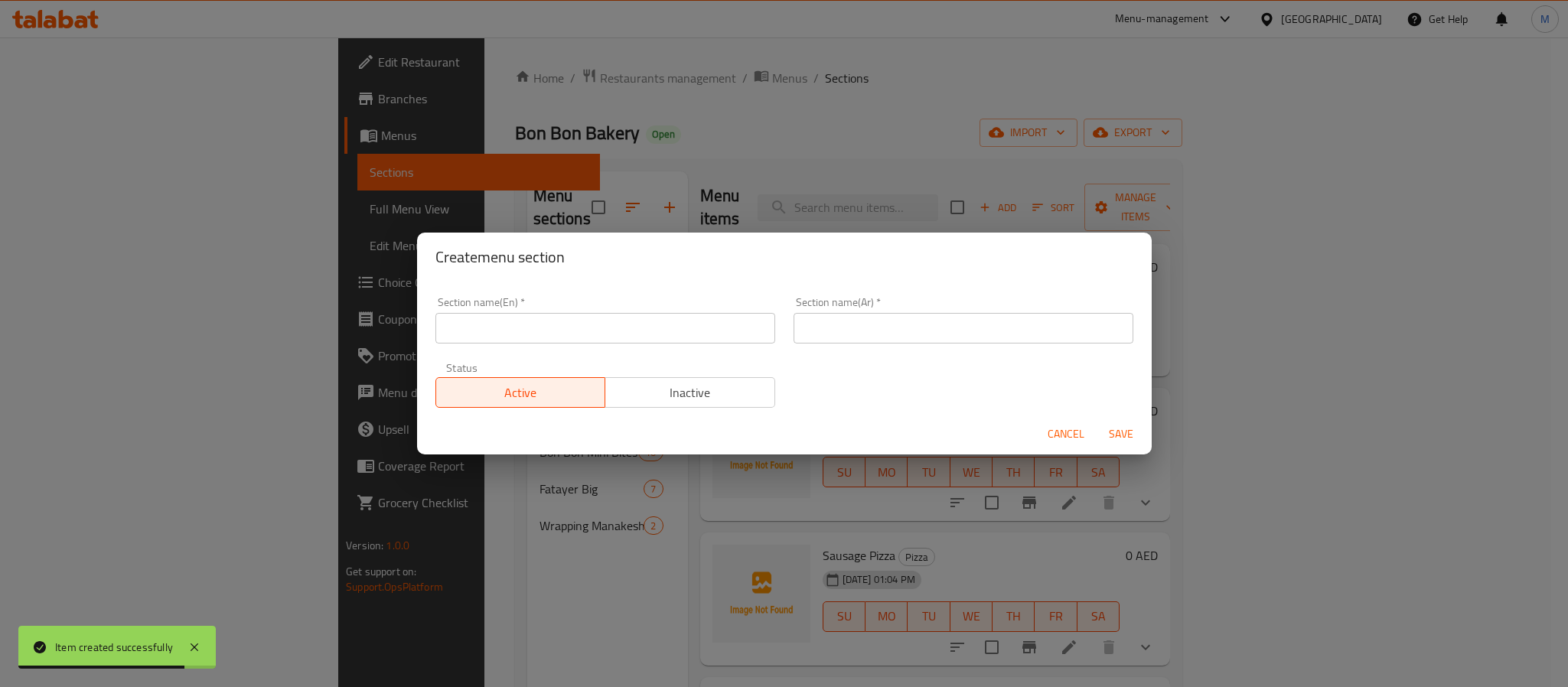
click at [550, 322] on input "text" at bounding box center [605, 328] width 340 height 31
paste input "Green Salads"
type input "Green Salads"
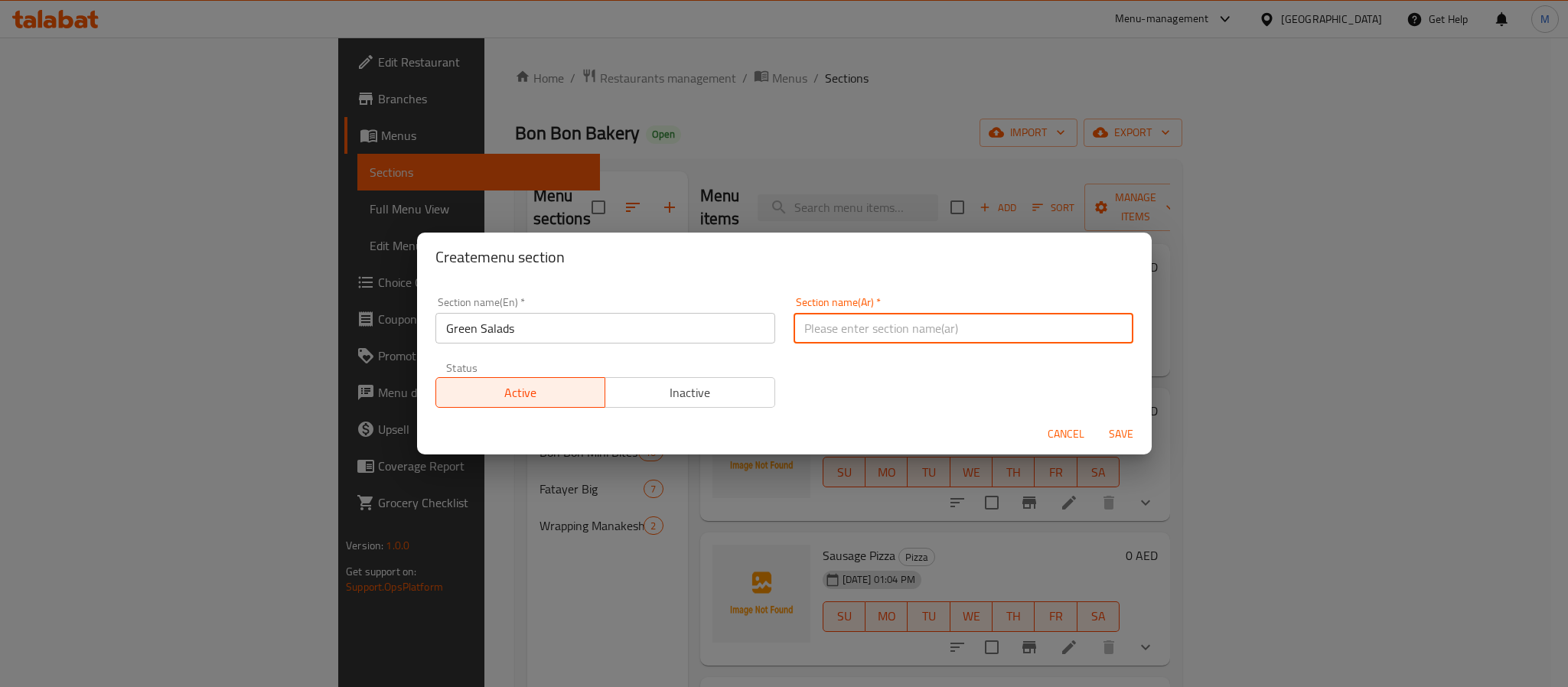
click at [905, 340] on input "text" at bounding box center [964, 328] width 340 height 31
paste input "السلطات الخضراء"
type input "السلطات الخضراء"
click at [1122, 440] on span "Save" at bounding box center [1122, 434] width 37 height 19
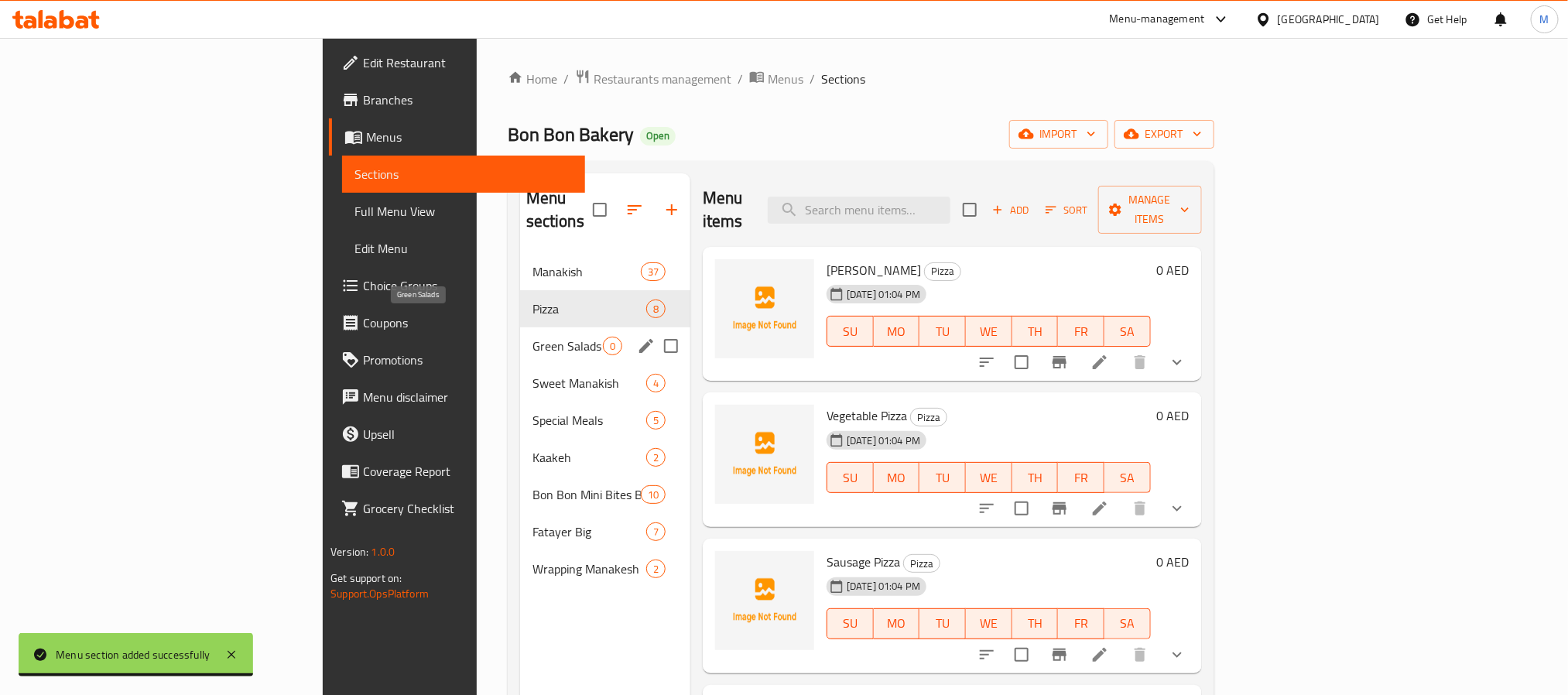
click at [533, 337] on span "Green Salads" at bounding box center [567, 346] width 70 height 19
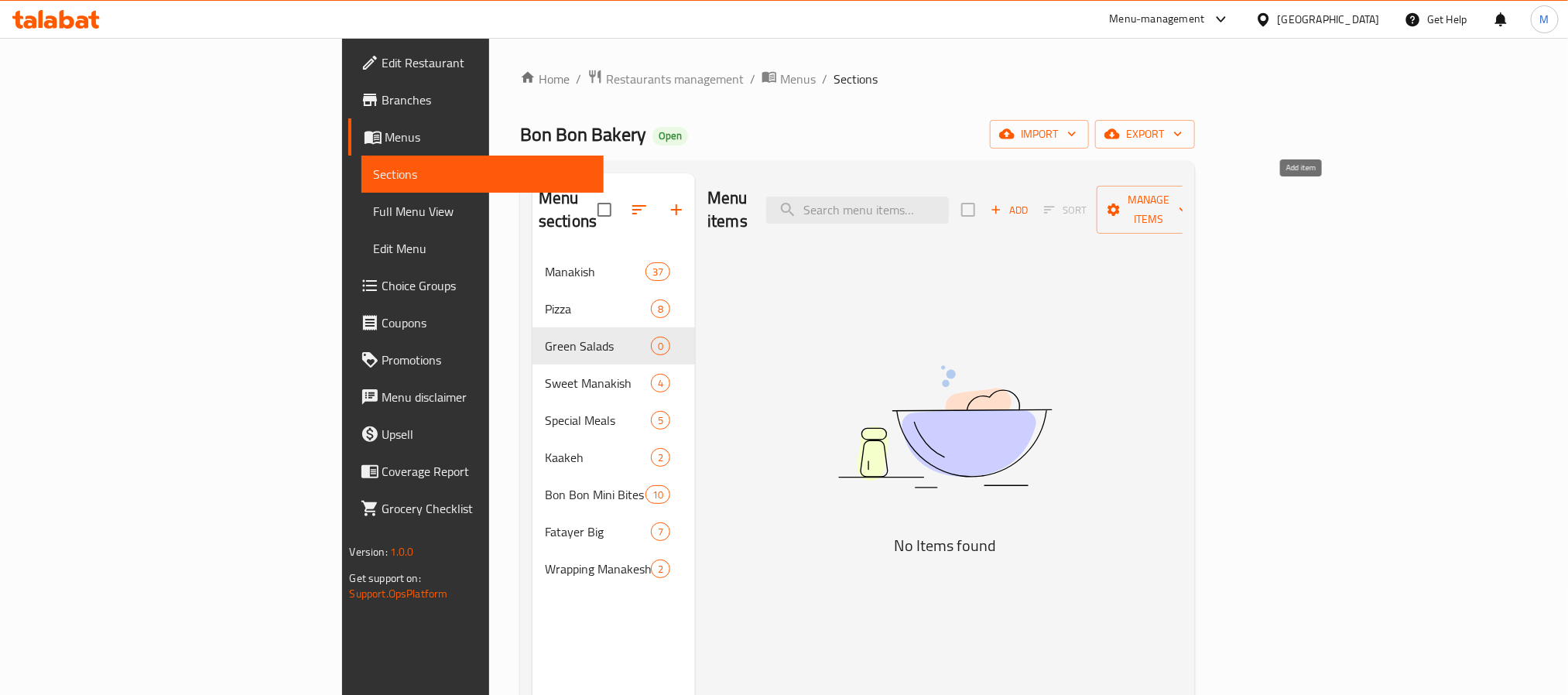
click at [1030, 201] on span "Add" at bounding box center [1008, 210] width 41 height 18
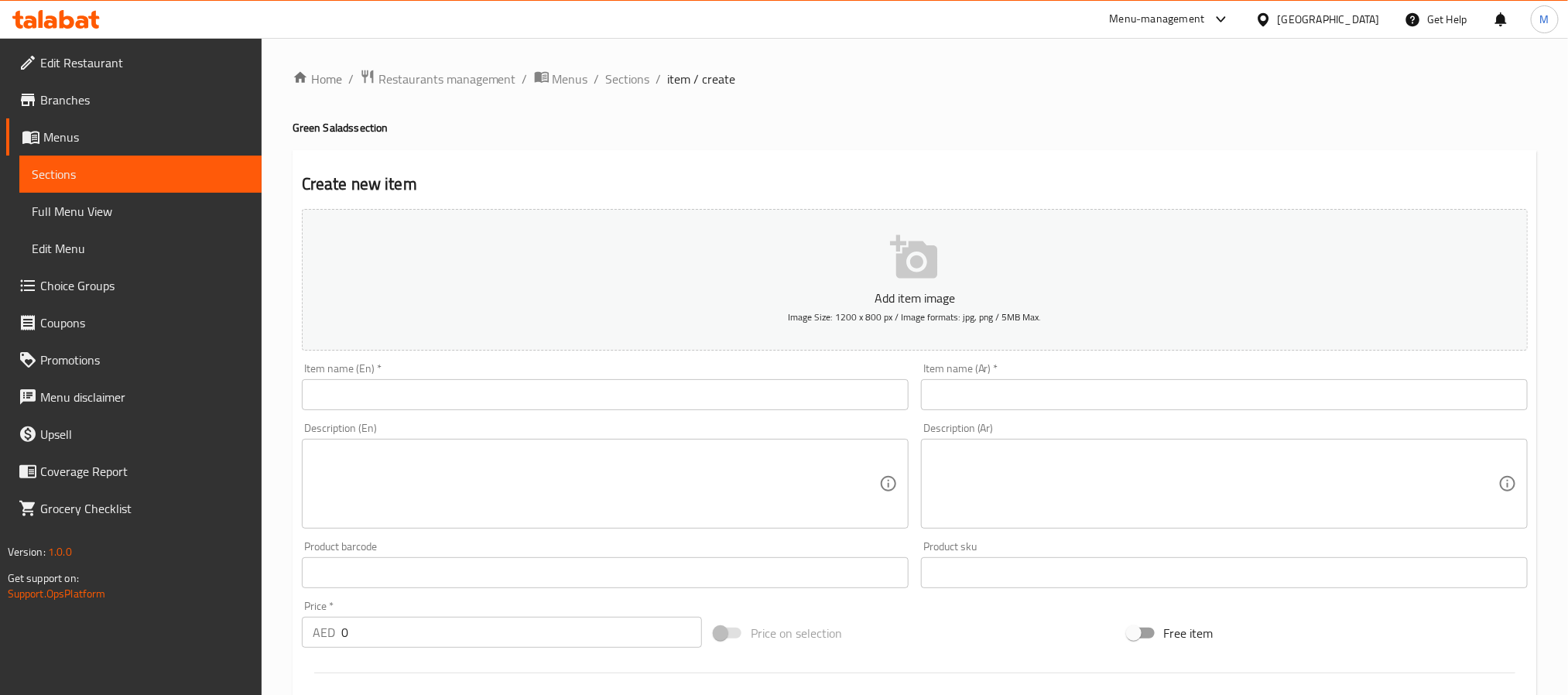
click at [520, 372] on div "Item name (En)   * Item name (En) *" at bounding box center [605, 386] width 607 height 47
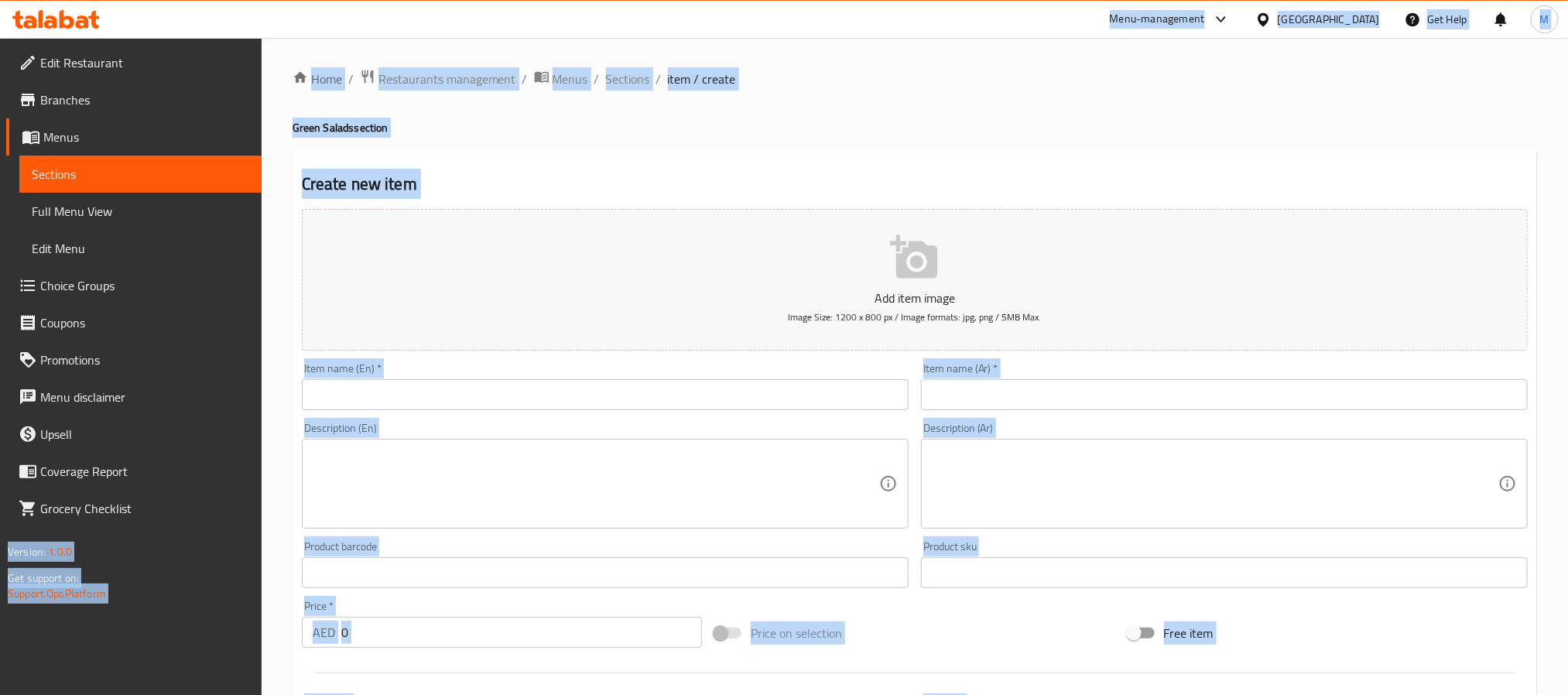
click at [522, 396] on input "text" at bounding box center [605, 395] width 607 height 31
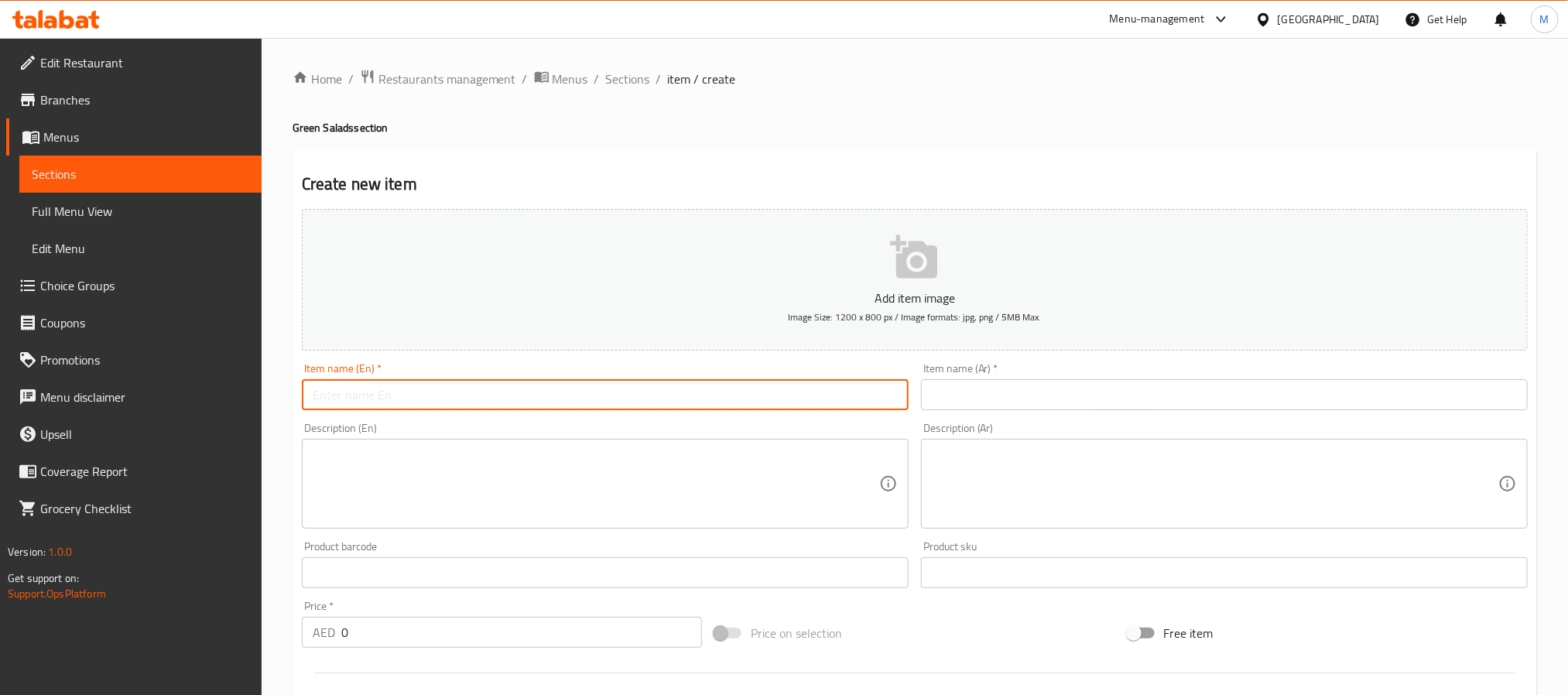
paste input "Arabic Salad"
type input "Arabic Salad"
click at [1117, 381] on input "text" at bounding box center [1225, 395] width 607 height 31
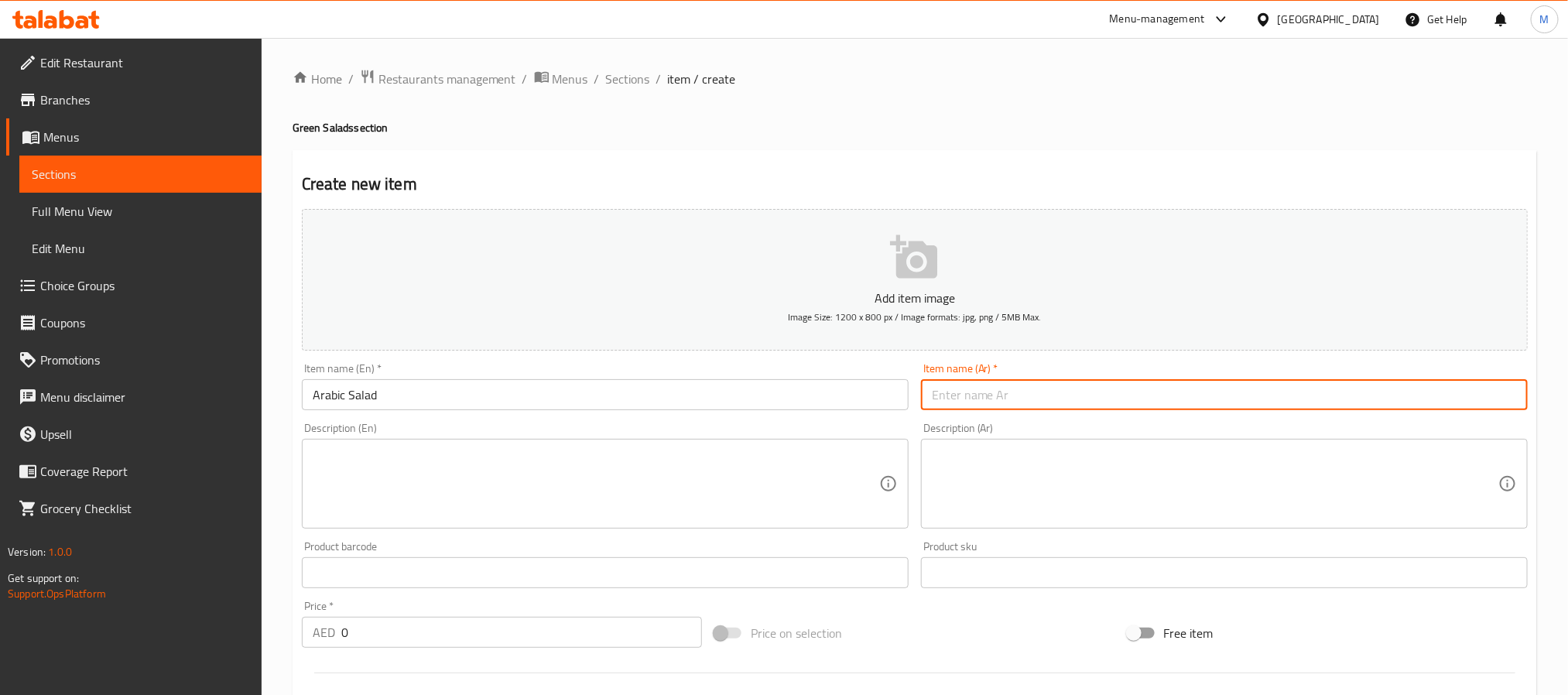
paste input "سلطة عربية"
type input "سلطة عربية"
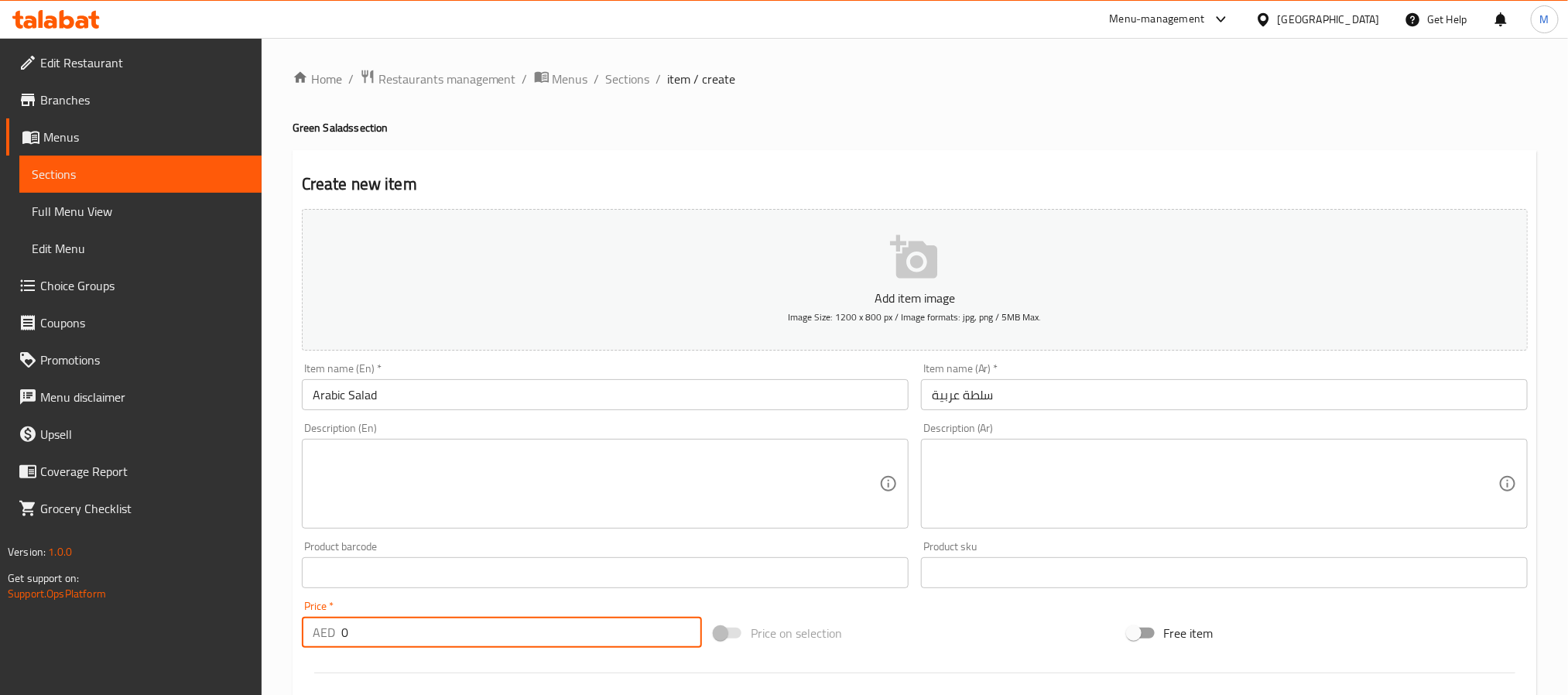
click at [504, 625] on input "0" at bounding box center [522, 632] width 361 height 31
paste input "17.0"
type input "17.00"
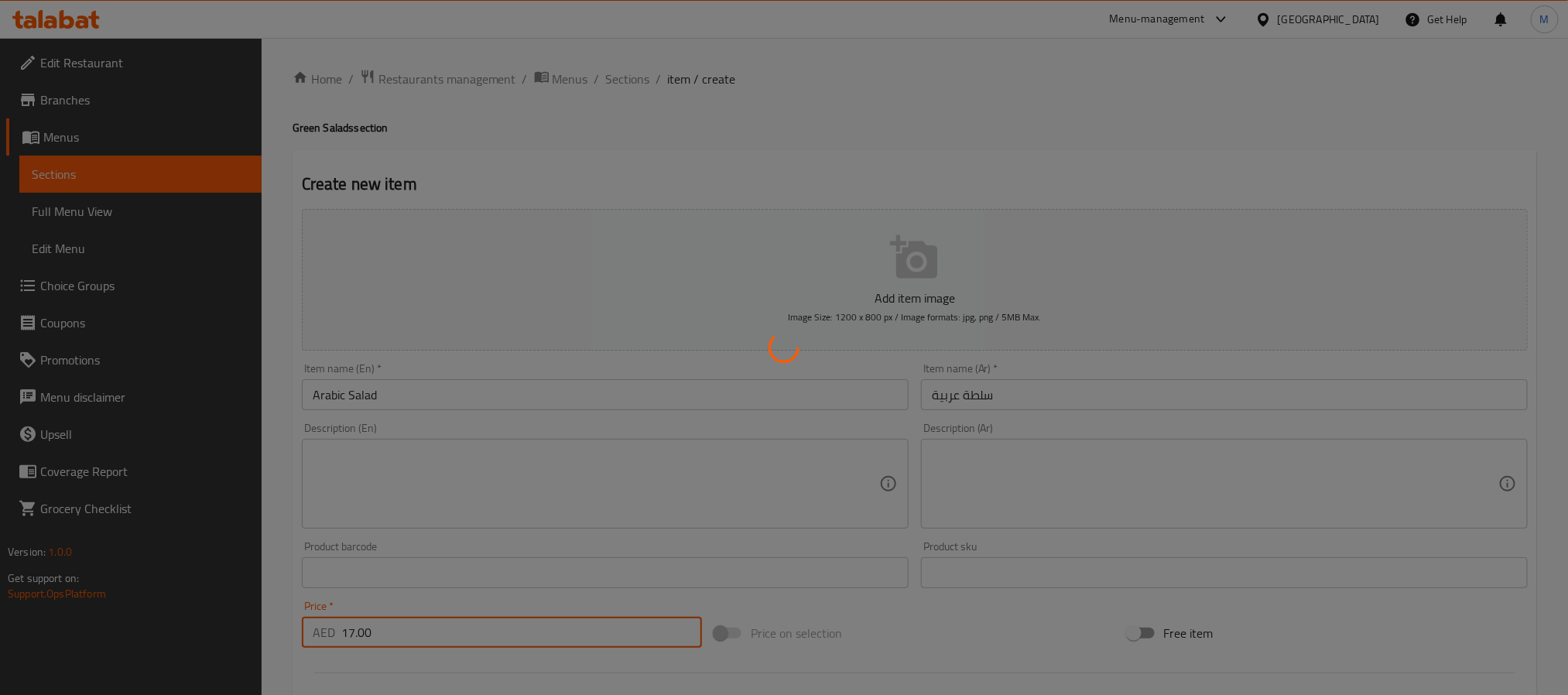
type input "0"
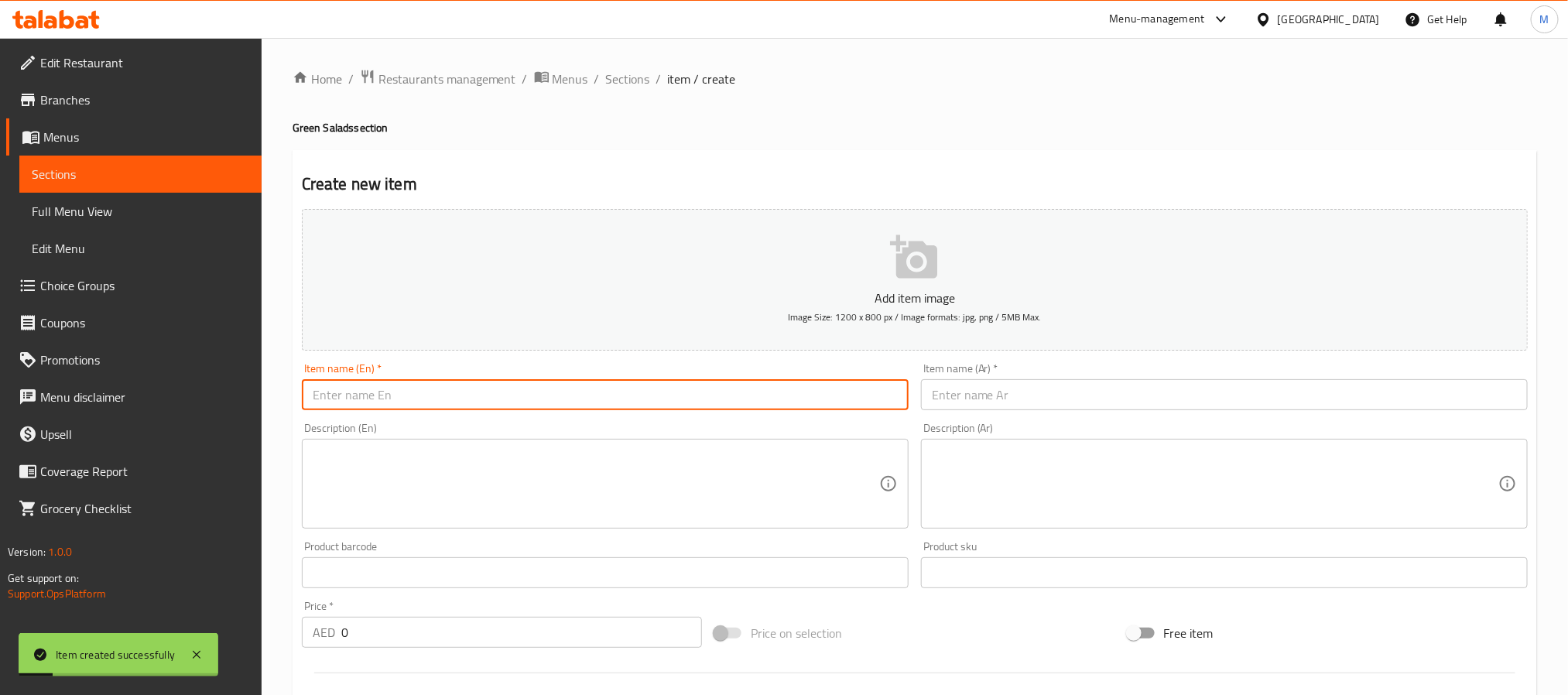
click at [495, 396] on input "text" at bounding box center [605, 395] width 607 height 31
paste input "Fattush"
drag, startPoint x: 336, startPoint y: 400, endPoint x: 676, endPoint y: 363, distance: 342.0
click at [676, 363] on div "Item name (En)   * Fattush Item name (En) *" at bounding box center [605, 386] width 607 height 47
type input "Fattoush"
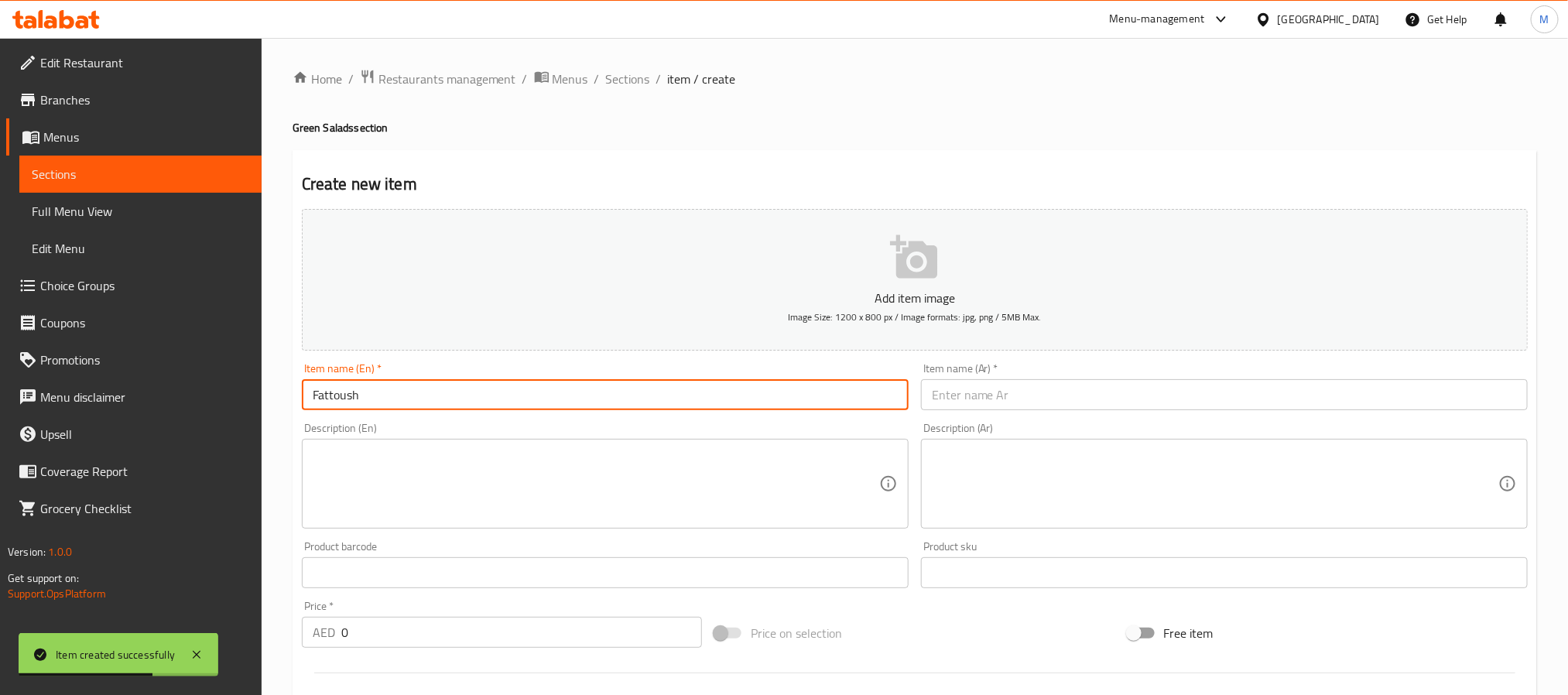
drag, startPoint x: 992, startPoint y: 398, endPoint x: 970, endPoint y: 363, distance: 41.3
click at [992, 398] on input "text" at bounding box center [1225, 395] width 607 height 31
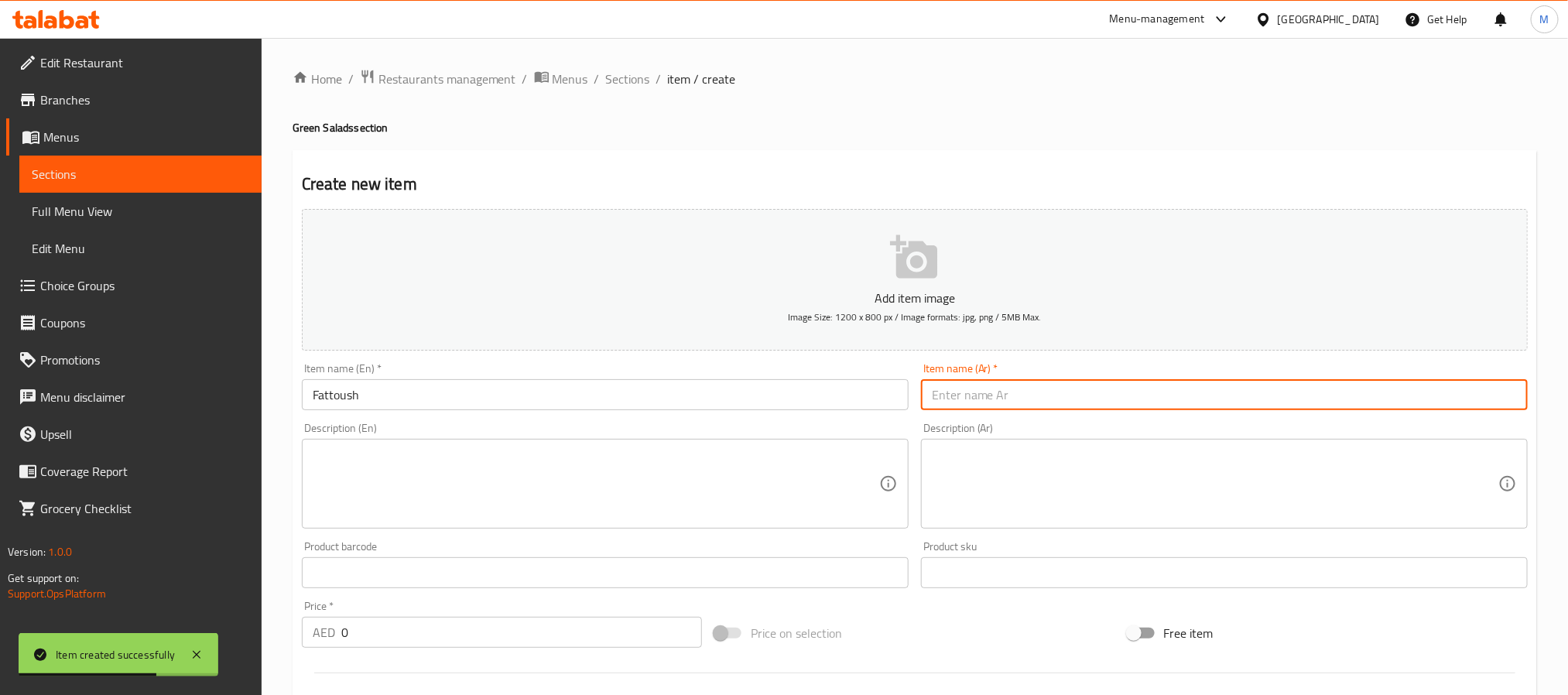
paste input "فتوش"
type input "فتوش"
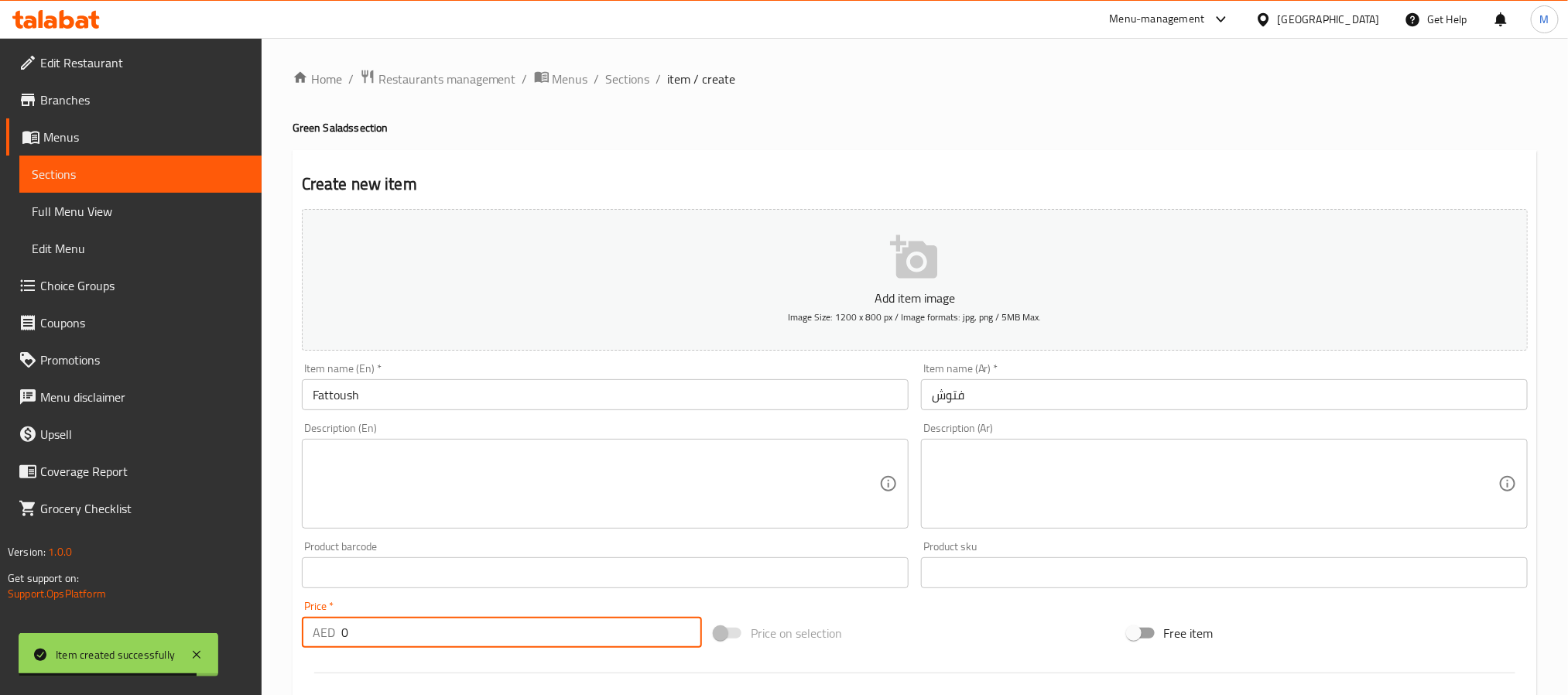
click at [473, 642] on input "0" at bounding box center [522, 632] width 361 height 31
paste input "17.0"
type input "17.00"
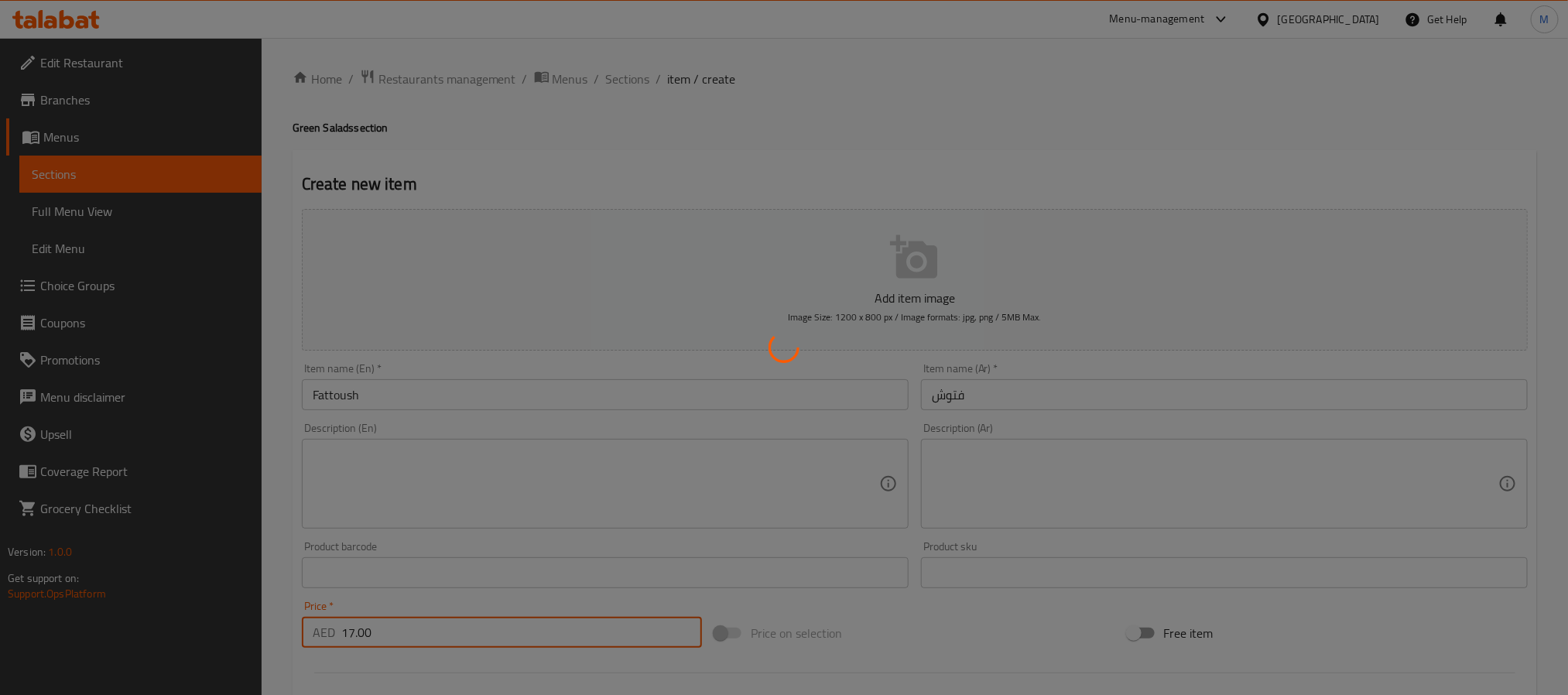
type input "0"
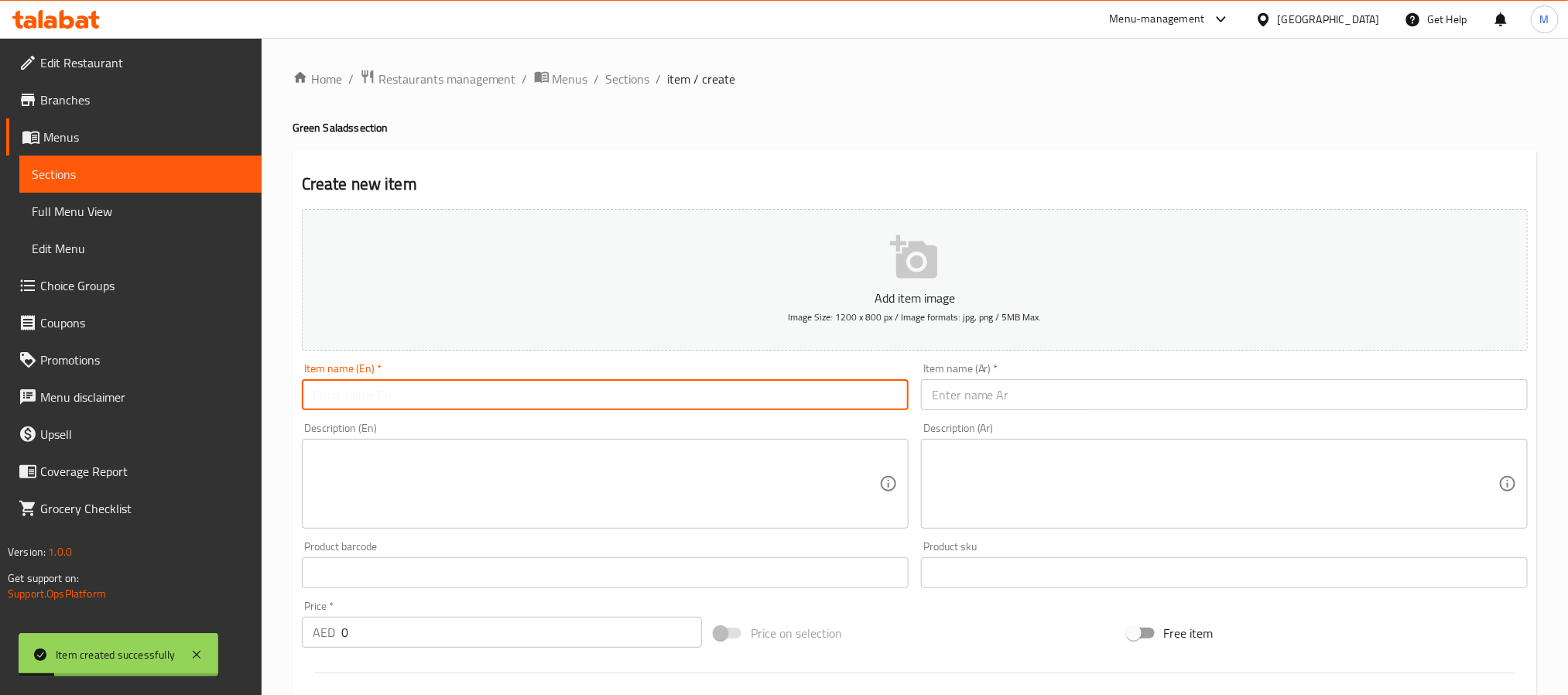
drag, startPoint x: 646, startPoint y: 400, endPoint x: 653, endPoint y: 393, distance: 9.9
click at [646, 400] on input "text" at bounding box center [605, 395] width 607 height 31
paste input "Rocca Salad"
type input "Rocca Salad"
click at [952, 384] on input "text" at bounding box center [1225, 395] width 607 height 31
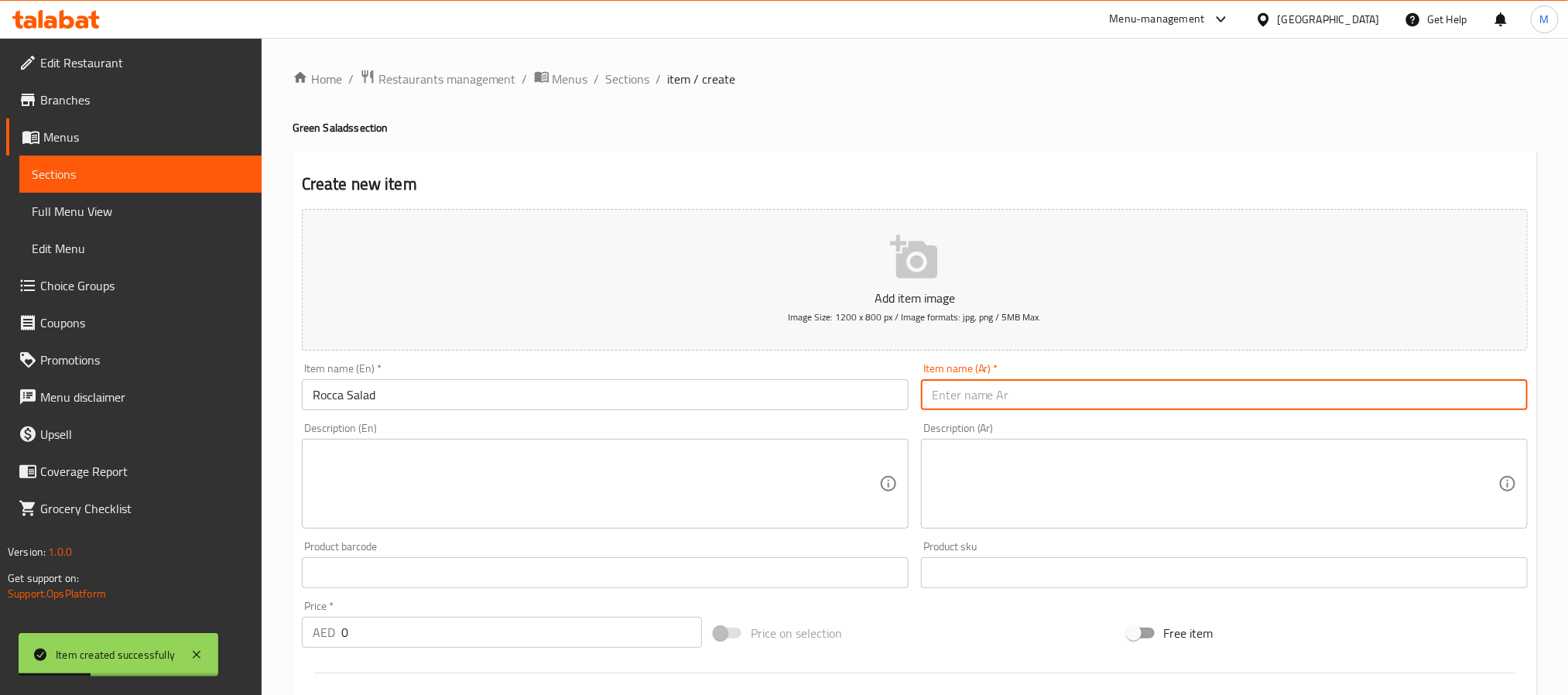
paste input "سلطة جرجير"
type input "سلطة جرجير"
click at [602, 637] on input "0" at bounding box center [522, 632] width 361 height 31
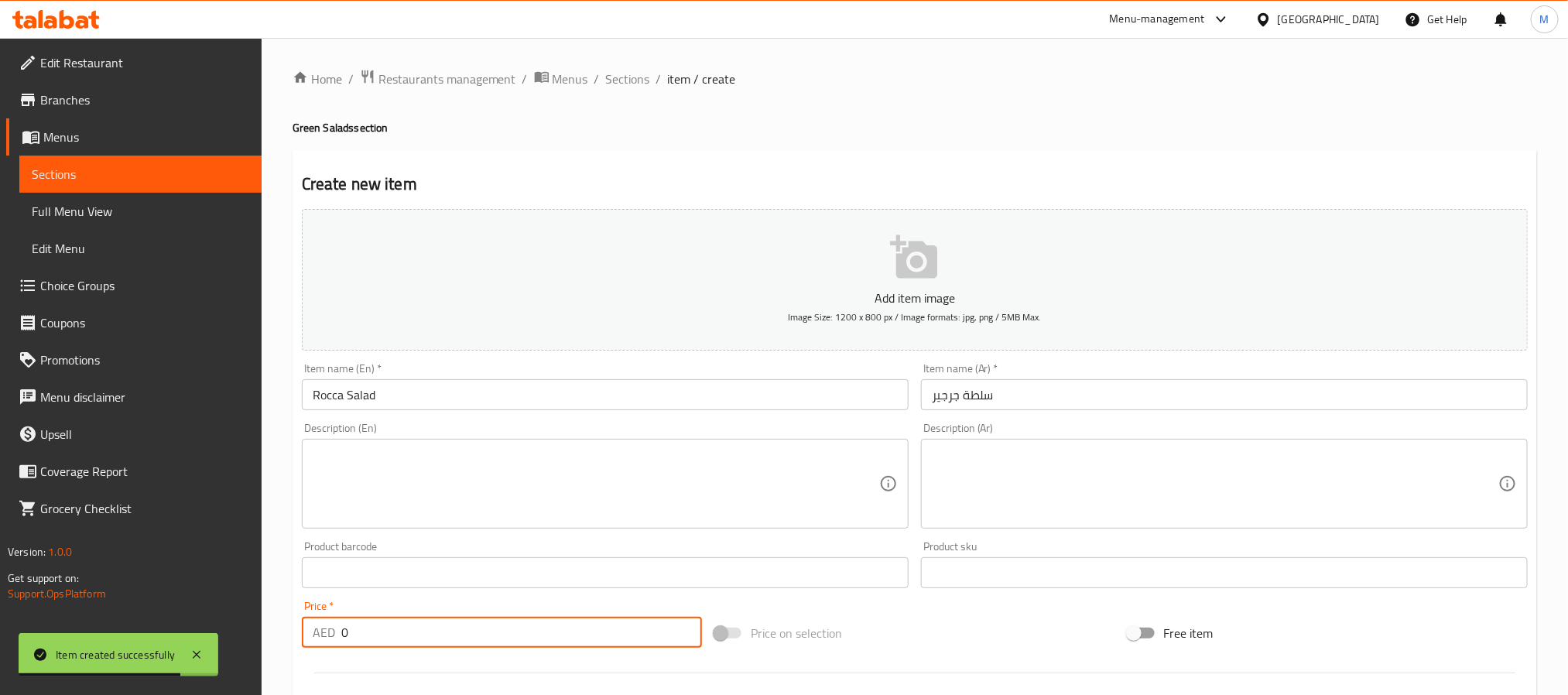
paste input "18.0"
type input "18.00"
click at [389, 396] on input "text" at bounding box center [605, 395] width 607 height 31
paste input "Tabullah"
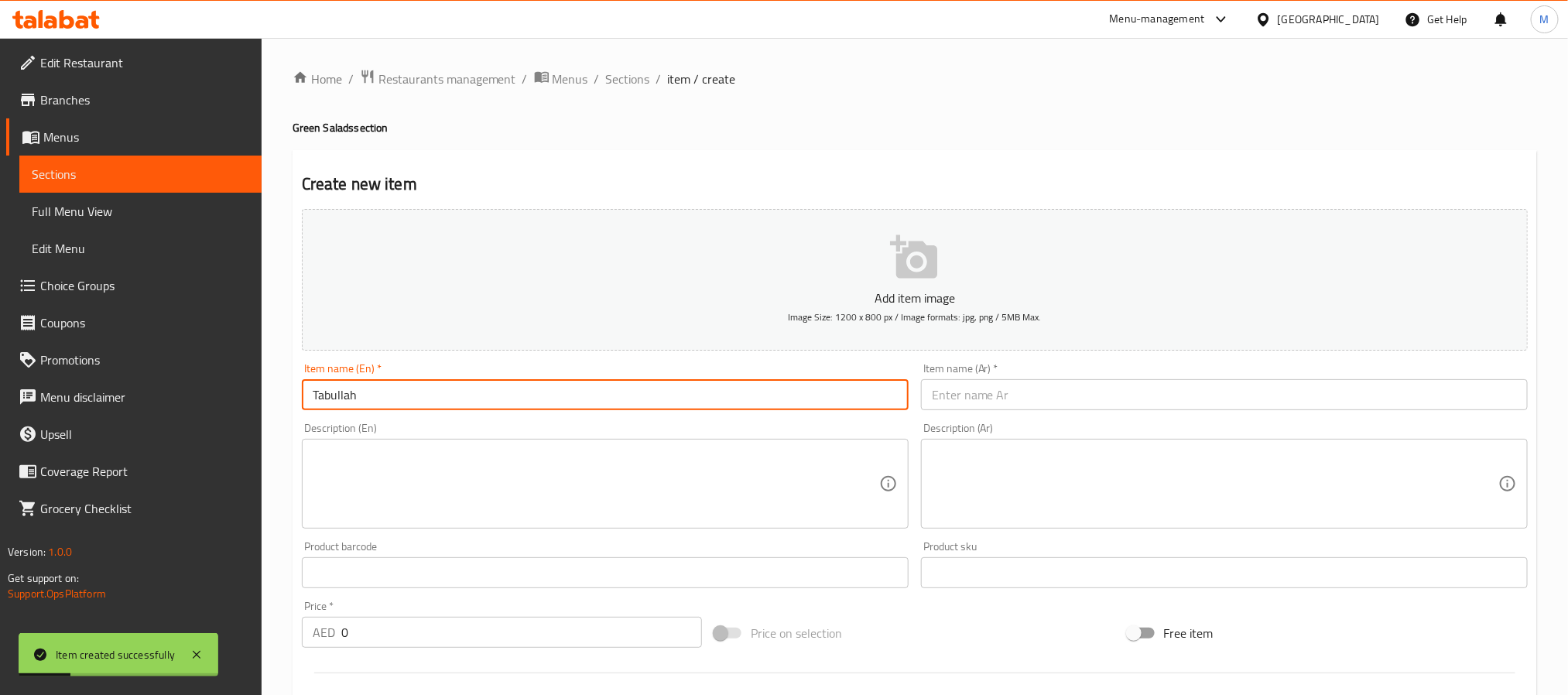
drag, startPoint x: 330, startPoint y: 397, endPoint x: 615, endPoint y: 384, distance: 285.3
click at [611, 384] on input "Tabullah" at bounding box center [605, 395] width 607 height 31
click at [1029, 407] on input "text" at bounding box center [1225, 395] width 607 height 31
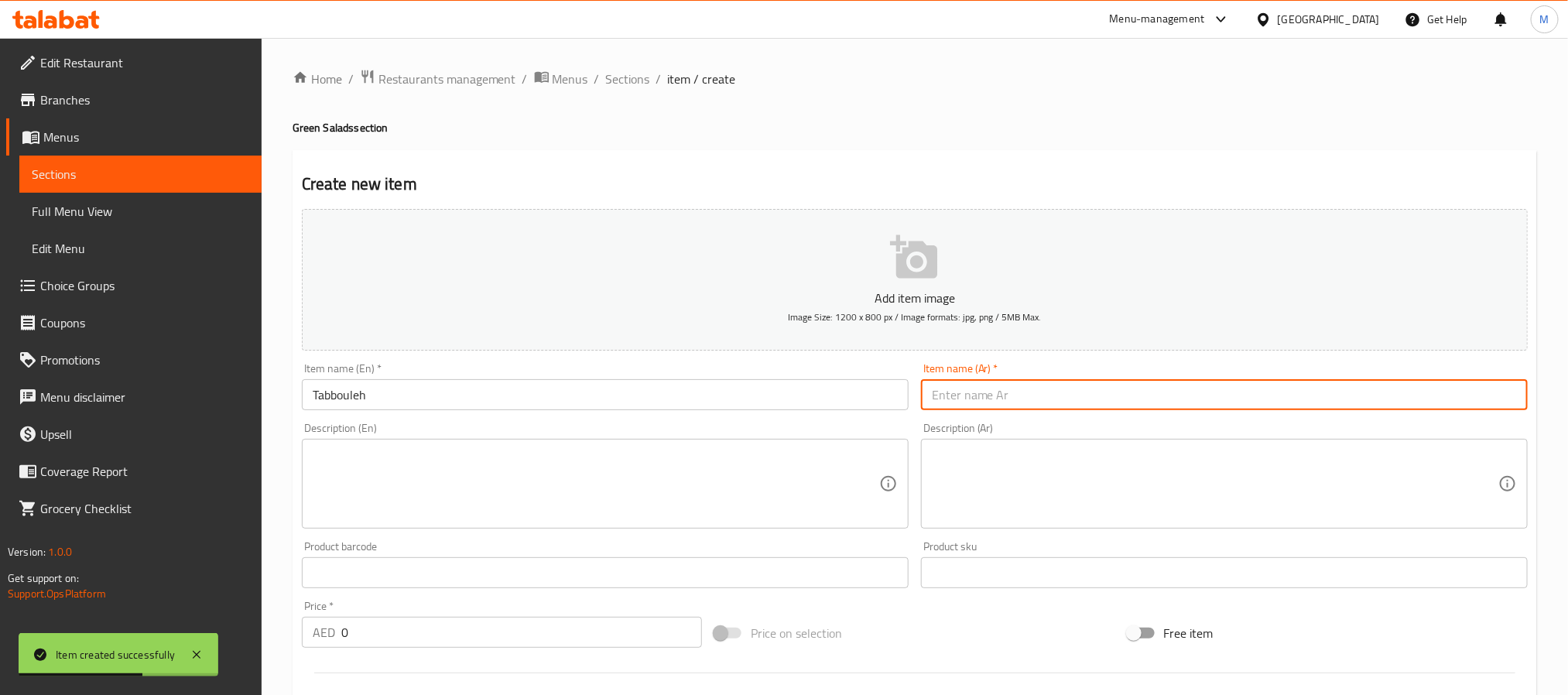
paste input "تبولة"
click at [511, 632] on input "0" at bounding box center [522, 632] width 361 height 31
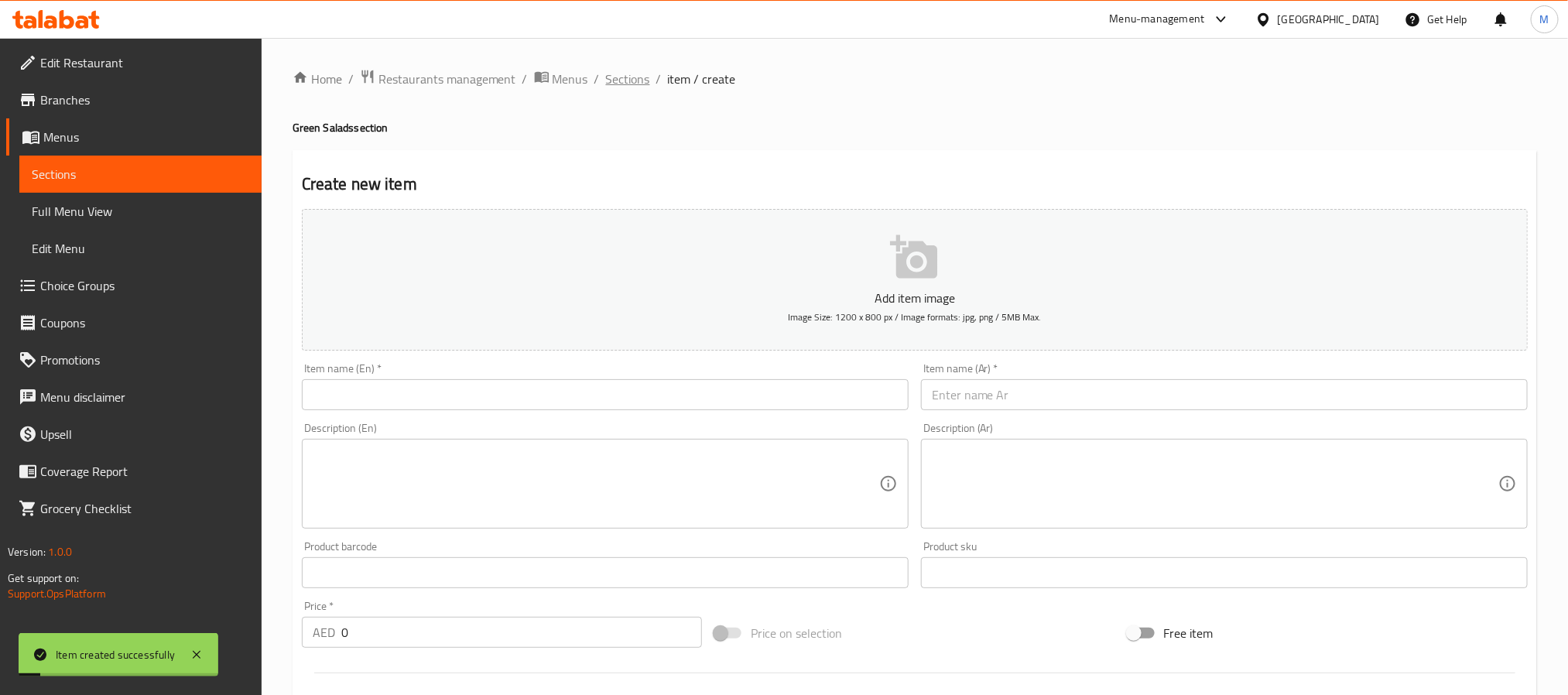
click at [625, 73] on span "Sections" at bounding box center [628, 79] width 44 height 19
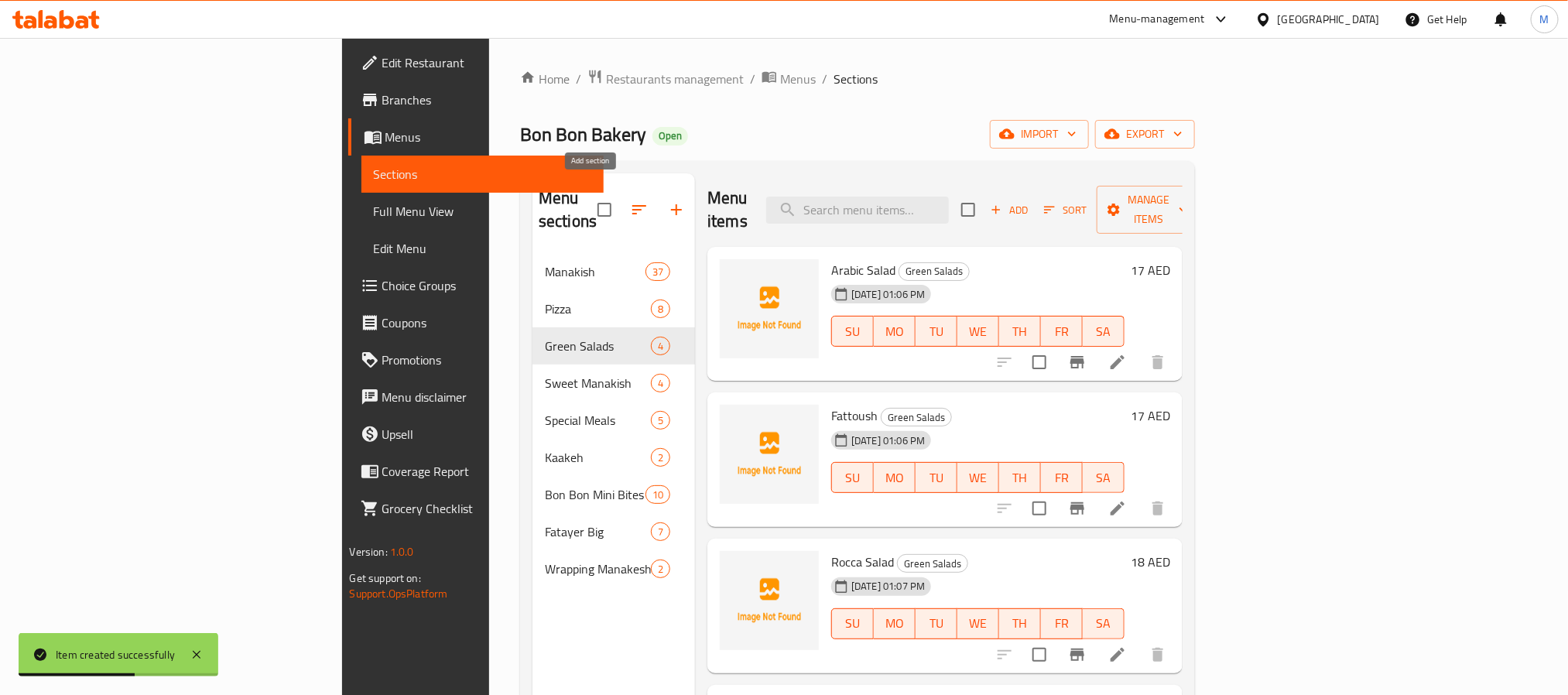
click at [667, 200] on icon "button" at bounding box center [676, 210] width 19 height 19
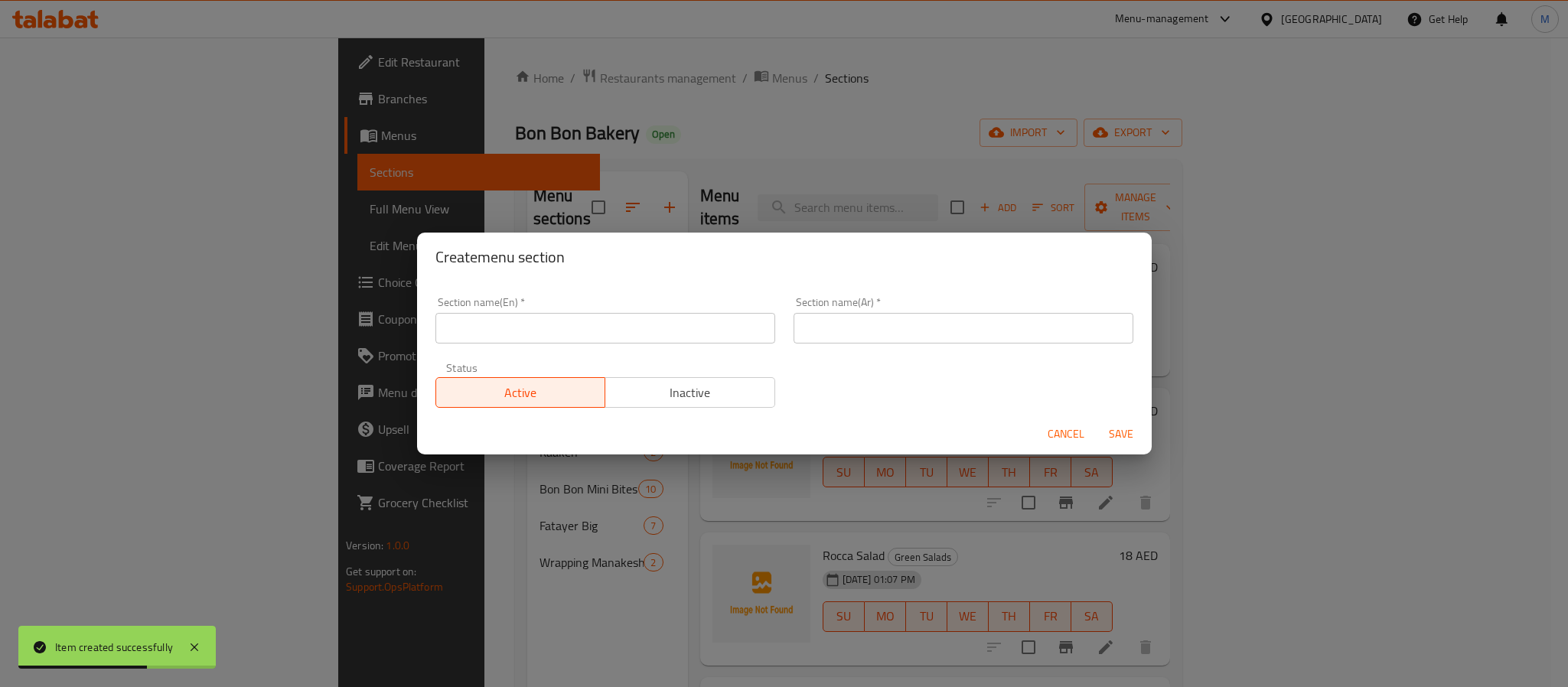
drag, startPoint x: 464, startPoint y: 338, endPoint x: 532, endPoint y: 319, distance: 70.6
click at [464, 338] on input "text" at bounding box center [605, 328] width 340 height 31
paste input "Appetizers"
click at [971, 318] on input "text" at bounding box center [964, 328] width 340 height 31
paste input "المقبلات"
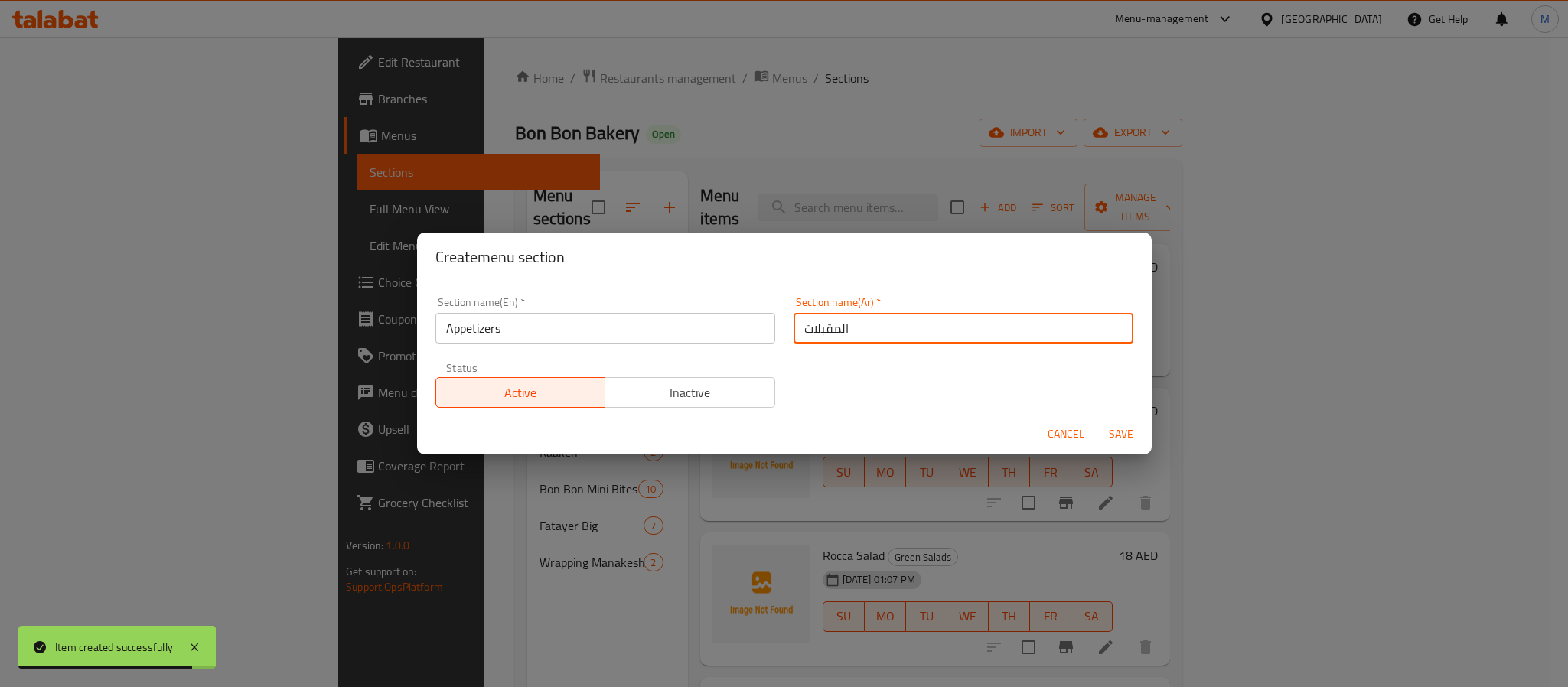
click at [1097, 420] on button "Save" at bounding box center [1121, 435] width 49 height 28
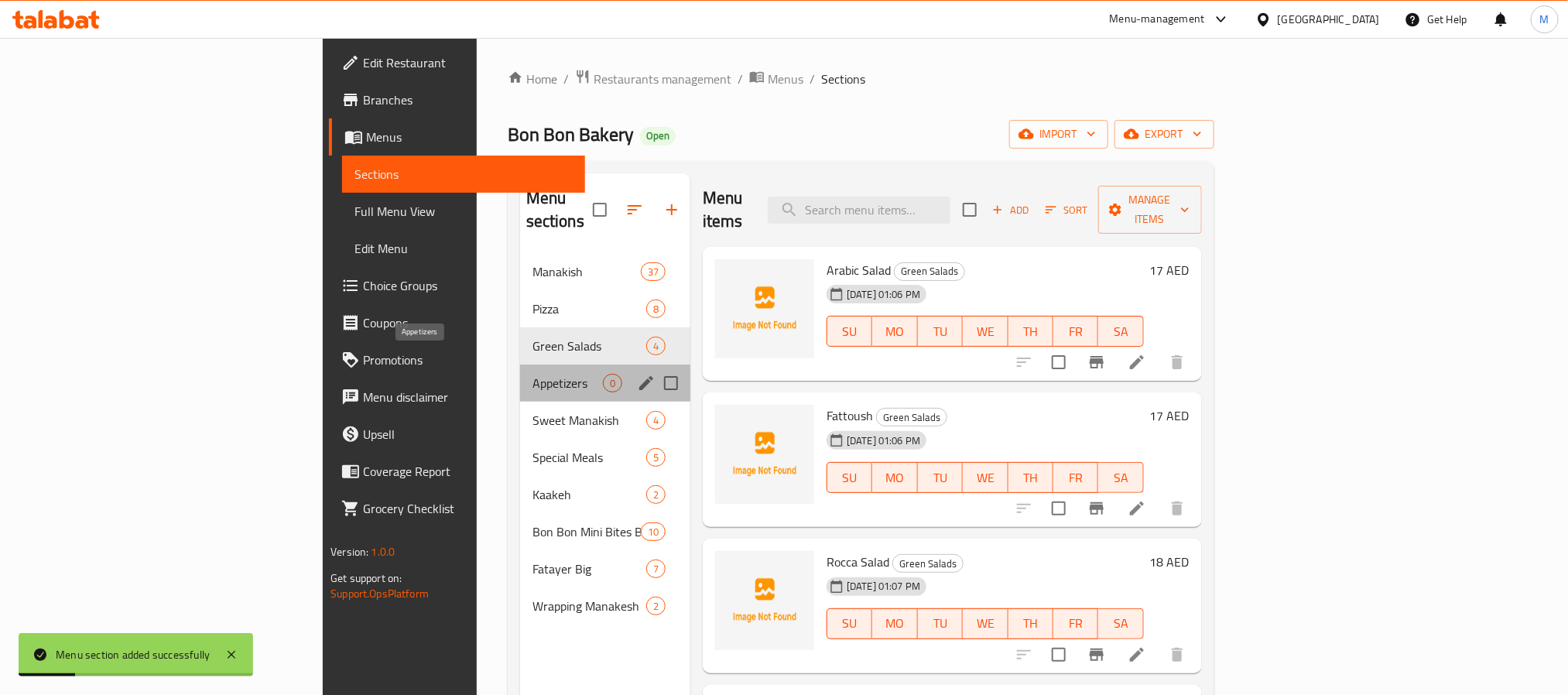
click at [533, 374] on span "Appetizers" at bounding box center [567, 383] width 70 height 19
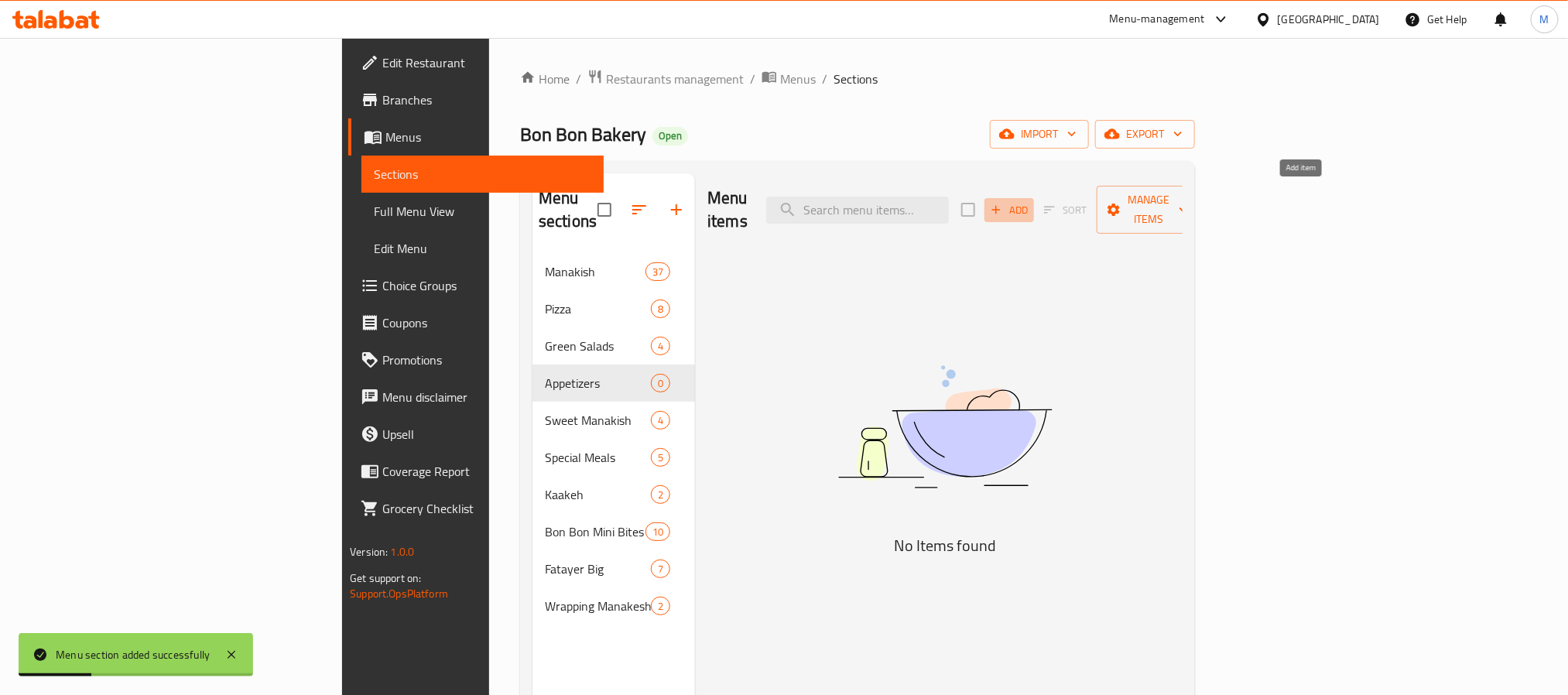
click at [1034, 198] on button "Add" at bounding box center [1009, 210] width 50 height 24
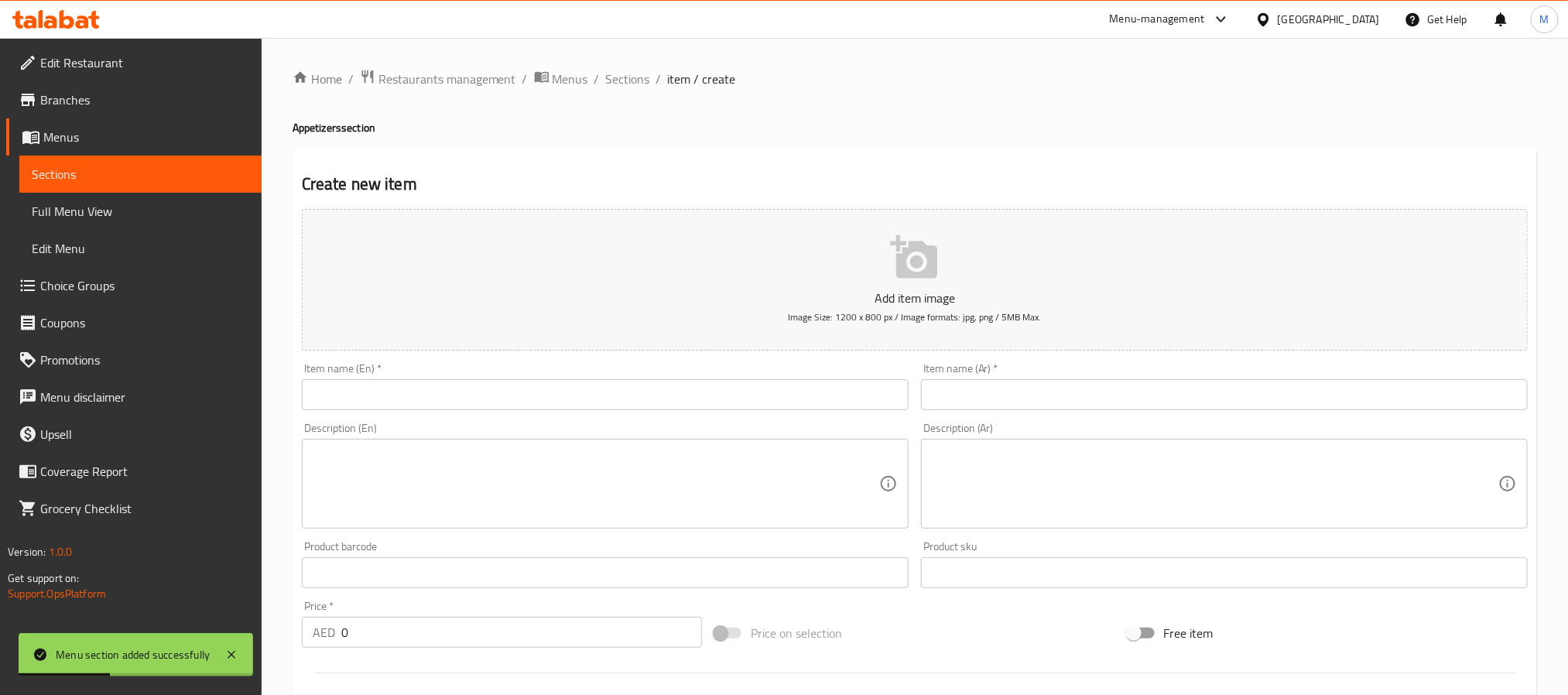
click at [669, 389] on input "text" at bounding box center [605, 395] width 607 height 31
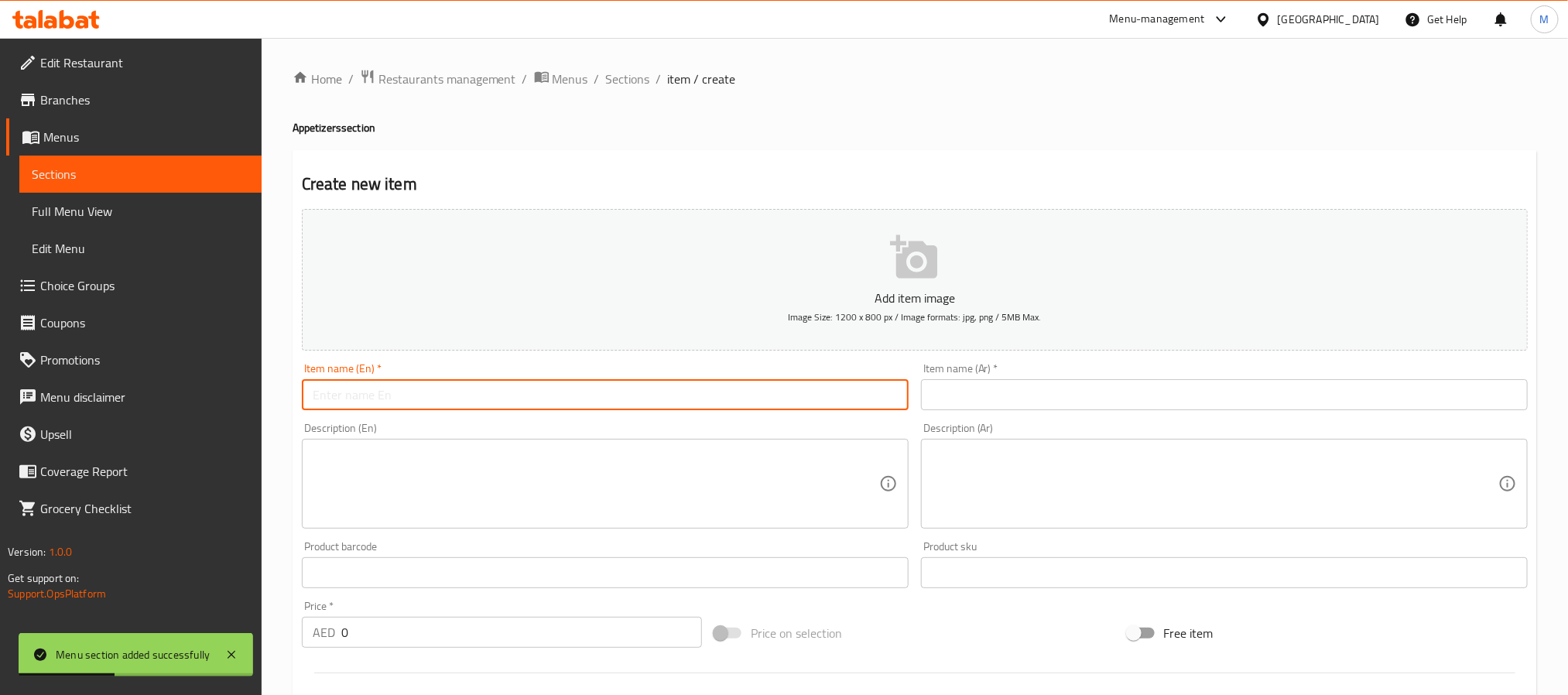
paste input "Hummus"
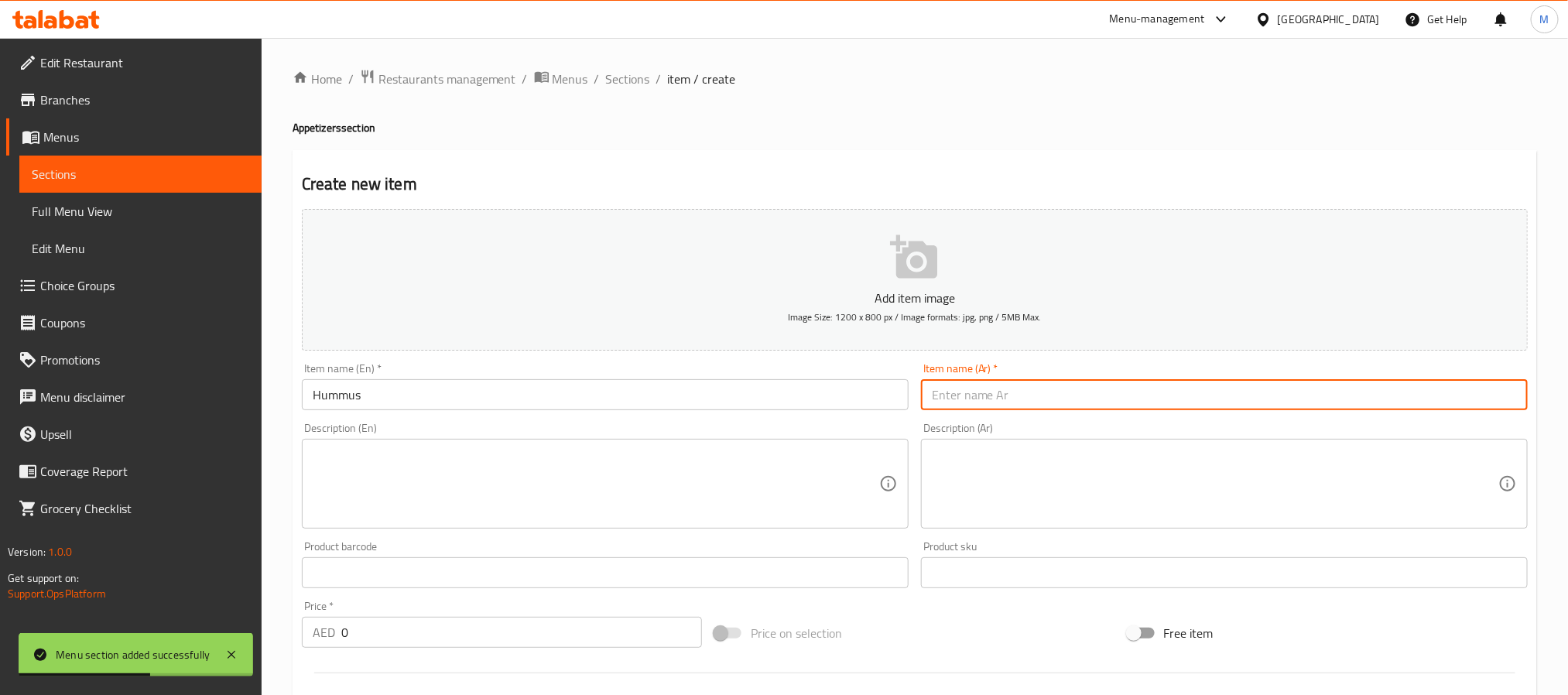
click at [1162, 391] on input "text" at bounding box center [1225, 395] width 607 height 31
paste input "حمص"
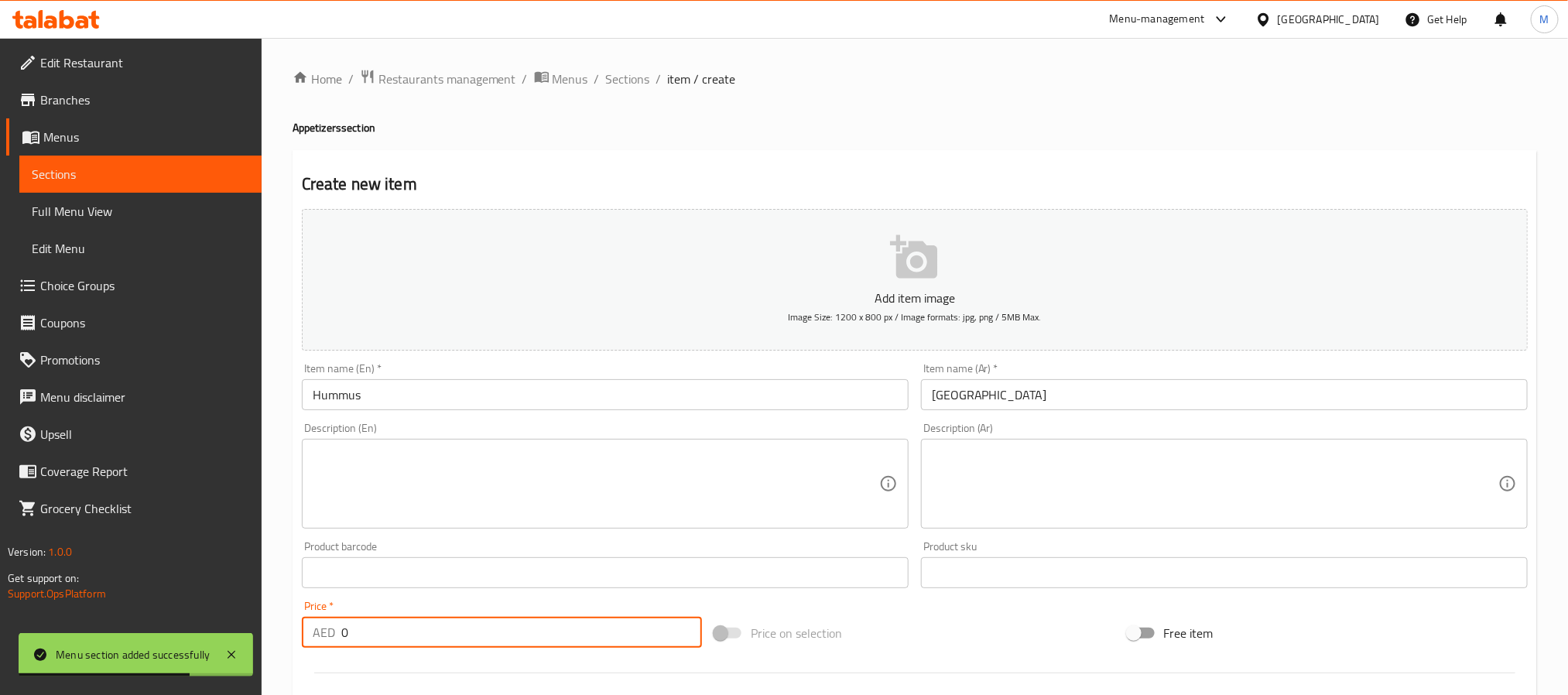
click at [456, 644] on input "0" at bounding box center [522, 632] width 361 height 31
paste input "17.0"
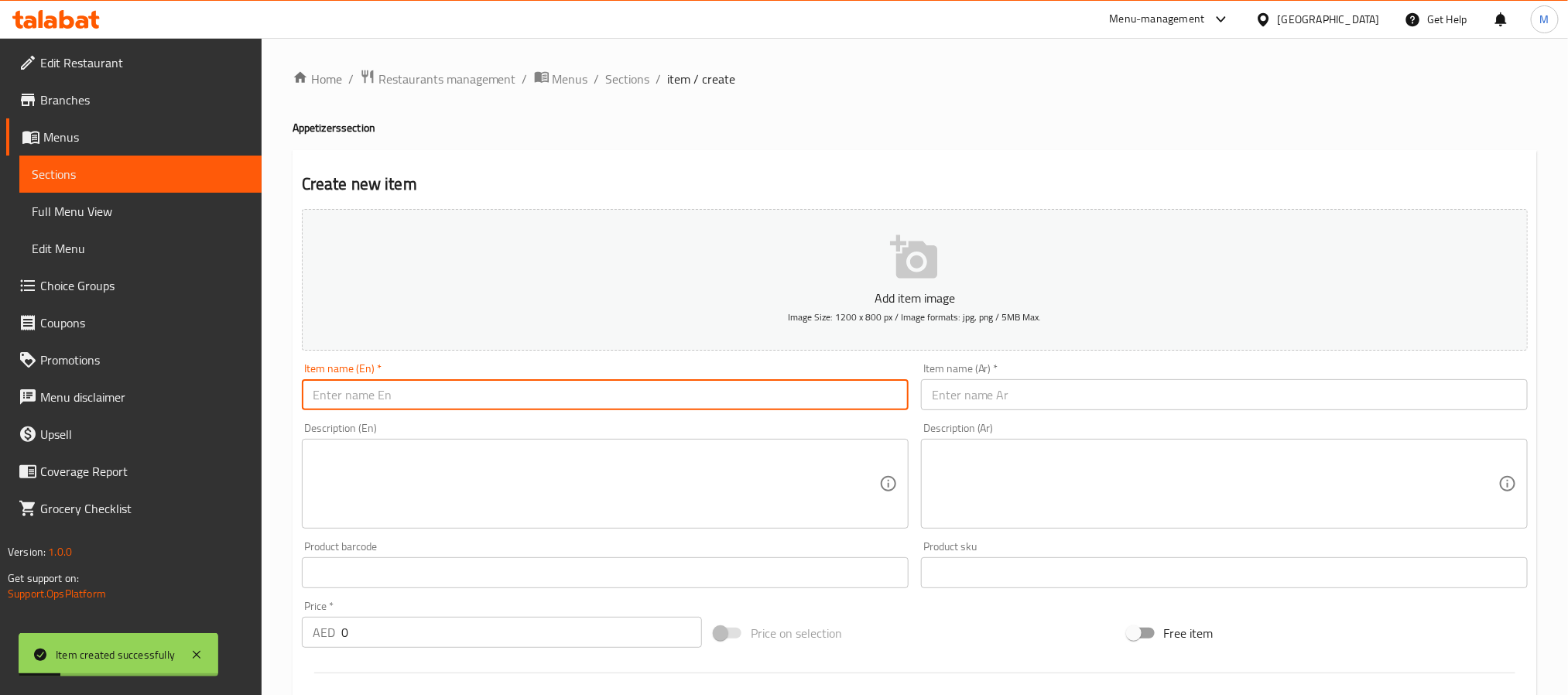
drag, startPoint x: 578, startPoint y: 388, endPoint x: 609, endPoint y: 379, distance: 32.3
click at [578, 388] on input "text" at bounding box center [605, 395] width 607 height 31
paste input "Eggplant Mutabbal"
click at [959, 409] on input "text" at bounding box center [1225, 395] width 607 height 31
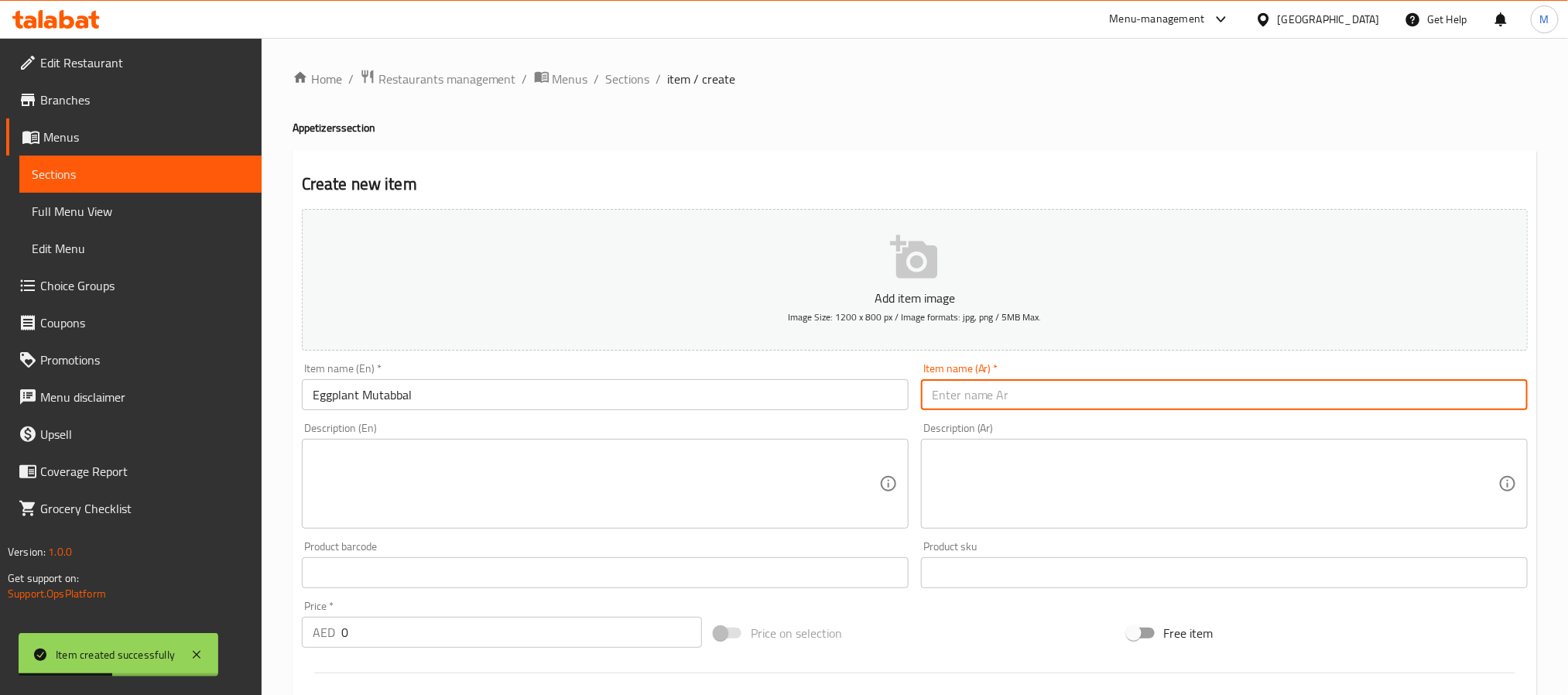
paste input "متبل باذنجان"
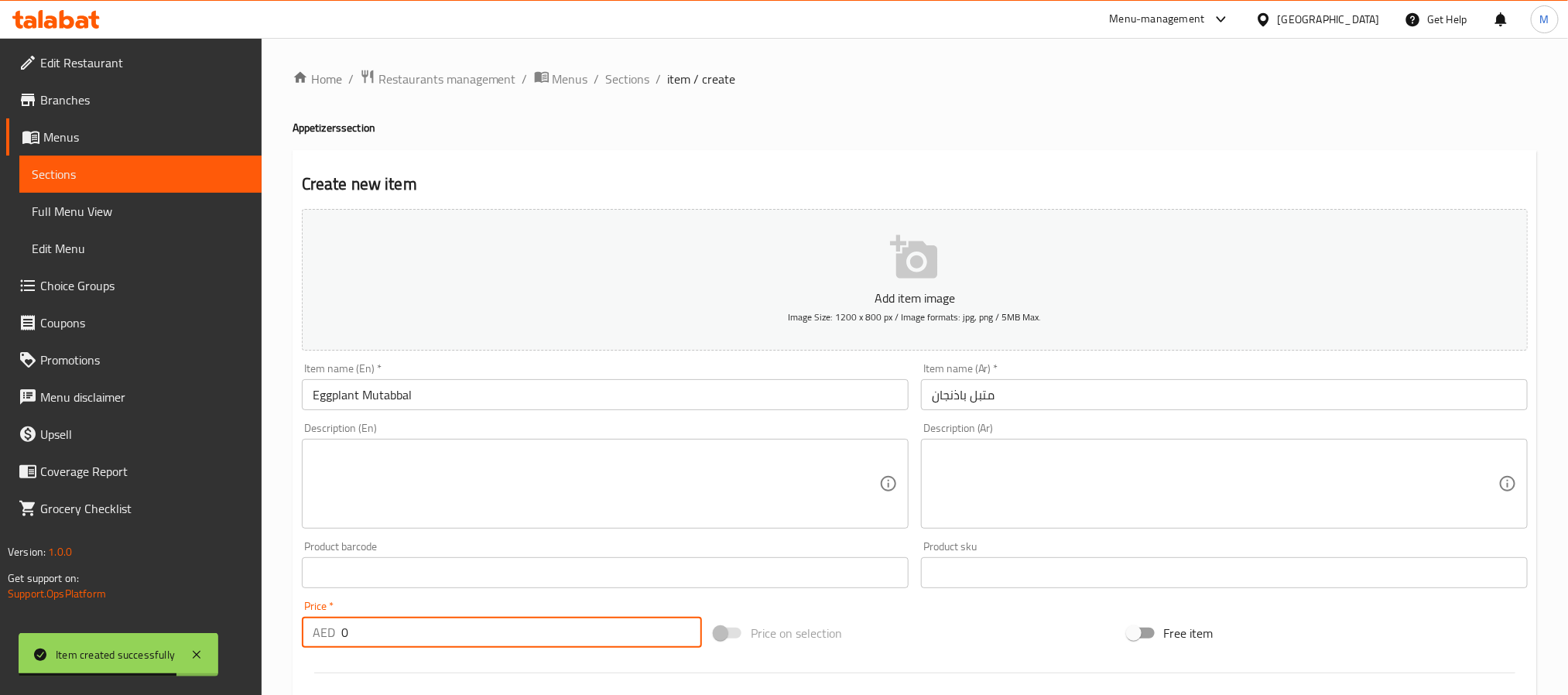
click at [533, 628] on input "0" at bounding box center [522, 632] width 361 height 31
paste input "17.0"
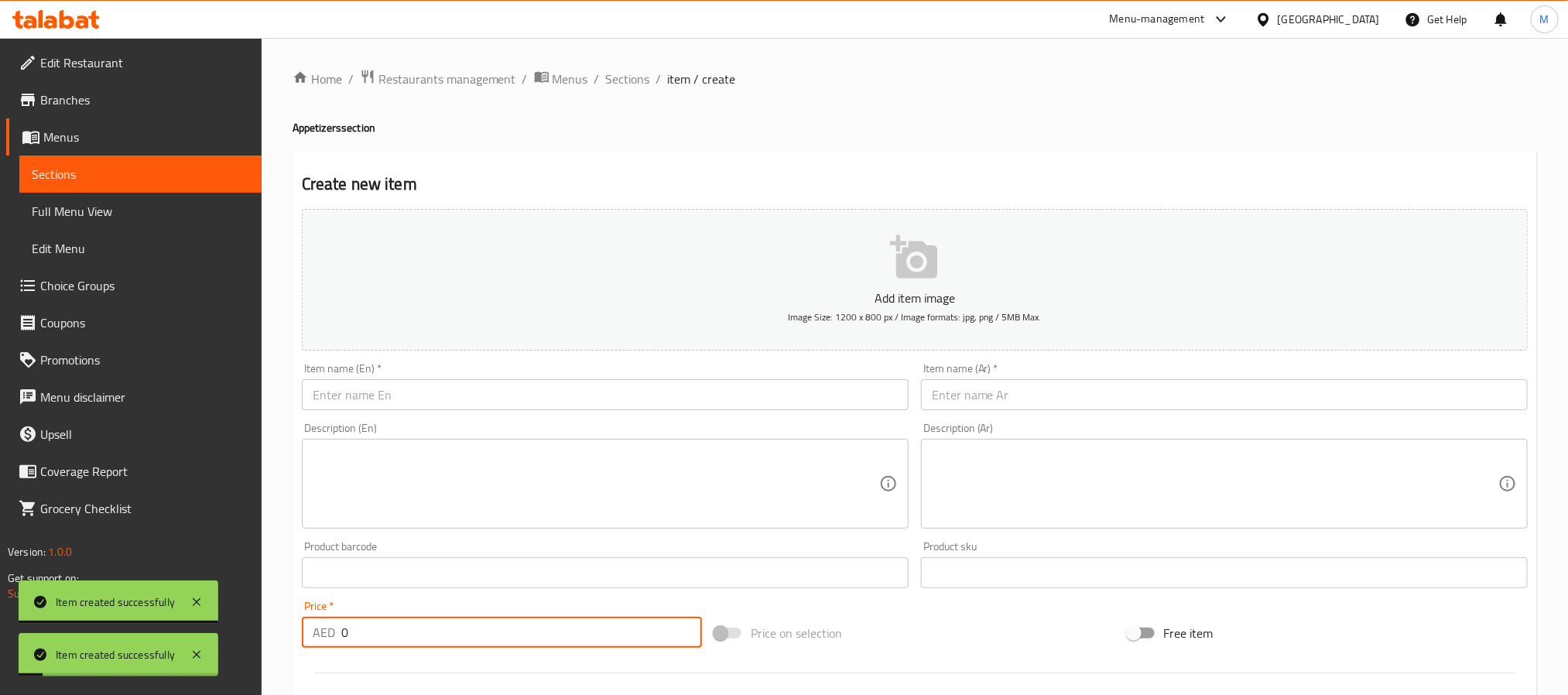
paste input "32.0"
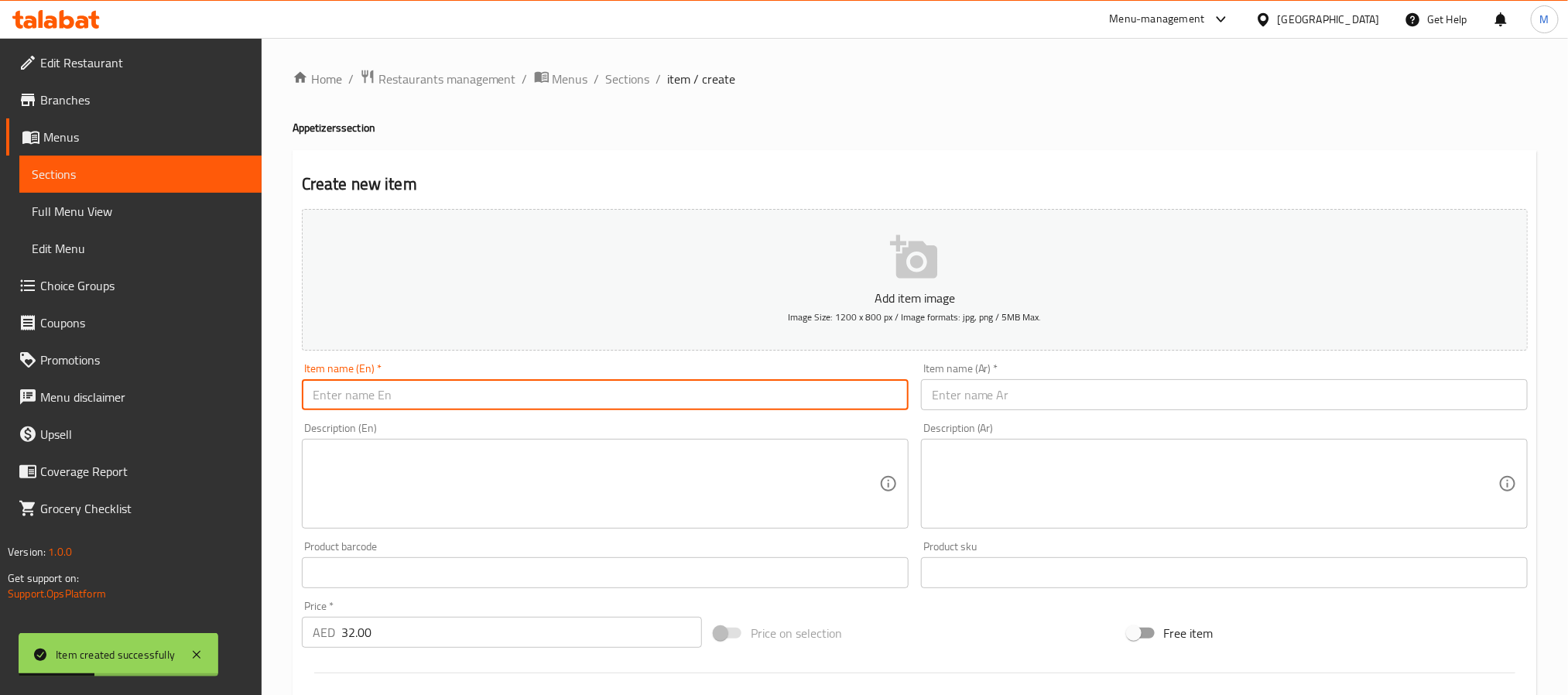
click at [619, 389] on input "text" at bounding box center [605, 395] width 607 height 31
paste input "Hummus with Meat"
click at [986, 391] on input "text" at bounding box center [1225, 395] width 607 height 31
paste input "حمص"
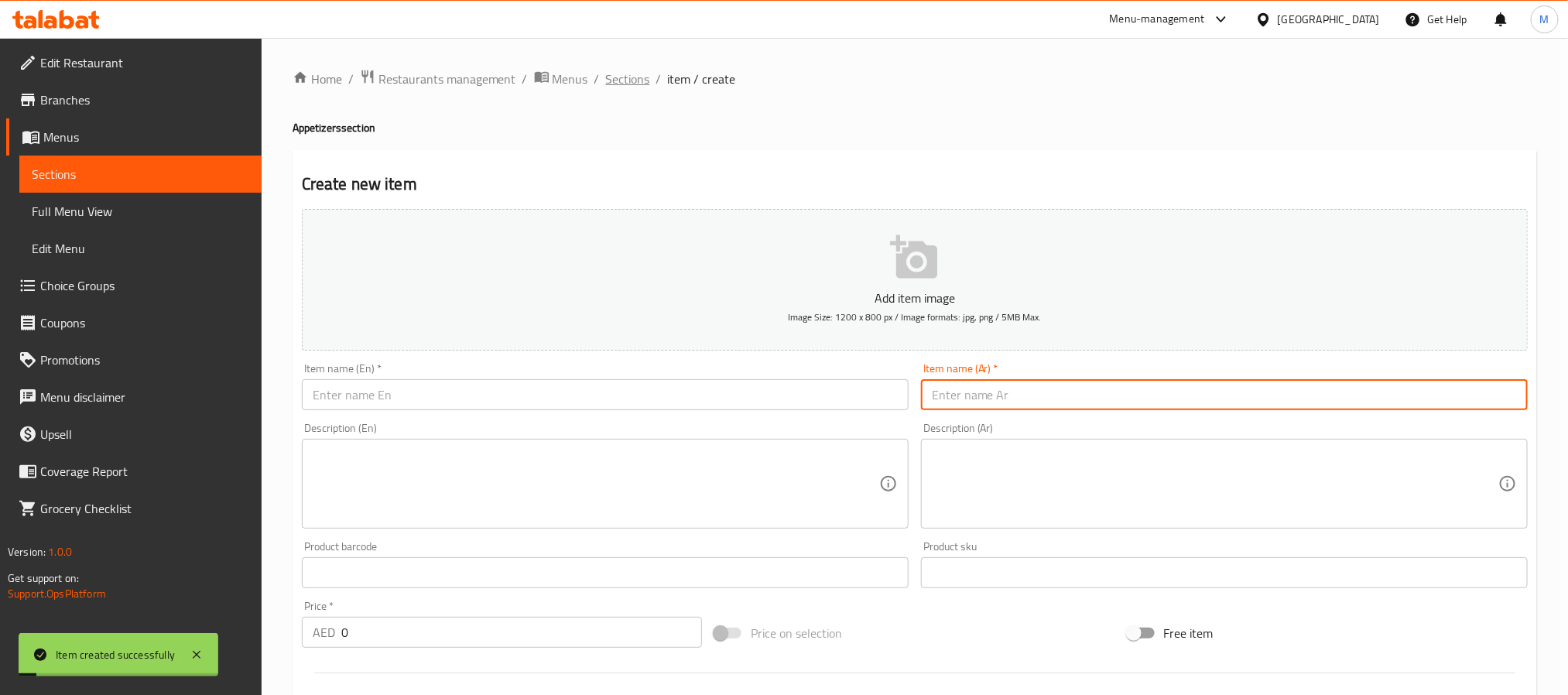
click at [635, 79] on span "Sections" at bounding box center [628, 79] width 44 height 19
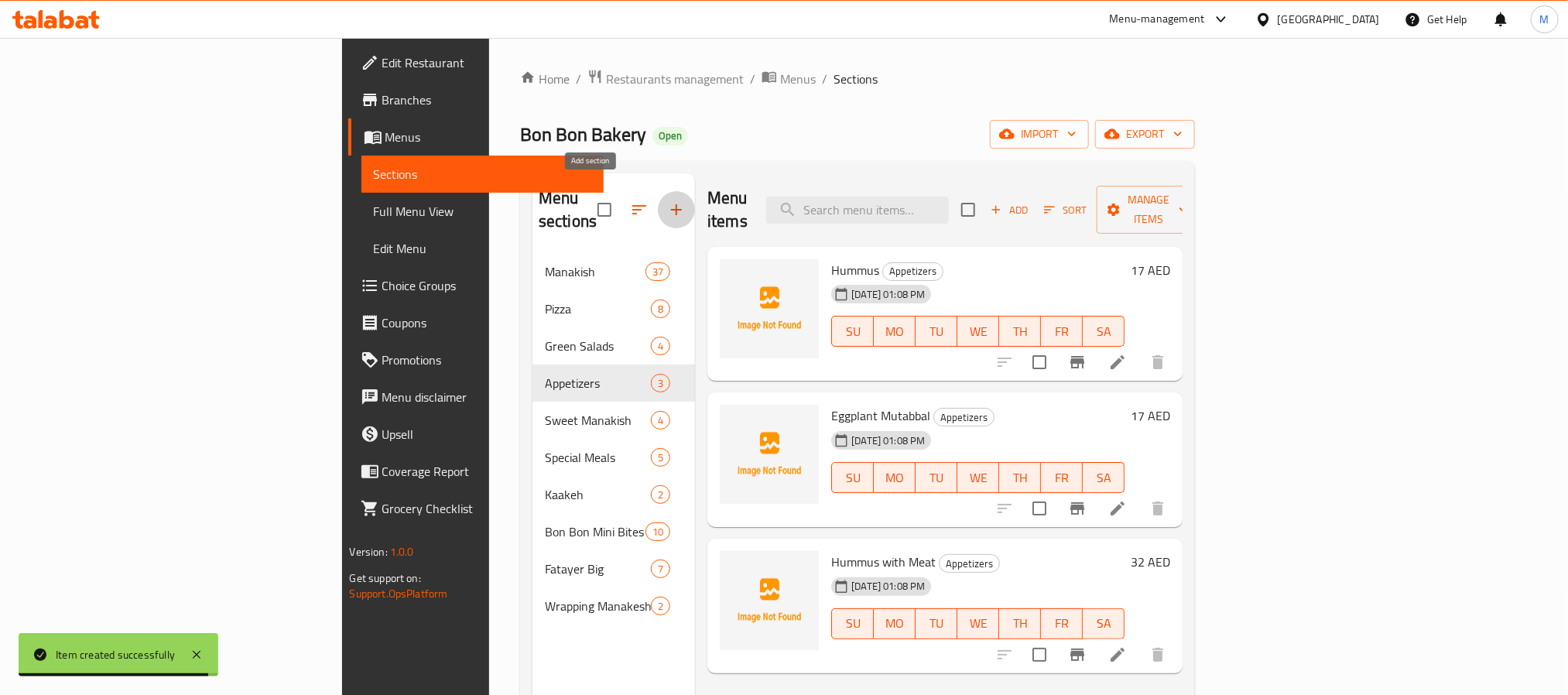
click at [667, 207] on icon "button" at bounding box center [676, 210] width 19 height 19
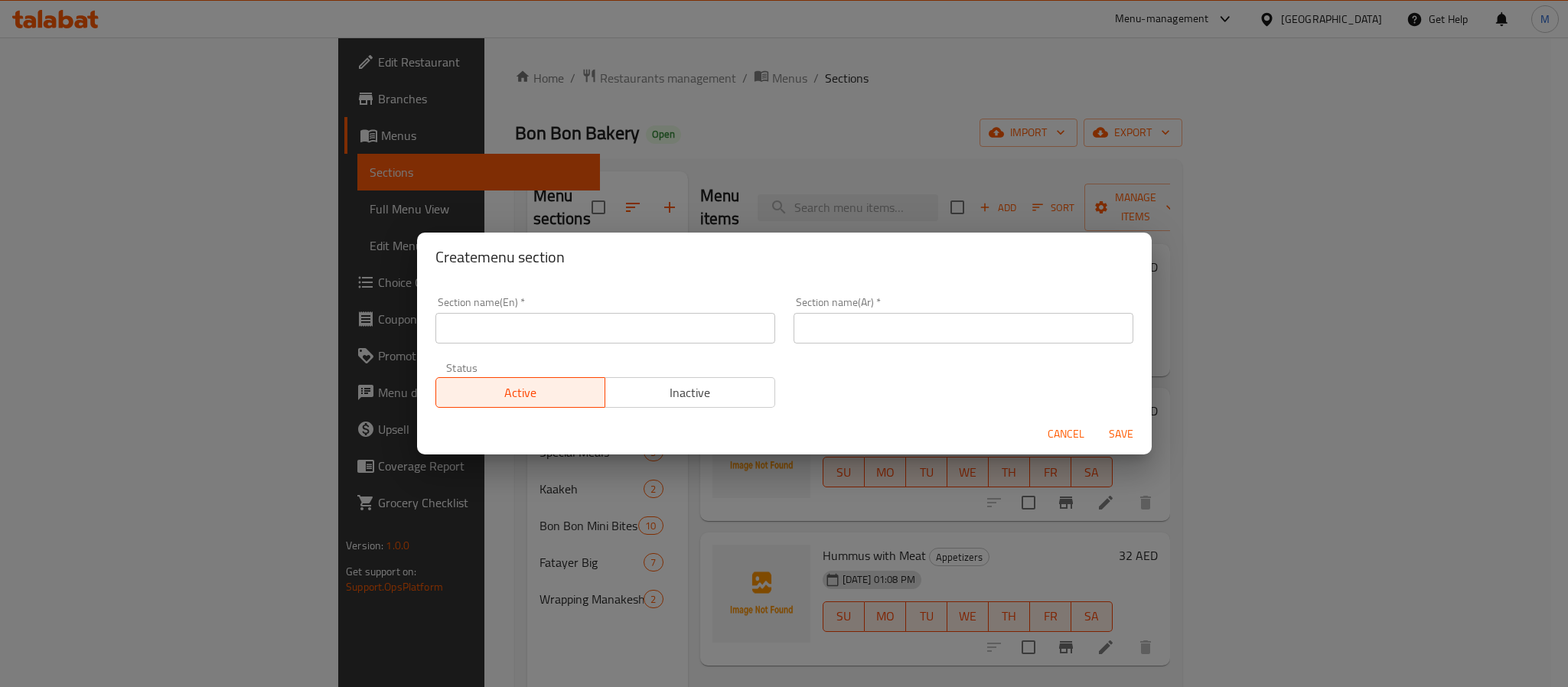
click at [600, 335] on input "text" at bounding box center [605, 328] width 340 height 31
paste input "Breads"
click at [944, 323] on input "text" at bounding box center [964, 328] width 340 height 31
paste input "الخبز"
click at [1097, 420] on button "Save" at bounding box center [1121, 435] width 49 height 28
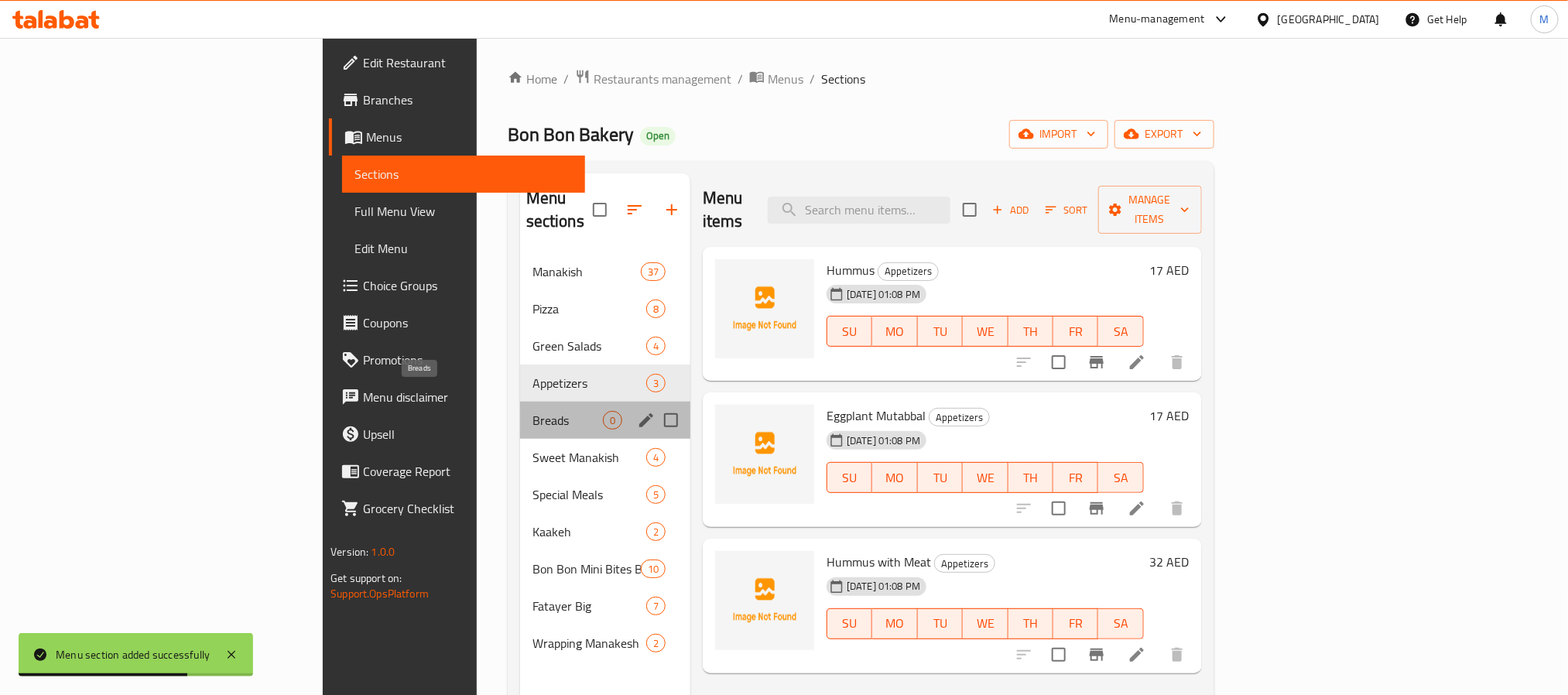
click at [533, 411] on span "Breads" at bounding box center [567, 420] width 70 height 19
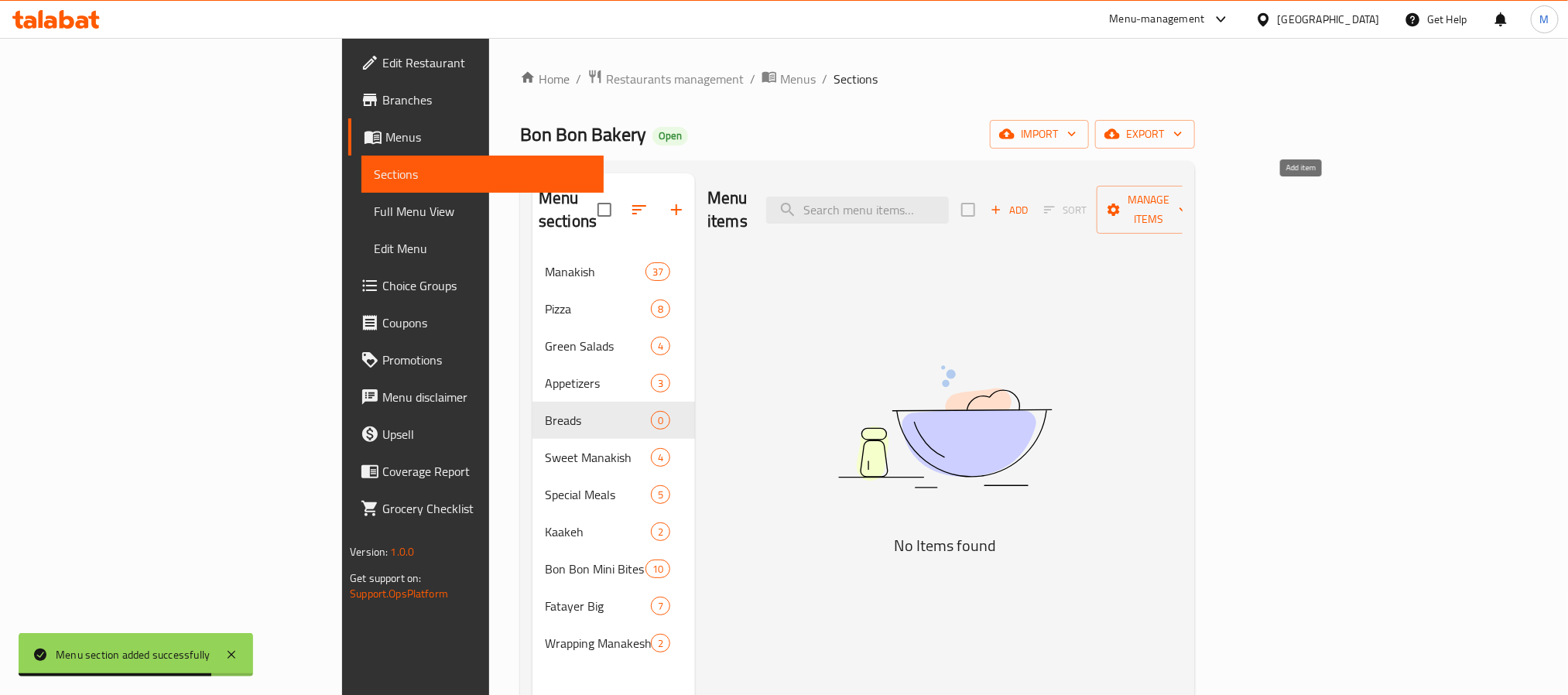
click at [1034, 198] on button "Add" at bounding box center [1009, 210] width 50 height 24
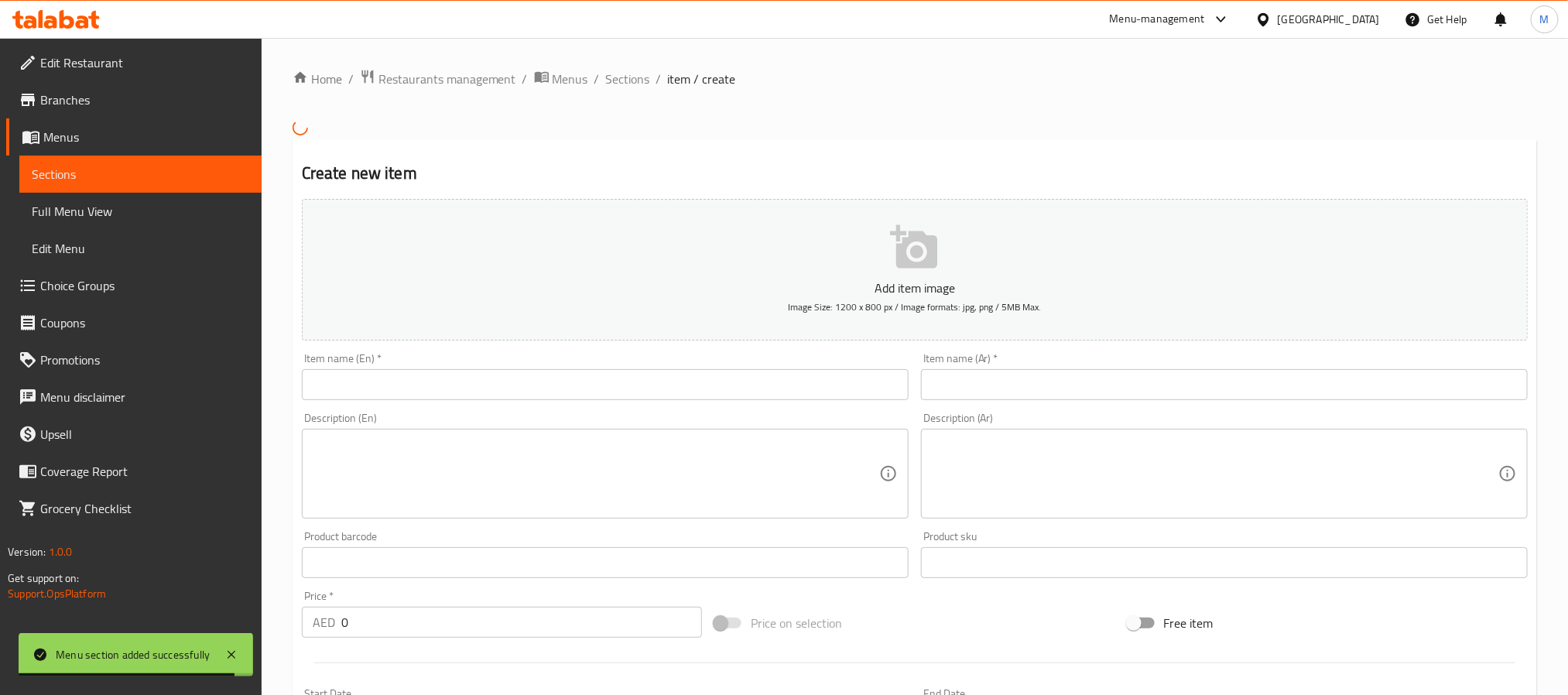
click at [411, 365] on div "Item name (En)   * Item name (En) *" at bounding box center [605, 377] width 607 height 47
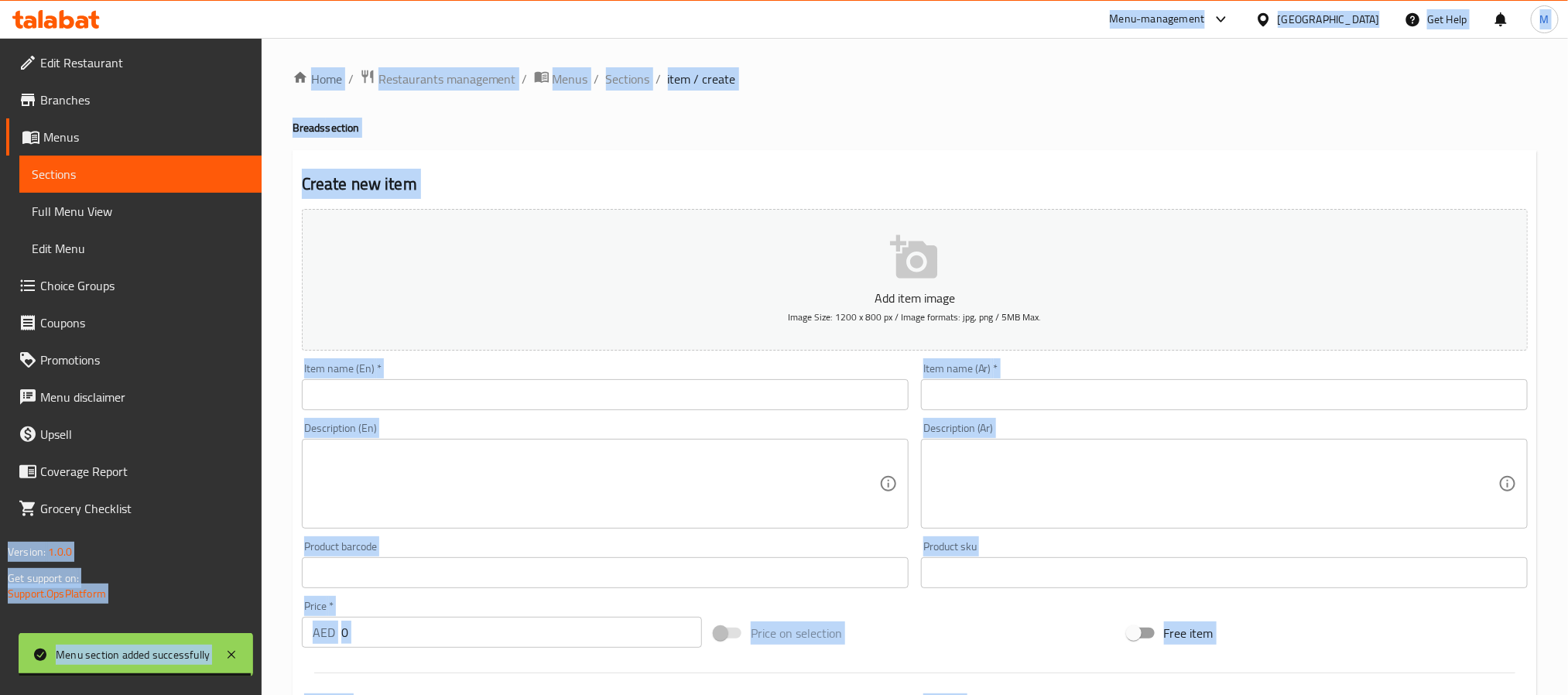
click at [407, 391] on input "text" at bounding box center [605, 395] width 607 height 31
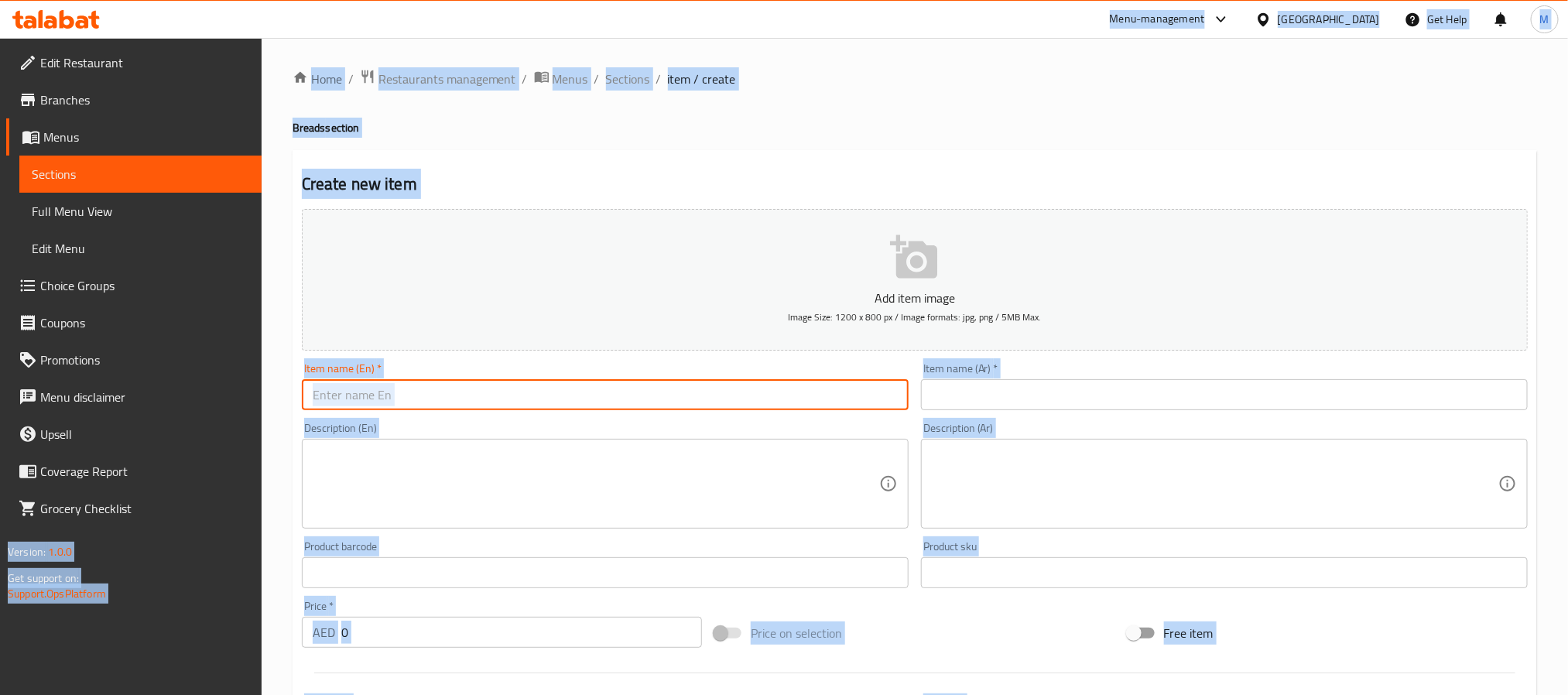
click at [520, 400] on input "text" at bounding box center [605, 395] width 607 height 31
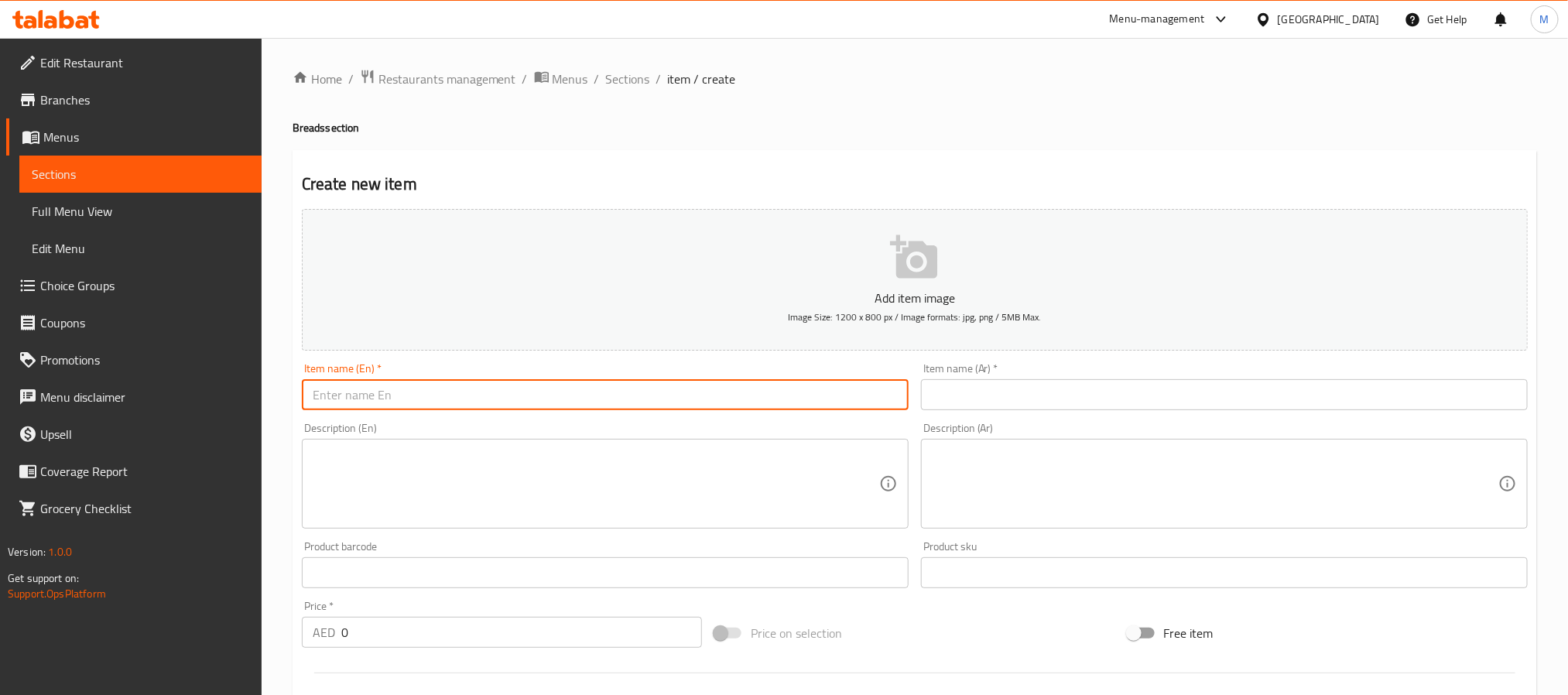
paste input "Samoun Small 8 Pieces"
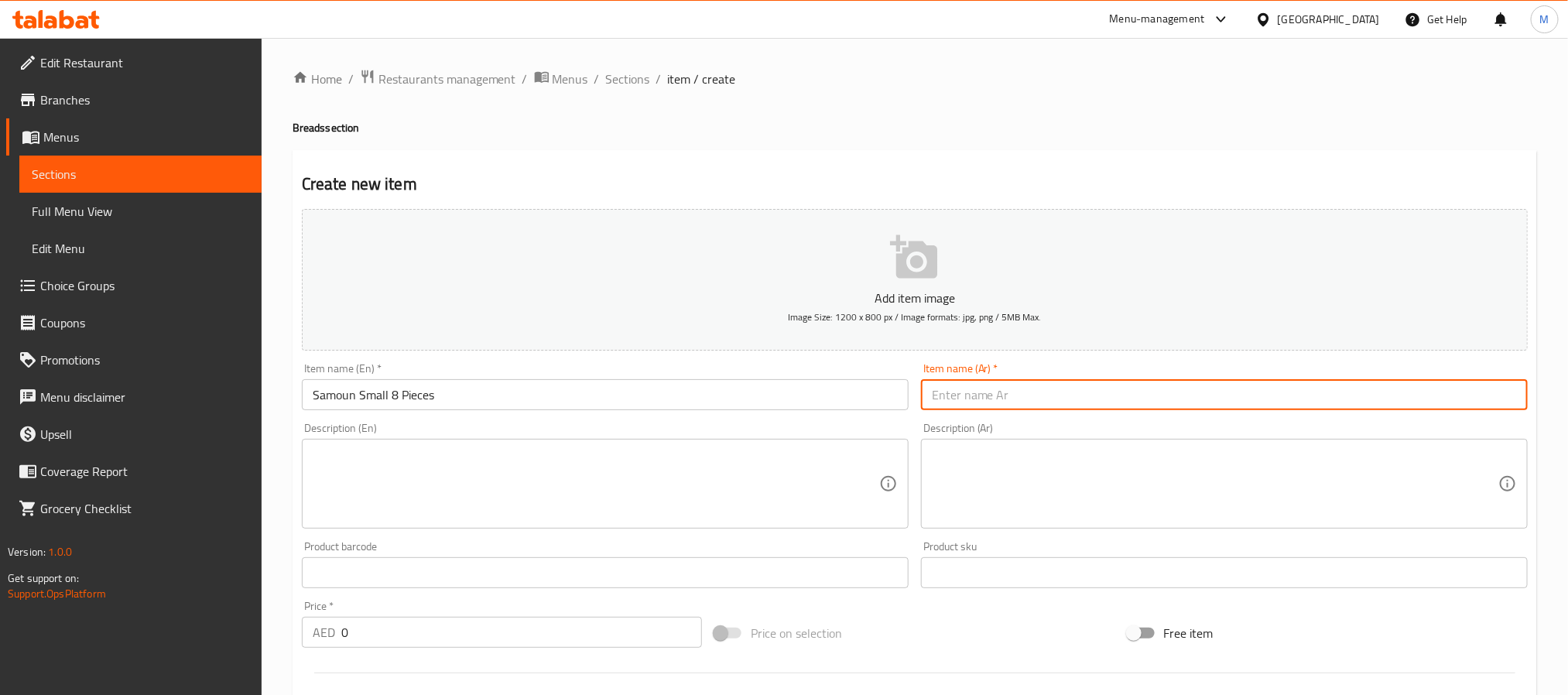
click at [1024, 405] on input "text" at bounding box center [1225, 395] width 607 height 31
paste input "صمون صغير 8 قطع"
click at [428, 638] on input "0" at bounding box center [522, 632] width 361 height 31
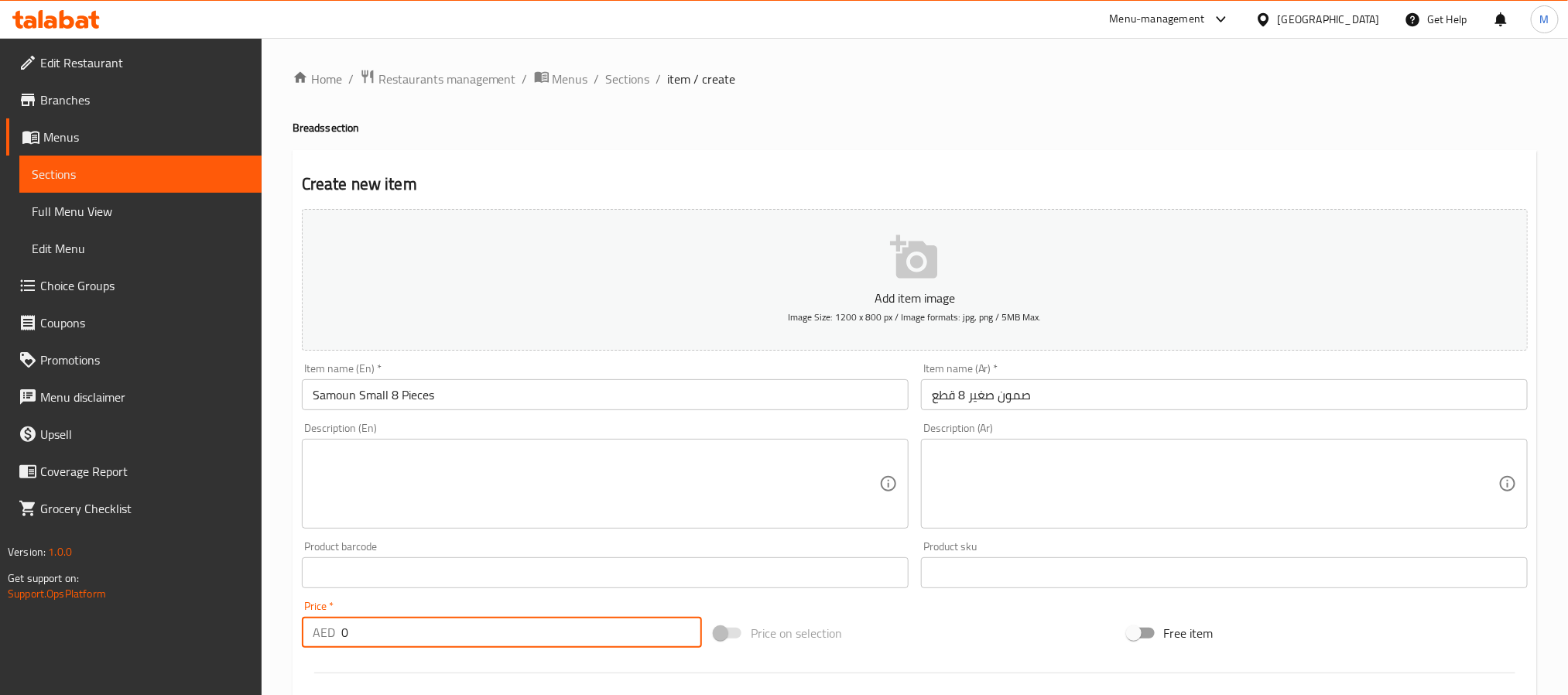
paste input "6.0"
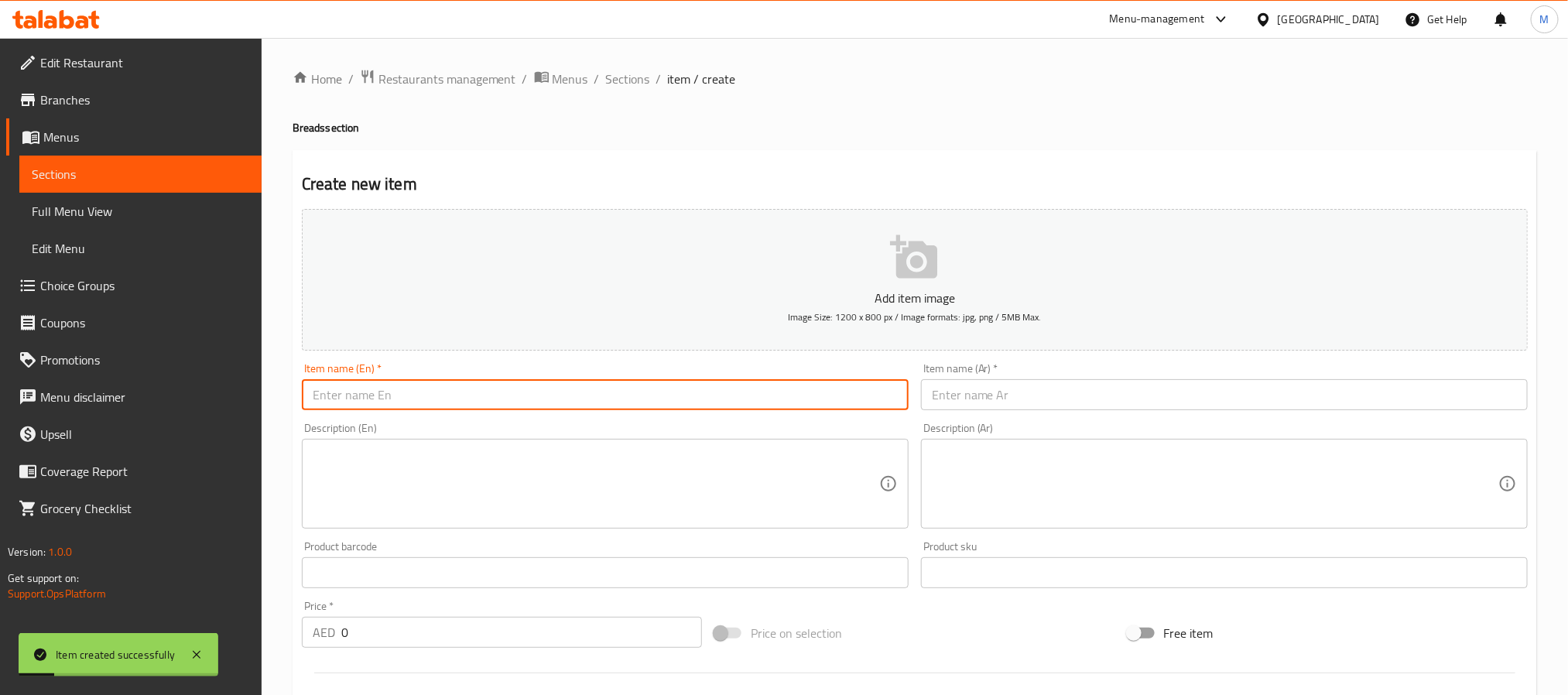
drag, startPoint x: 476, startPoint y: 391, endPoint x: 591, endPoint y: 320, distance: 135.2
click at [476, 391] on input "text" at bounding box center [605, 395] width 607 height 31
paste input "Samoon Large 4 Pieces"
click at [1008, 384] on input "text" at bounding box center [1225, 395] width 607 height 31
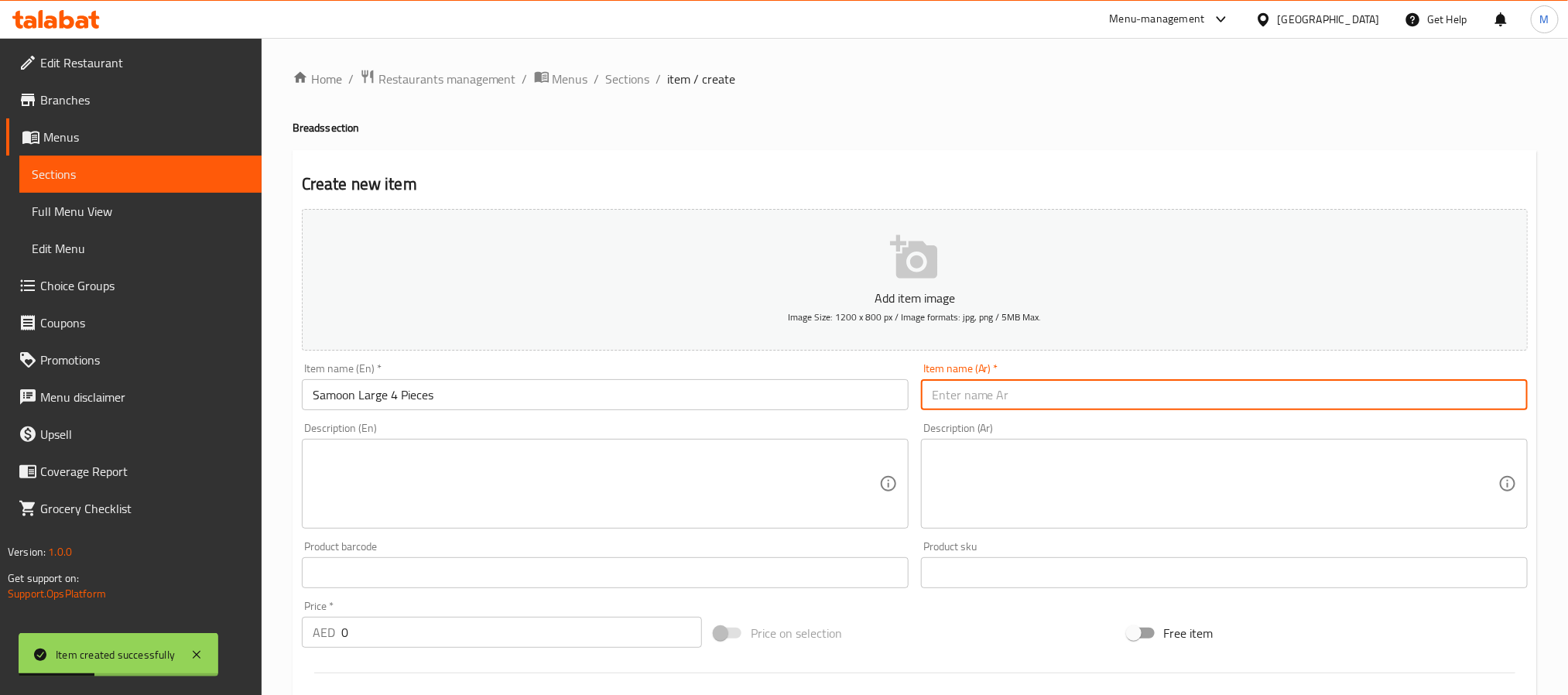
paste input "صمون كبير 4 قطع"
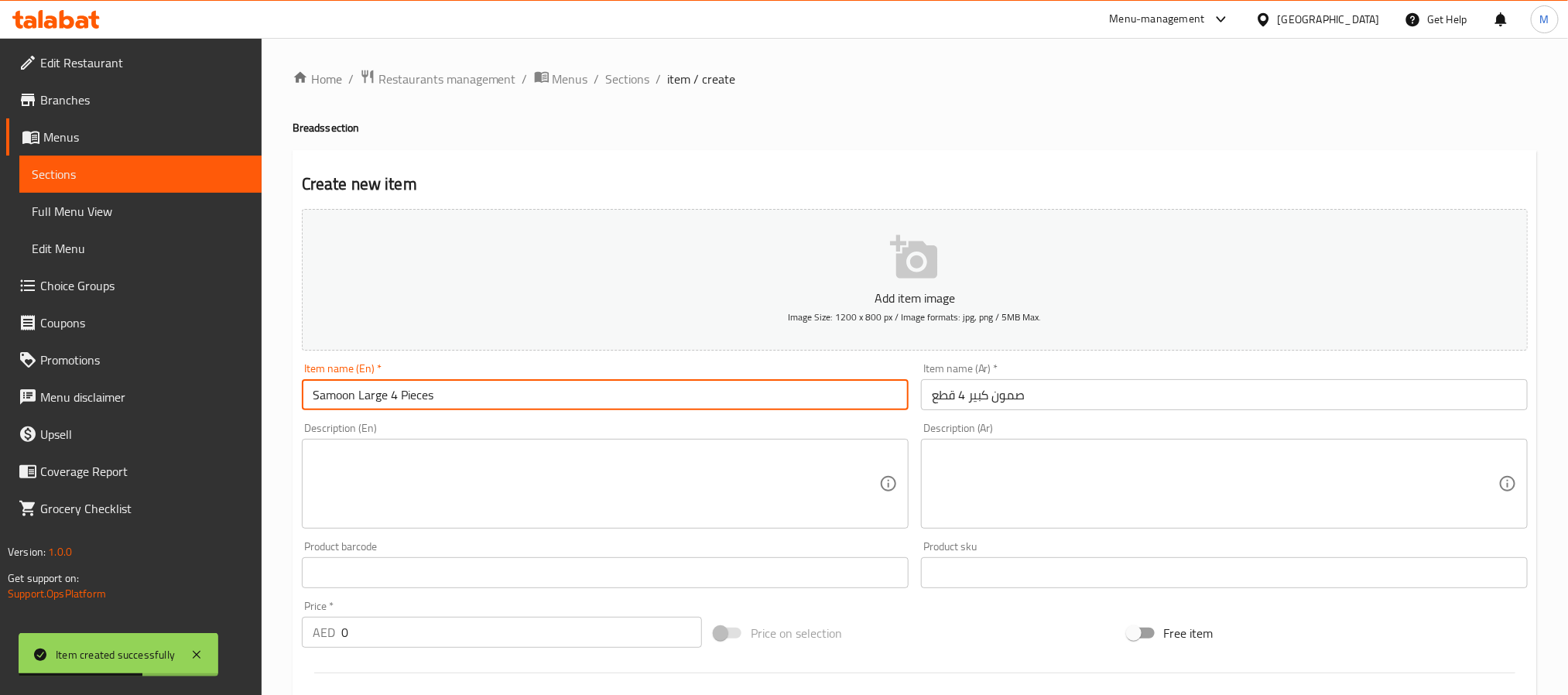
click at [472, 392] on input "Samoon Large 4 Pieces" at bounding box center [605, 395] width 607 height 31
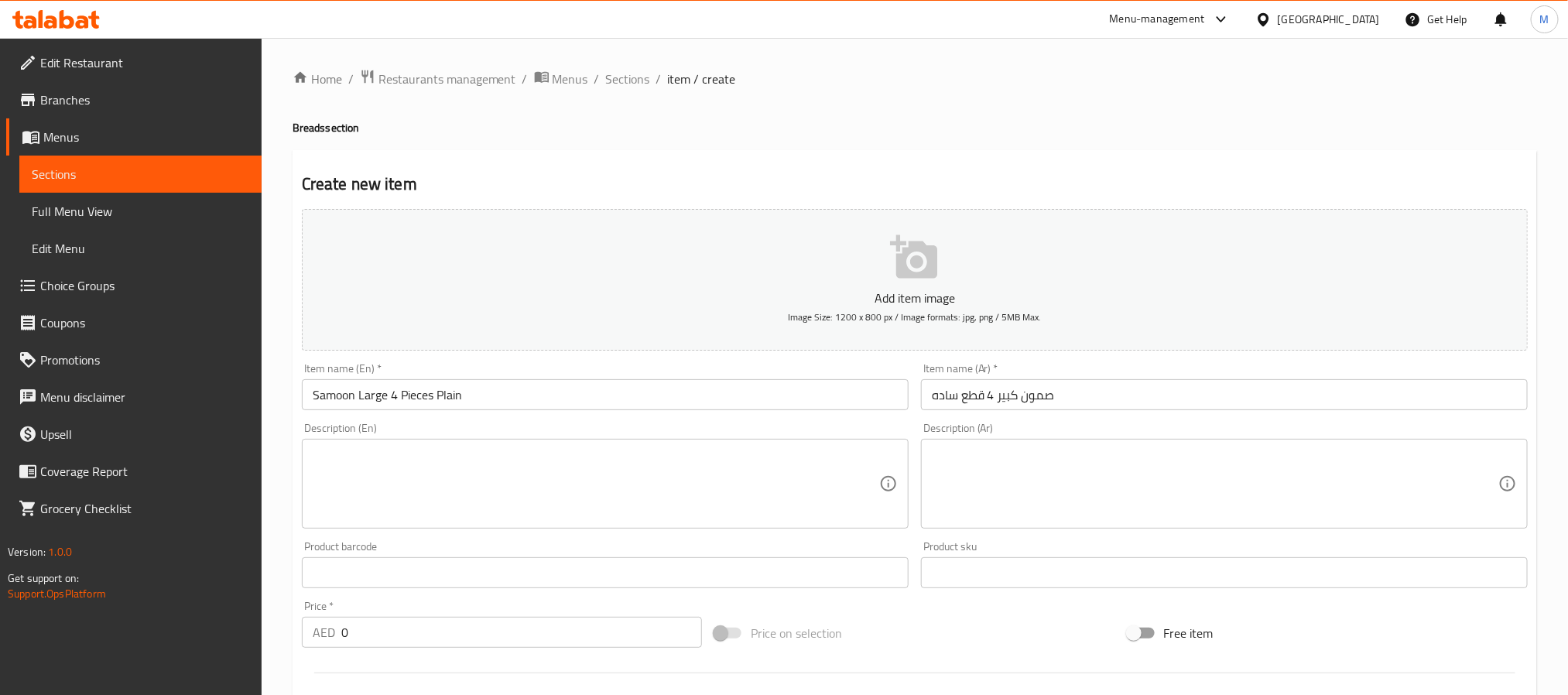
click at [420, 616] on div "Price   * AED 0 Price *" at bounding box center [501, 625] width 400 height 47
click at [429, 644] on input "0" at bounding box center [522, 632] width 361 height 31
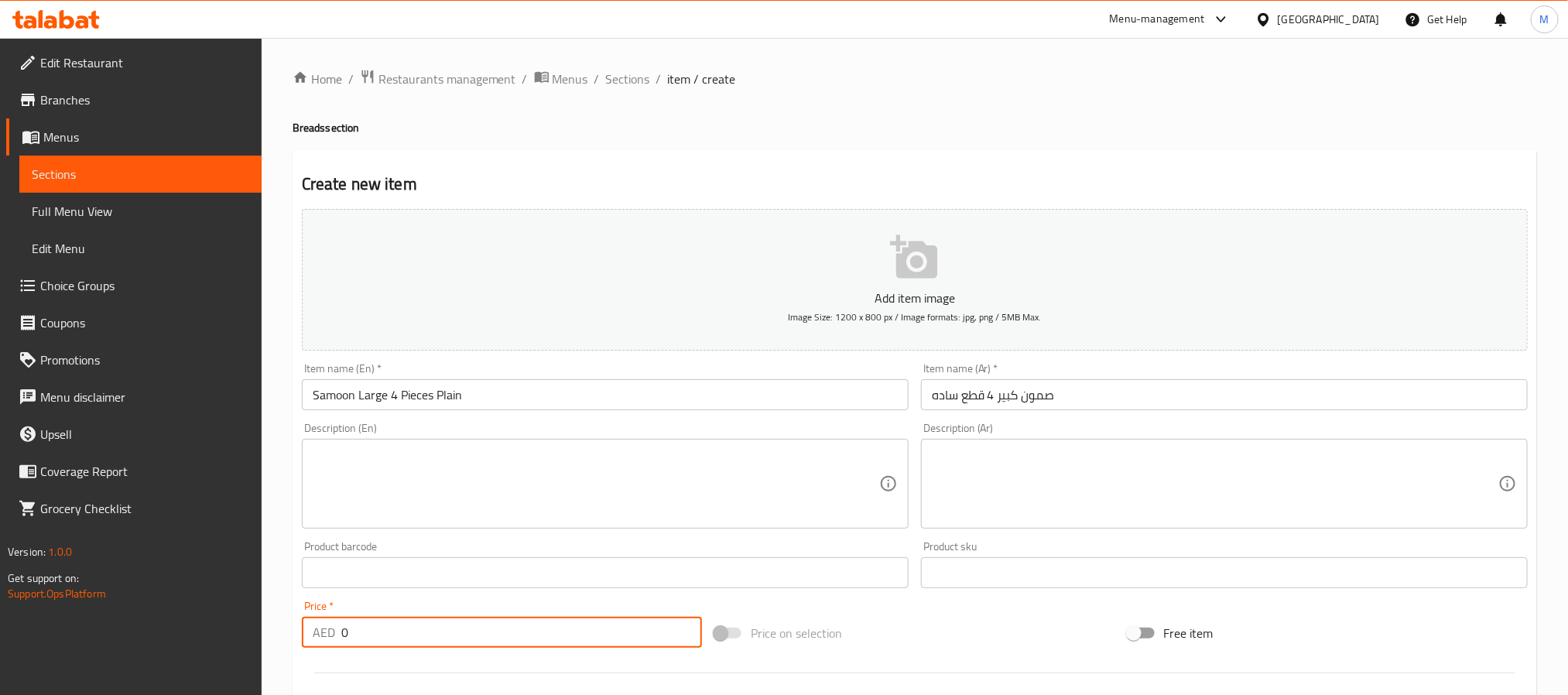
paste input "5.0"
click at [946, 397] on input "صمون كبير 4 قطع ساده" at bounding box center [1225, 395] width 607 height 31
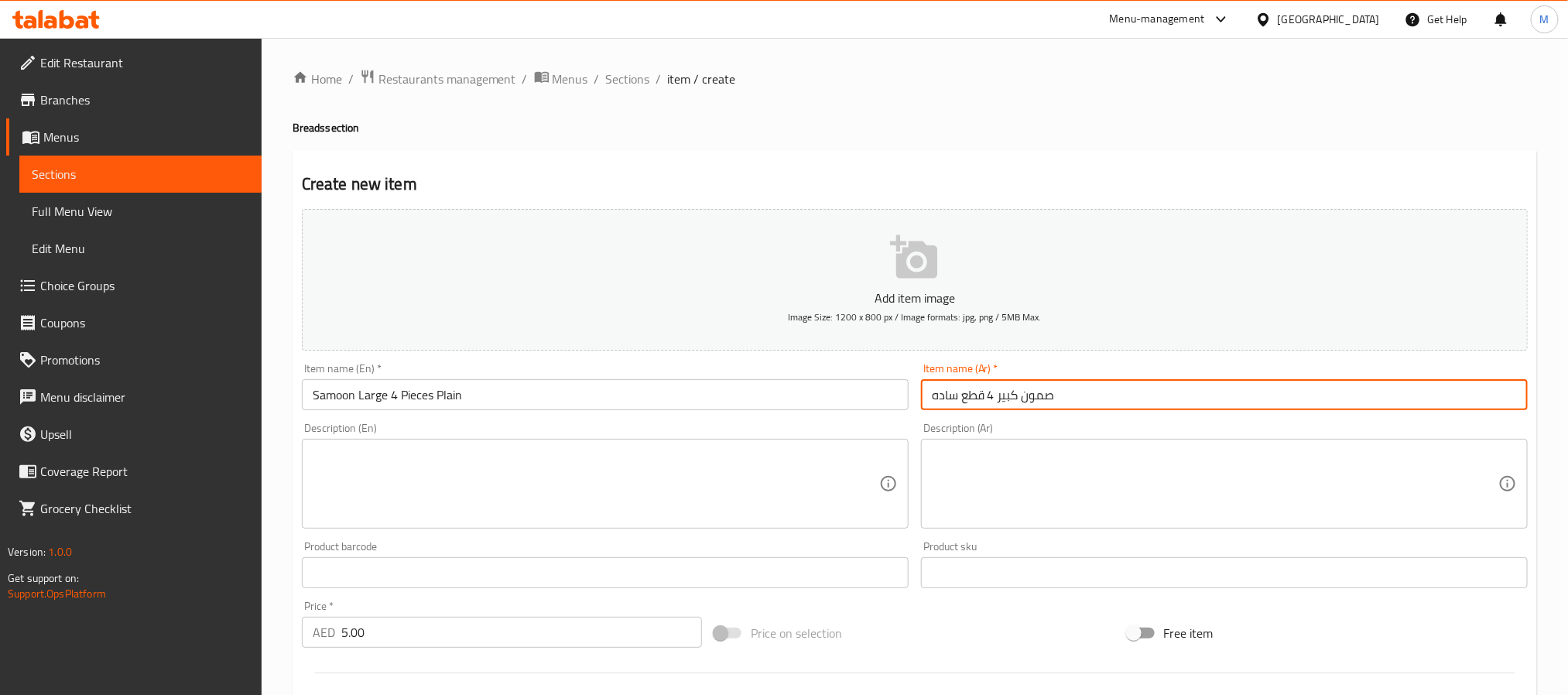
click at [946, 397] on input "صمون كبير 4 قطع ساده" at bounding box center [1225, 395] width 607 height 31
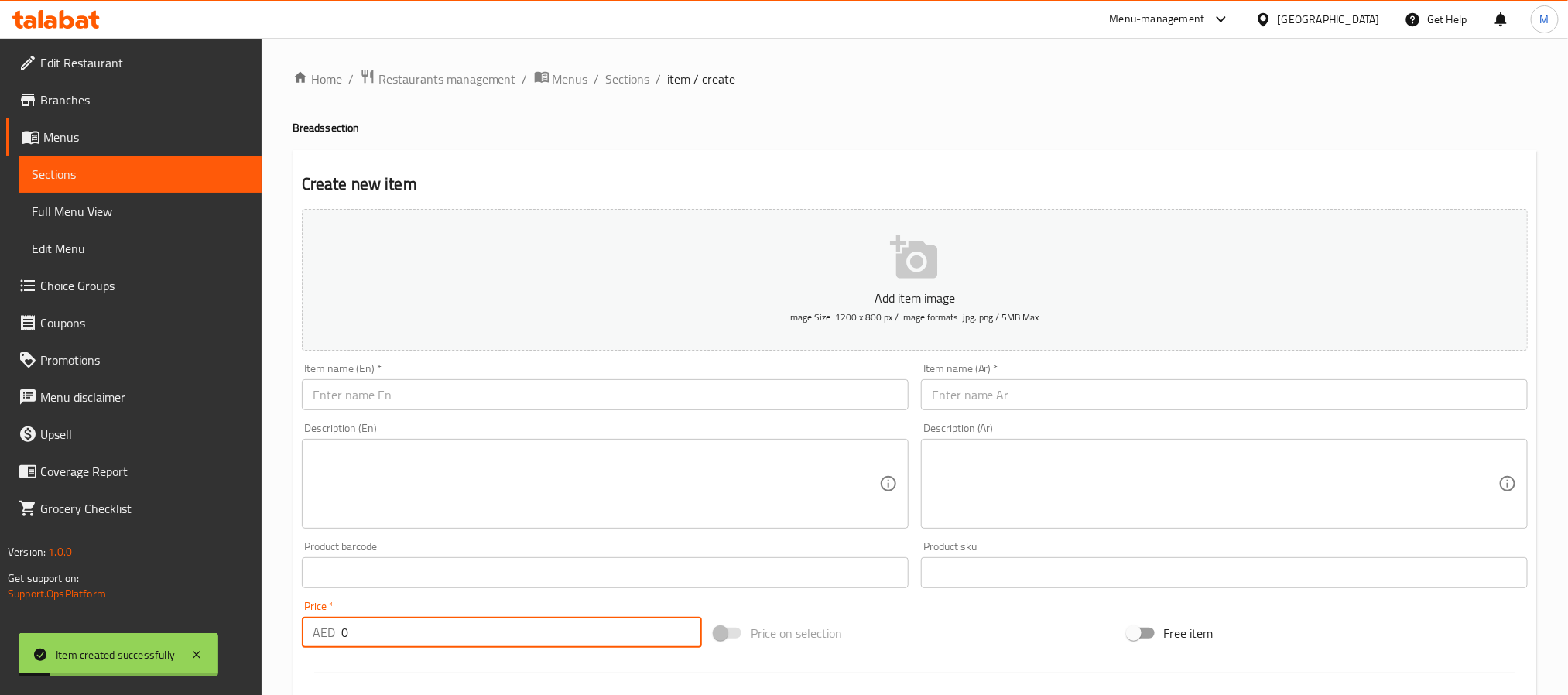
click at [473, 625] on input "0" at bounding box center [522, 632] width 361 height 31
paste input "7.0"
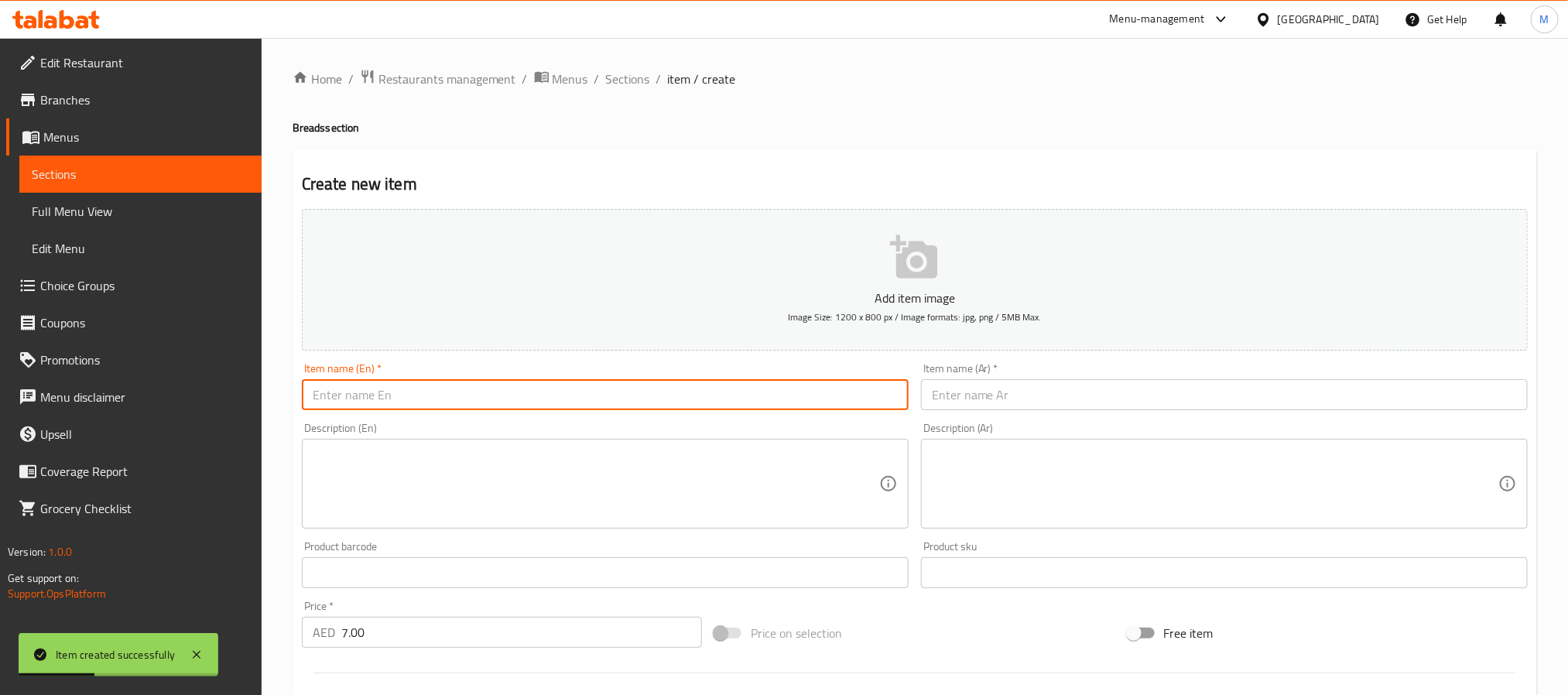
click at [555, 395] on input "text" at bounding box center [605, 395] width 607 height 31
paste input "Samoon Large 4 Pieces Brown"
click at [1091, 392] on input "text" at bounding box center [1225, 395] width 607 height 31
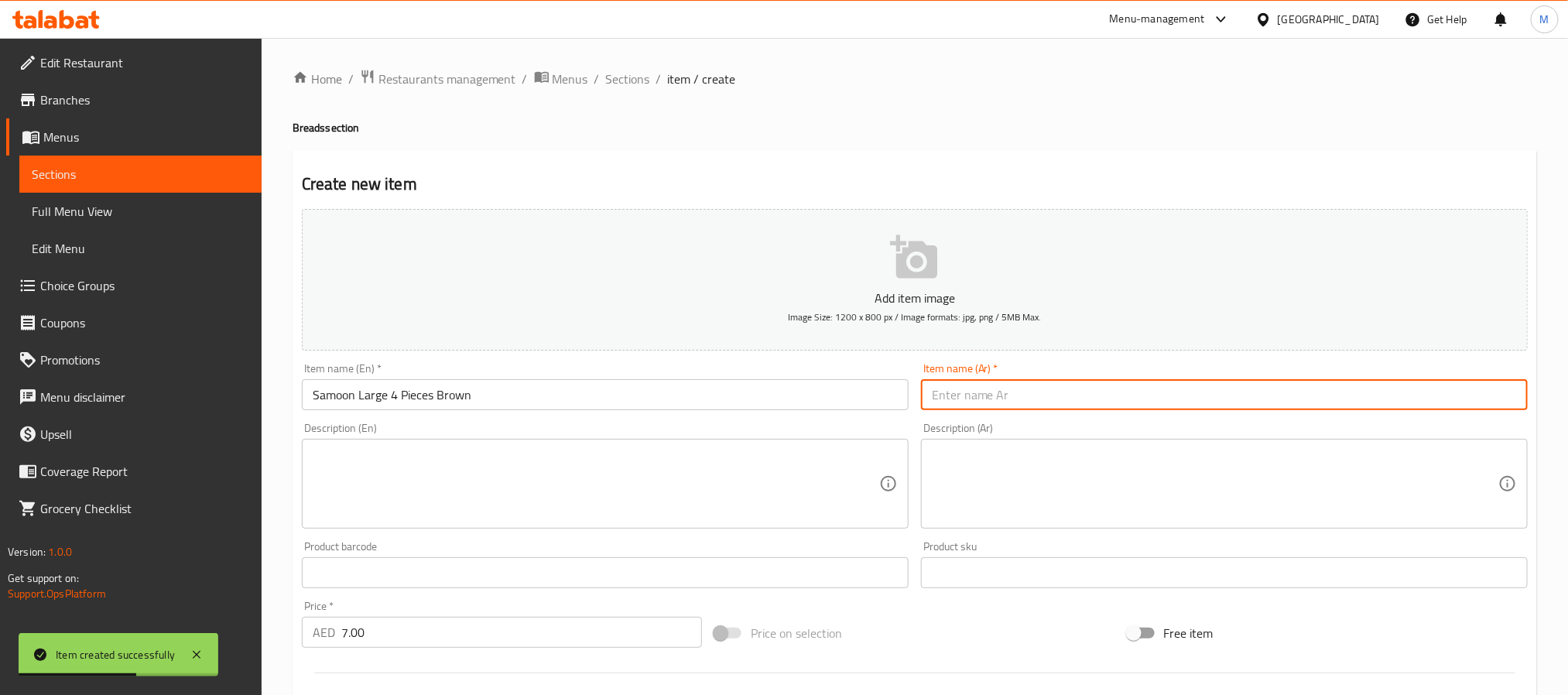
paste input "صمون كبير 4 قطع بني"
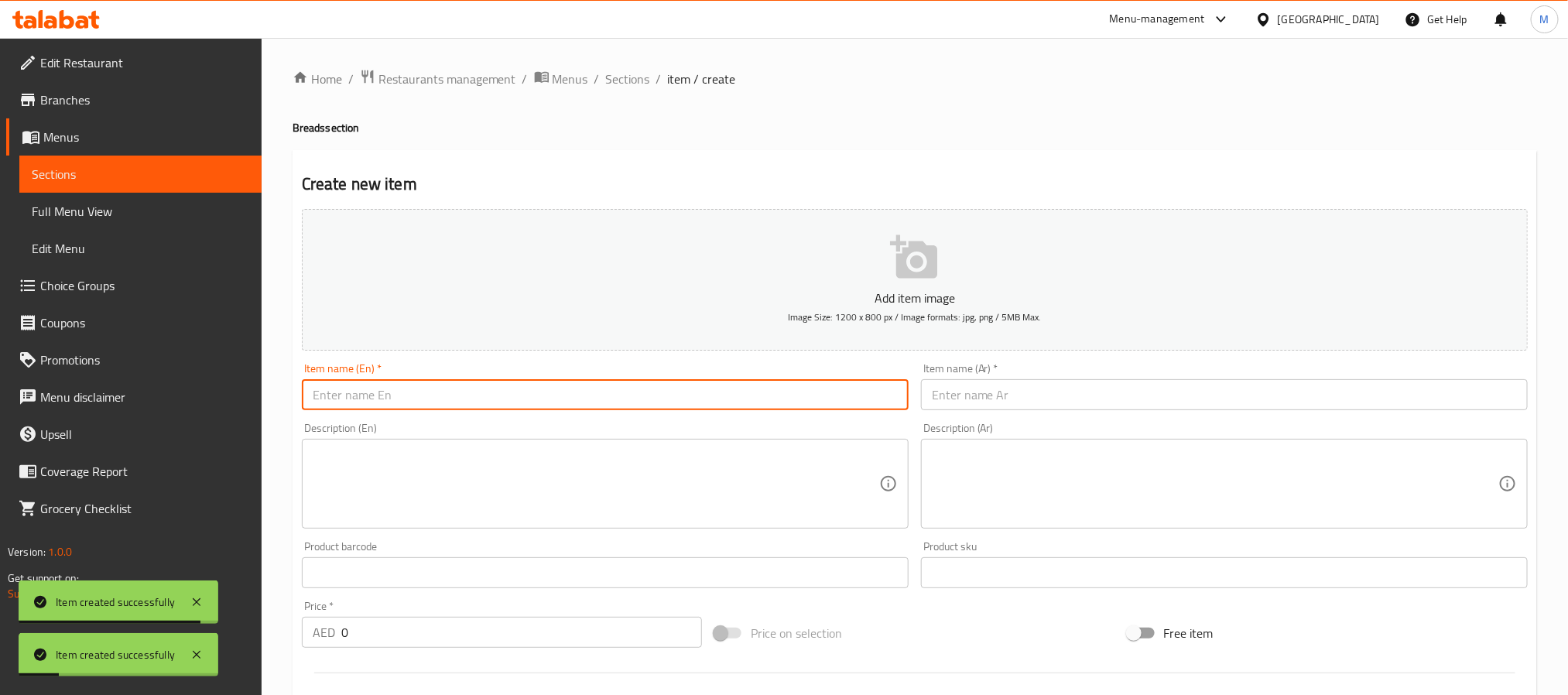
click at [582, 408] on input "text" at bounding box center [605, 395] width 607 height 31
paste input "Mini Arabic Bread 20 Pieces"
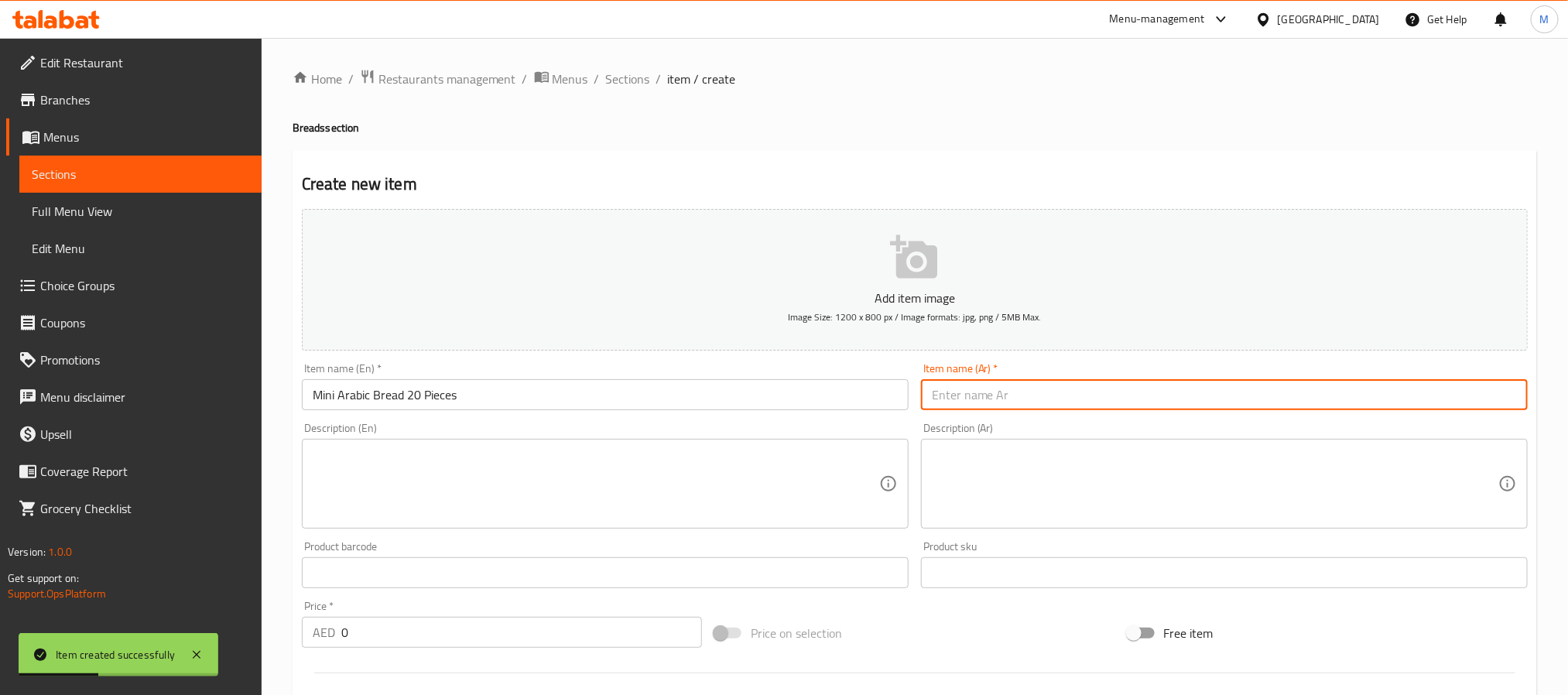
click at [1006, 380] on input "text" at bounding box center [1225, 395] width 607 height 31
paste input "خبز عربي ميني 20 قطعة"
click at [634, 635] on input "0" at bounding box center [522, 632] width 361 height 31
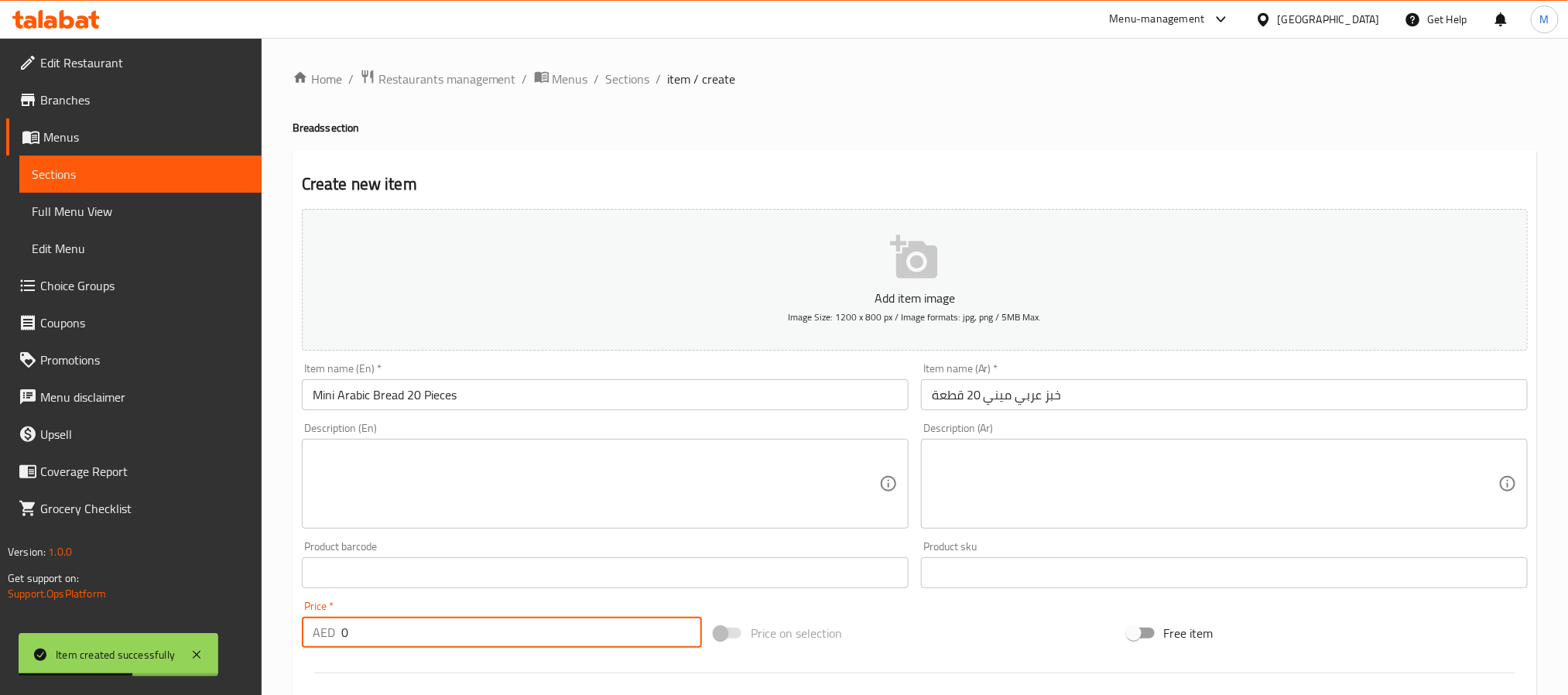
paste input "10.0"
paste input "7.0"
click at [628, 389] on input "text" at bounding box center [605, 395] width 607 height 31
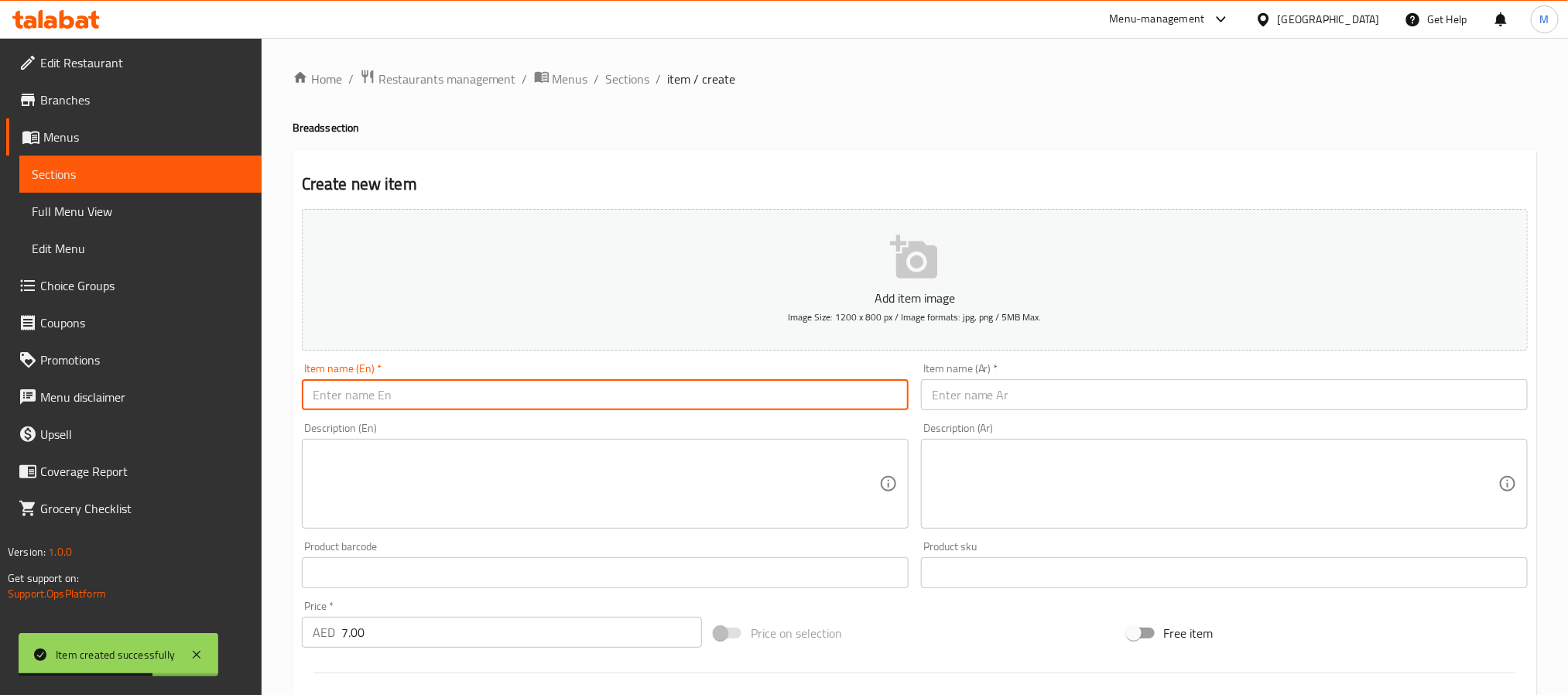
paste input "Arabic Bread 5 Pieces"
click at [1051, 404] on input "text" at bounding box center [1225, 395] width 607 height 31
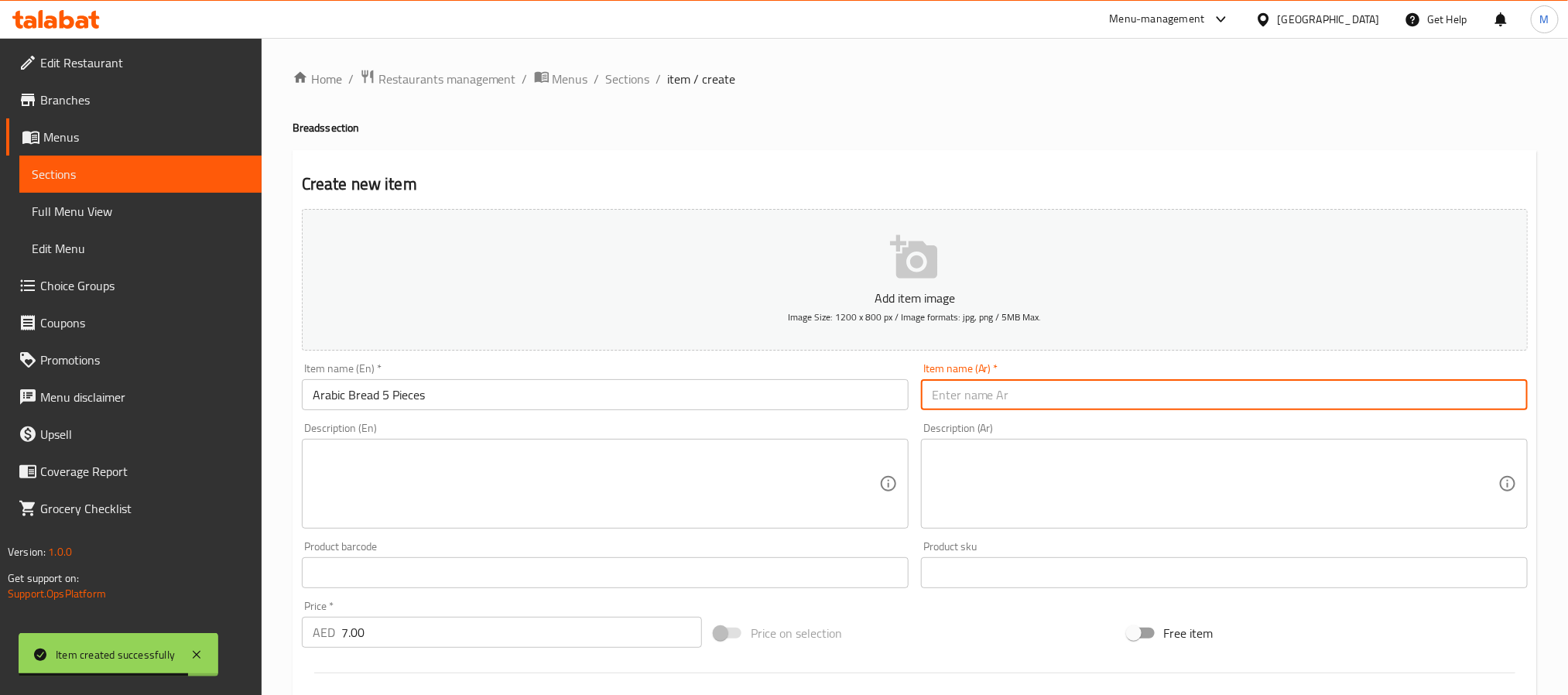
paste input "خبز عربي 5 قطع"
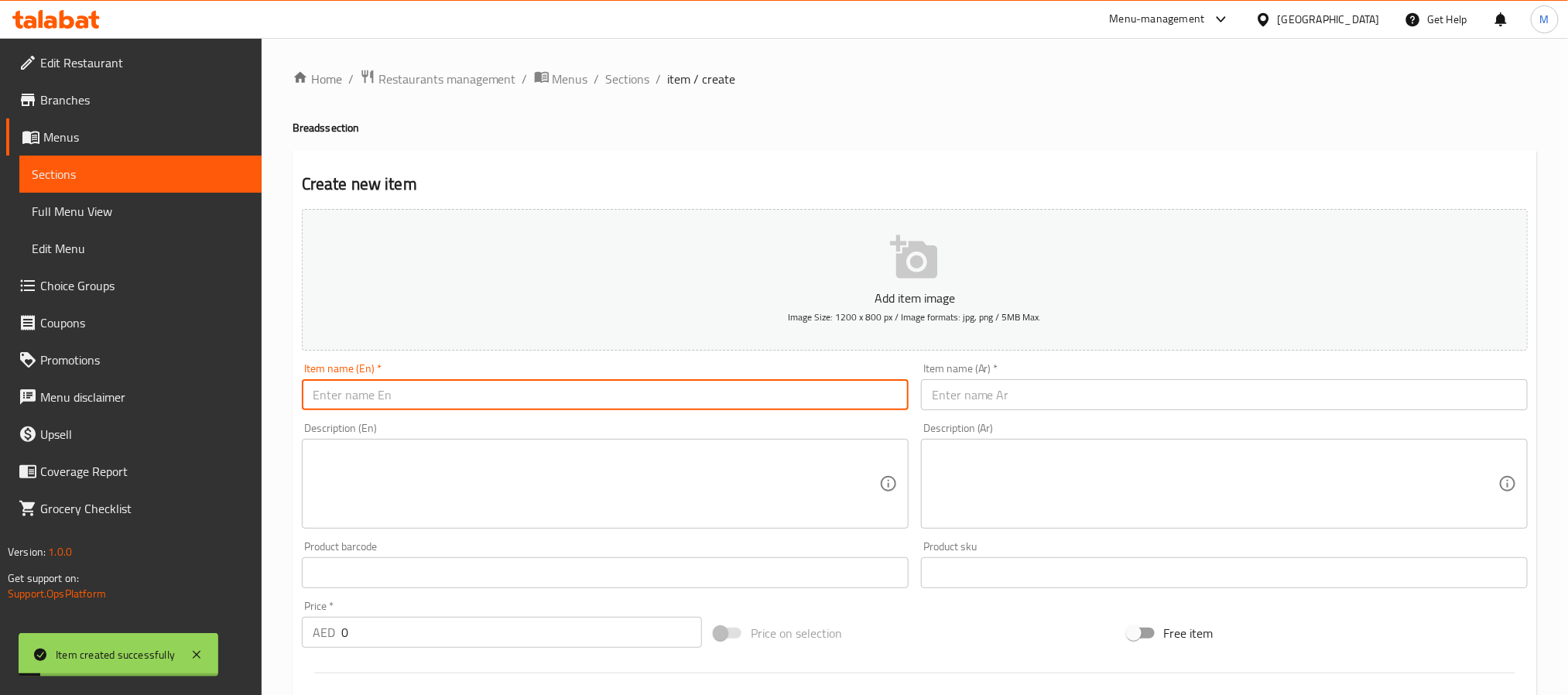
click at [594, 409] on input "text" at bounding box center [605, 395] width 607 height 31
paste input "Kaak Brown"
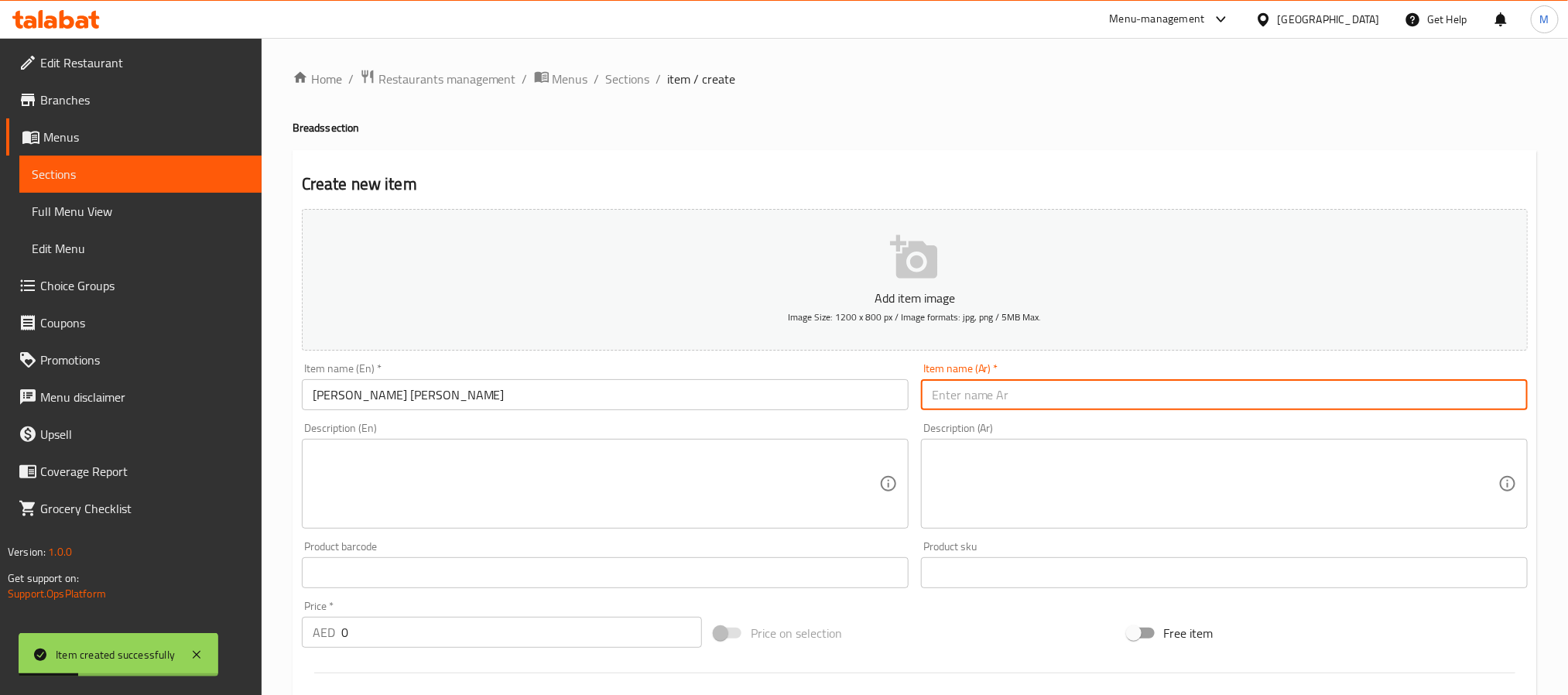
click at [1002, 391] on input "text" at bounding box center [1225, 395] width 607 height 31
paste input "كعك"
click at [451, 637] on input "0" at bounding box center [522, 632] width 361 height 31
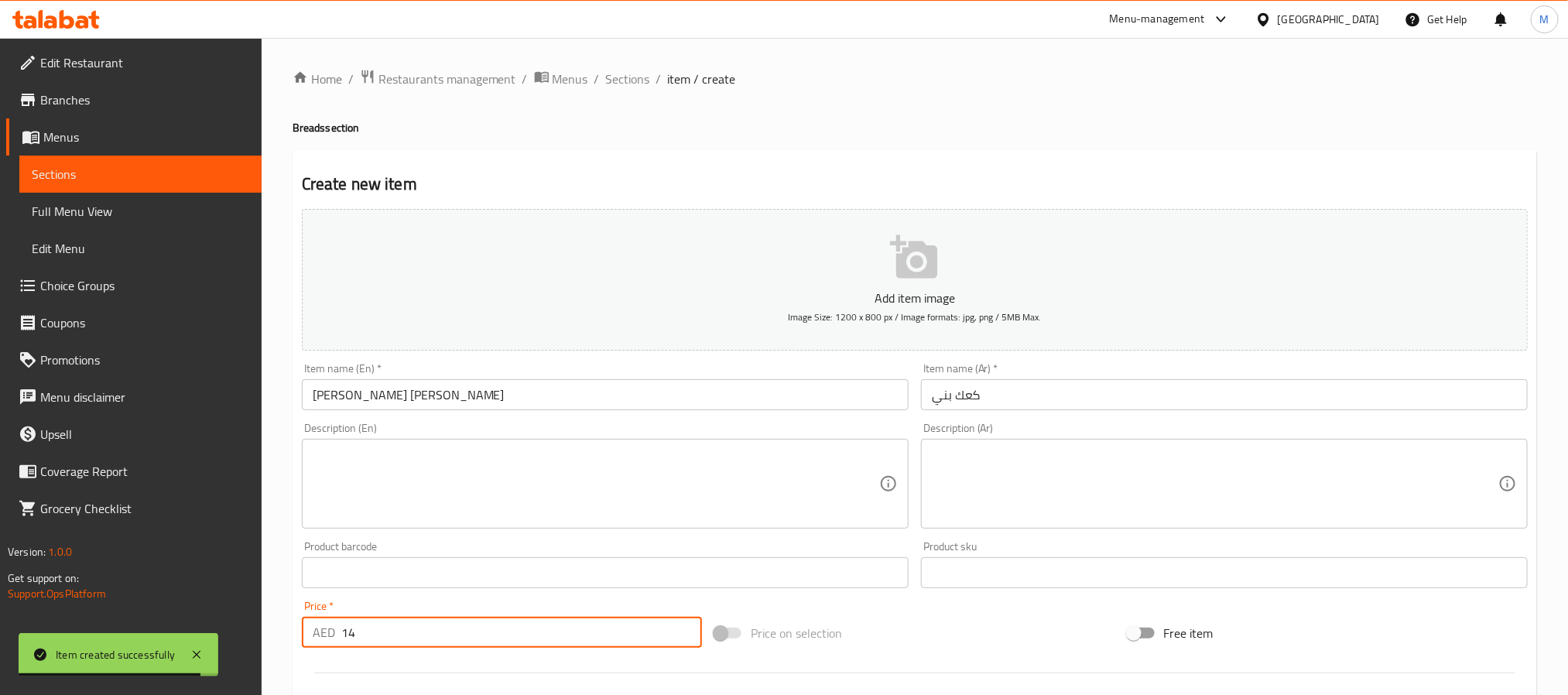
drag, startPoint x: 460, startPoint y: 409, endPoint x: 467, endPoint y: 398, distance: 13.0
click at [460, 407] on input "text" at bounding box center [605, 395] width 607 height 31
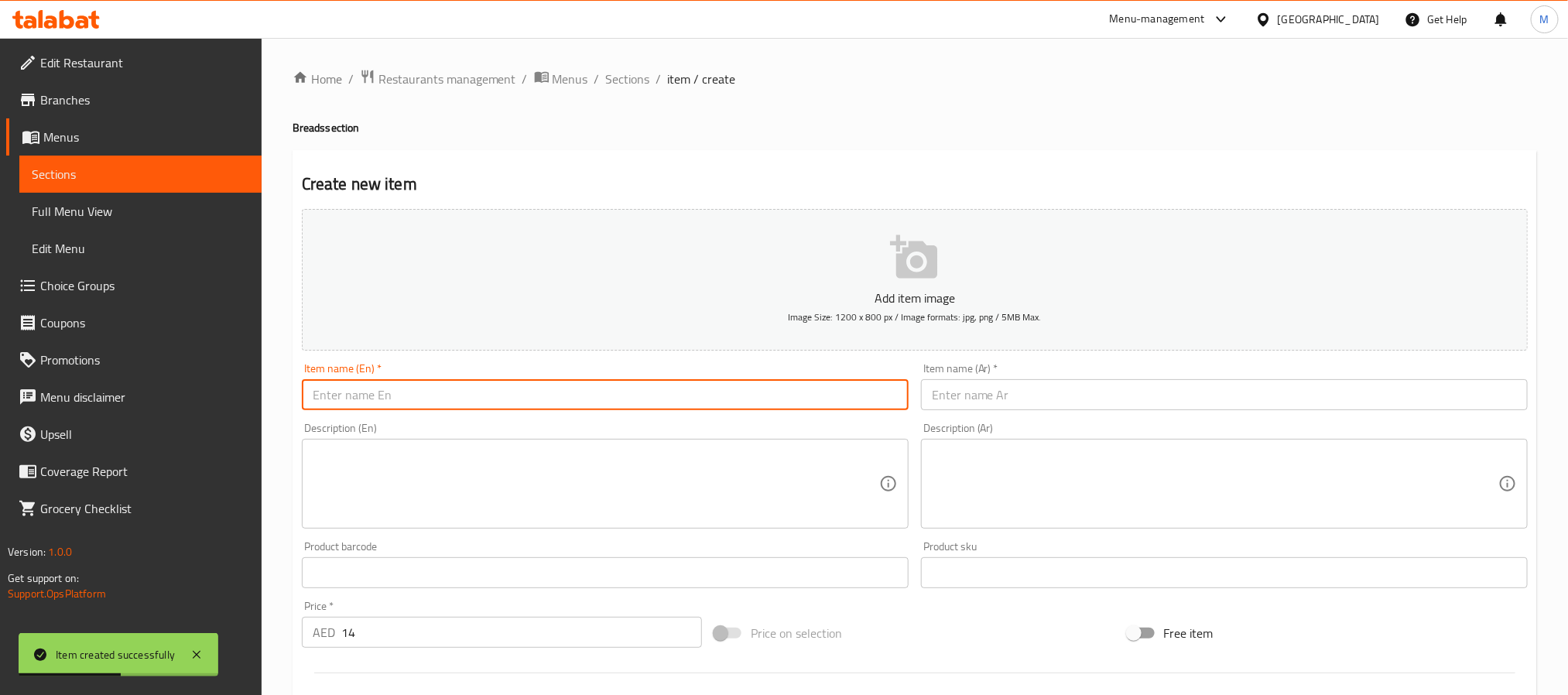
paste input "Kaak Zaatar"
click at [1059, 405] on input "text" at bounding box center [1225, 395] width 607 height 31
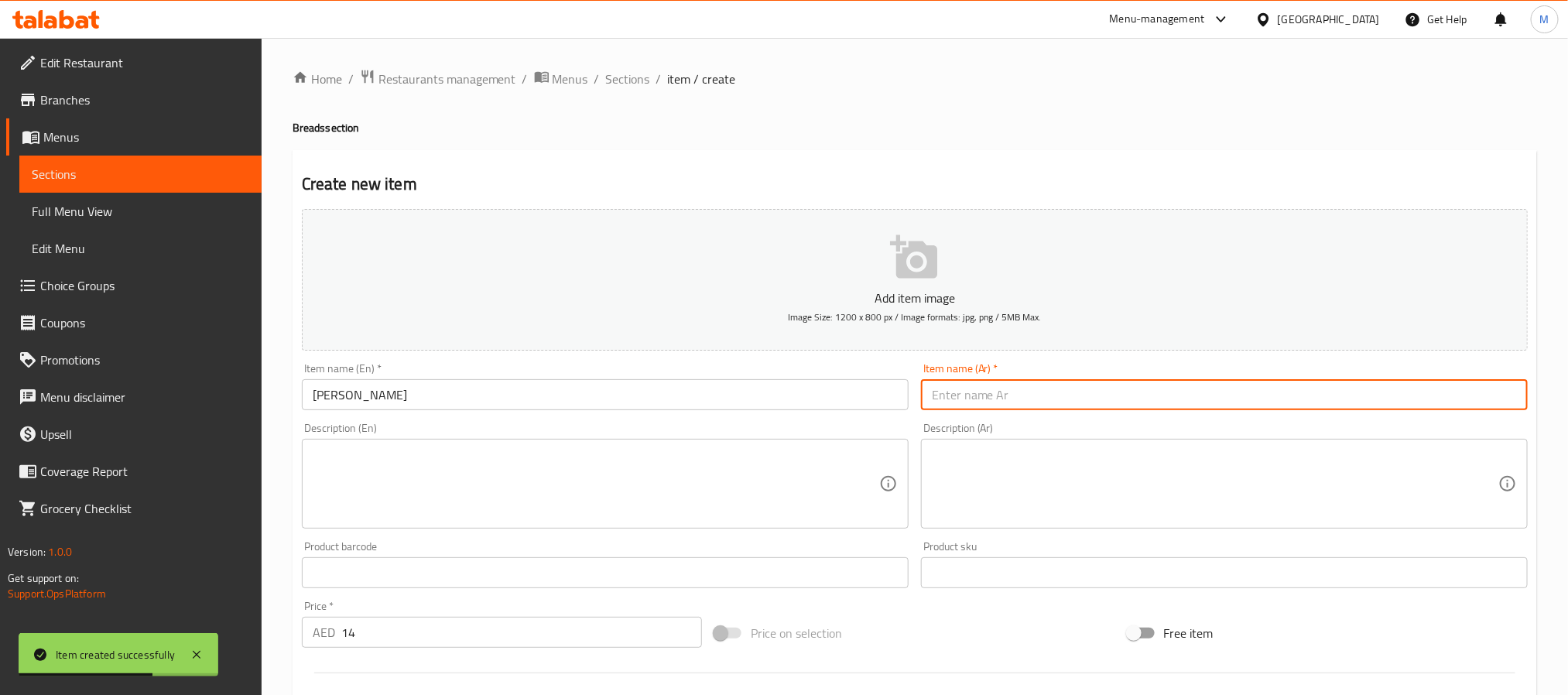
paste input "كعك زعتر"
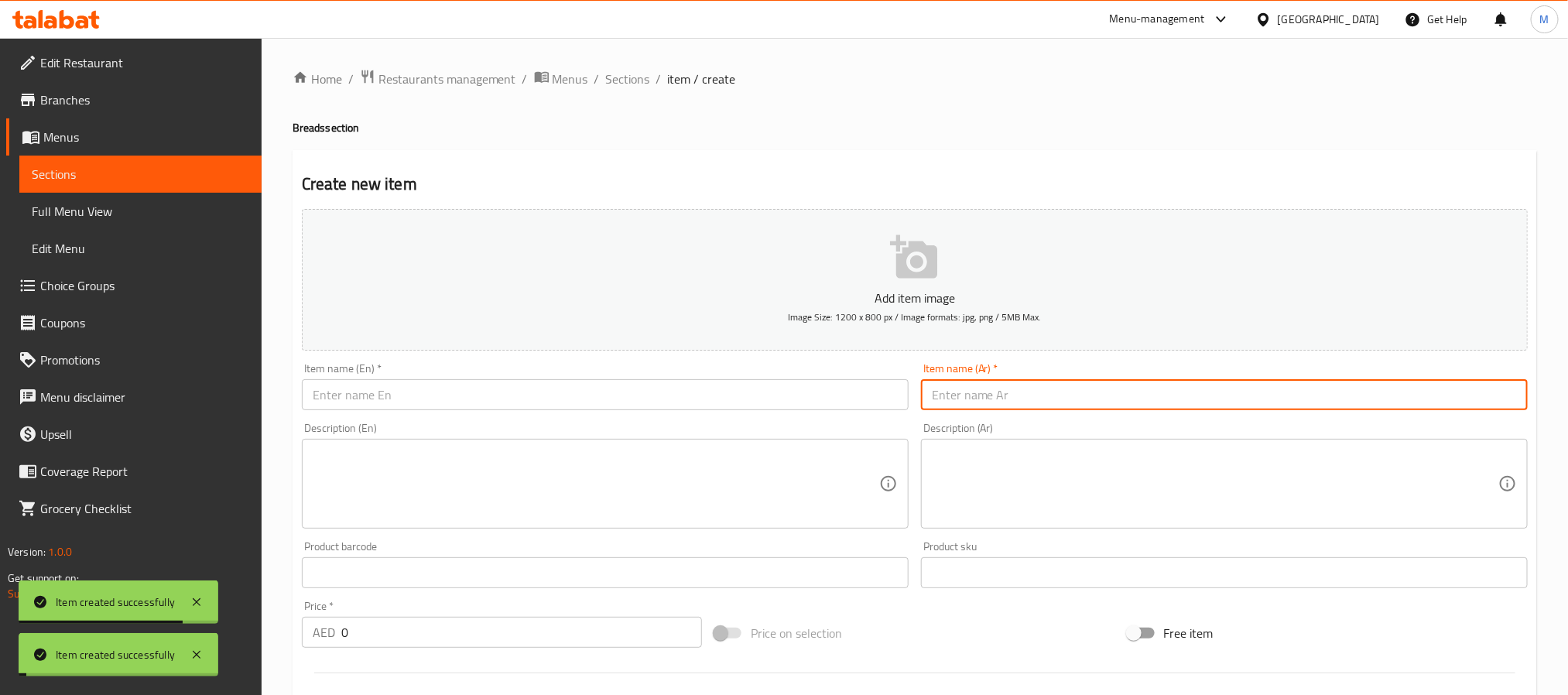
paste input "كعك زعتر"
click at [560, 380] on input "text" at bounding box center [605, 395] width 607 height 31
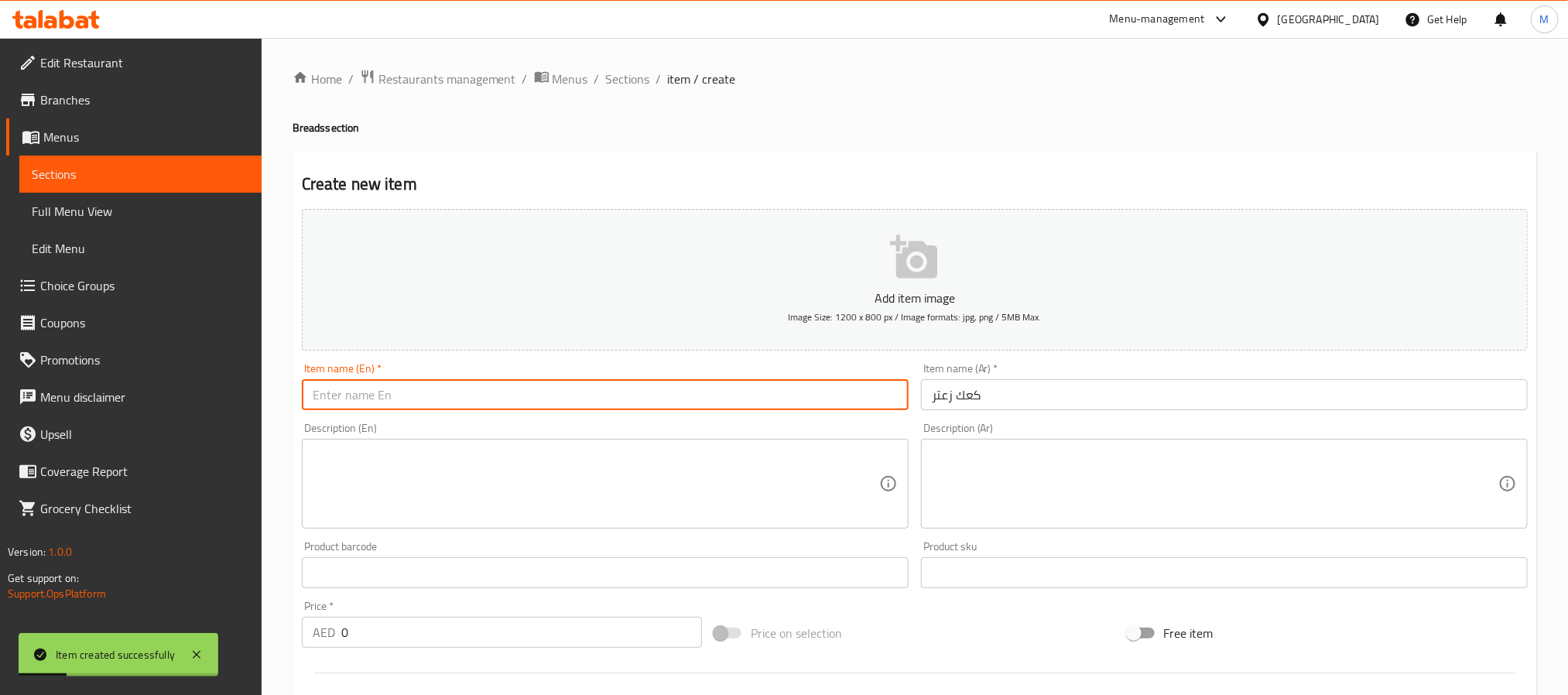
paste input "Kaak Yansoon"
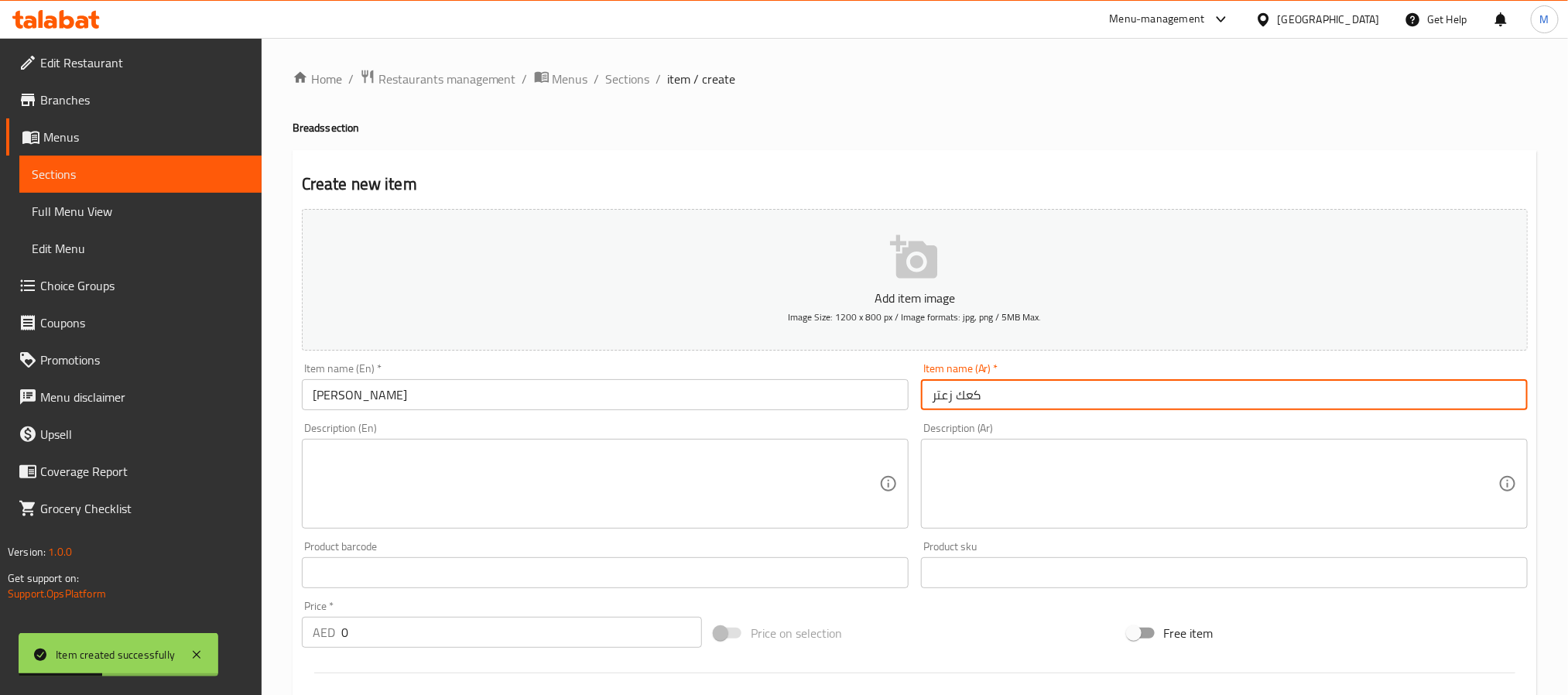
click at [943, 395] on input "كعك زعتر" at bounding box center [1225, 395] width 607 height 31
paste input "يانسون"
click at [572, 648] on input "0" at bounding box center [522, 632] width 361 height 31
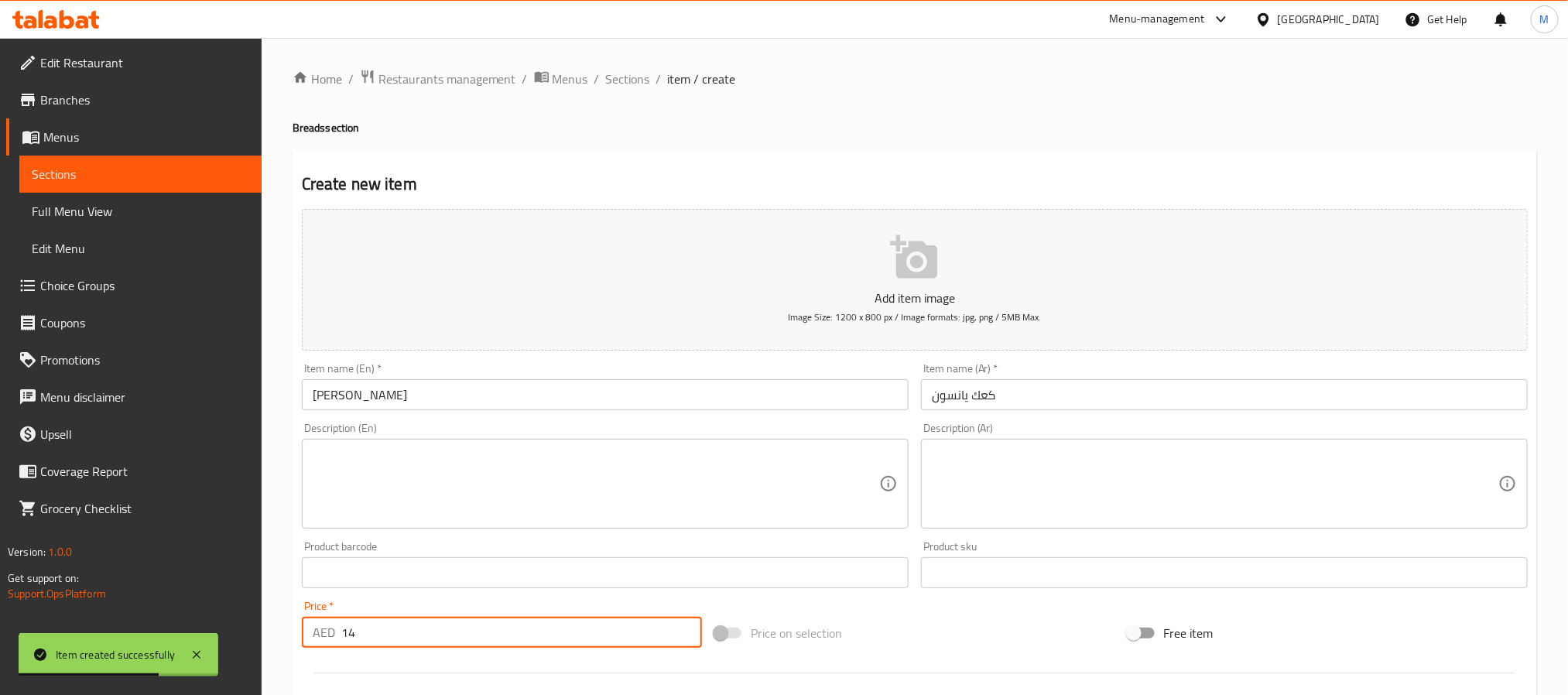
click at [634, 87] on span "Sections" at bounding box center [628, 79] width 44 height 19
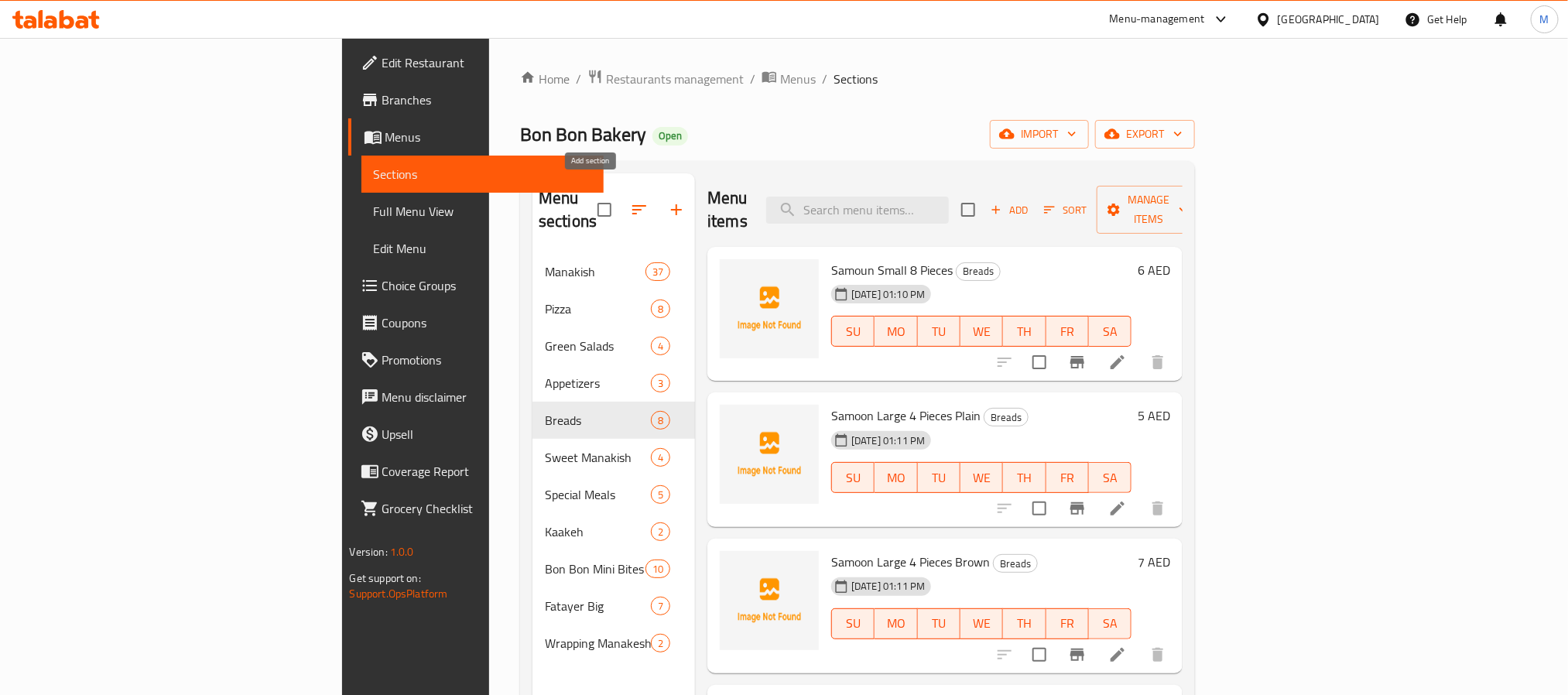
click at [667, 203] on icon "button" at bounding box center [676, 210] width 19 height 19
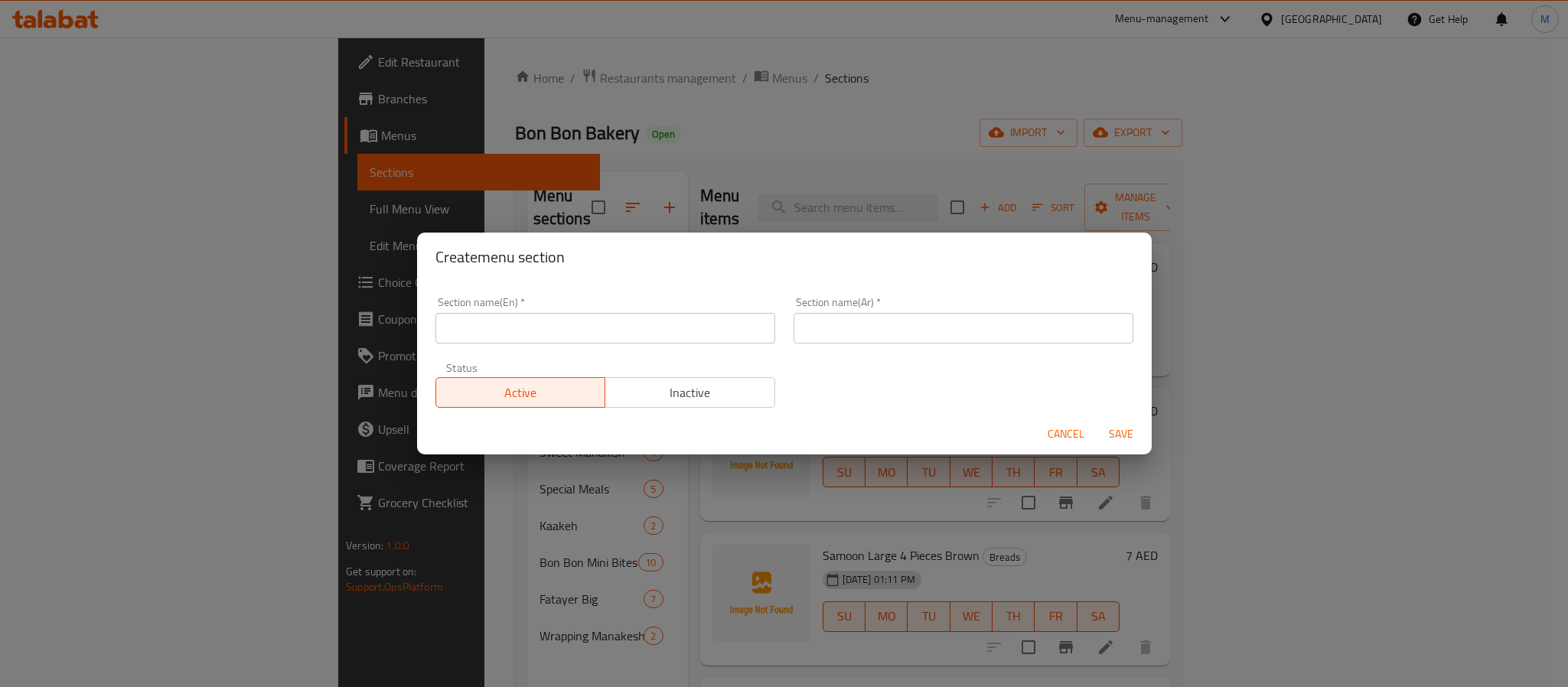
click at [573, 331] on input "text" at bounding box center [605, 328] width 340 height 31
paste input "Pastry"
click at [993, 328] on input "text" at bounding box center [964, 328] width 340 height 31
paste input "معجنات"
click at [1097, 420] on button "Save" at bounding box center [1121, 435] width 49 height 28
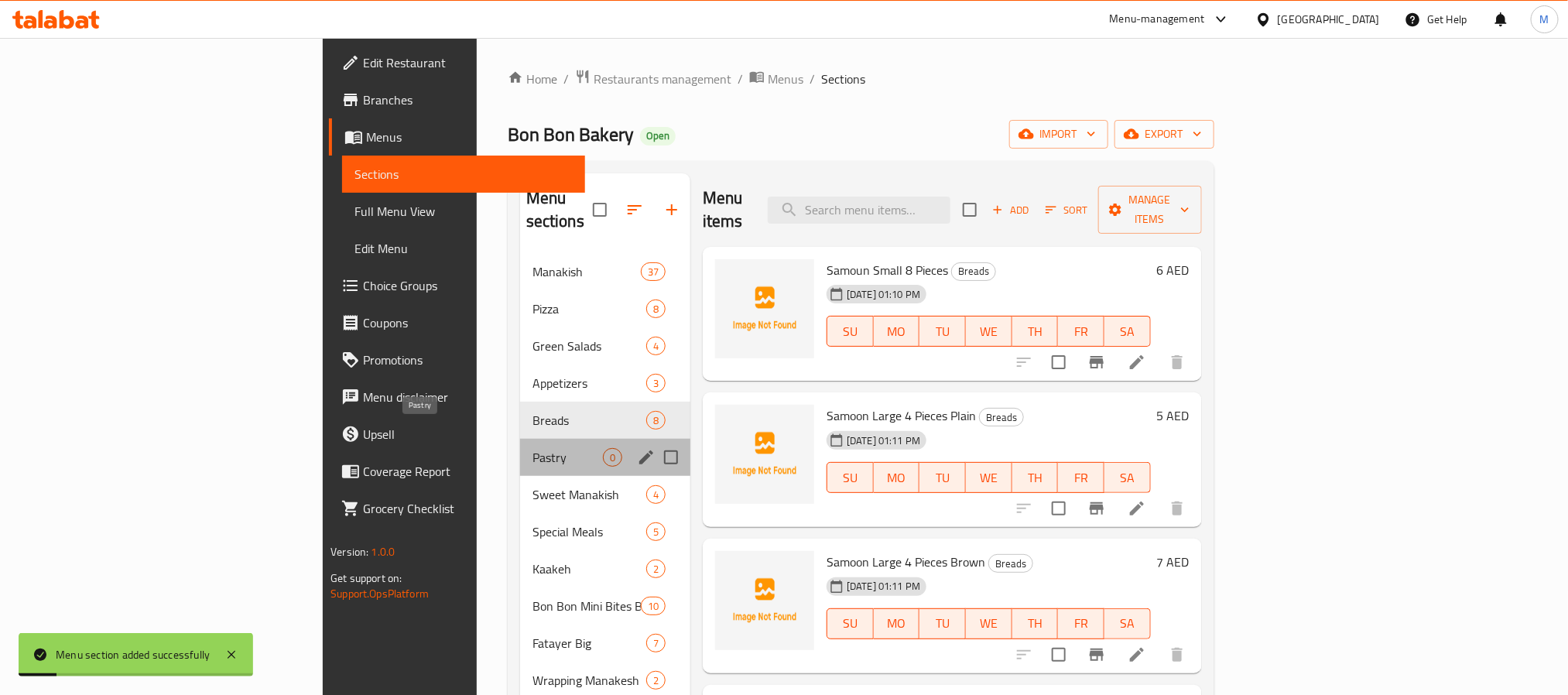
click at [533, 448] on span "Pastry" at bounding box center [567, 457] width 70 height 19
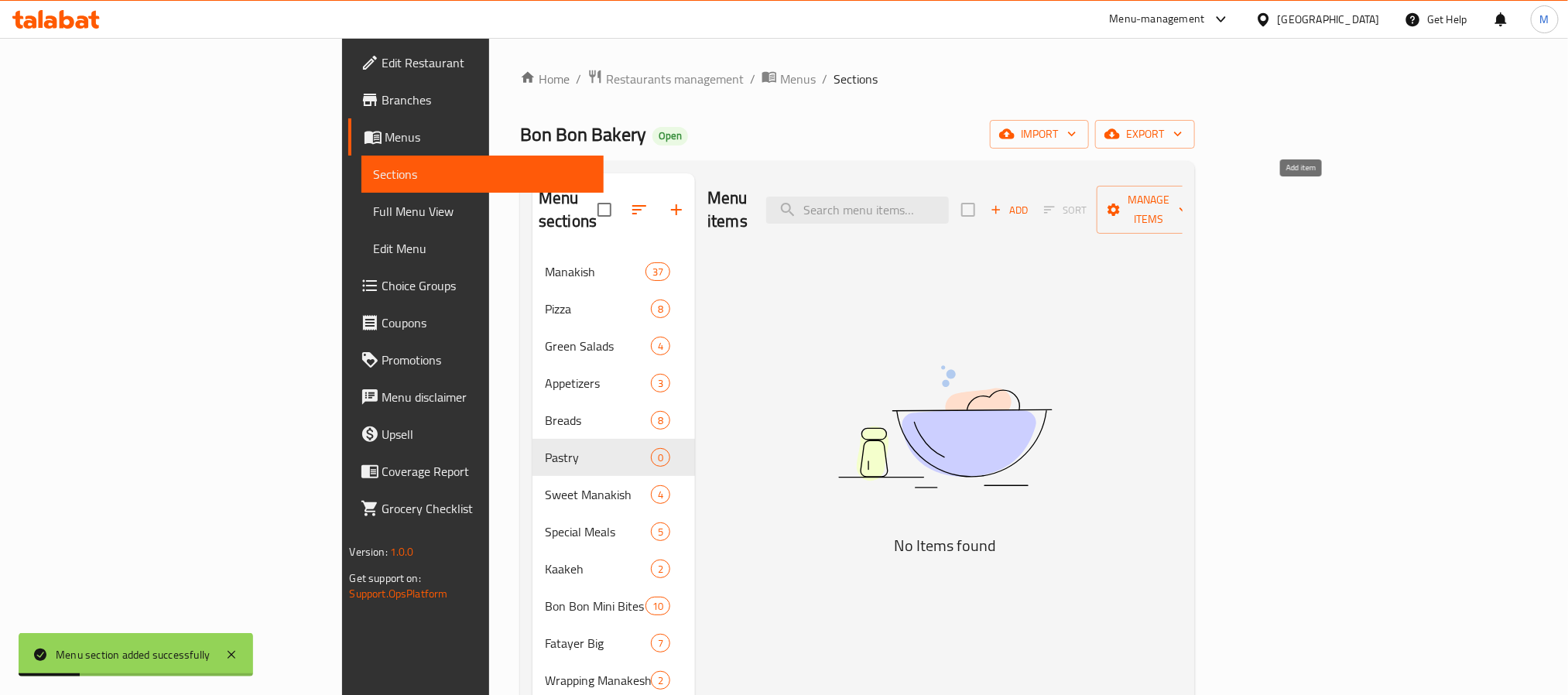
click at [1003, 203] on icon "button" at bounding box center [996, 210] width 14 height 14
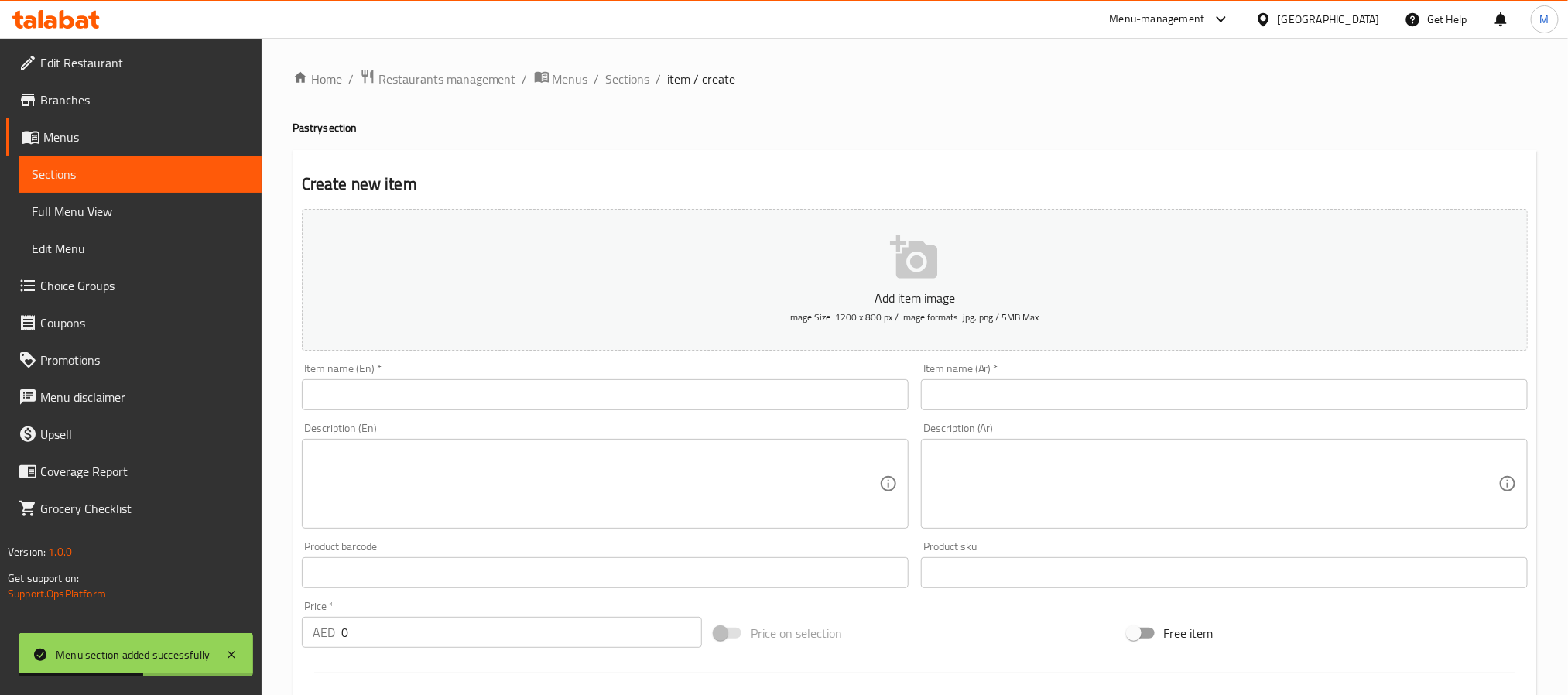
click at [576, 414] on div "Item name (En)   * Item name (En) *" at bounding box center [605, 386] width 620 height 60
click at [581, 395] on input "text" at bounding box center [605, 395] width 607 height 31
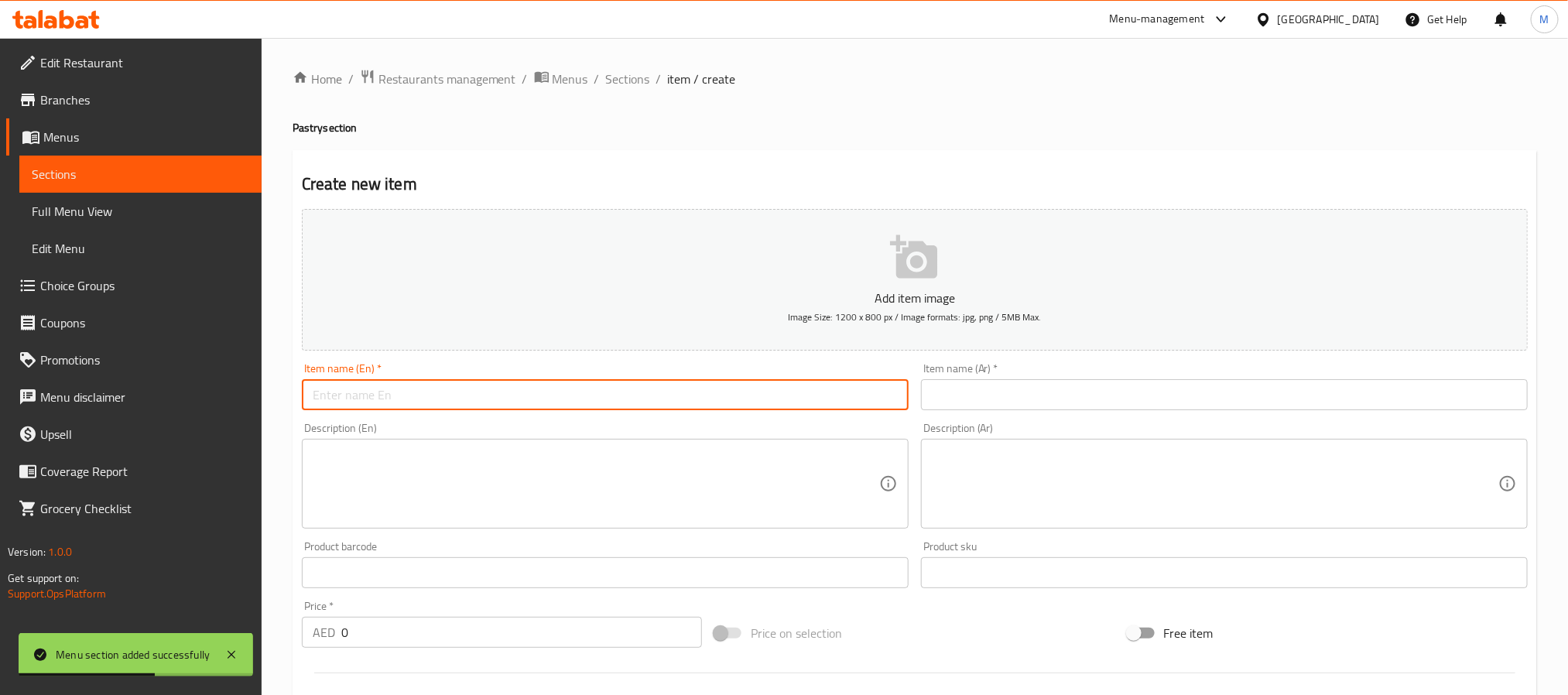
paste
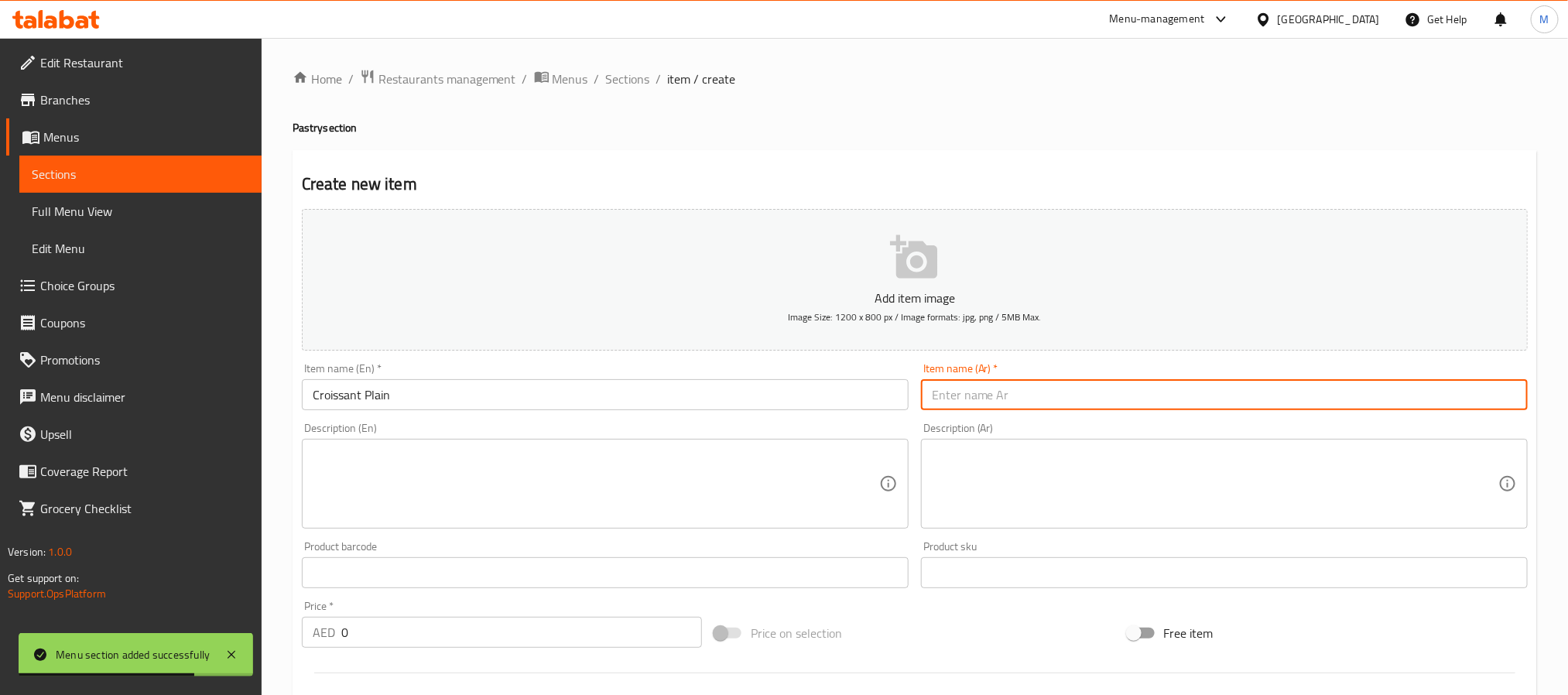
click at [990, 402] on input "text" at bounding box center [1225, 395] width 607 height 31
click at [659, 400] on input "Croissant Plain" at bounding box center [605, 395] width 607 height 31
click at [1088, 393] on input "كرواسون عادي" at bounding box center [1225, 395] width 607 height 31
click at [518, 630] on input "0" at bounding box center [522, 632] width 361 height 31
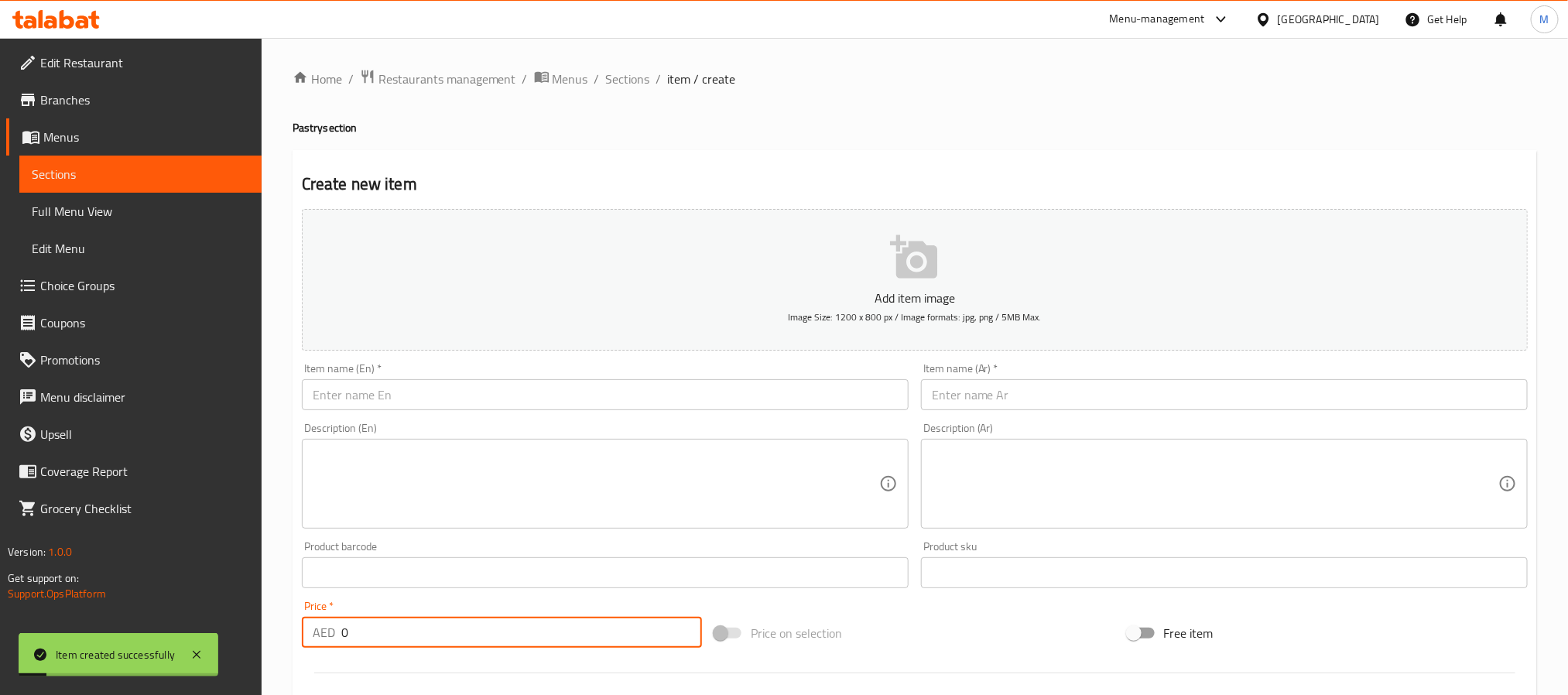
click at [740, 381] on input "text" at bounding box center [605, 395] width 607 height 31
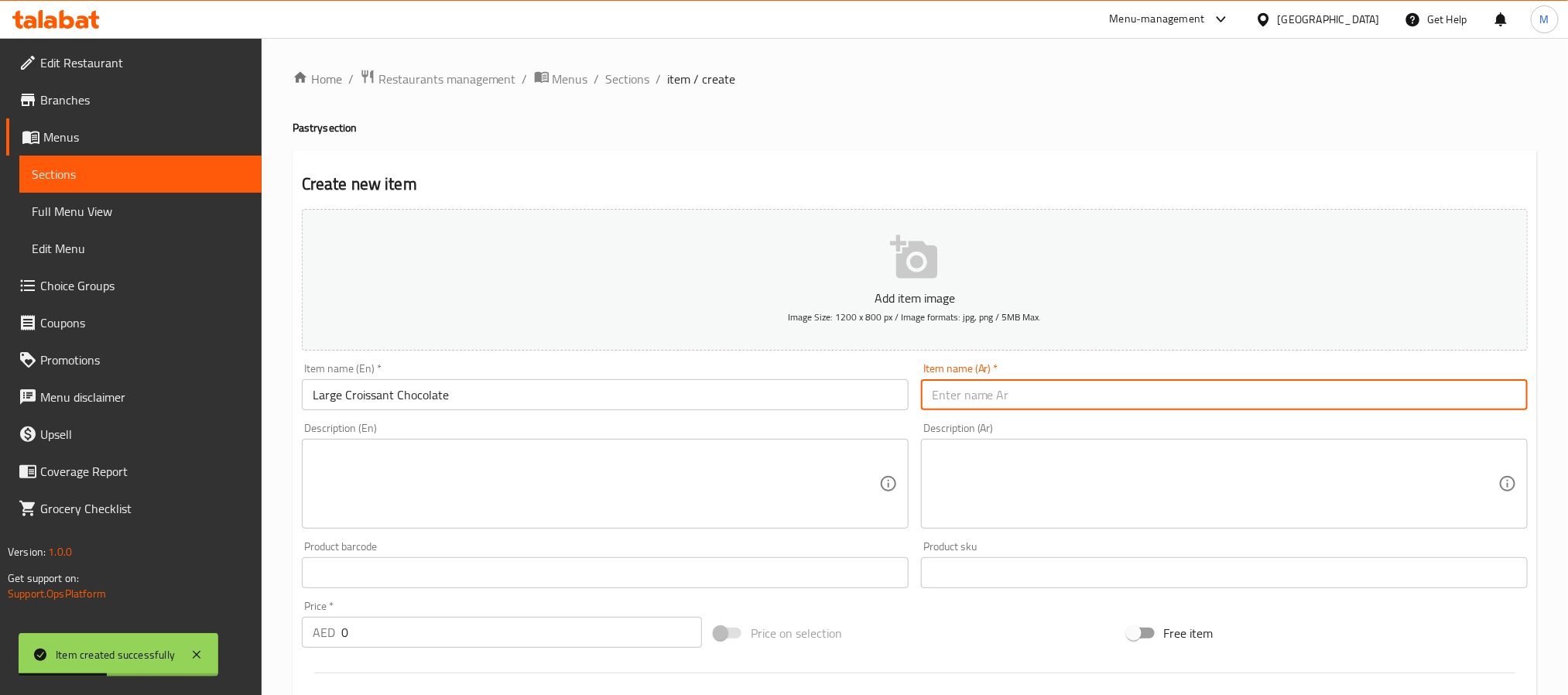
click at [1004, 404] on input "text" at bounding box center [1225, 395] width 607 height 31
click at [483, 637] on input "0" at bounding box center [522, 632] width 361 height 31
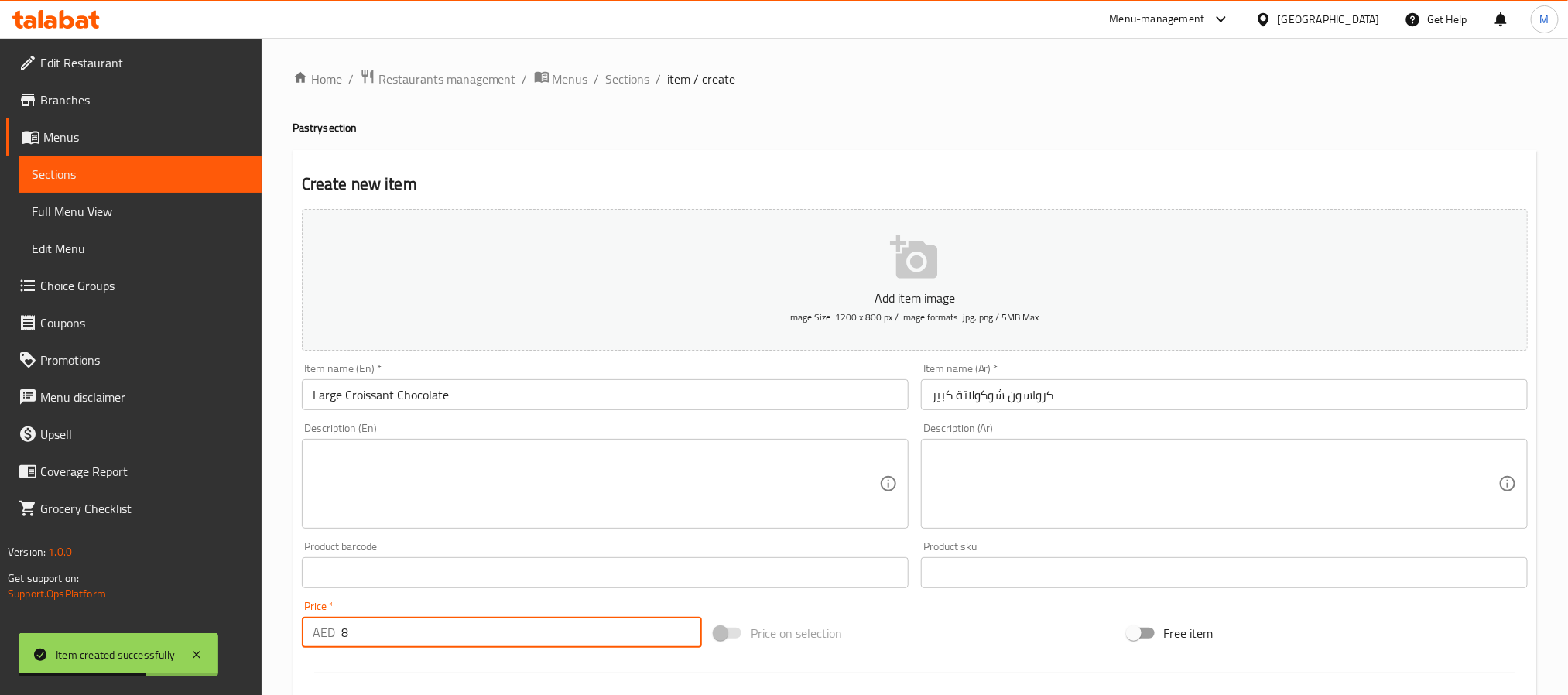
click at [453, 386] on input "text" at bounding box center [605, 395] width 607 height 31
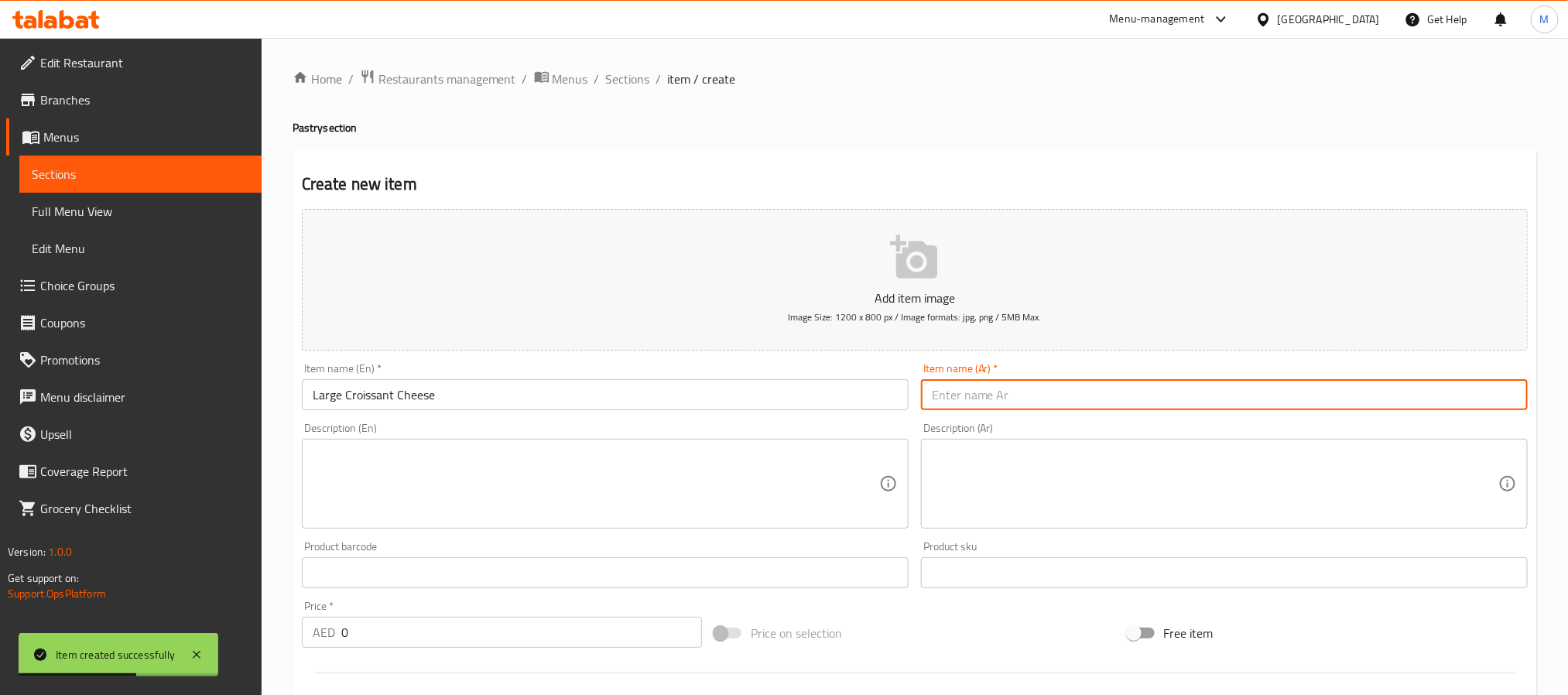
click at [1008, 397] on input "text" at bounding box center [1225, 395] width 607 height 31
click at [1022, 396] on input "جبنة كرواسون كبيرة" at bounding box center [1225, 395] width 607 height 31
click at [1022, 397] on input "جبنة كرواسون كبيرة" at bounding box center [1225, 395] width 607 height 31
click at [1017, 402] on input "جبنة كرواسون كبيرة" at bounding box center [1225, 395] width 607 height 31
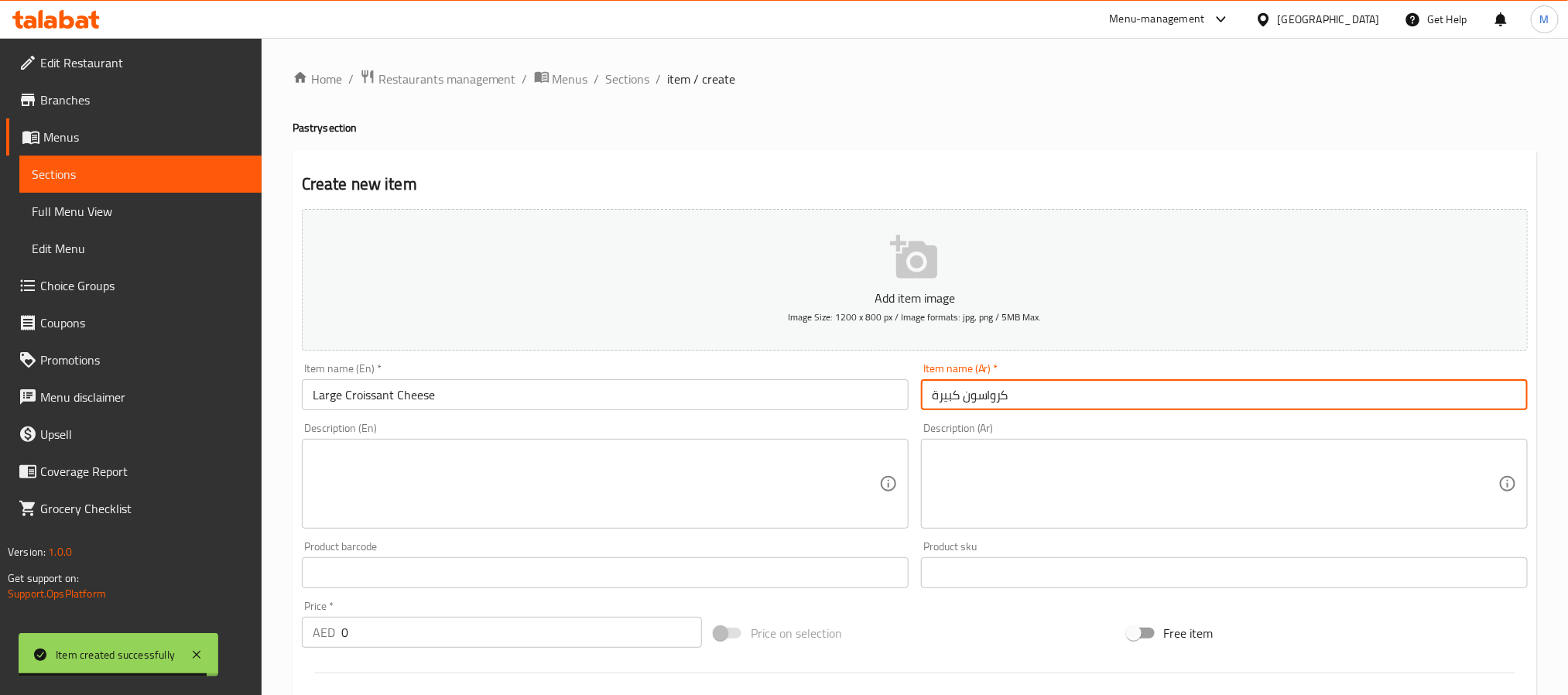
click at [961, 400] on input "كرواسون كبيرة" at bounding box center [1225, 395] width 607 height 31
click at [479, 639] on input "0" at bounding box center [522, 632] width 361 height 31
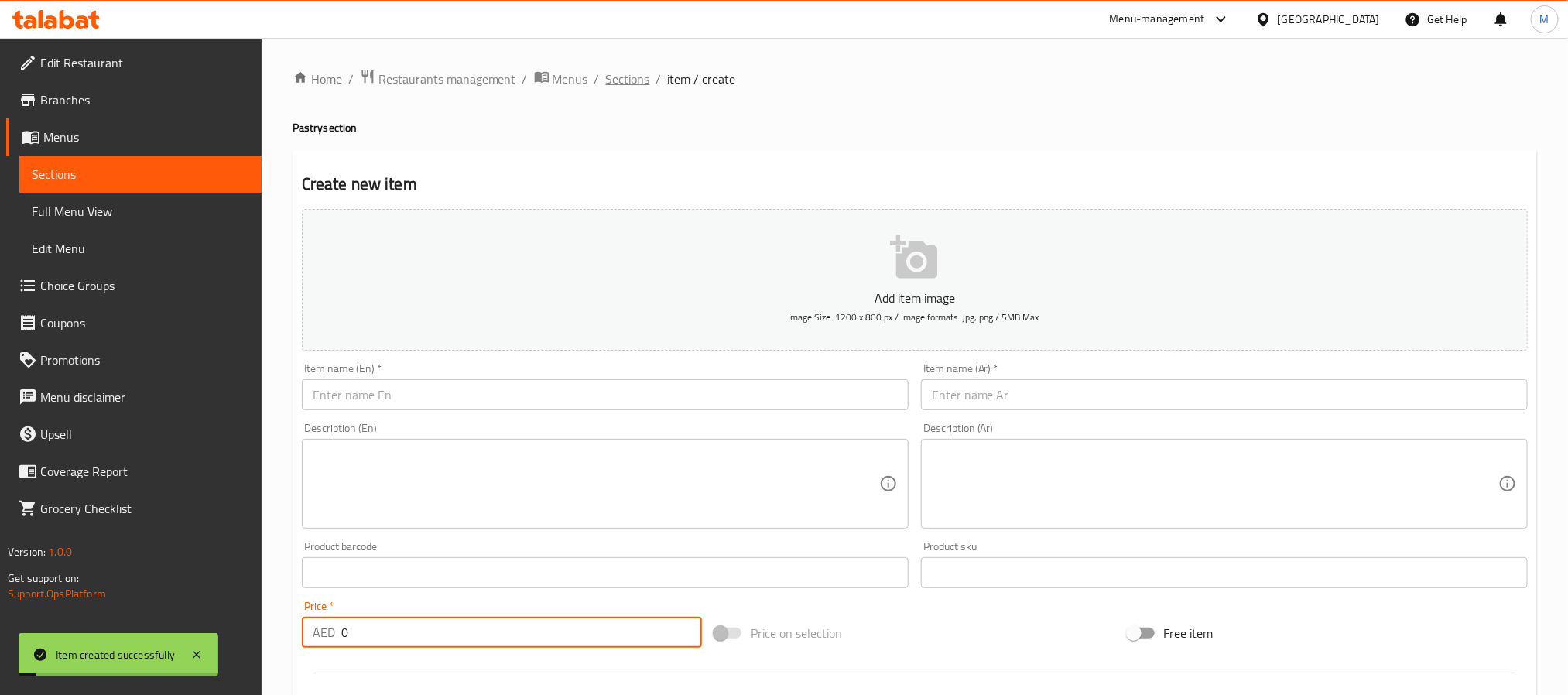
click at [620, 84] on span "Sections" at bounding box center [628, 79] width 44 height 19
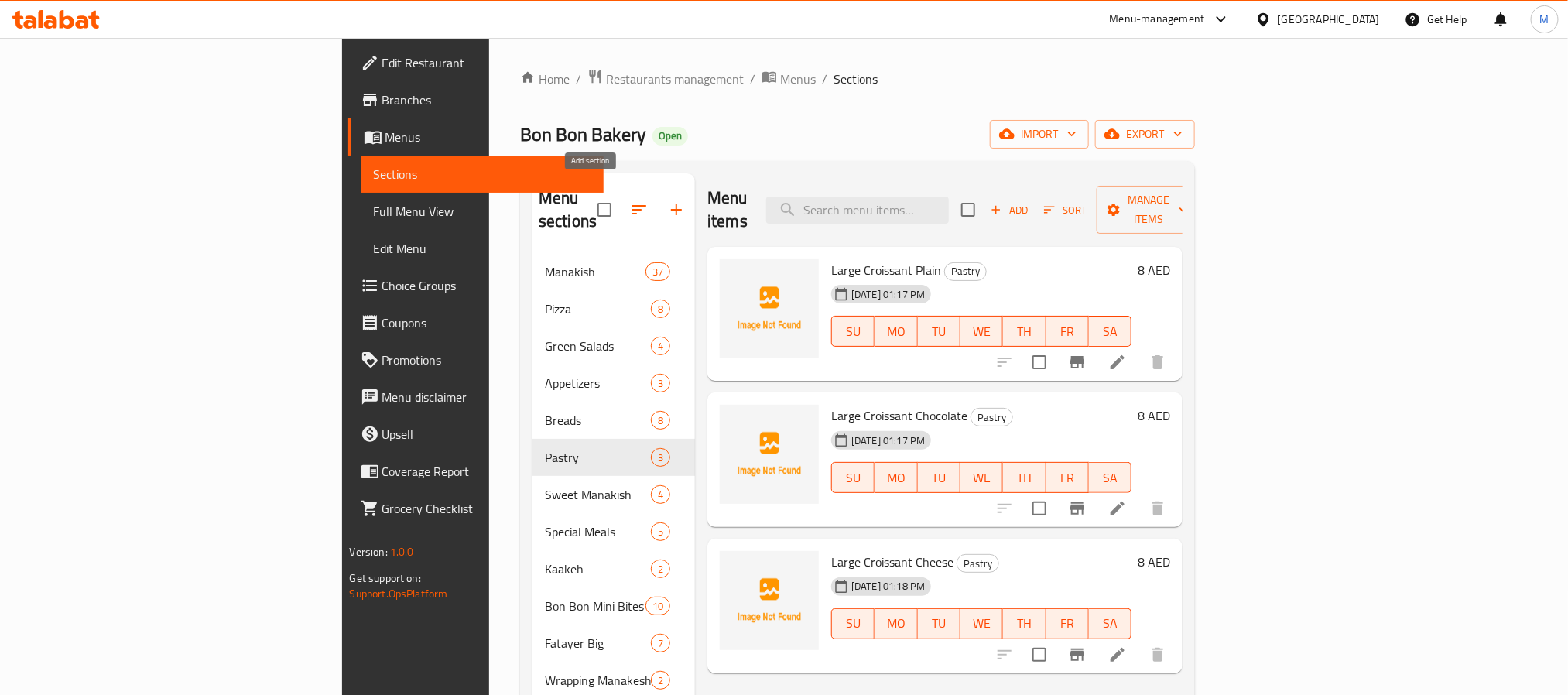
click at [667, 200] on icon "button" at bounding box center [676, 210] width 19 height 19
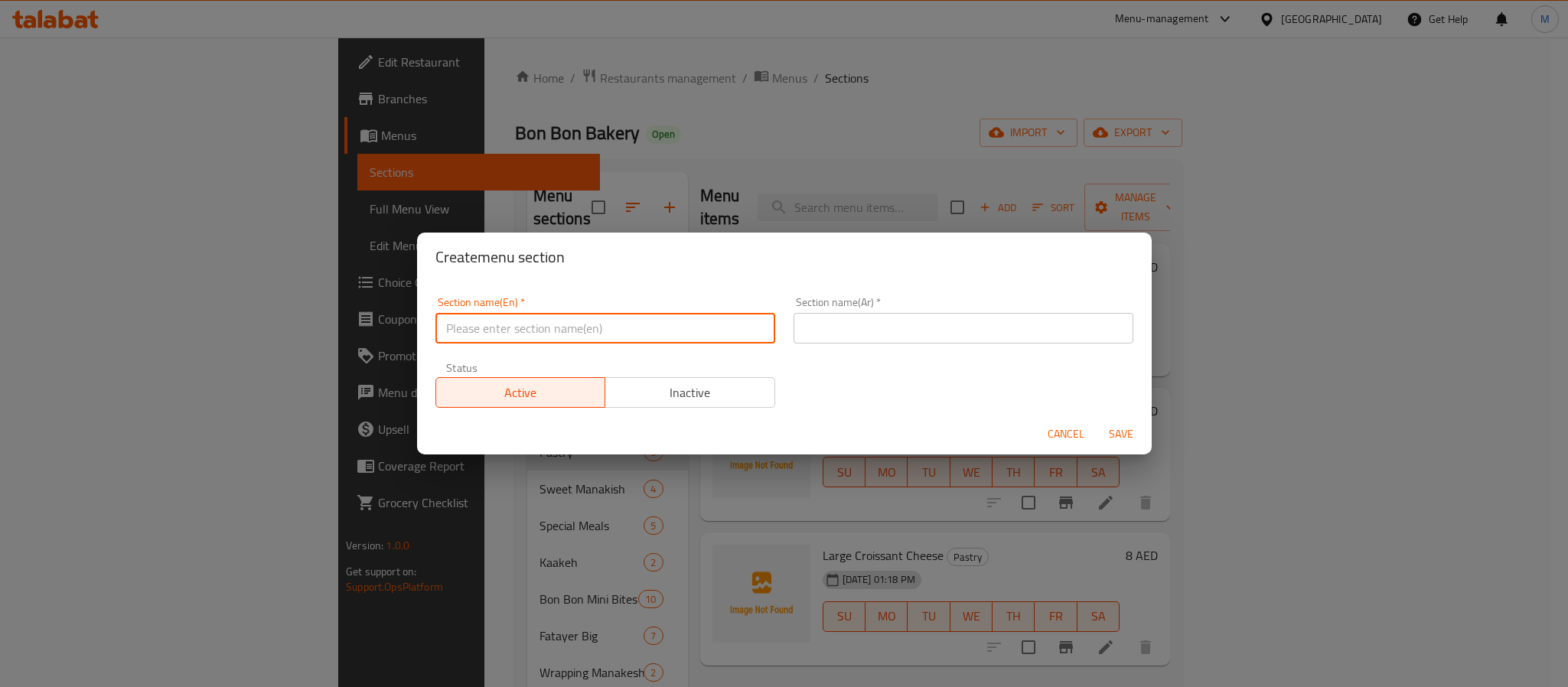
click at [578, 331] on input "text" at bounding box center [605, 328] width 340 height 31
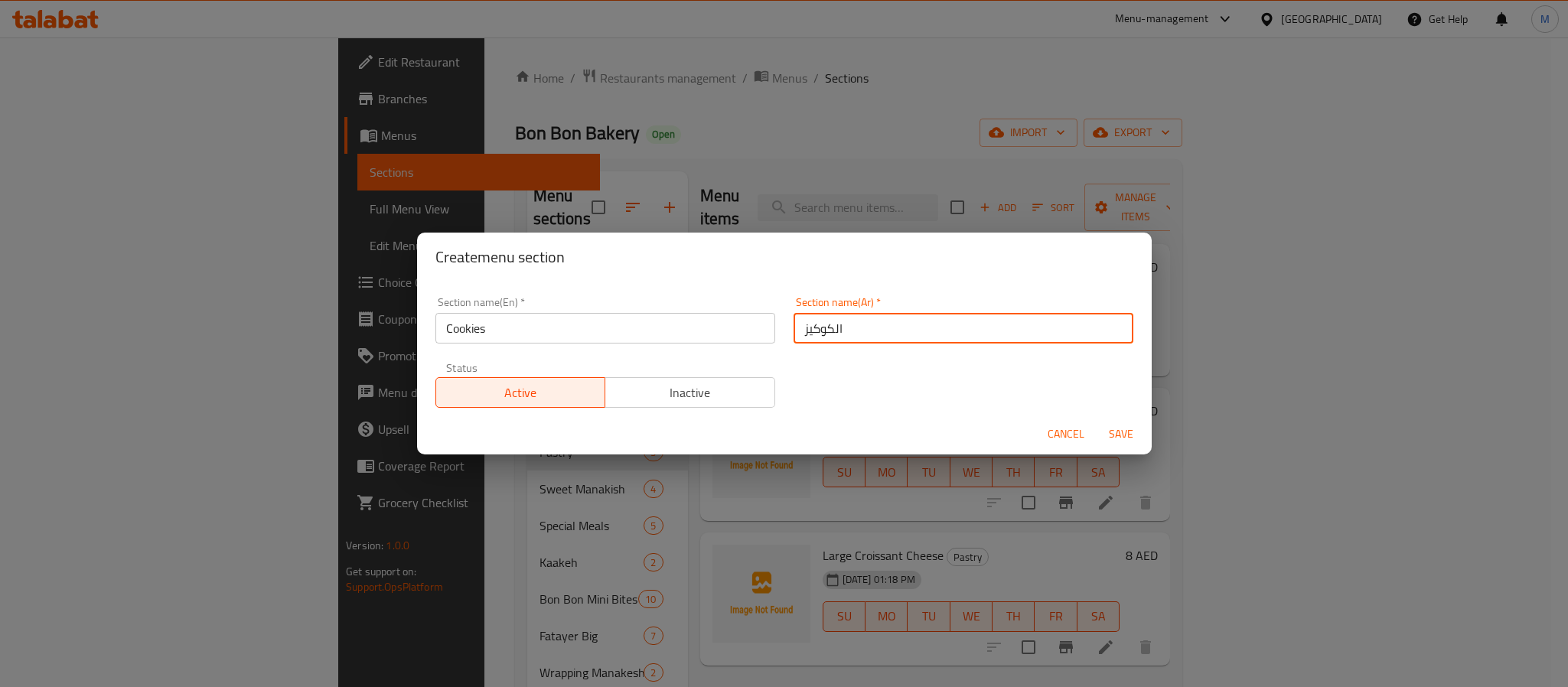
click at [1097, 420] on button "Save" at bounding box center [1121, 435] width 49 height 28
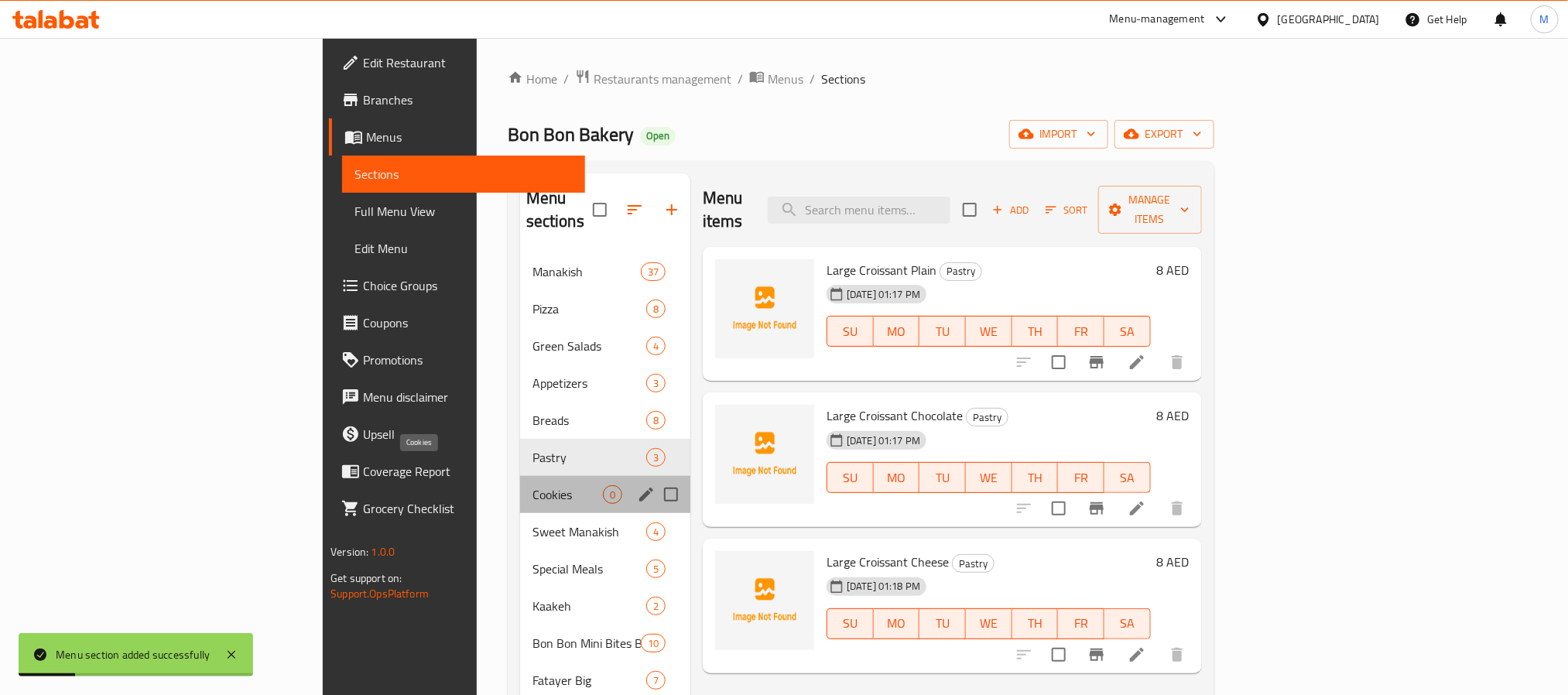
click at [533, 485] on span "Cookies" at bounding box center [567, 495] width 70 height 19
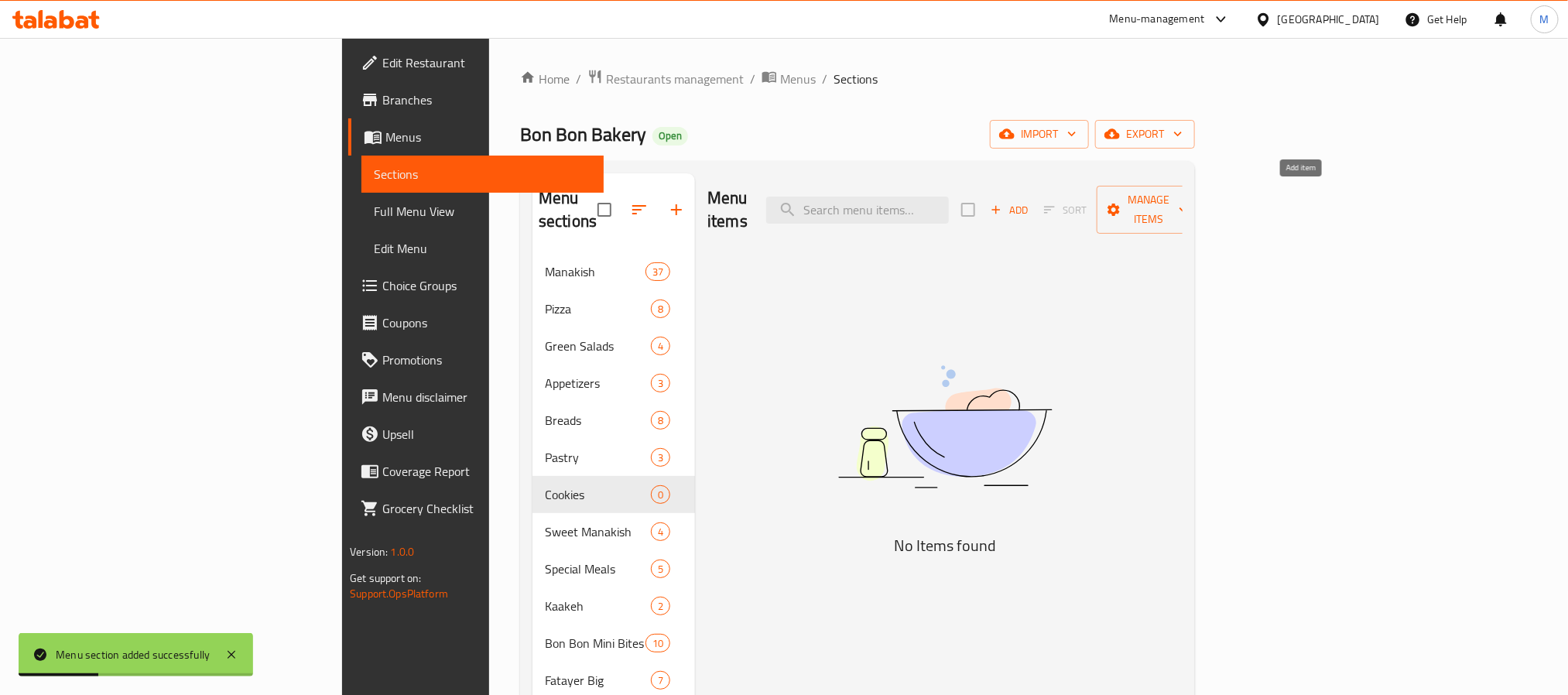
click at [1030, 201] on span "Add" at bounding box center [1008, 210] width 41 height 18
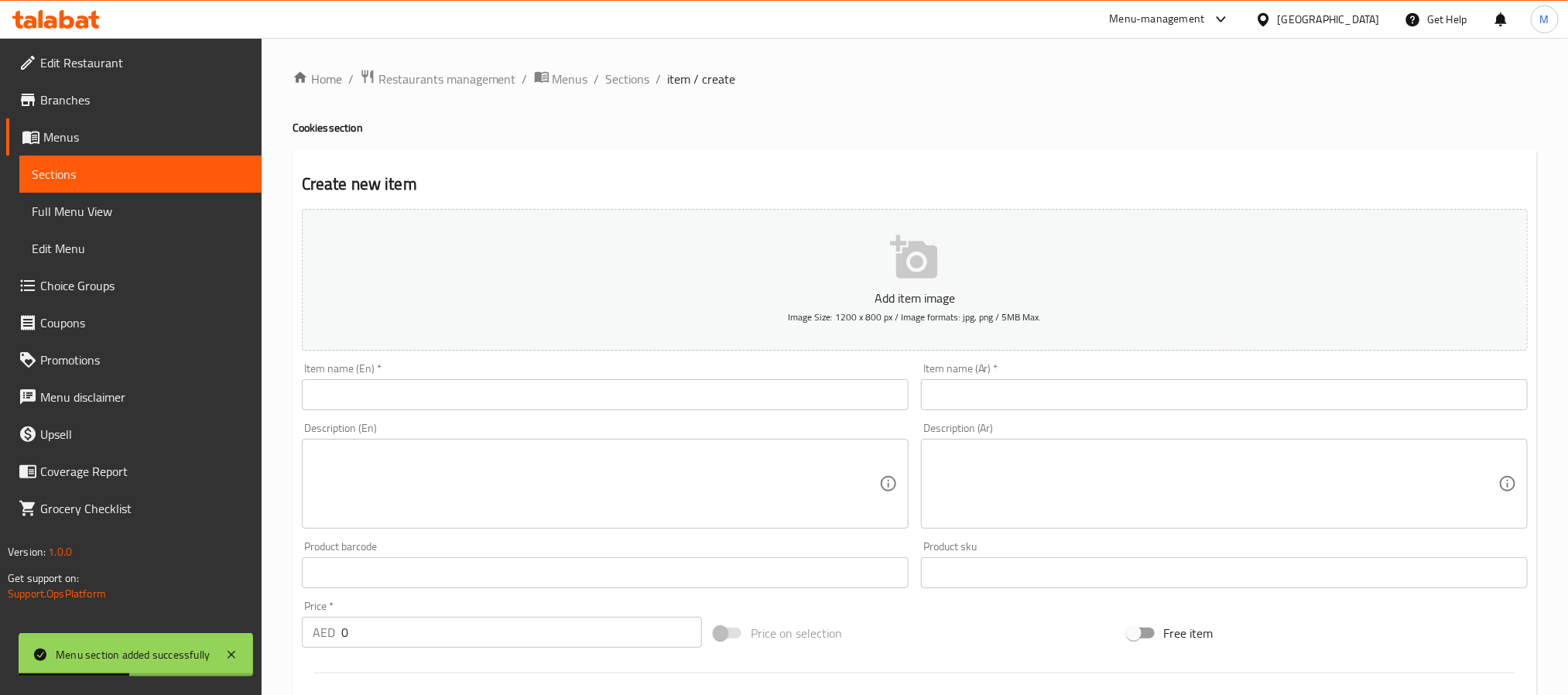
click at [1006, 398] on input "text" at bounding box center [1225, 395] width 607 height 31
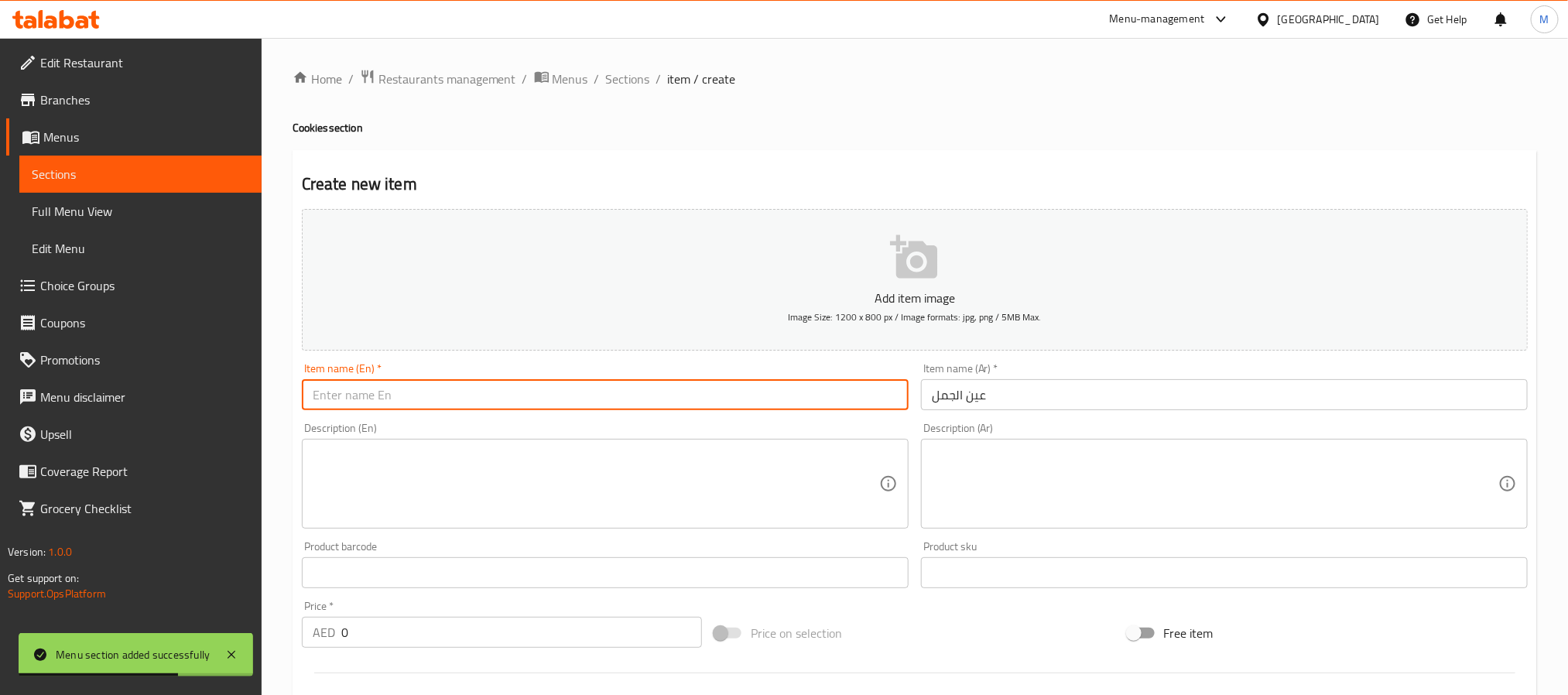
click at [604, 393] on input "text" at bounding box center [605, 395] width 607 height 31
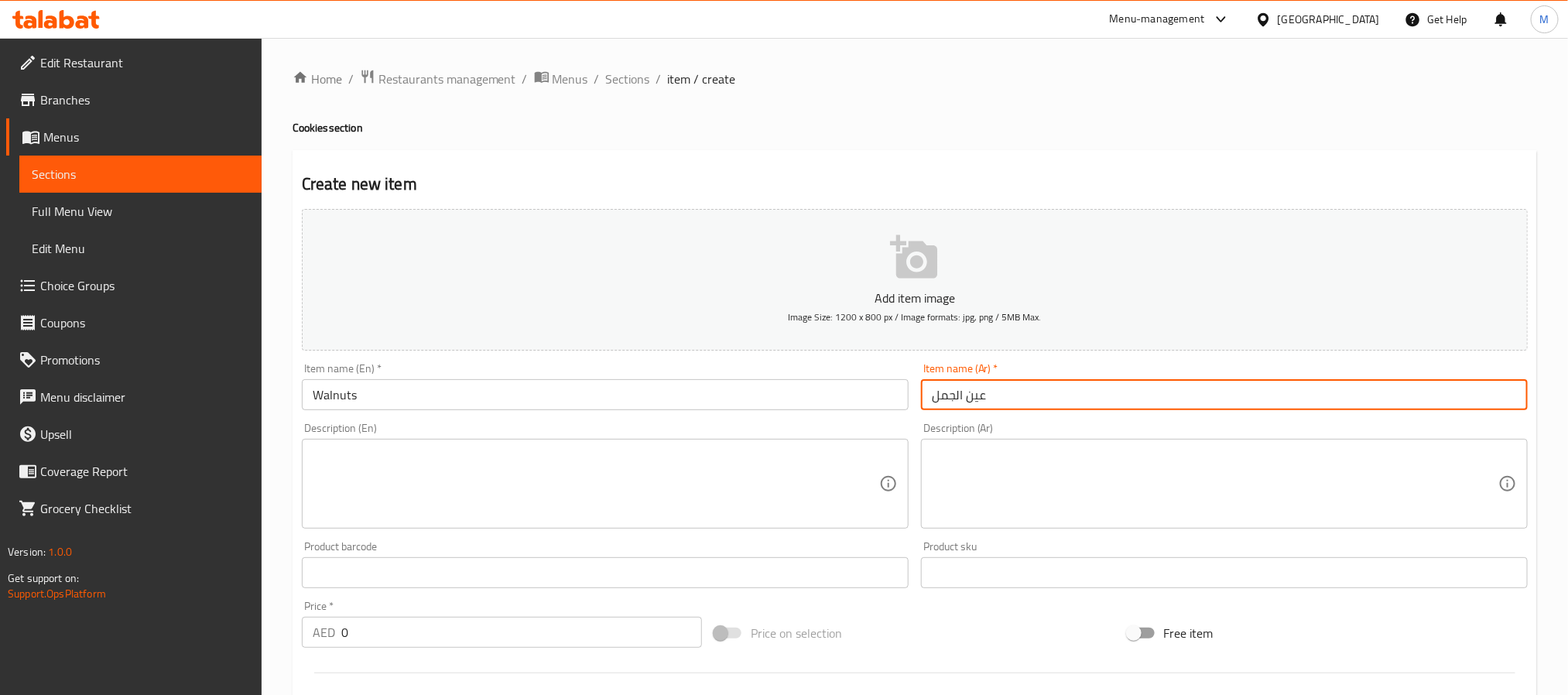
drag, startPoint x: 1048, startPoint y: 396, endPoint x: 1045, endPoint y: 326, distance: 70.1
click at [1050, 396] on input "عين الجمل" at bounding box center [1225, 395] width 607 height 31
click at [521, 395] on input "Walnuts" at bounding box center [605, 395] width 607 height 31
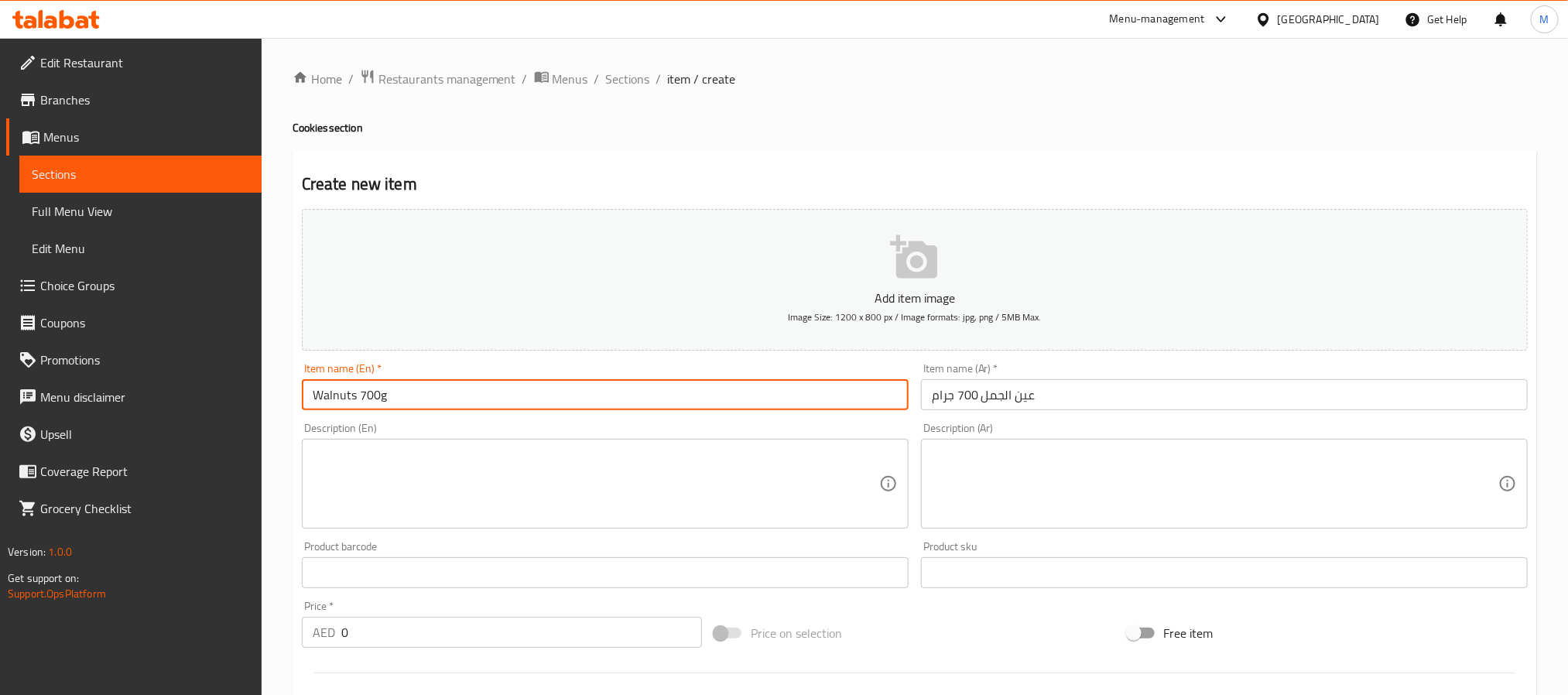
click at [563, 618] on input "0" at bounding box center [522, 632] width 361 height 31
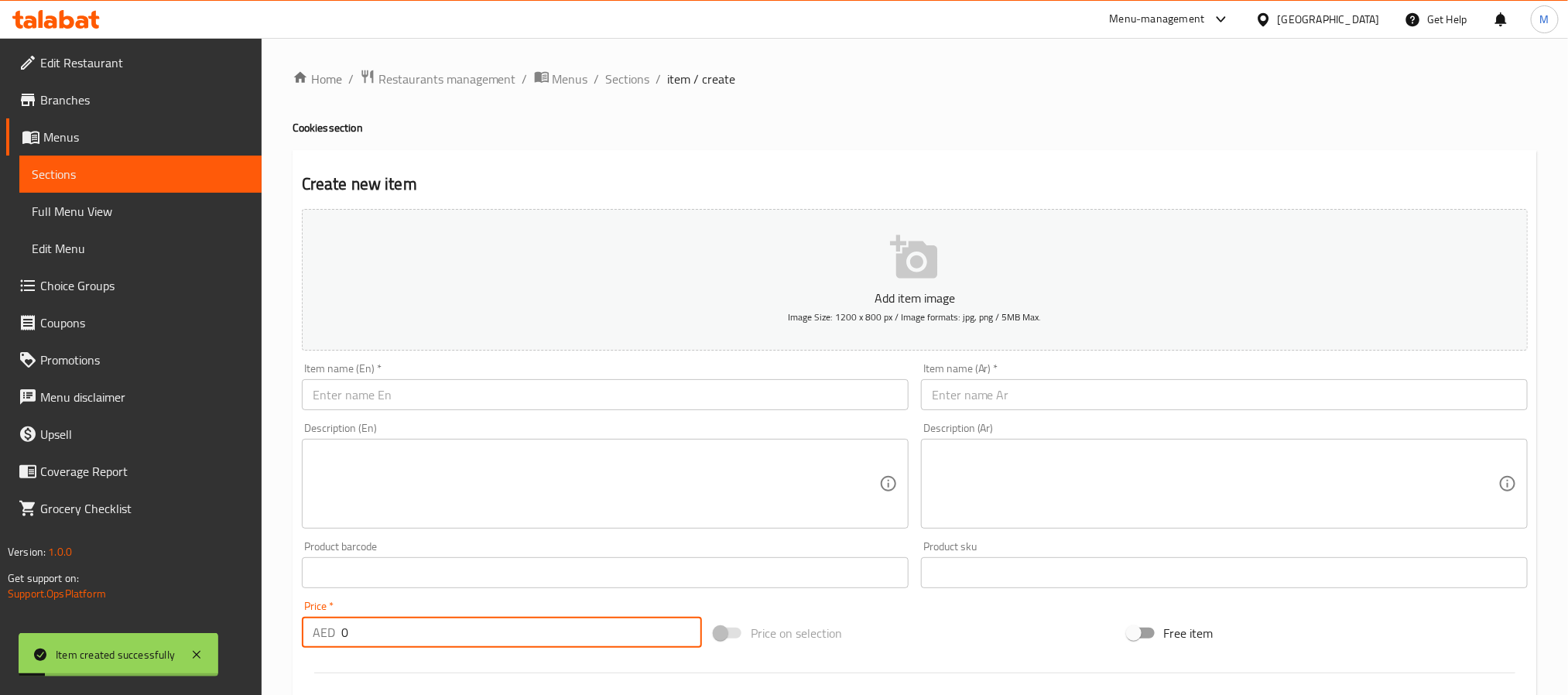
click at [1017, 408] on input "text" at bounding box center [1225, 395] width 607 height 31
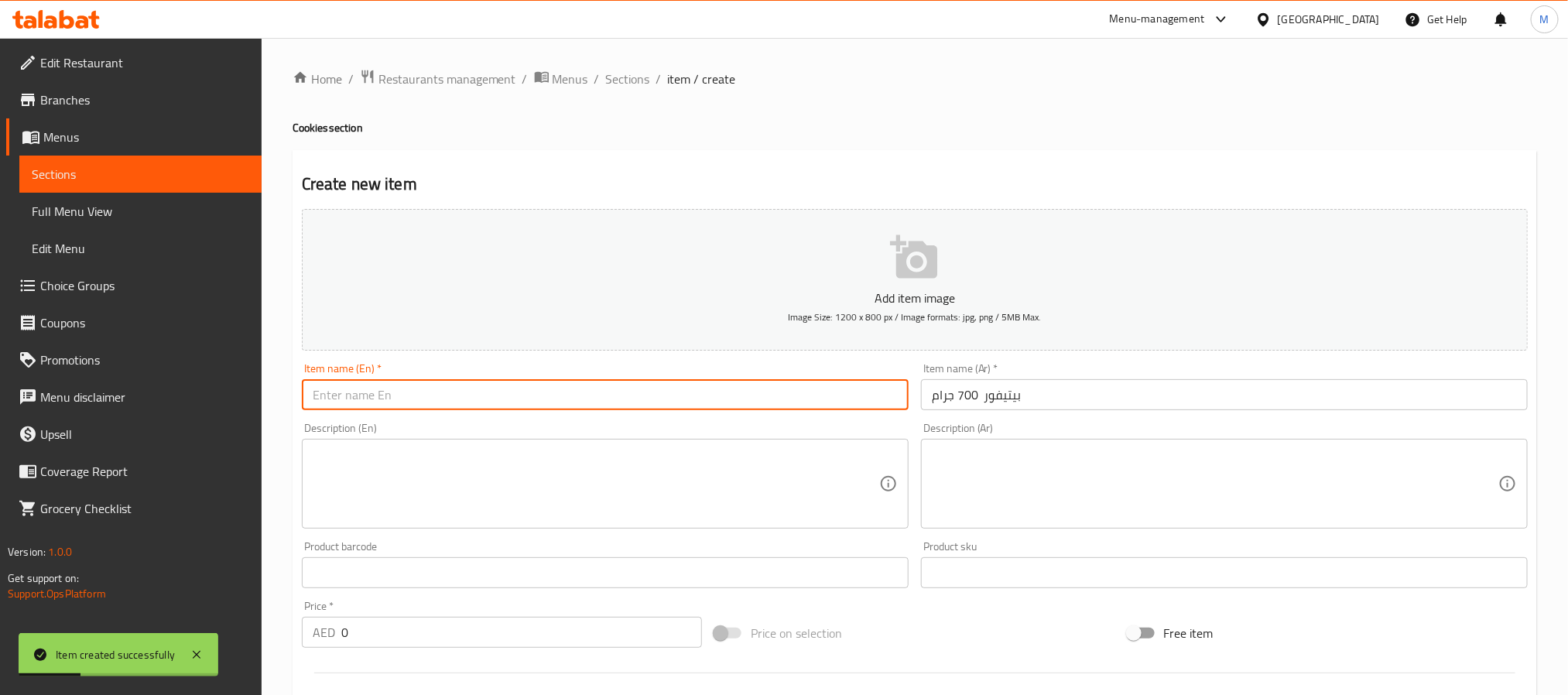
click at [473, 400] on input "text" at bounding box center [605, 395] width 607 height 31
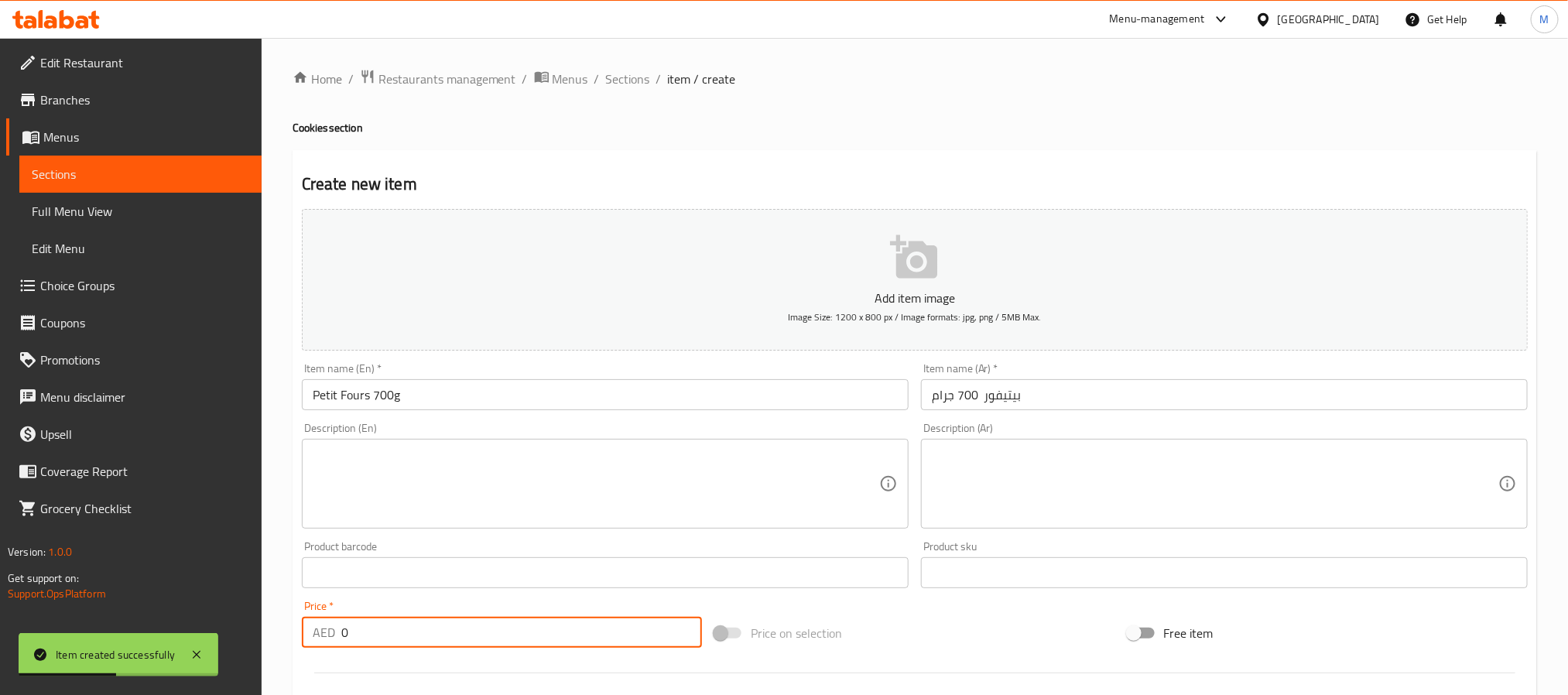
click at [476, 641] on input "0" at bounding box center [522, 632] width 361 height 31
click at [1034, 388] on input "text" at bounding box center [1225, 395] width 607 height 31
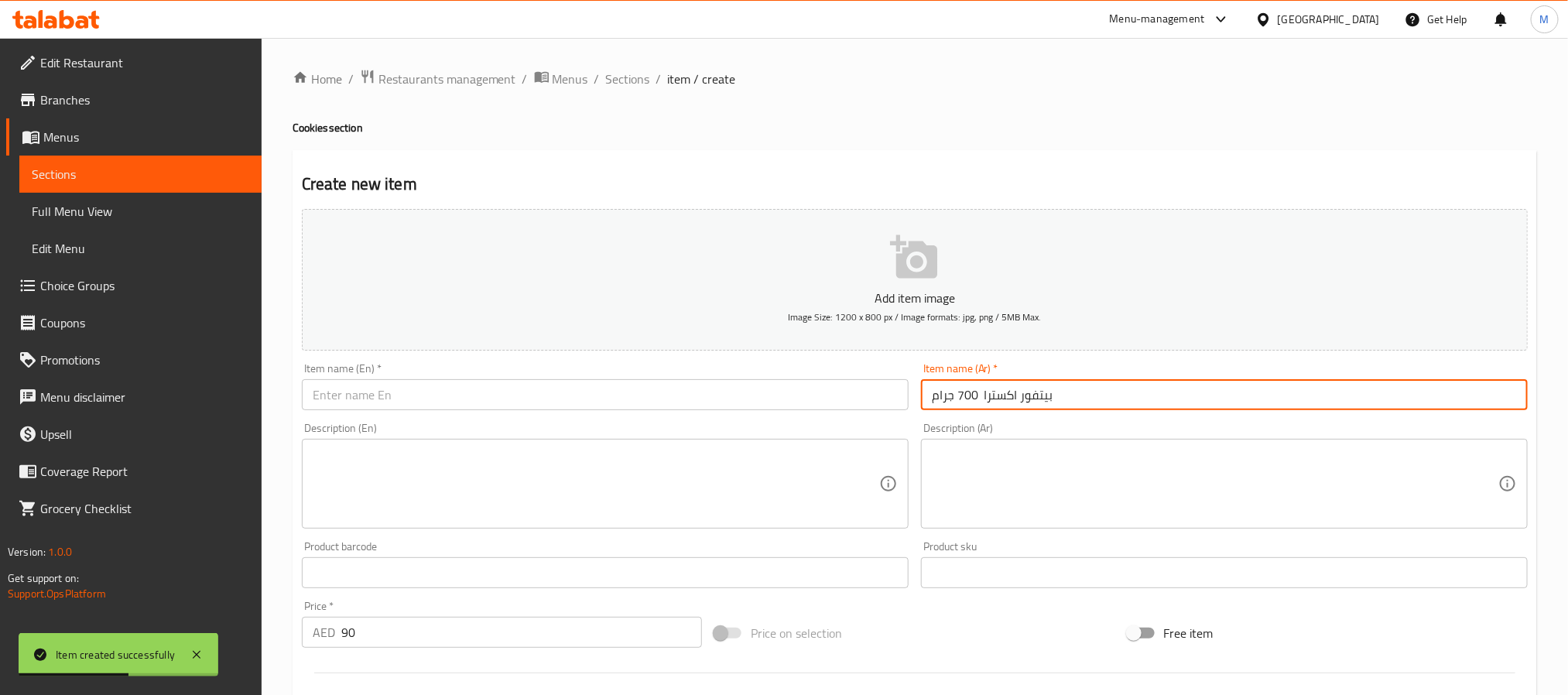
click at [363, 396] on input "text" at bounding box center [605, 395] width 607 height 31
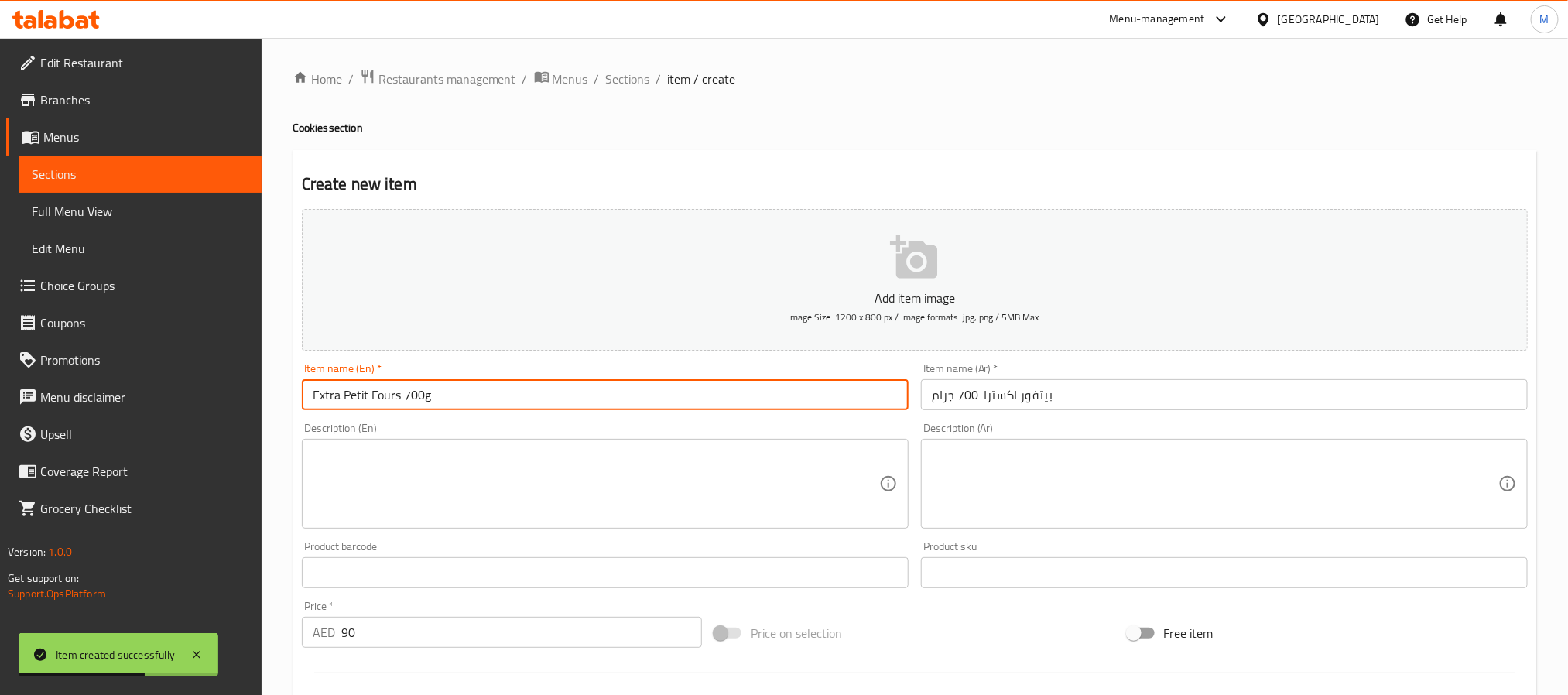
click at [321, 397] on input "Extra Petit Fours 700g" at bounding box center [605, 395] width 607 height 31
click at [369, 400] on input "Petit Fours 700g" at bounding box center [605, 395] width 607 height 31
drag, startPoint x: 997, startPoint y: 398, endPoint x: 1004, endPoint y: 388, distance: 12.2
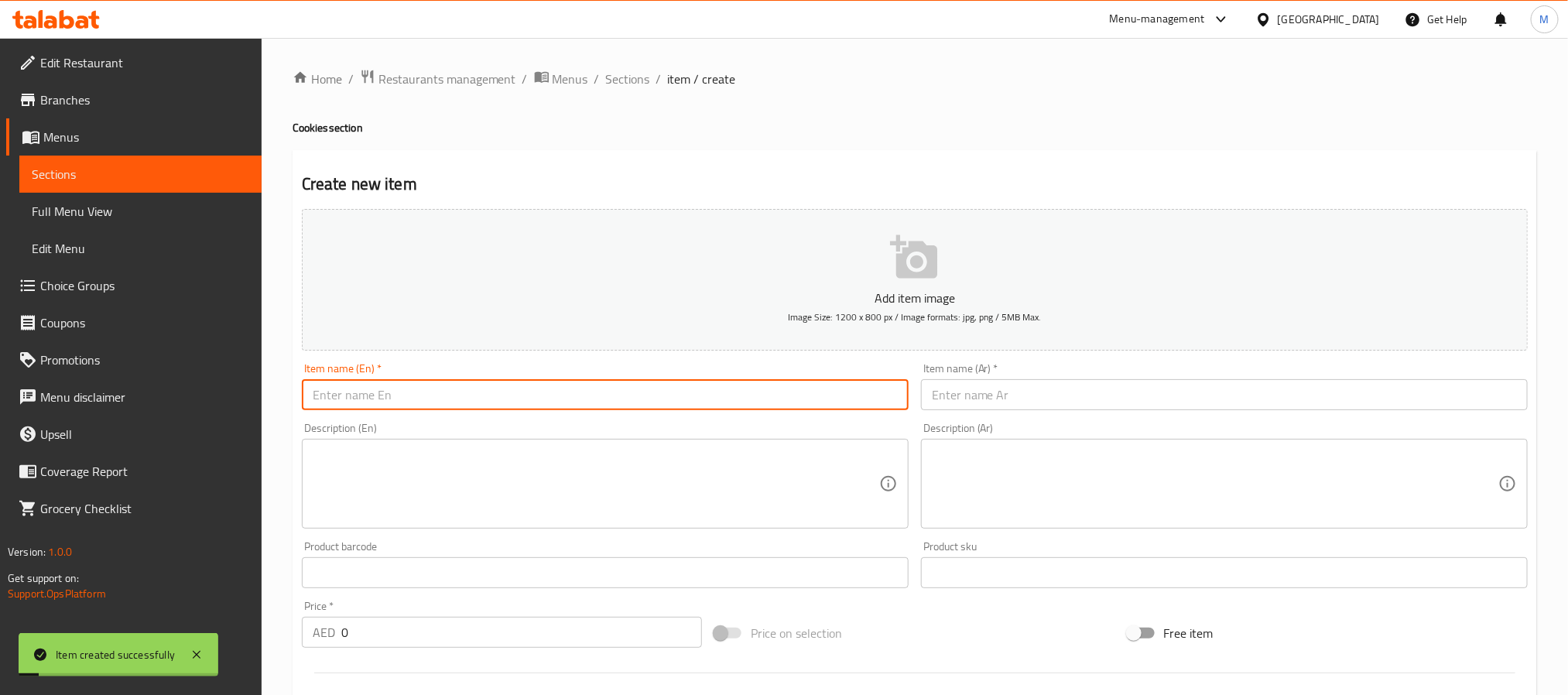
click at [997, 398] on input "text" at bounding box center [1225, 395] width 607 height 31
click at [435, 396] on input "text" at bounding box center [605, 395] width 607 height 31
click at [324, 391] on input "Deluxe Petit Fours 700g" at bounding box center [605, 395] width 607 height 31
click at [369, 393] on input "Petit Fours 700g" at bounding box center [605, 395] width 607 height 31
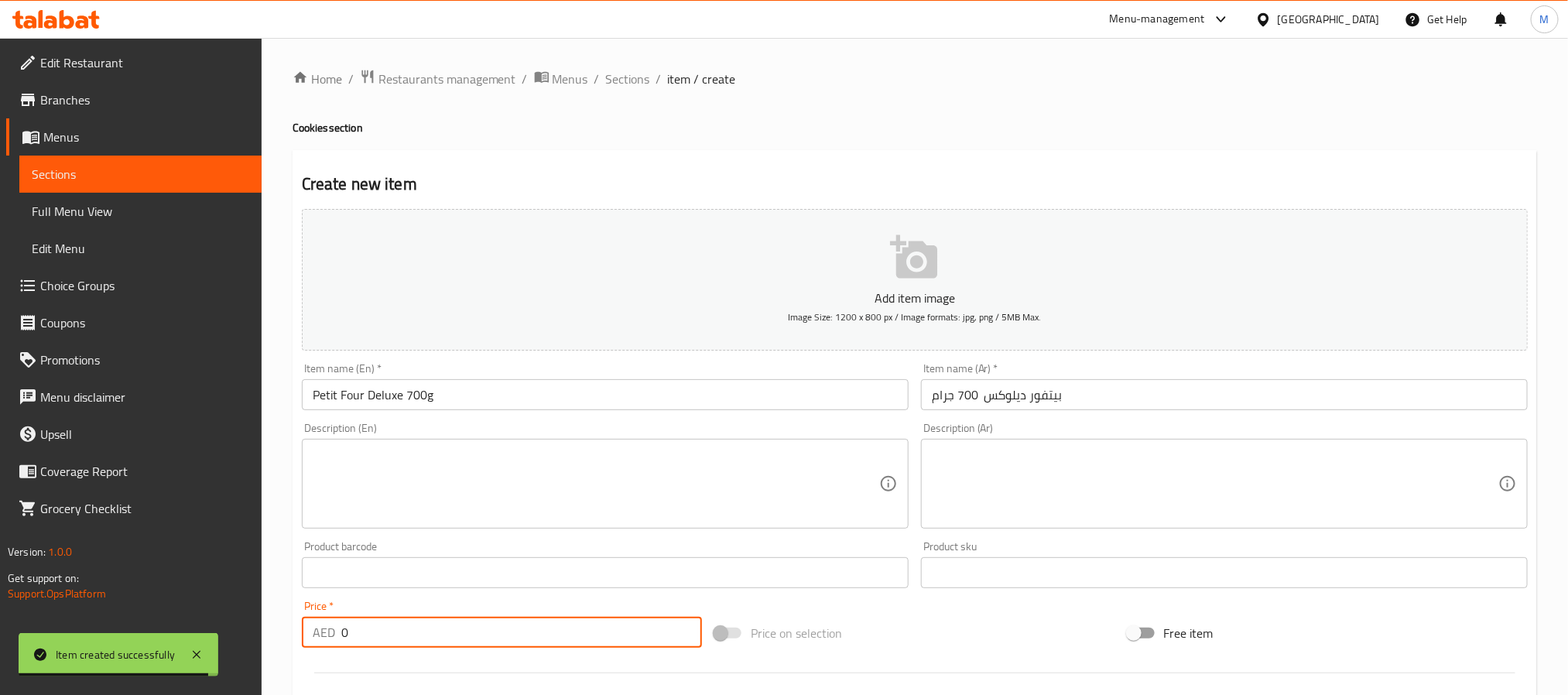
click at [560, 625] on input "0" at bounding box center [522, 632] width 361 height 31
click at [1011, 389] on input "text" at bounding box center [1225, 395] width 607 height 31
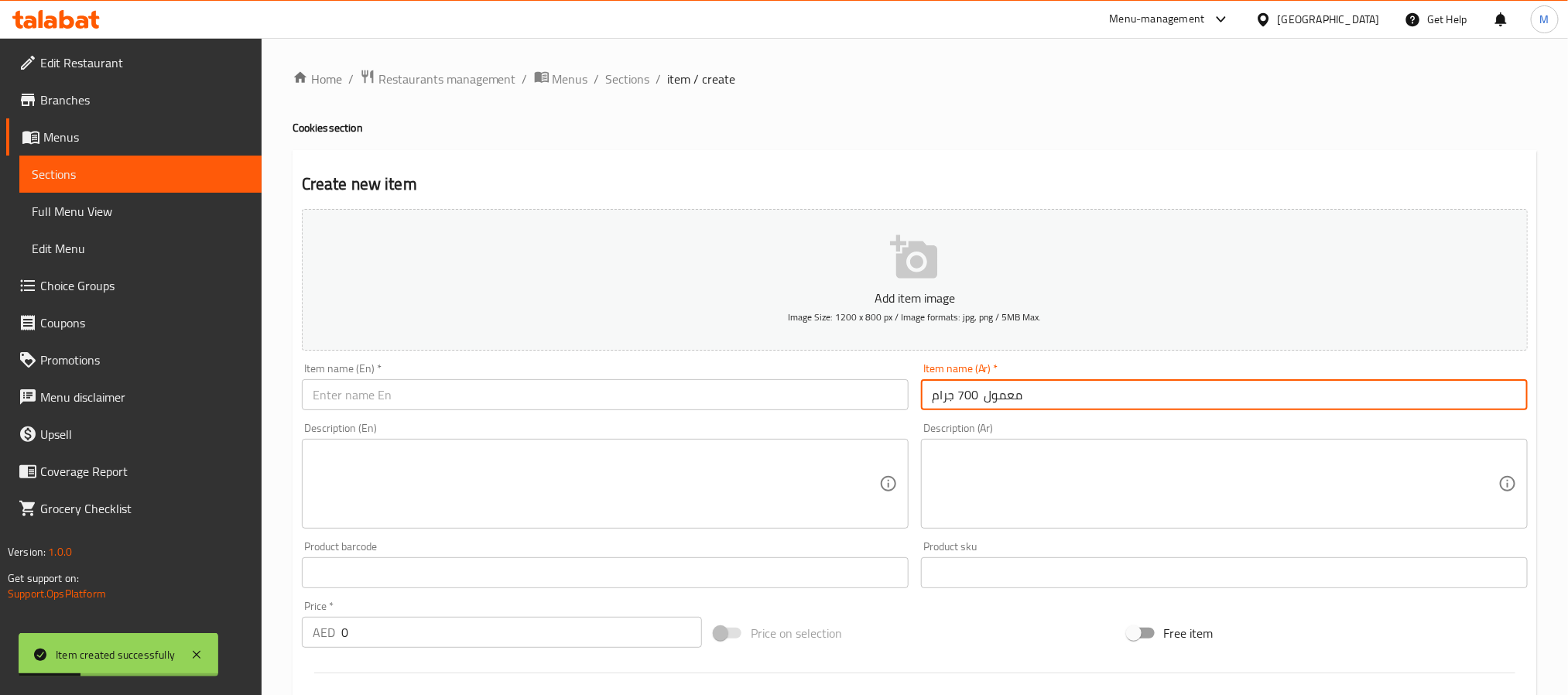
click at [590, 391] on input "text" at bounding box center [605, 395] width 607 height 31
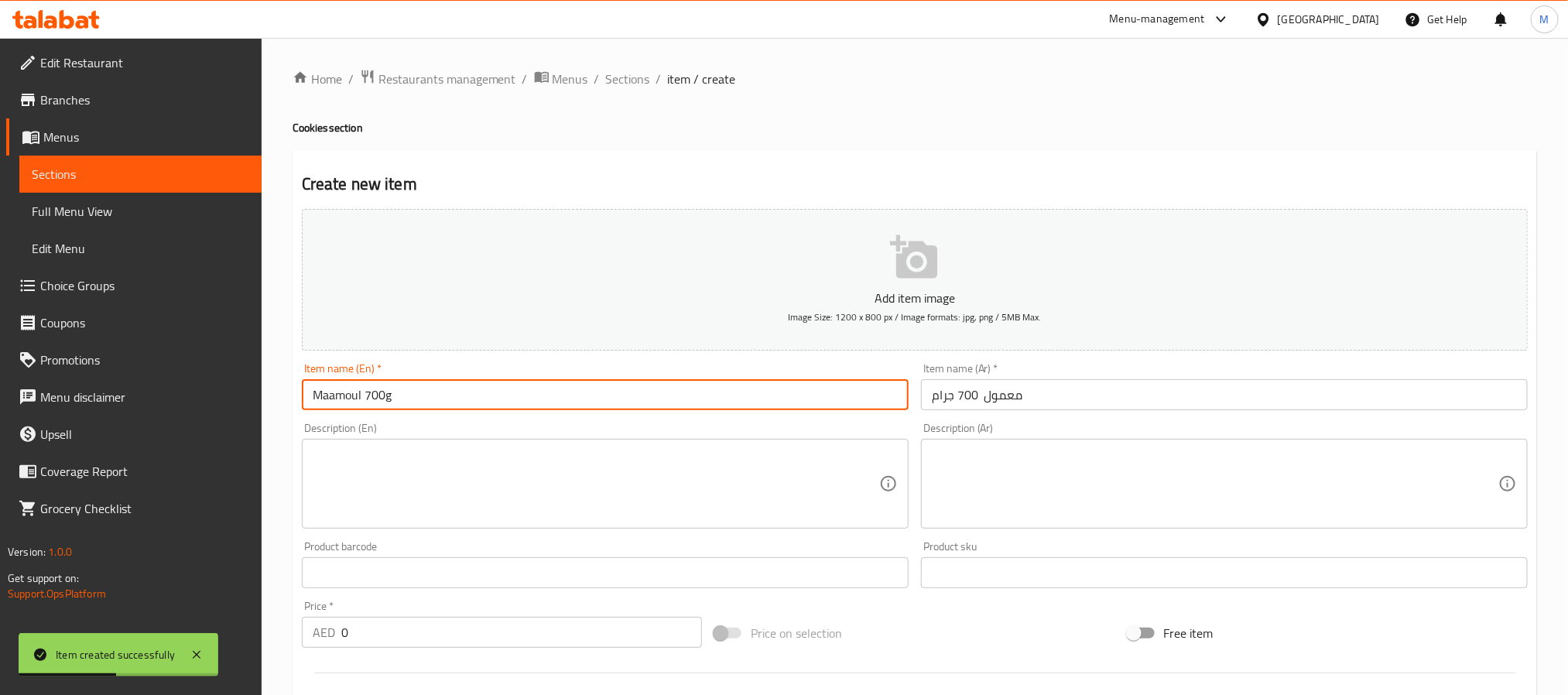
click at [557, 632] on input "0" at bounding box center [522, 632] width 361 height 31
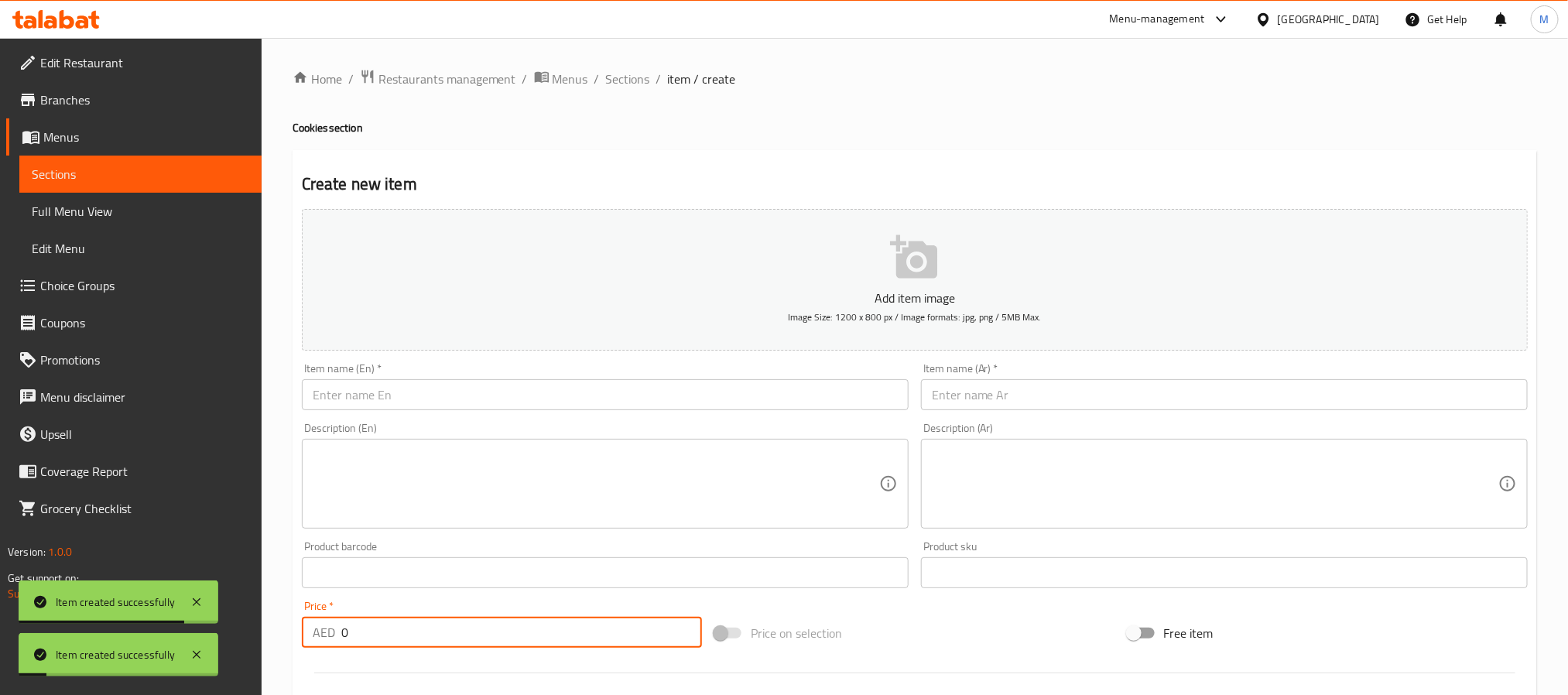
click at [1048, 412] on div "Item name (Ar)   * Item name (Ar) *" at bounding box center [1224, 386] width 620 height 60
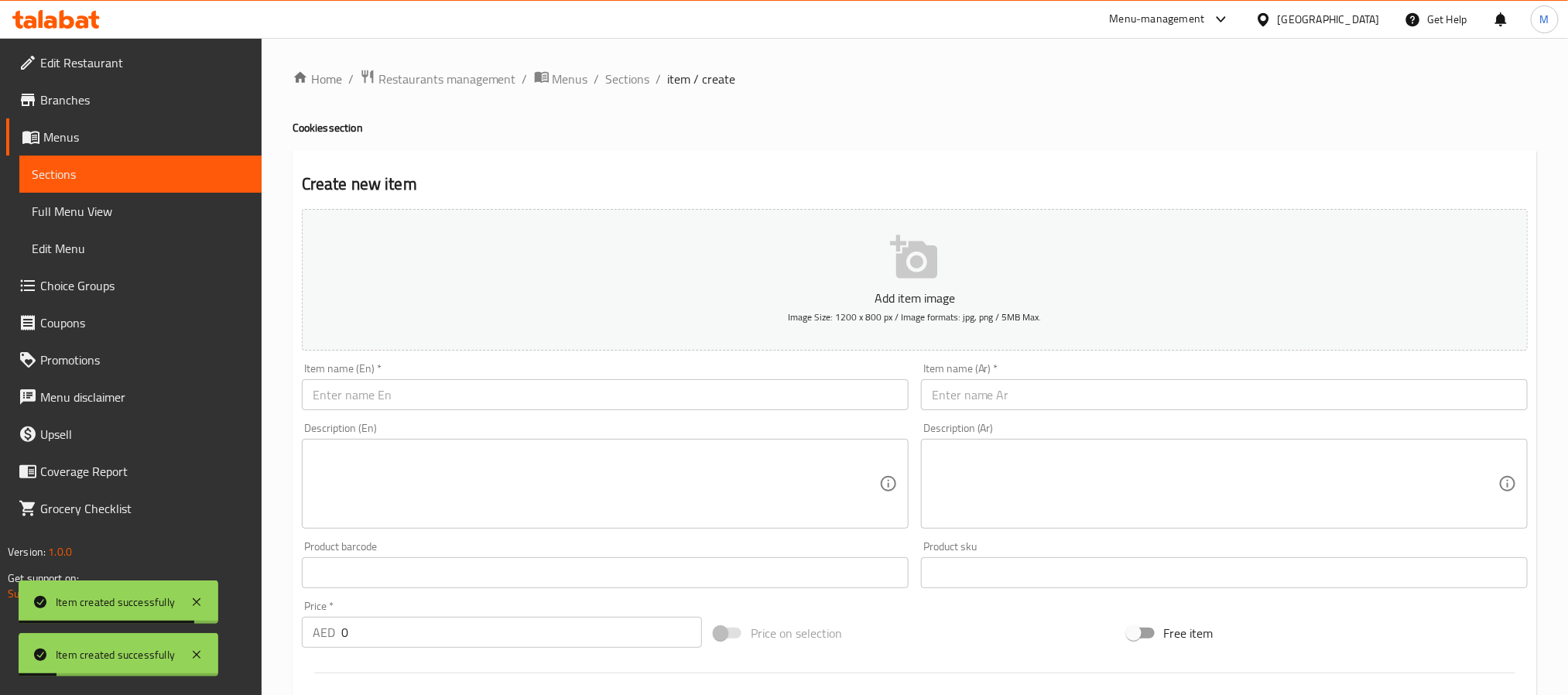
click at [1050, 391] on input "text" at bounding box center [1225, 395] width 607 height 31
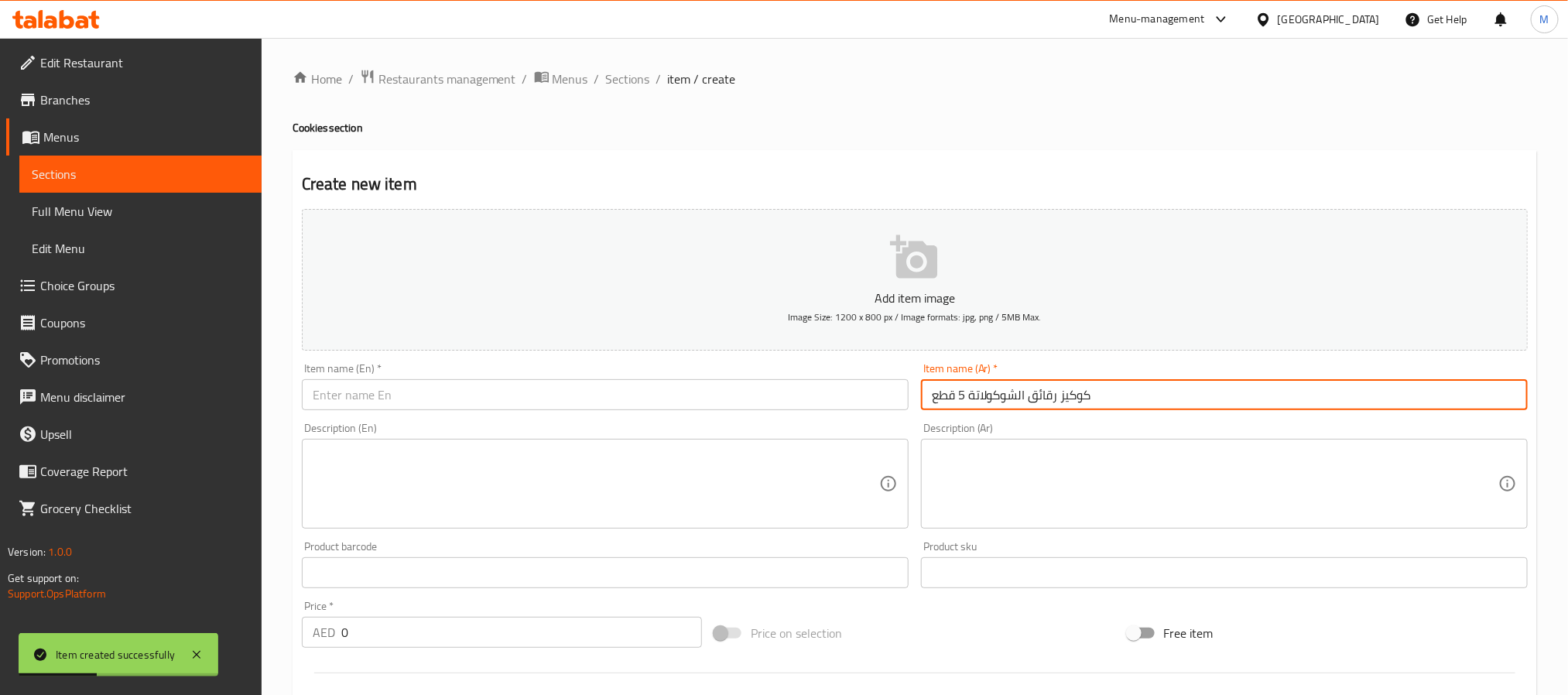
click at [516, 395] on input "text" at bounding box center [605, 395] width 607 height 31
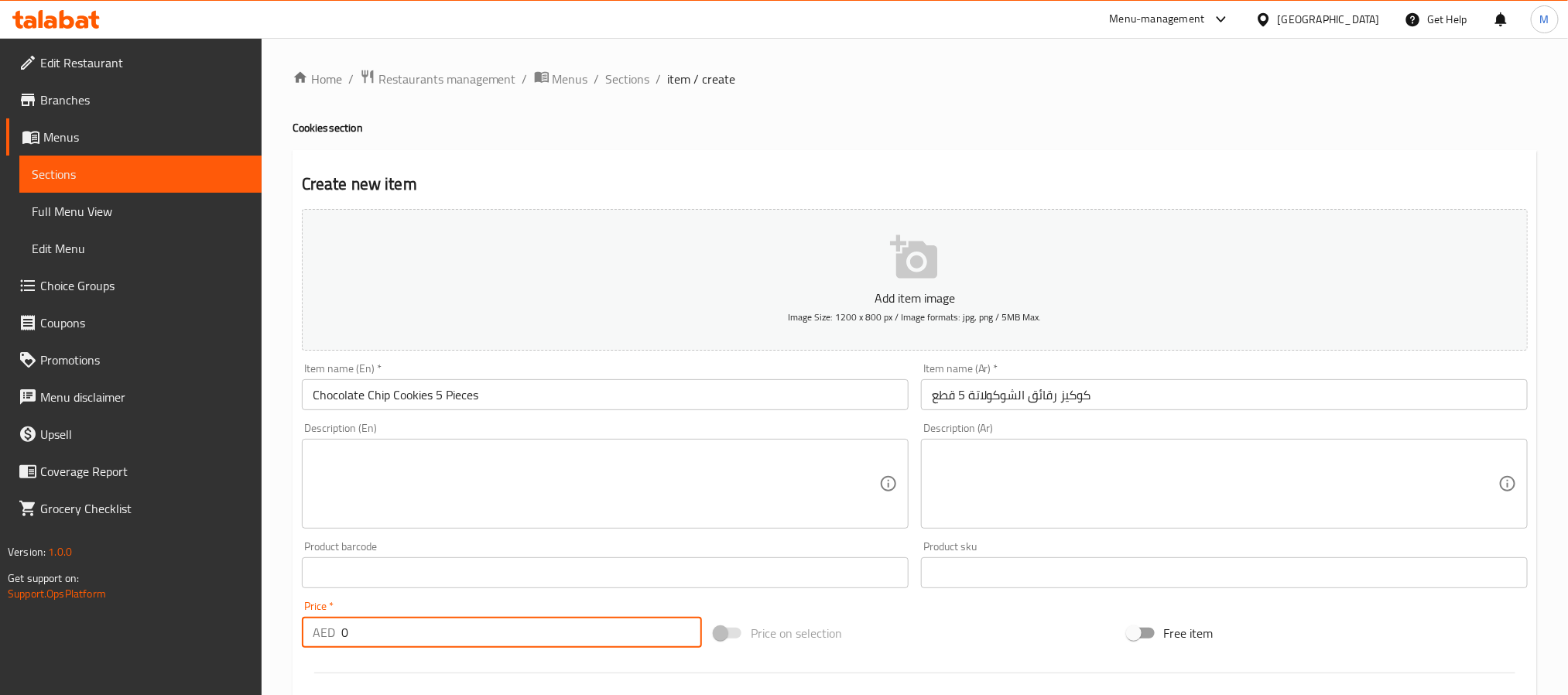
click at [533, 632] on input "0" at bounding box center [522, 632] width 361 height 31
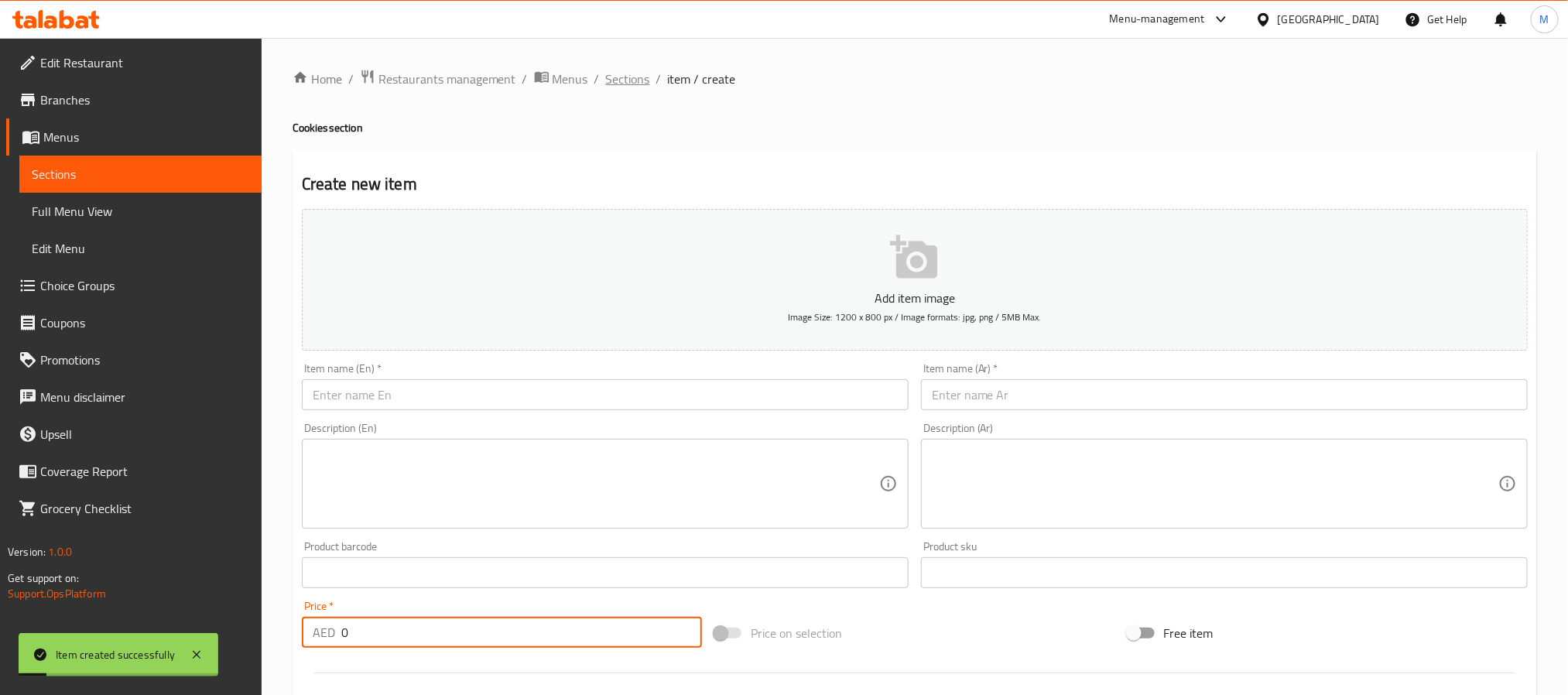
click at [636, 78] on span "Sections" at bounding box center [628, 79] width 44 height 19
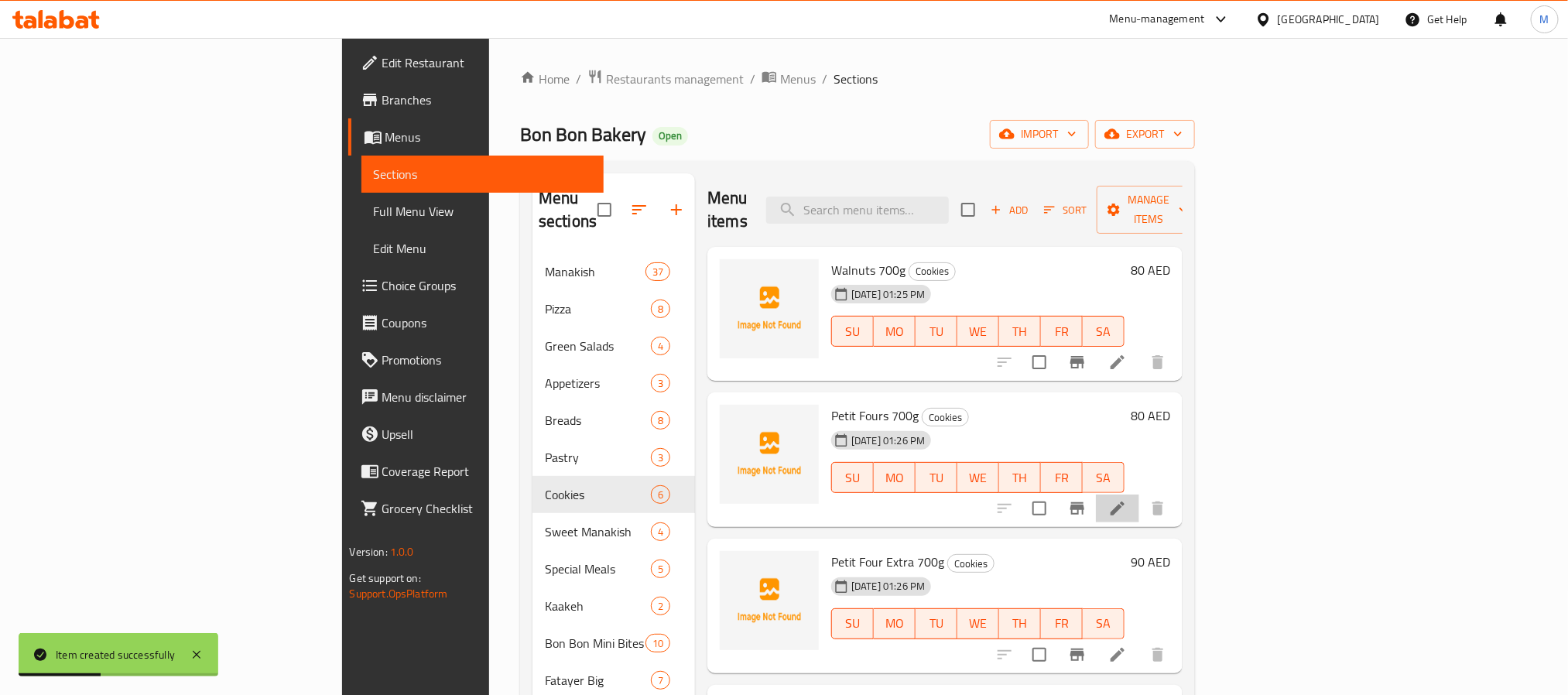
click at [1139, 495] on li at bounding box center [1117, 508] width 43 height 28
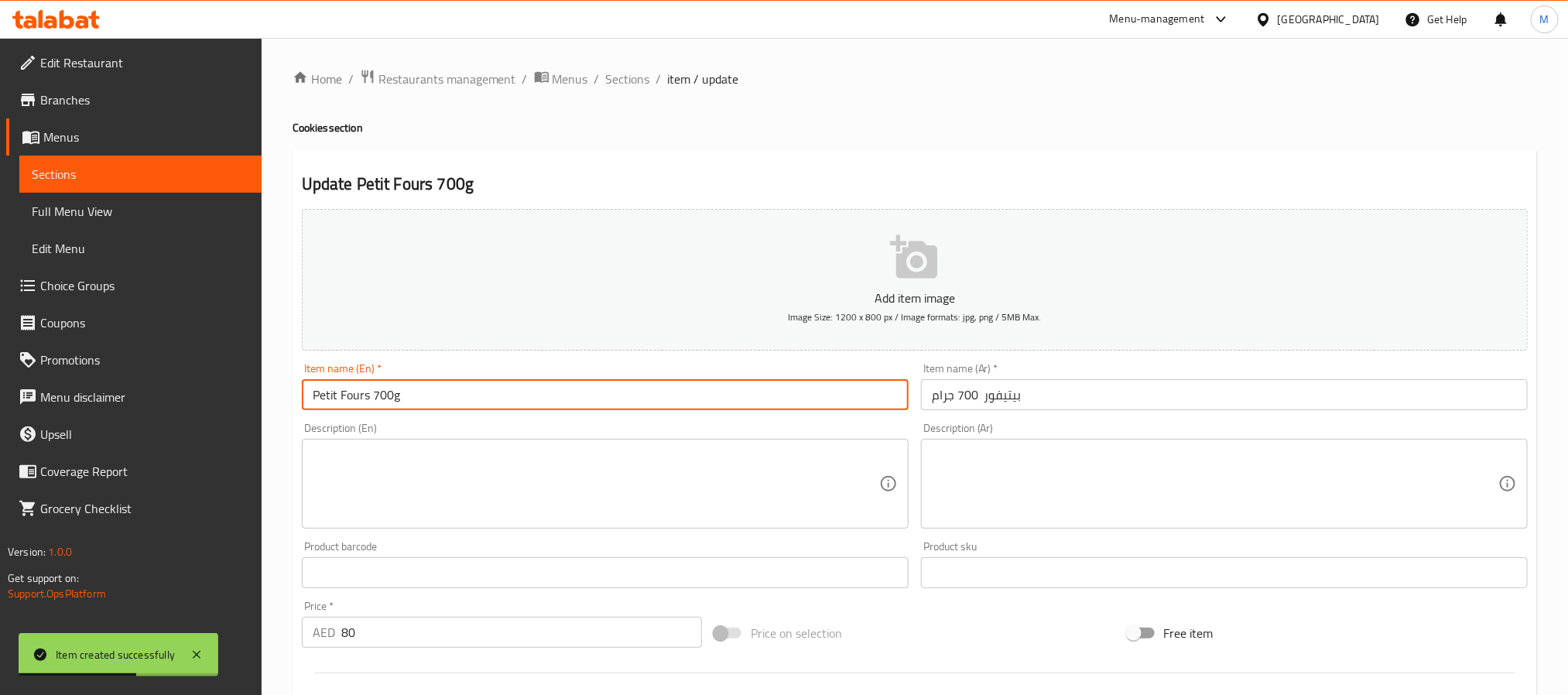
click at [372, 402] on input "Petit Fours 700g" at bounding box center [605, 395] width 607 height 31
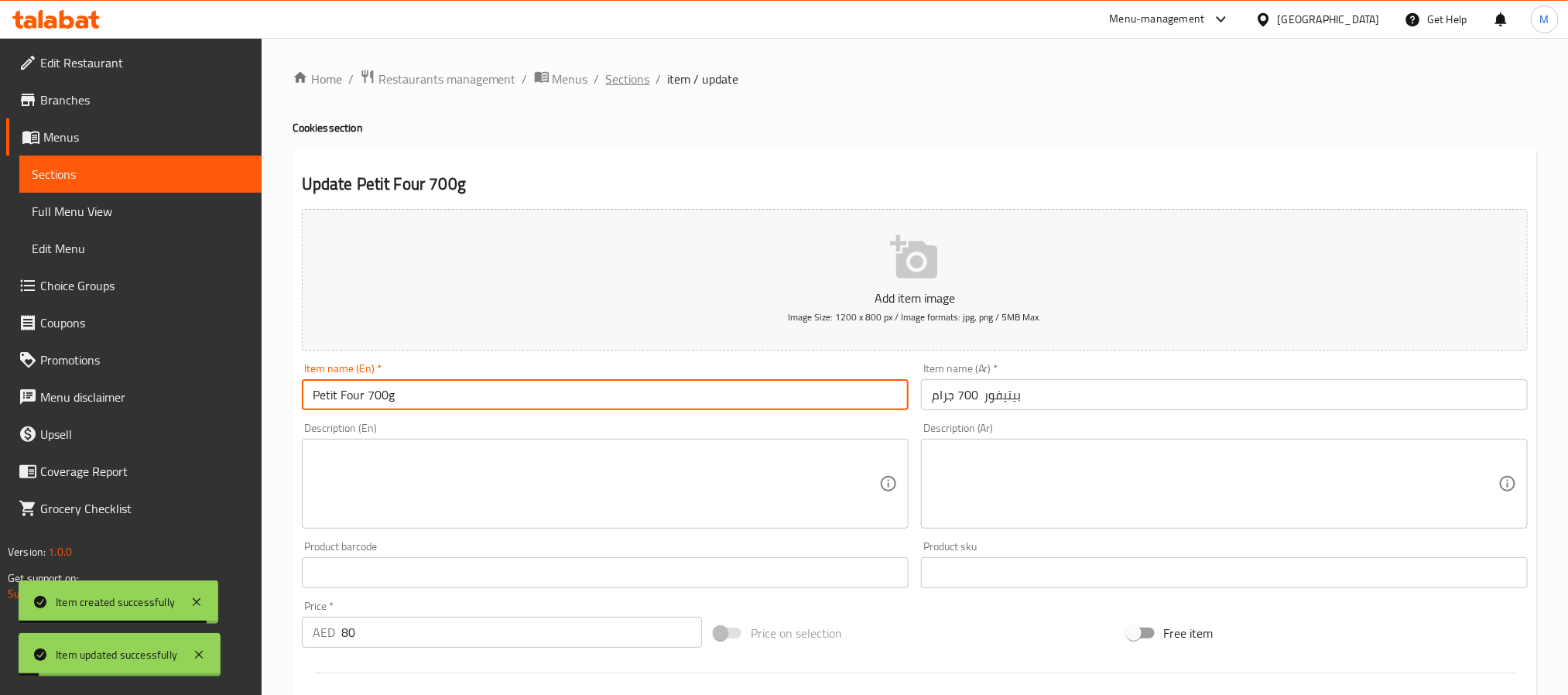
click at [622, 78] on span "Sections" at bounding box center [628, 79] width 44 height 19
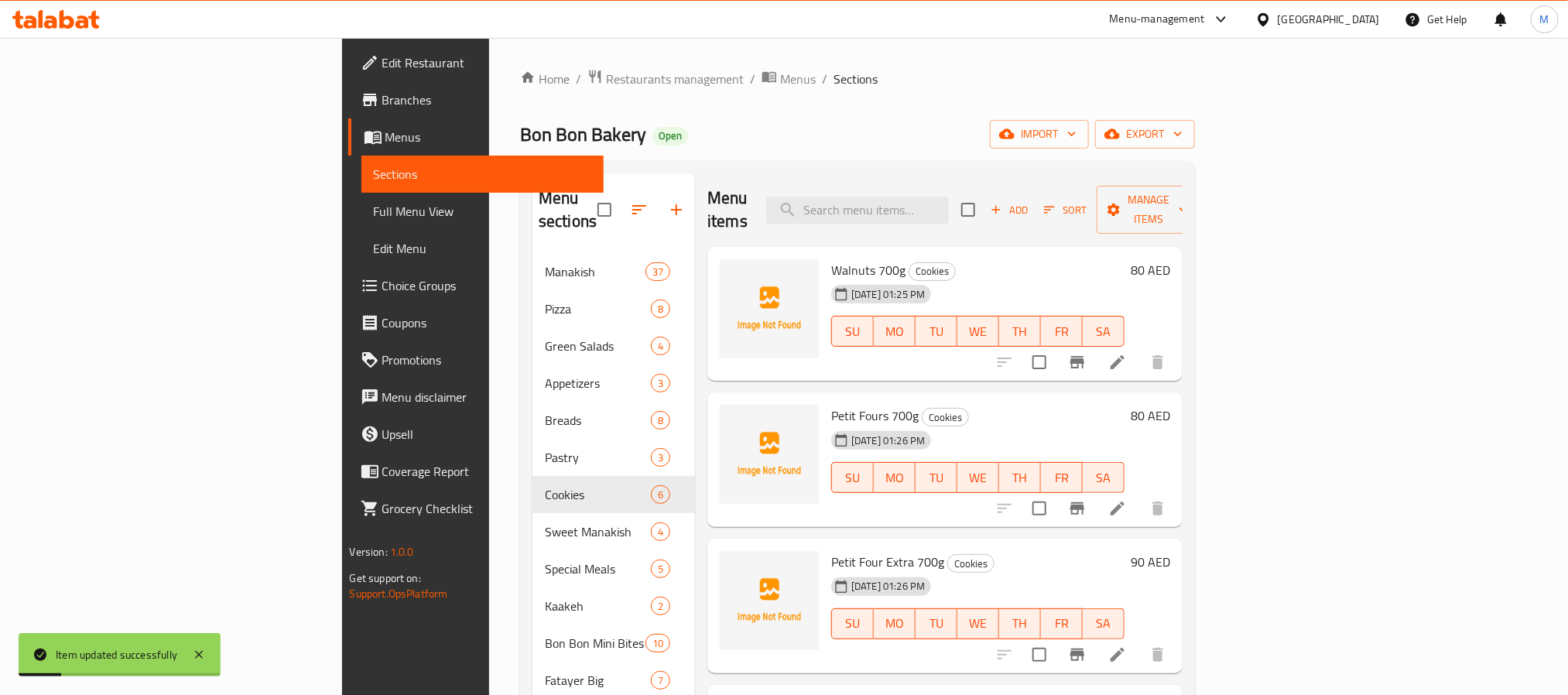
click at [858, 158] on div "Home / Restaurants management / Menus / Sections Bon Bon Bakery Open import exp…" at bounding box center [857, 475] width 675 height 813
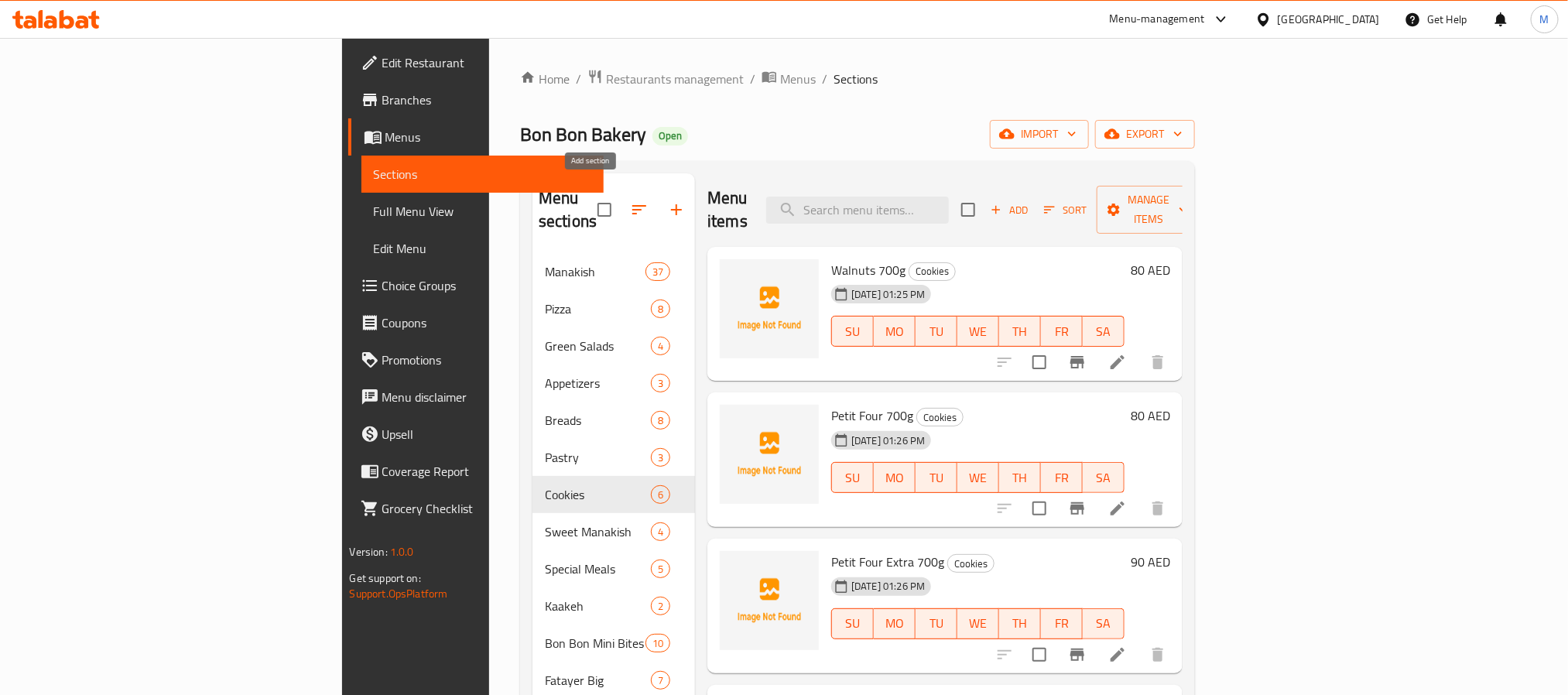
click at [667, 200] on icon "button" at bounding box center [676, 210] width 19 height 19
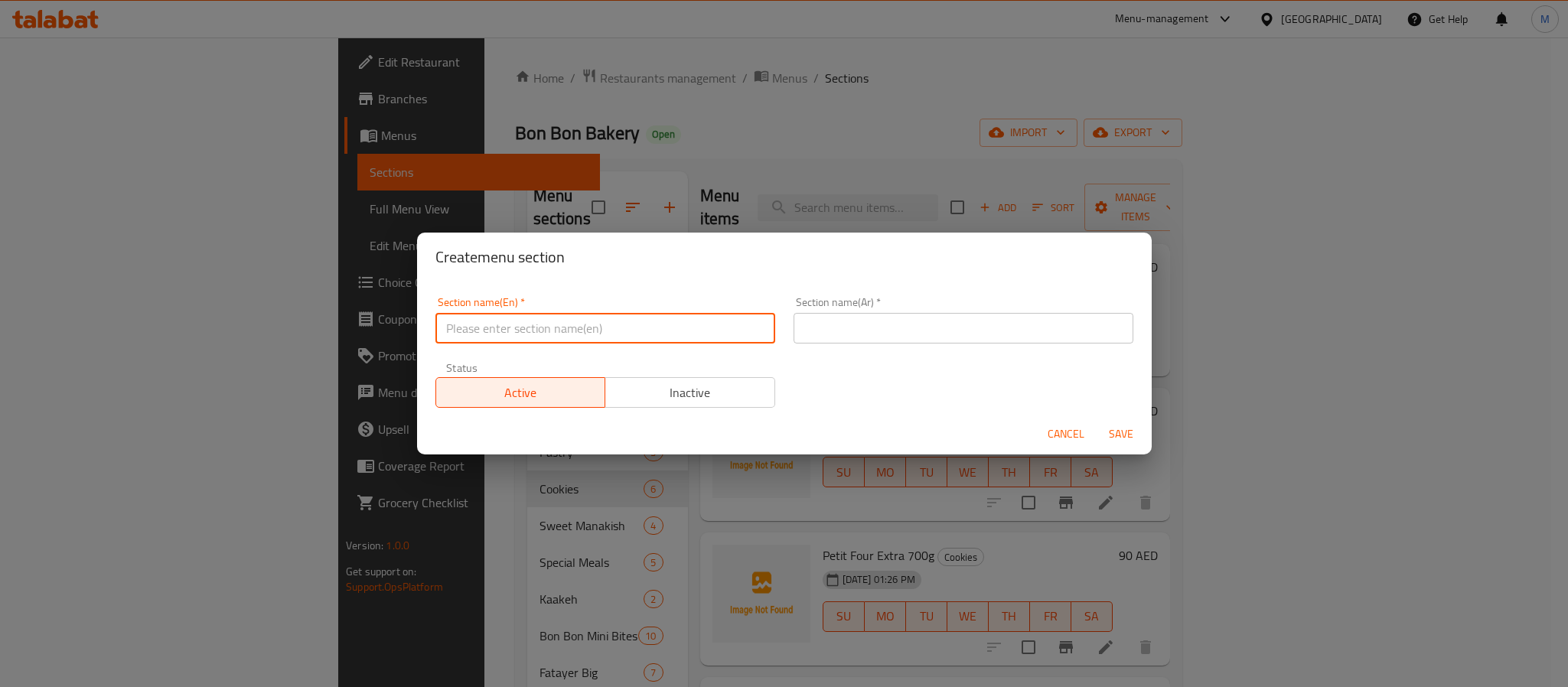
click at [664, 338] on input "text" at bounding box center [605, 328] width 340 height 31
click at [879, 323] on input "text" at bounding box center [964, 328] width 340 height 31
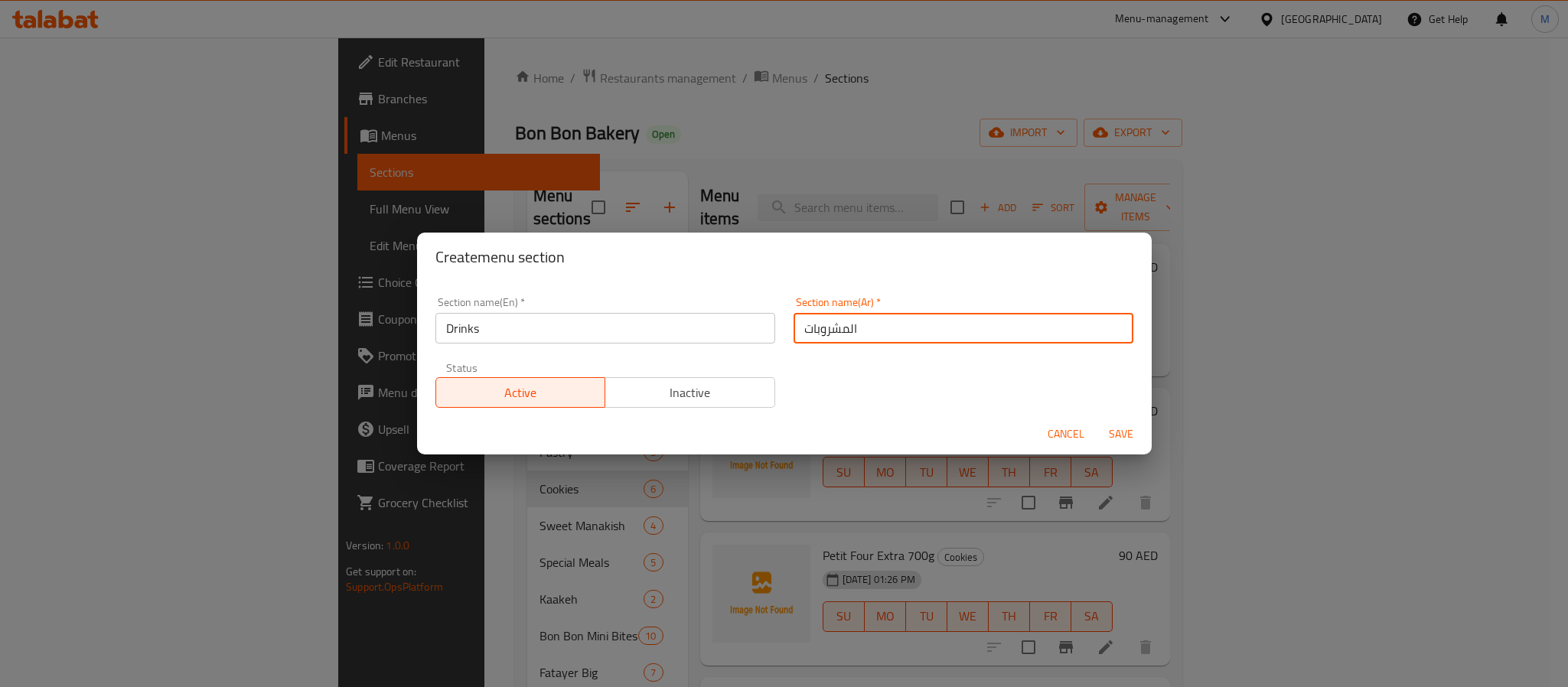
click at [1097, 420] on button "Save" at bounding box center [1121, 435] width 49 height 28
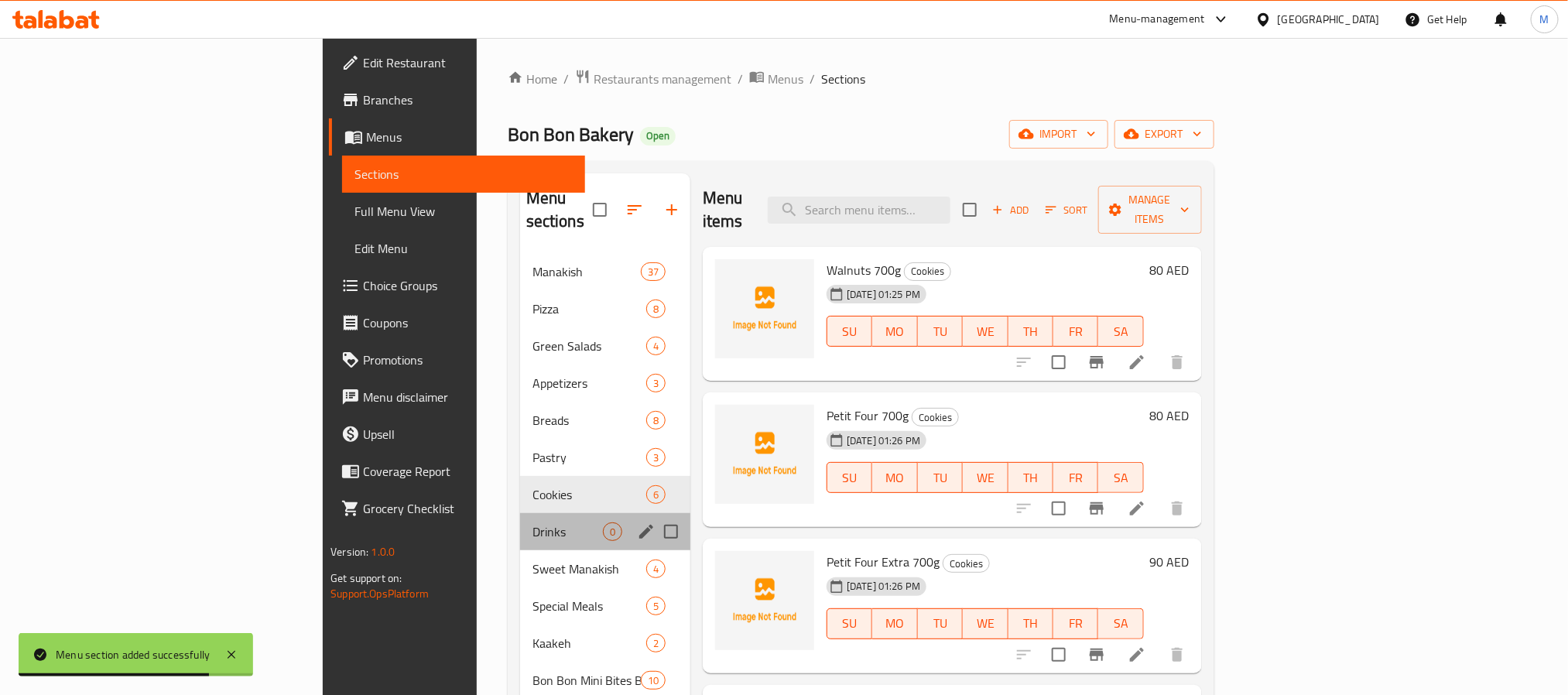
click at [520, 520] on div "Drinks 0" at bounding box center [604, 532] width 170 height 37
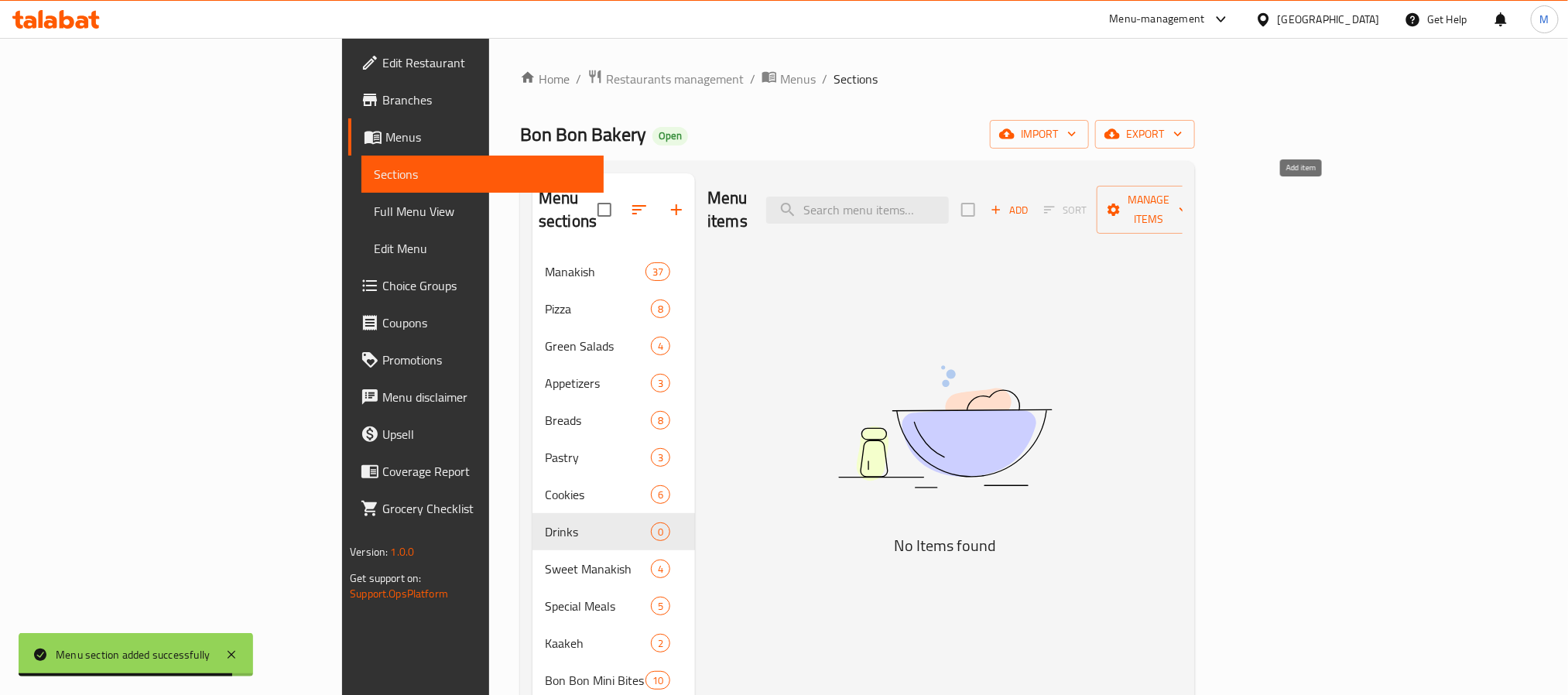
click at [1030, 207] on span "Add" at bounding box center [1008, 210] width 41 height 18
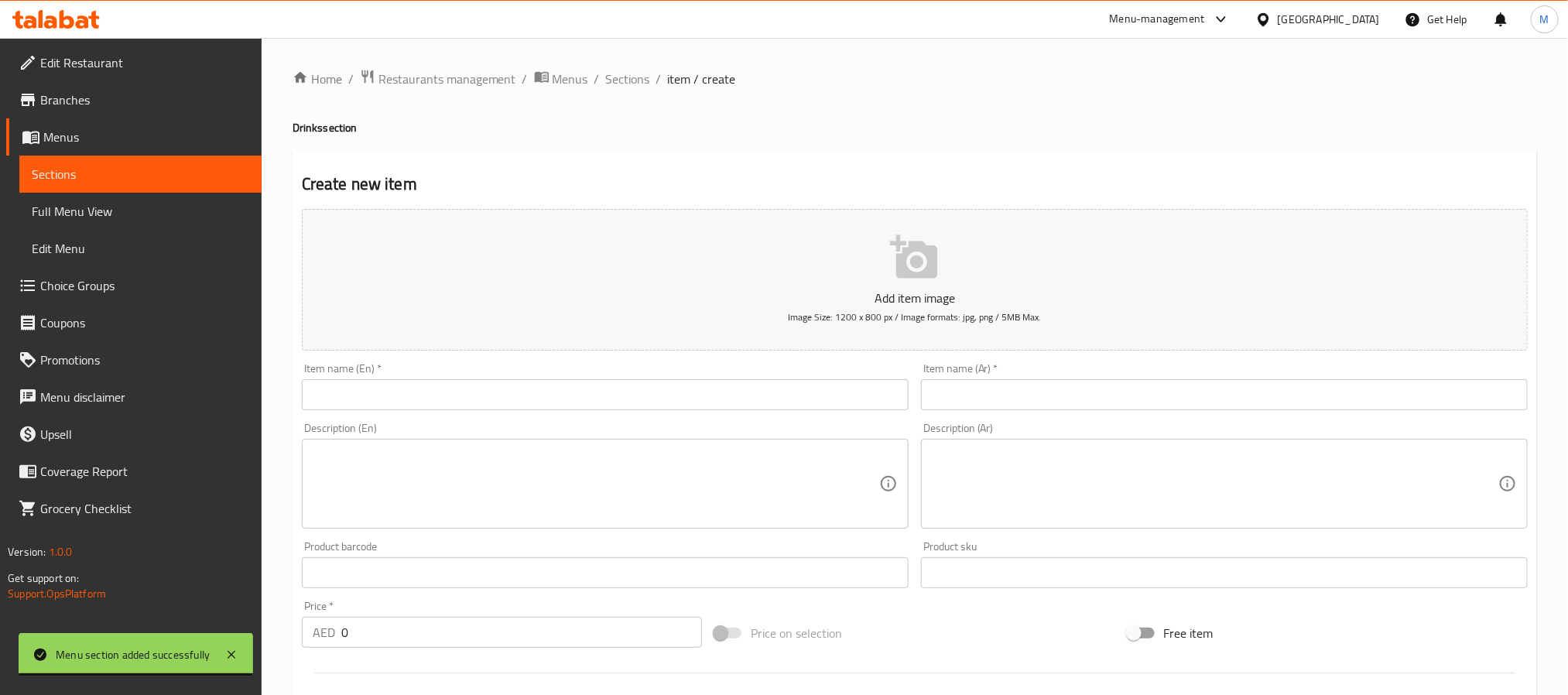
click at [615, 400] on input "text" at bounding box center [605, 395] width 607 height 31
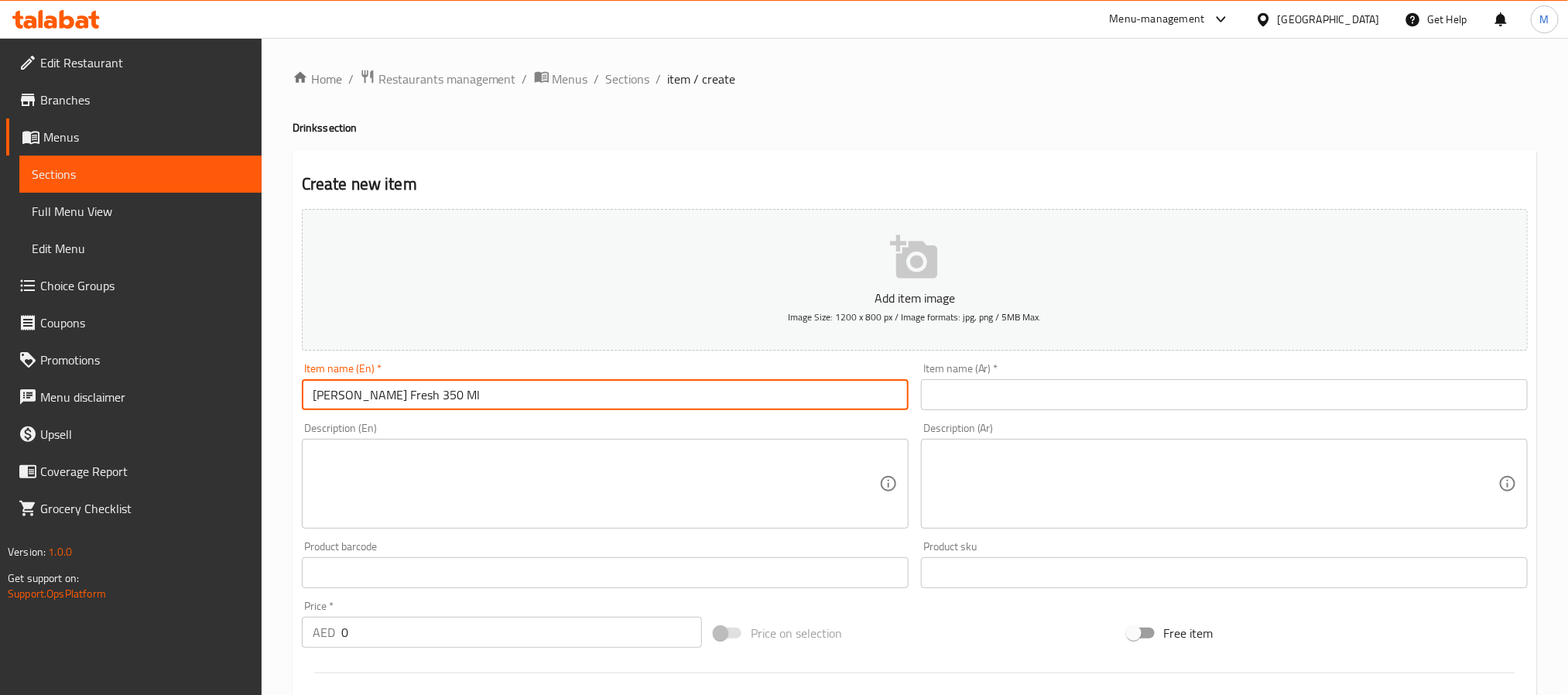
click at [1101, 391] on input "text" at bounding box center [1225, 395] width 607 height 31
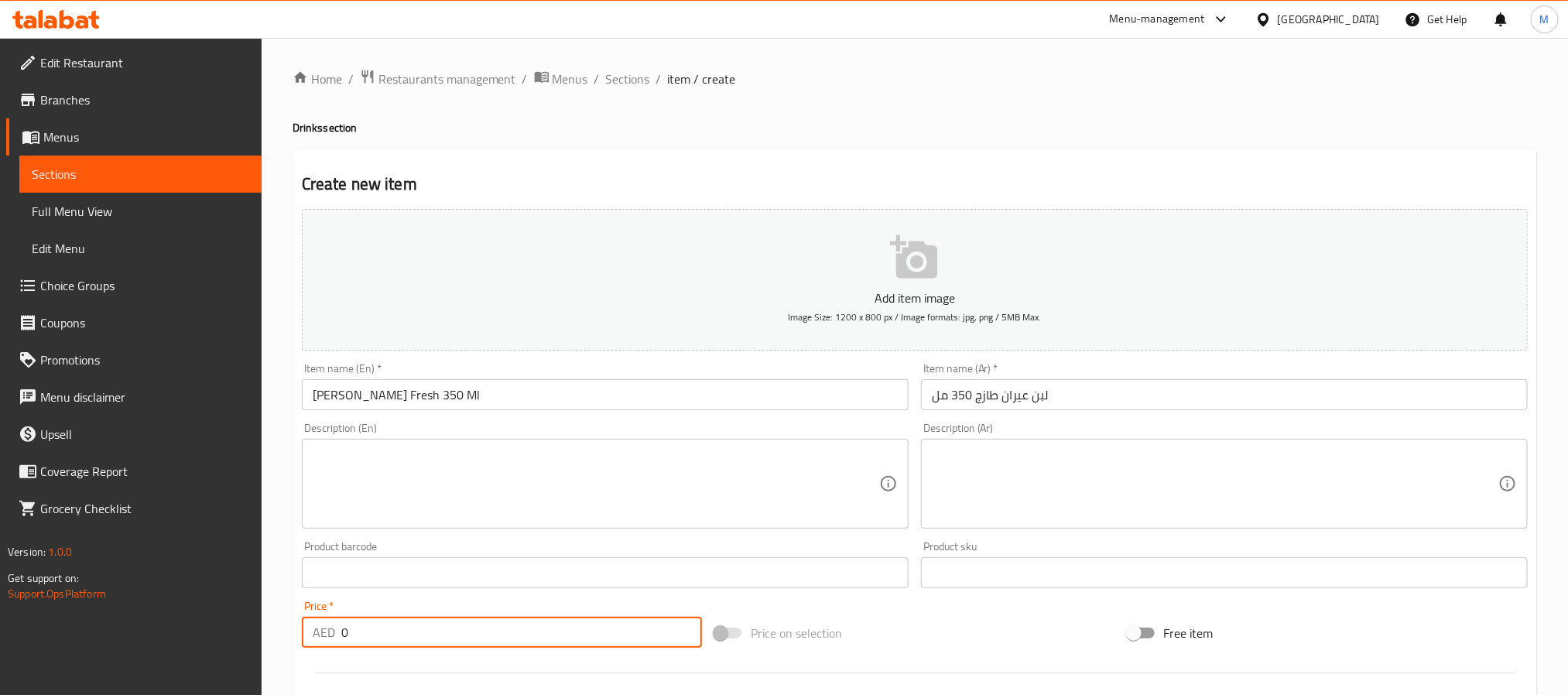
click at [511, 646] on input "0" at bounding box center [522, 632] width 361 height 31
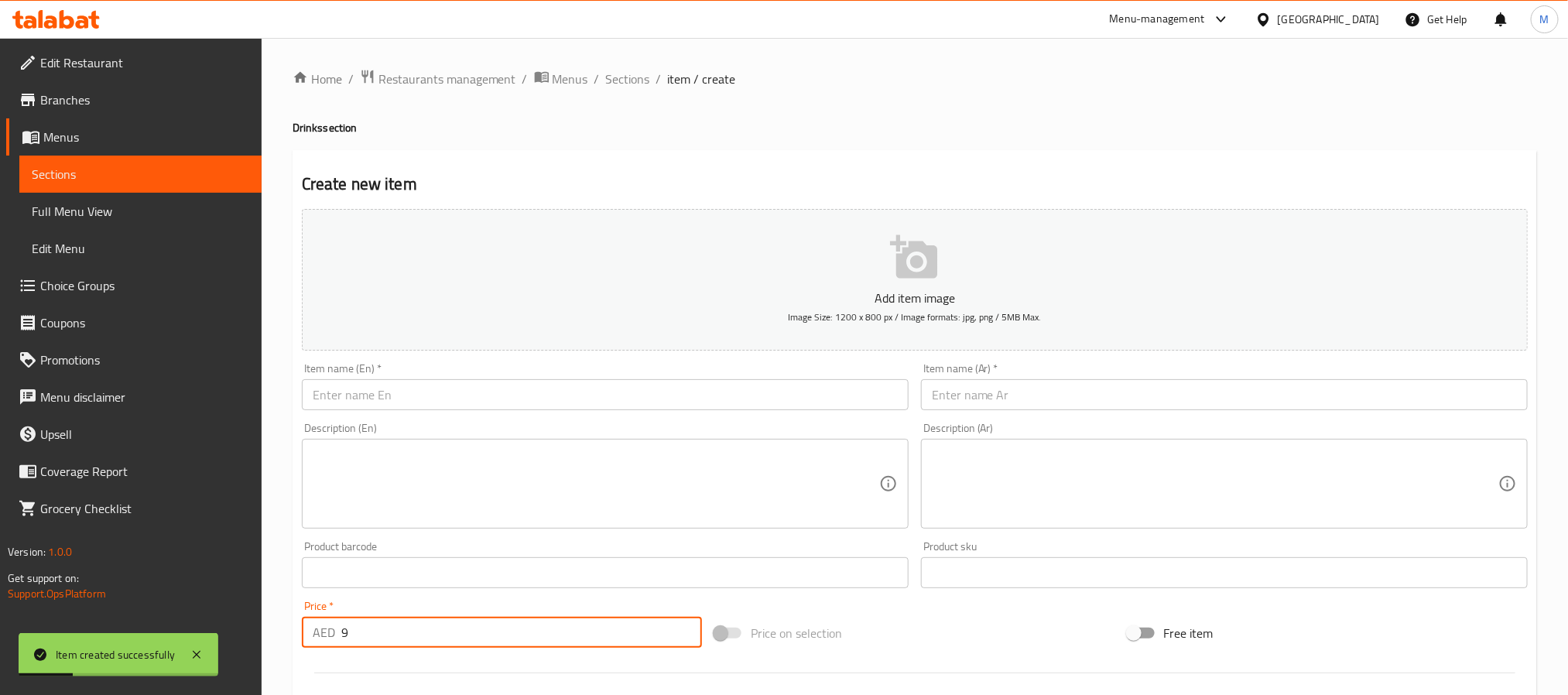
click at [746, 396] on input "text" at bounding box center [605, 395] width 607 height 31
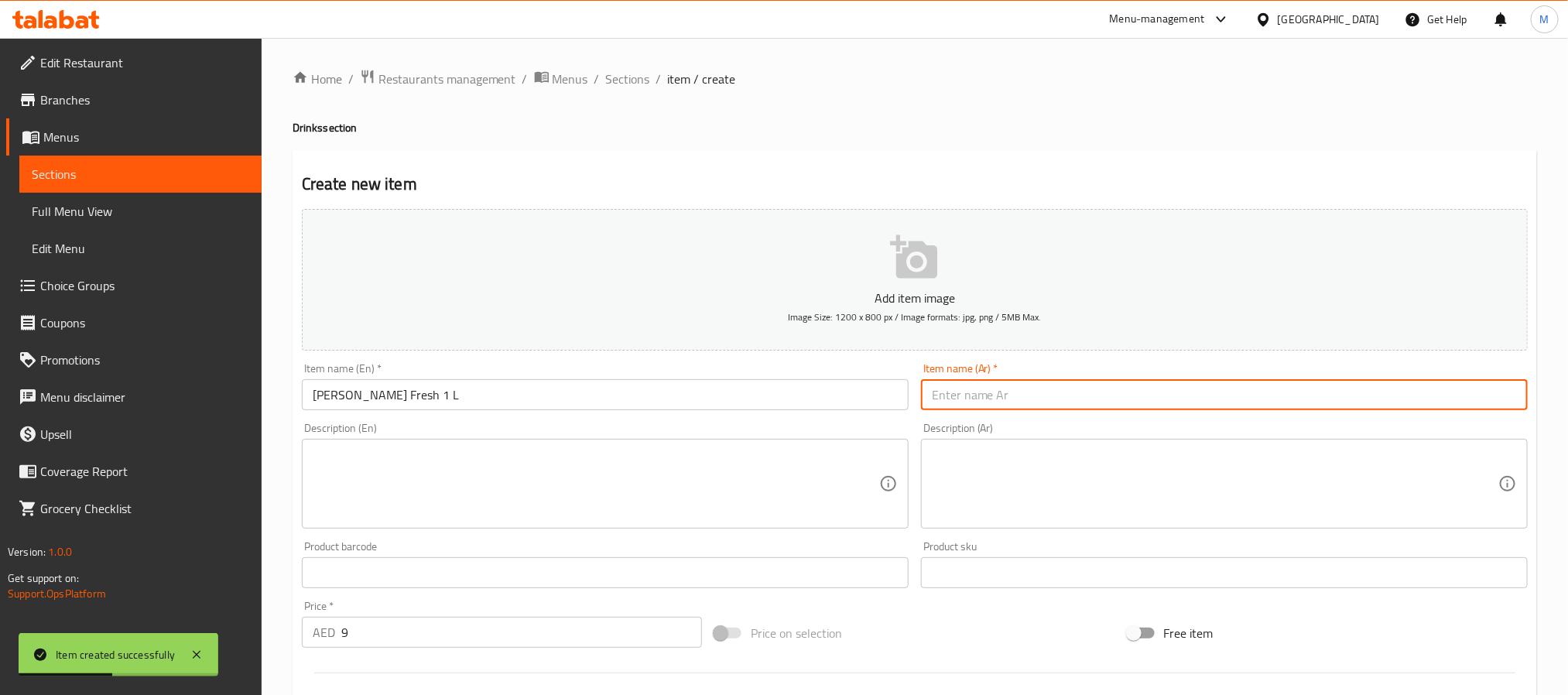
click at [1038, 400] on input "text" at bounding box center [1225, 395] width 607 height 31
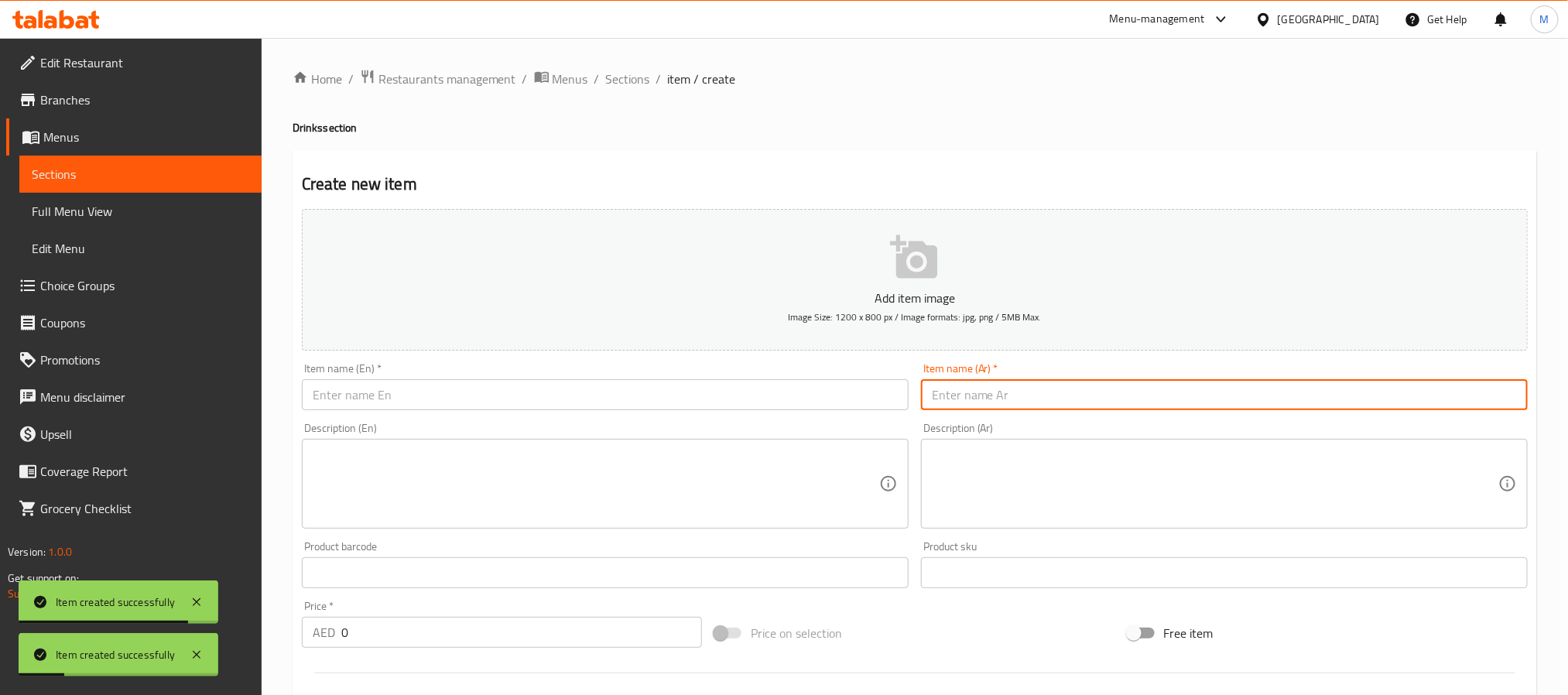
click at [620, 386] on input "text" at bounding box center [605, 395] width 607 height 31
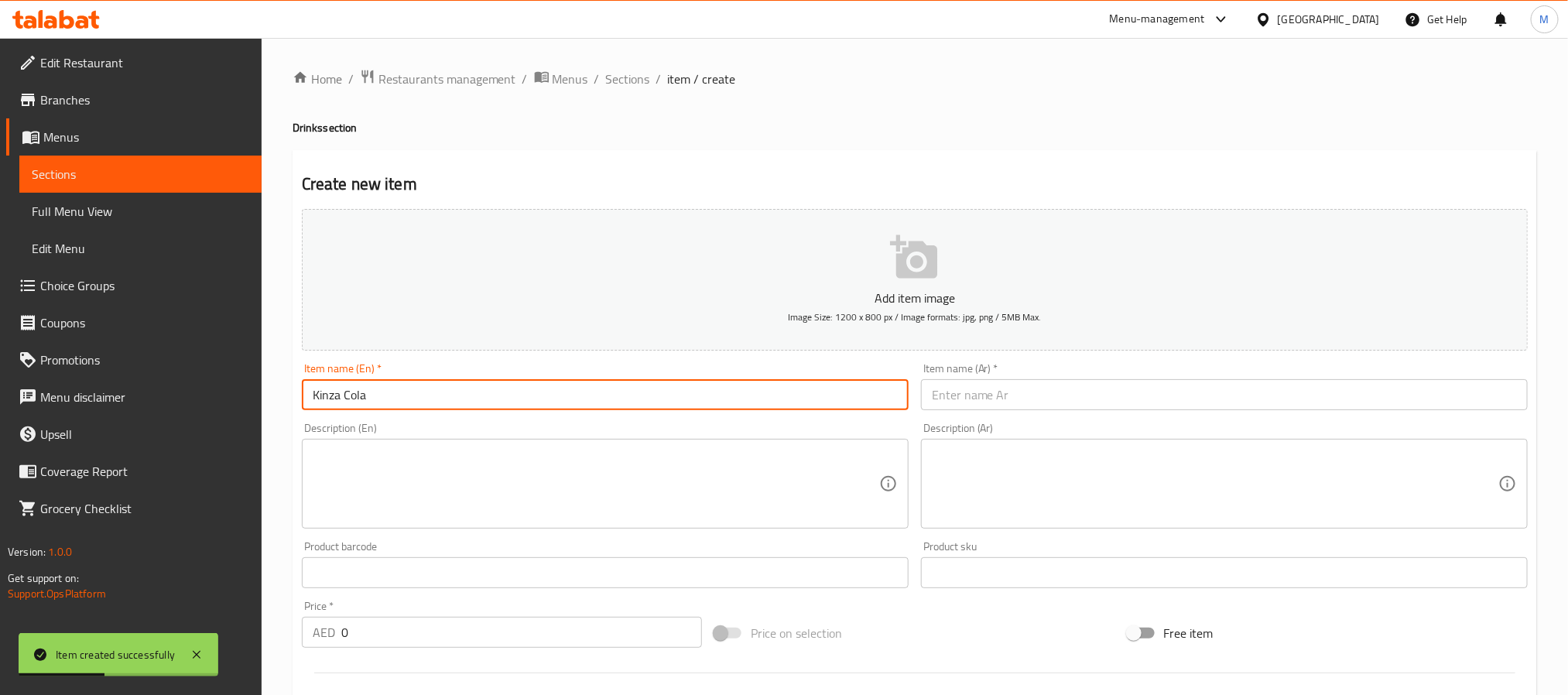
click at [1050, 388] on input "text" at bounding box center [1225, 395] width 607 height 31
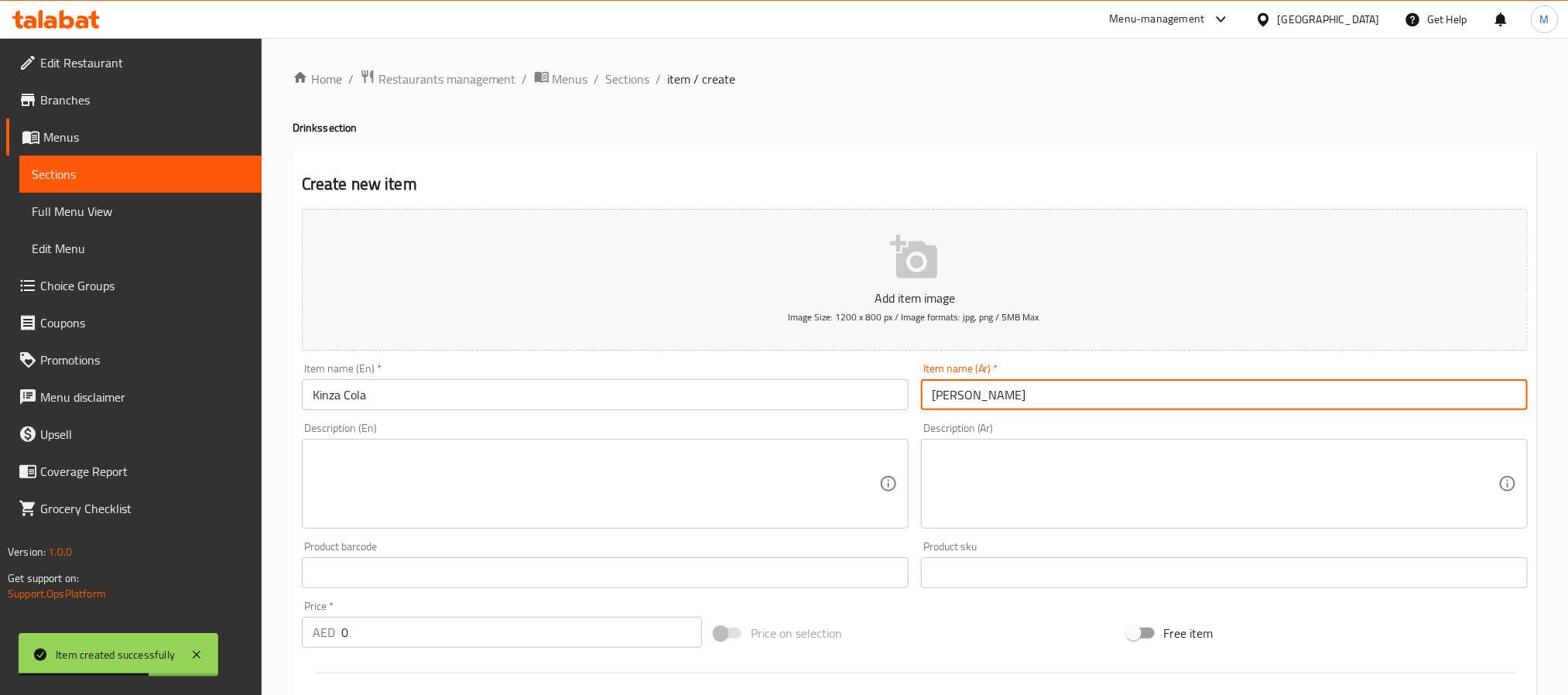
click at [530, 634] on input "0" at bounding box center [522, 632] width 361 height 31
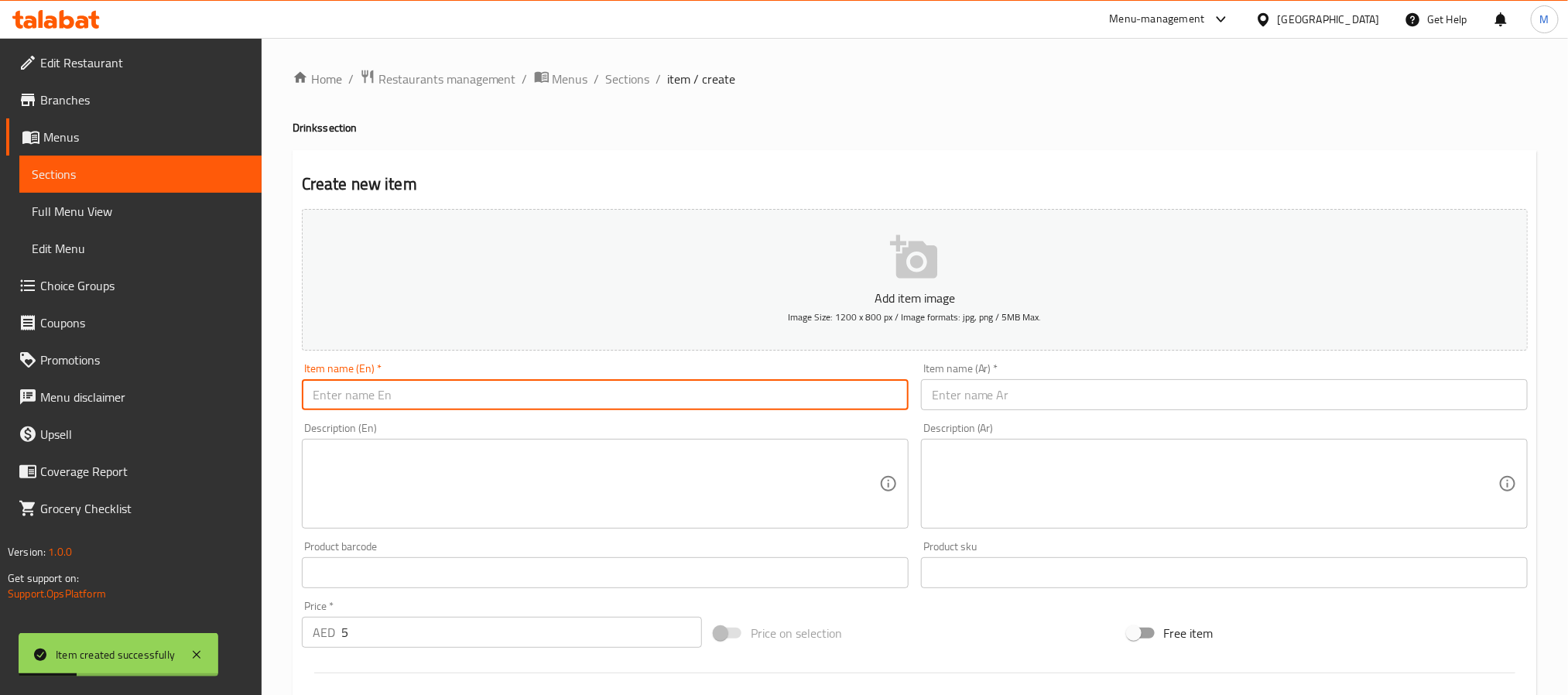
click at [736, 393] on input "text" at bounding box center [605, 395] width 607 height 31
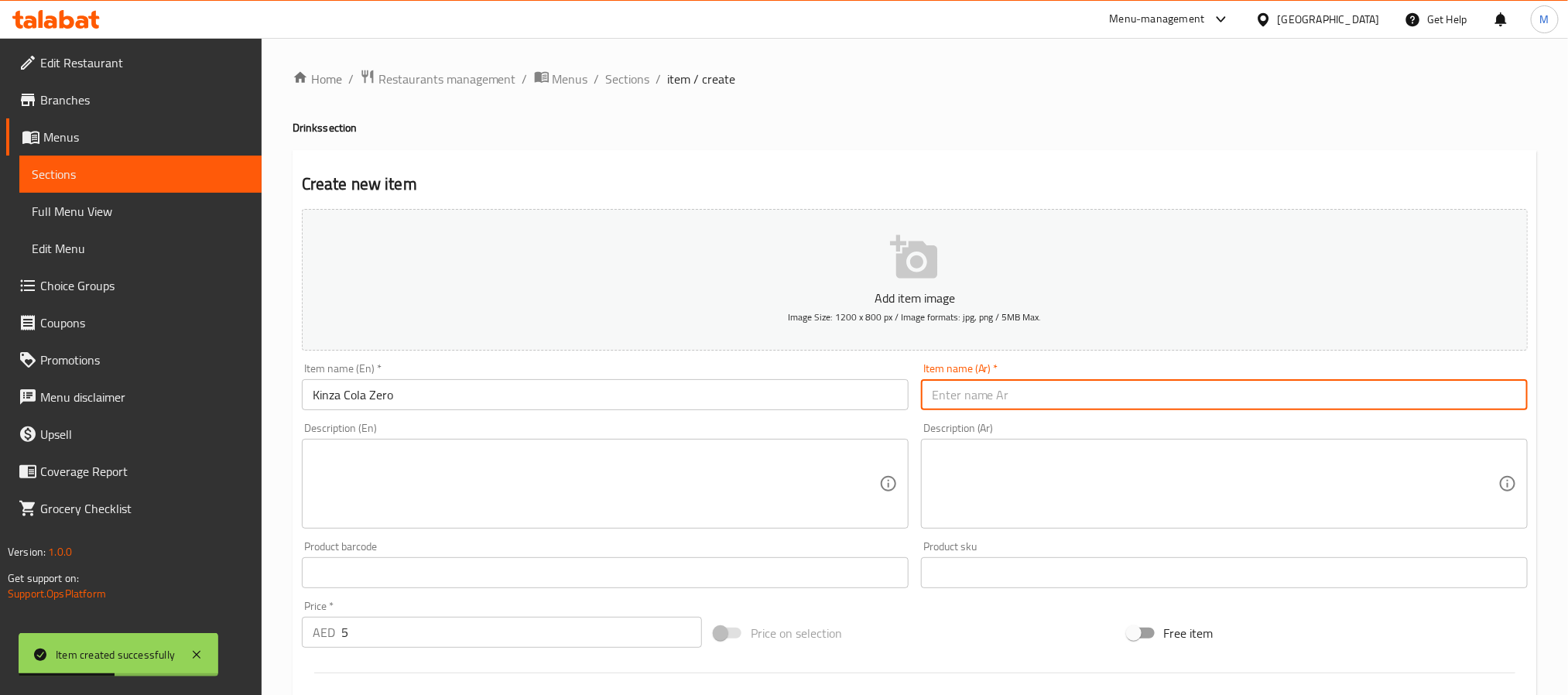
click at [1052, 386] on input "text" at bounding box center [1225, 395] width 607 height 31
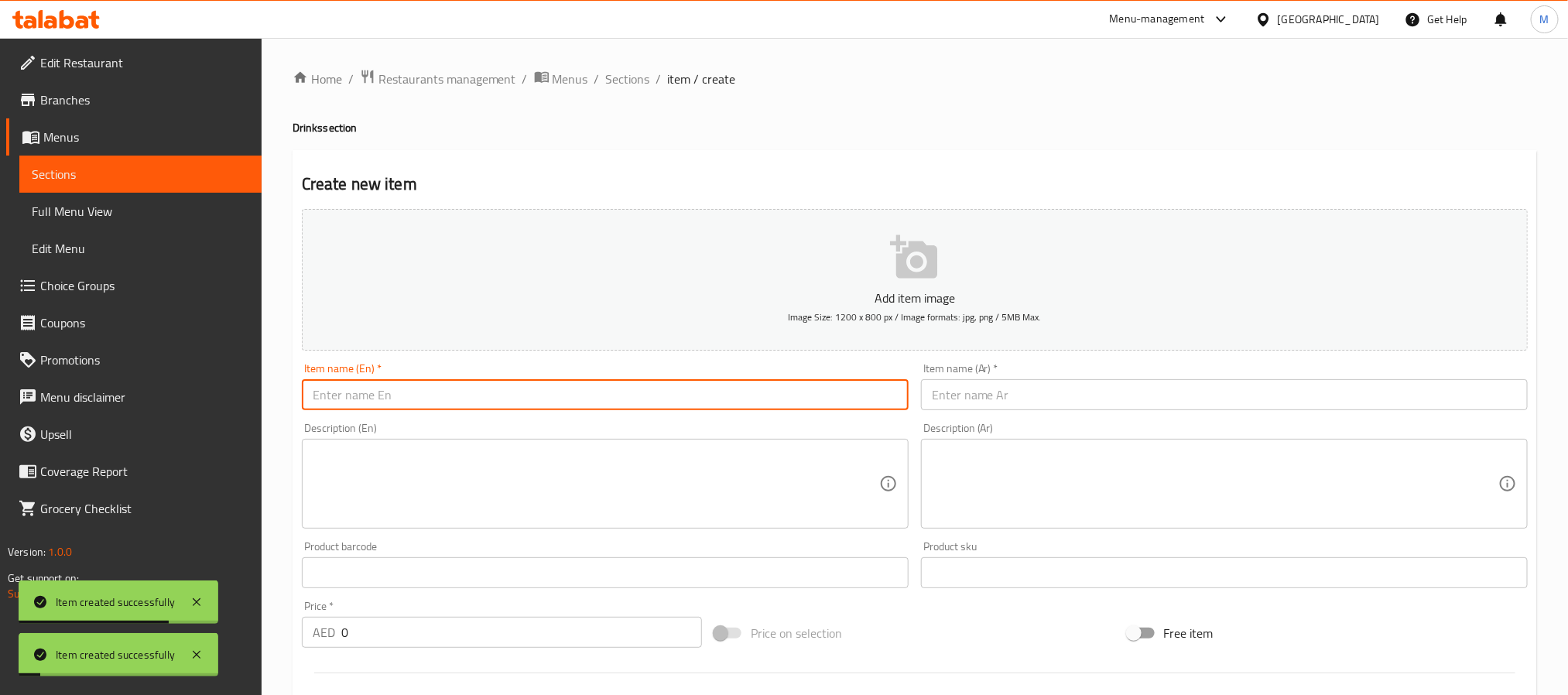
click at [604, 384] on input "text" at bounding box center [605, 395] width 607 height 31
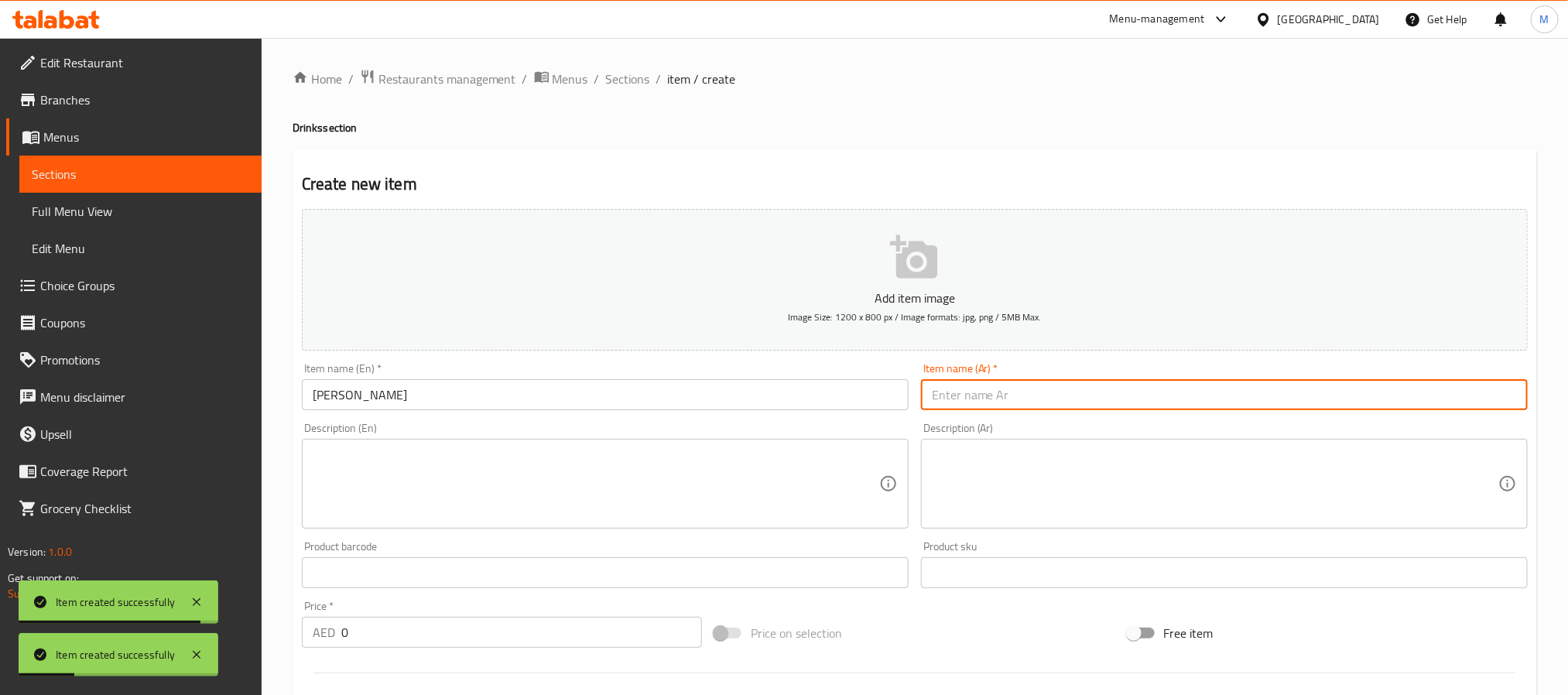
click at [1013, 404] on input "text" at bounding box center [1225, 395] width 607 height 31
click at [549, 634] on input "0" at bounding box center [522, 632] width 361 height 31
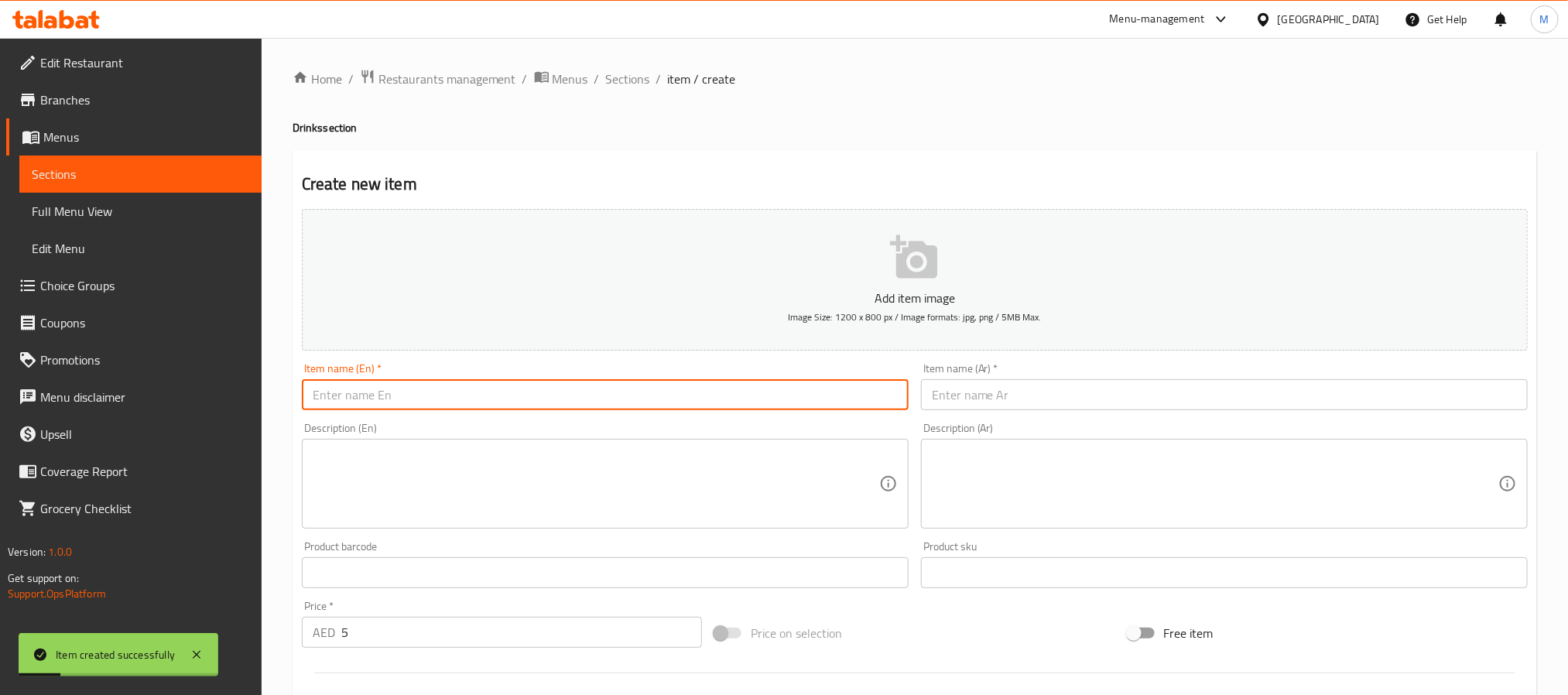
click at [647, 391] on input "text" at bounding box center [605, 395] width 607 height 31
click at [1051, 391] on input "text" at bounding box center [1225, 395] width 607 height 31
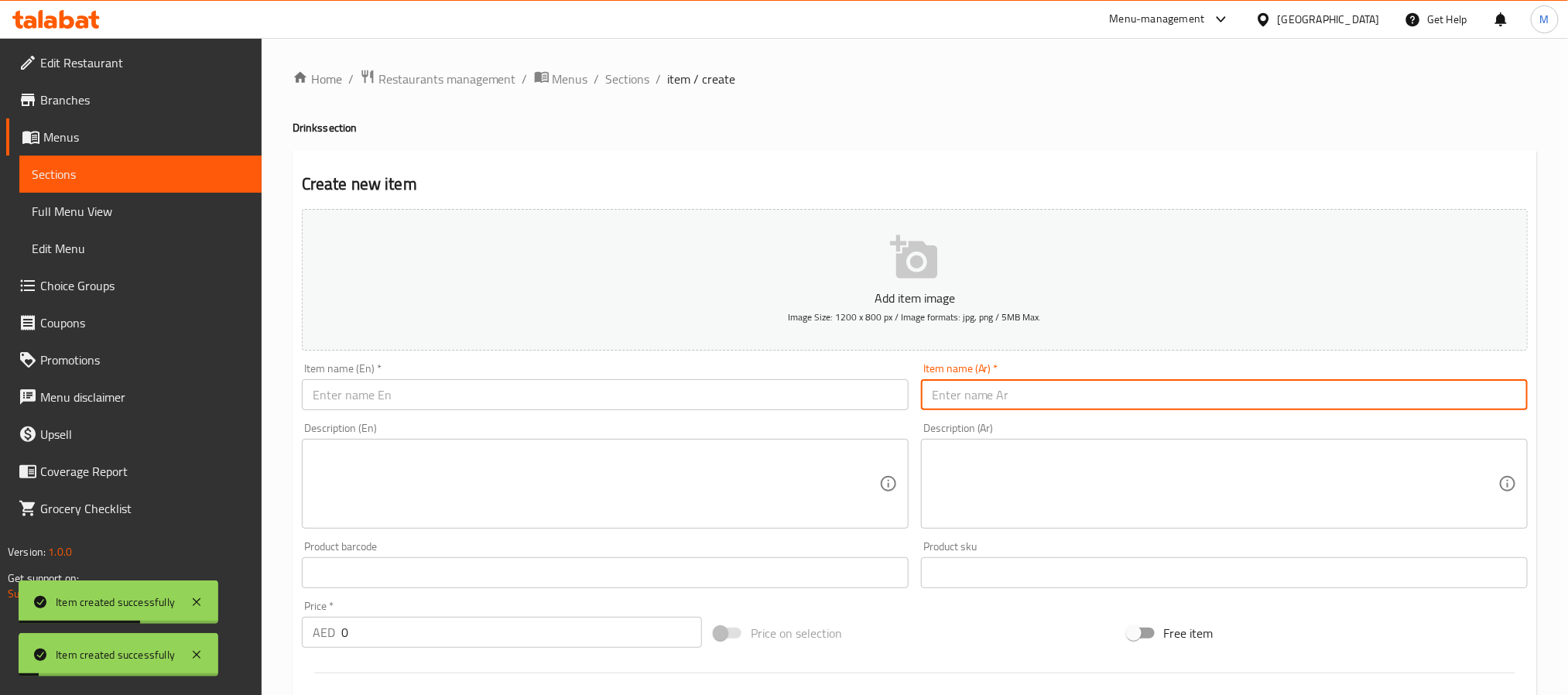
drag, startPoint x: 634, startPoint y: 398, endPoint x: 648, endPoint y: 389, distance: 16.6
click at [634, 398] on input "text" at bounding box center [605, 395] width 607 height 31
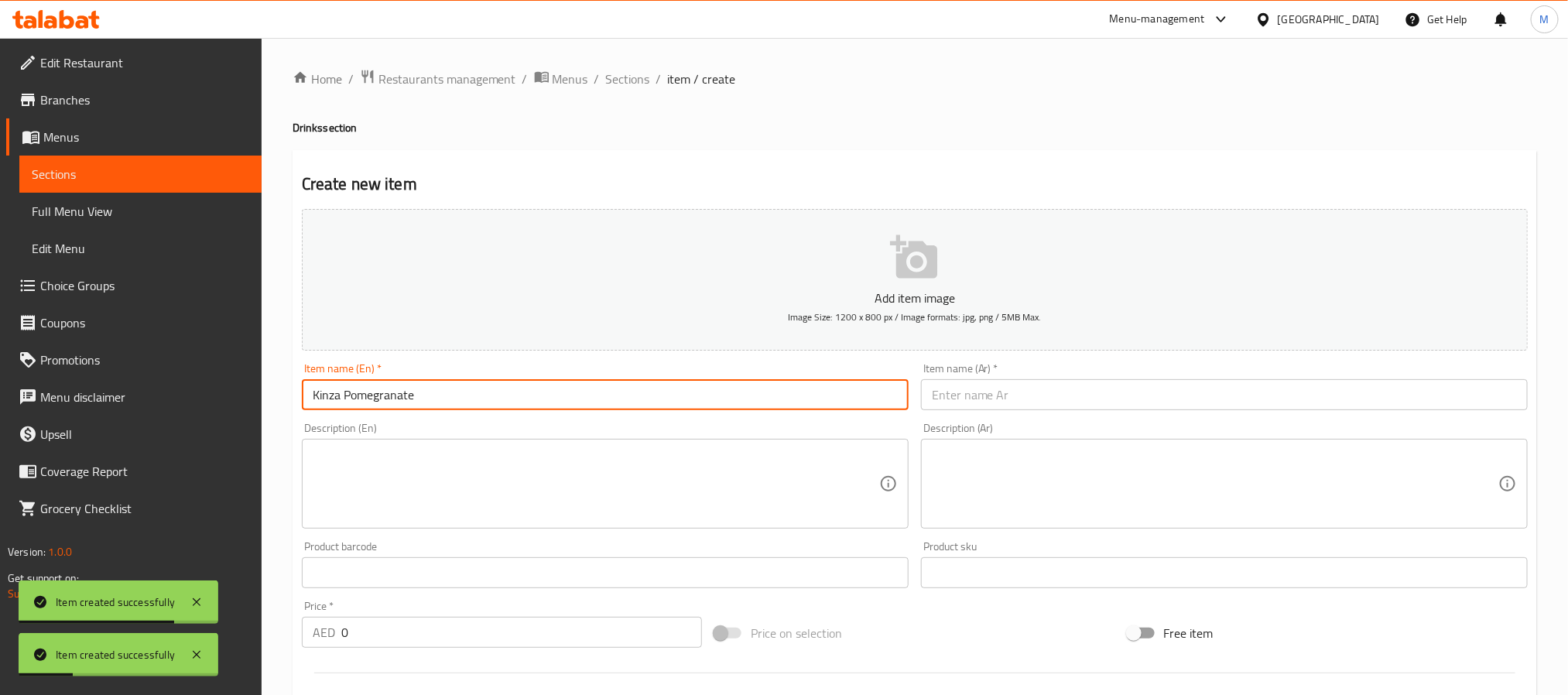
click at [1064, 389] on input "text" at bounding box center [1225, 395] width 607 height 31
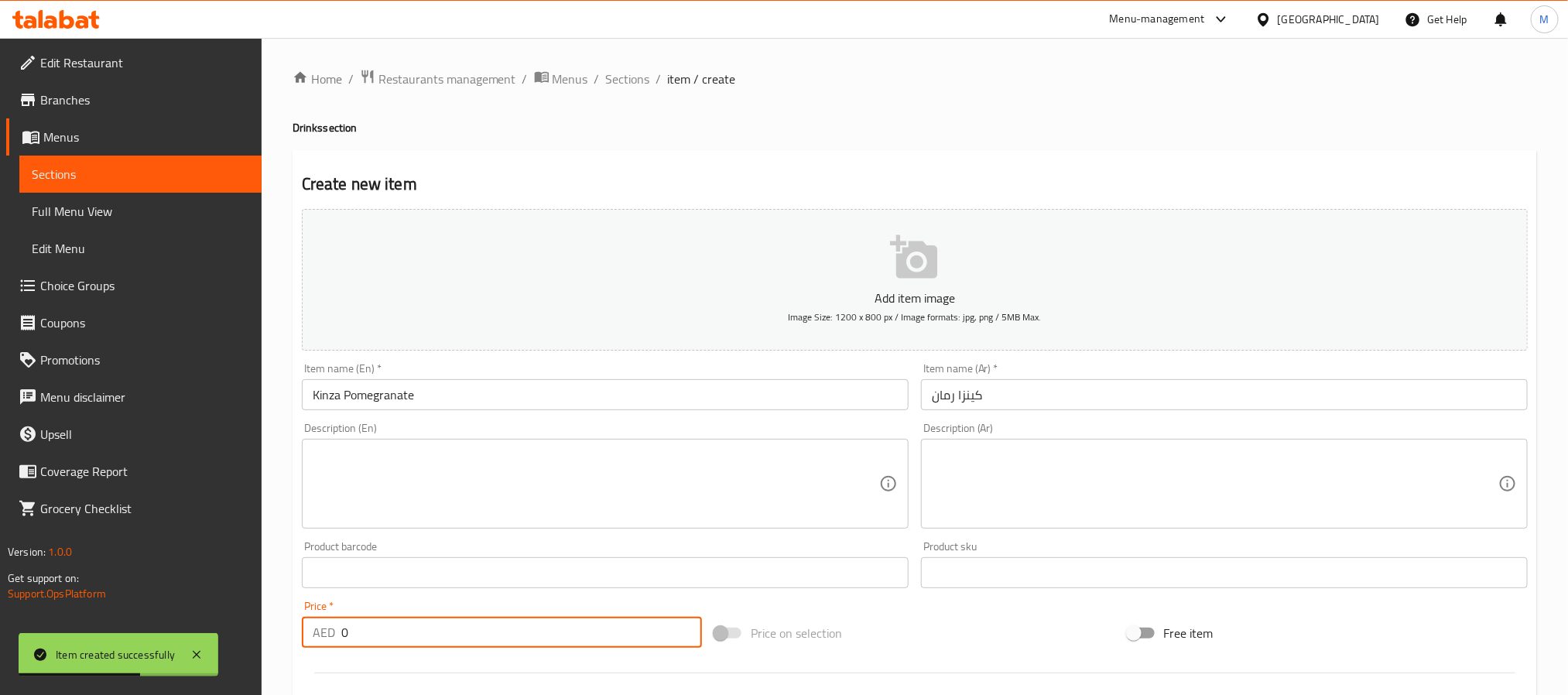
click at [565, 634] on input "0" at bounding box center [522, 632] width 361 height 31
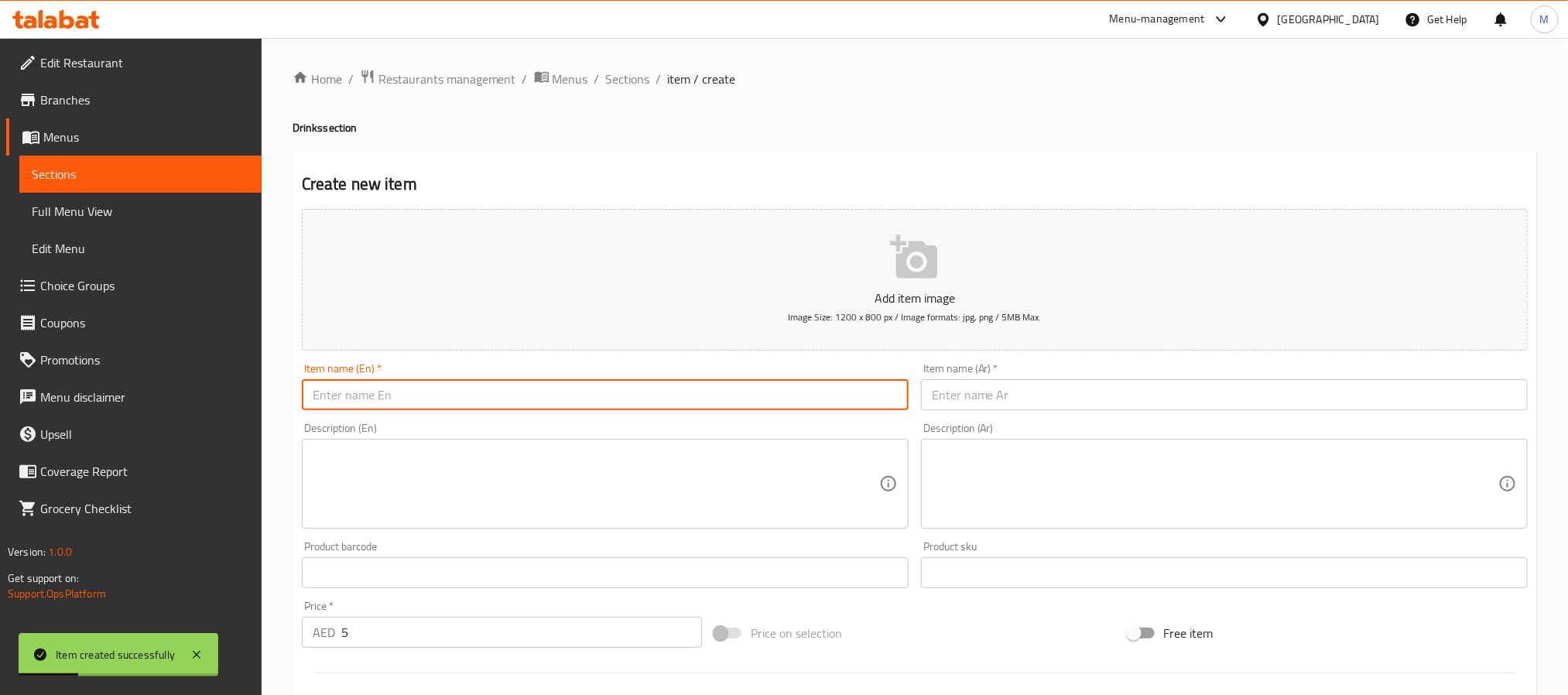
click at [746, 400] on input "text" at bounding box center [605, 395] width 607 height 31
click at [959, 384] on input "text" at bounding box center [1225, 395] width 607 height 31
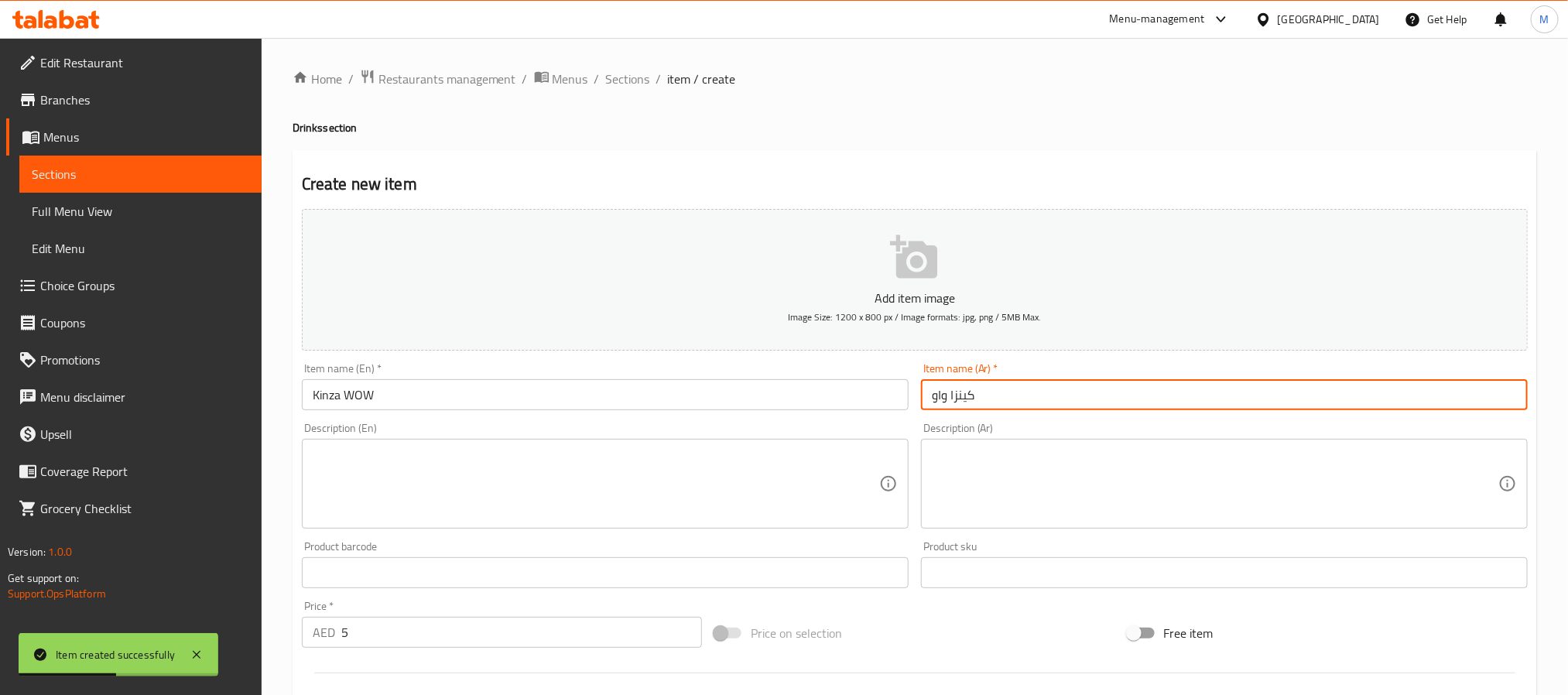
click at [625, 79] on span "Sections" at bounding box center [628, 79] width 44 height 19
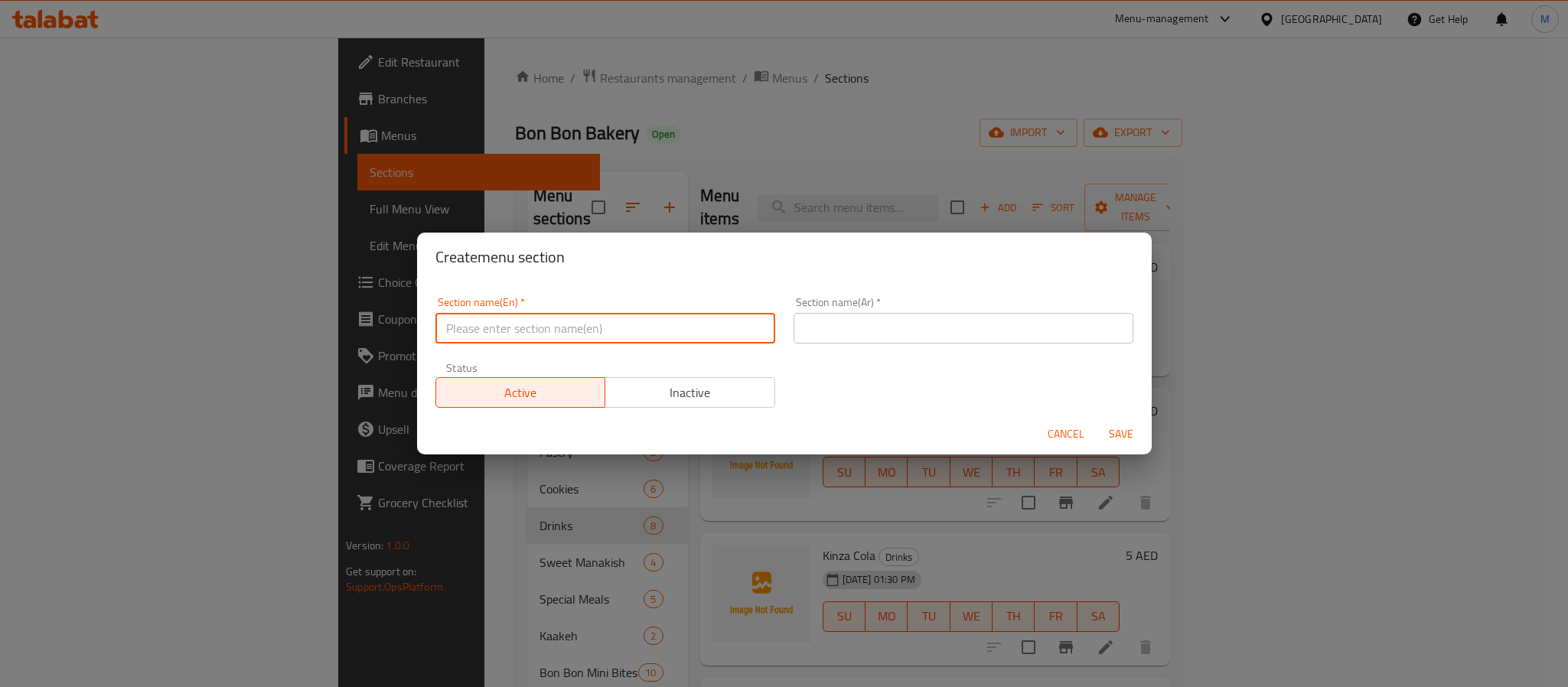
click at [604, 340] on input "text" at bounding box center [605, 328] width 340 height 31
paste input "Cakes"
type input "Cakes"
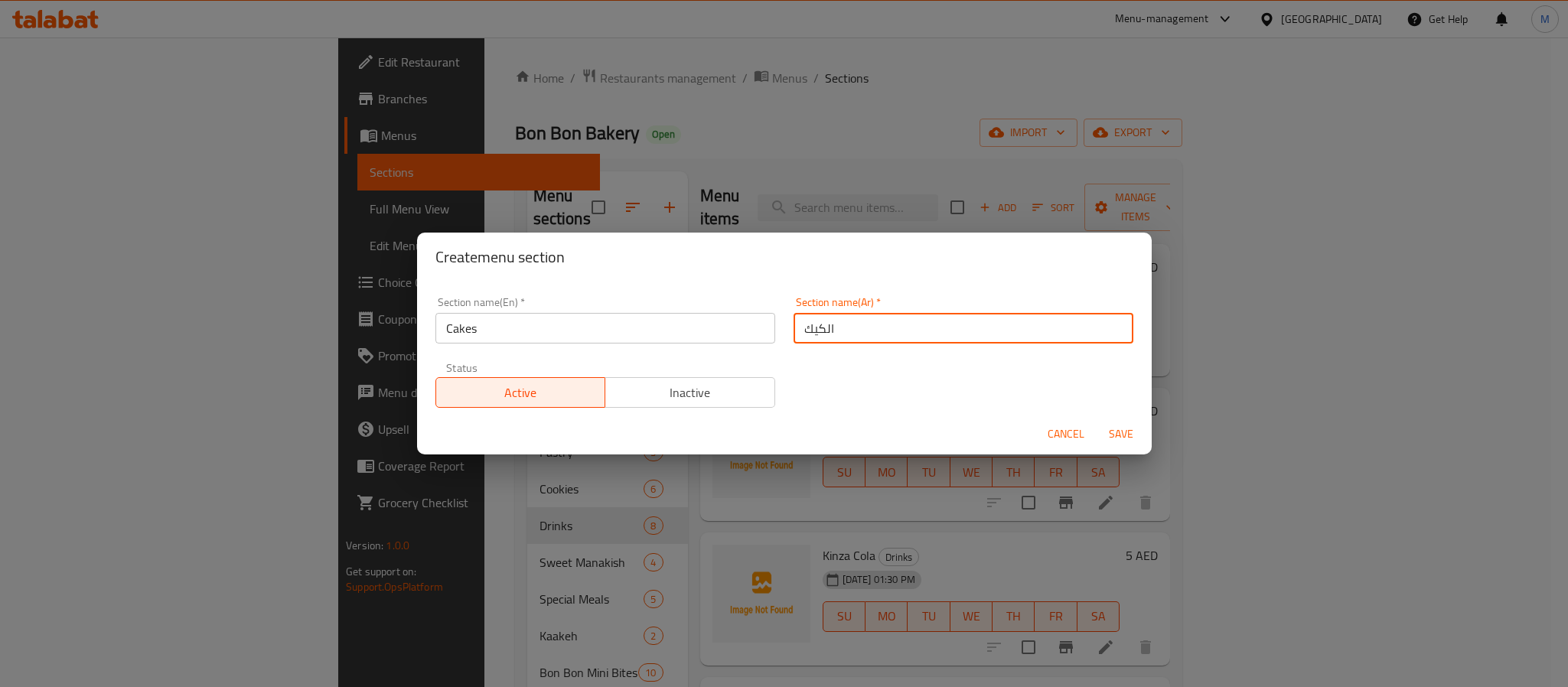
type input "الكيك"
click at [1118, 439] on span "Save" at bounding box center [1122, 434] width 37 height 19
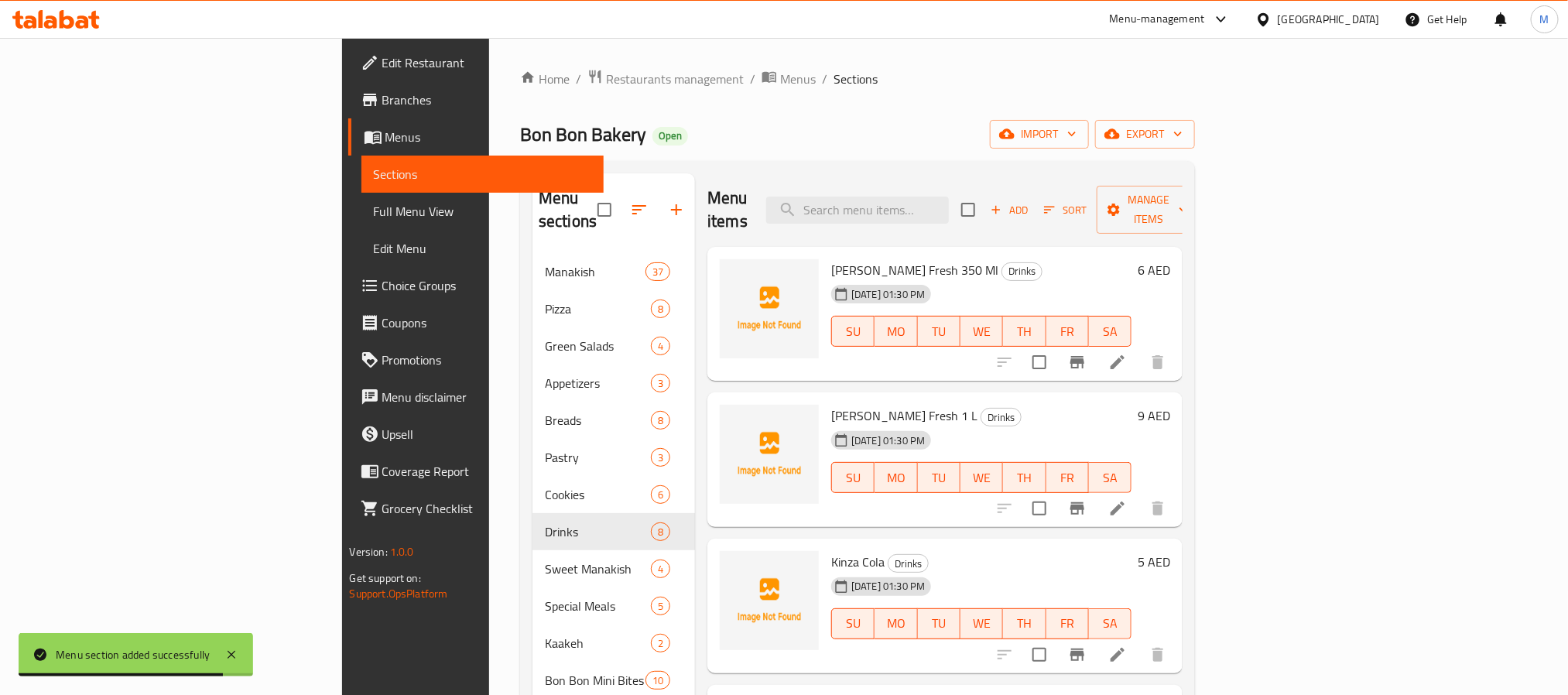
click at [711, 177] on div "Menu items Add Sort Manage items" at bounding box center [945, 210] width 475 height 74
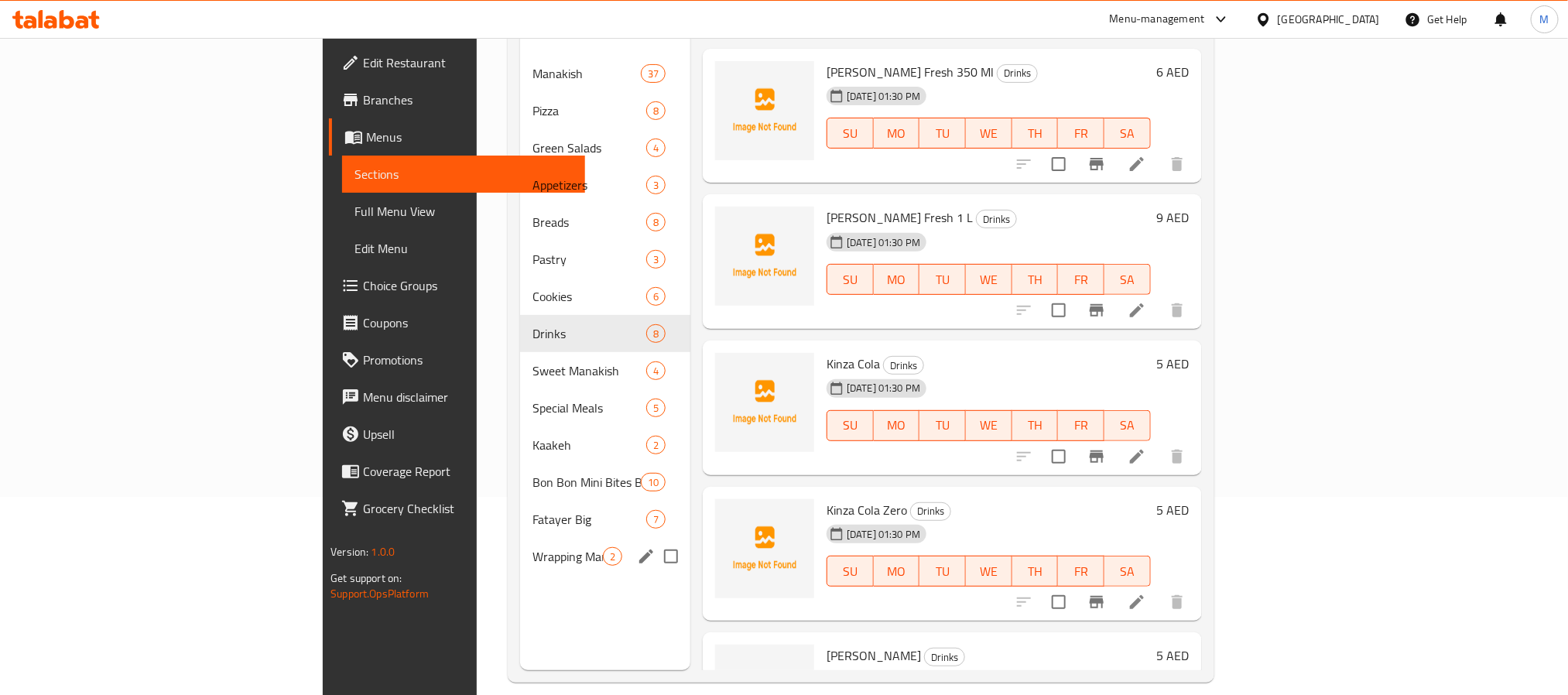
scroll to position [216, 0]
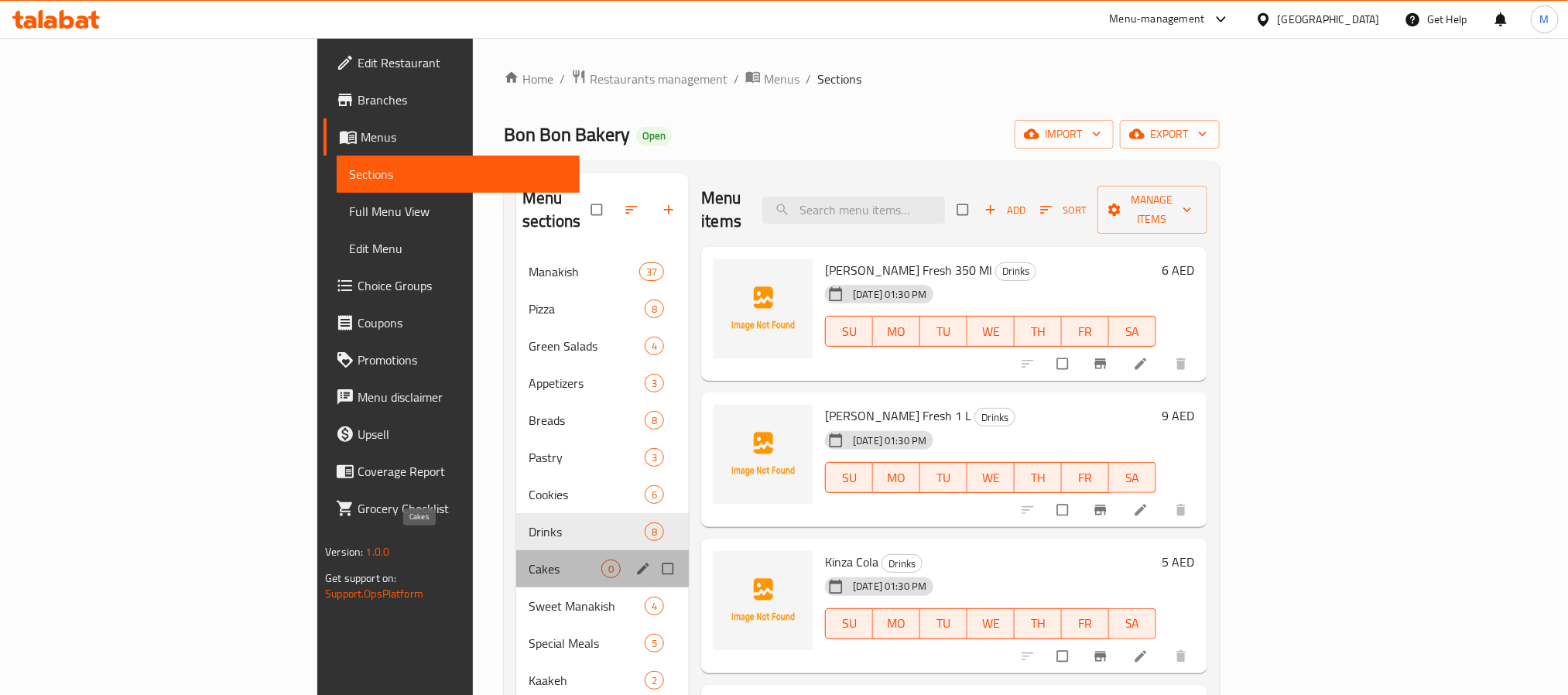
click at [528, 560] on span "Cakes" at bounding box center [565, 569] width 73 height 19
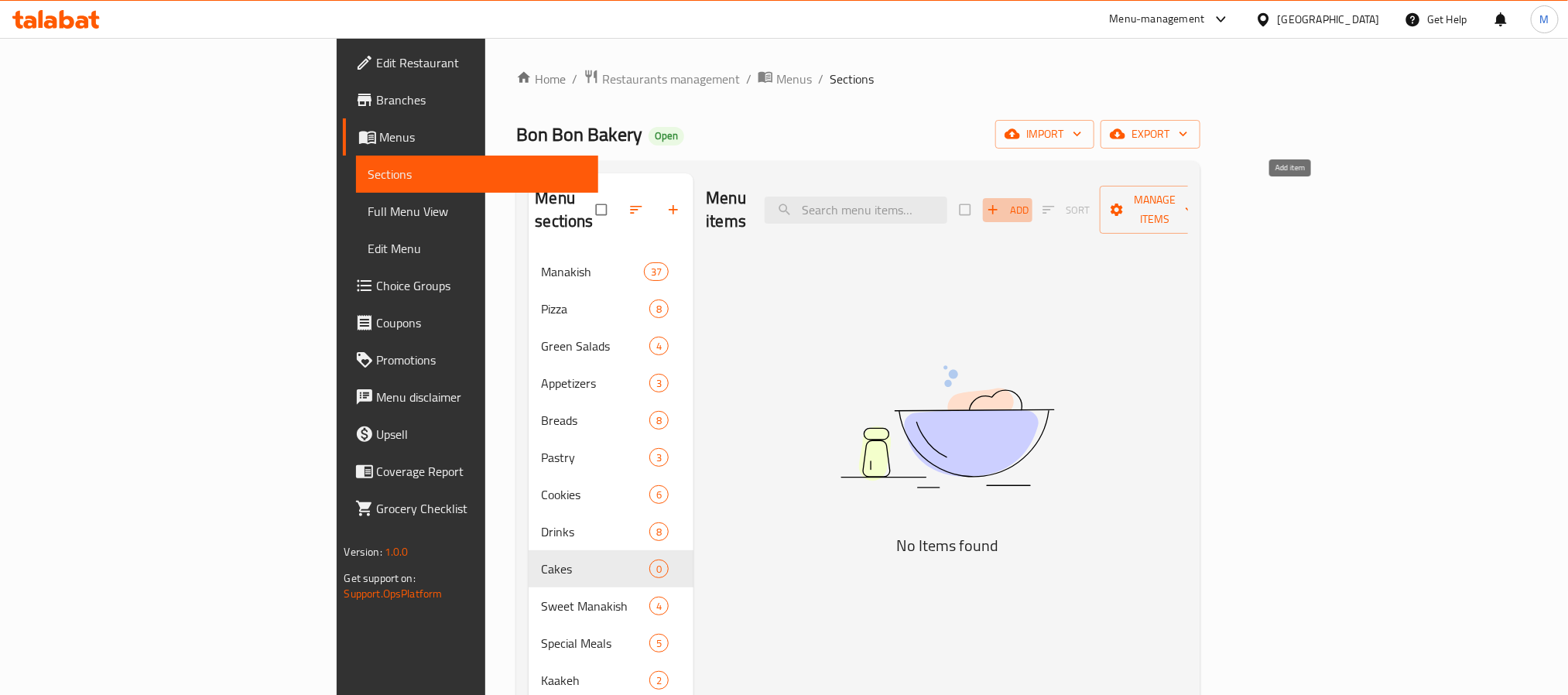
click at [1029, 201] on span "Add" at bounding box center [1008, 210] width 41 height 18
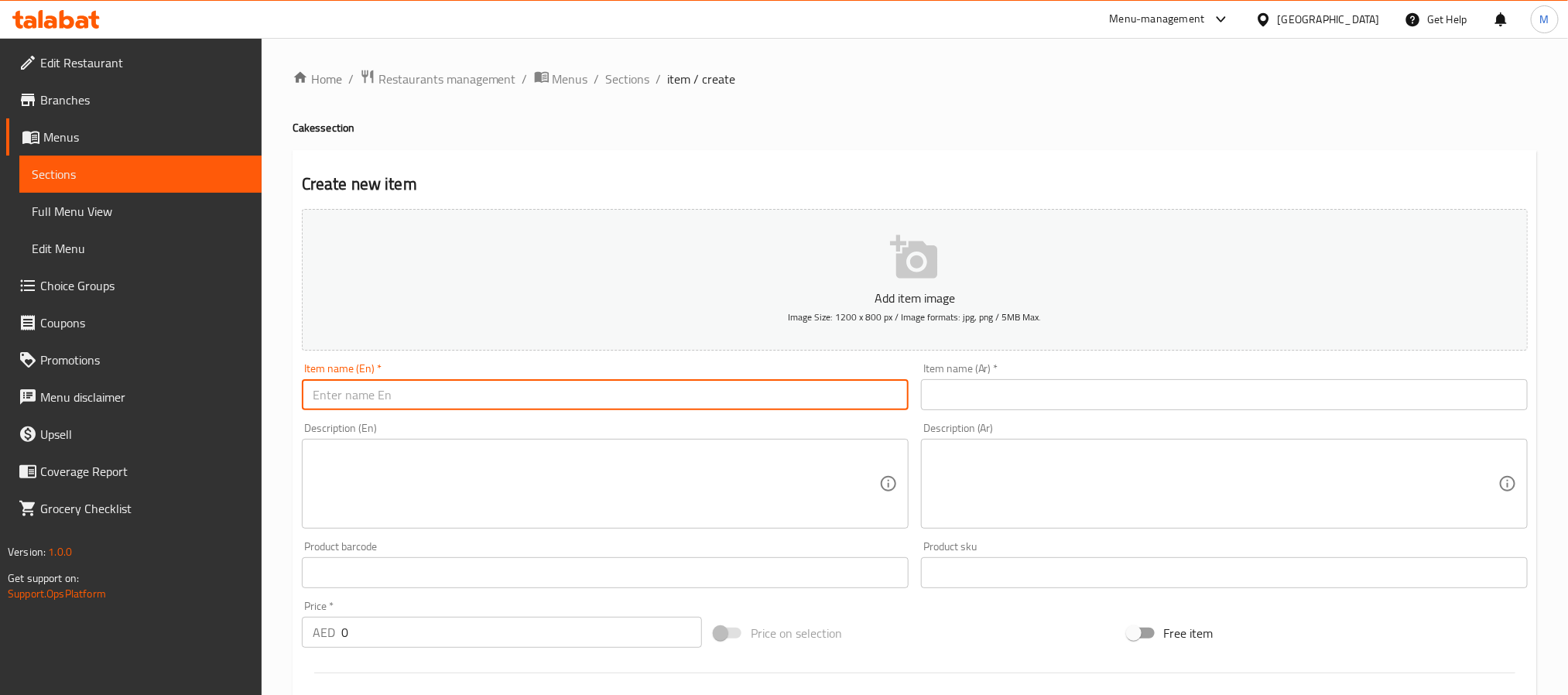
click at [567, 402] on input "text" at bounding box center [605, 395] width 607 height 31
paste input "[PERSON_NAME]"
type input "[PERSON_NAME]"
click at [1075, 407] on input "text" at bounding box center [1225, 395] width 607 height 31
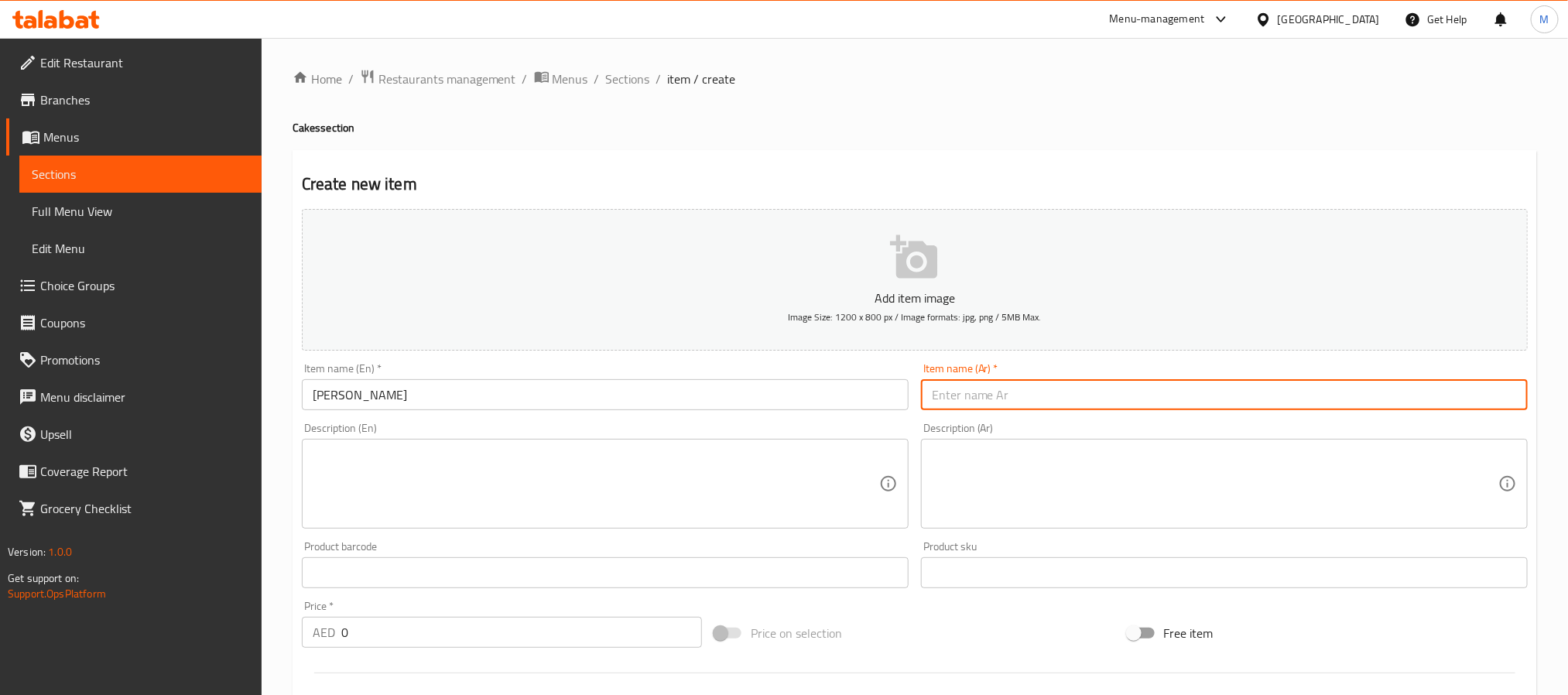
paste input "كيكة [PERSON_NAME]"
click at [989, 405] on input "كيكة [PERSON_NAME]" at bounding box center [1225, 395] width 607 height 31
type input "[PERSON_NAME]"
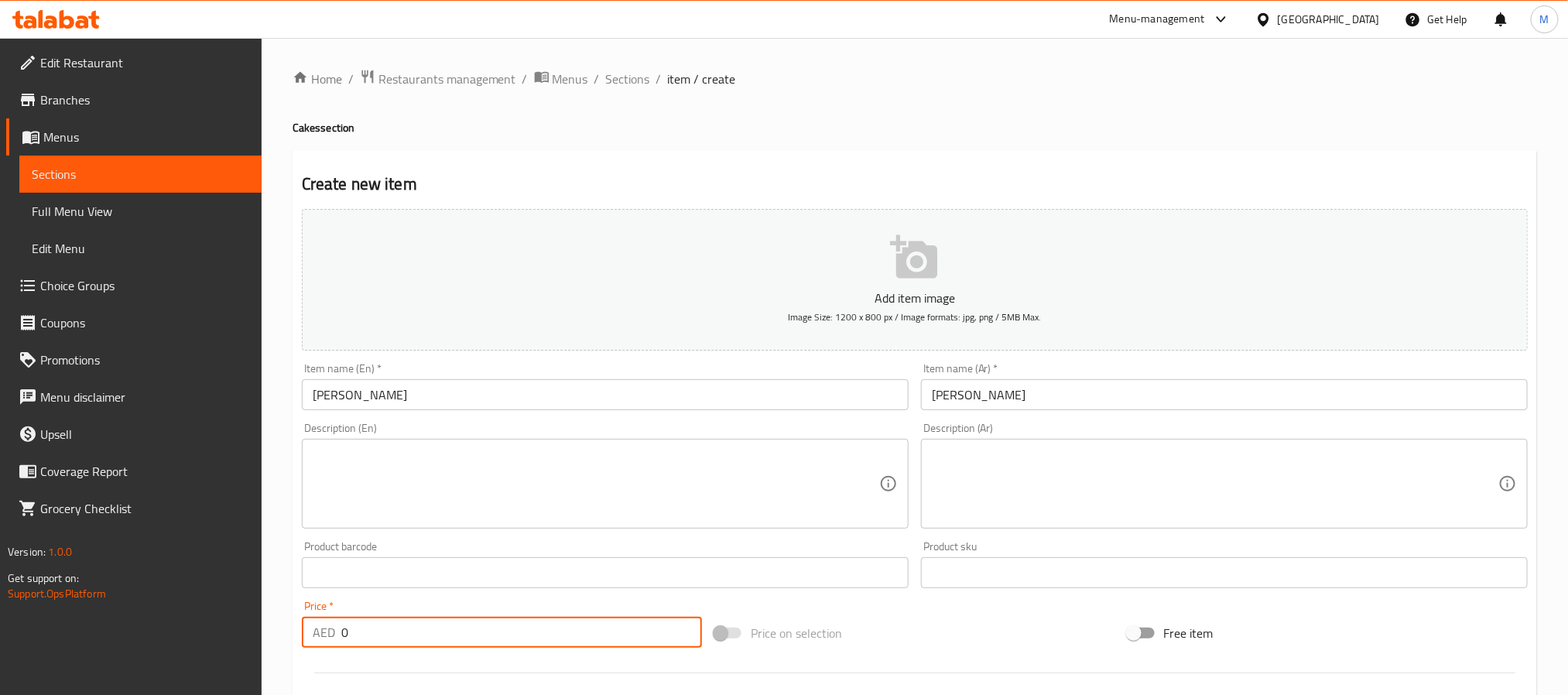
click at [478, 632] on input "0" at bounding box center [522, 632] width 361 height 31
type input "60"
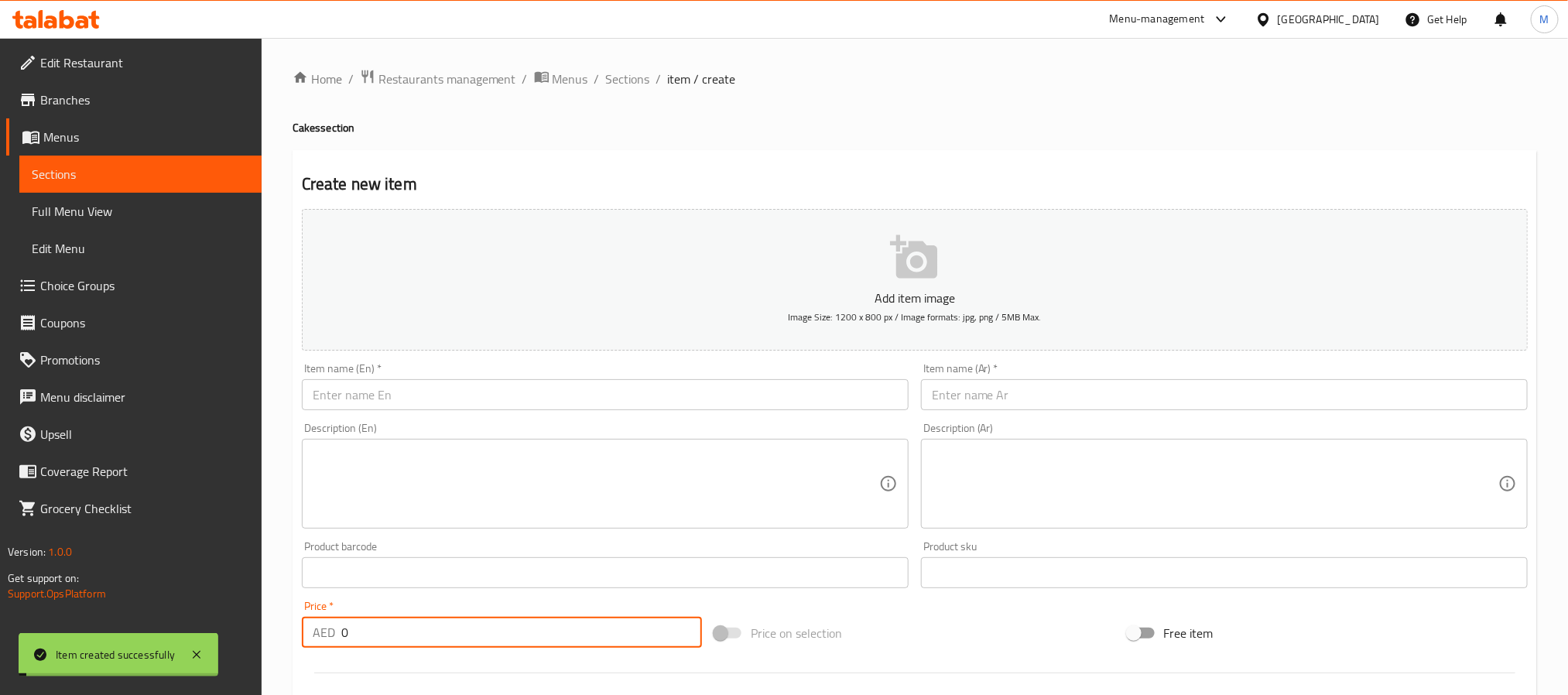
paste input "6"
type input "60"
click at [570, 386] on input "text" at bounding box center [605, 395] width 607 height 31
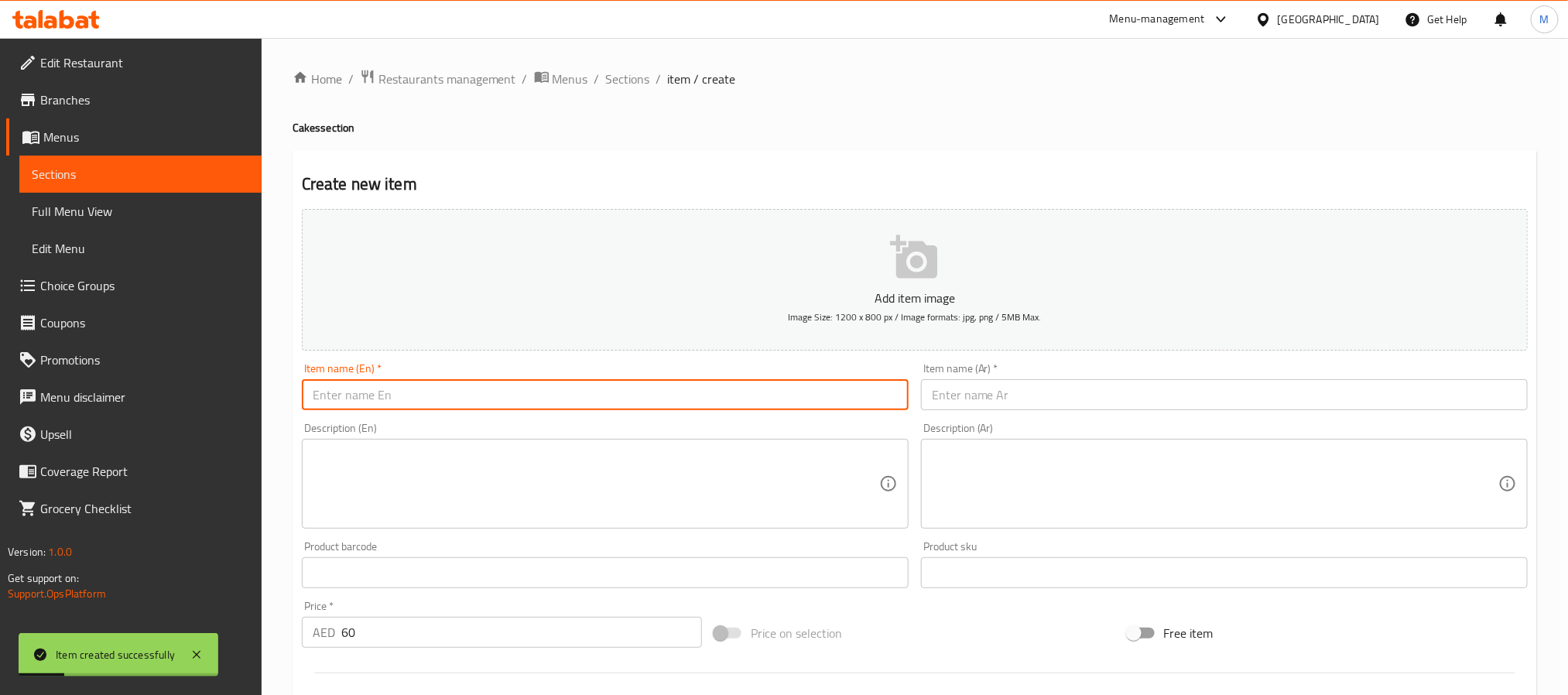
paste input "Bento Cake Chocolate"
type input "Bento Cake Chocolate"
click at [1079, 395] on input "text" at bounding box center [1225, 395] width 607 height 31
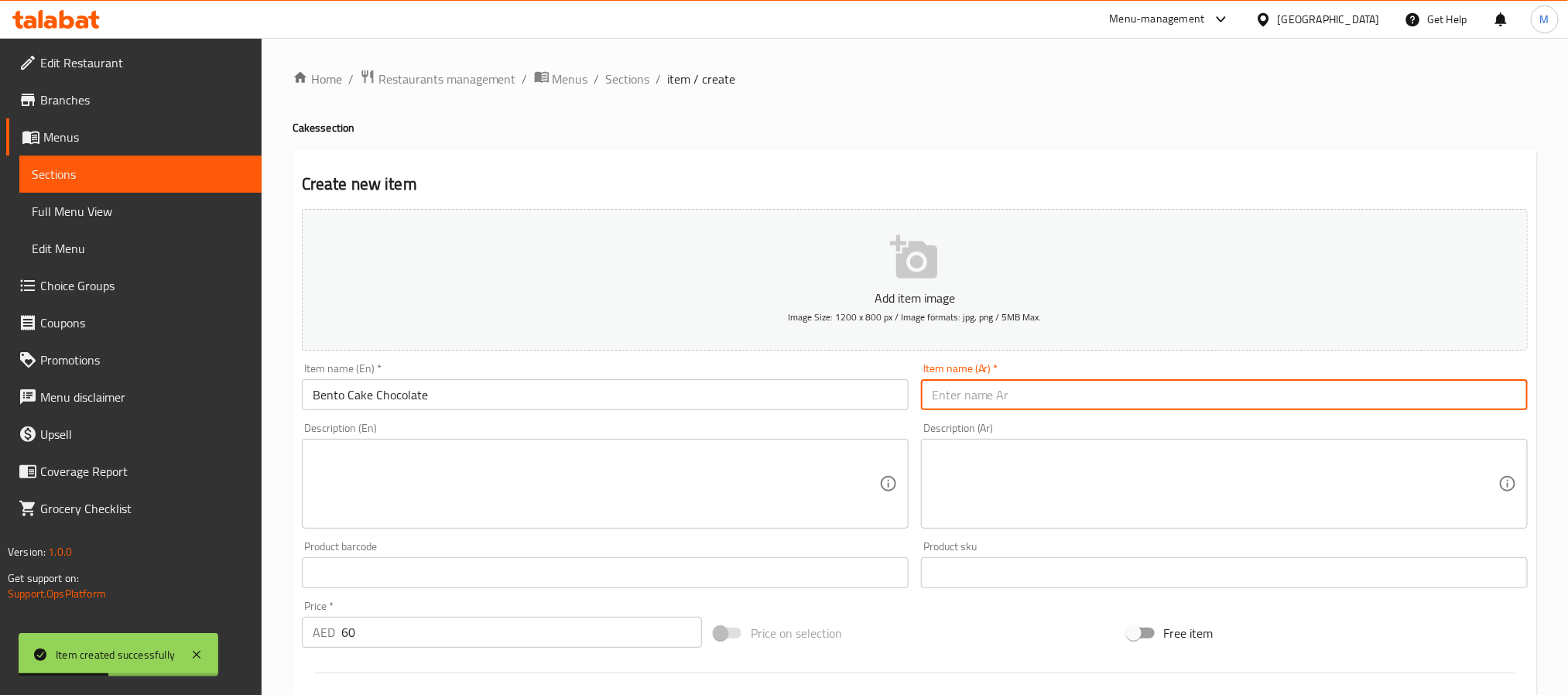
paste input "كيكة بينتو شوكولاتة"
drag, startPoint x: 1020, startPoint y: 407, endPoint x: 1008, endPoint y: 414, distance: 13.9
click at [1008, 414] on div "Item name (Ar)   * كيكة [PERSON_NAME] Item name (Ar) *" at bounding box center [1224, 386] width 620 height 60
type input "كيك بينتو شوكولاتة"
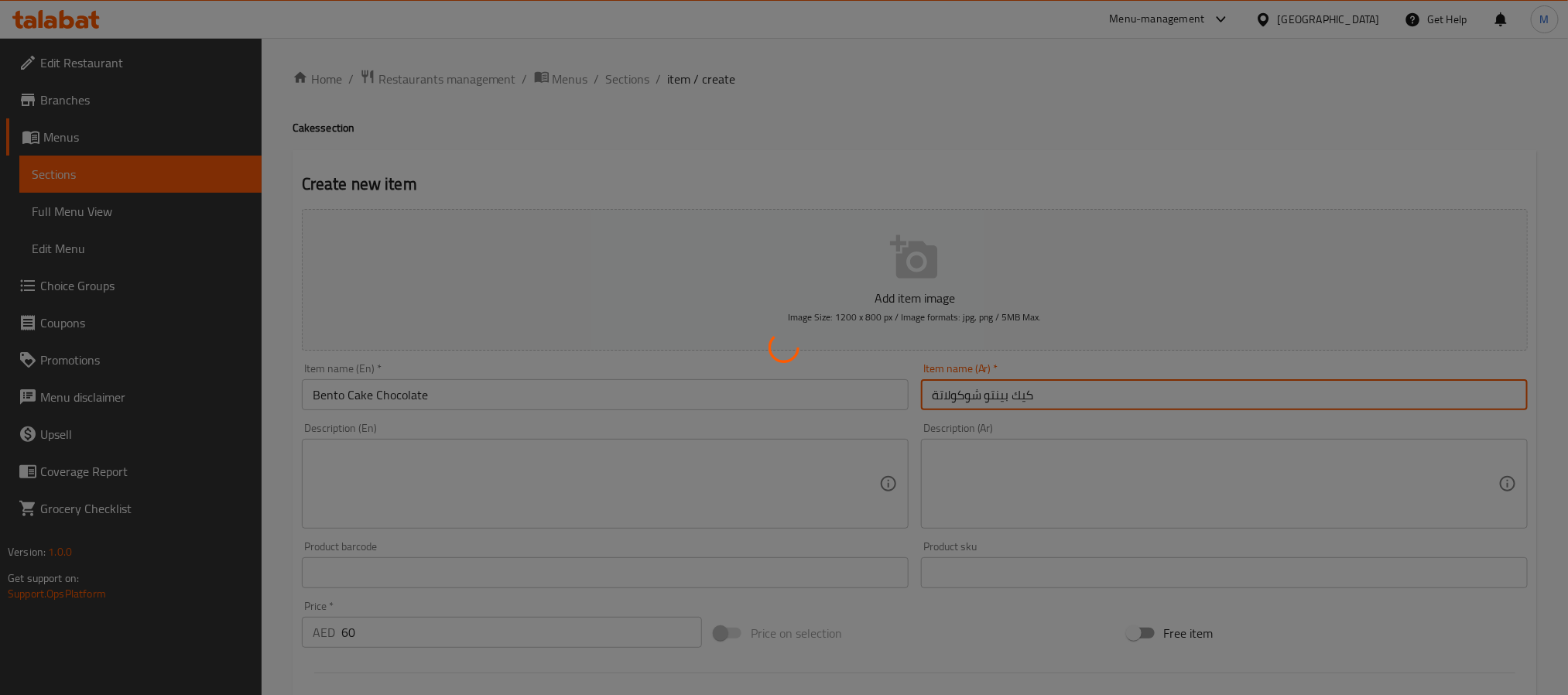
type input "0"
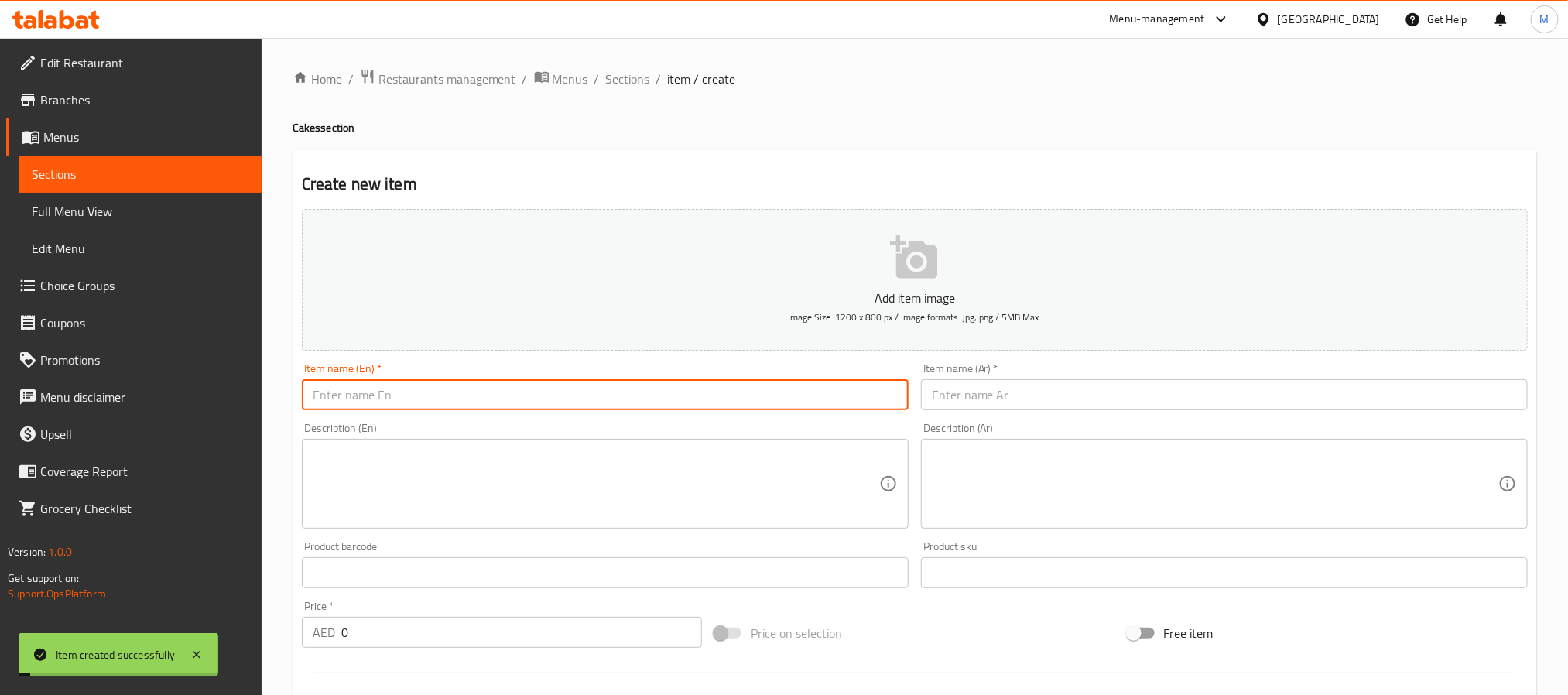
click at [492, 383] on input "text" at bounding box center [605, 395] width 607 height 31
paste input "Dark Chocolate Cake 800g"
type input "Dark Chocolate Cake 800g"
click at [1032, 407] on input "text" at bounding box center [1225, 395] width 607 height 31
paste input "كيكة شوكولاتة داكنة ٨٠٠ غرام"
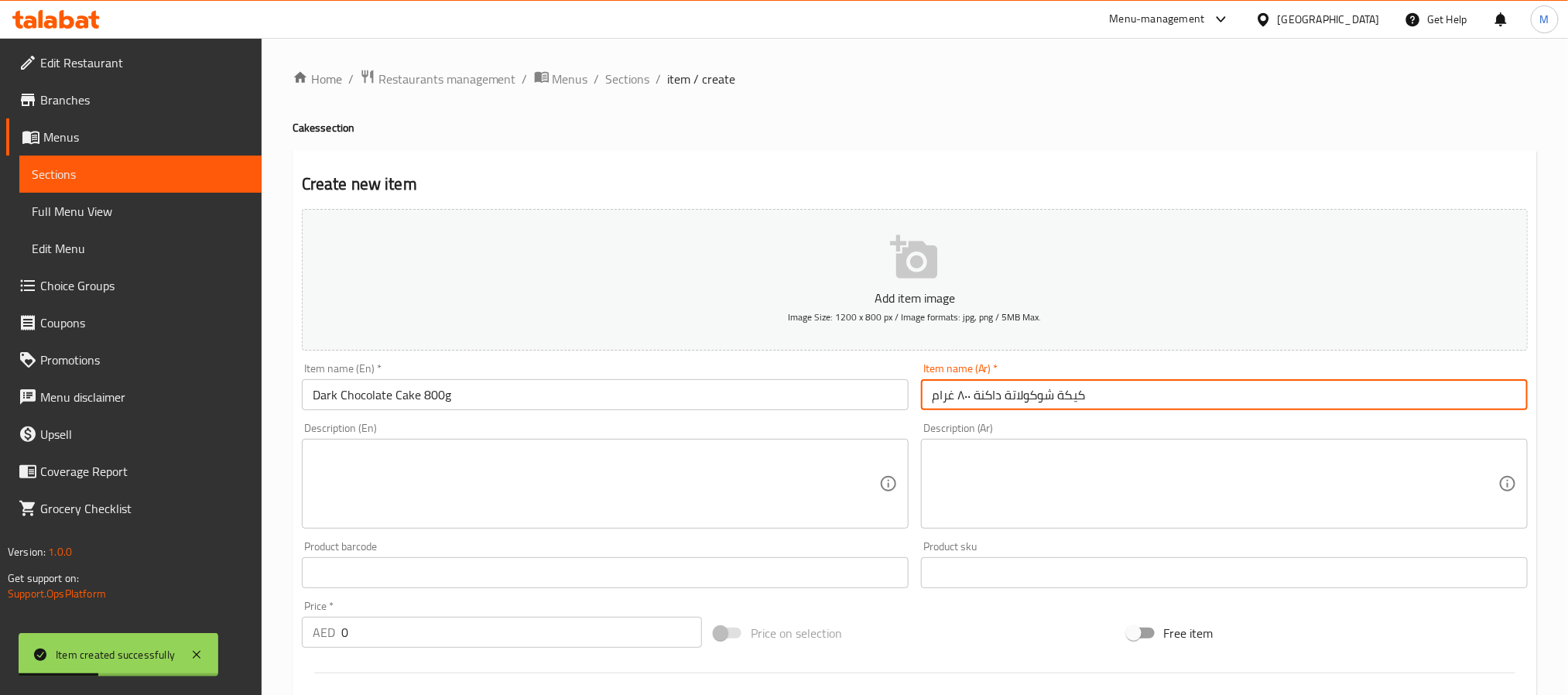
click at [1063, 389] on input "كيكة شوكولاتة داكنة ٨٠٠ غرام" at bounding box center [1225, 395] width 607 height 31
type input "كيك شوكولاتة داكنة 800 جرام"
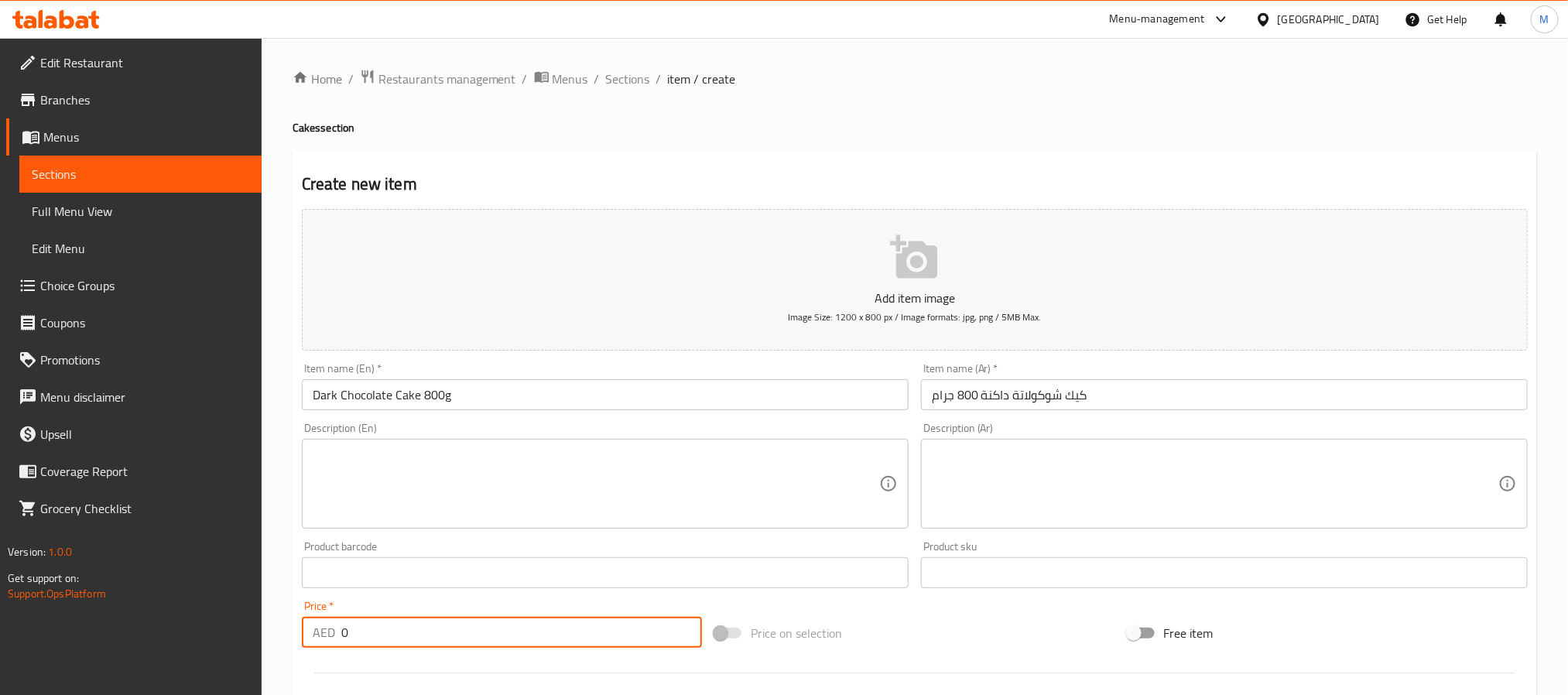
click at [488, 630] on input "0" at bounding box center [522, 632] width 361 height 31
type input "75"
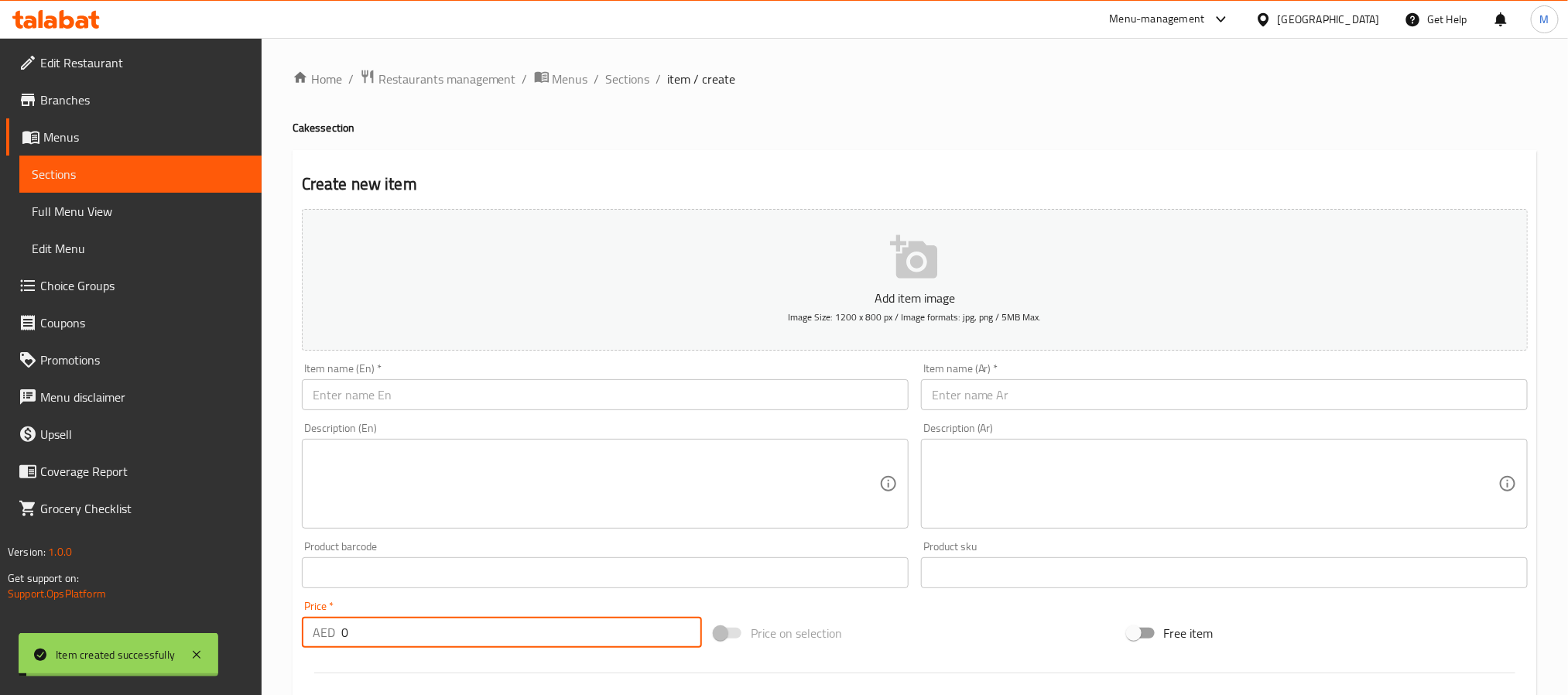
paste input "75"
type input "75"
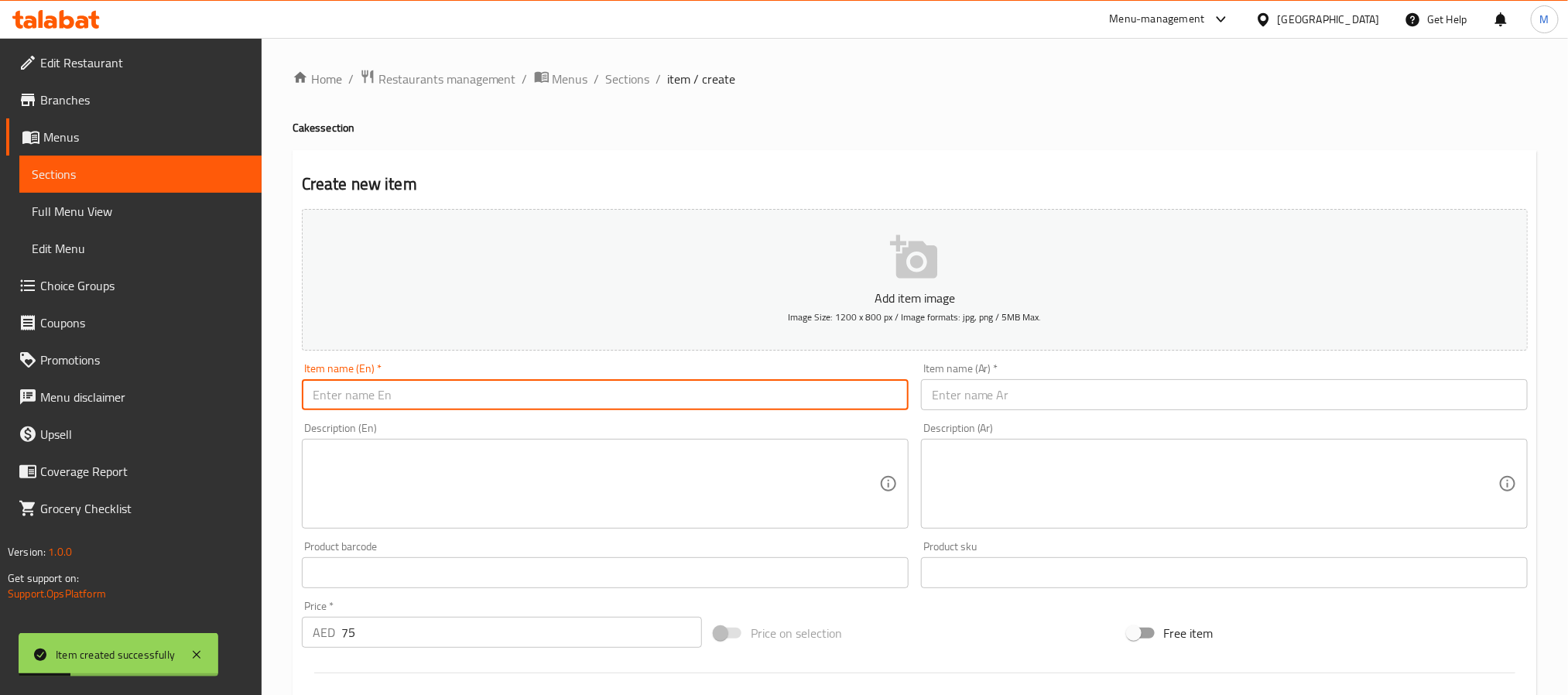
click at [622, 400] on input "text" at bounding box center [605, 395] width 607 height 31
paste input "Vanilla Cake 800g"
type input "Vanilla Cake 800g"
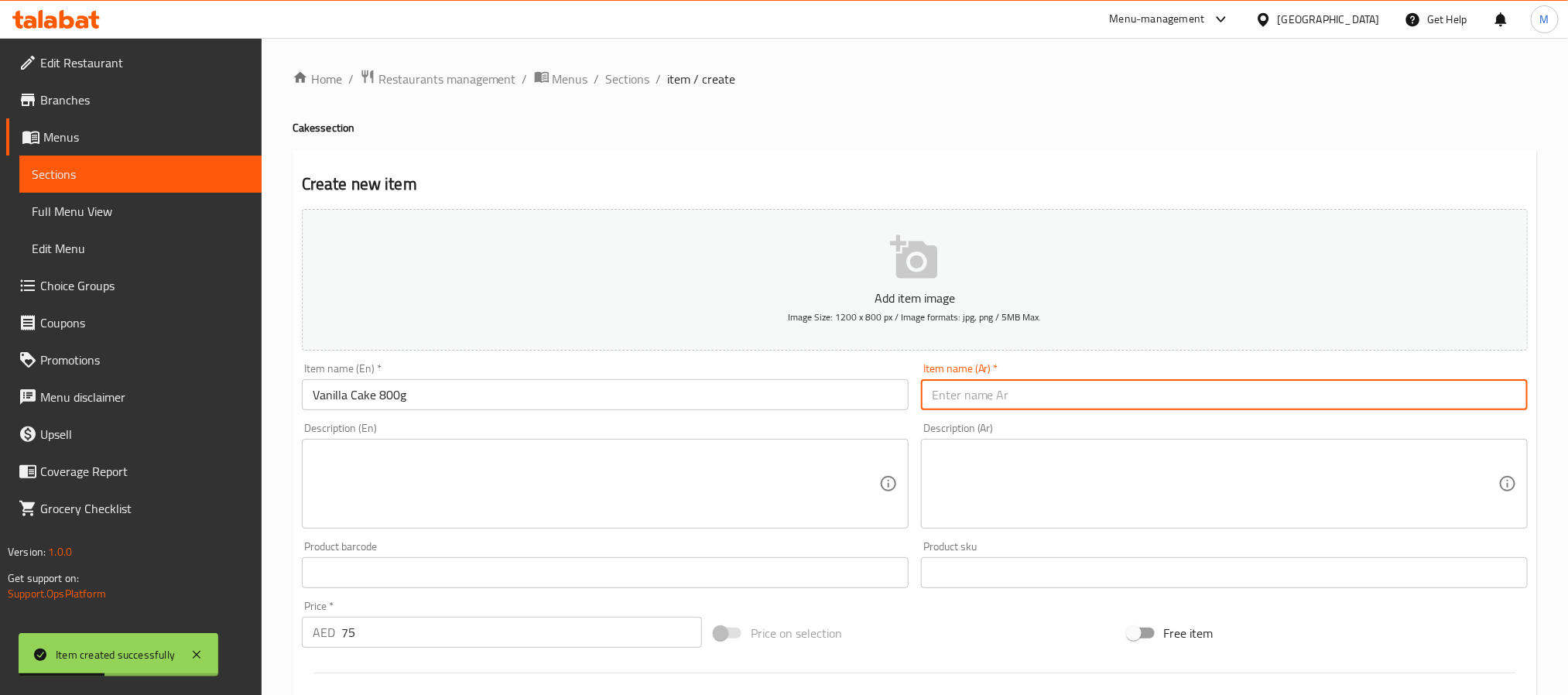
click at [1066, 395] on input "text" at bounding box center [1225, 395] width 607 height 31
paste input "كيكة فانيليا ٨٠٠ غرام"
drag, startPoint x: 1017, startPoint y: 402, endPoint x: 1008, endPoint y: 404, distance: 9.2
click at [1008, 404] on input "كيكة فانيليا ٨٠٠ غرام" at bounding box center [1225, 395] width 607 height 31
type input "[PERSON_NAME] 800 جرام"
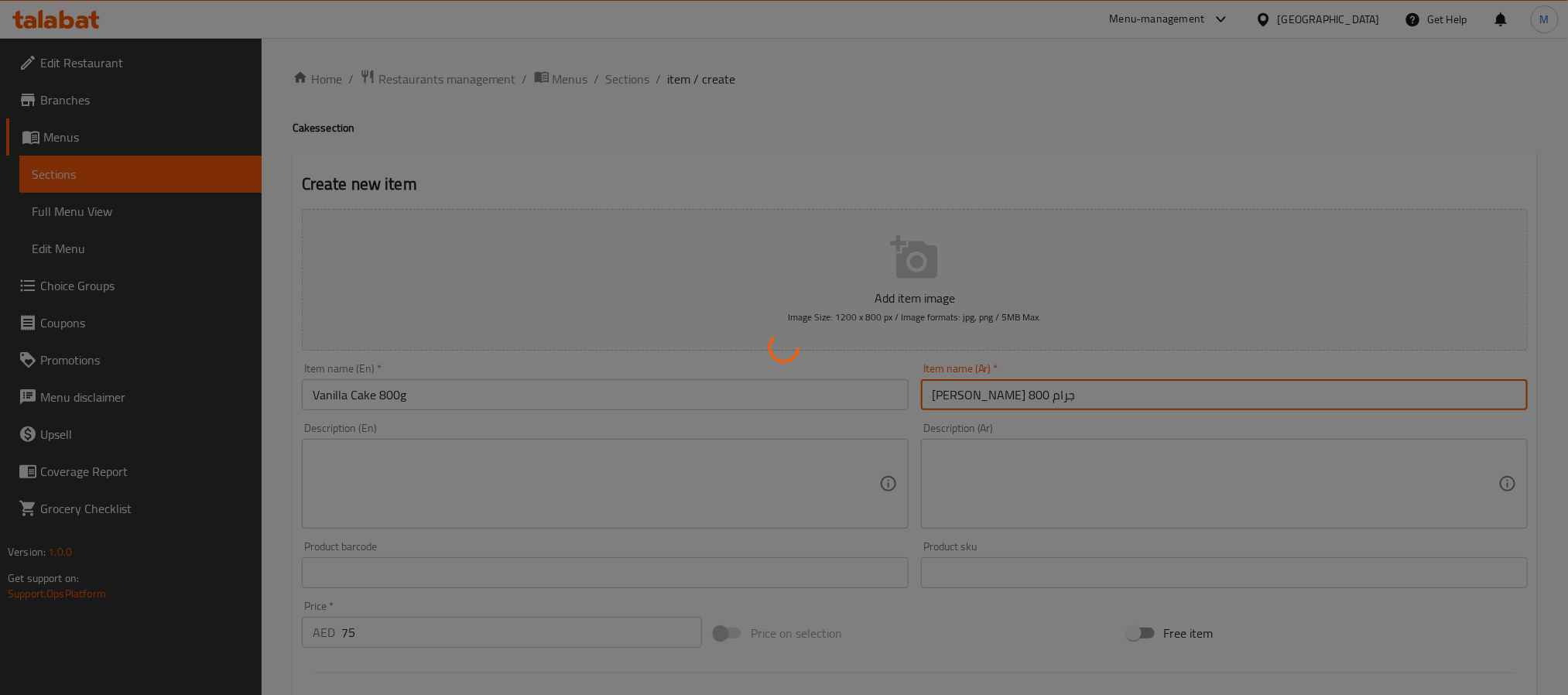
type input "0"
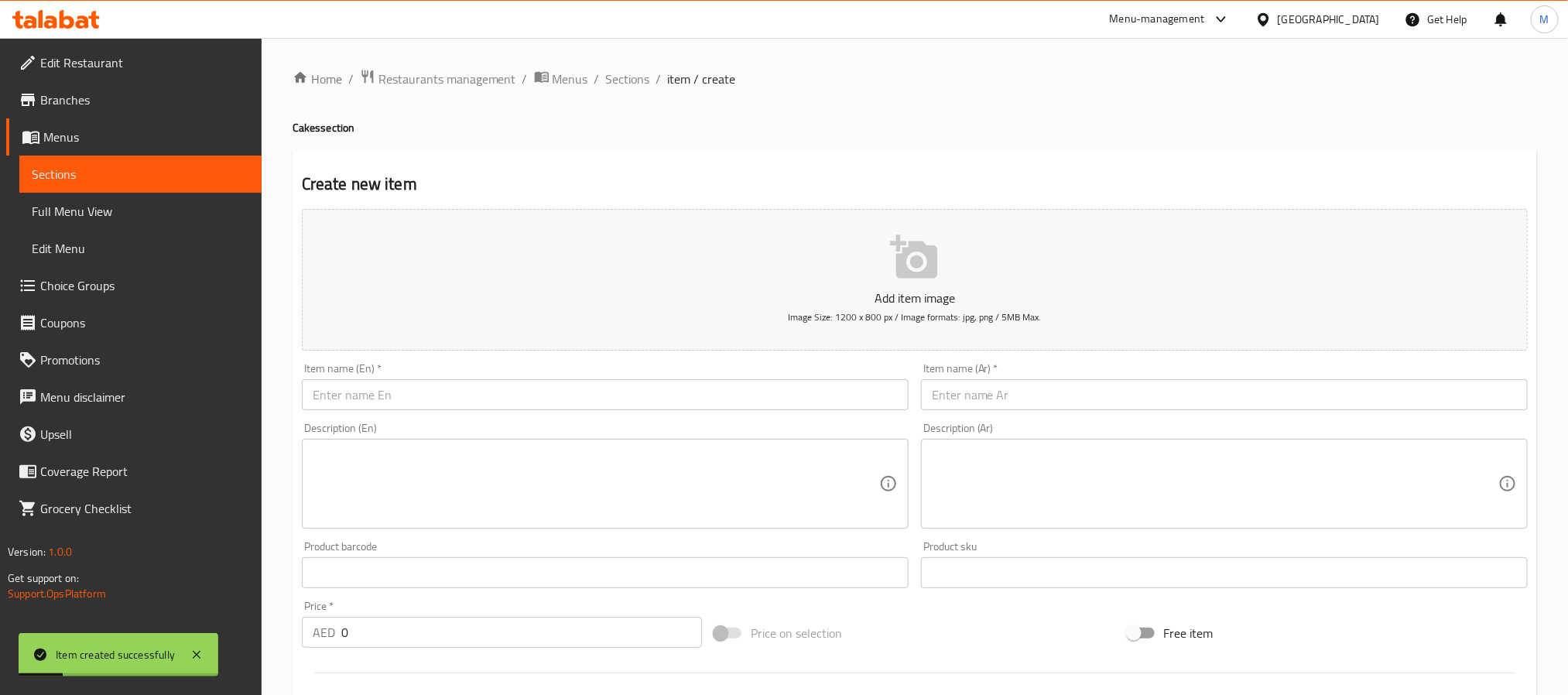
click at [574, 377] on div "Item name (En)   * Item name (En) *" at bounding box center [605, 386] width 607 height 47
click at [571, 388] on input "text" at bounding box center [605, 395] width 607 height 31
paste input "Swiss Roll Cake Chocolate"
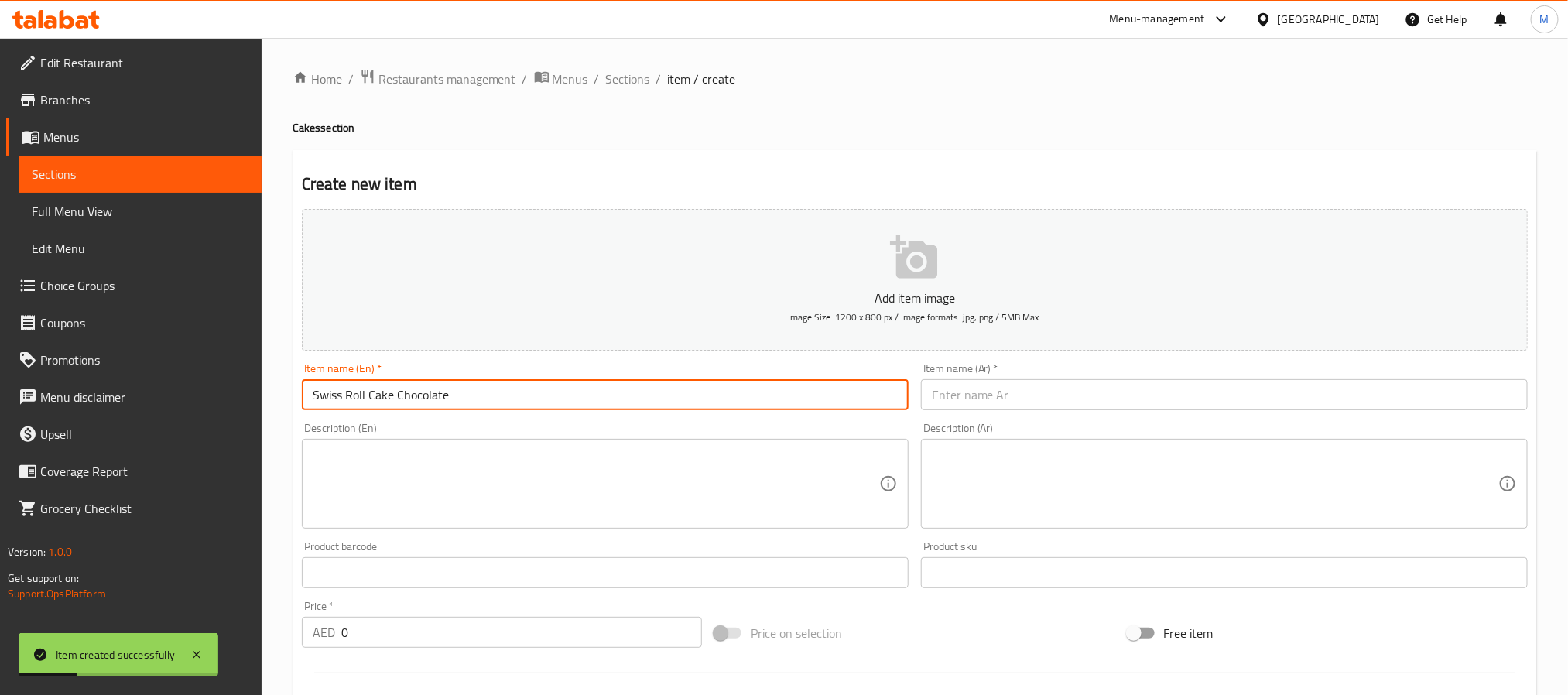
type input "Swiss Roll Cake Chocolate"
click at [1011, 400] on input "text" at bounding box center [1225, 395] width 607 height 31
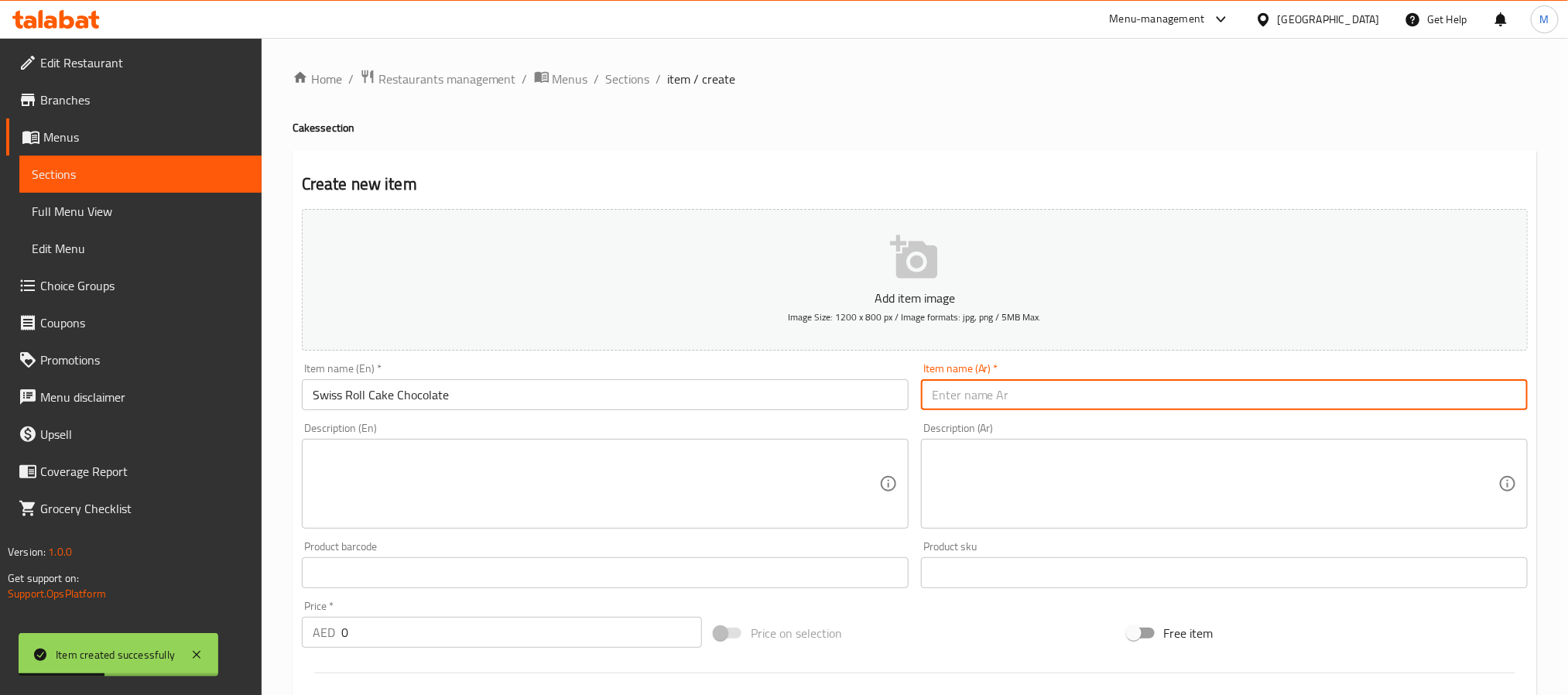
paste input "كيكة سويس رول شوكولاتة"
click at [1047, 398] on input "كيكة سويس رول شوكولاتة" at bounding box center [1225, 395] width 607 height 31
type input "كيك سويس رول شوكولاتة"
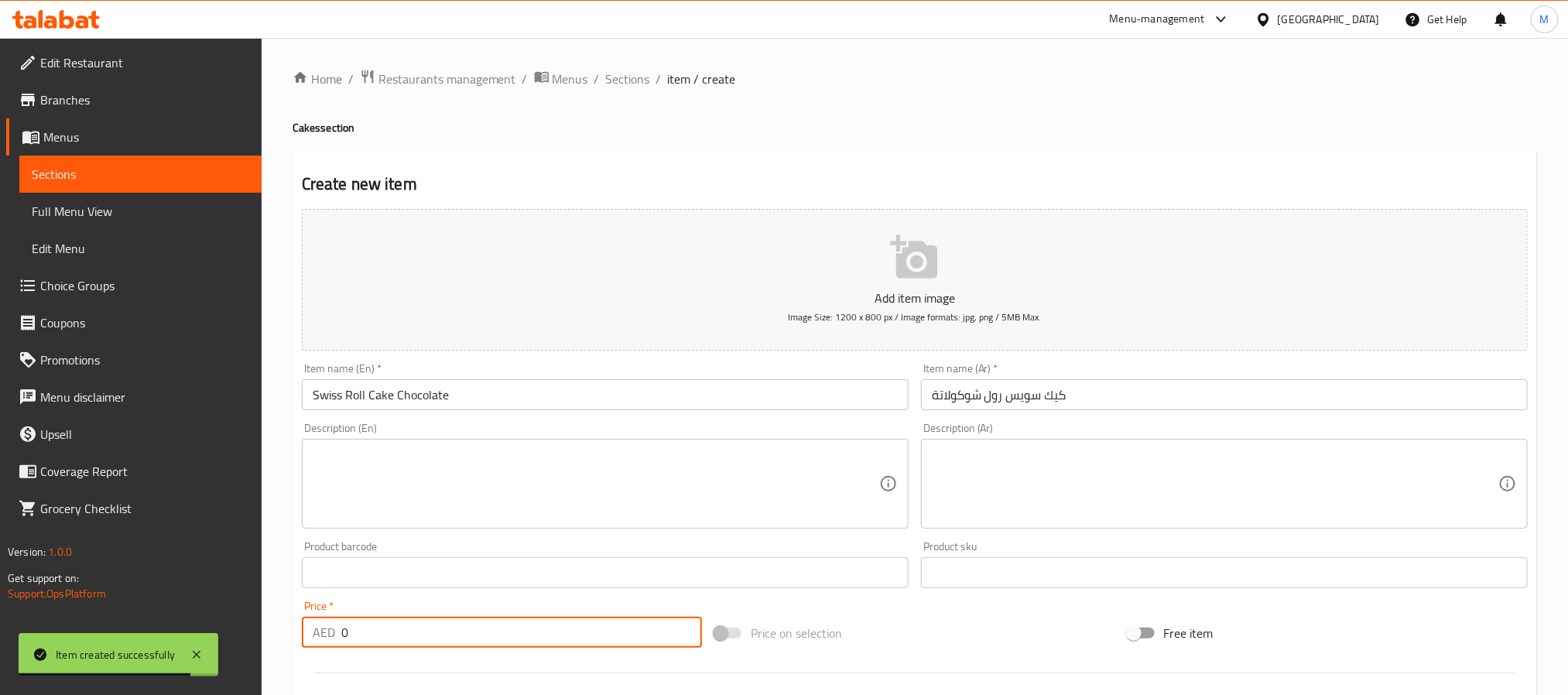
click at [557, 647] on input "0" at bounding box center [522, 632] width 361 height 31
type input "85"
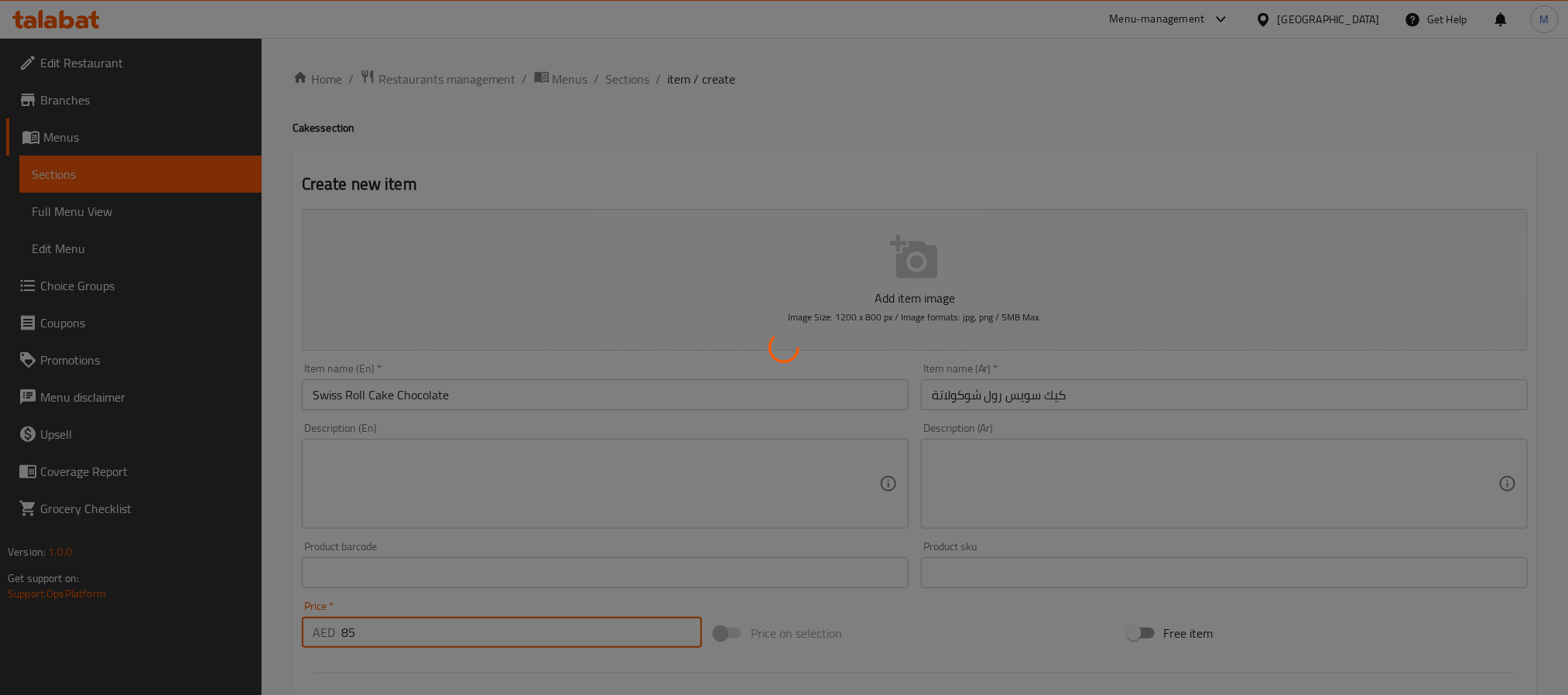
type input "0"
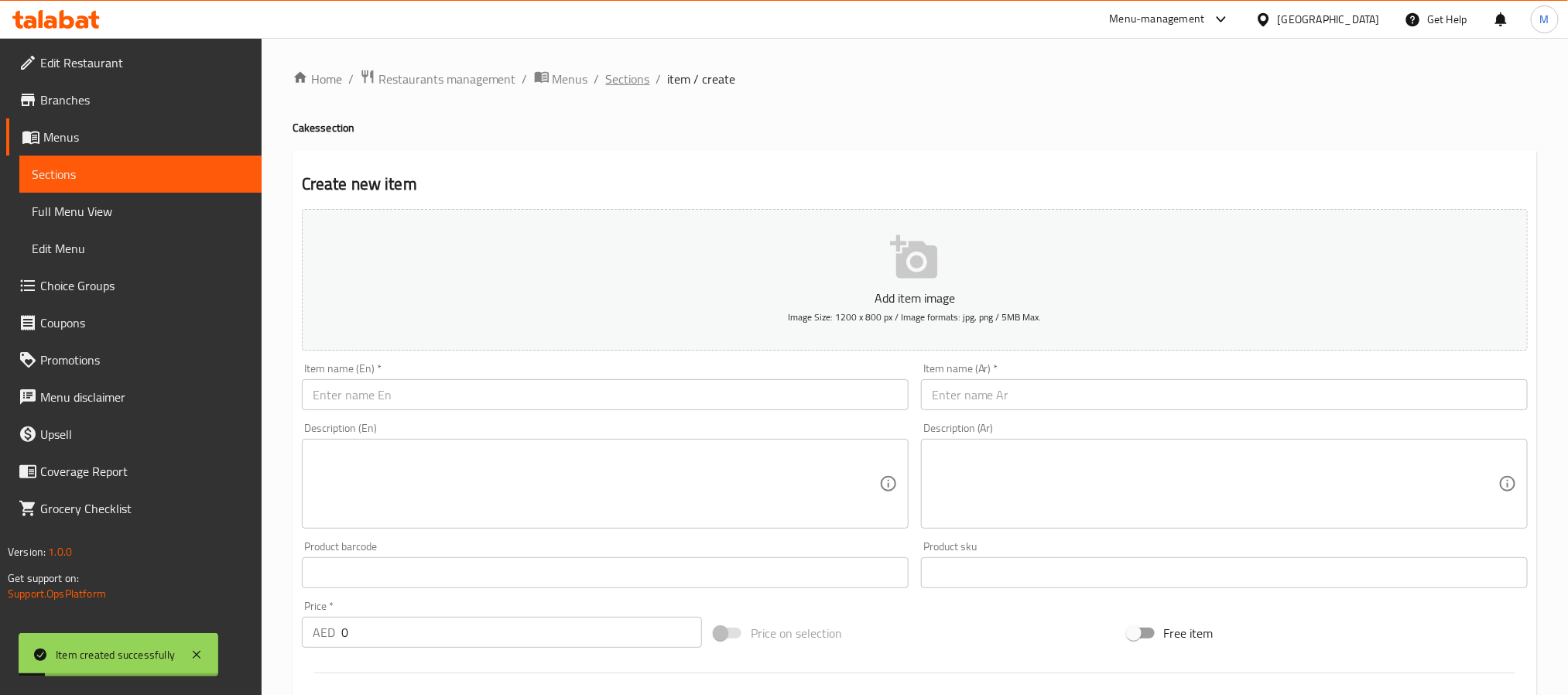
click at [613, 88] on span "Sections" at bounding box center [628, 79] width 44 height 19
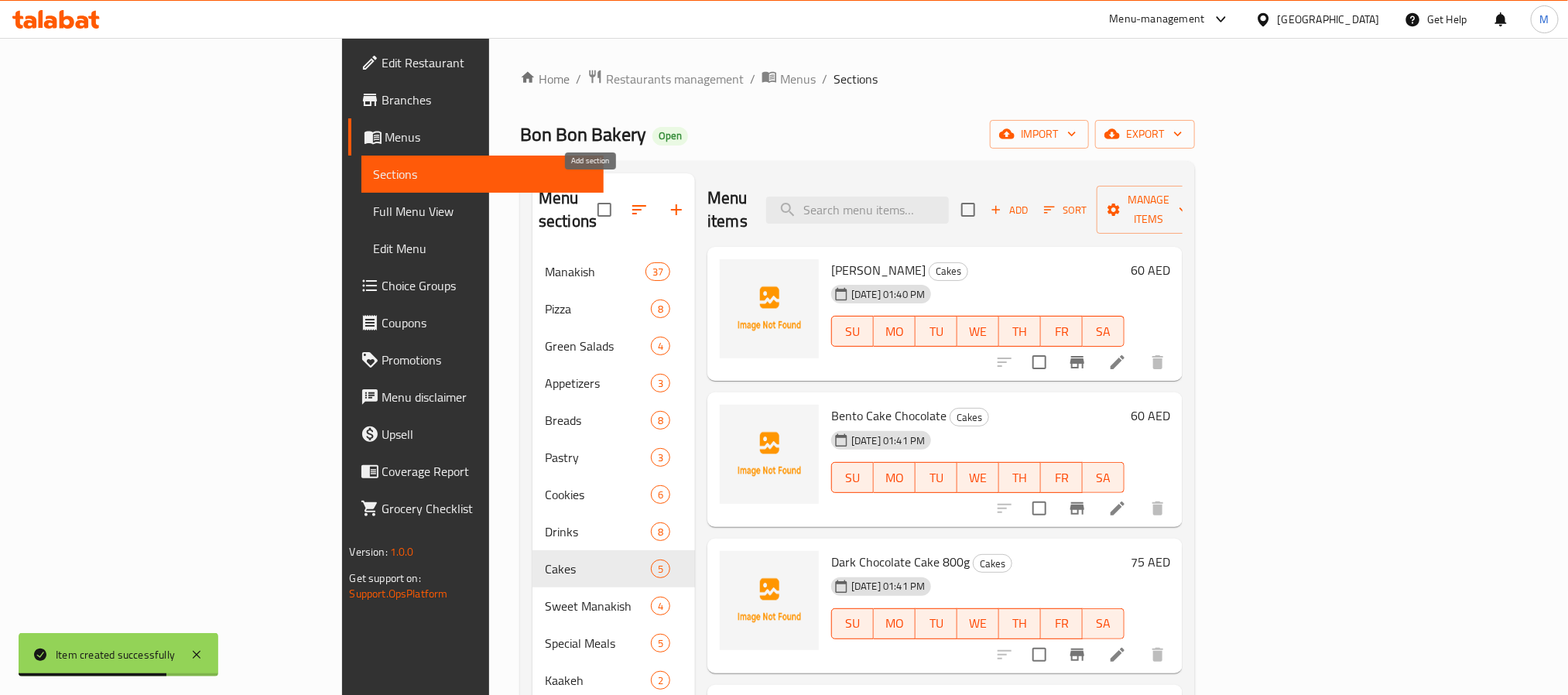
click at [667, 200] on icon "button" at bounding box center [676, 210] width 19 height 19
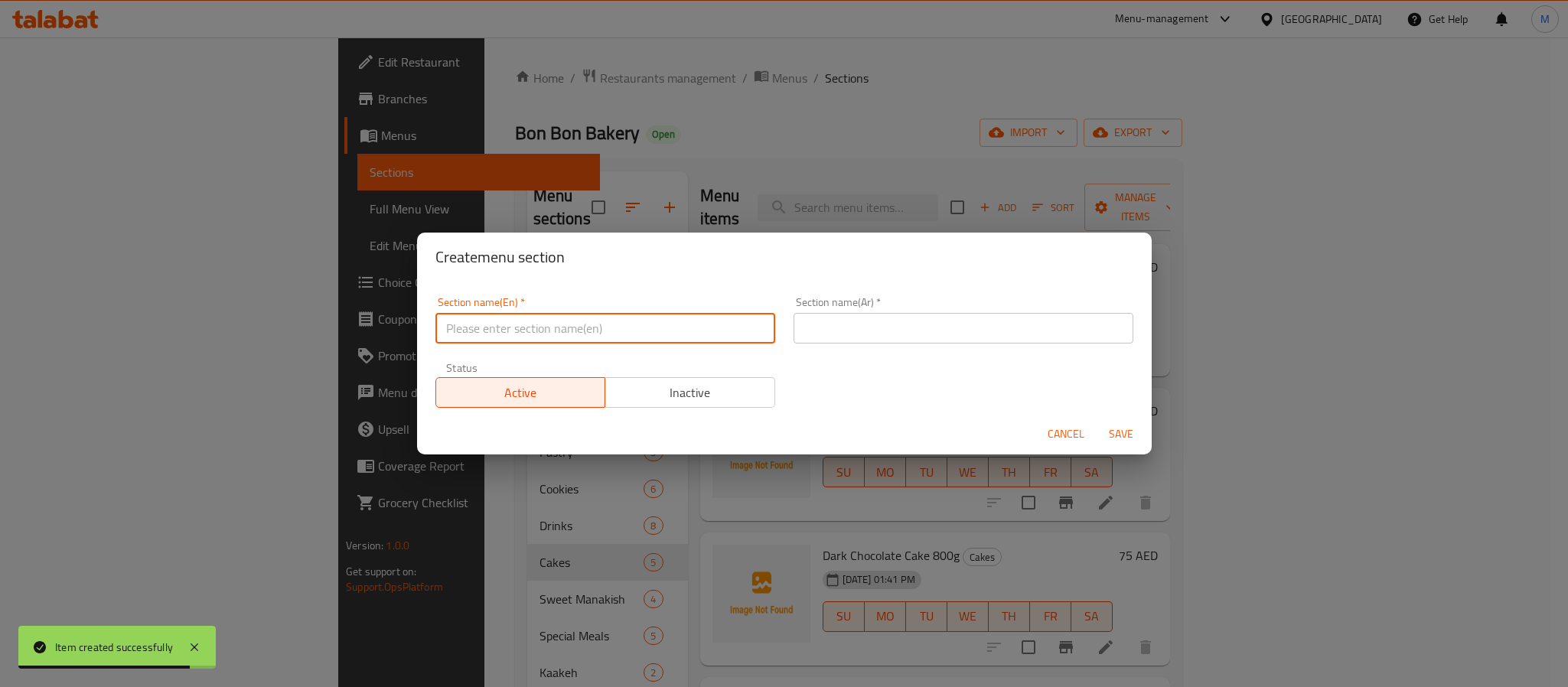
click at [674, 327] on input "text" at bounding box center [605, 328] width 340 height 31
paste input "Cupcake Vanilla"
type input "Cupcake"
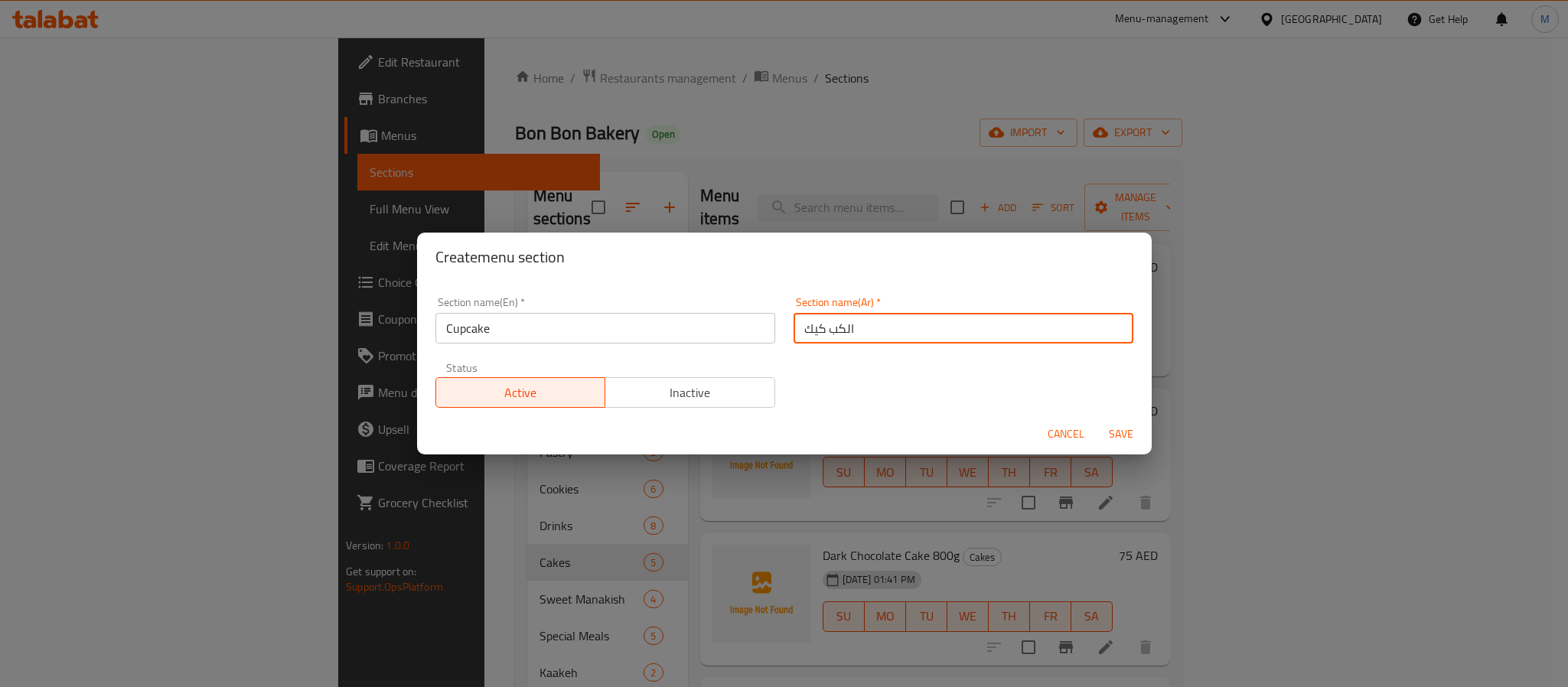
type input "الكب كيك"
click at [1097, 420] on button "Save" at bounding box center [1121, 435] width 49 height 28
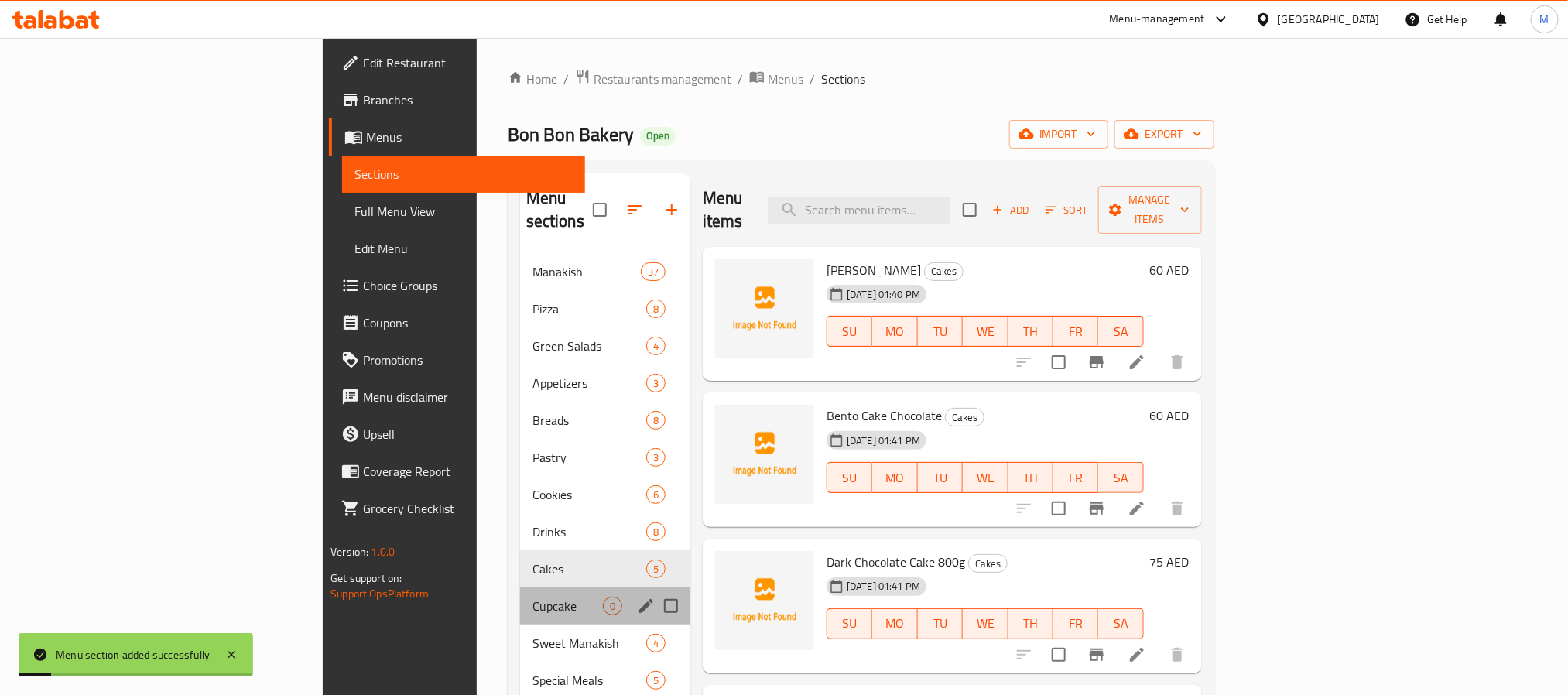
click at [520, 588] on div "Cupcake 0" at bounding box center [604, 606] width 170 height 37
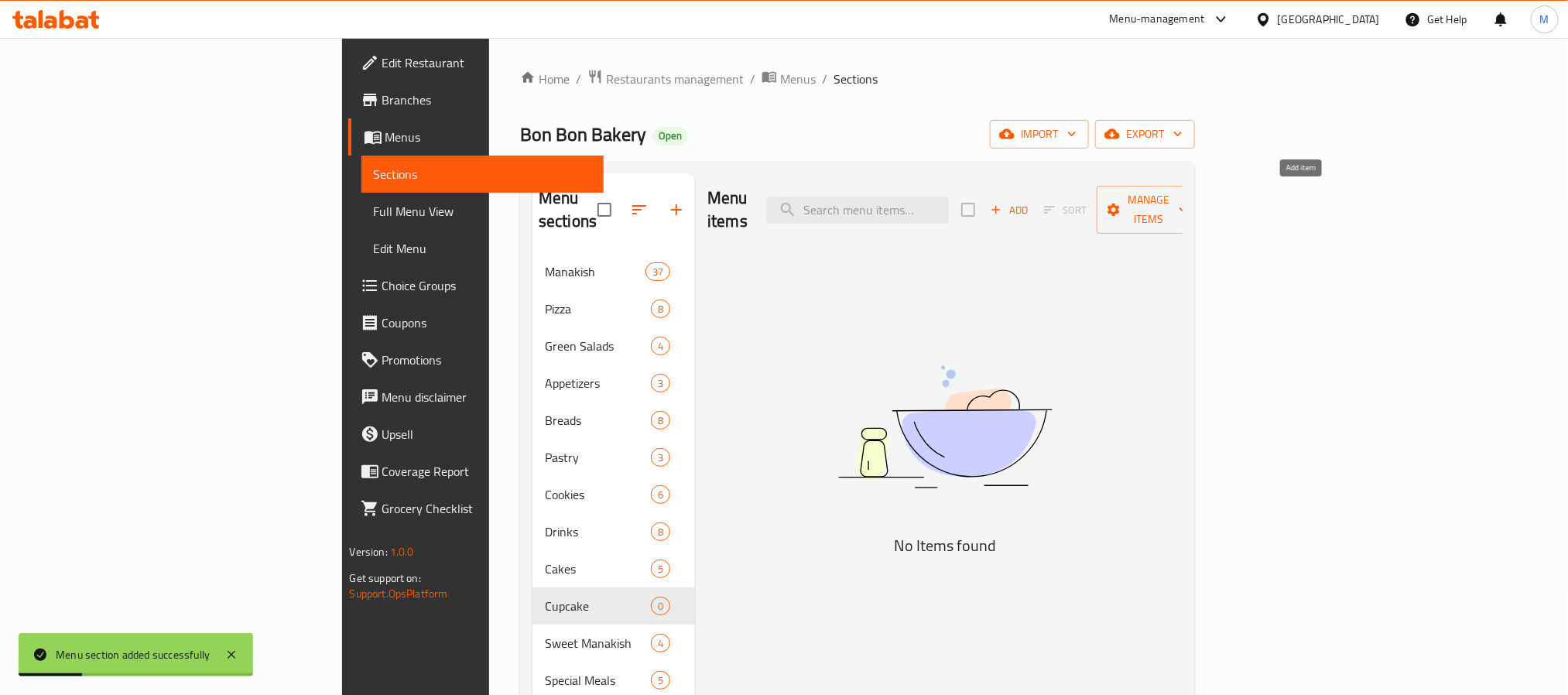
click at [1030, 202] on span "Add" at bounding box center [1008, 210] width 41 height 18
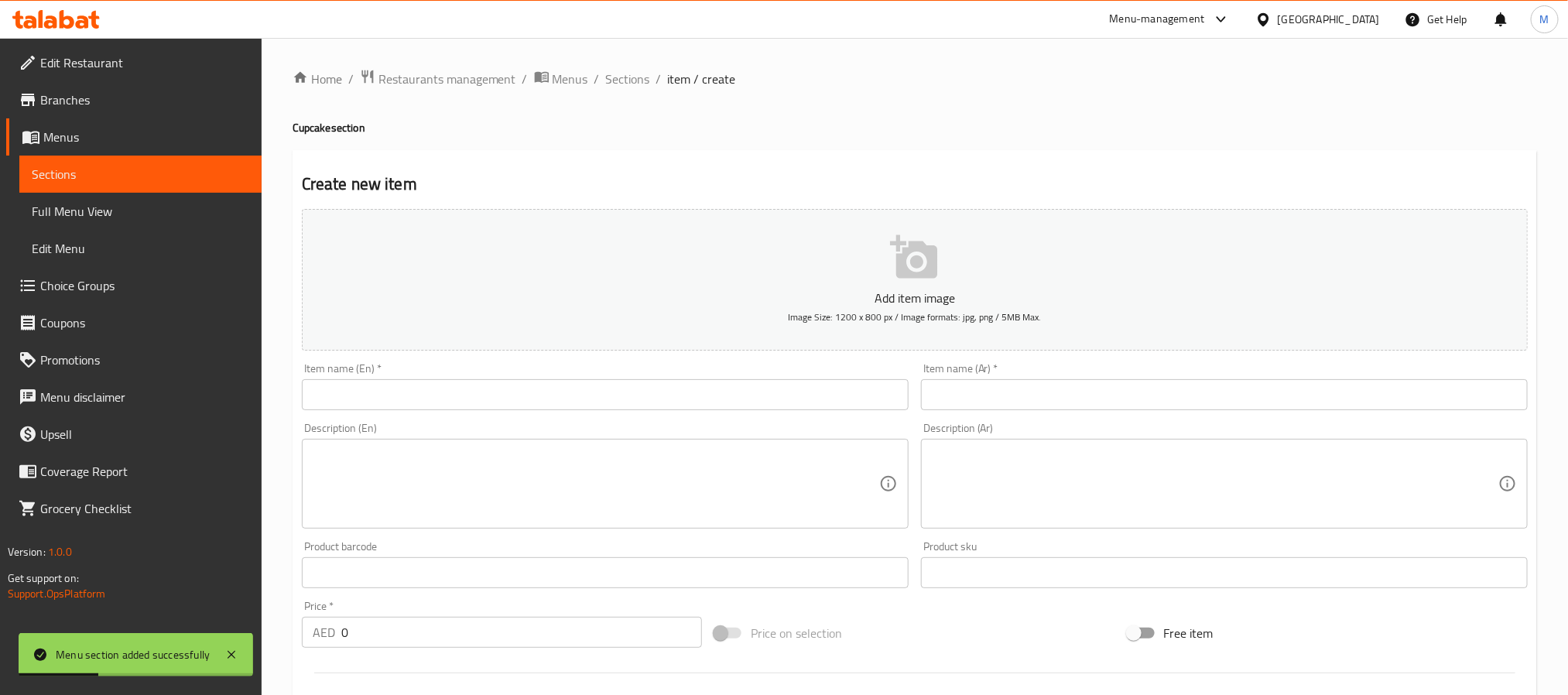
click at [737, 391] on input "text" at bounding box center [605, 395] width 607 height 31
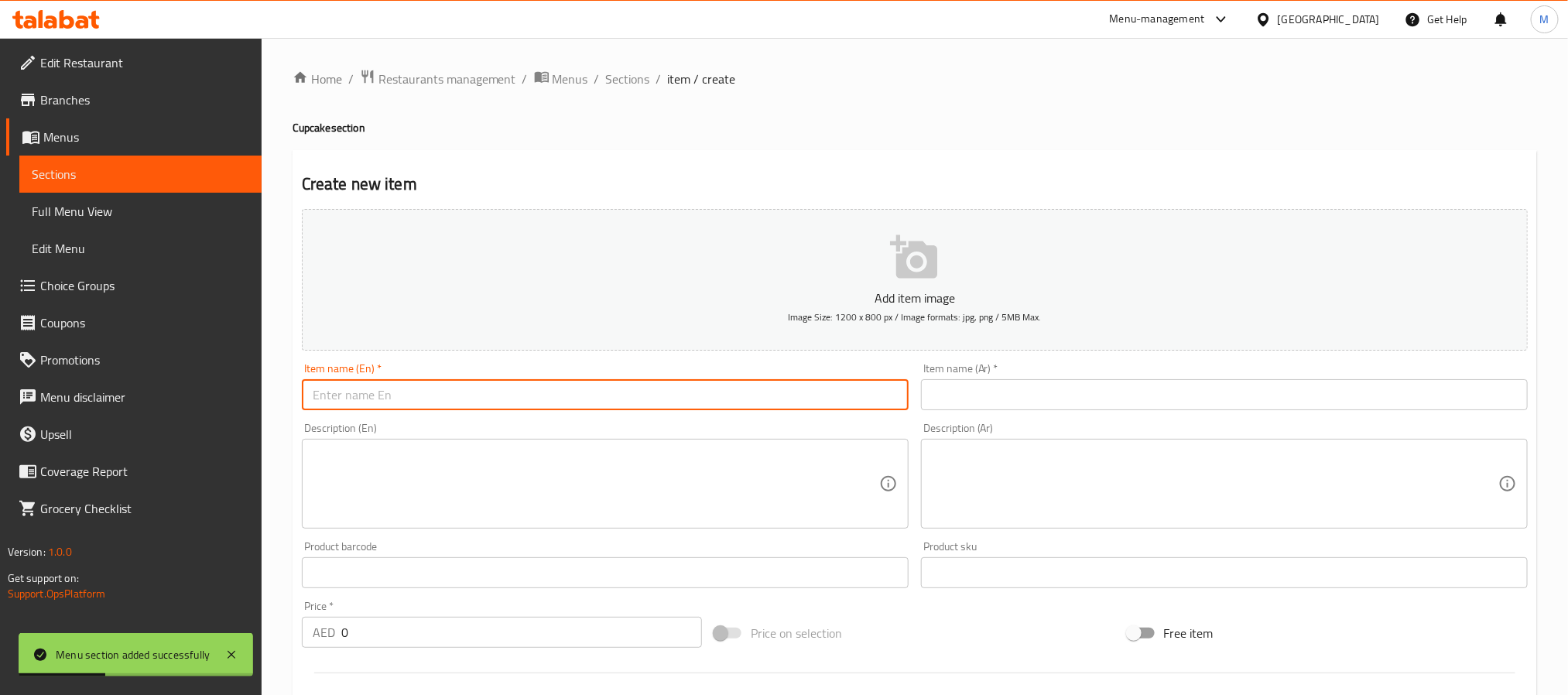
paste input "Cupcake Vanilla"
type input "Cupcake Vanilla"
drag, startPoint x: 1050, startPoint y: 386, endPoint x: 1057, endPoint y: 391, distance: 8.6
click at [1057, 391] on input "text" at bounding box center [1225, 395] width 607 height 31
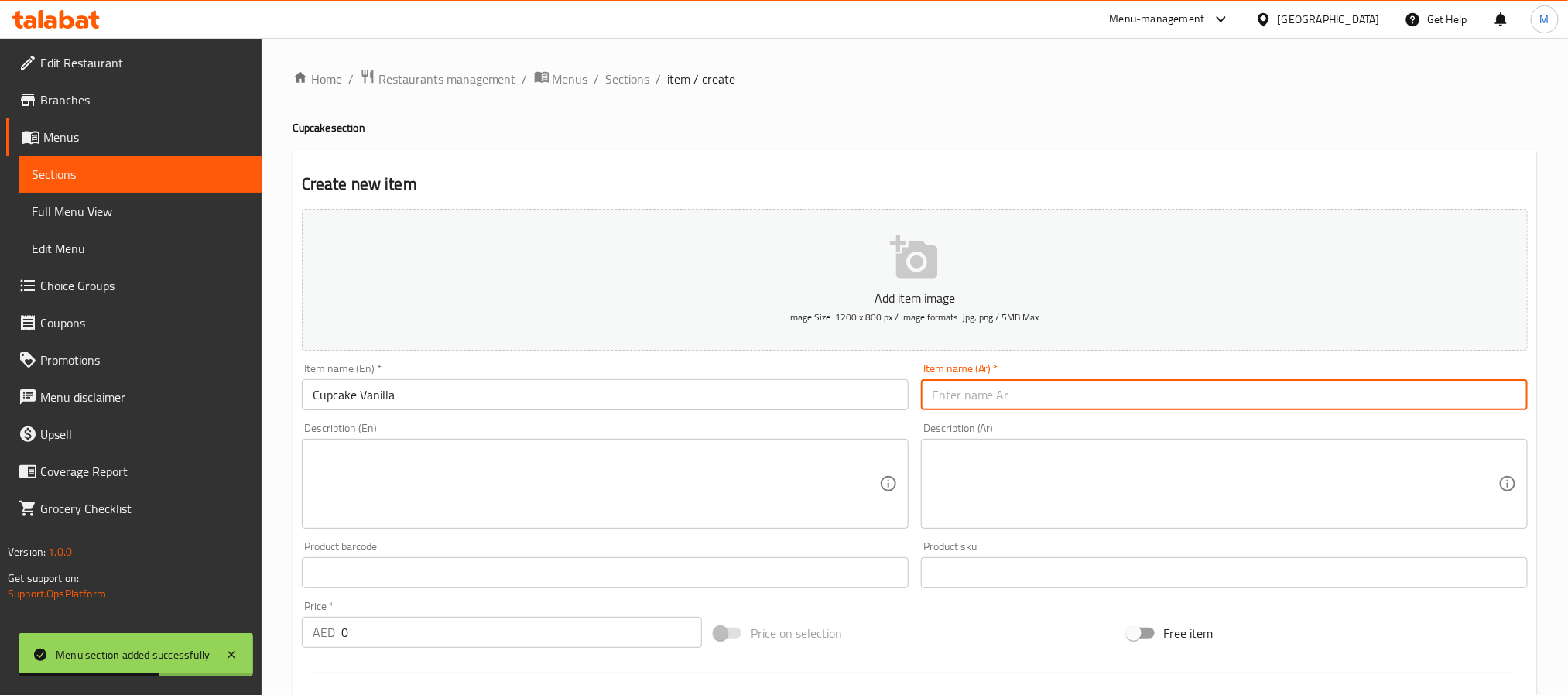
paste input "كب كيك فانيليا"
type input "كب كيك فانيليا"
click at [522, 641] on input "0" at bounding box center [522, 632] width 361 height 31
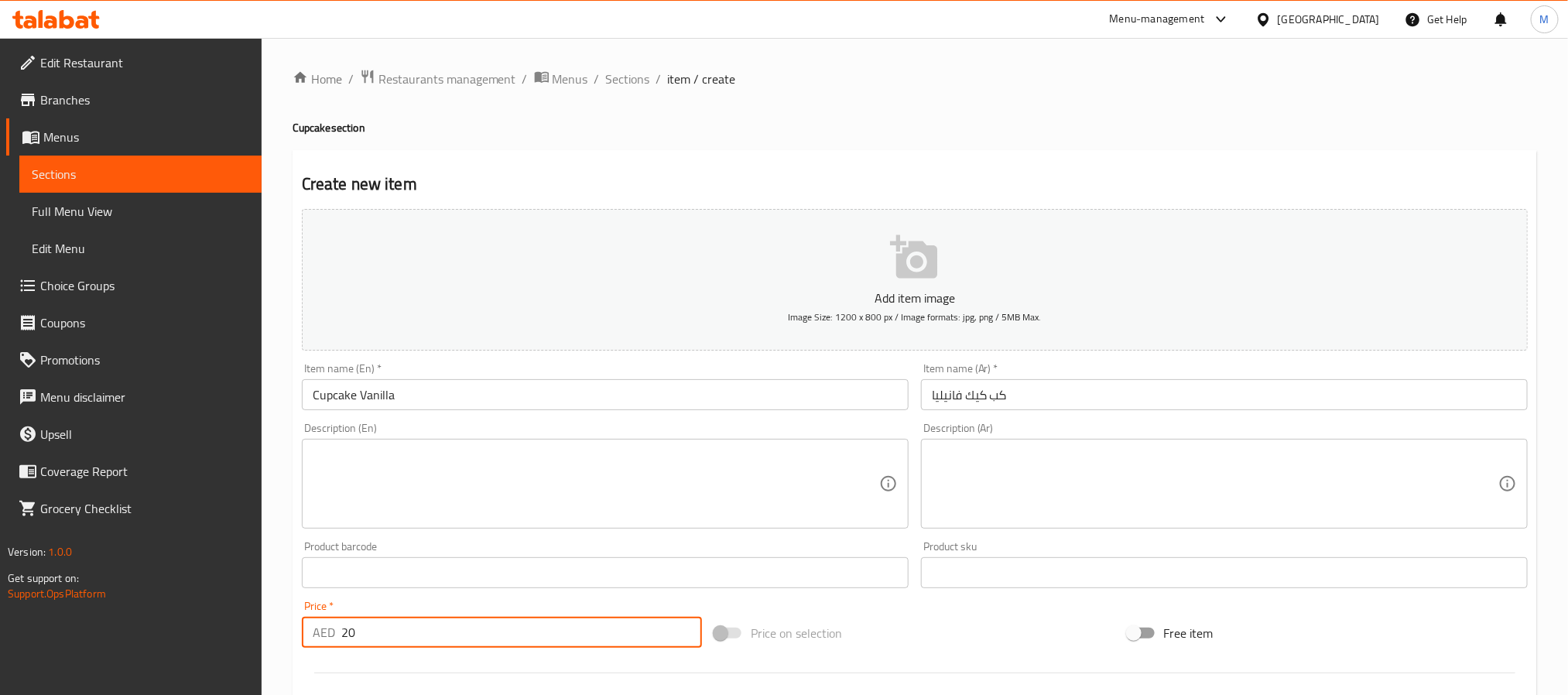
type input "20"
click at [660, 398] on input "Cupcake Vanilla" at bounding box center [605, 395] width 607 height 31
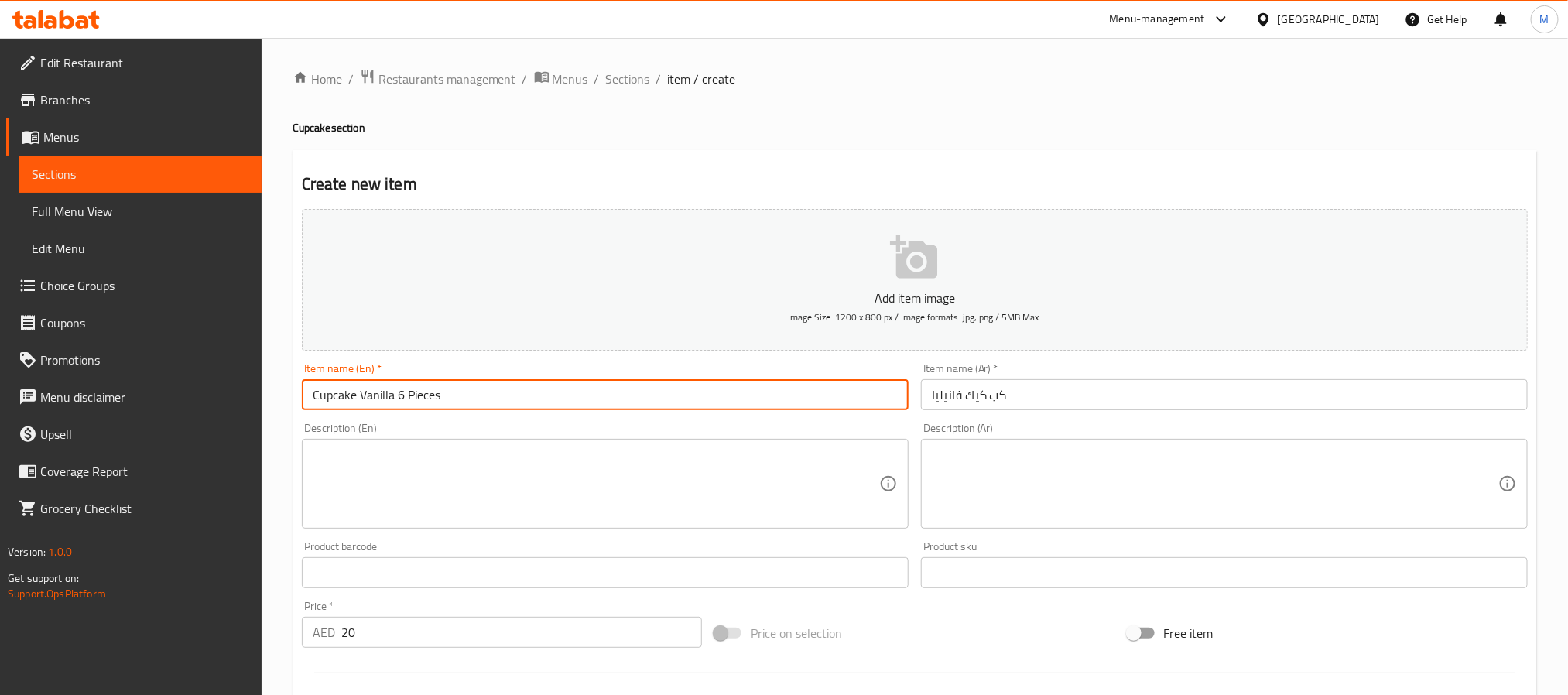
type input "Cupcake Vanilla 6 Pieces"
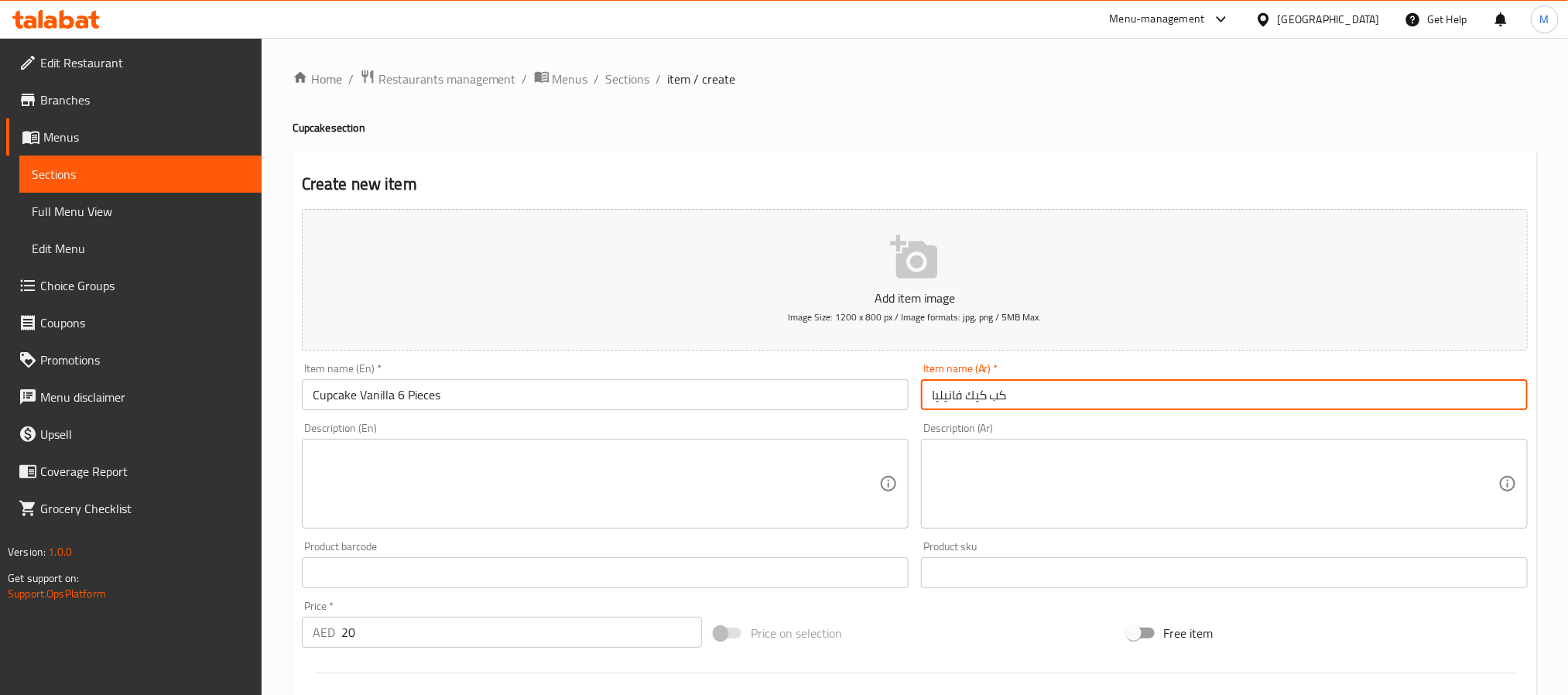
drag, startPoint x: 1050, startPoint y: 391, endPoint x: 1038, endPoint y: 392, distance: 12.0
click at [1048, 392] on input "كب كيك فانيليا" at bounding box center [1225, 395] width 607 height 31
paste input "٦ قطع"
click at [958, 408] on input "كب كيك فانيليا ٦ قطع" at bounding box center [1225, 395] width 607 height 31
type input "كب كيك فانيليا 6 قطع"
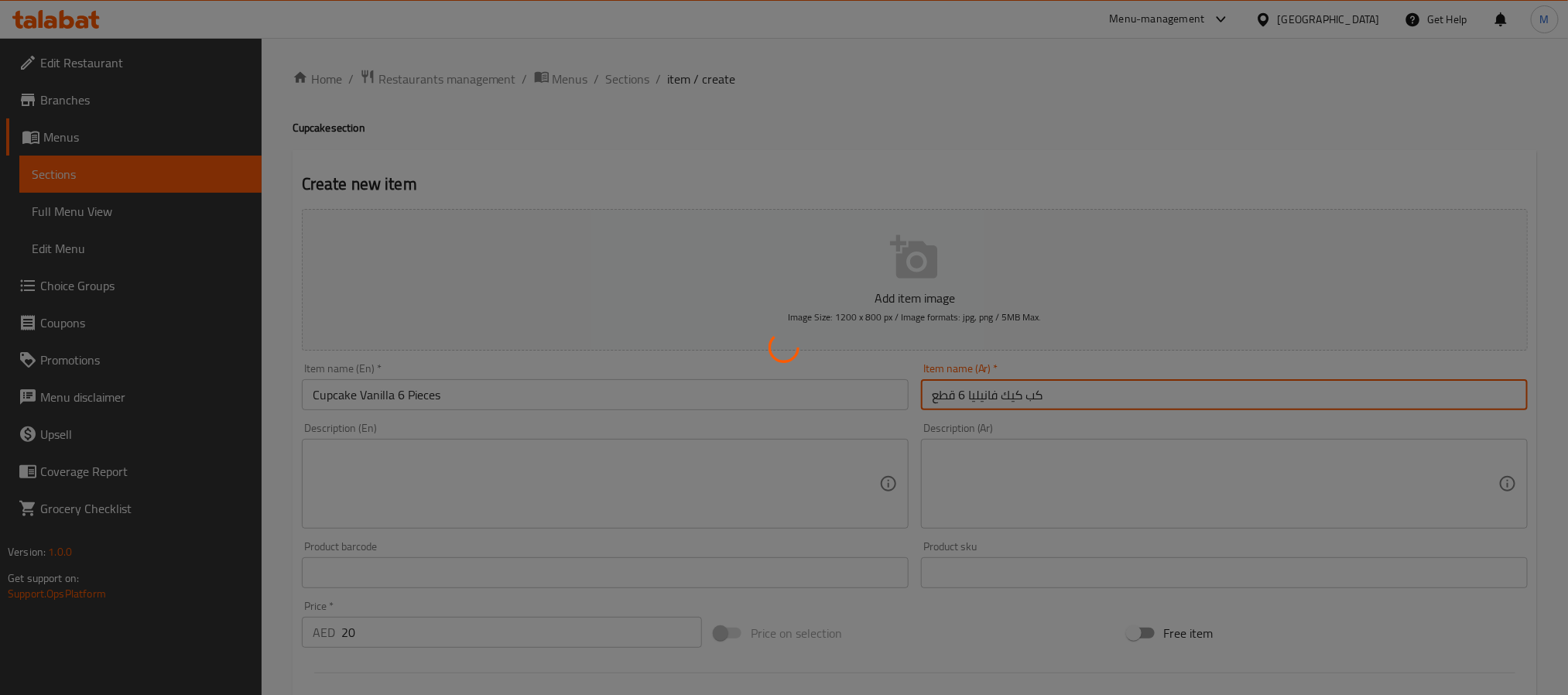
type input "0"
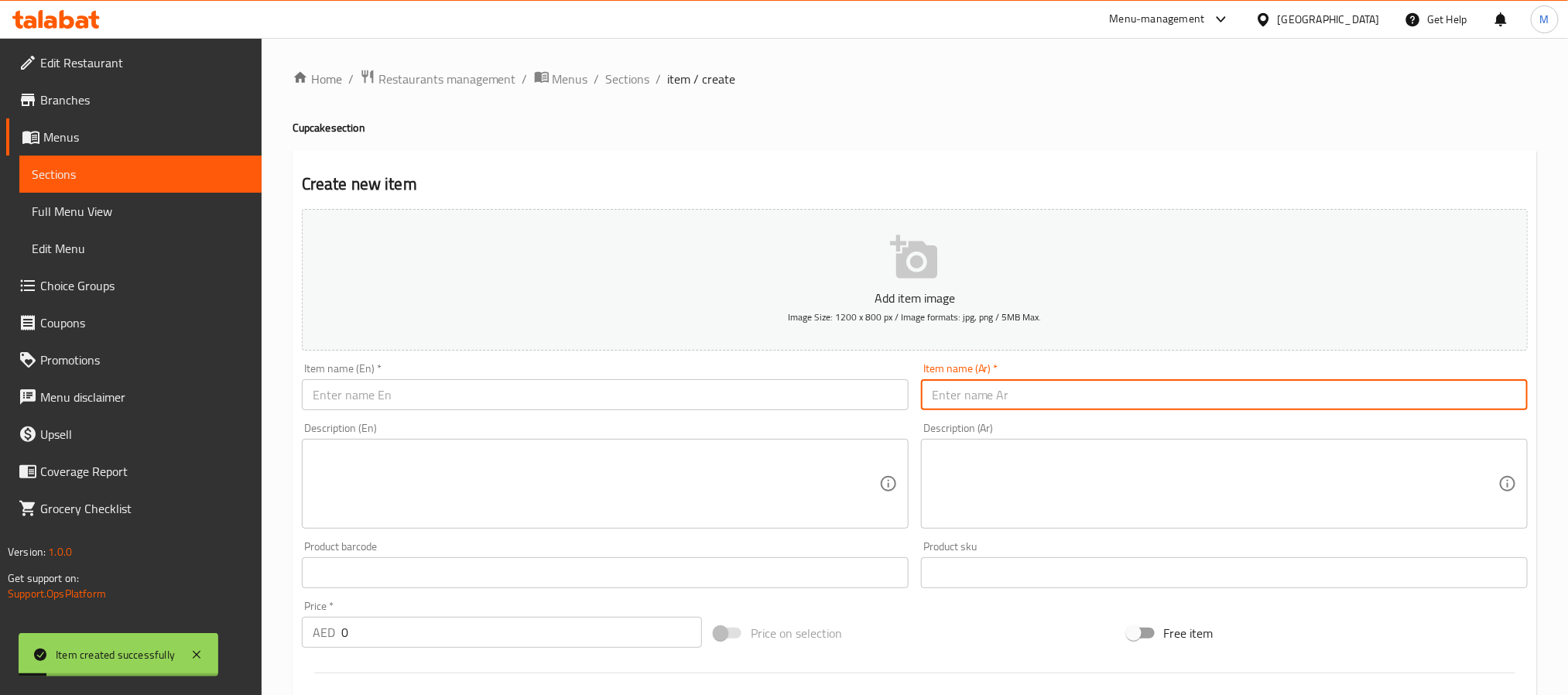
click at [555, 400] on input "text" at bounding box center [605, 395] width 607 height 31
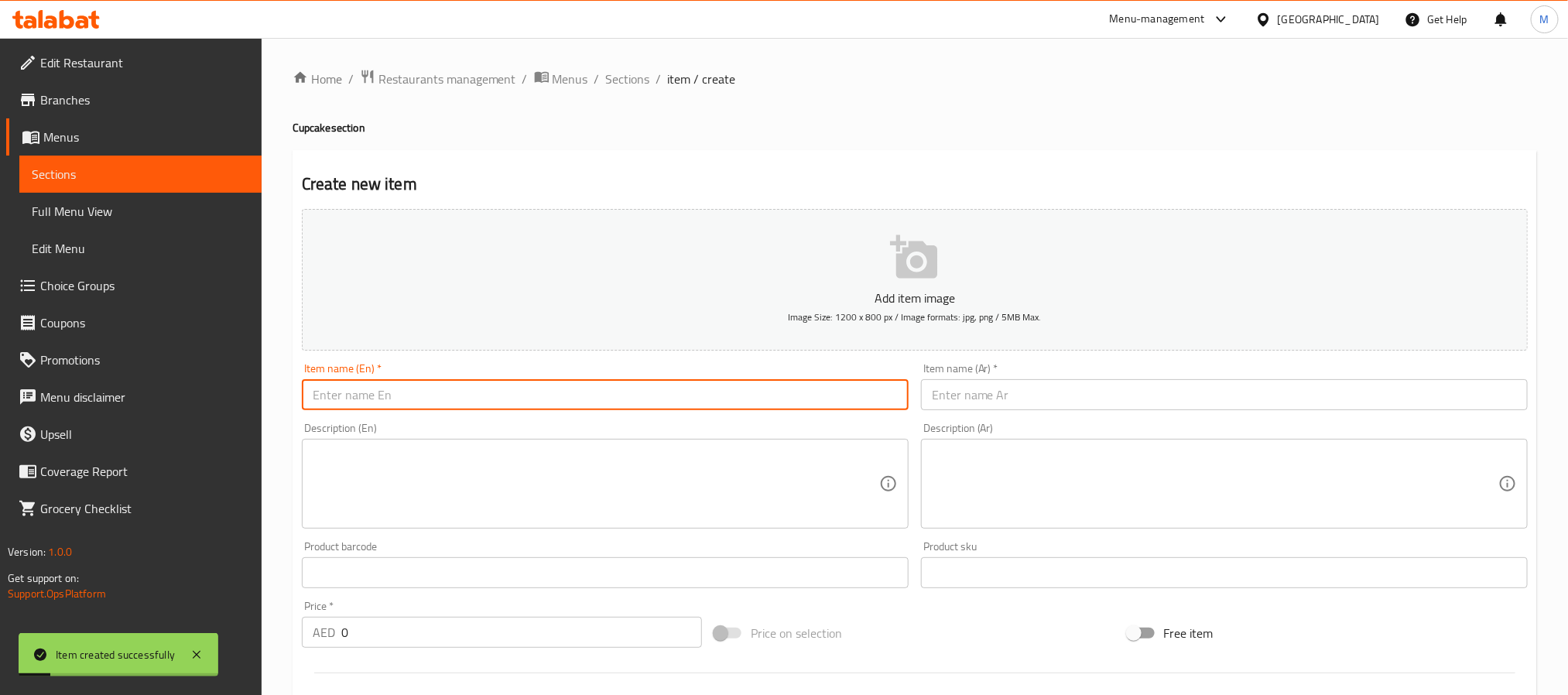
paste input "Cupcake Choco 6 Pieces"
type input "Cupcake Choco 6 Pieces"
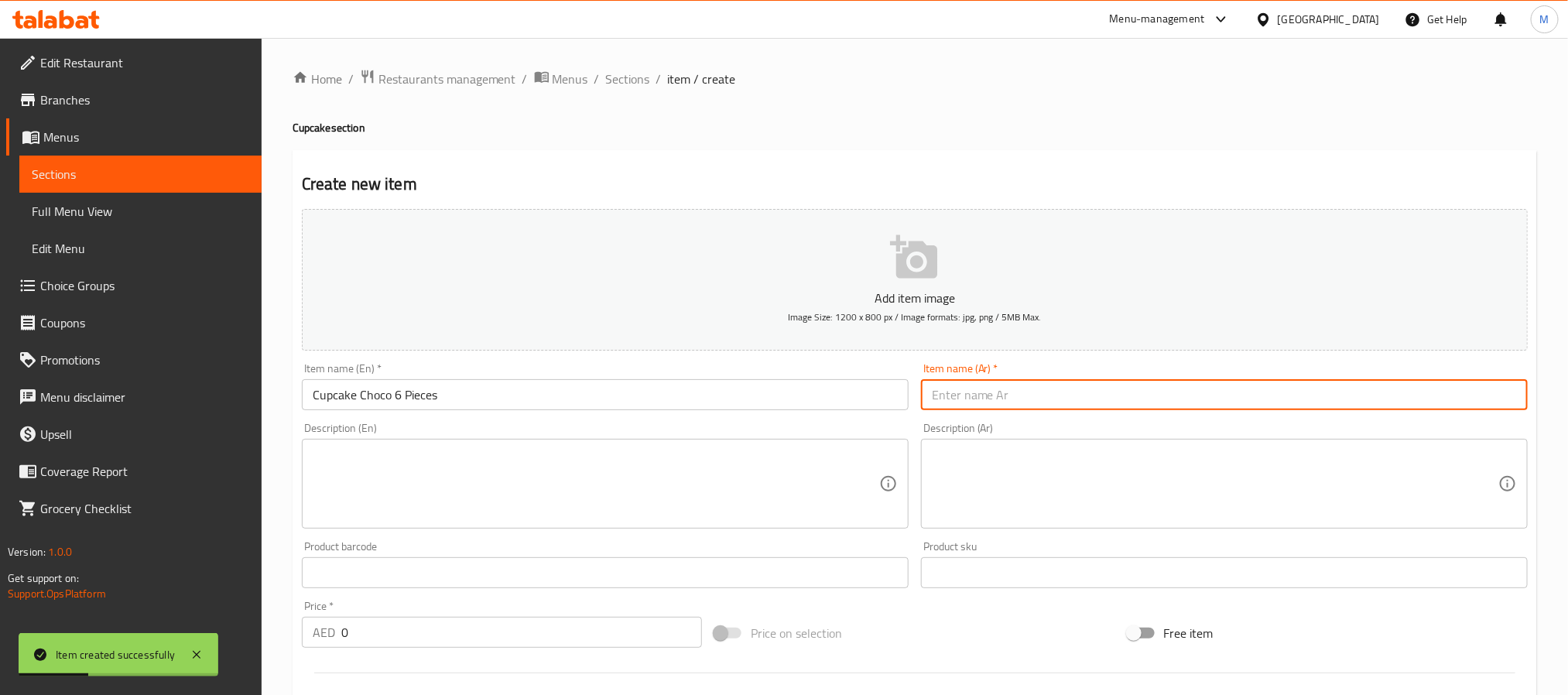
click at [1112, 400] on input "text" at bounding box center [1225, 395] width 607 height 31
paste input "كب كيك شوكولاتة ٦ قطع"
click at [962, 388] on input "كب كيك شوكولاتة ٦ قطع" at bounding box center [1225, 395] width 607 height 31
type input "كب كيك شوكولاتة 6 قطع"
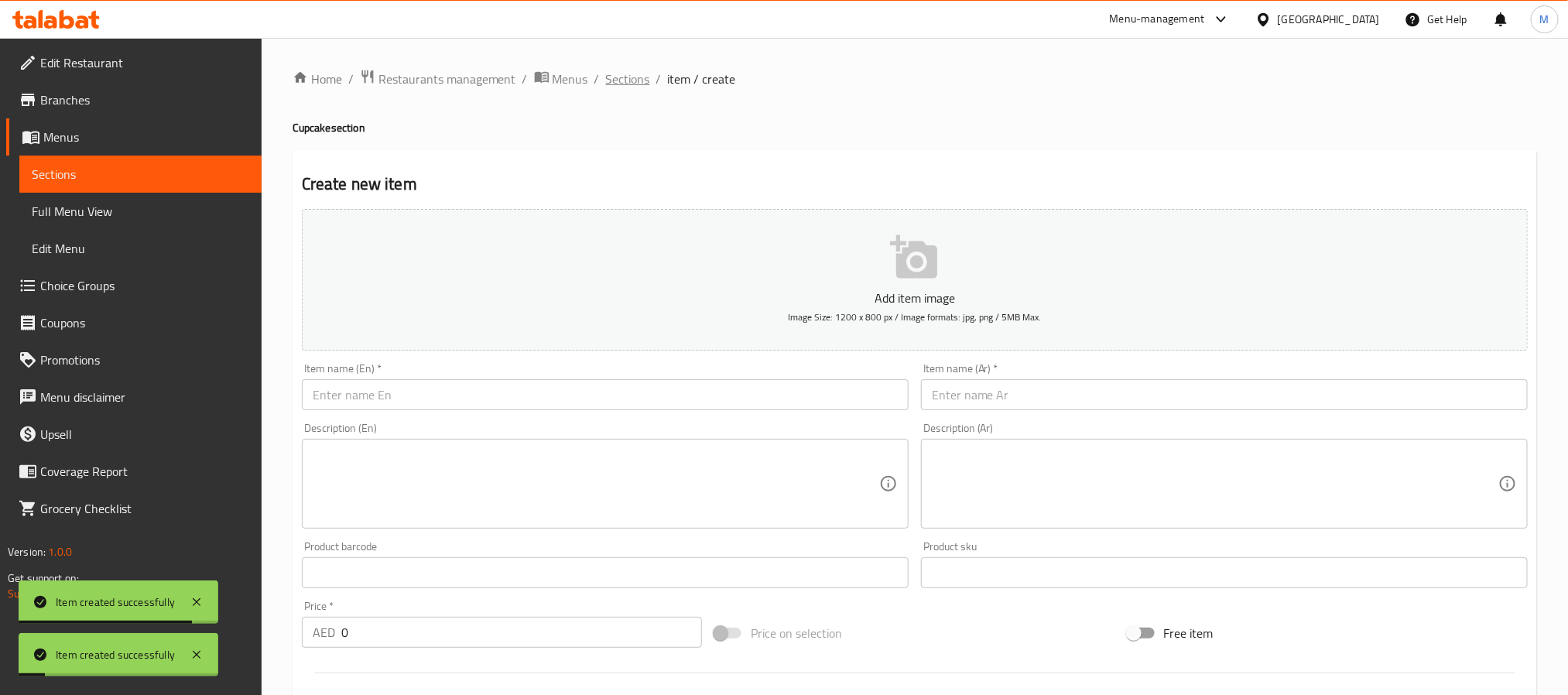
click at [620, 79] on span "Sections" at bounding box center [628, 79] width 44 height 19
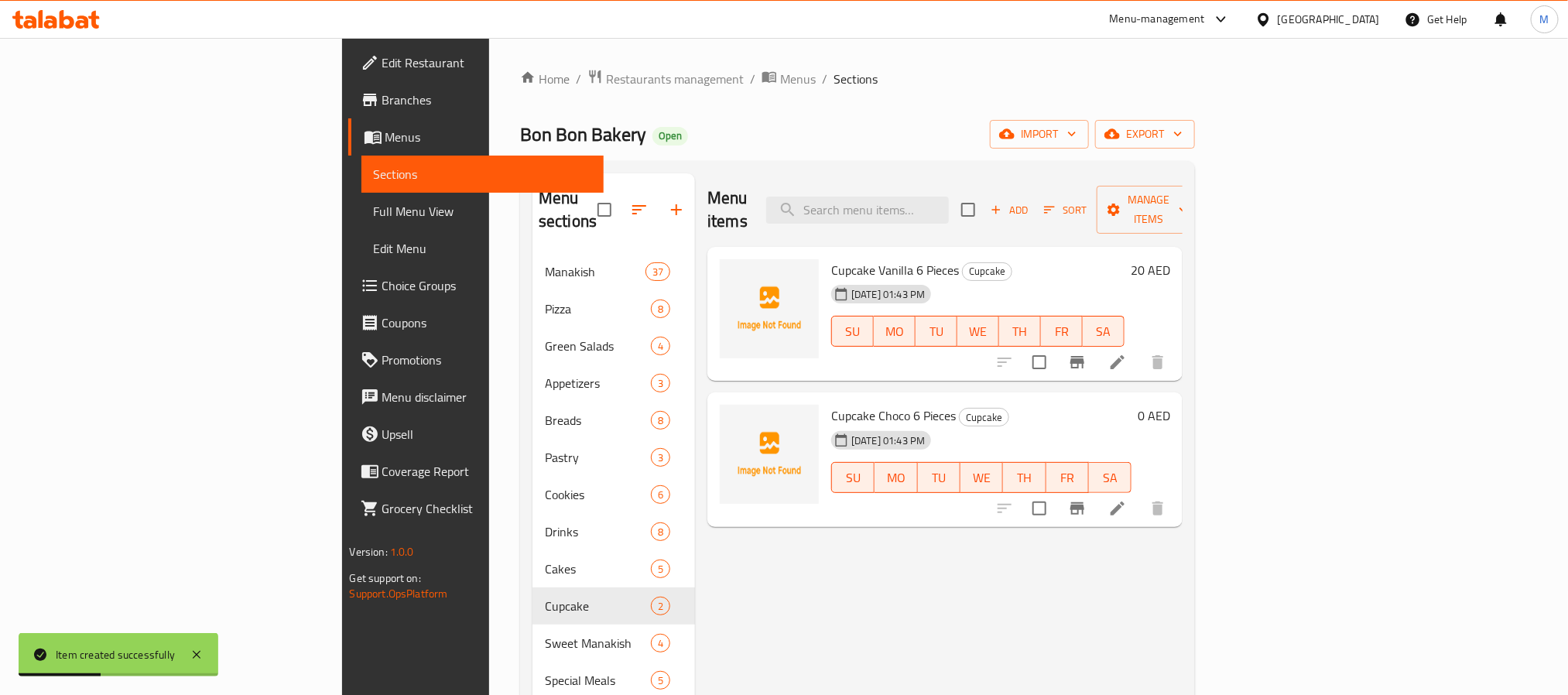
click at [1171, 405] on h6 "0 AED" at bounding box center [1154, 416] width 32 height 22
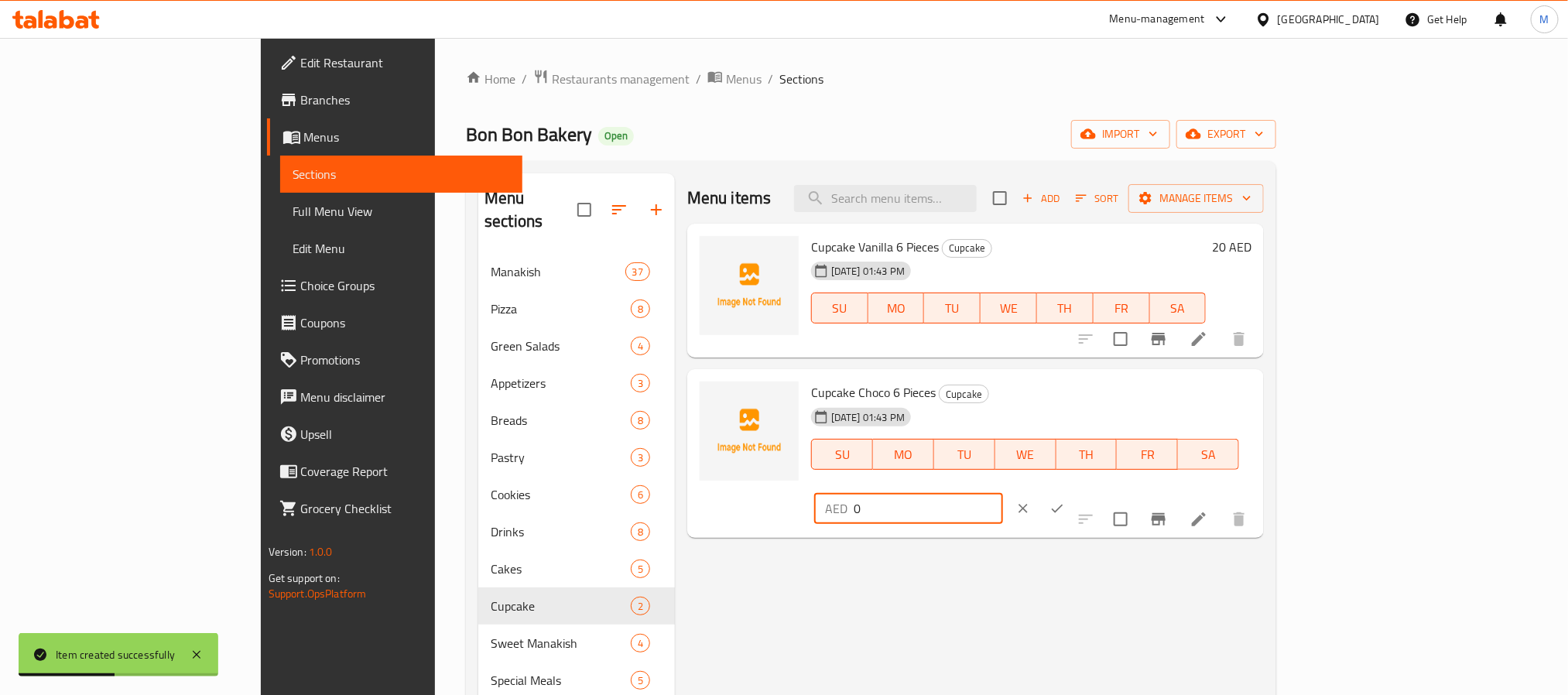
drag, startPoint x: 1362, startPoint y: 400, endPoint x: 1059, endPoint y: 393, distance: 303.1
click at [1059, 393] on div "Cupcake Choco 6 Pieces Cupcake [DATE] 01:43 PM SU MO TU WE TH FR SA AED 0 ​" at bounding box center [1031, 453] width 453 height 156
type input "20"
click at [1074, 491] on button "ok" at bounding box center [1057, 508] width 34 height 34
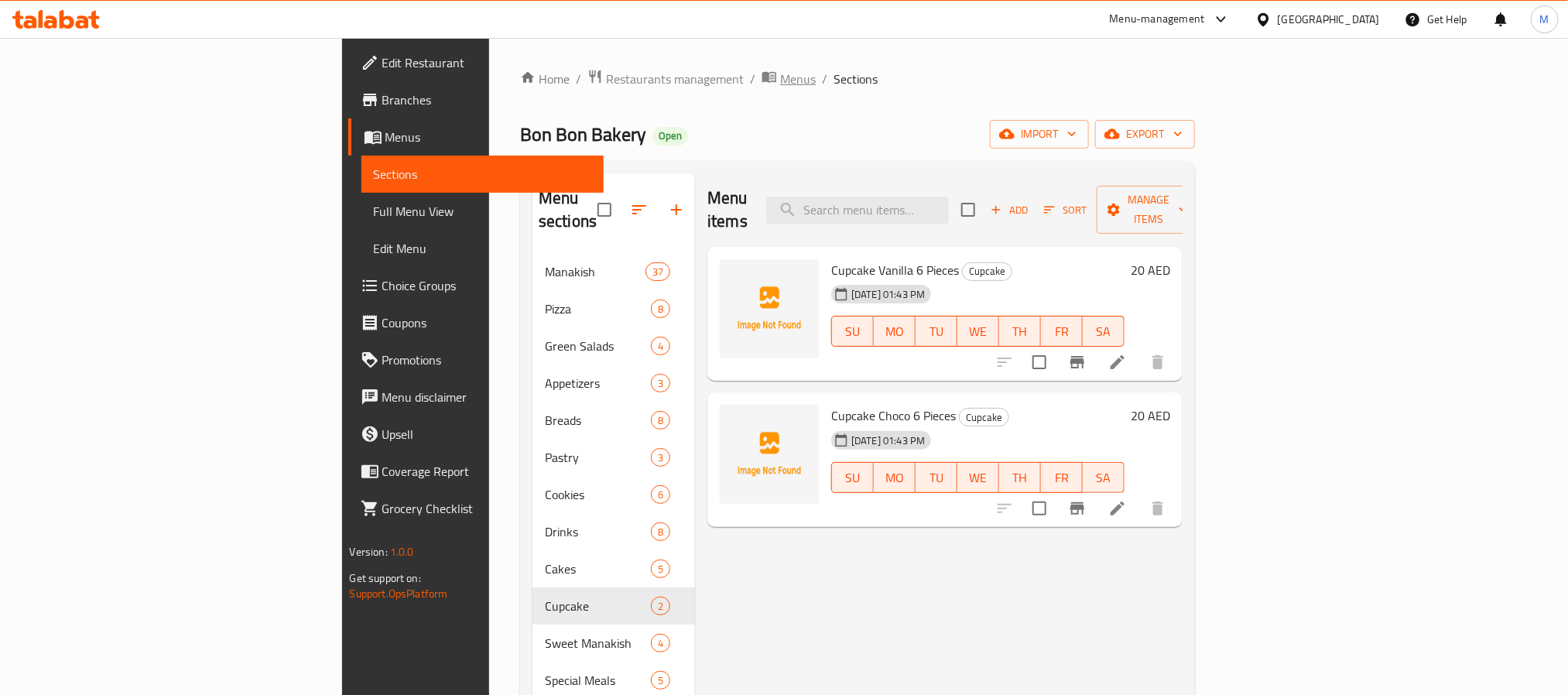
click at [780, 79] on span "Menus" at bounding box center [798, 79] width 36 height 19
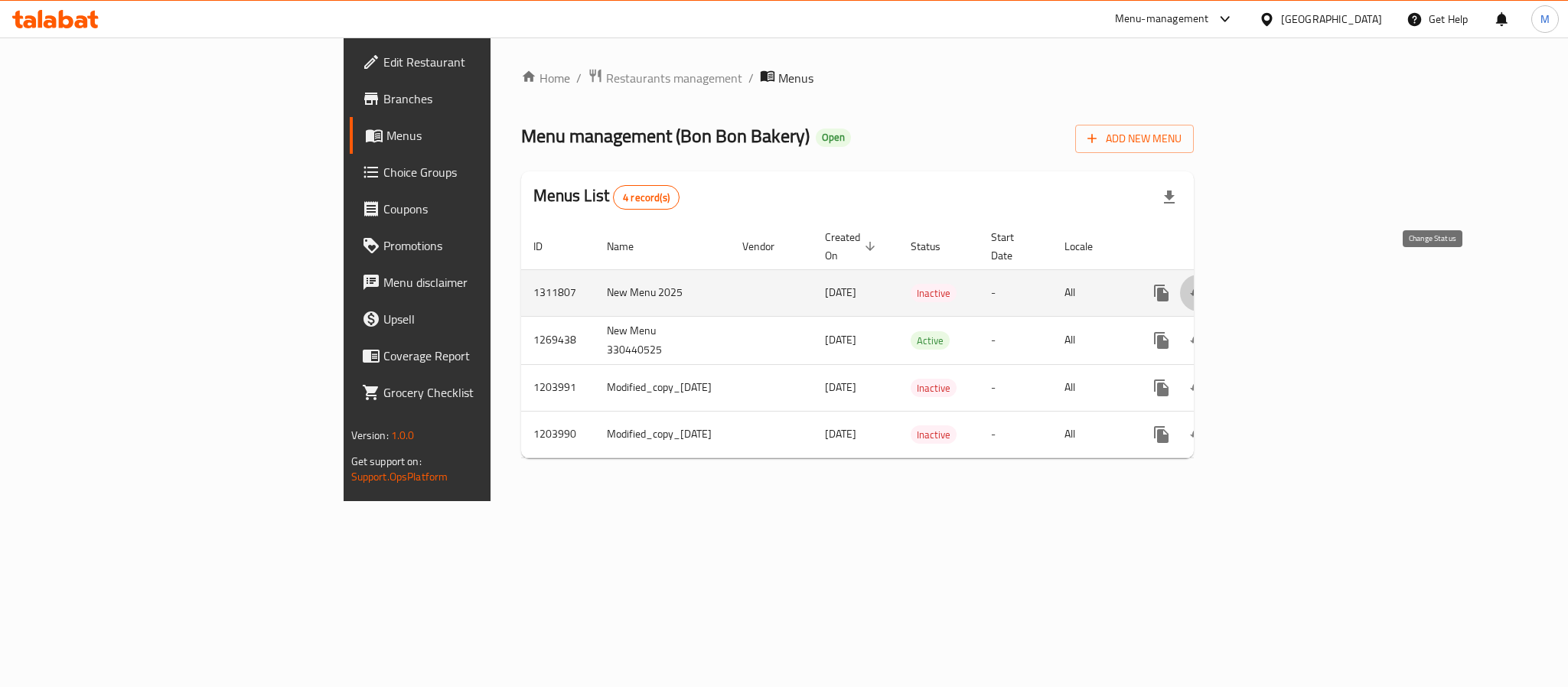
click at [1208, 284] on icon "enhanced table" at bounding box center [1199, 293] width 18 height 18
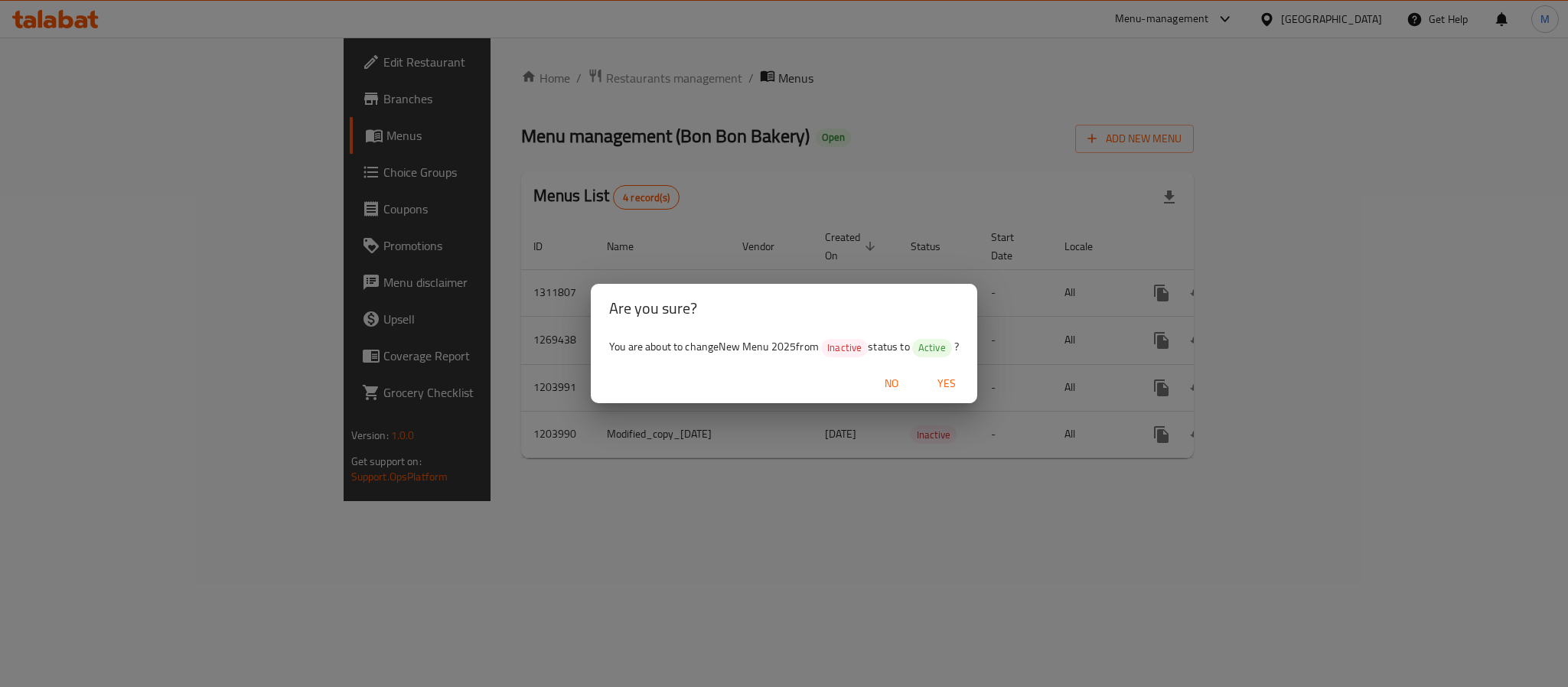
click at [931, 379] on span "Yes" at bounding box center [947, 384] width 37 height 19
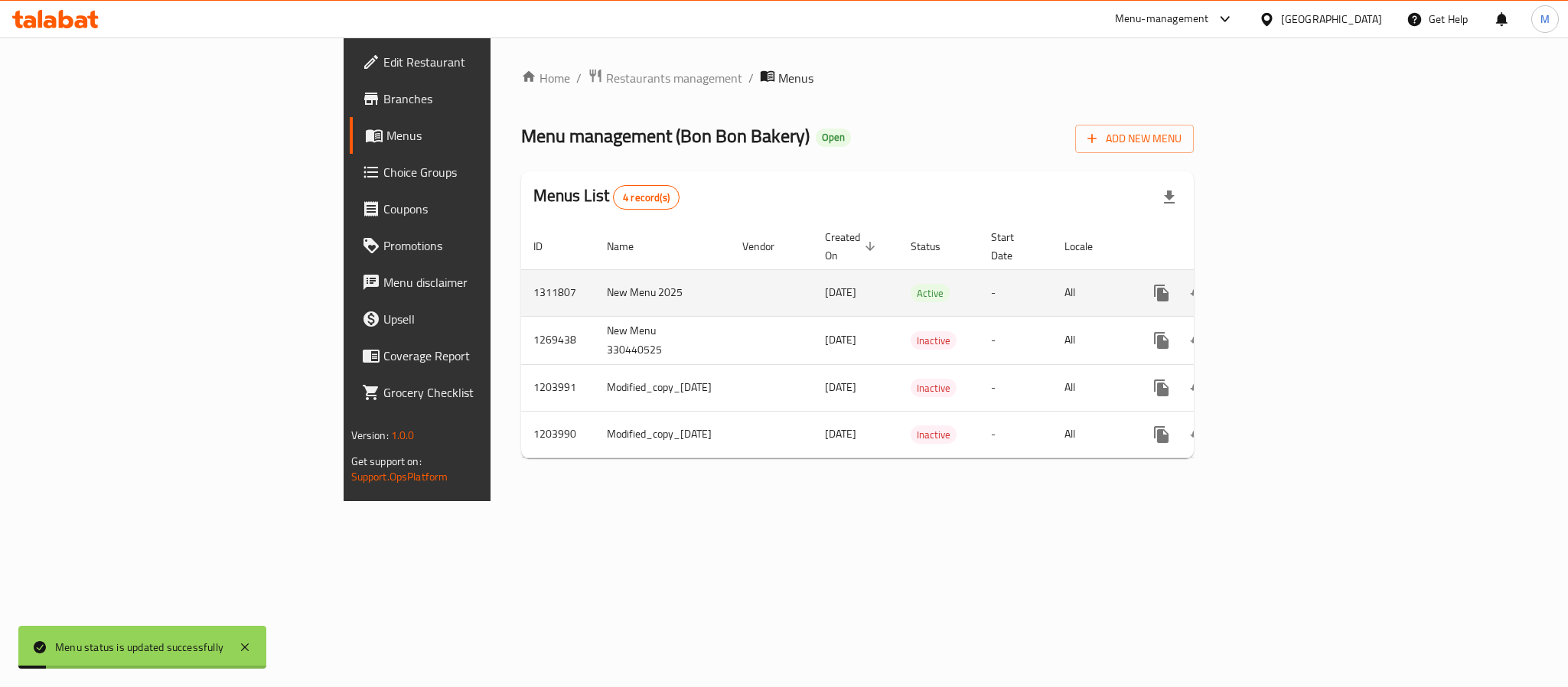
click at [1303, 294] on td "enhanced table" at bounding box center [1216, 293] width 171 height 47
click at [1291, 293] on div "enhanced table" at bounding box center [1217, 293] width 147 height 37
click at [1281, 284] on icon "enhanced table" at bounding box center [1272, 293] width 18 height 18
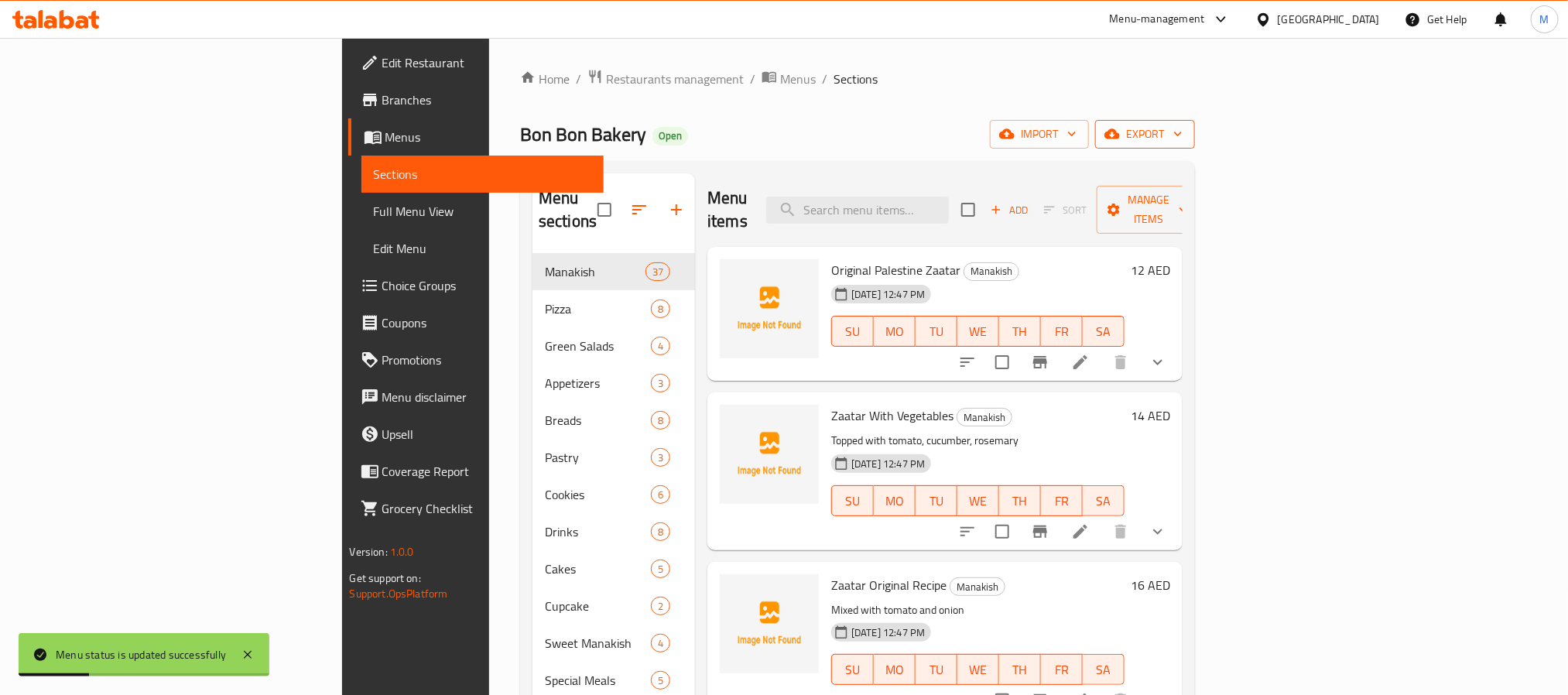
click at [1183, 137] on span "export" at bounding box center [1145, 134] width 75 height 19
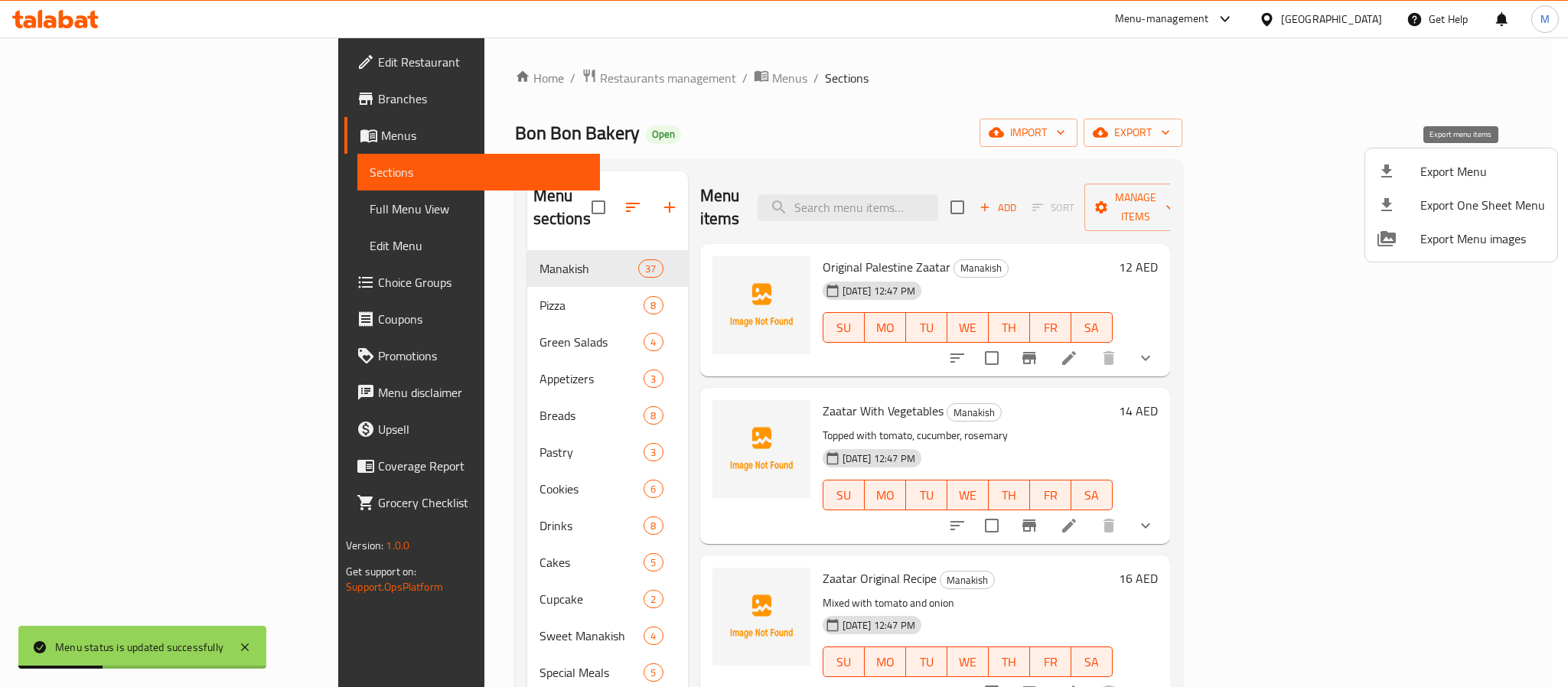
click at [1433, 170] on span "Export Menu" at bounding box center [1483, 171] width 125 height 18
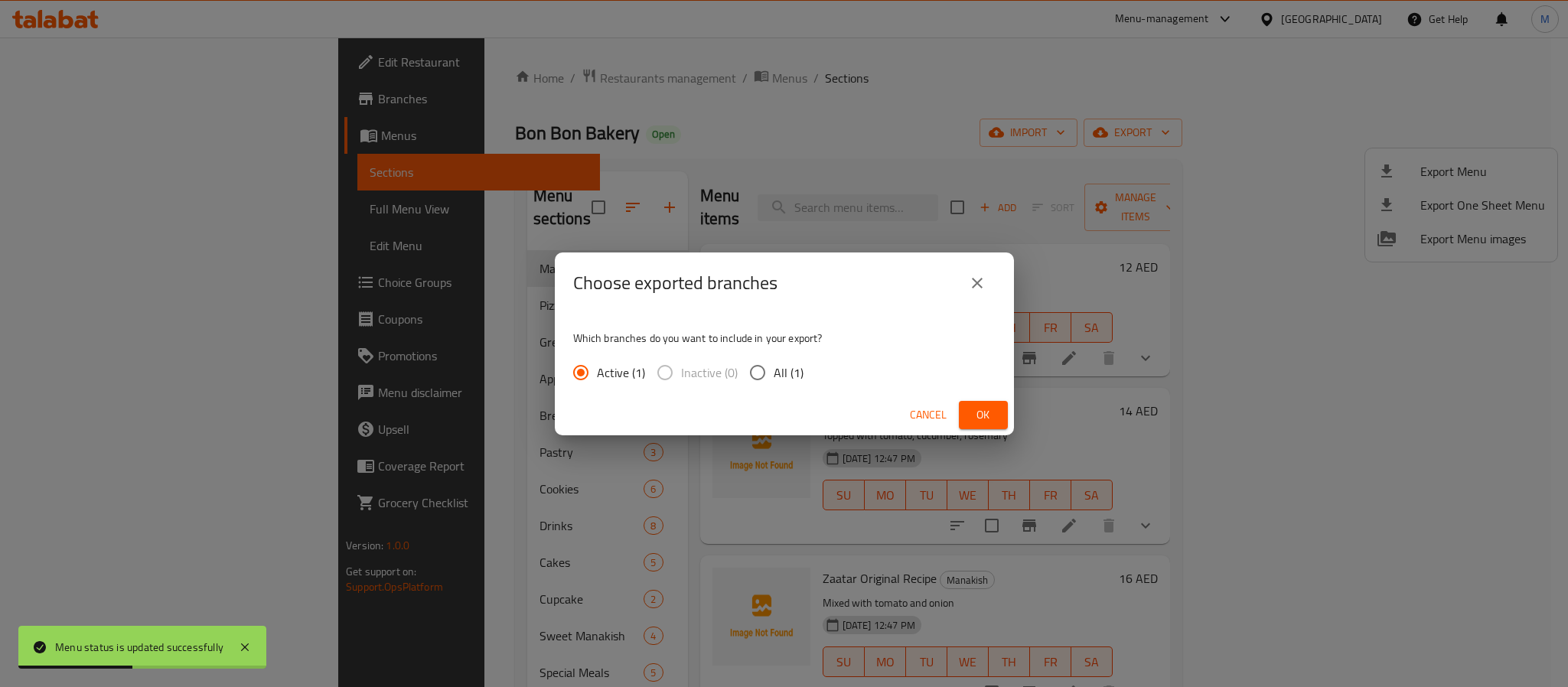
click at [784, 379] on span "All (1)" at bounding box center [789, 373] width 30 height 18
click at [774, 379] on input "All (1)" at bounding box center [757, 373] width 32 height 32
radio input "true"
click at [974, 407] on span "Ok" at bounding box center [983, 415] width 24 height 19
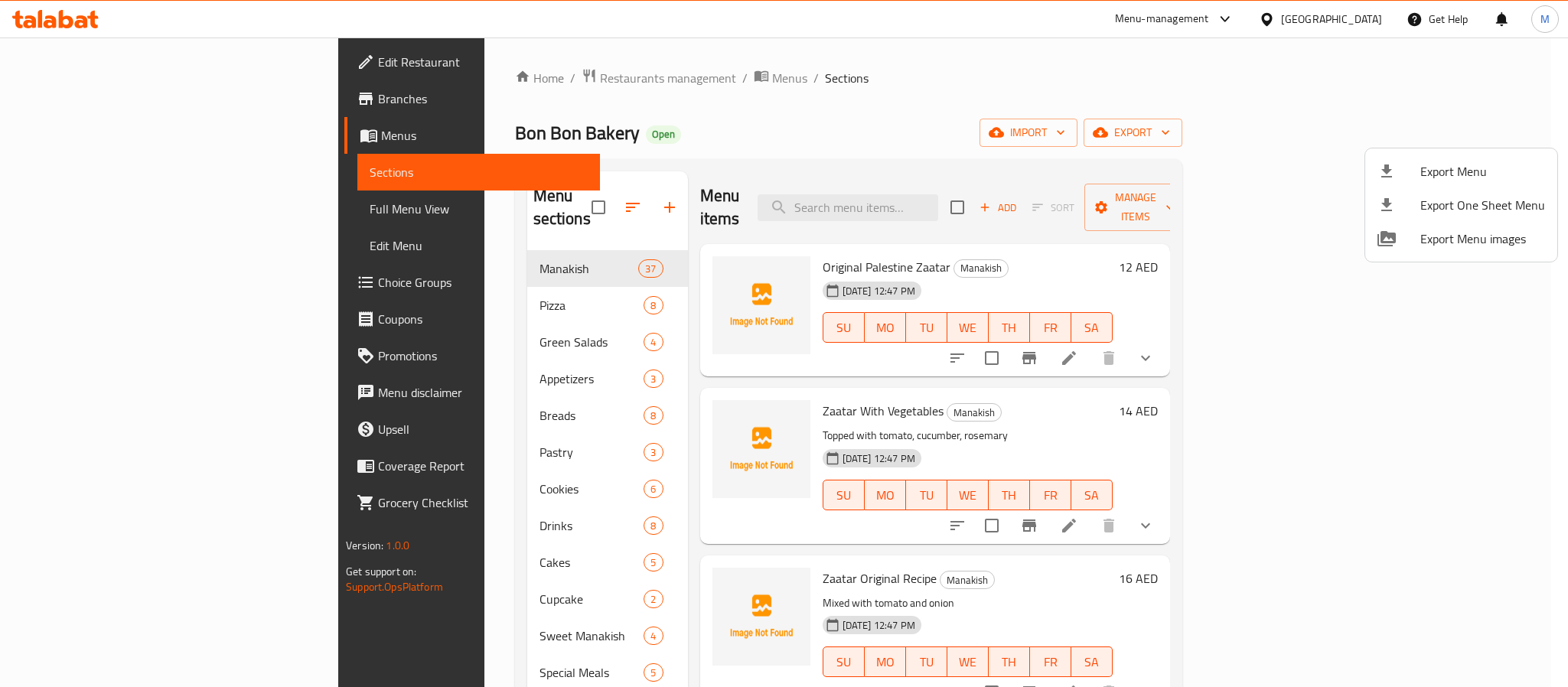
click at [1281, 16] on div at bounding box center [784, 344] width 1568 height 687
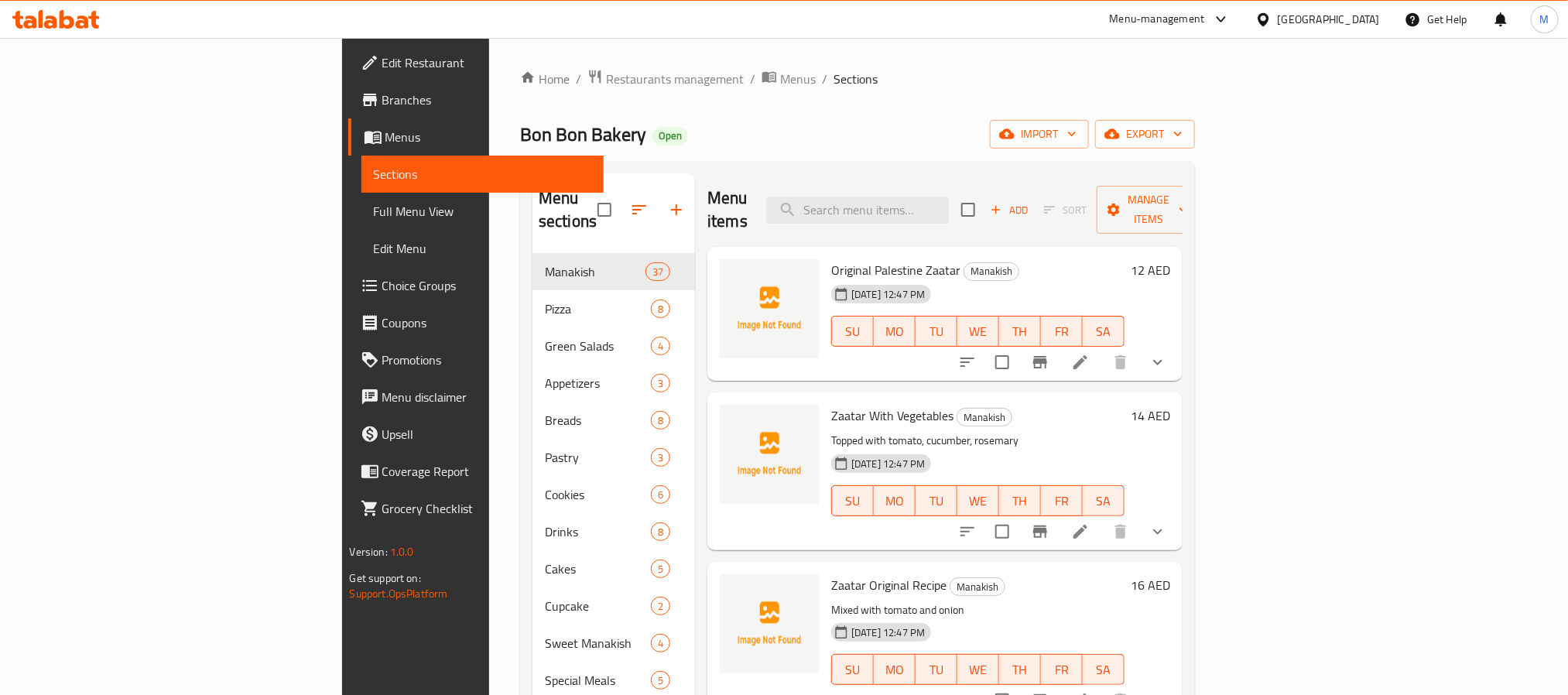
click at [1321, 19] on div "[GEOGRAPHIC_DATA]" at bounding box center [1329, 19] width 102 height 17
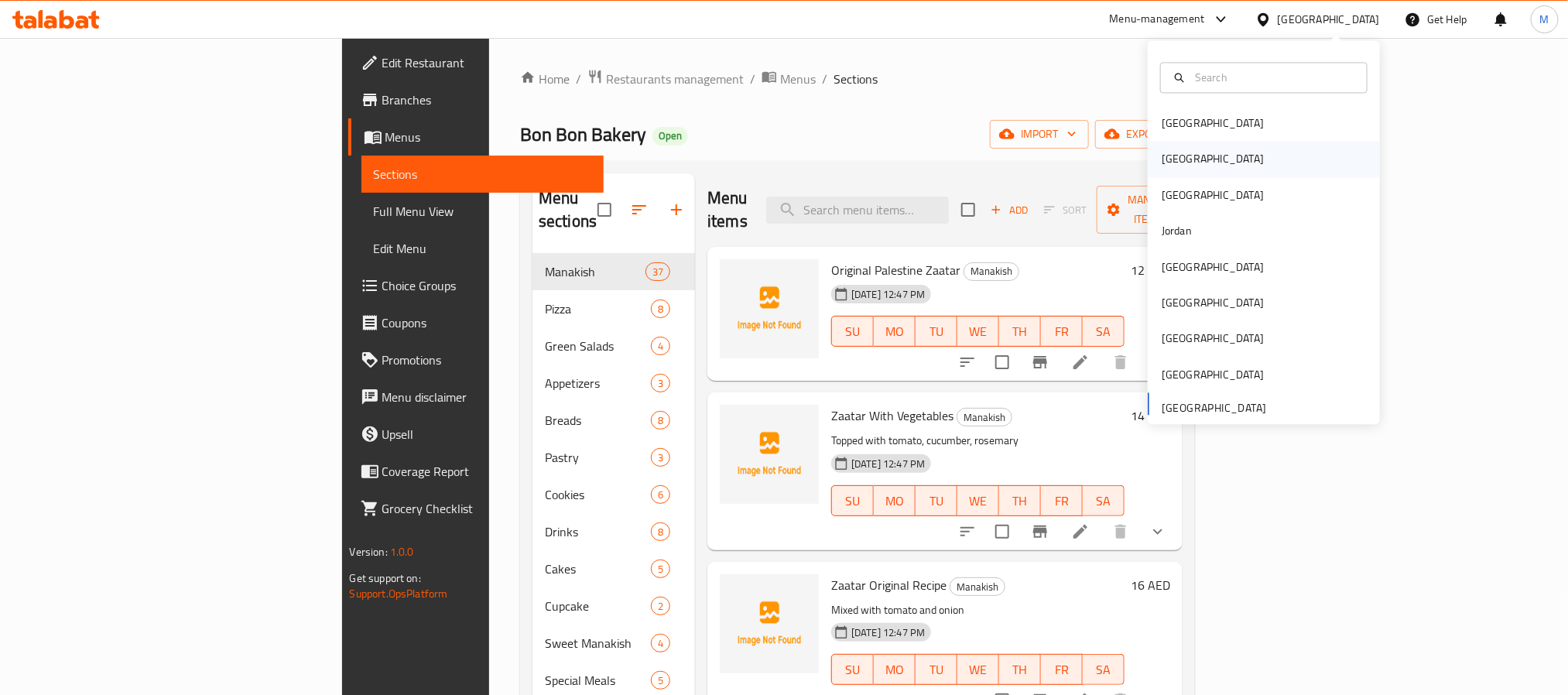
click at [1196, 172] on div "[GEOGRAPHIC_DATA]" at bounding box center [1264, 160] width 232 height 36
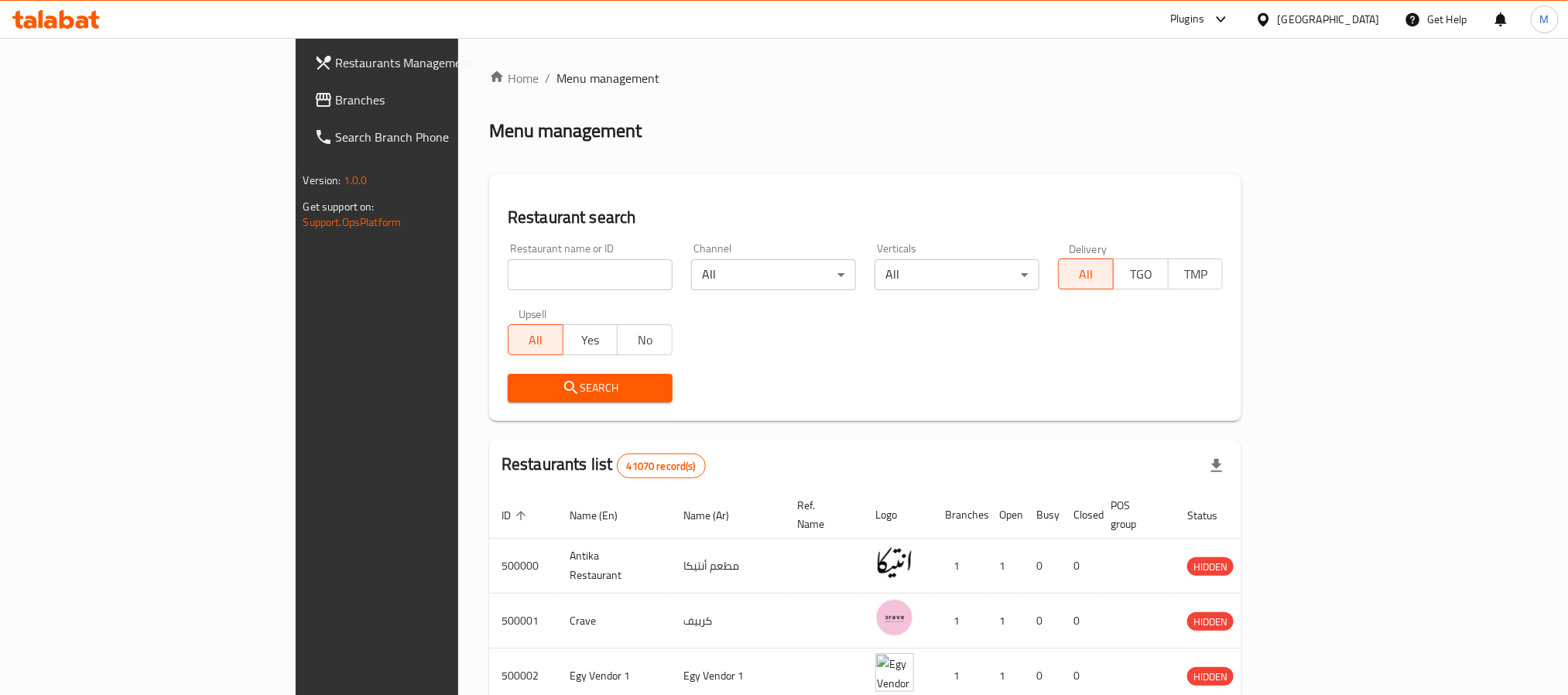
click at [508, 277] on input "search" at bounding box center [590, 275] width 165 height 31
paste input "667631"
type input "667631"
click button "Search" at bounding box center [590, 388] width 165 height 29
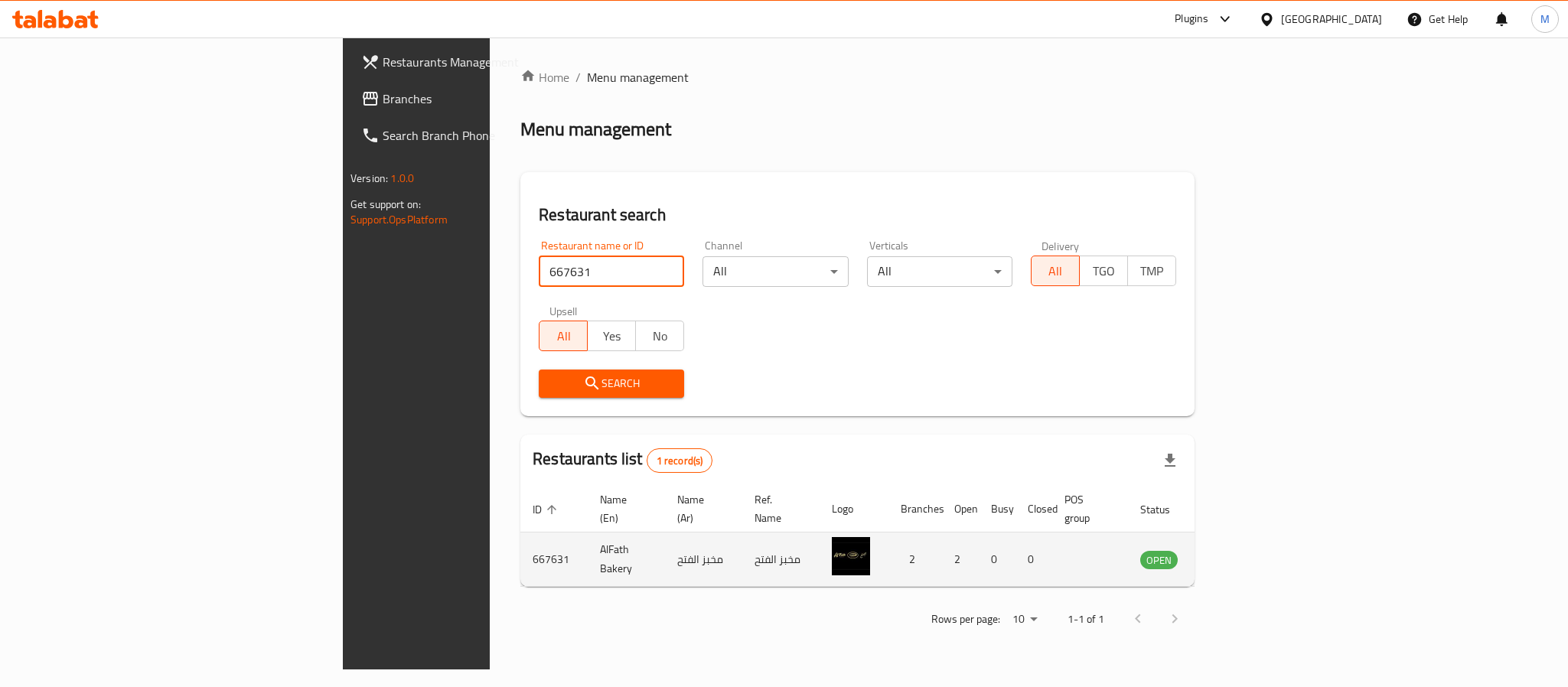
click at [1239, 554] on icon "enhanced table" at bounding box center [1230, 561] width 17 height 13
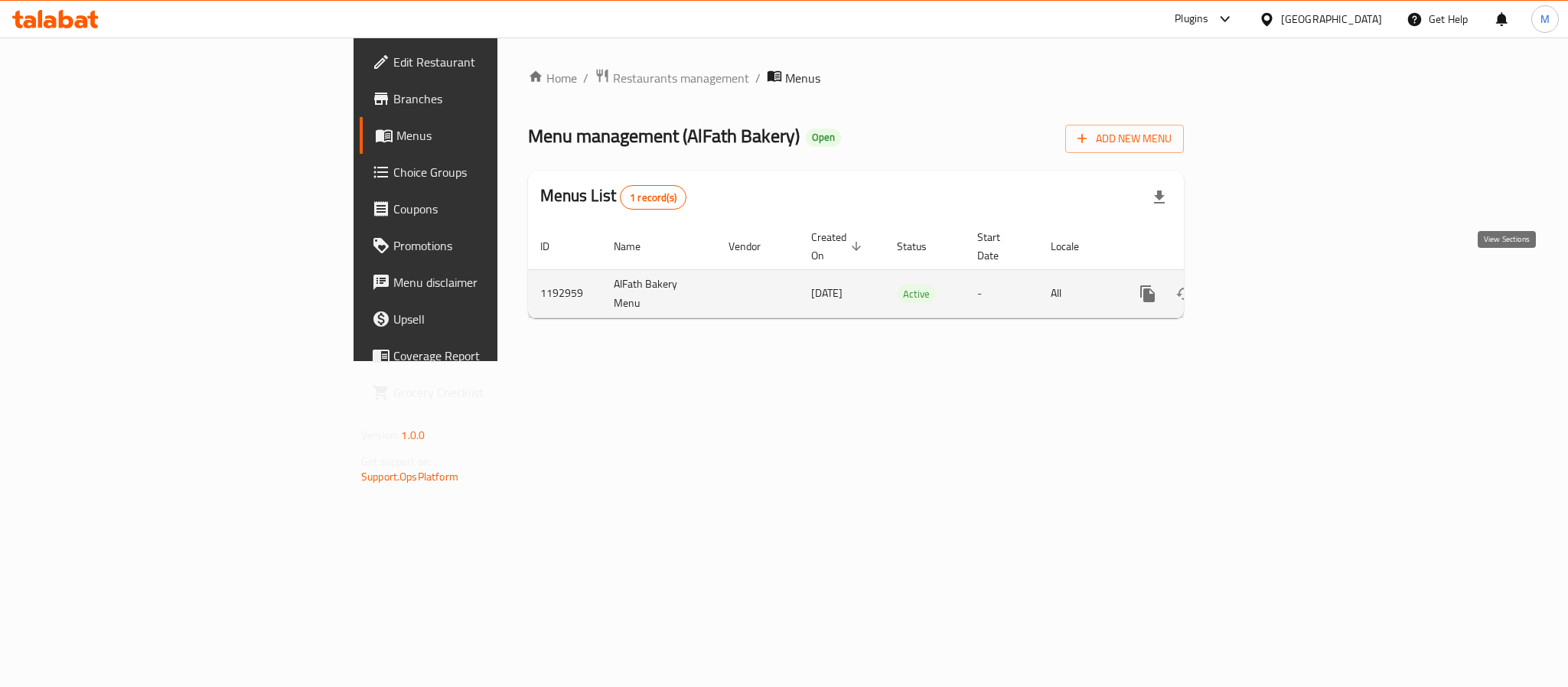
click at [1267, 285] on icon "enhanced table" at bounding box center [1258, 294] width 18 height 18
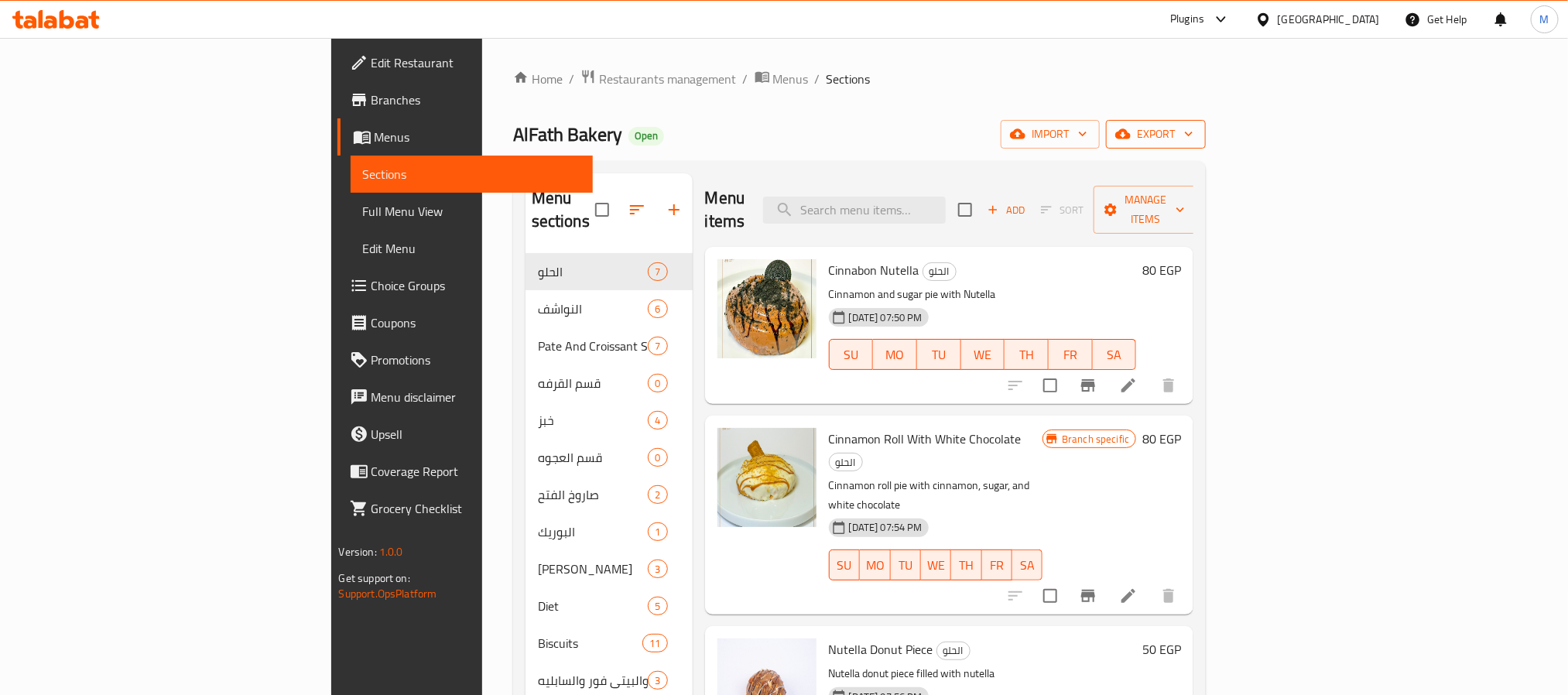
click at [1194, 138] on span "export" at bounding box center [1156, 134] width 75 height 19
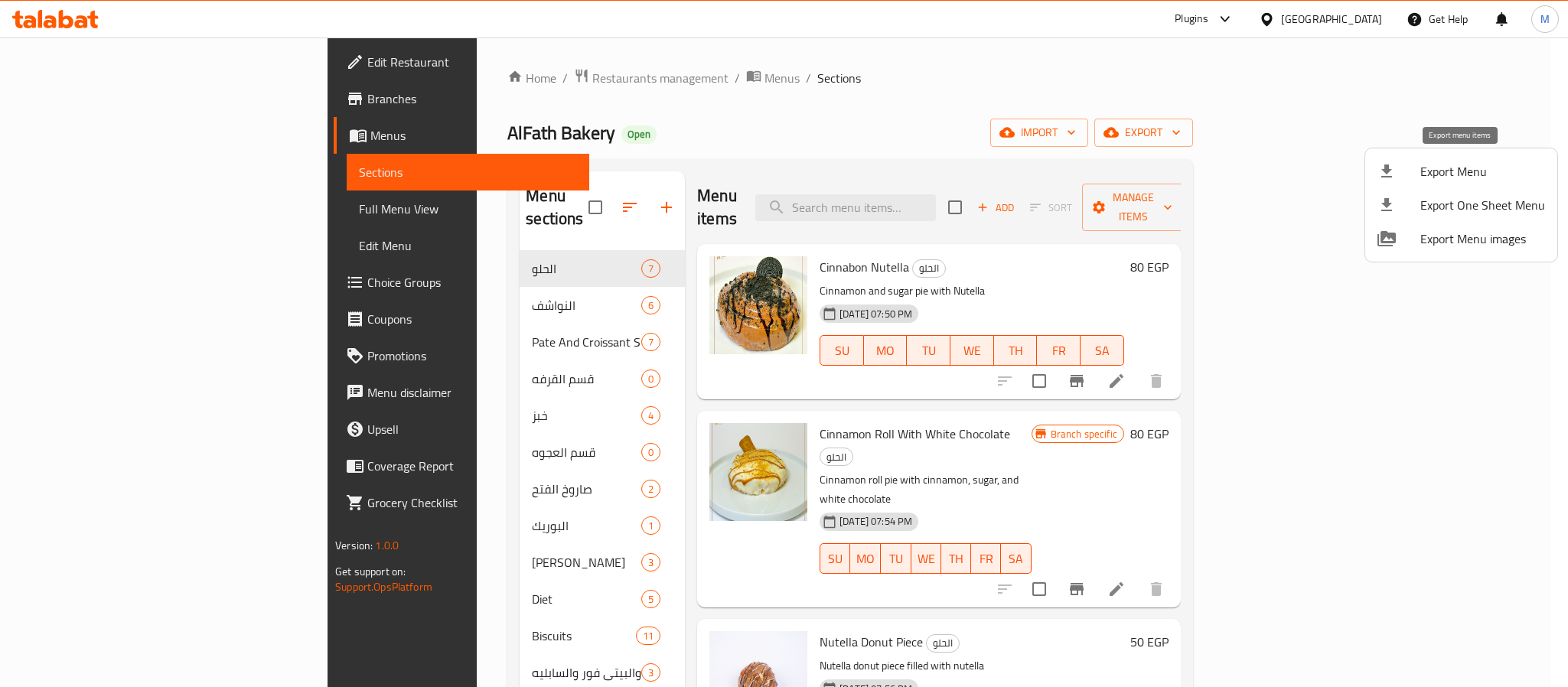
click at [1431, 168] on span "Export Menu" at bounding box center [1483, 171] width 125 height 18
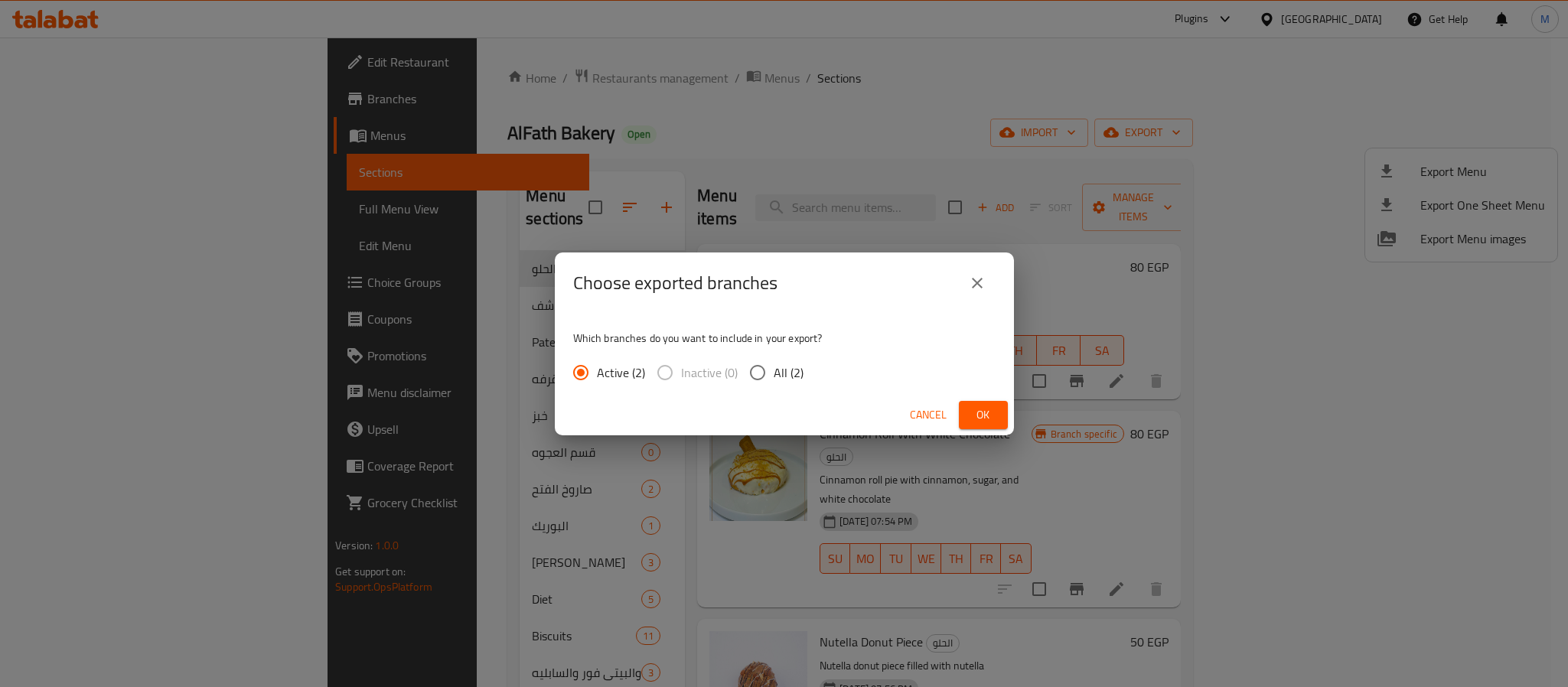
click at [771, 360] on input "All (2)" at bounding box center [757, 373] width 32 height 32
radio input "true"
click at [978, 405] on span "Ok" at bounding box center [983, 415] width 24 height 19
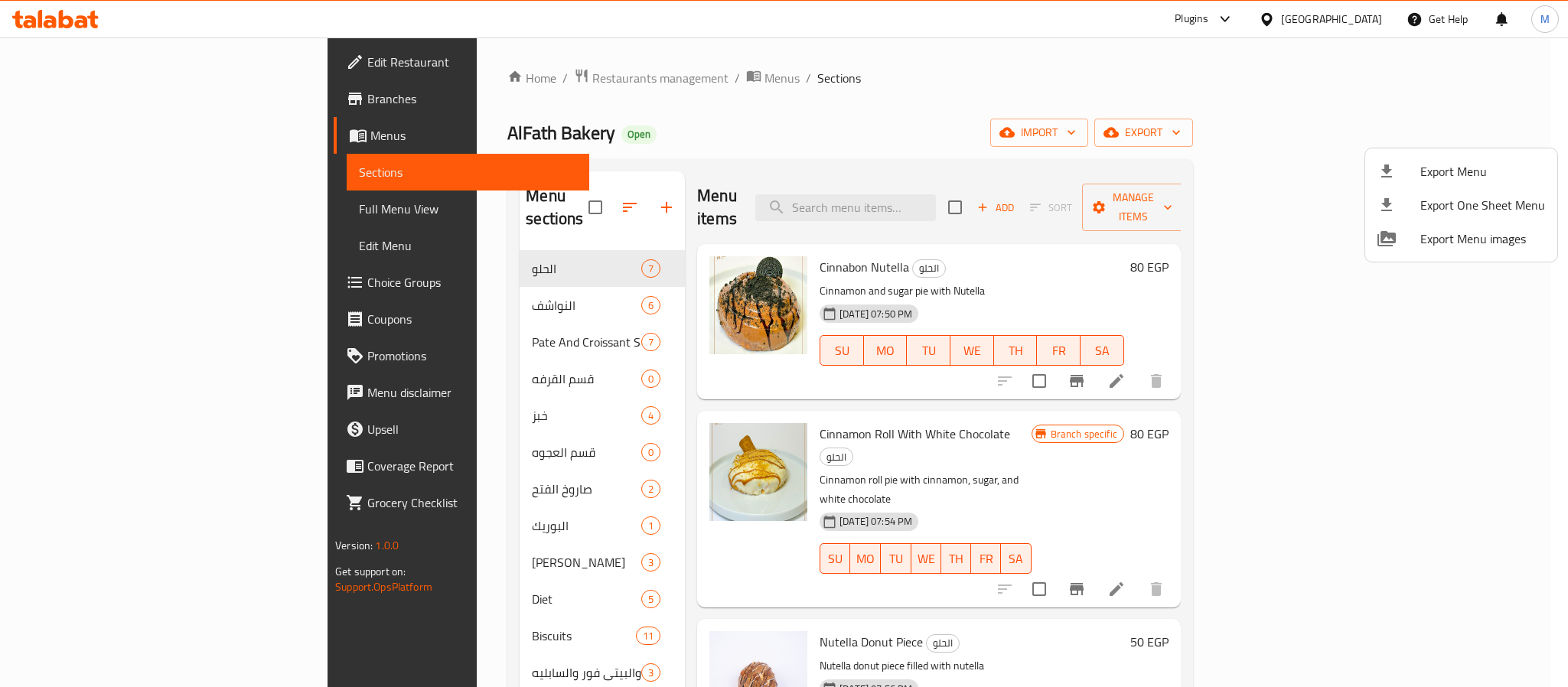
click at [953, 191] on div at bounding box center [784, 344] width 1568 height 687
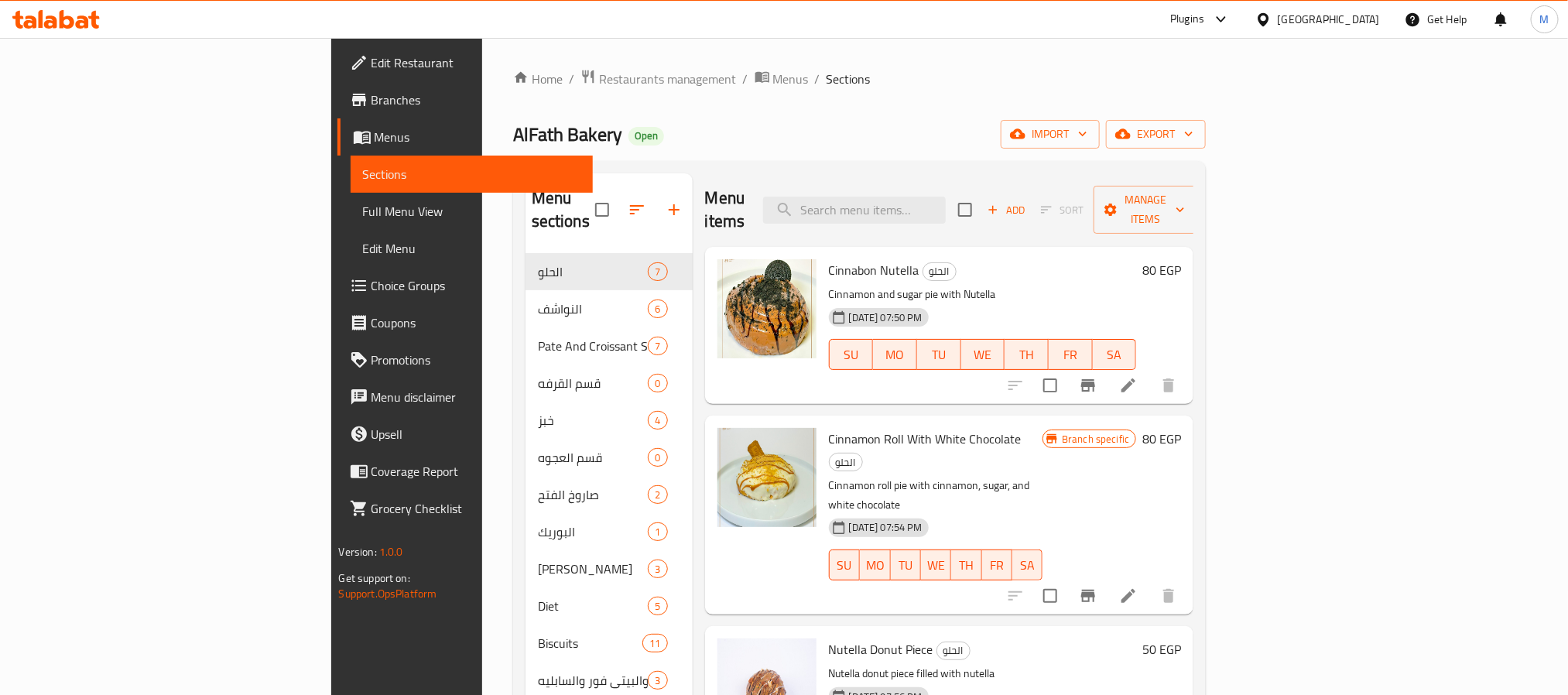
click at [946, 197] on input "search" at bounding box center [855, 211] width 183 height 27
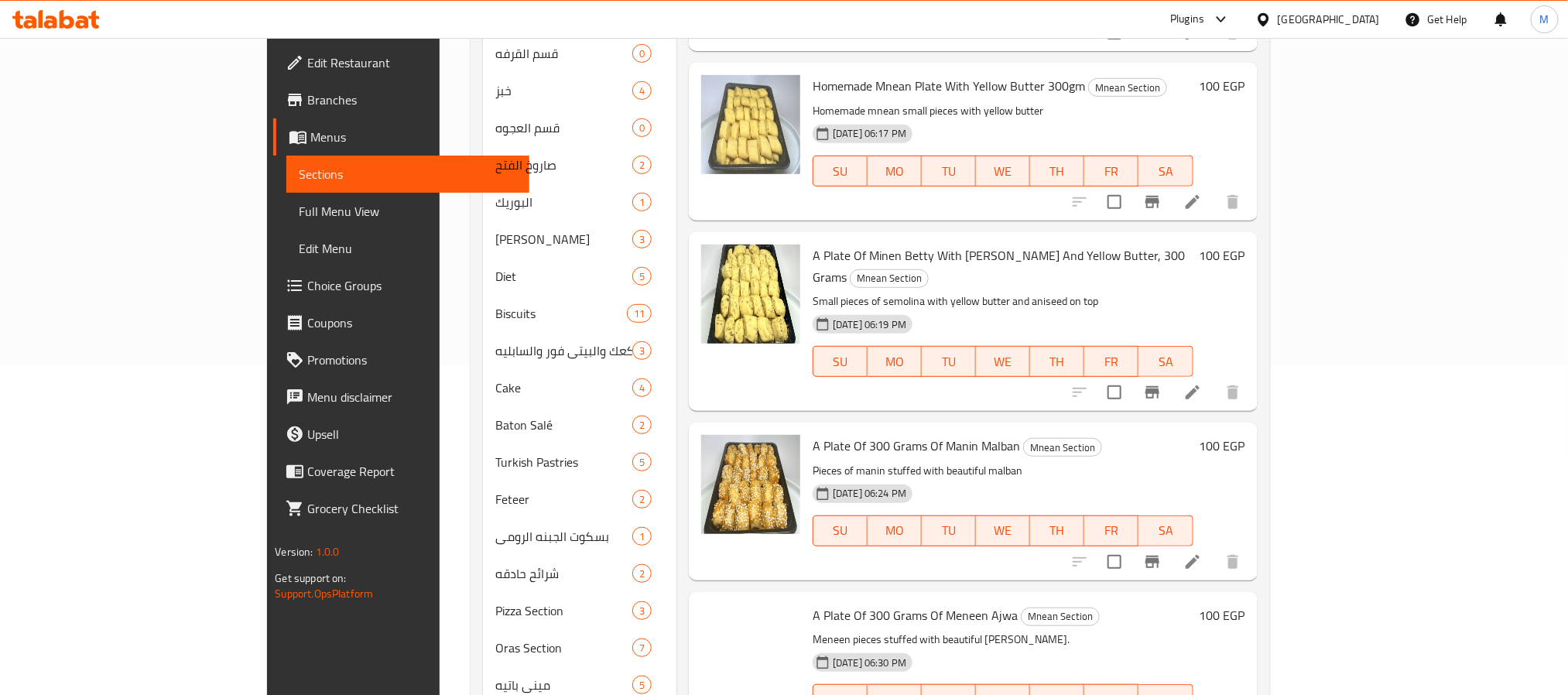
scroll to position [400, 0]
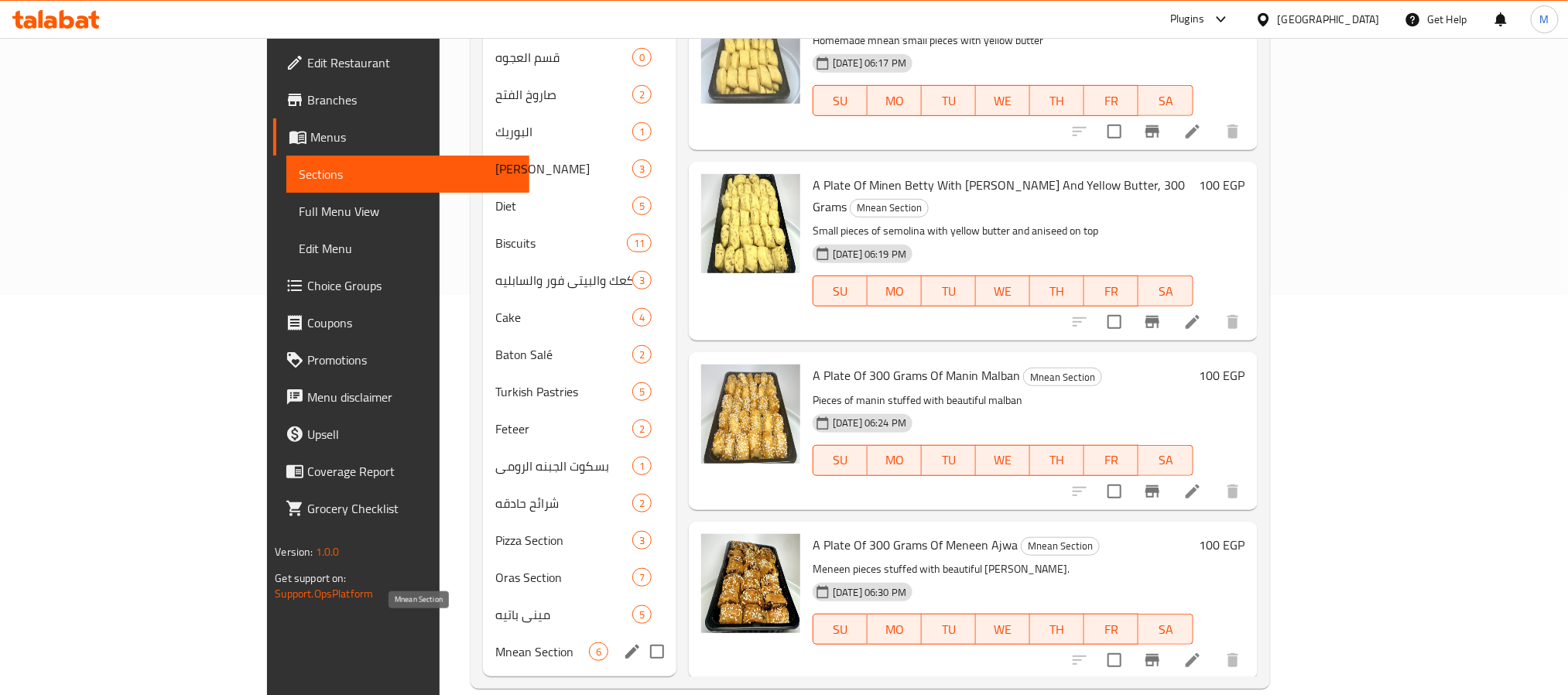
type input "منين"
click at [495, 643] on span "Mnean Section" at bounding box center [542, 652] width 94 height 19
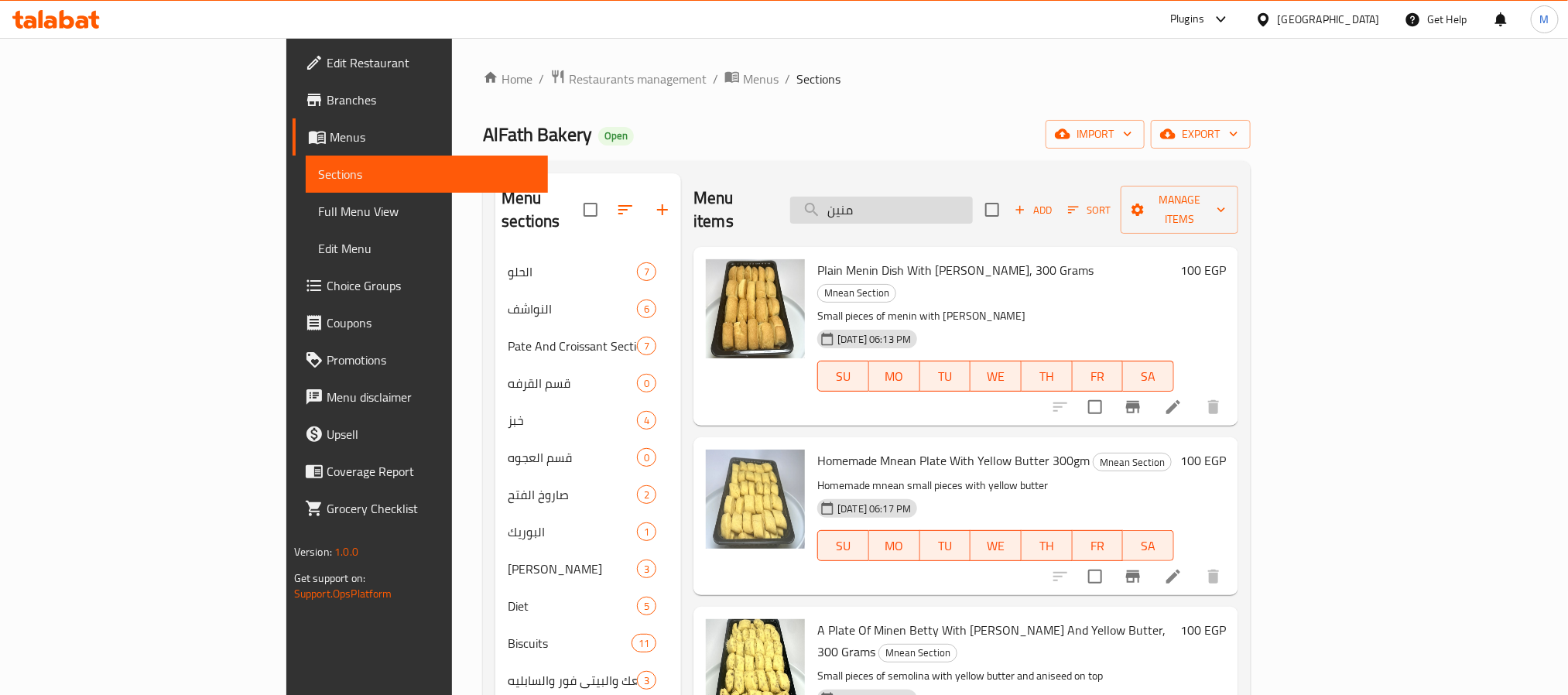
click at [973, 207] on input "منين" at bounding box center [882, 211] width 183 height 27
